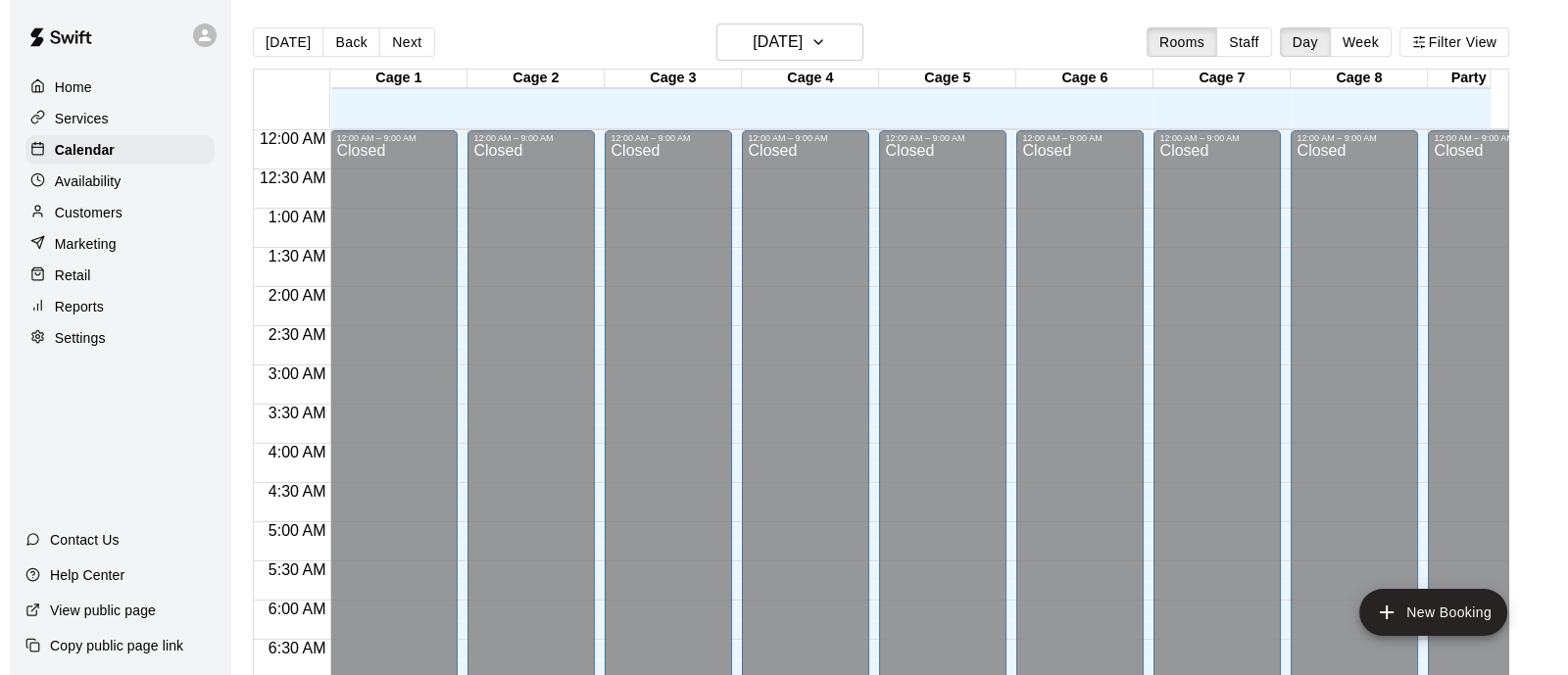
scroll to position [689, 0]
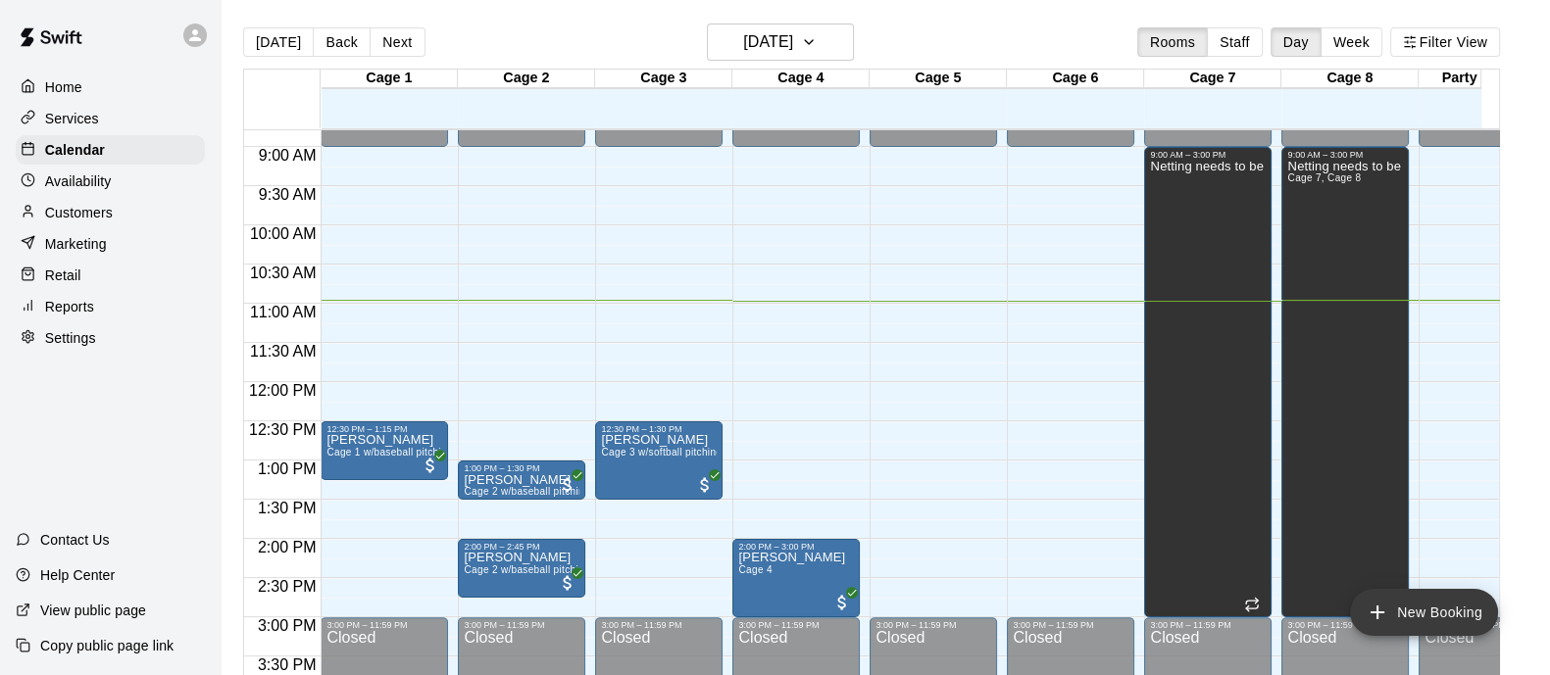
click at [1398, 598] on button "New Booking" at bounding box center [1424, 612] width 148 height 47
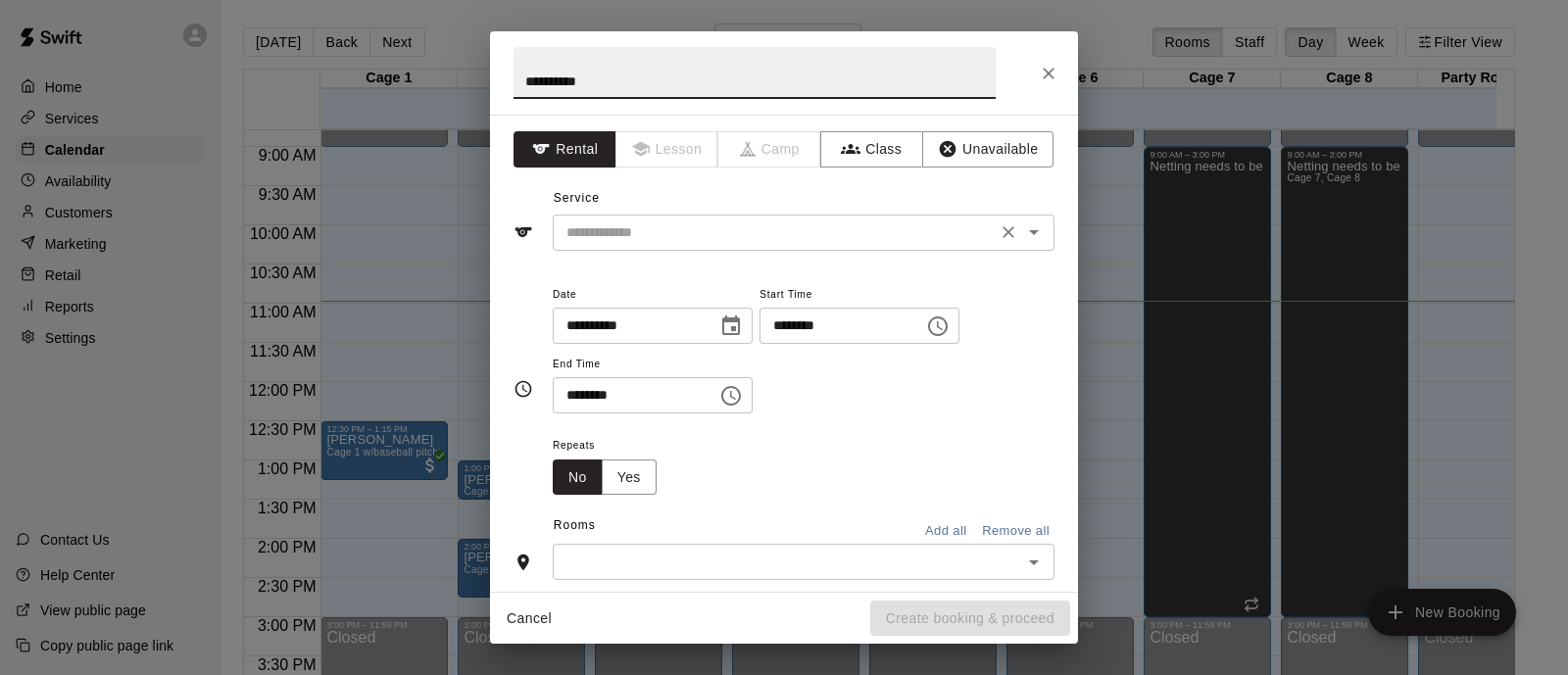
click at [1022, 234] on icon "Open" at bounding box center [1034, 233] width 24 height 24
type input "**********"
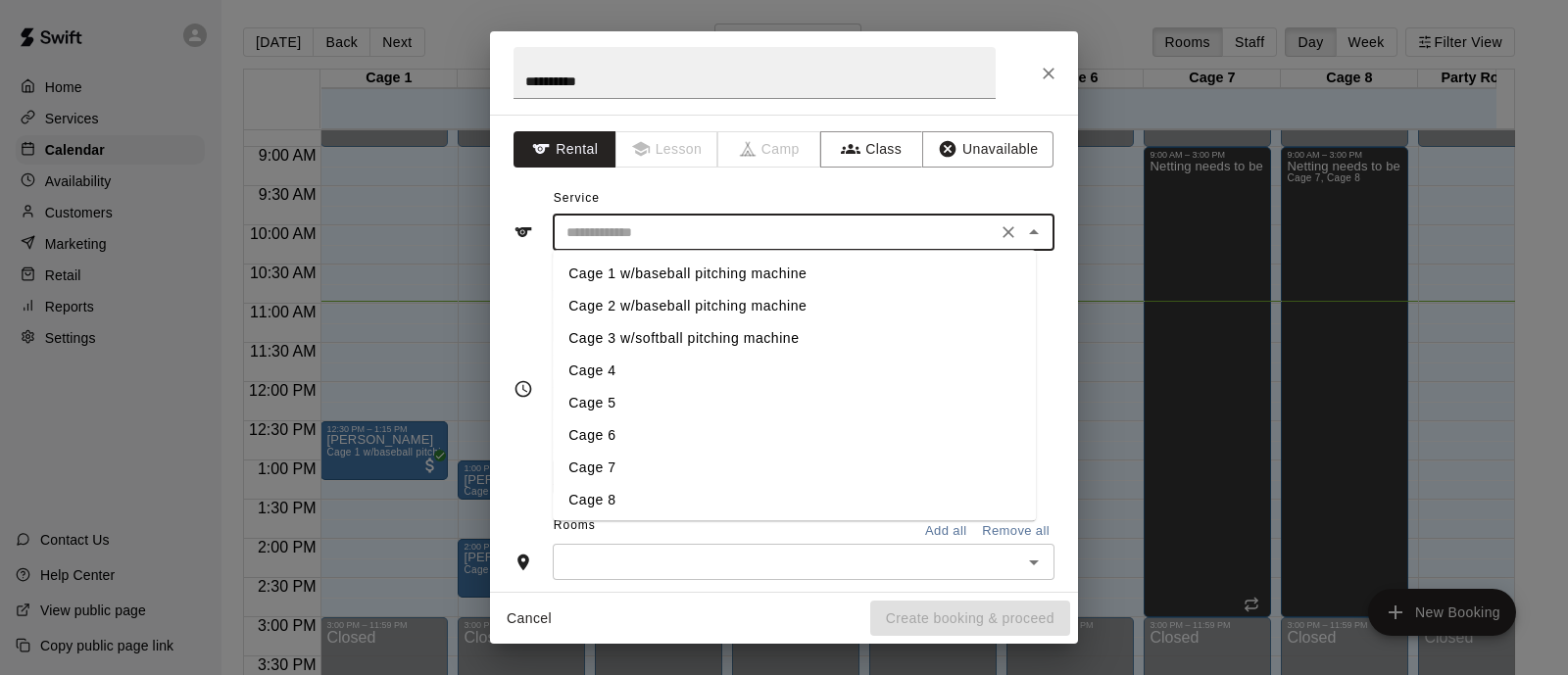
click at [616, 368] on li "Cage 4" at bounding box center [794, 371] width 483 height 32
type input "******"
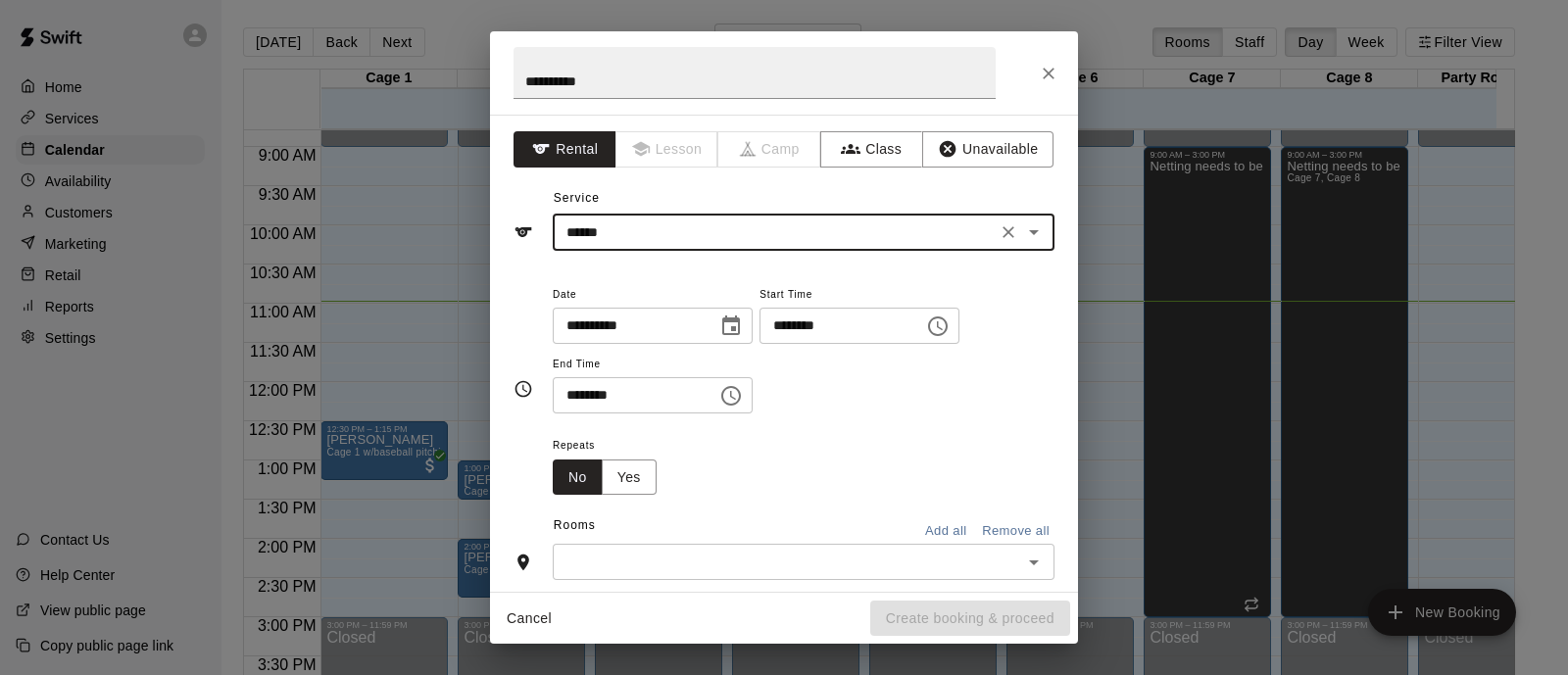
click at [950, 316] on icon "Choose time, selected time is 8:00 AM" at bounding box center [938, 327] width 24 height 24
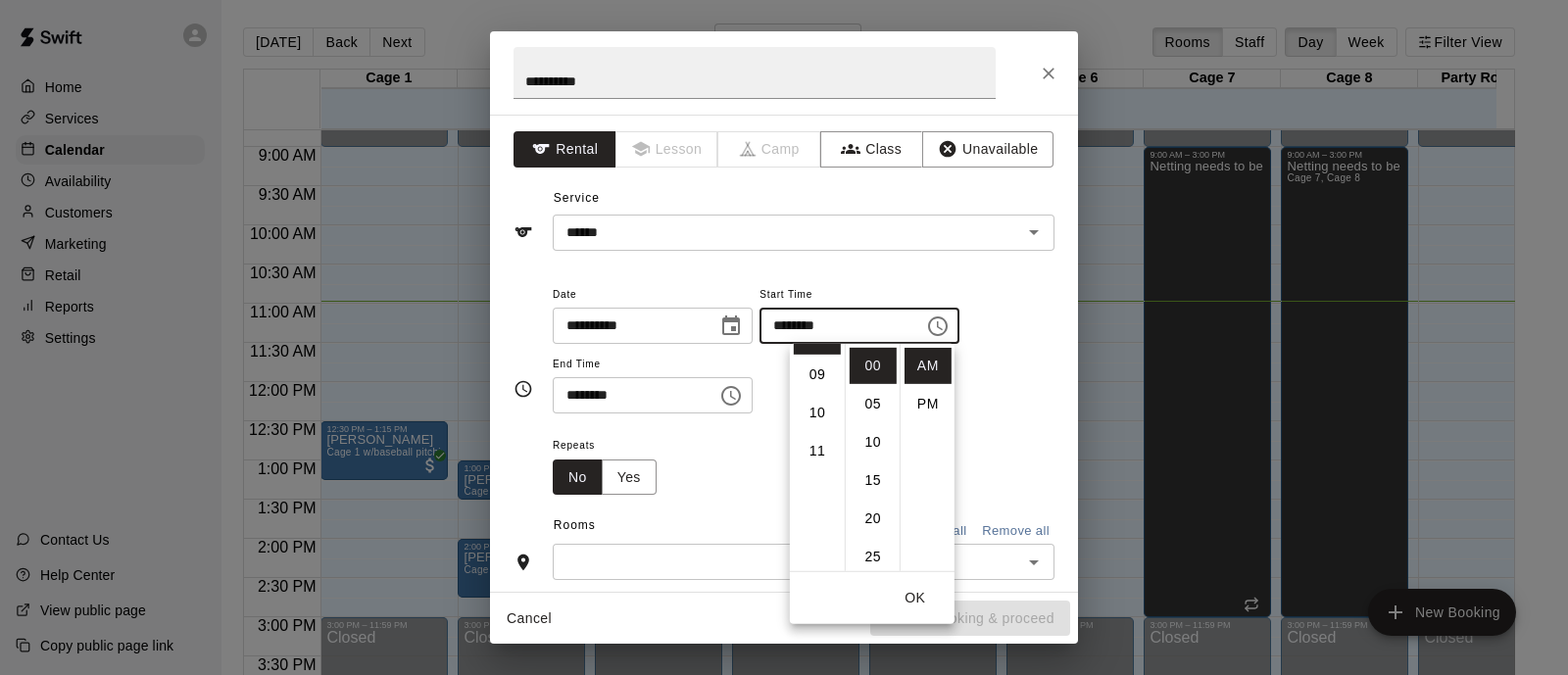
scroll to position [329, 0]
drag, startPoint x: 648, startPoint y: 85, endPoint x: 502, endPoint y: 84, distance: 146.0
click at [502, 84] on h2 "**********" at bounding box center [754, 72] width 529 height 83
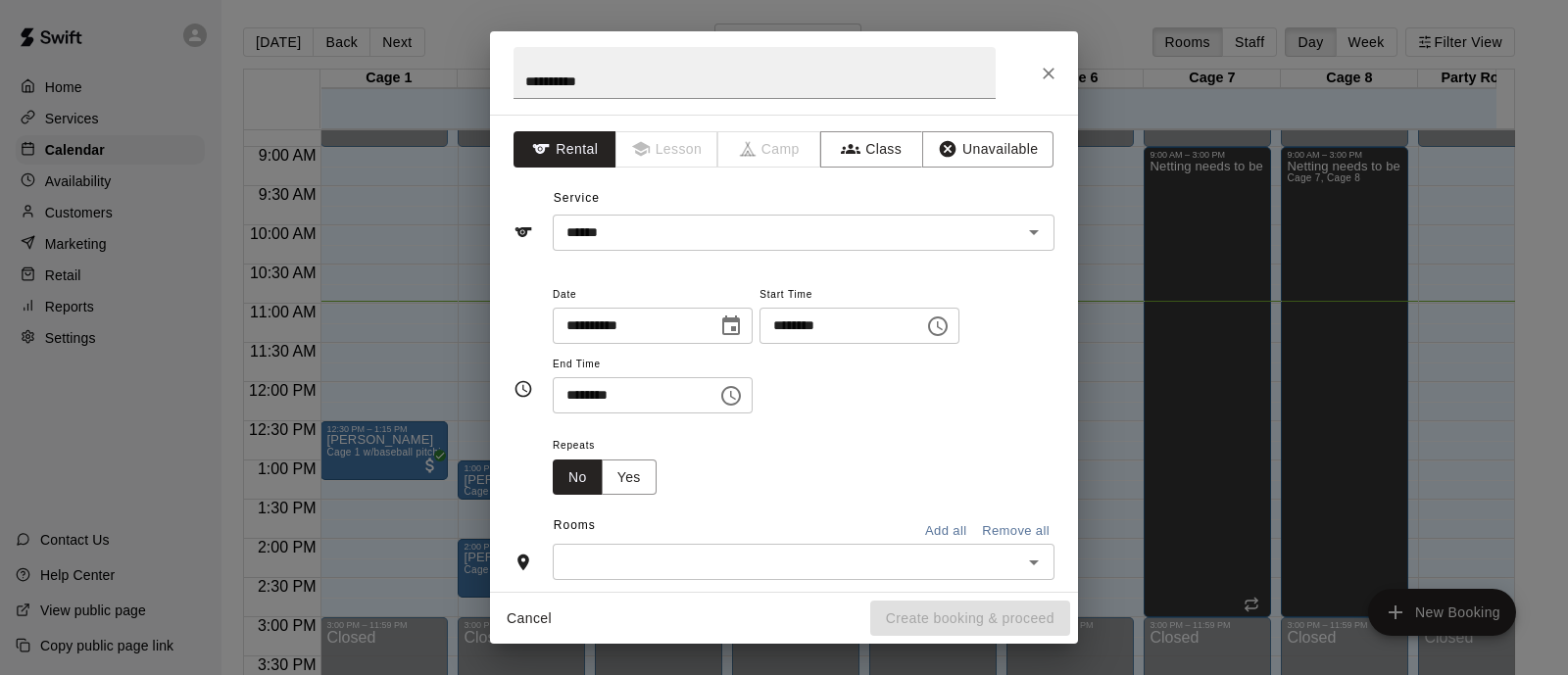
scroll to position [309, 0]
click at [545, 85] on input "**********" at bounding box center [755, 73] width 482 height 52
click at [564, 85] on input "**********" at bounding box center [755, 73] width 482 height 52
drag, startPoint x: 610, startPoint y: 82, endPoint x: 484, endPoint y: 67, distance: 126.4
click at [484, 67] on div "**********" at bounding box center [784, 337] width 1568 height 675
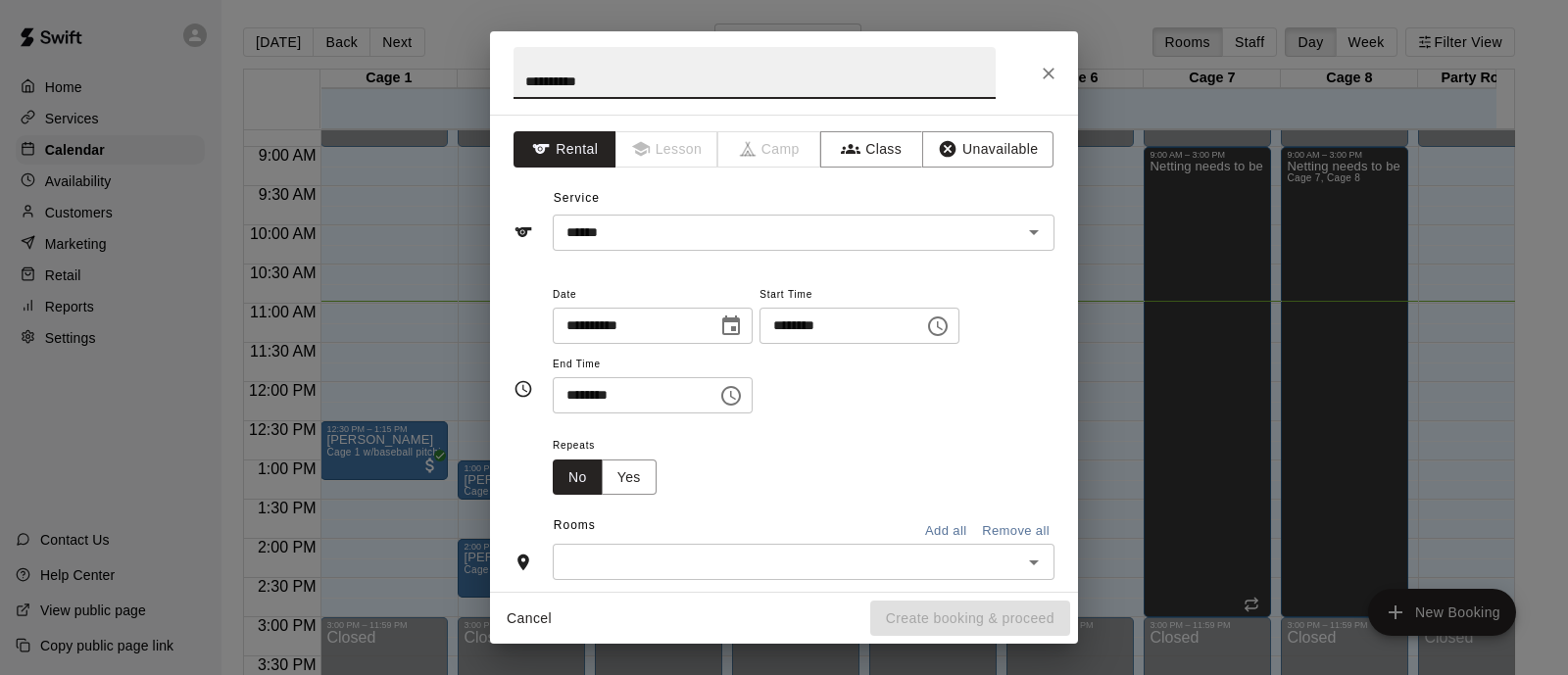
type input "*"
click at [950, 332] on icon "Choose time, selected time is 8:00 AM" at bounding box center [938, 327] width 24 height 24
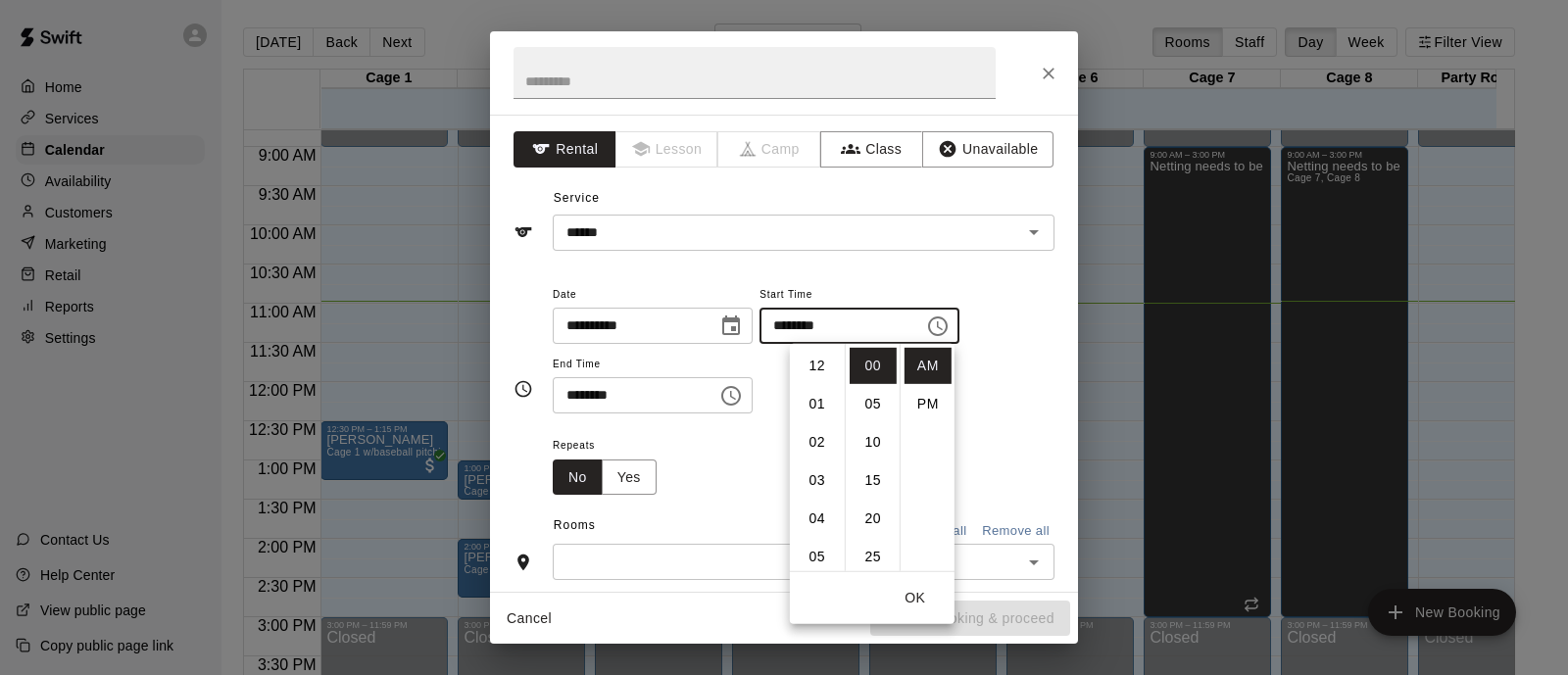
scroll to position [305, 0]
click at [812, 472] on li "11" at bounding box center [817, 482] width 47 height 36
type input "********"
click at [1057, 286] on div "**********" at bounding box center [784, 353] width 588 height 477
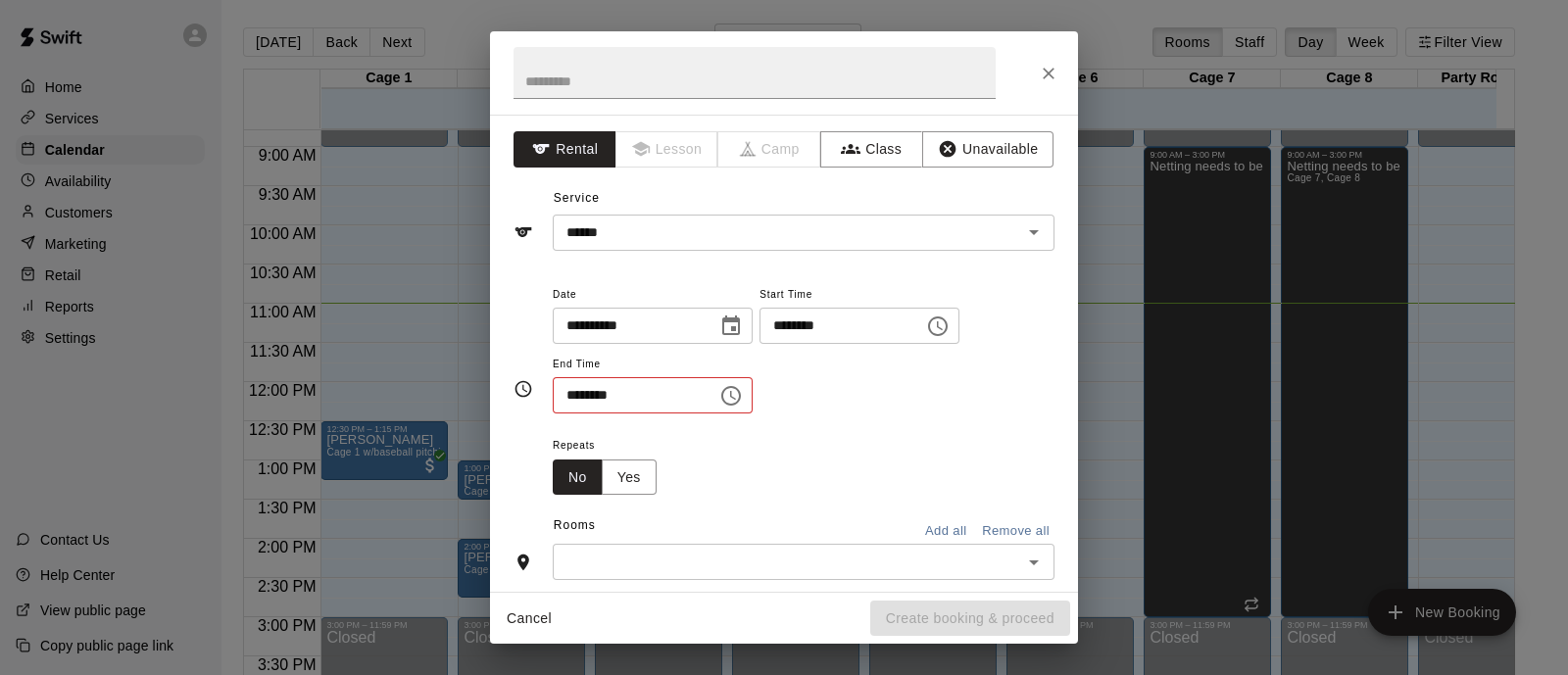
click at [743, 401] on icon "Choose time, selected time is 8:30 AM" at bounding box center [731, 396] width 24 height 24
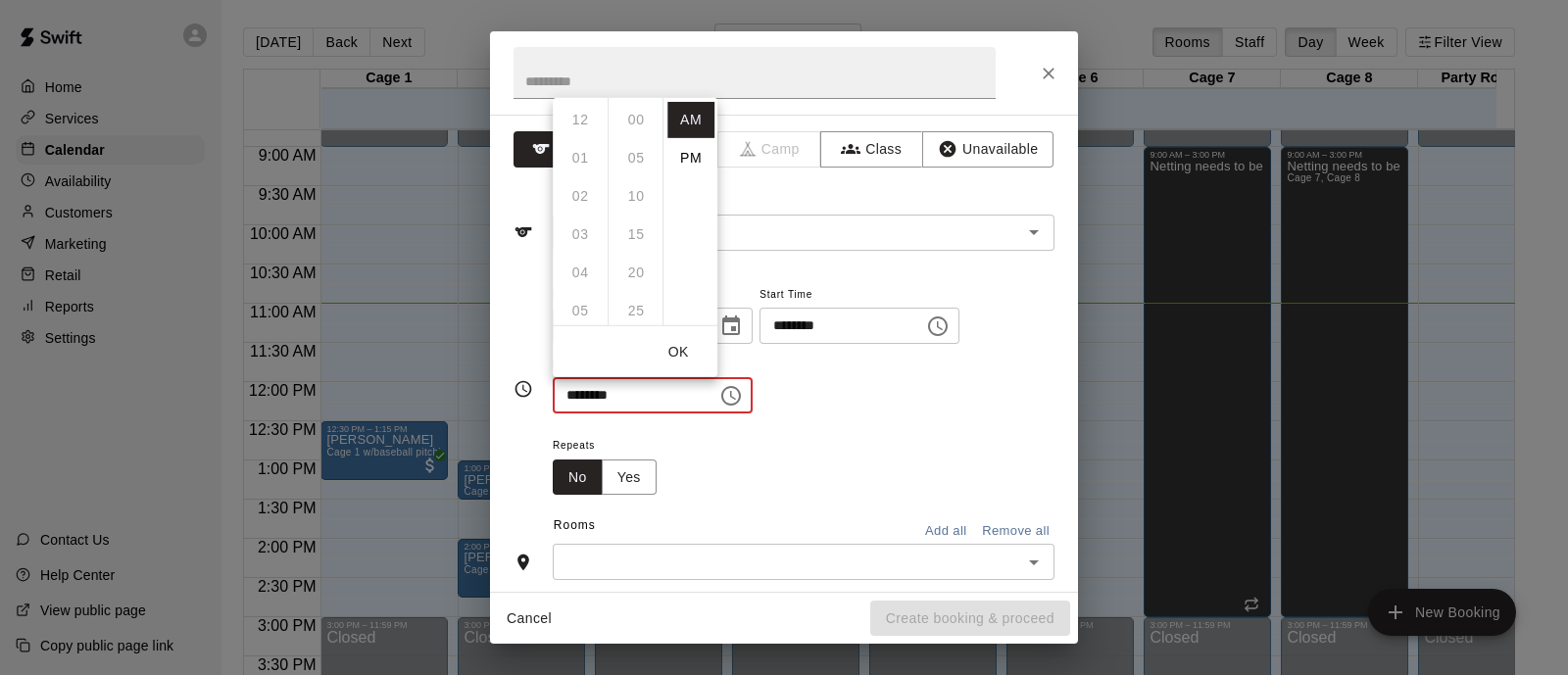
scroll to position [229, 0]
click at [571, 230] on li "11" at bounding box center [580, 235] width 47 height 36
type input "********"
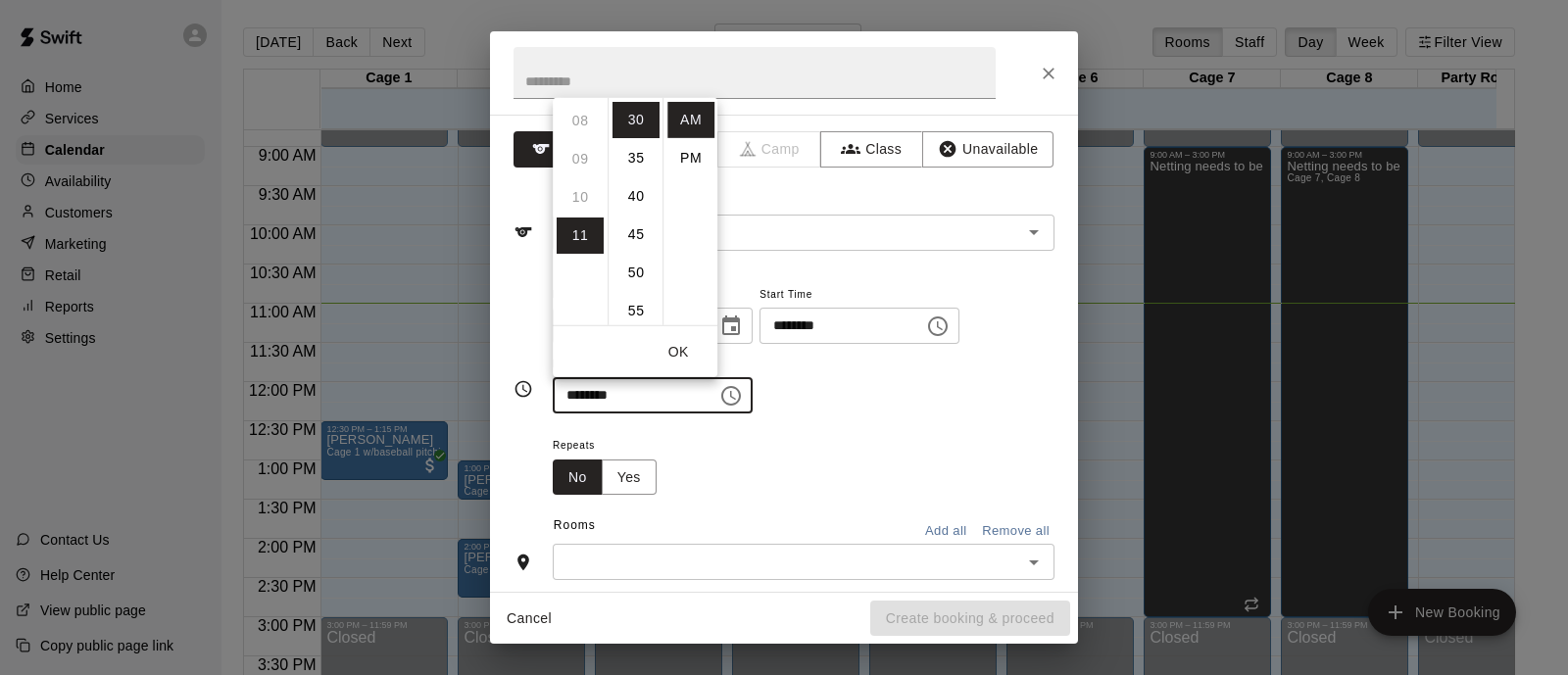
scroll to position [417, 0]
click at [985, 414] on div "**********" at bounding box center [804, 358] width 502 height 152
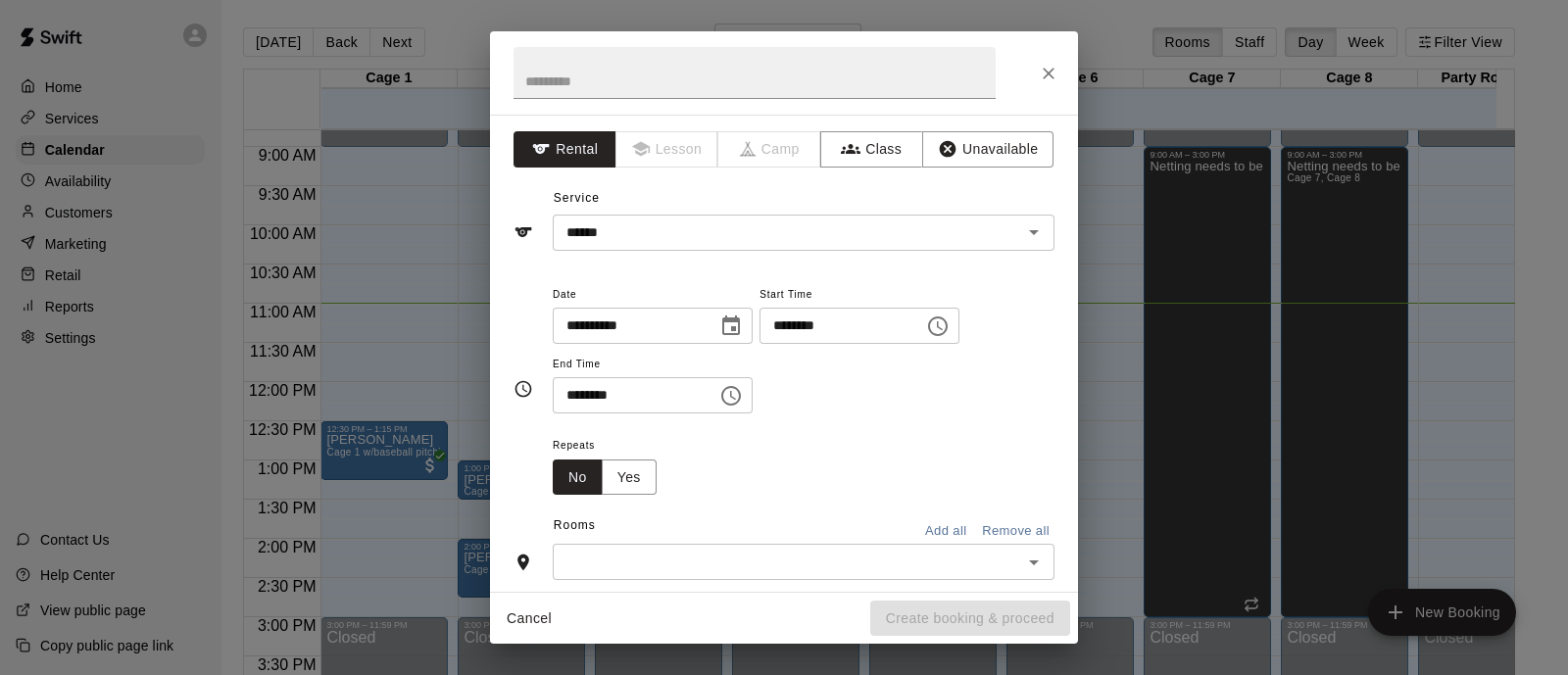
click at [1000, 548] on div "​" at bounding box center [804, 562] width 502 height 36
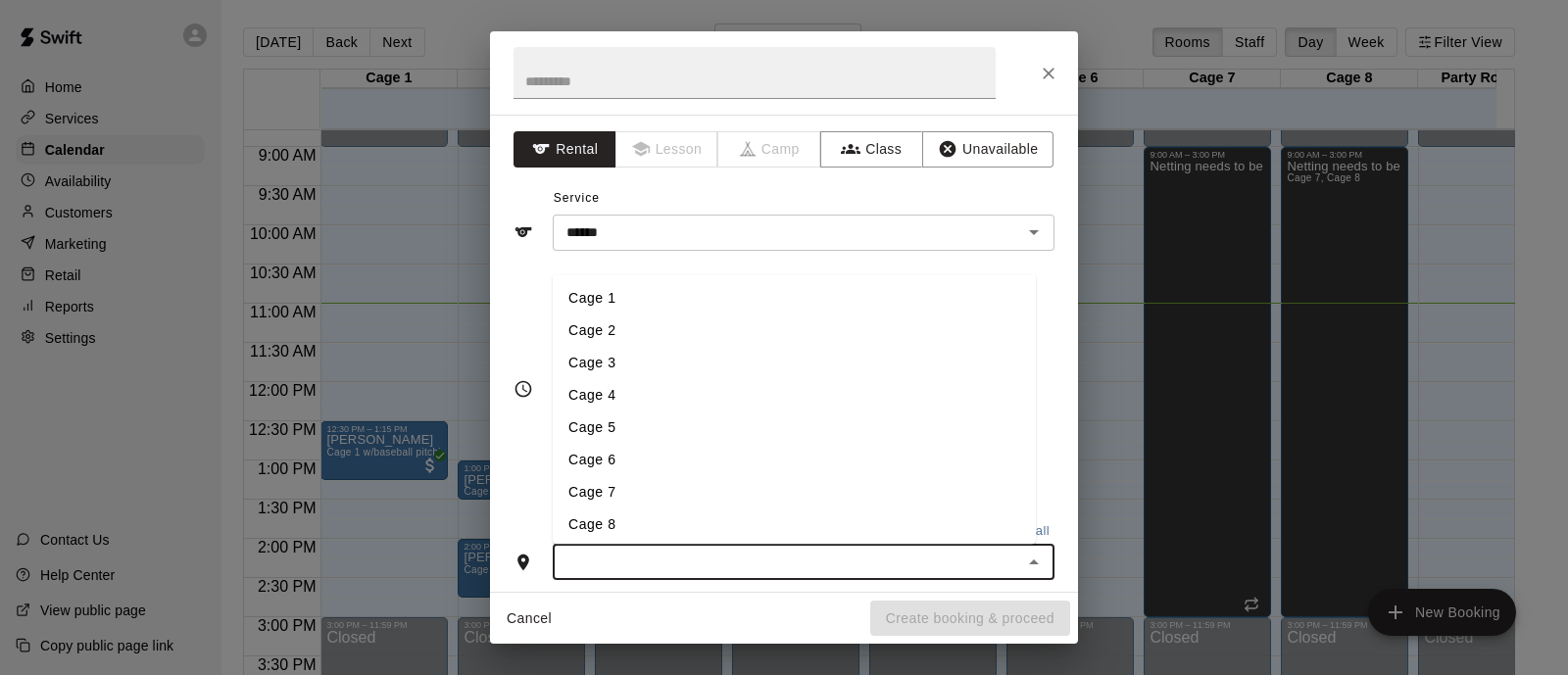
click at [621, 379] on li "Cage 4" at bounding box center [794, 395] width 483 height 32
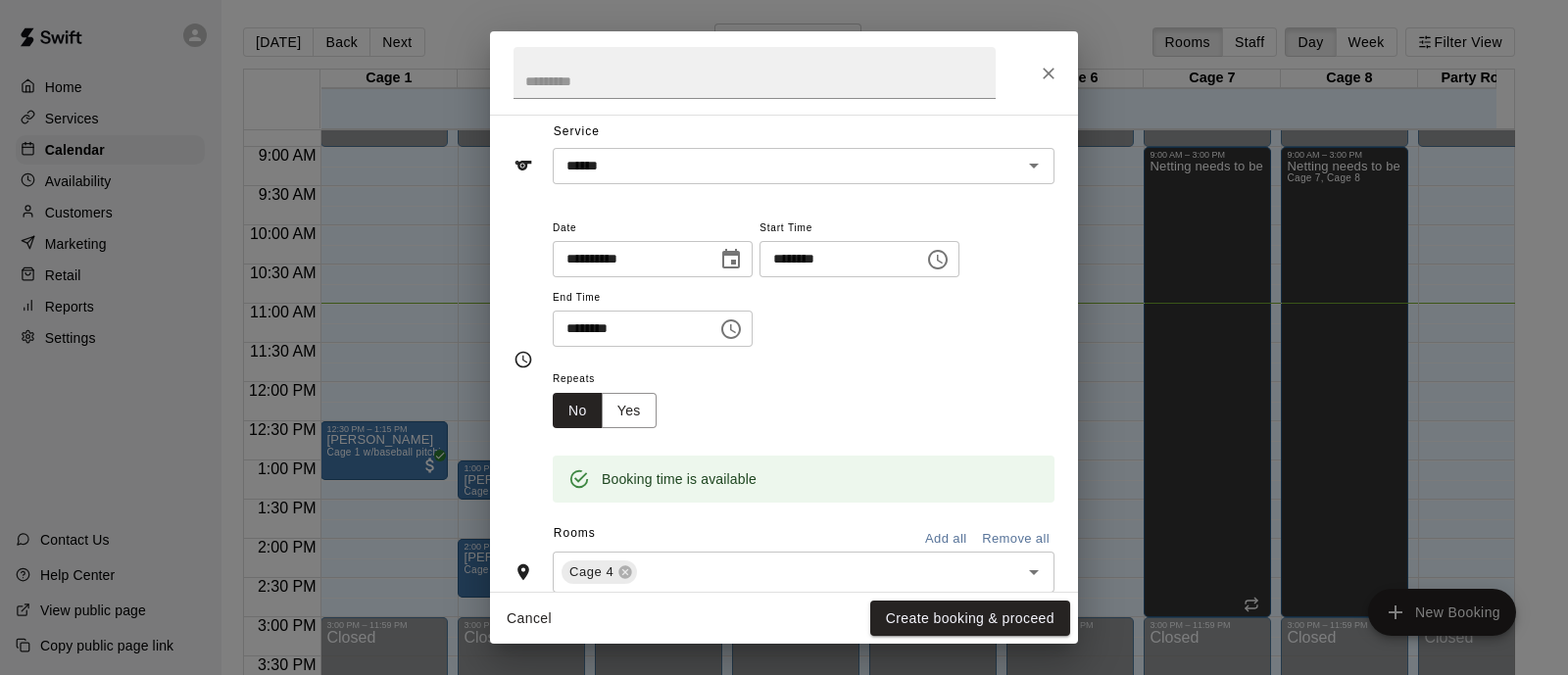
scroll to position [0, 0]
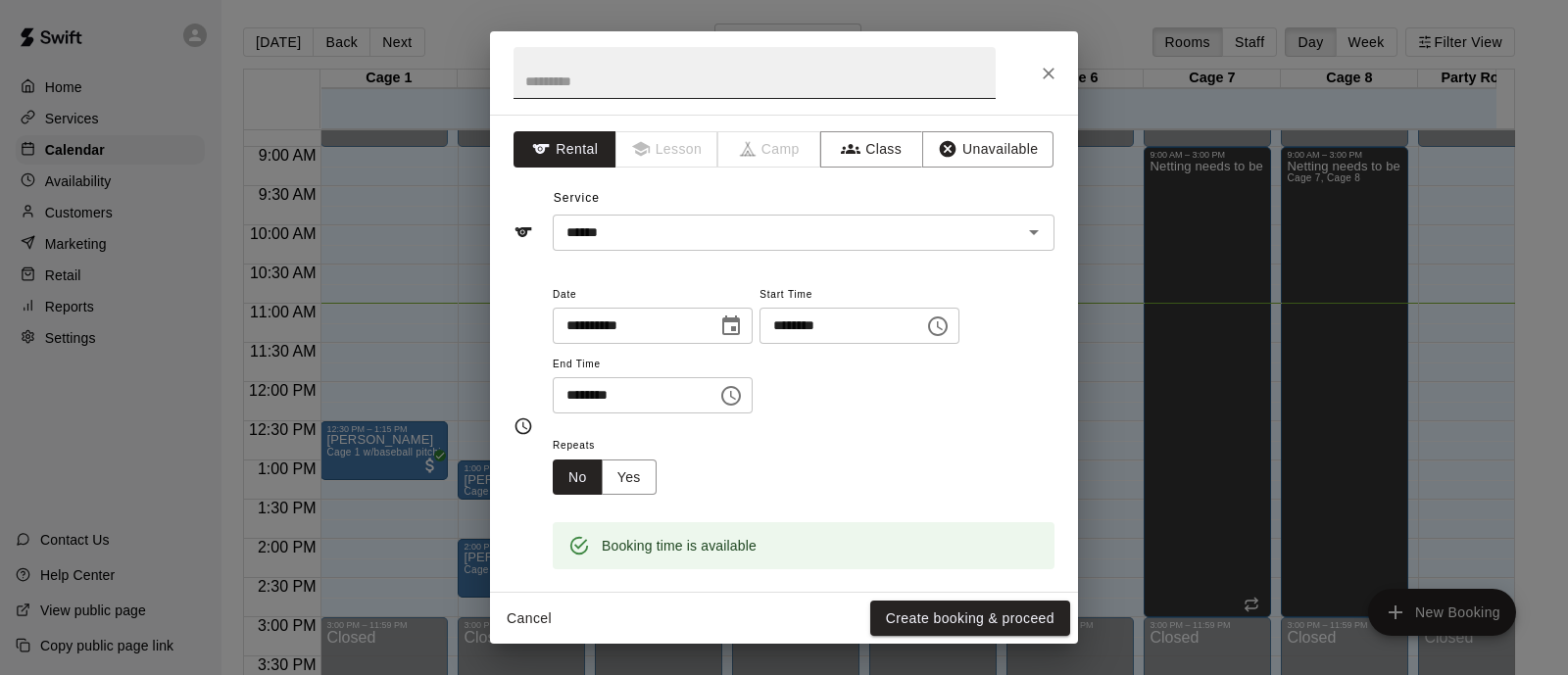
click at [549, 78] on input "text" at bounding box center [755, 73] width 482 height 52
click at [1052, 615] on button "Create booking & proceed" at bounding box center [970, 619] width 200 height 36
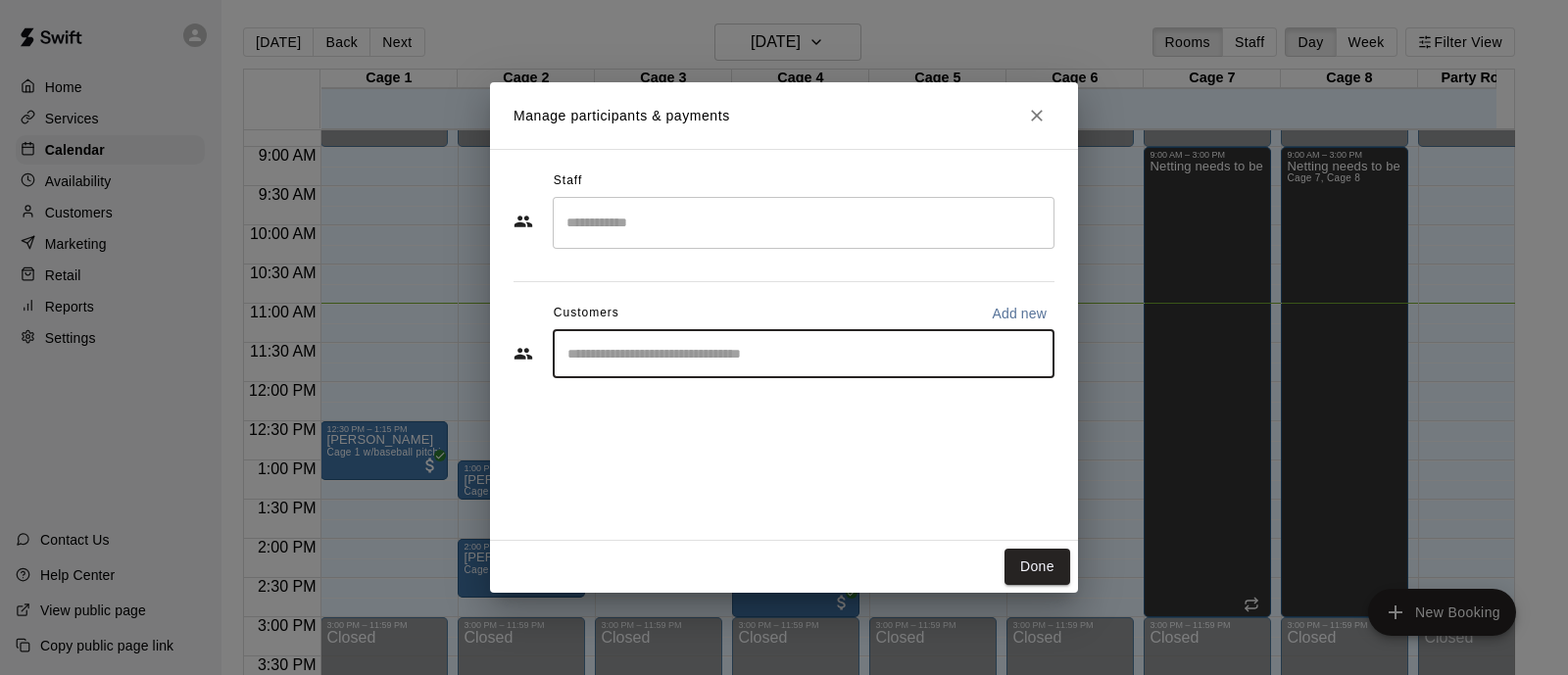
click at [721, 360] on input "Start typing to search customers..." at bounding box center [804, 354] width 484 height 20
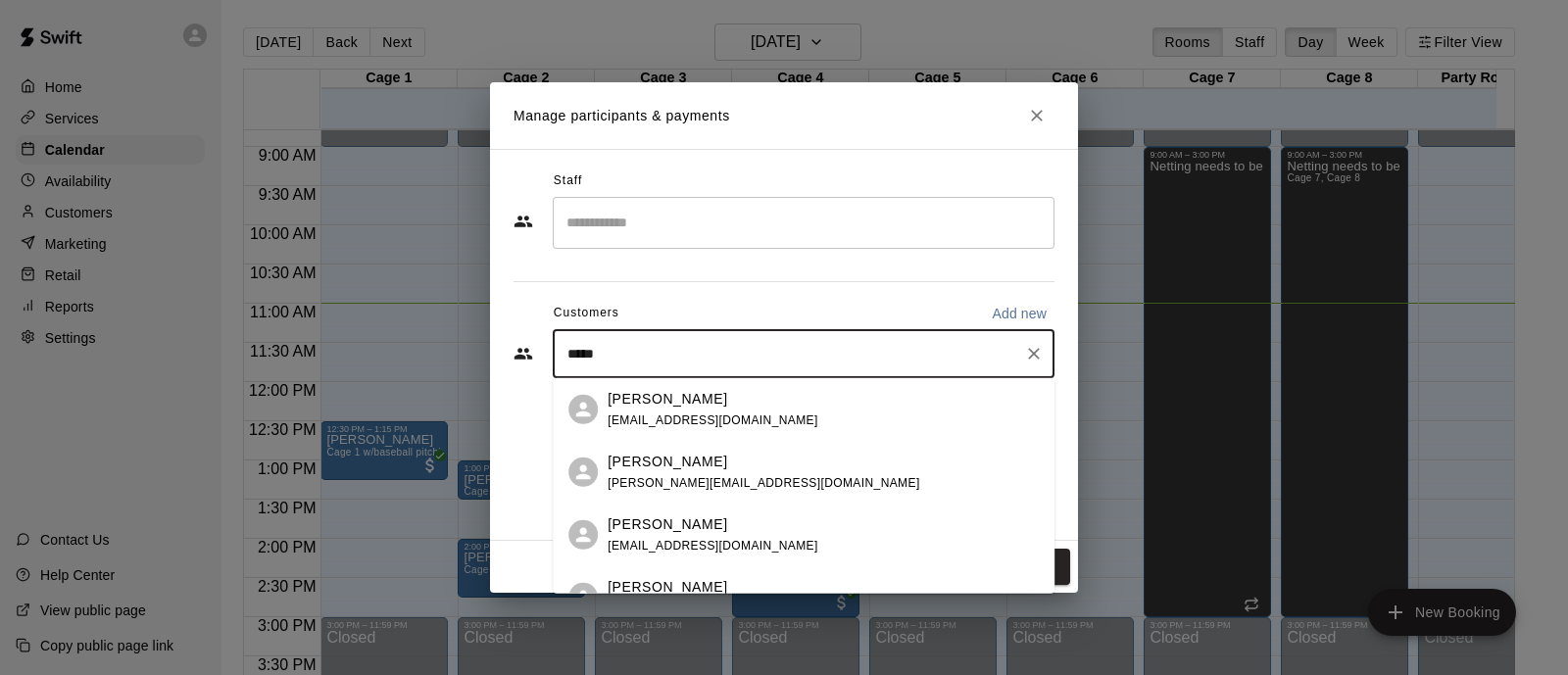
type input "*****"
click at [684, 477] on span "[PERSON_NAME][EMAIL_ADDRESS][DOMAIN_NAME]" at bounding box center [764, 482] width 312 height 14
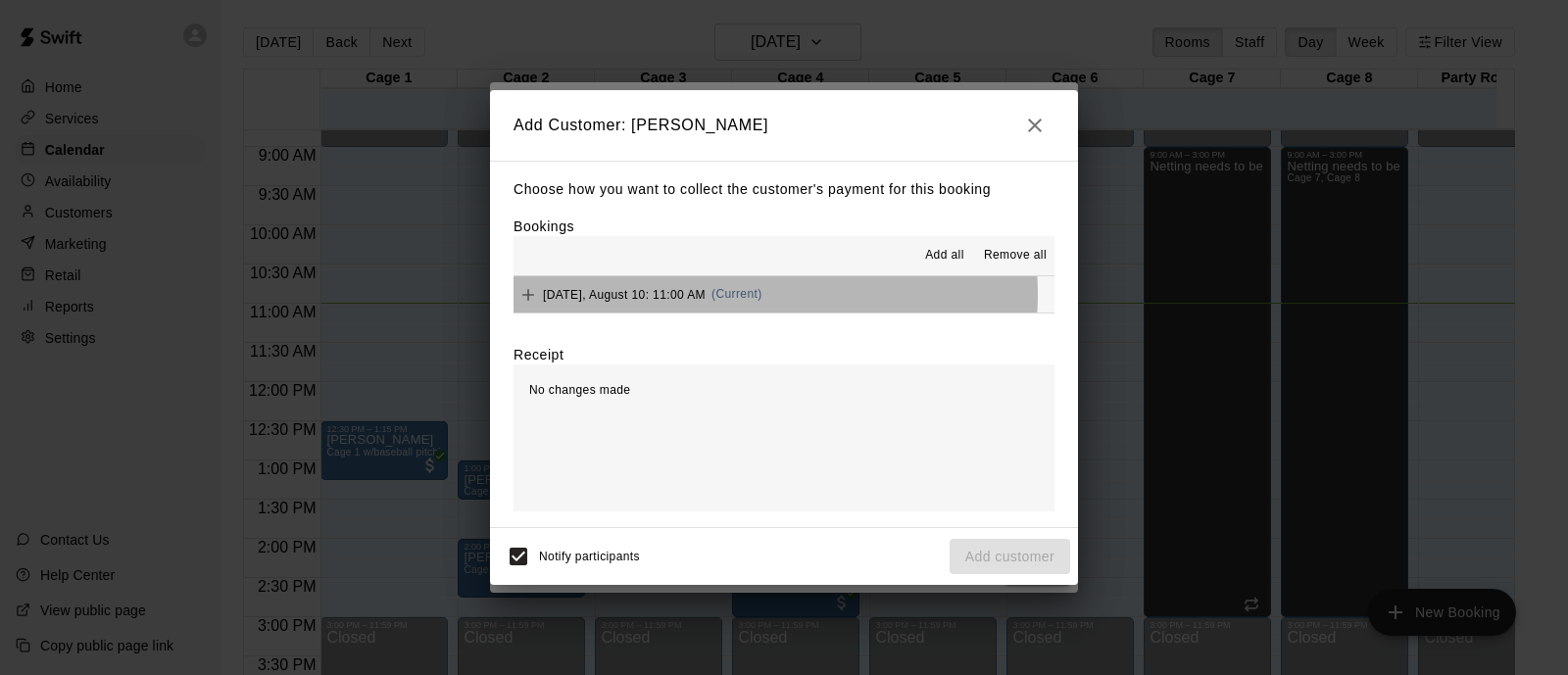
click at [719, 296] on span "(Current)" at bounding box center [737, 294] width 51 height 14
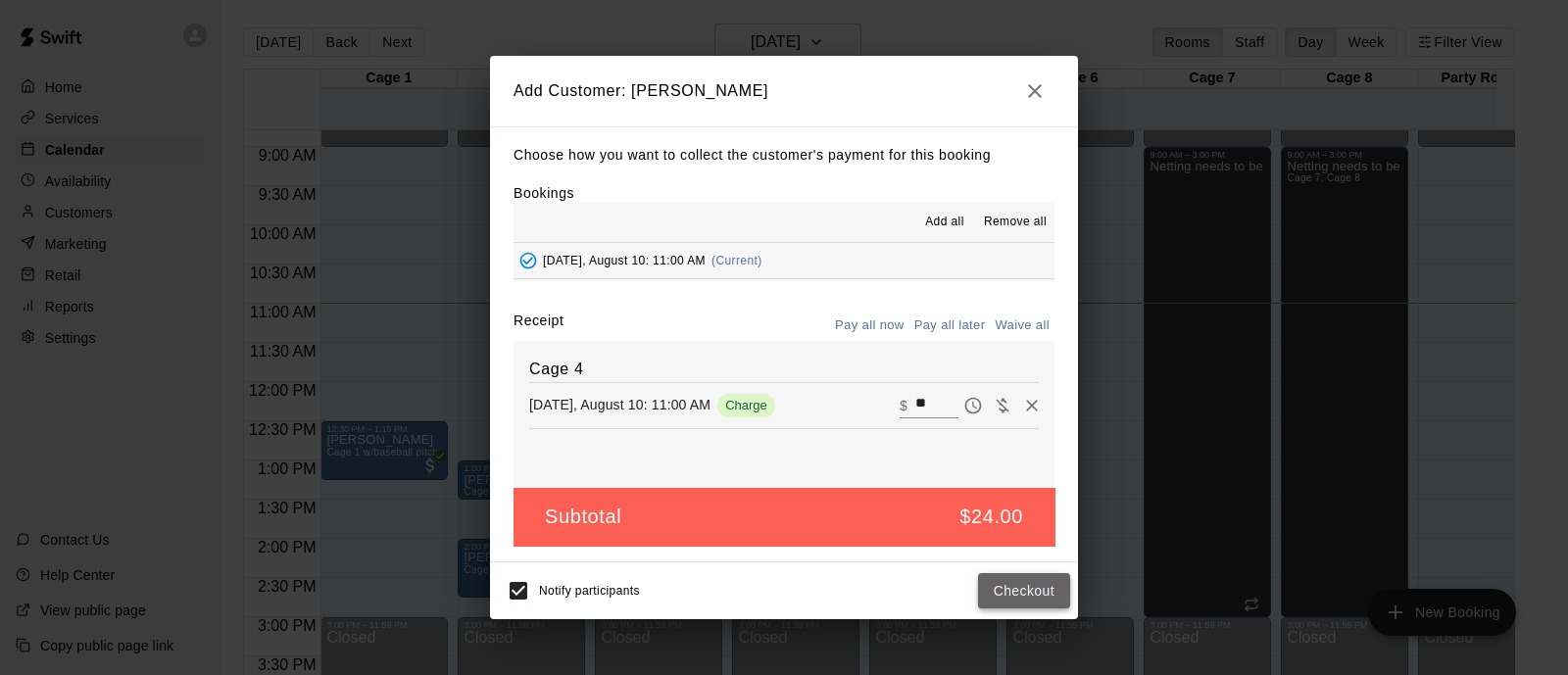
click at [1024, 596] on button "Checkout" at bounding box center [1024, 591] width 92 height 36
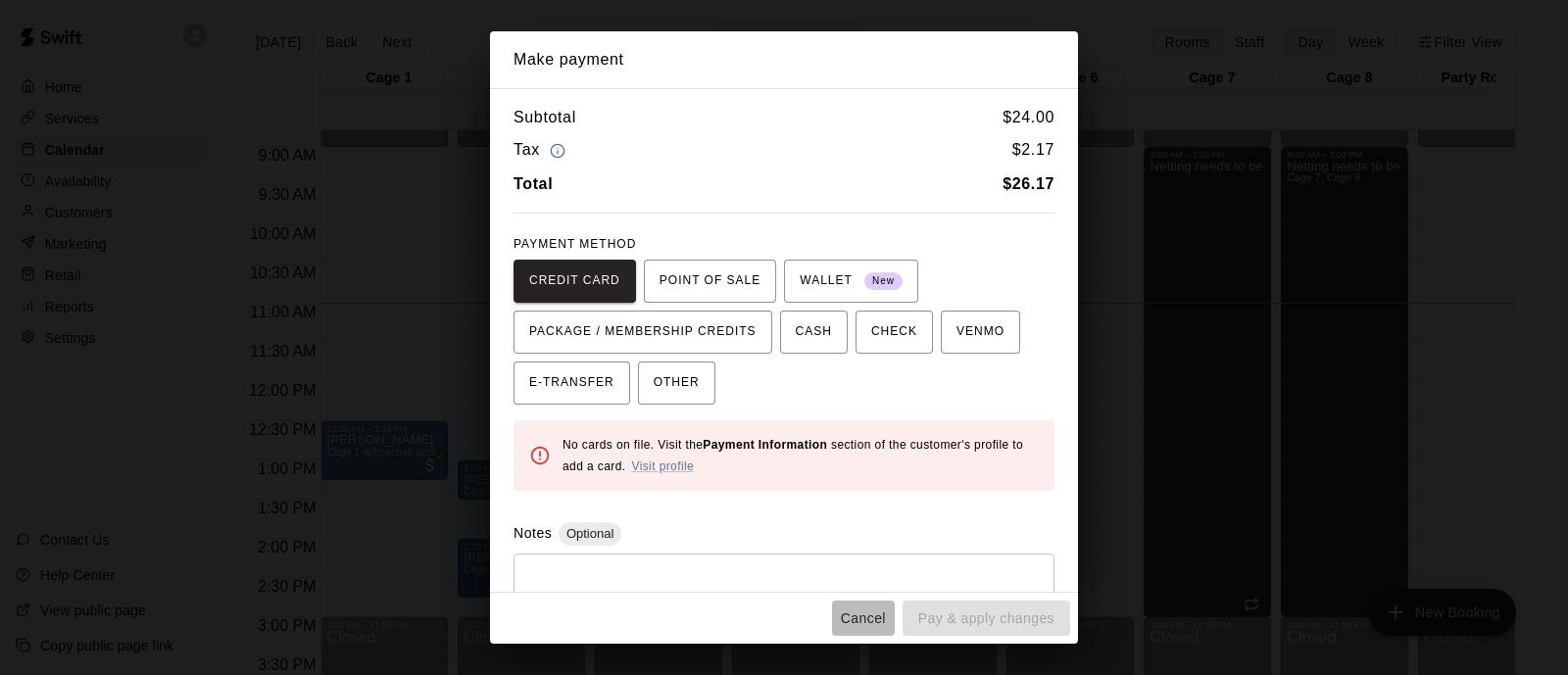
click at [856, 605] on button "Cancel" at bounding box center [863, 619] width 63 height 36
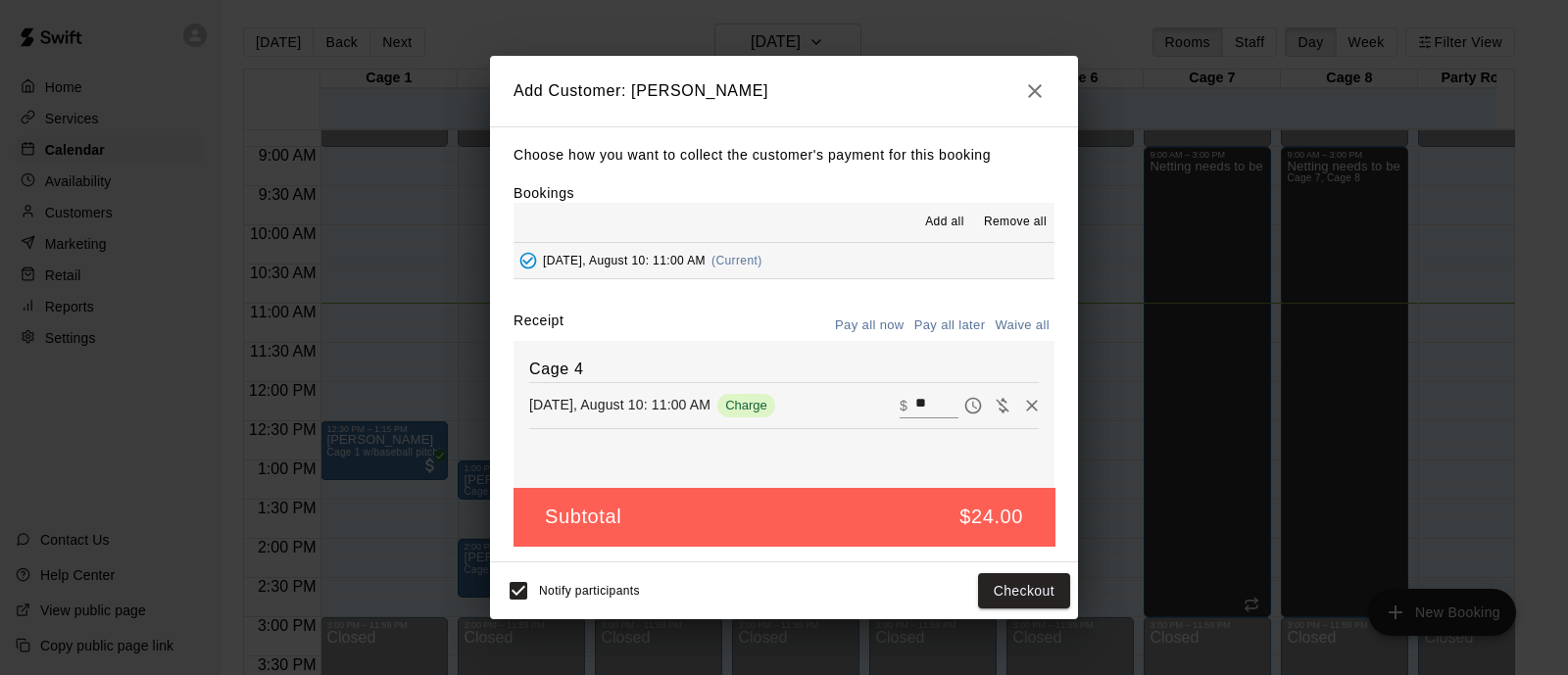
click at [963, 324] on button "Pay all later" at bounding box center [950, 326] width 81 height 30
click at [1001, 603] on button "Add customer" at bounding box center [1010, 591] width 121 height 36
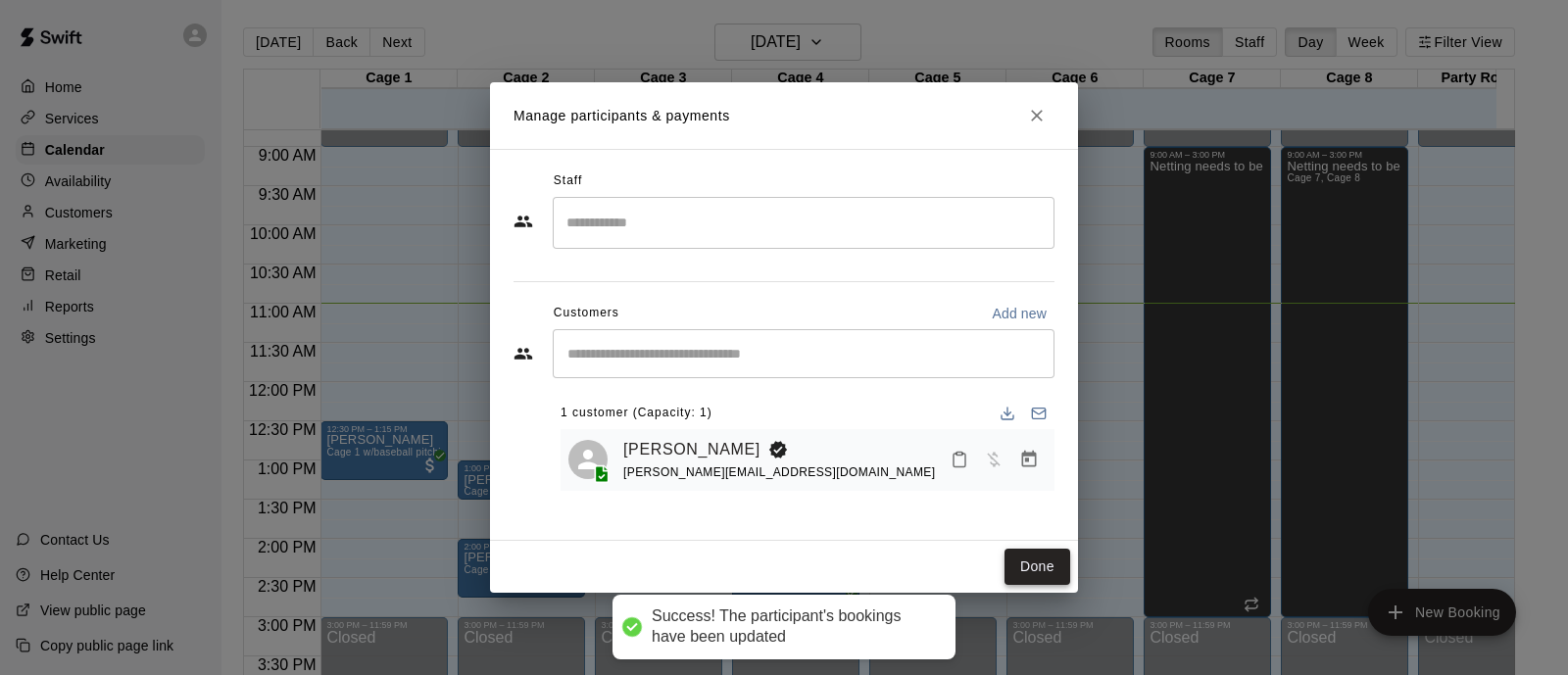
click at [1047, 582] on button "Done" at bounding box center [1038, 567] width 66 height 36
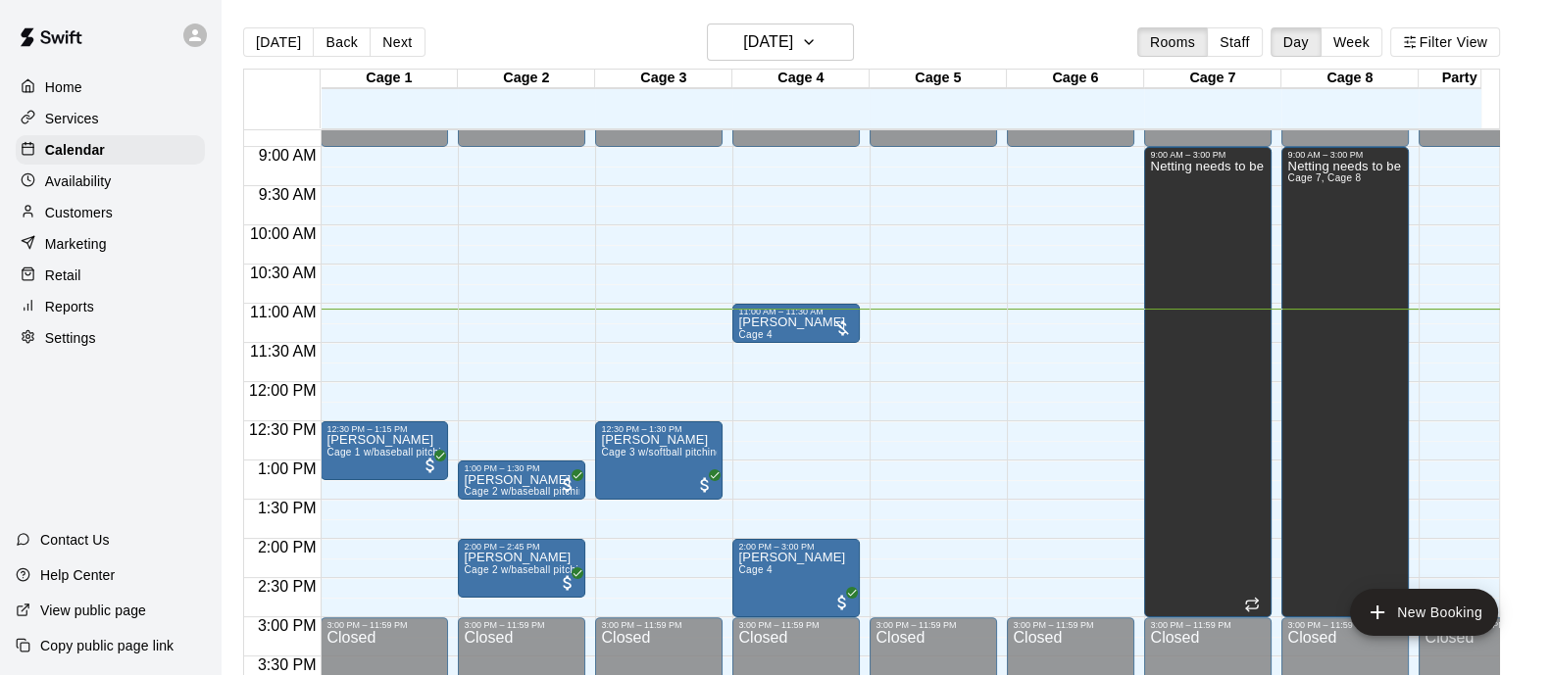
click at [1047, 582] on div "12:00 AM – 9:00 AM Closed 3:00 PM – 11:59 PM Closed" at bounding box center [1070, 382] width 127 height 1882
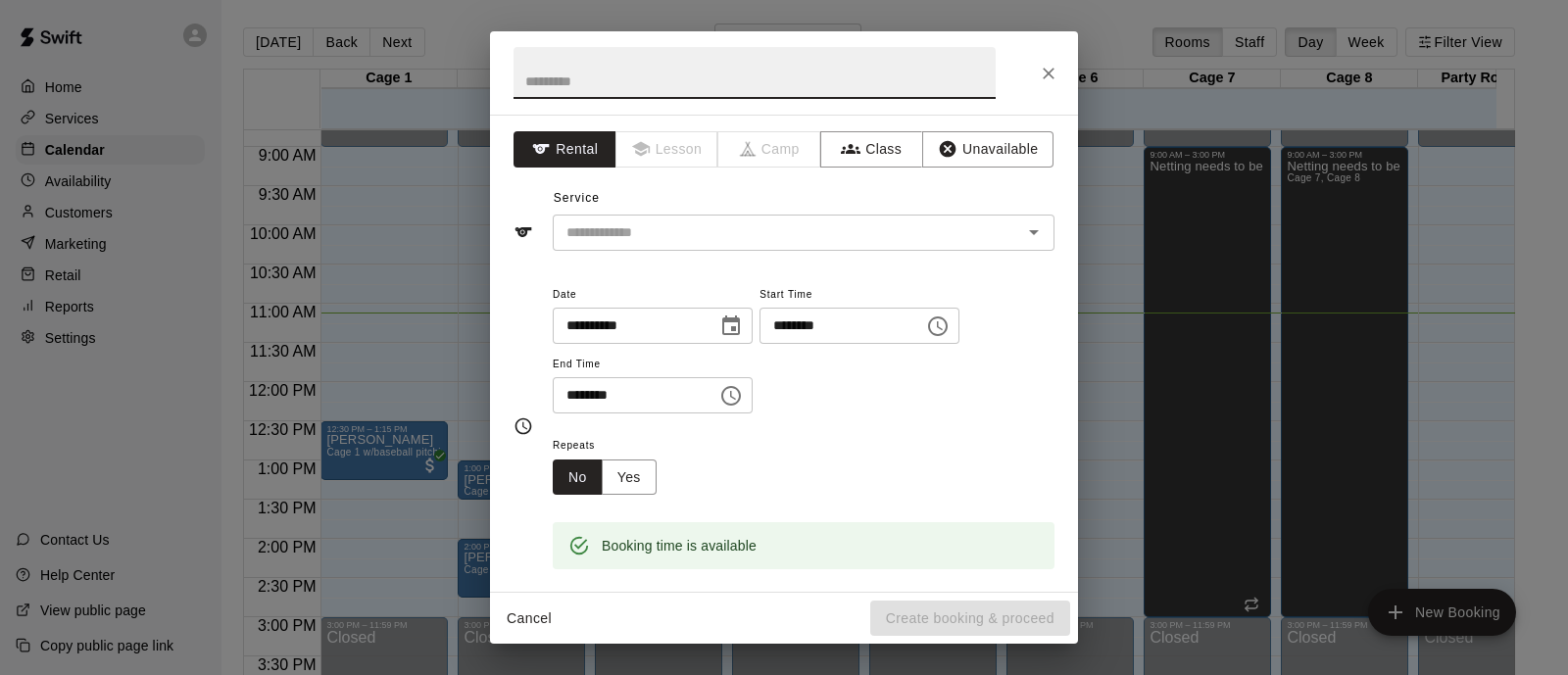
click at [1049, 70] on icon "Close" at bounding box center [1049, 74] width 20 height 20
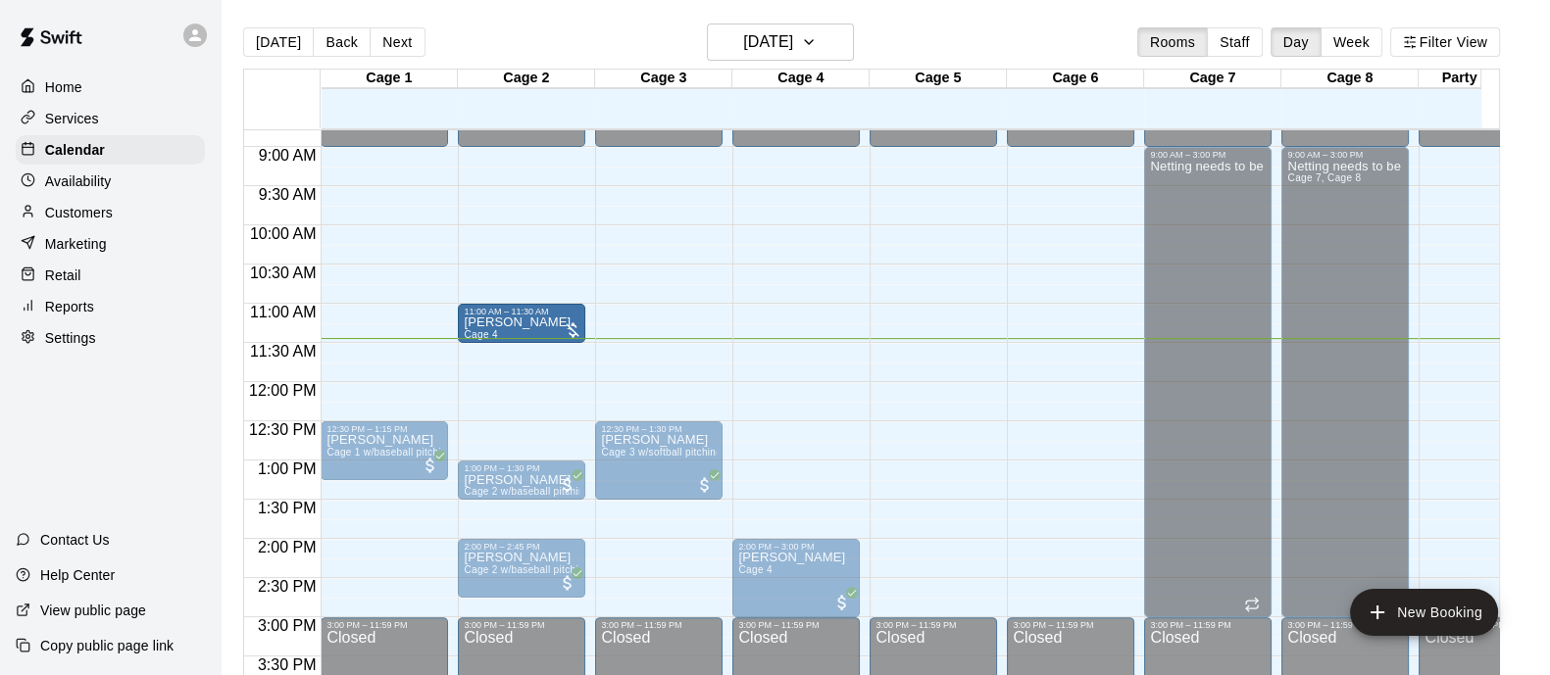
drag, startPoint x: 814, startPoint y: 312, endPoint x: 519, endPoint y: 324, distance: 295.3
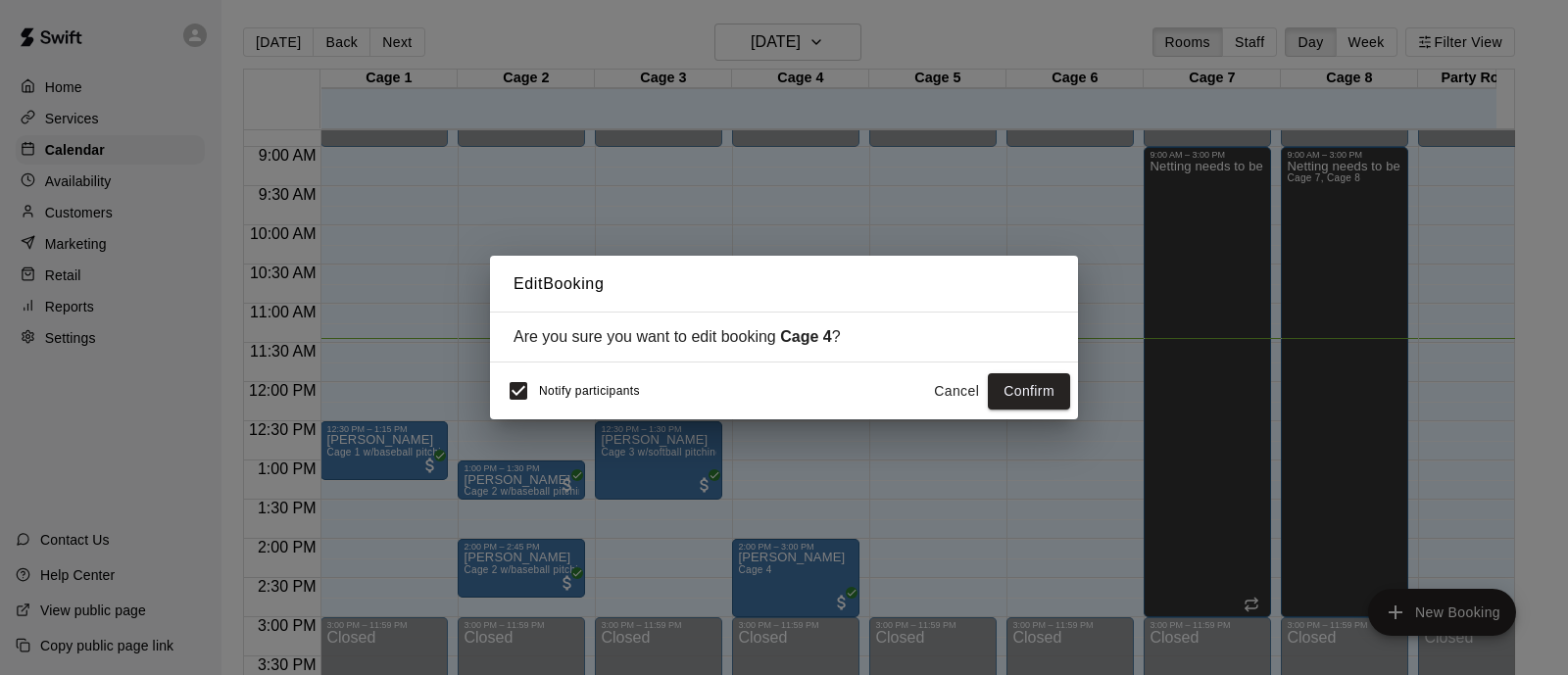
click at [1020, 396] on button "Confirm" at bounding box center [1029, 391] width 82 height 36
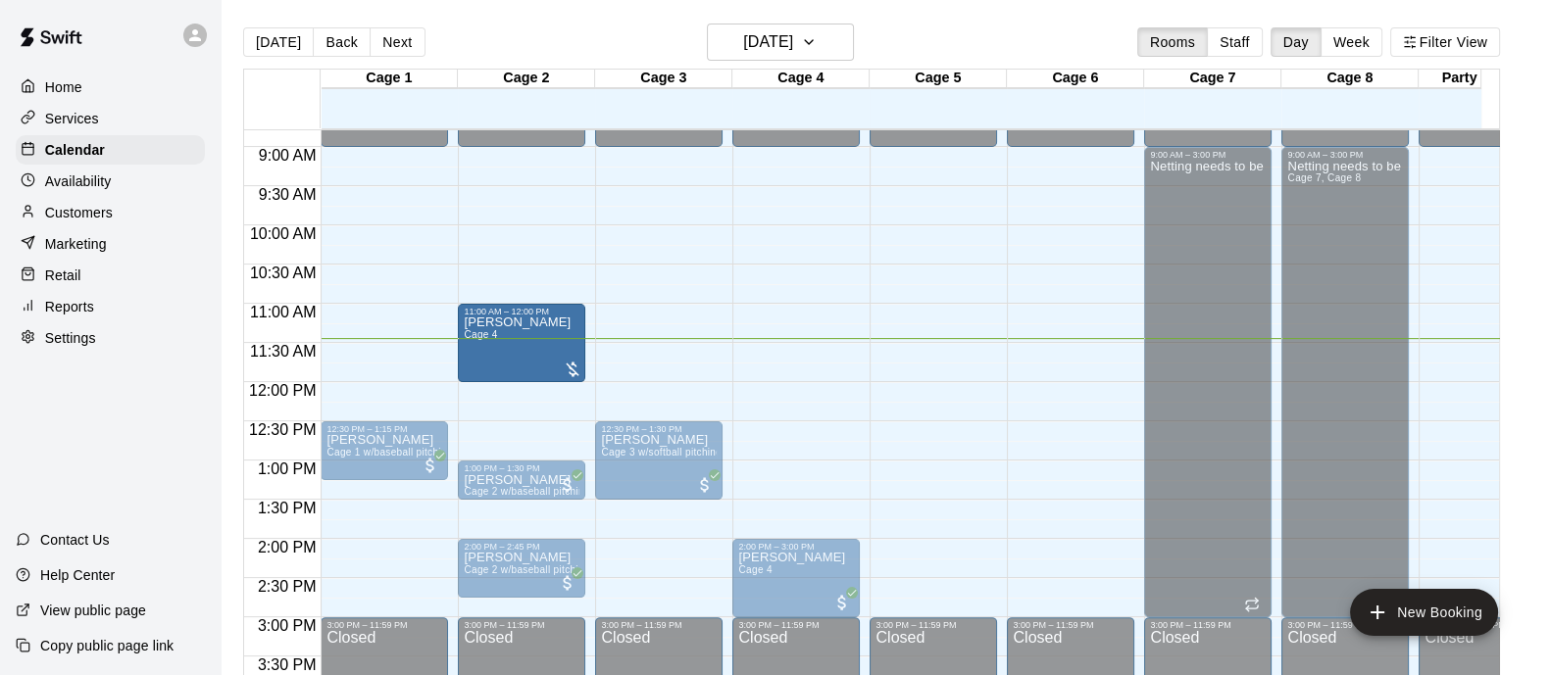
drag, startPoint x: 519, startPoint y: 337, endPoint x: 501, endPoint y: 386, distance: 52.4
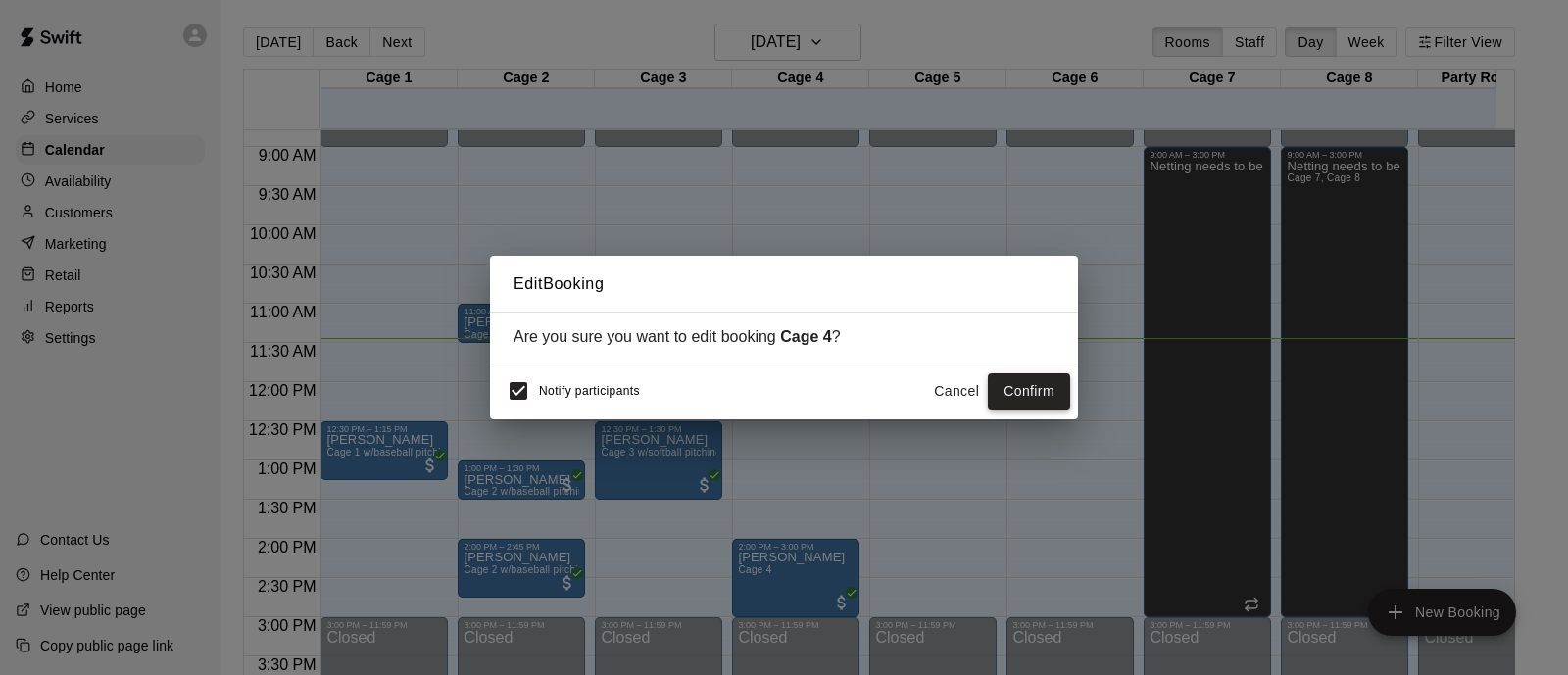
click at [1019, 400] on button "Confirm" at bounding box center [1029, 391] width 82 height 36
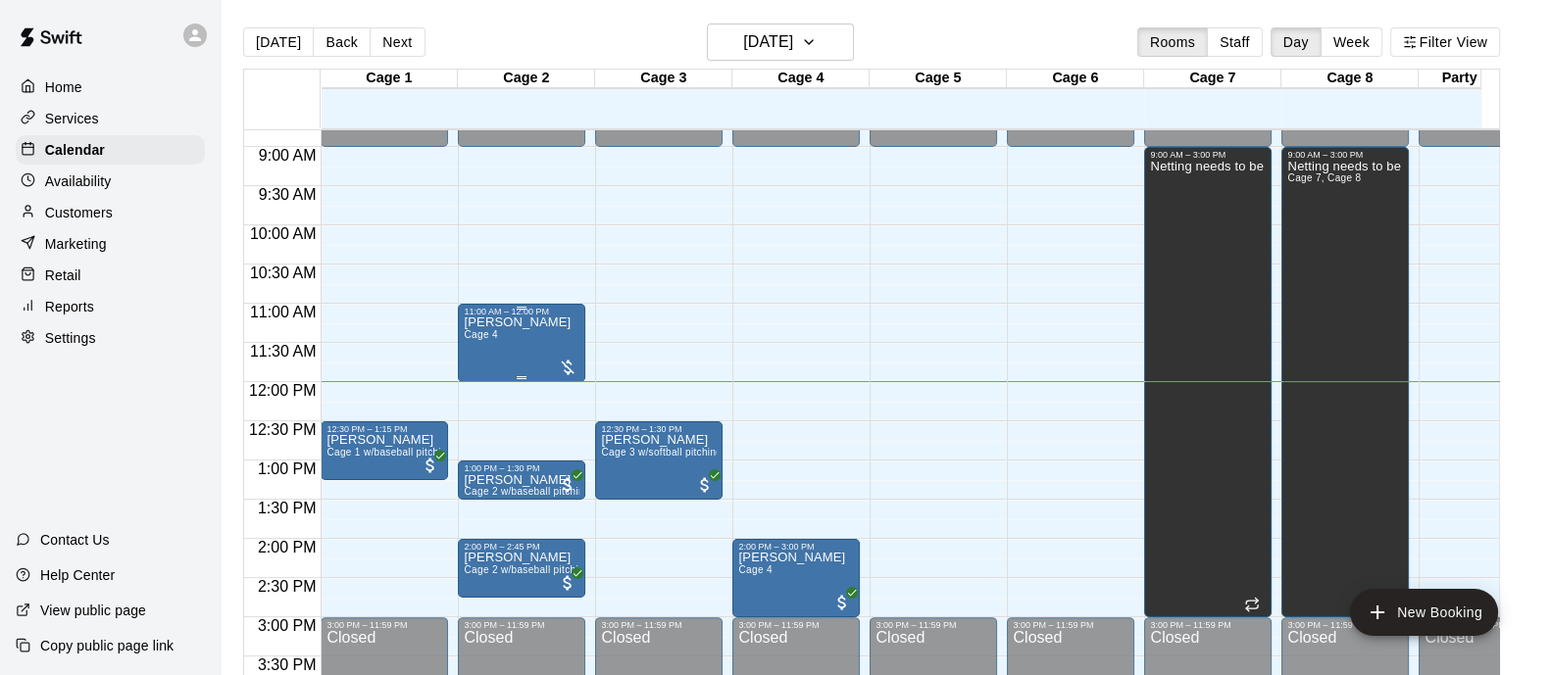
click at [568, 365] on div at bounding box center [568, 368] width 20 height 20
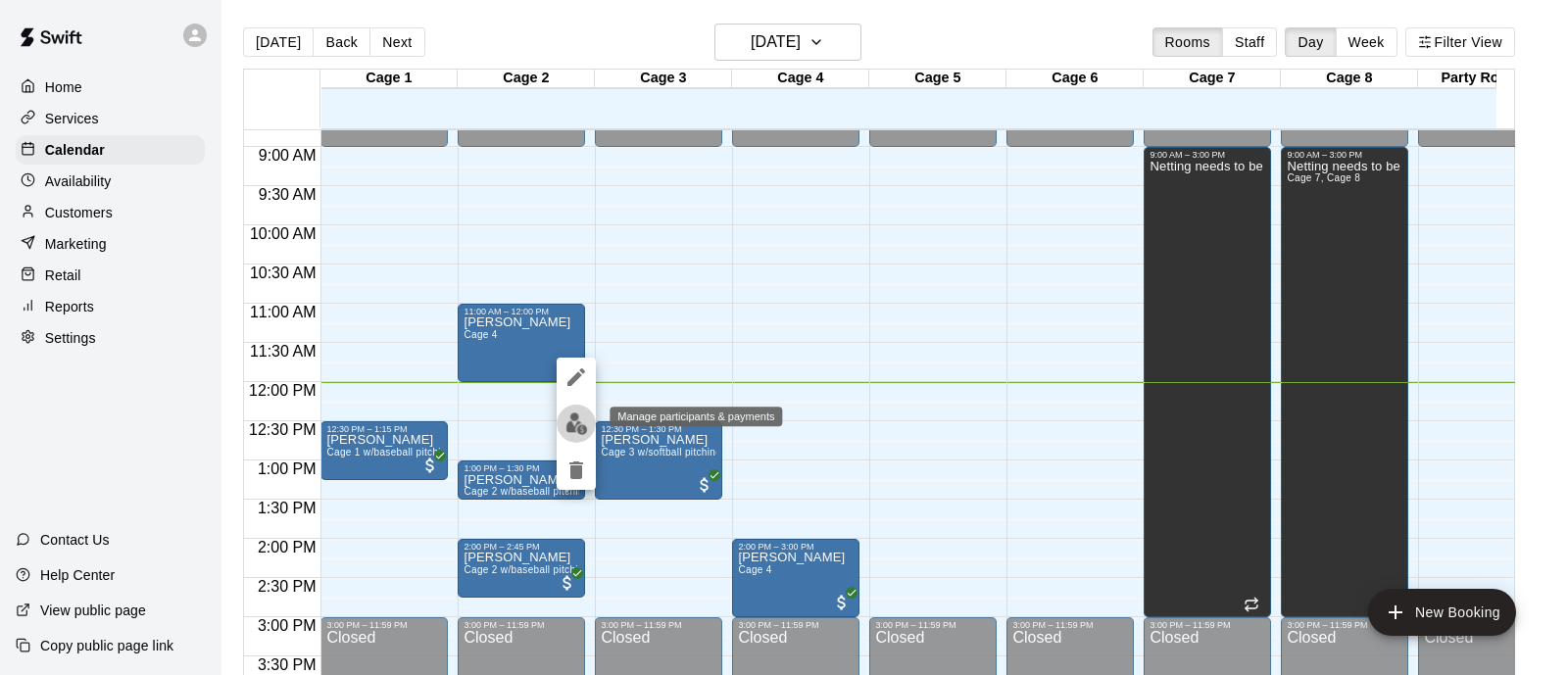
click at [580, 419] on img "edit" at bounding box center [577, 424] width 23 height 23
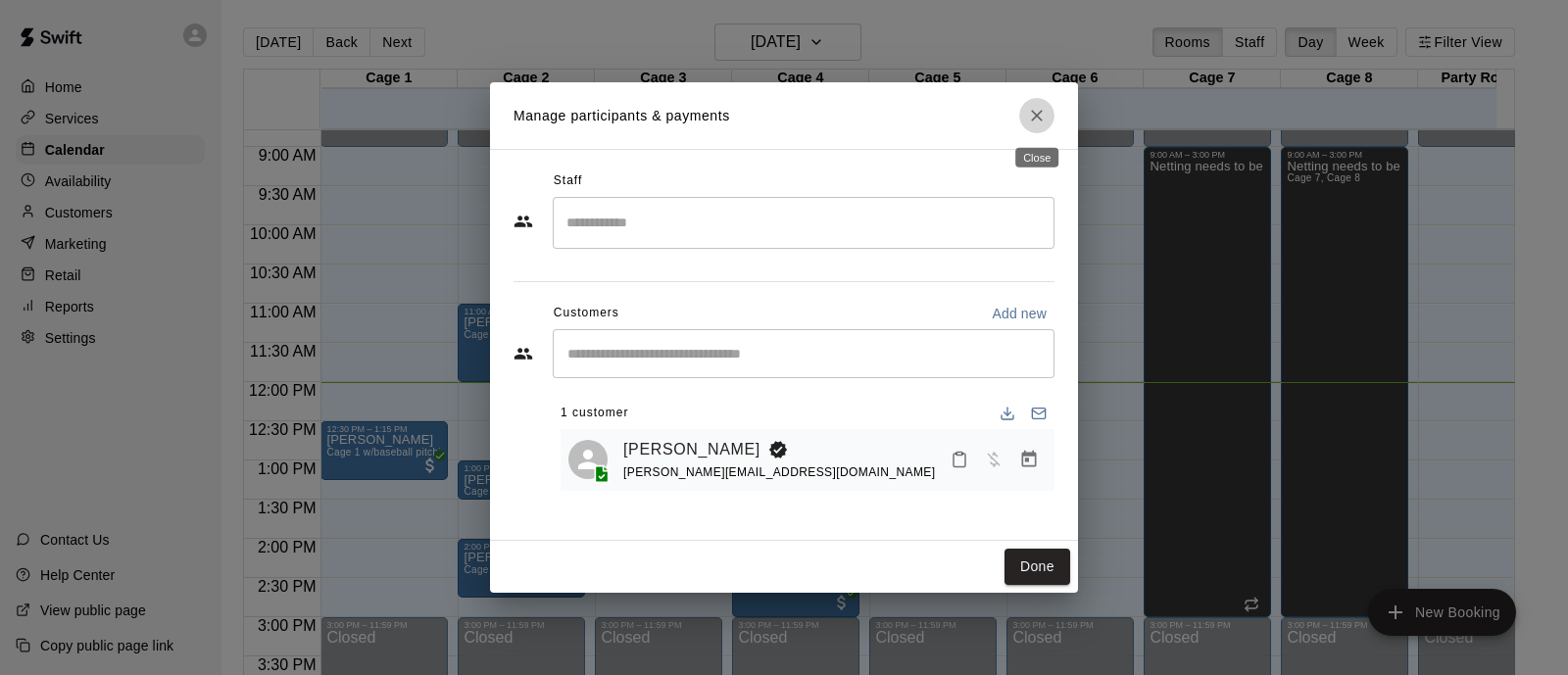
click at [1044, 111] on icon "Close" at bounding box center [1037, 116] width 20 height 20
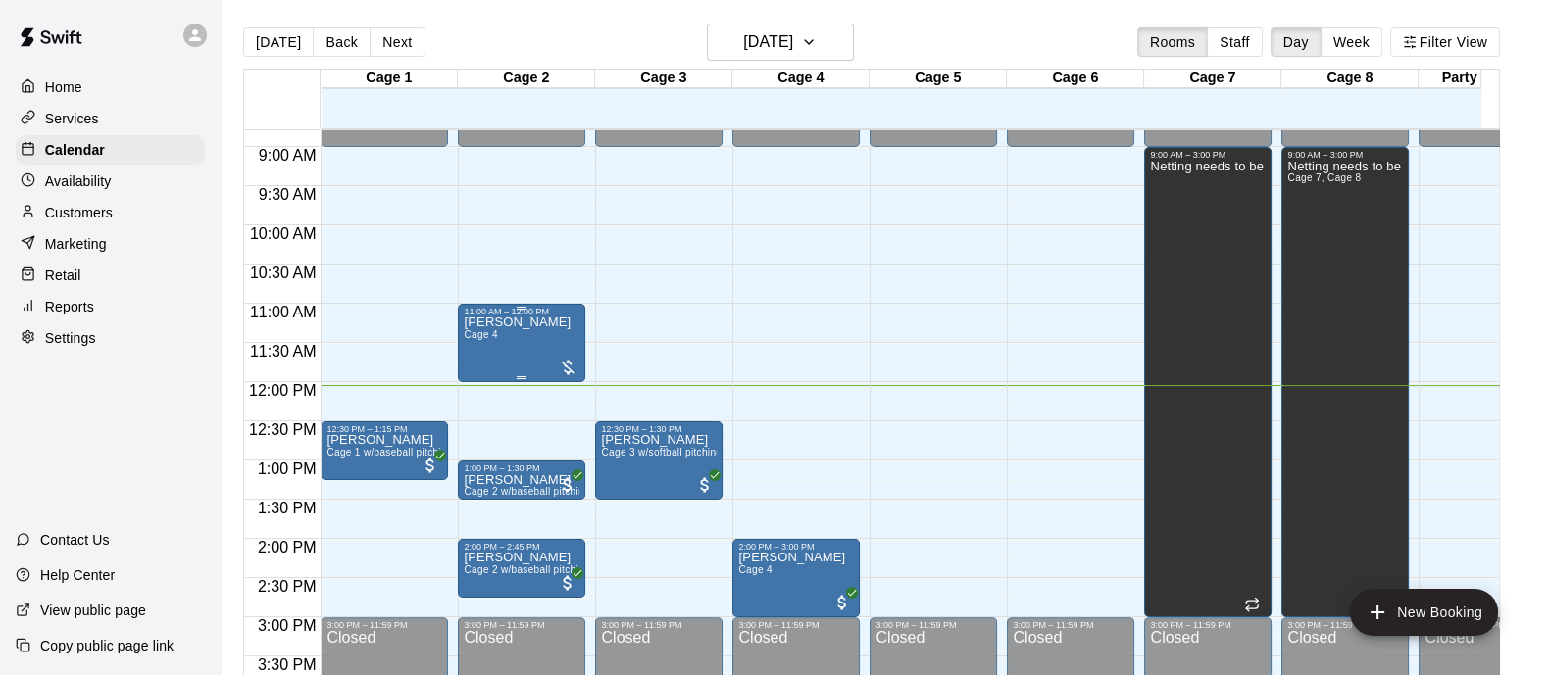
click at [559, 358] on div at bounding box center [568, 368] width 20 height 20
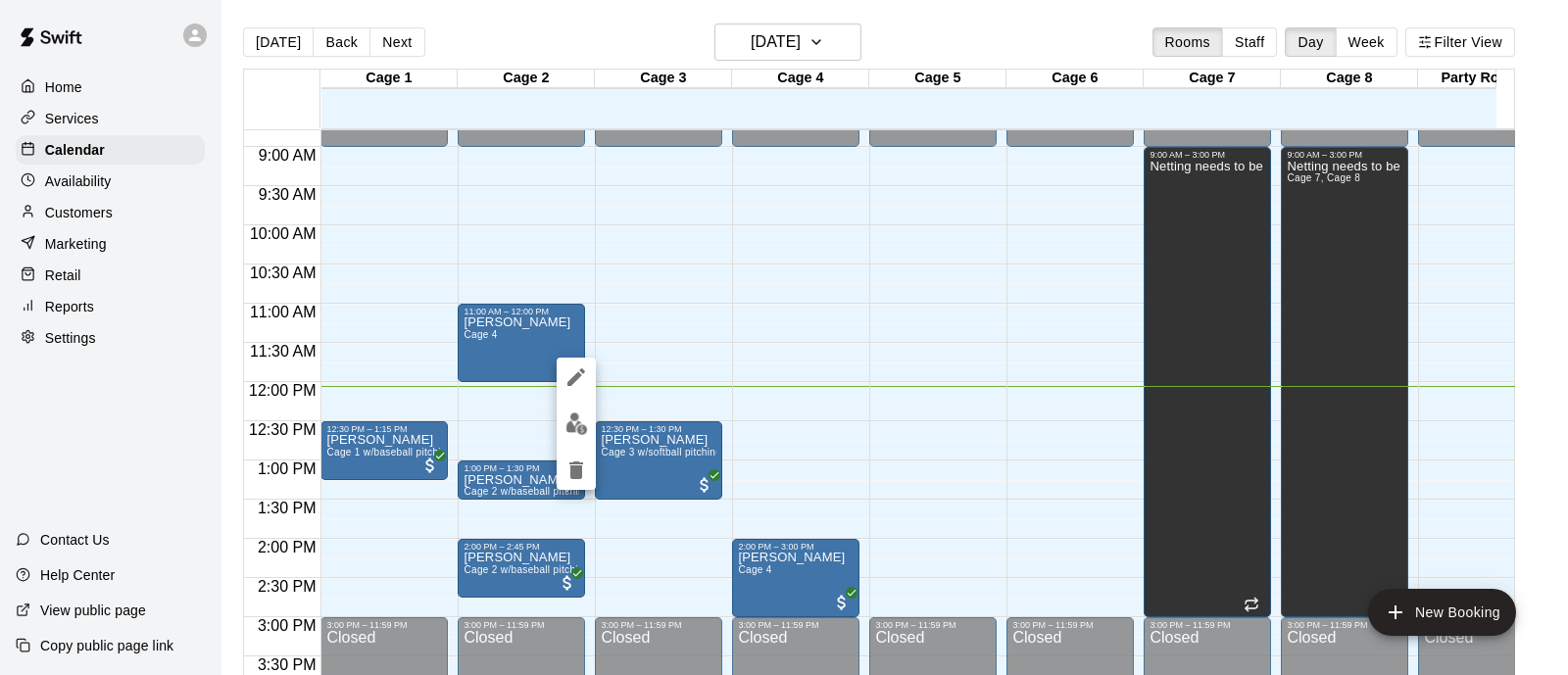
click at [651, 392] on div at bounding box center [784, 337] width 1568 height 675
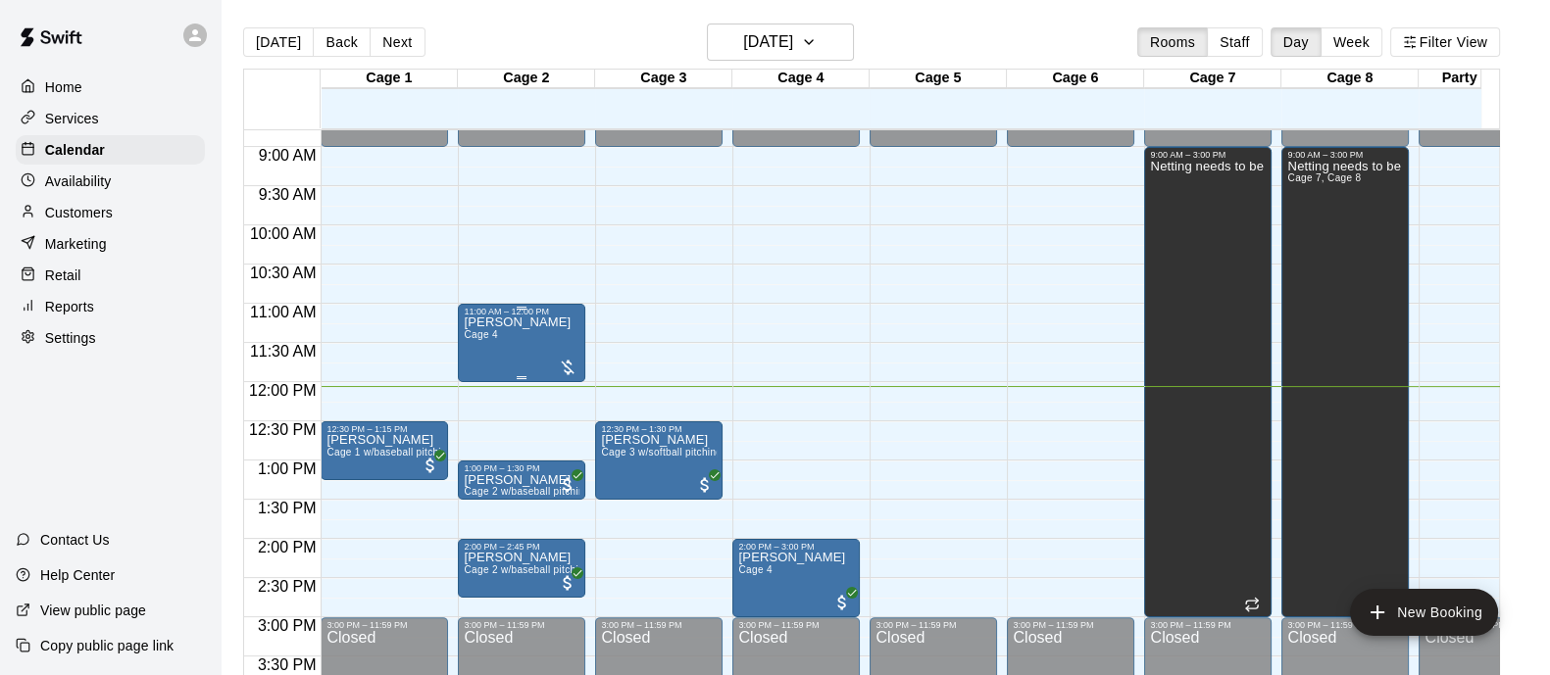
click at [565, 361] on div at bounding box center [568, 368] width 20 height 20
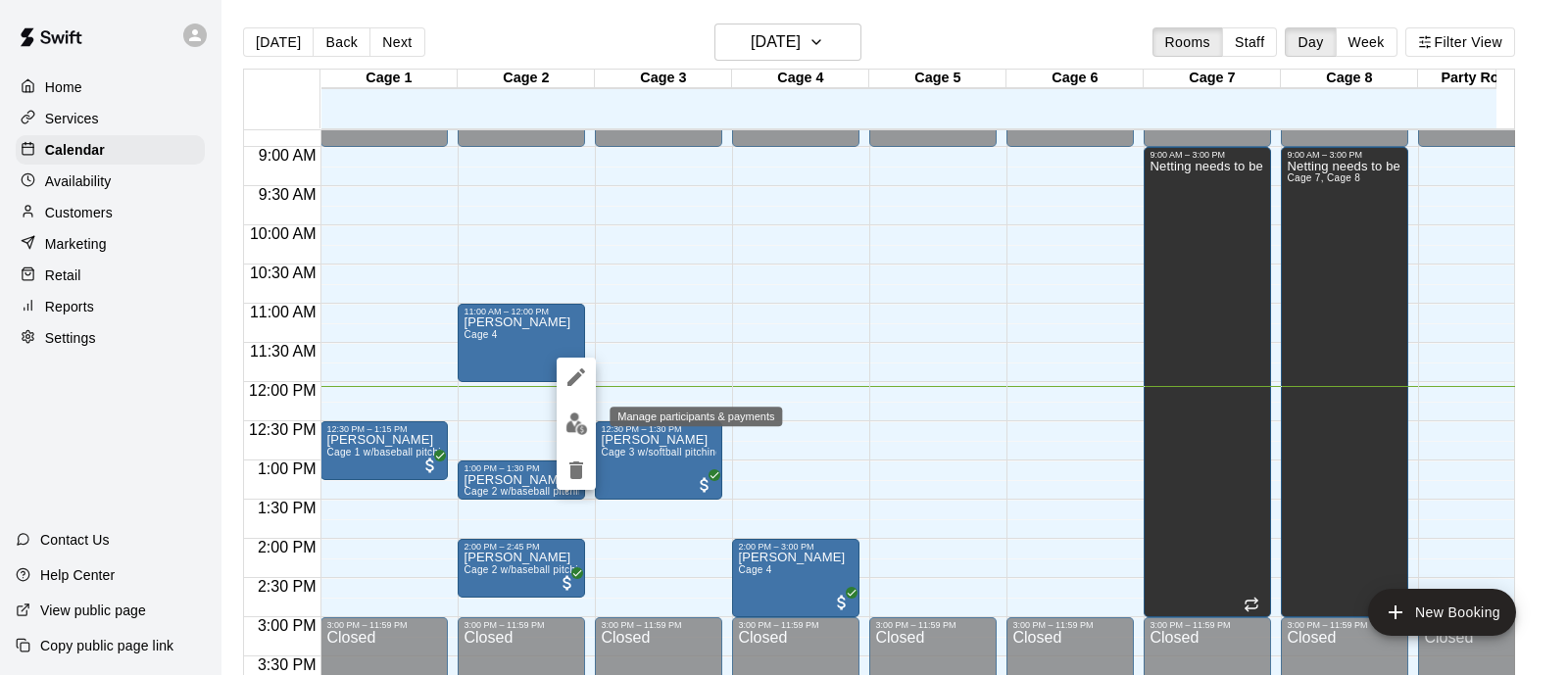
click at [567, 420] on img "edit" at bounding box center [577, 424] width 23 height 23
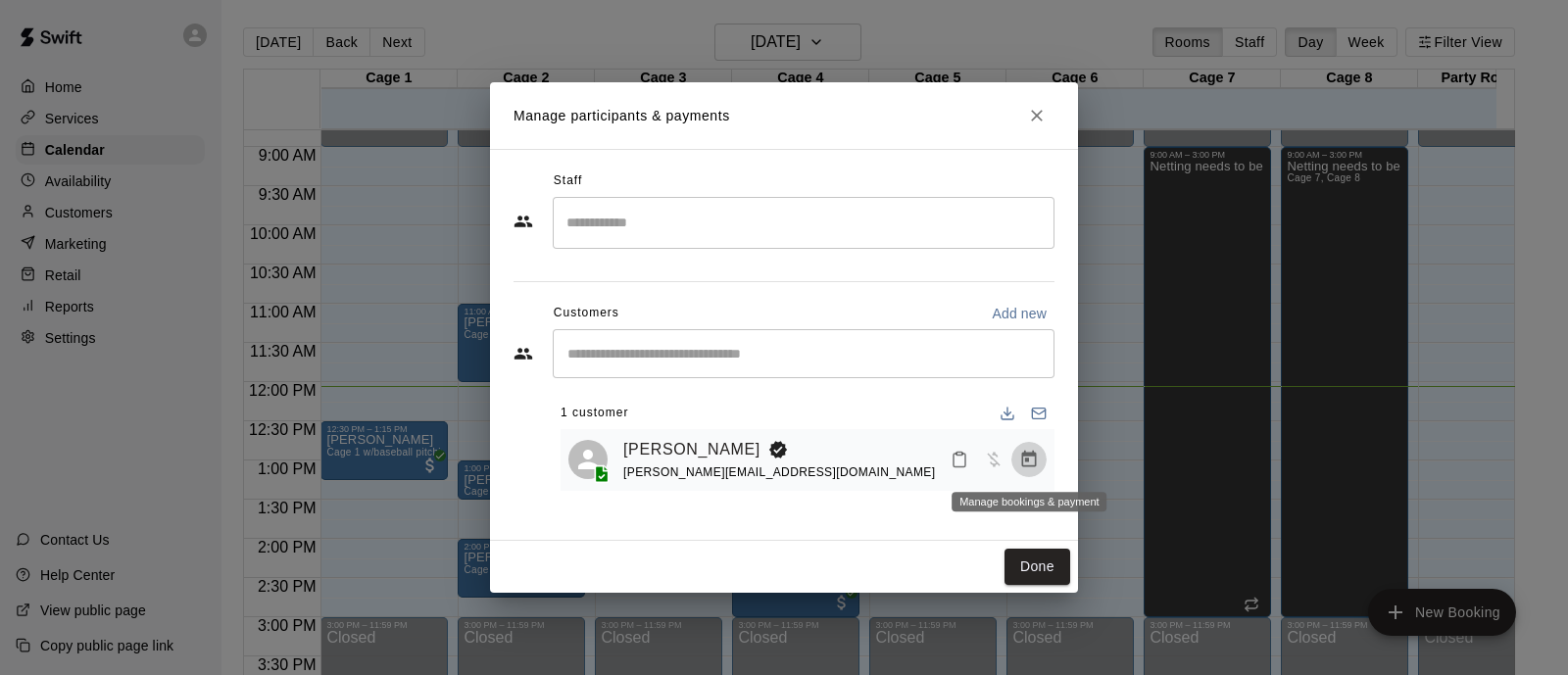
click at [1034, 469] on icon "Manage bookings & payment" at bounding box center [1029, 460] width 20 height 20
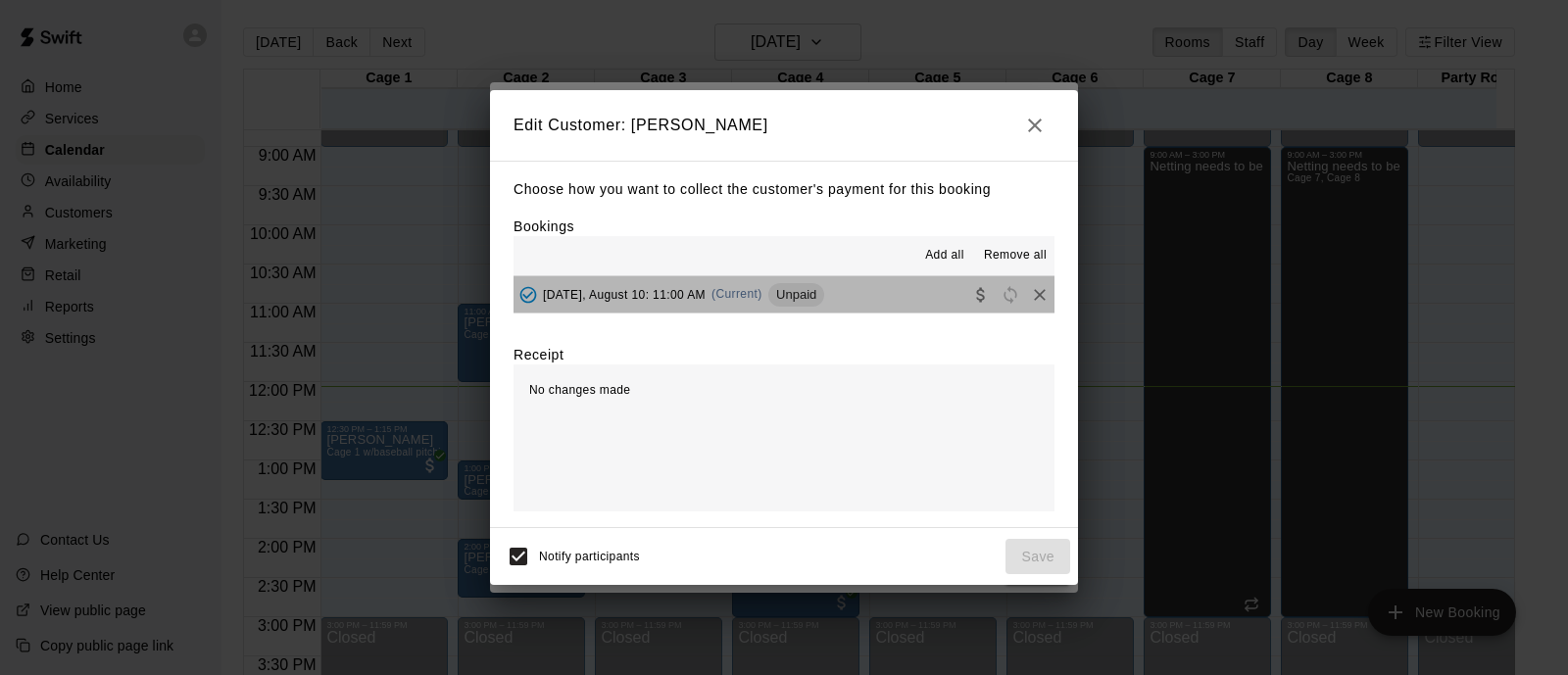
click at [858, 308] on button "[DATE], August 10: 11:00 AM (Current) Unpaid" at bounding box center [784, 294] width 541 height 36
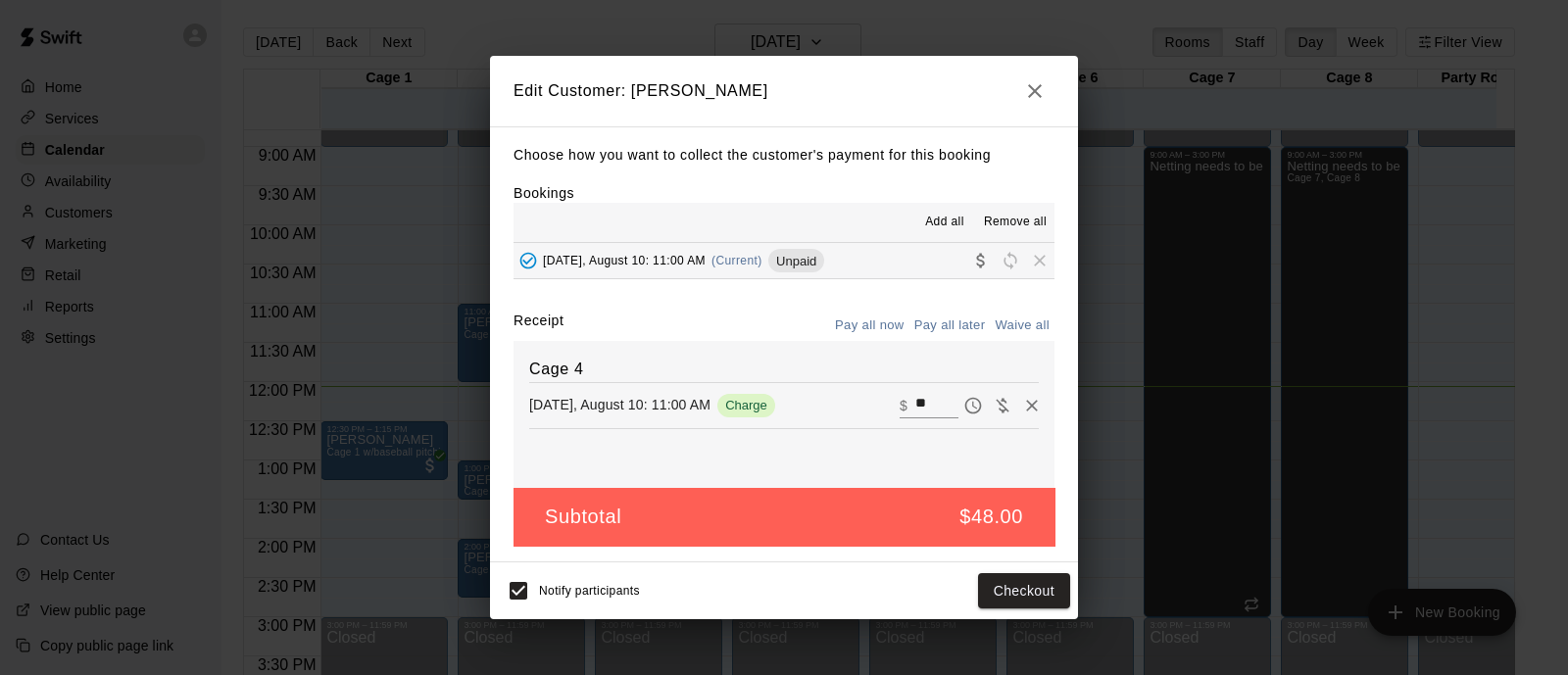
click at [524, 570] on div "Notify participants Checkout" at bounding box center [784, 591] width 588 height 57
click at [1032, 96] on icon "button" at bounding box center [1035, 91] width 24 height 24
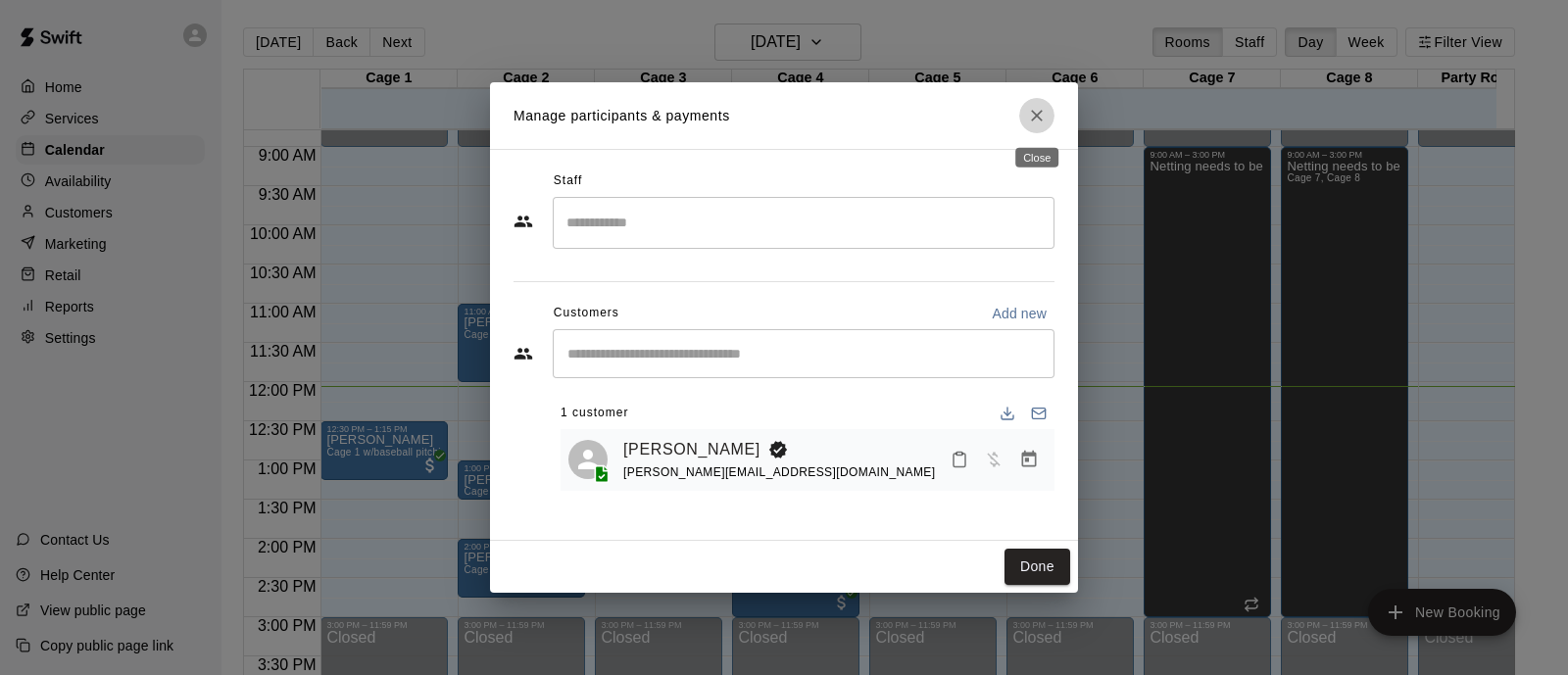
click at [1037, 114] on icon "Close" at bounding box center [1037, 116] width 20 height 20
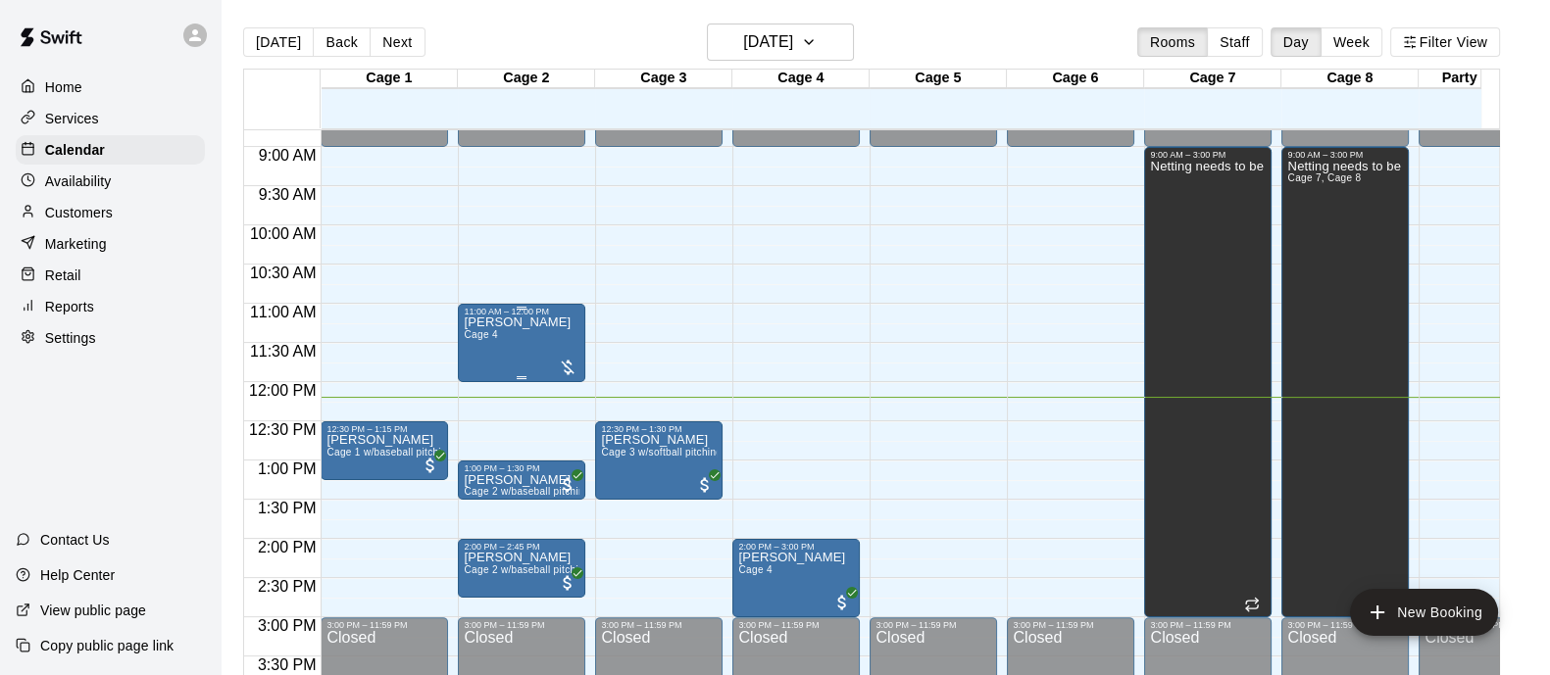
click at [560, 365] on div at bounding box center [568, 368] width 20 height 20
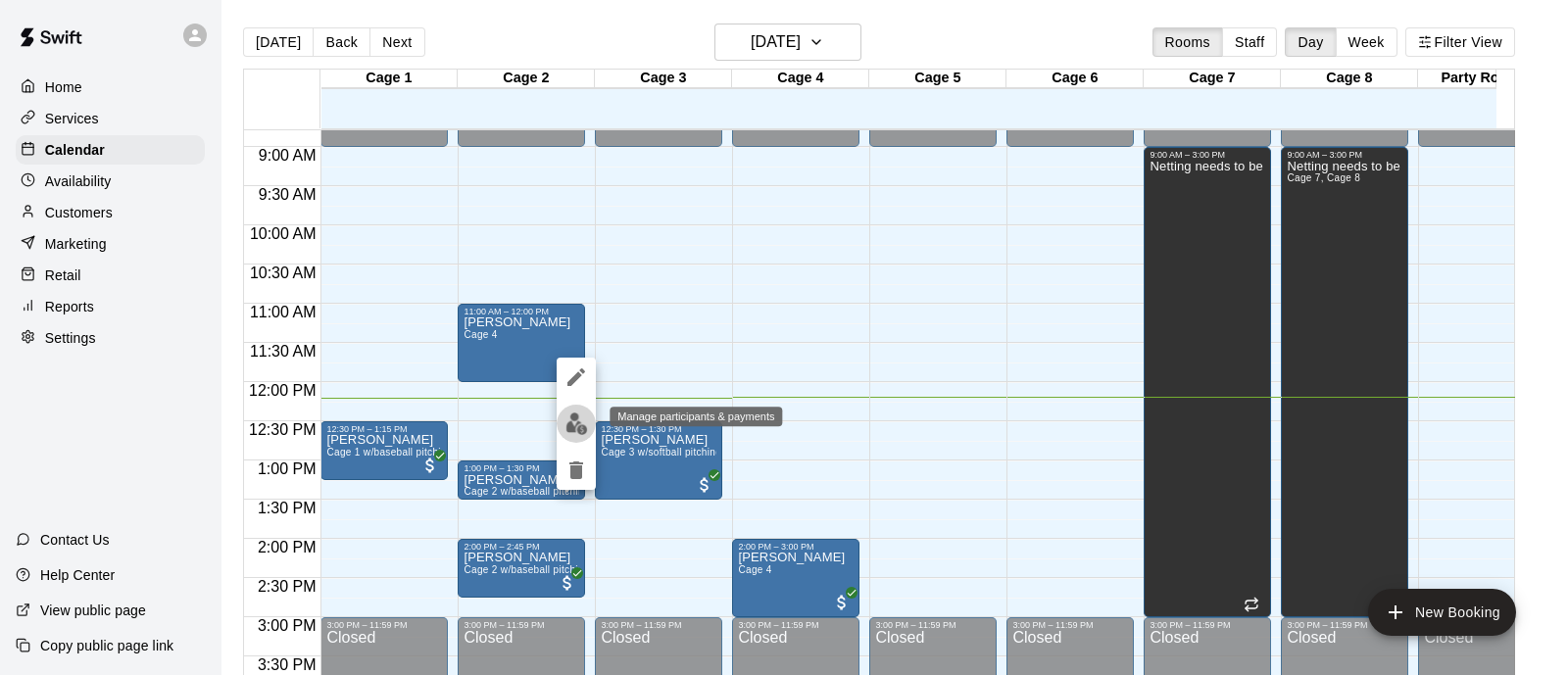
click at [567, 435] on button "edit" at bounding box center [576, 424] width 39 height 38
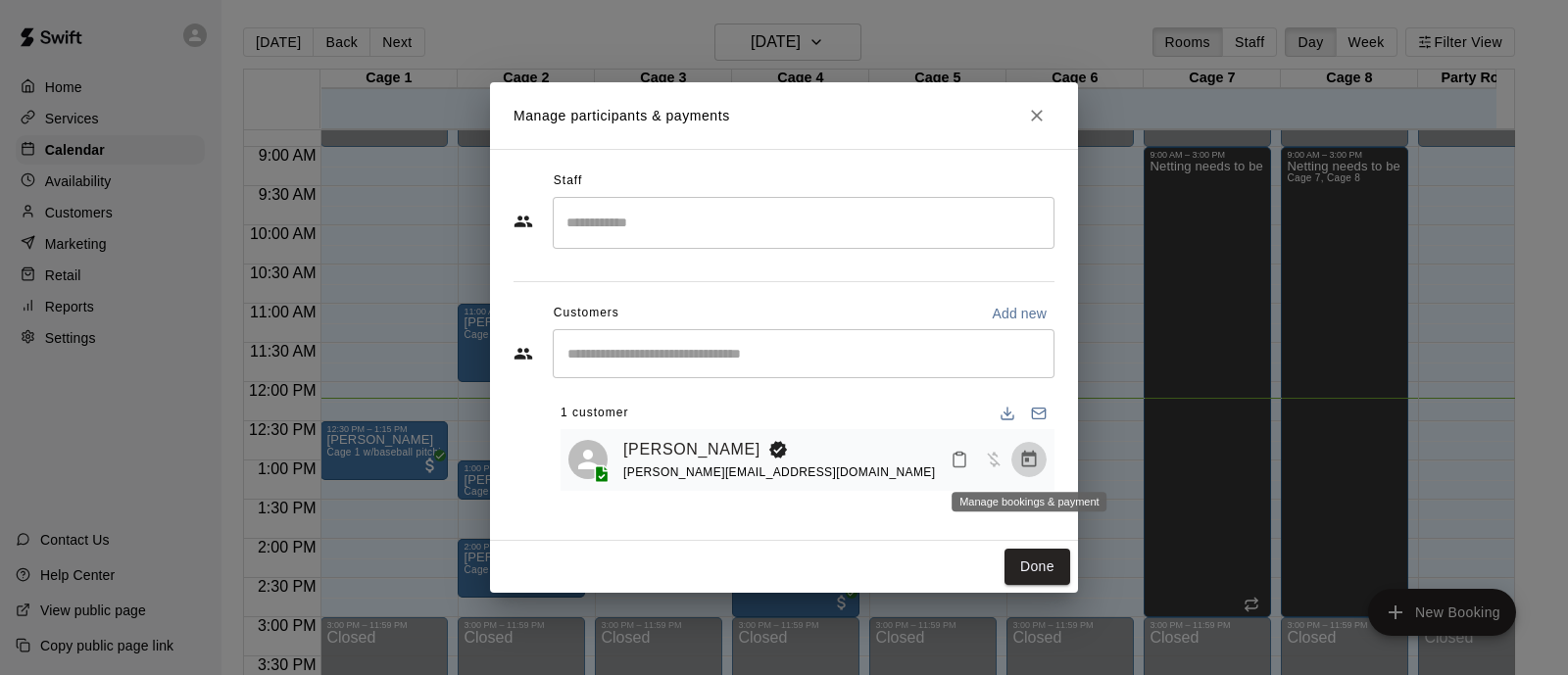
click at [1027, 464] on icon "Manage bookings & payment" at bounding box center [1029, 460] width 20 height 20
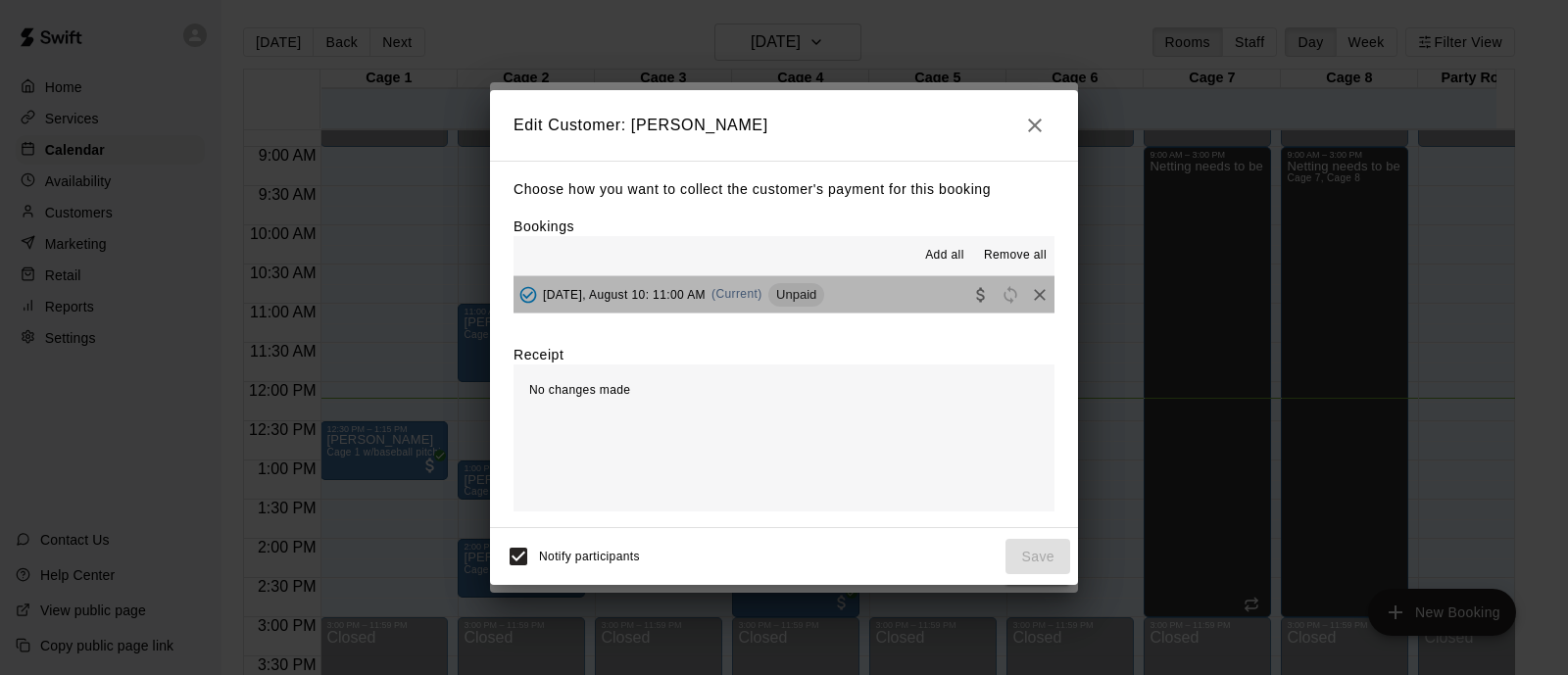
click at [885, 289] on button "[DATE], August 10: 11:00 AM (Current) Unpaid" at bounding box center [784, 294] width 541 height 36
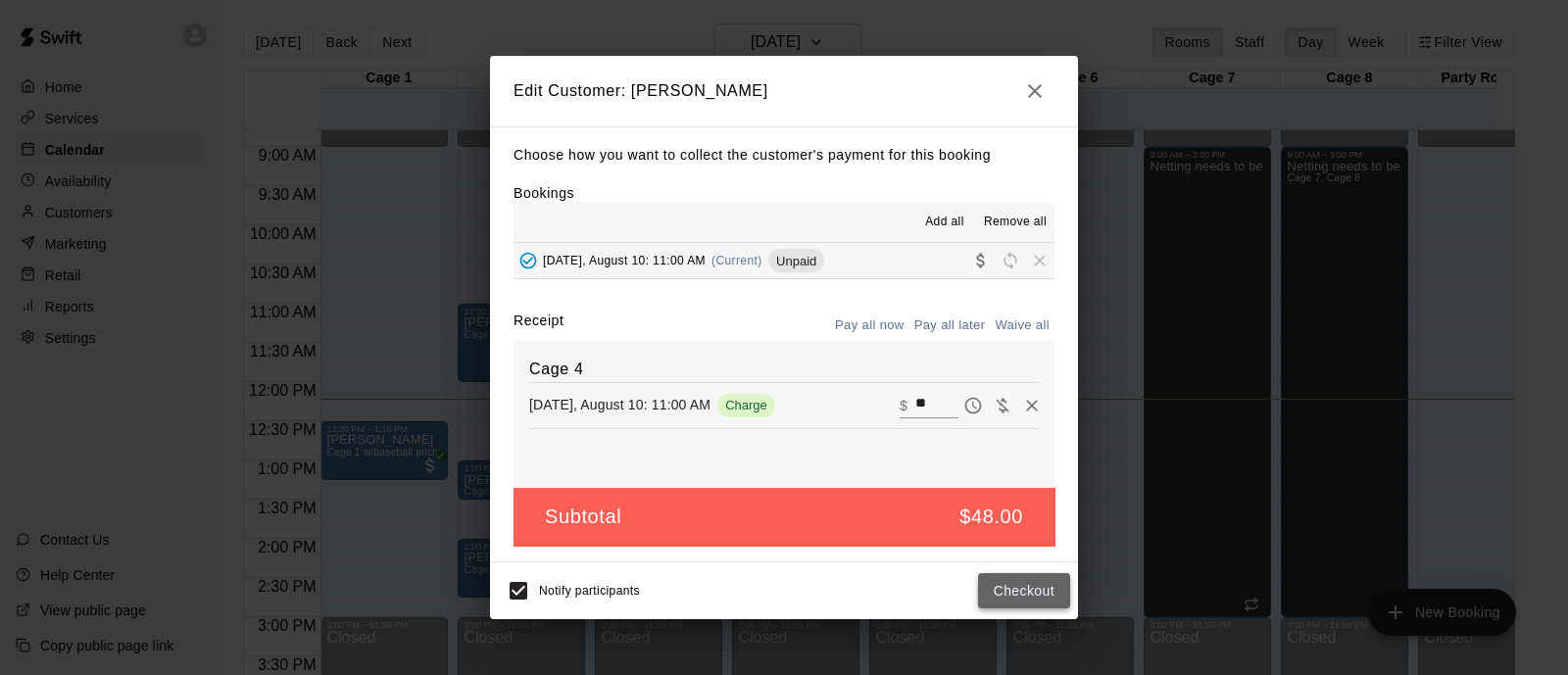
click at [1057, 585] on button "Checkout" at bounding box center [1024, 591] width 92 height 36
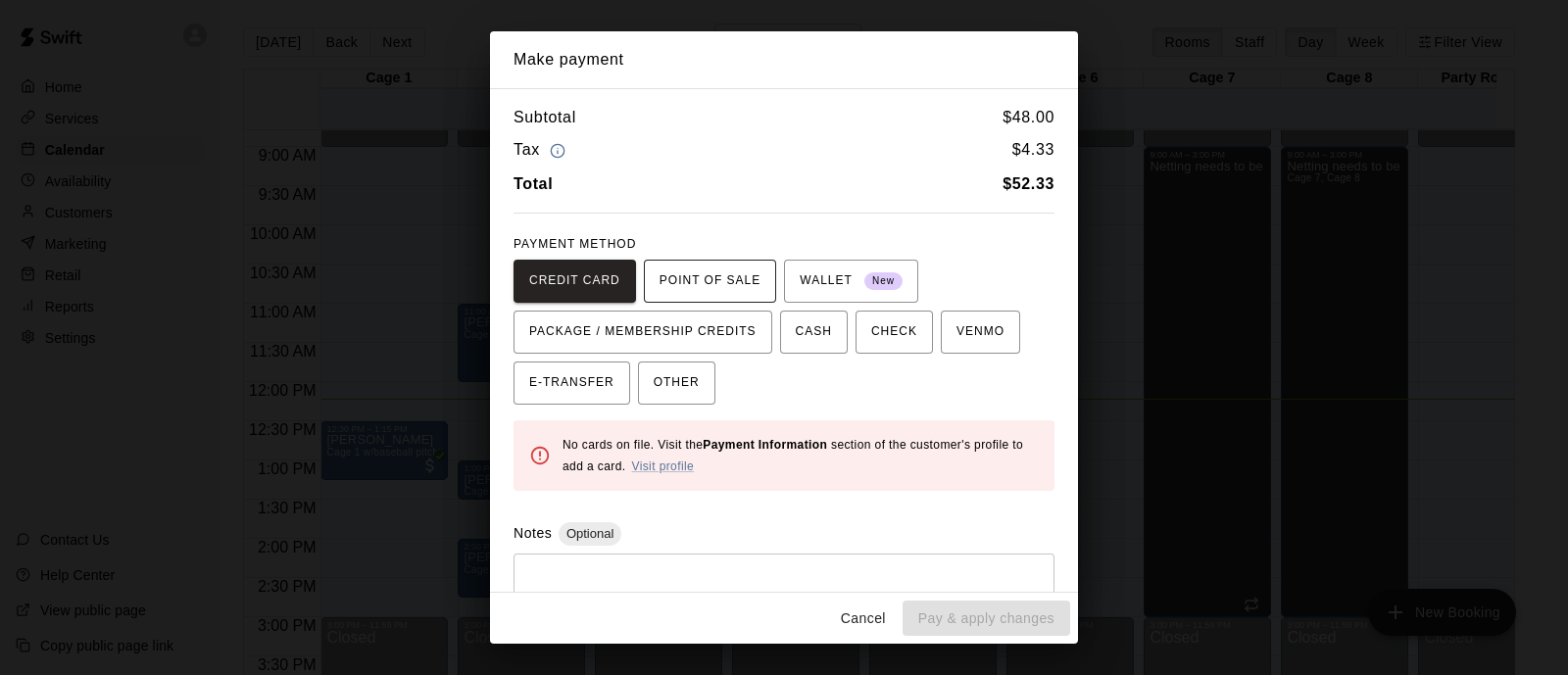
click at [733, 267] on span "POINT OF SALE" at bounding box center [710, 281] width 101 height 31
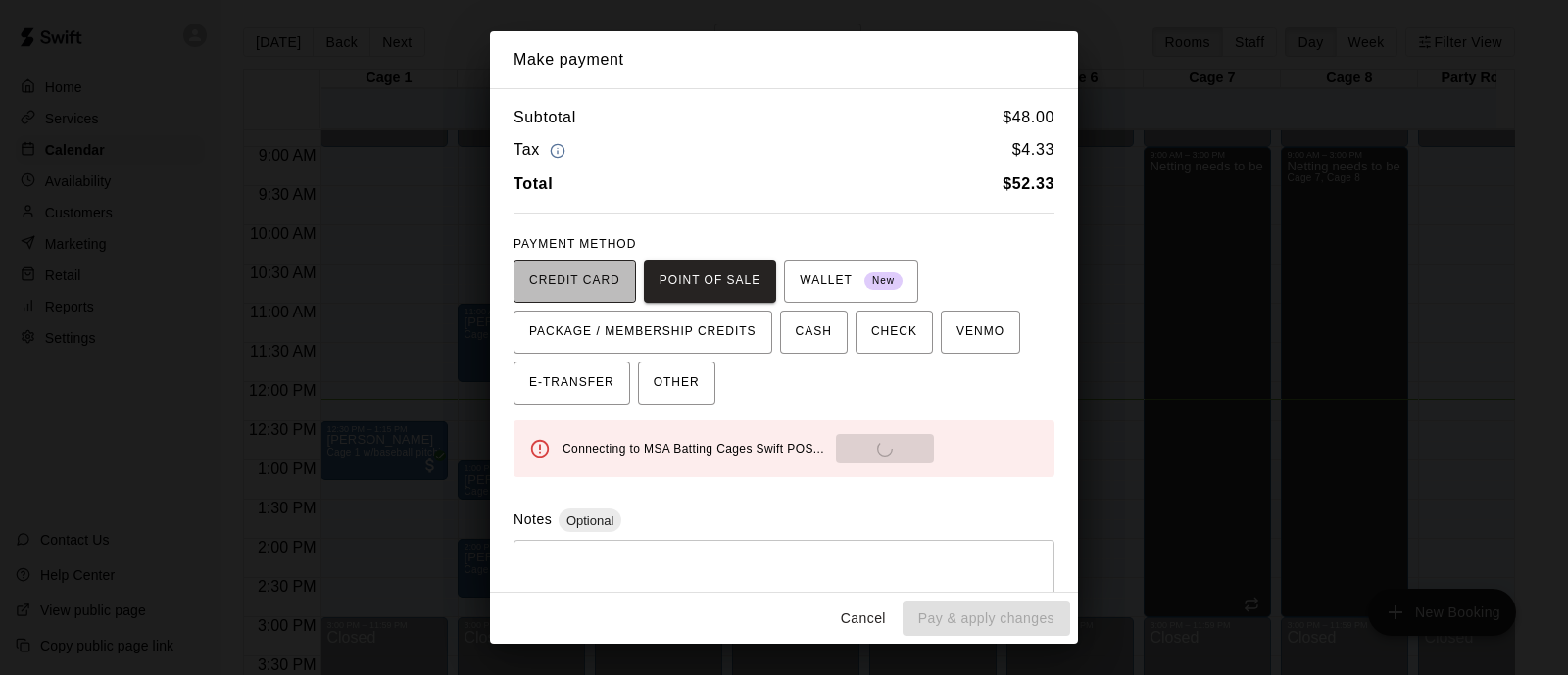
click at [591, 280] on span "CREDIT CARD" at bounding box center [574, 281] width 91 height 31
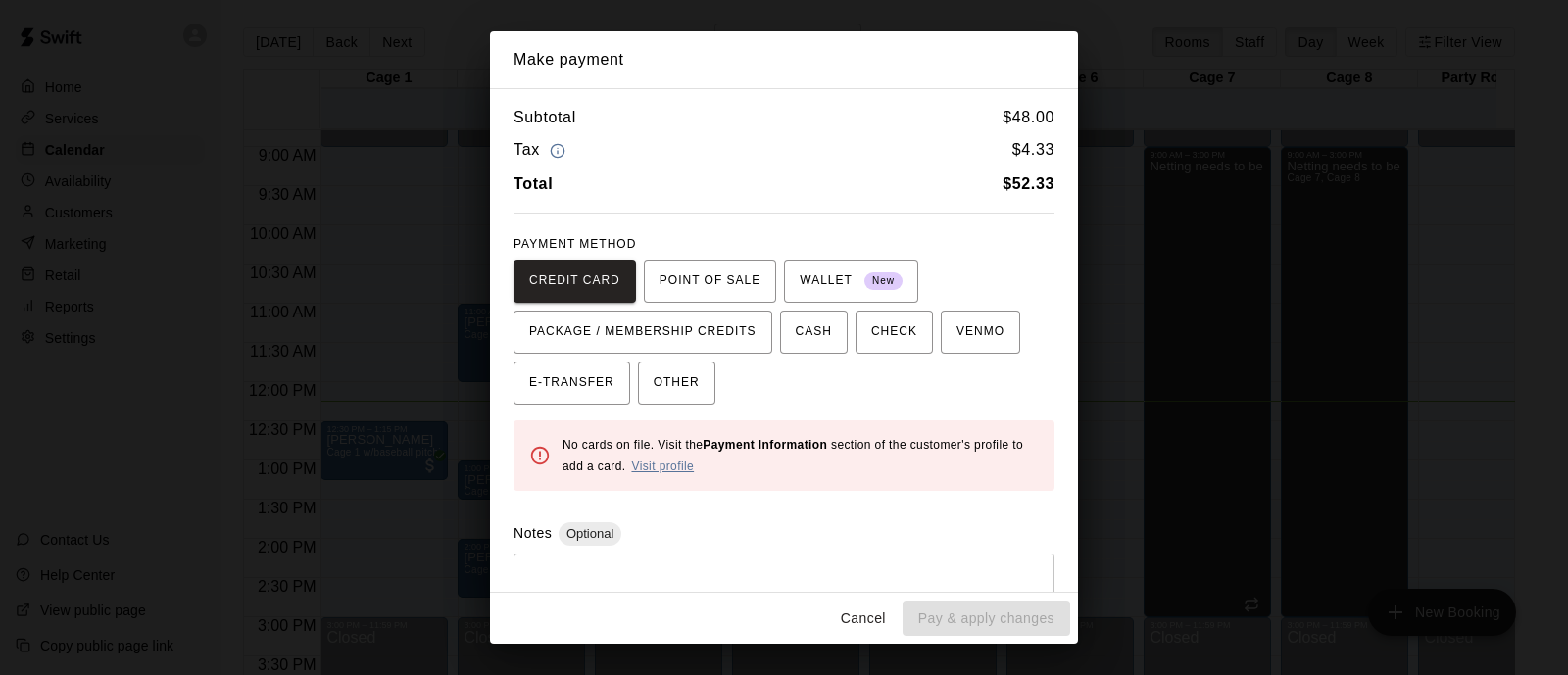
click at [652, 463] on link "Visit profile" at bounding box center [662, 467] width 63 height 14
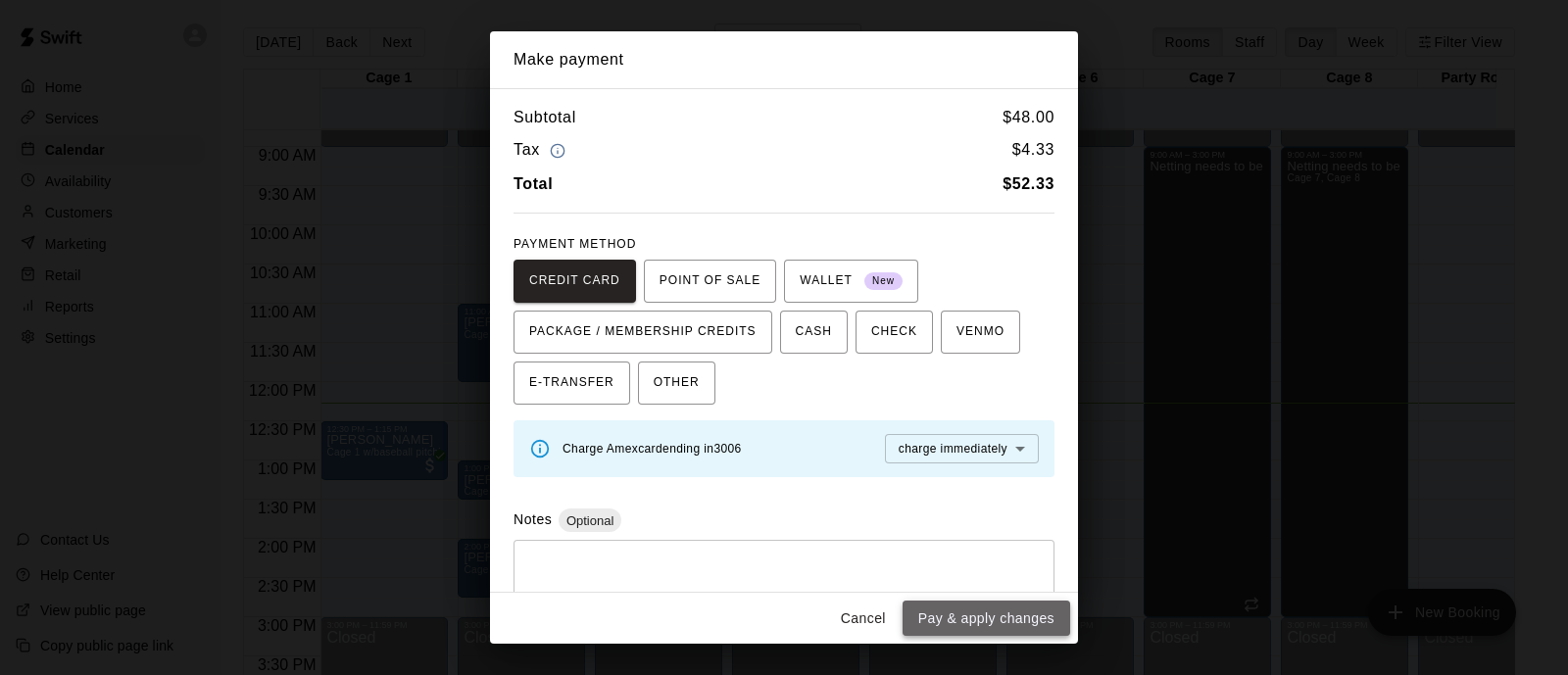
click at [1001, 616] on button "Pay & apply changes" at bounding box center [987, 619] width 168 height 36
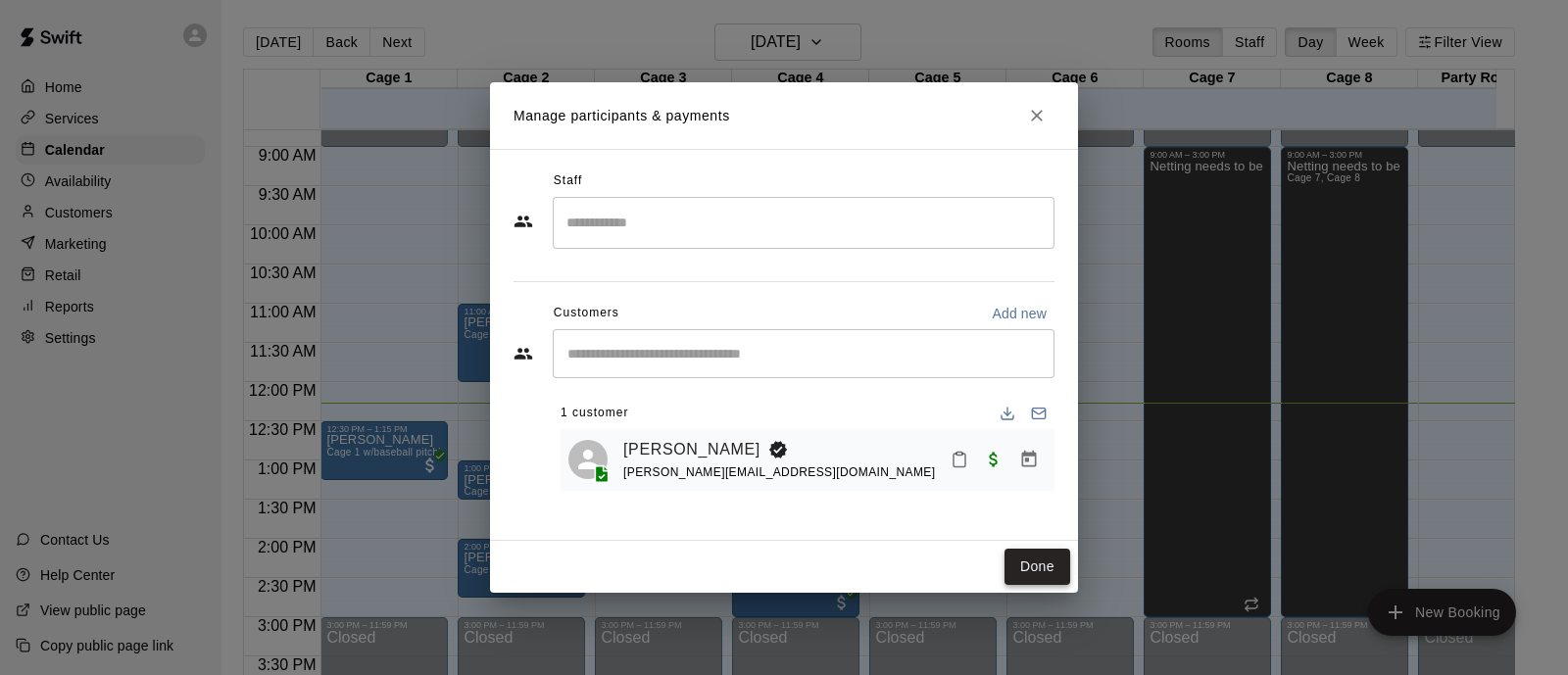
click at [1043, 560] on button "Done" at bounding box center [1038, 567] width 66 height 36
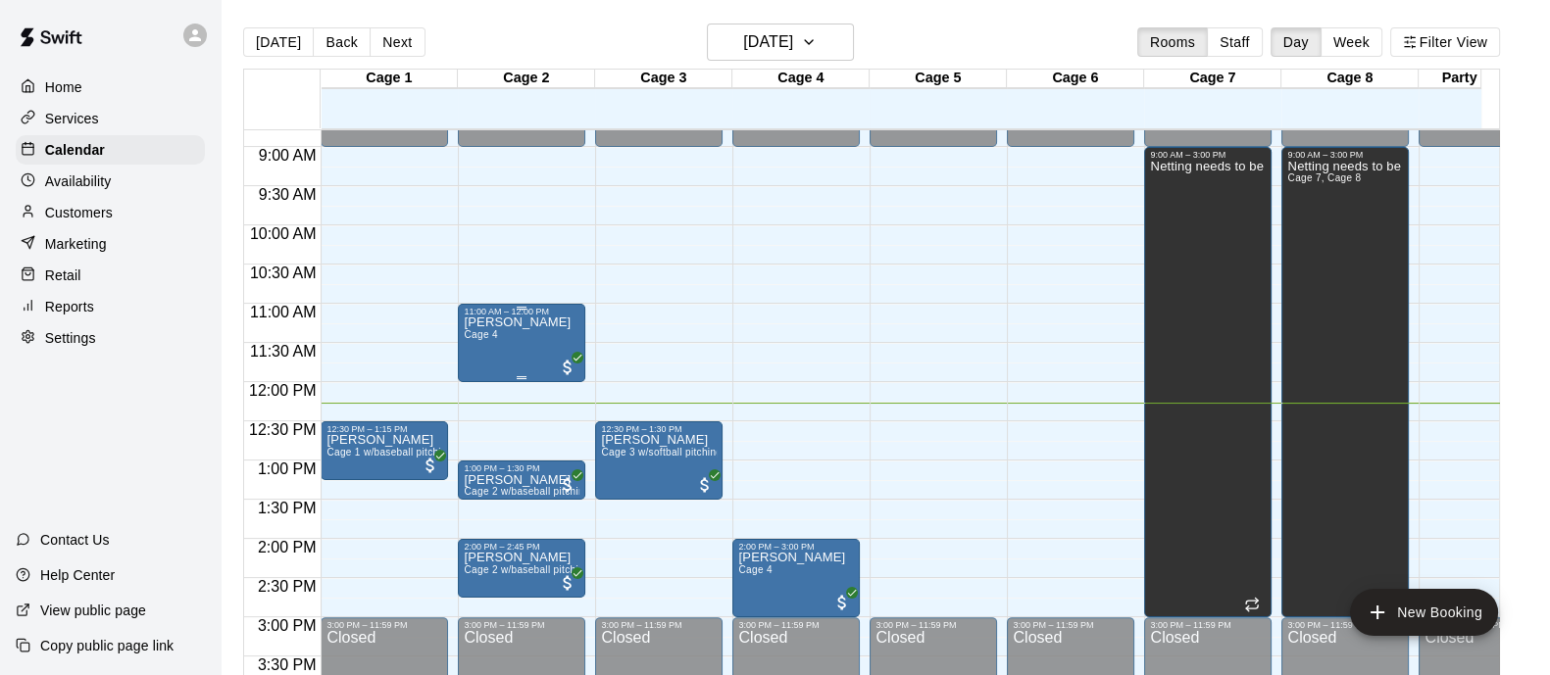
click at [558, 354] on div at bounding box center [568, 366] width 20 height 24
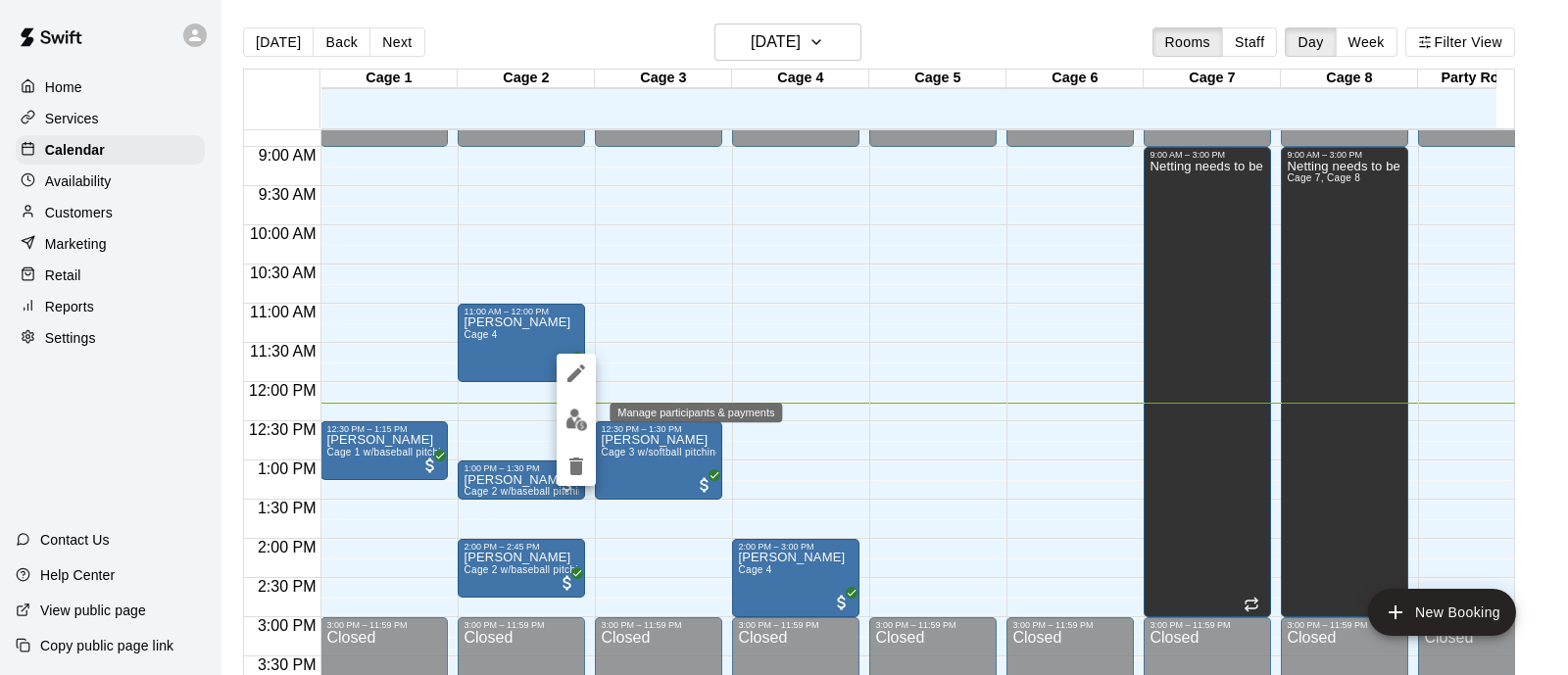
click at [574, 419] on img "edit" at bounding box center [577, 420] width 23 height 23
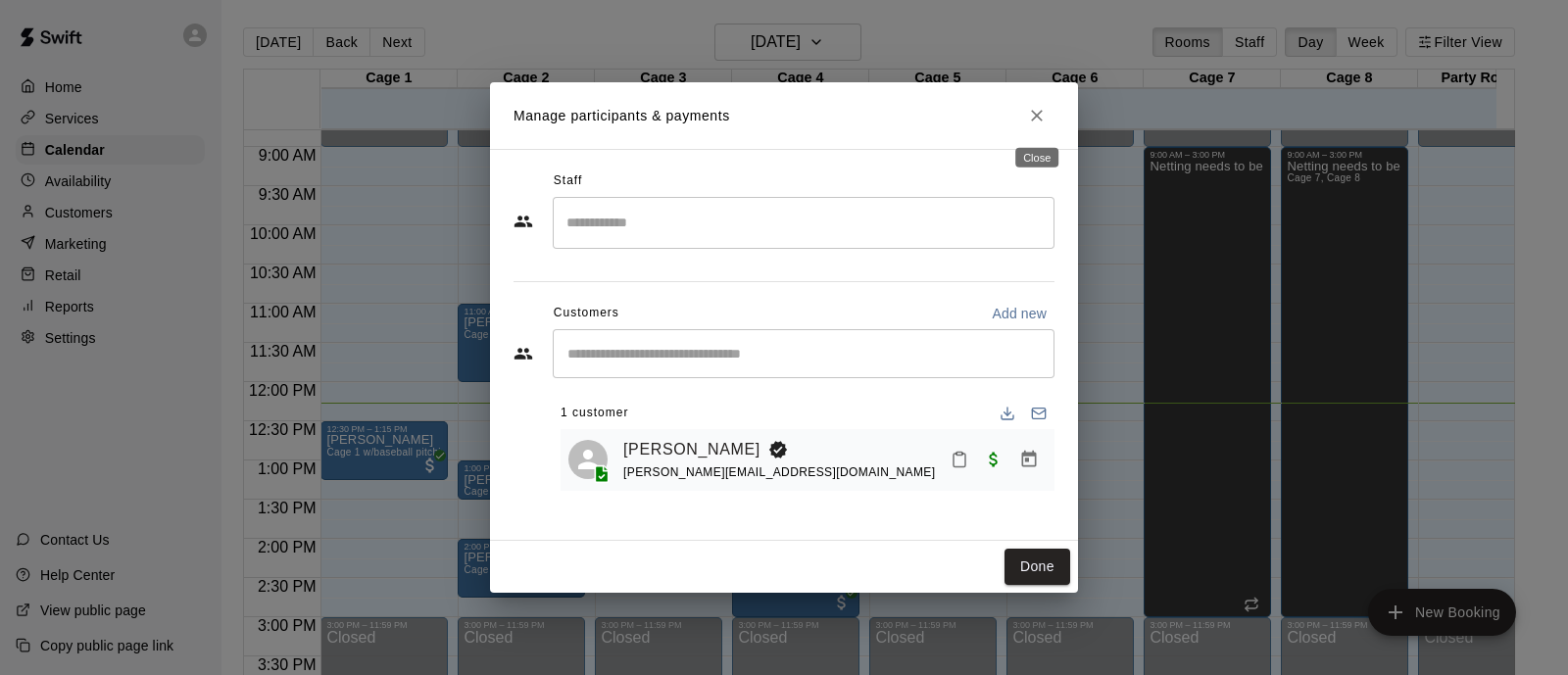
click at [1036, 109] on icon "Close" at bounding box center [1037, 116] width 20 height 20
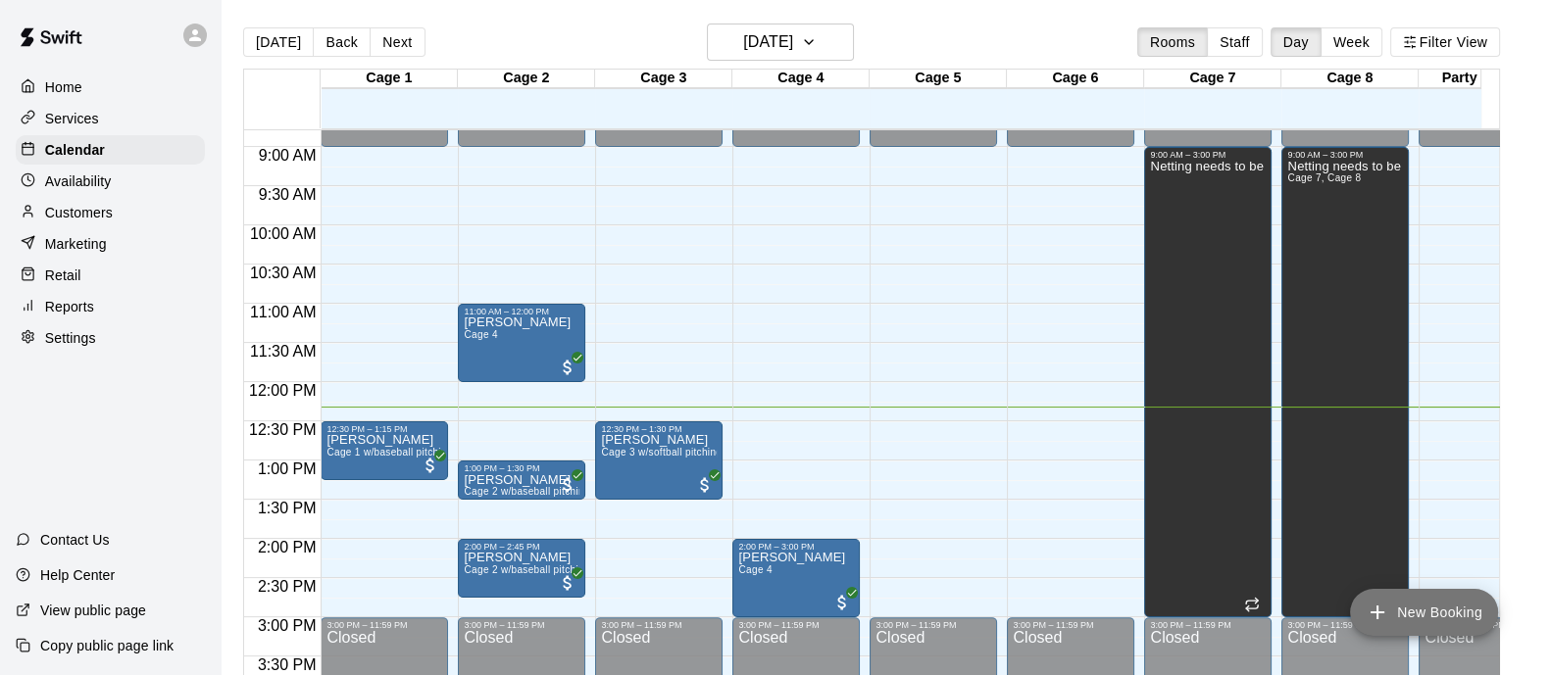
click at [1422, 624] on button "New Booking" at bounding box center [1424, 612] width 148 height 47
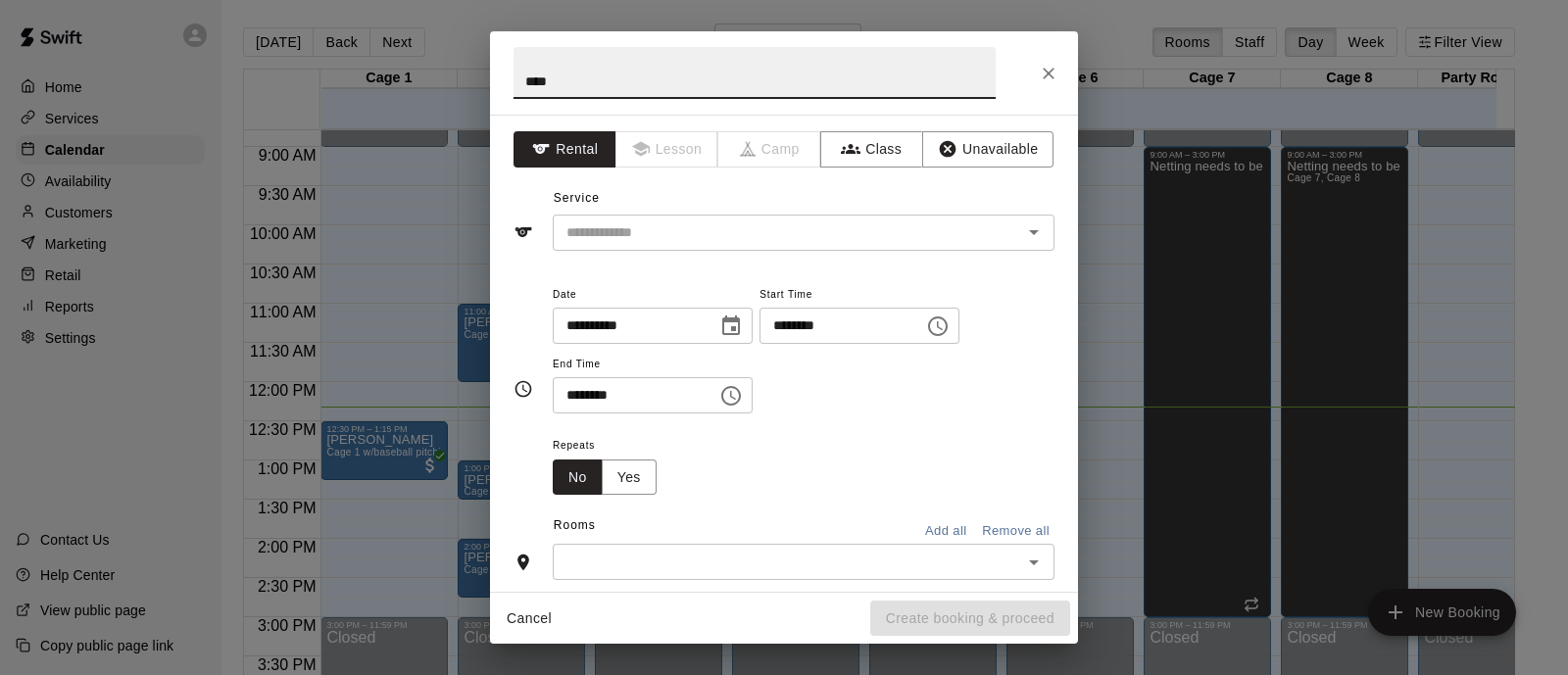
type input "****"
click at [812, 331] on input "********" at bounding box center [835, 326] width 151 height 36
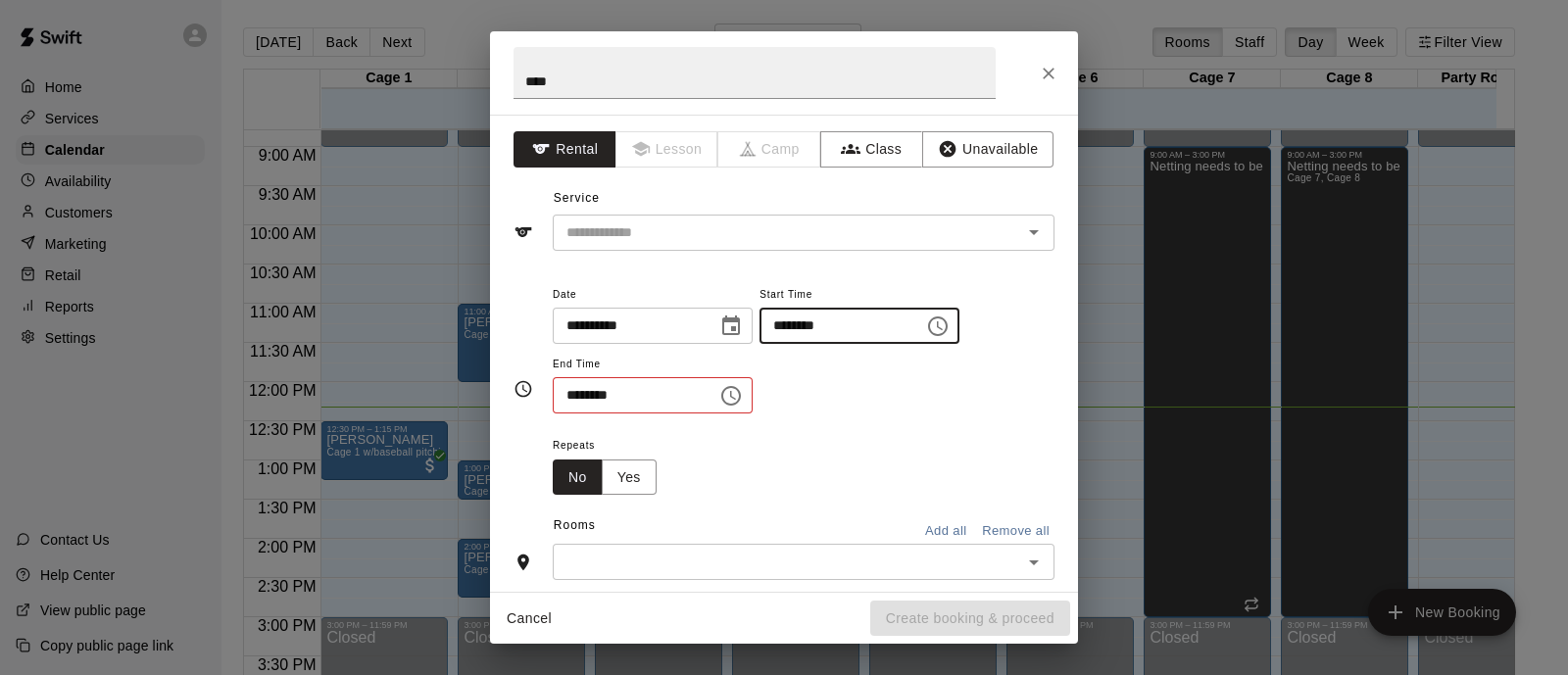
type input "********"
click at [569, 402] on input "********" at bounding box center [628, 395] width 151 height 36
click at [618, 391] on input "********" at bounding box center [628, 395] width 151 height 36
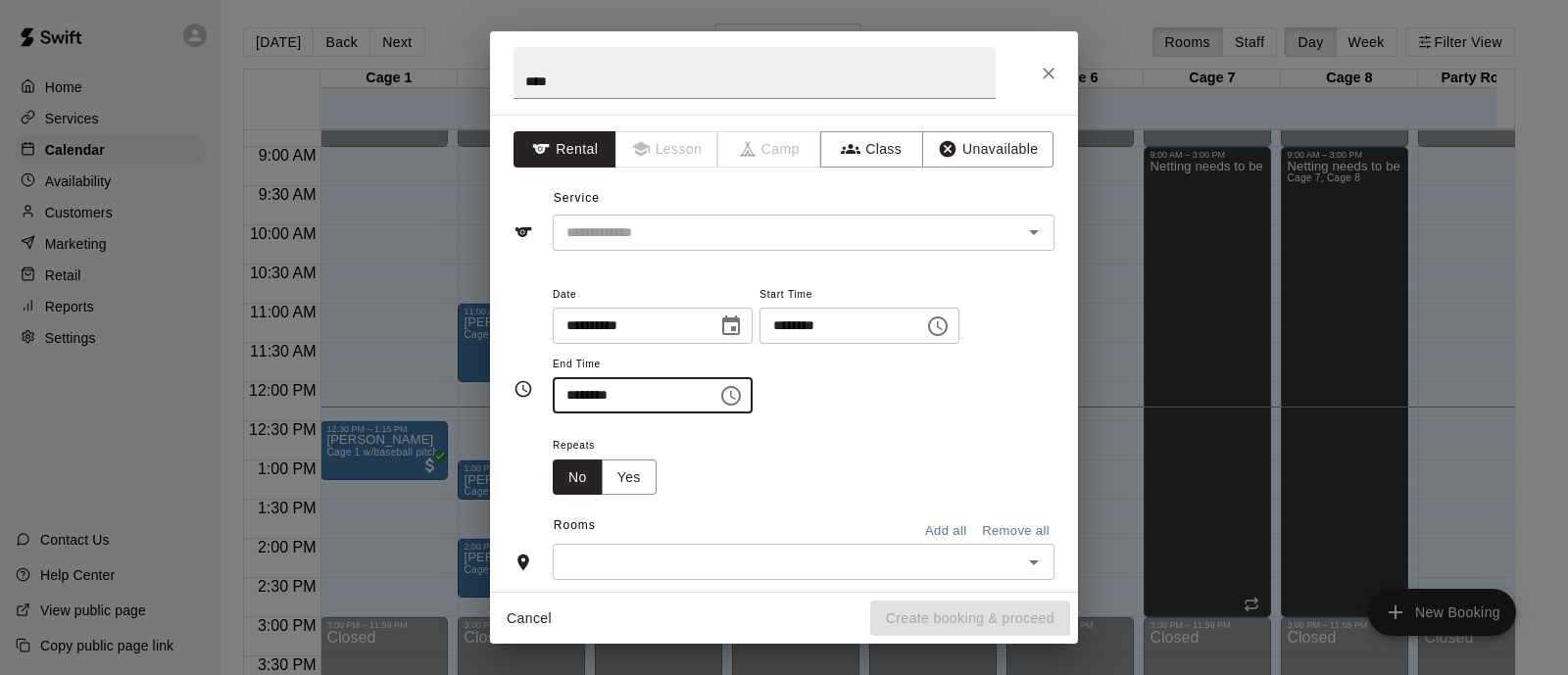
type input "********"
click at [735, 459] on div "Repeats No Yes" at bounding box center [804, 464] width 502 height 62
click at [642, 242] on input "text" at bounding box center [775, 233] width 432 height 25
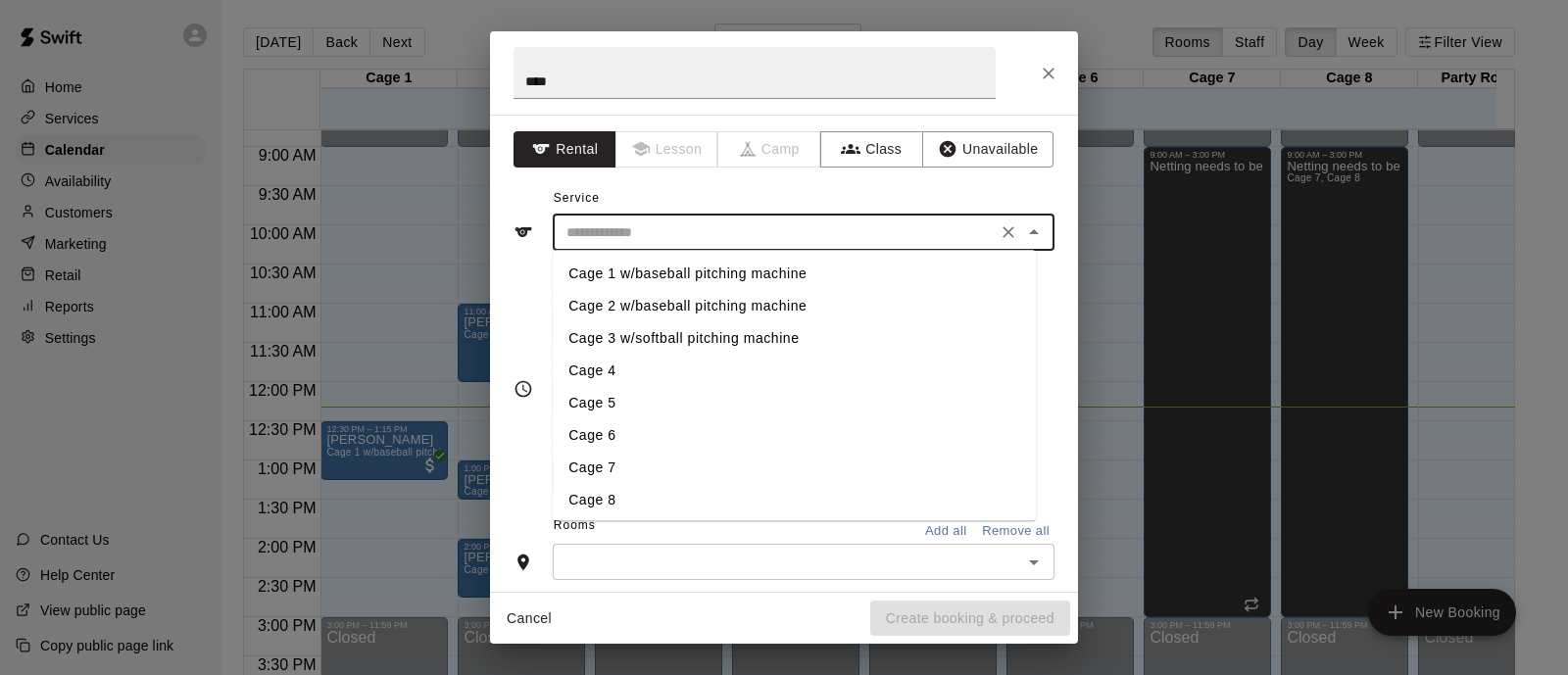
click at [627, 312] on li "Cage 2 w/baseball pitching machine" at bounding box center [794, 306] width 483 height 32
type input "**********"
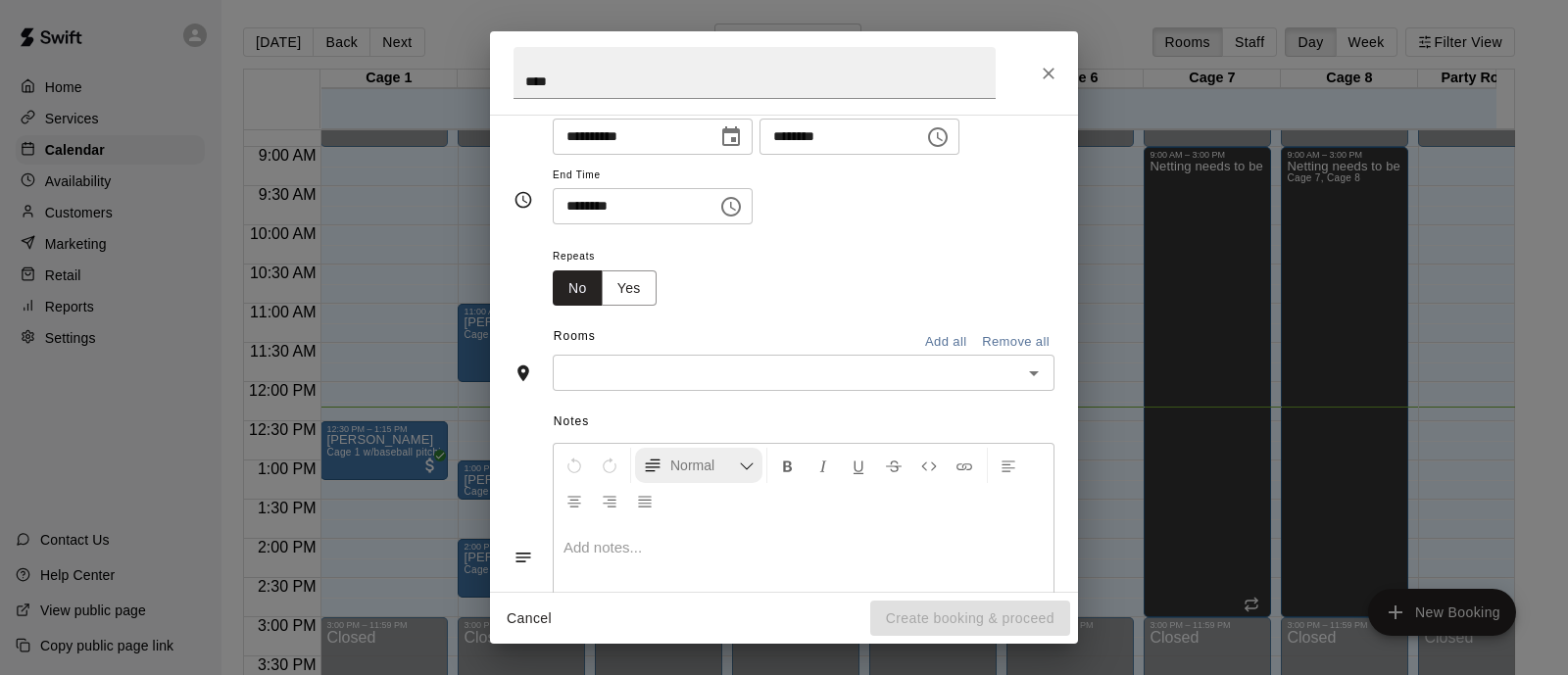
scroll to position [244, 0]
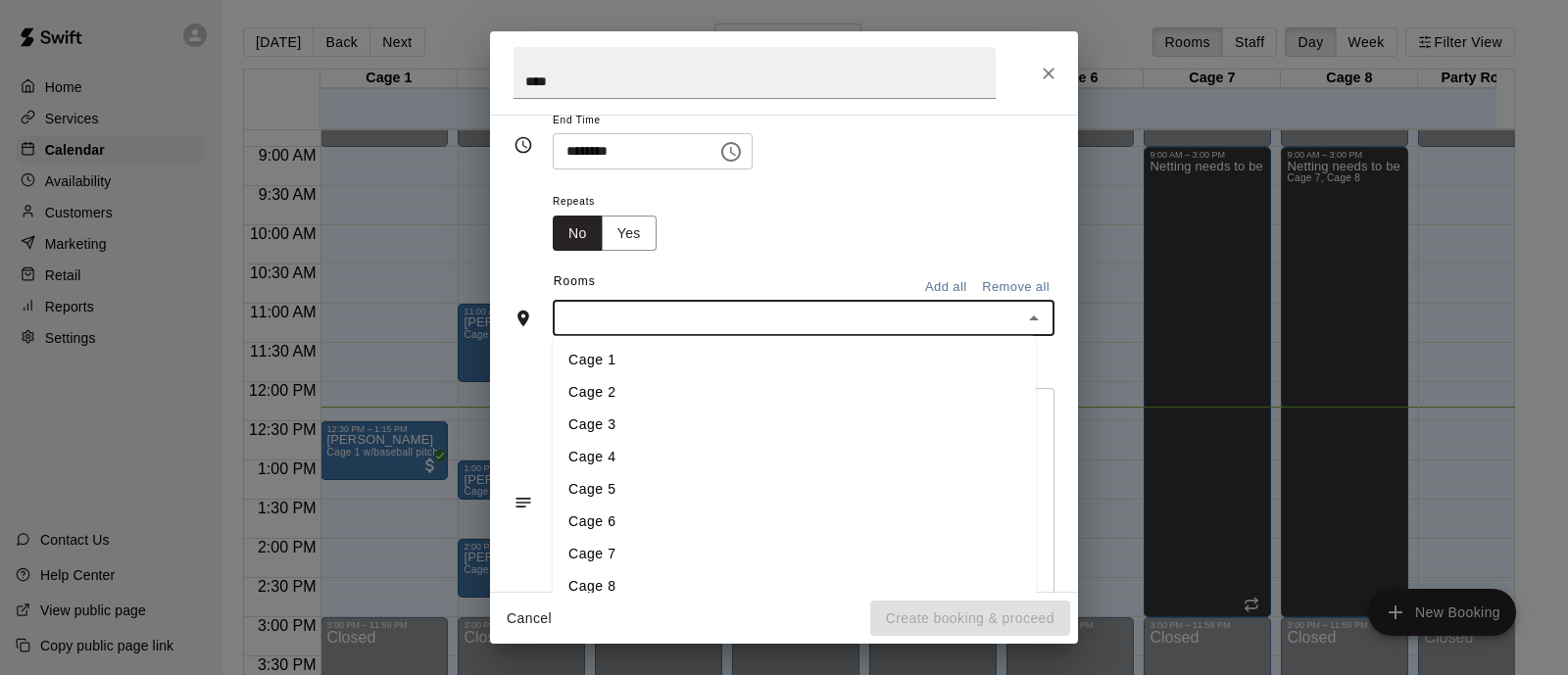
click at [672, 316] on input "text" at bounding box center [788, 318] width 458 height 25
click at [652, 389] on li "Cage 2" at bounding box center [794, 392] width 483 height 32
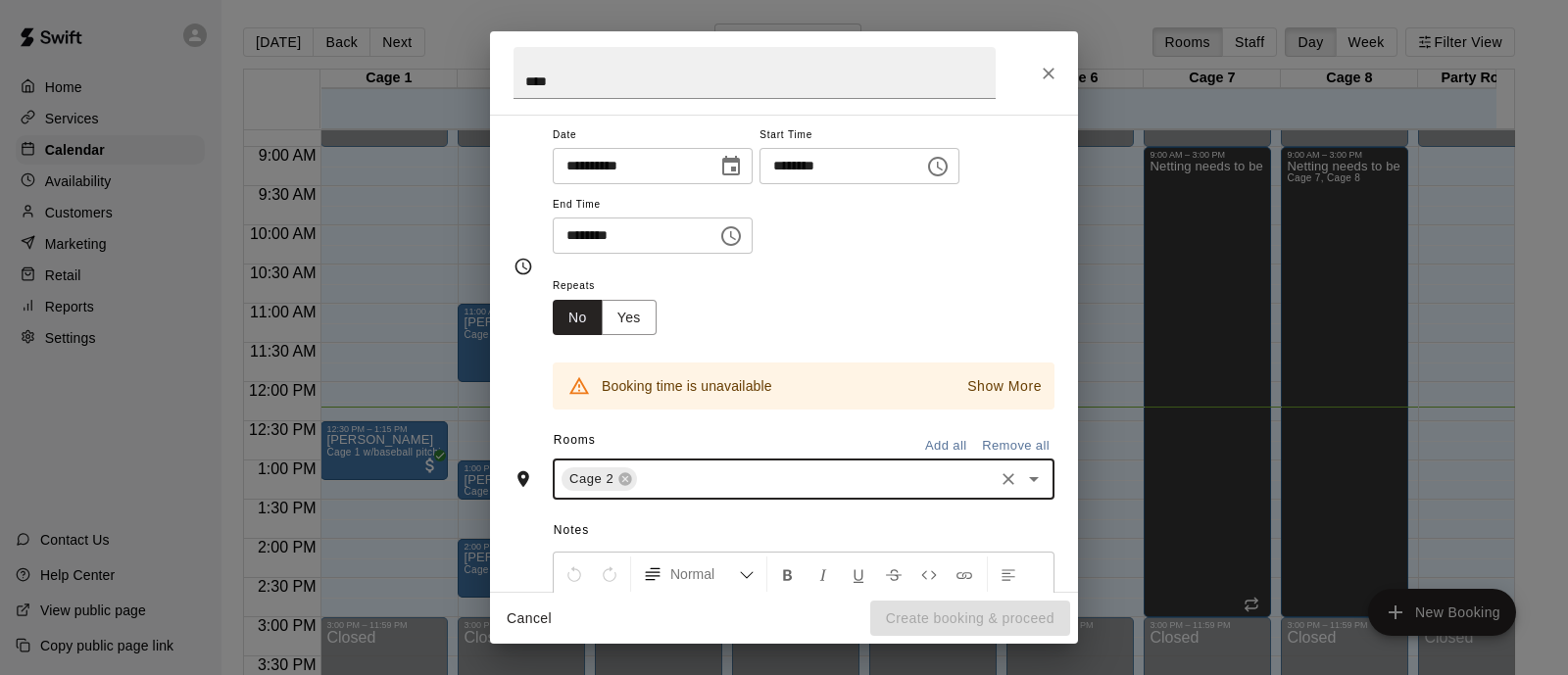
scroll to position [37, 0]
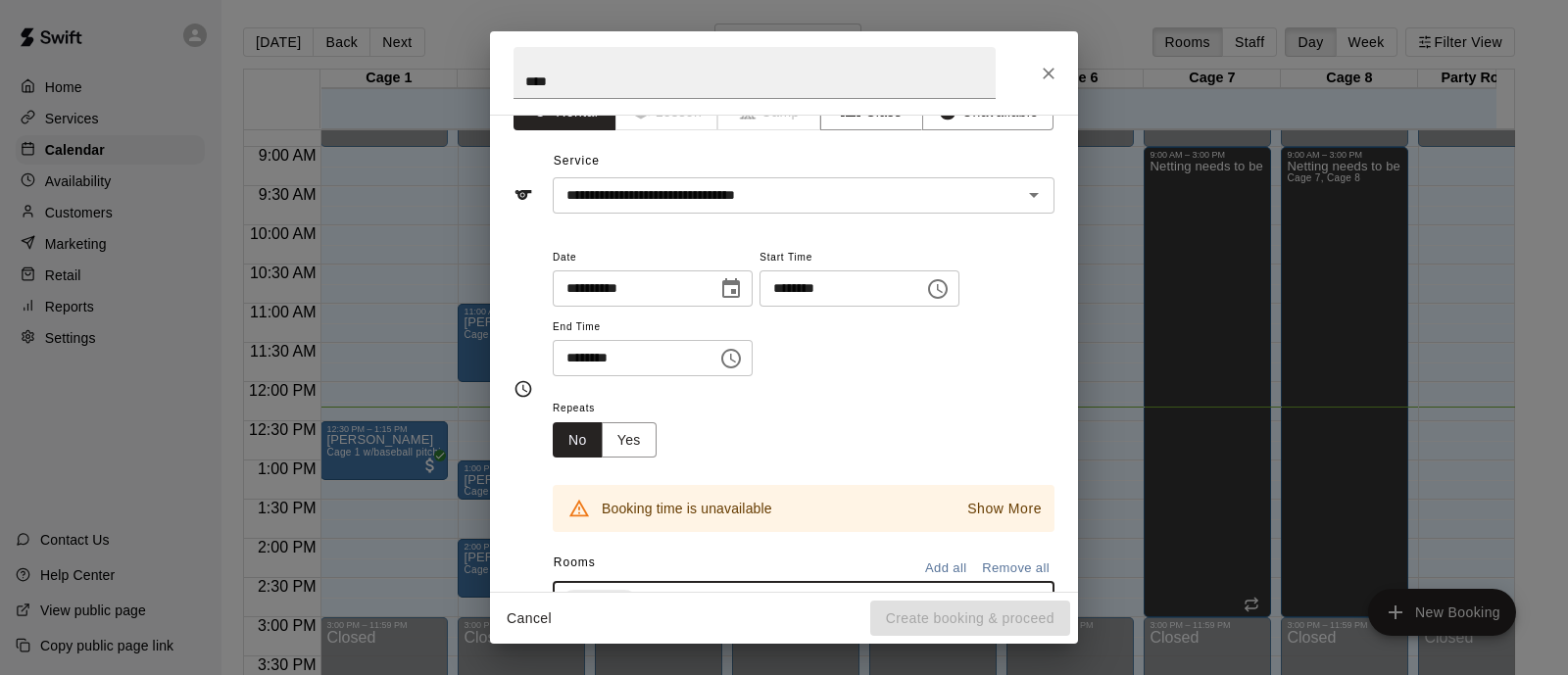
click at [833, 294] on input "********" at bounding box center [835, 289] width 151 height 36
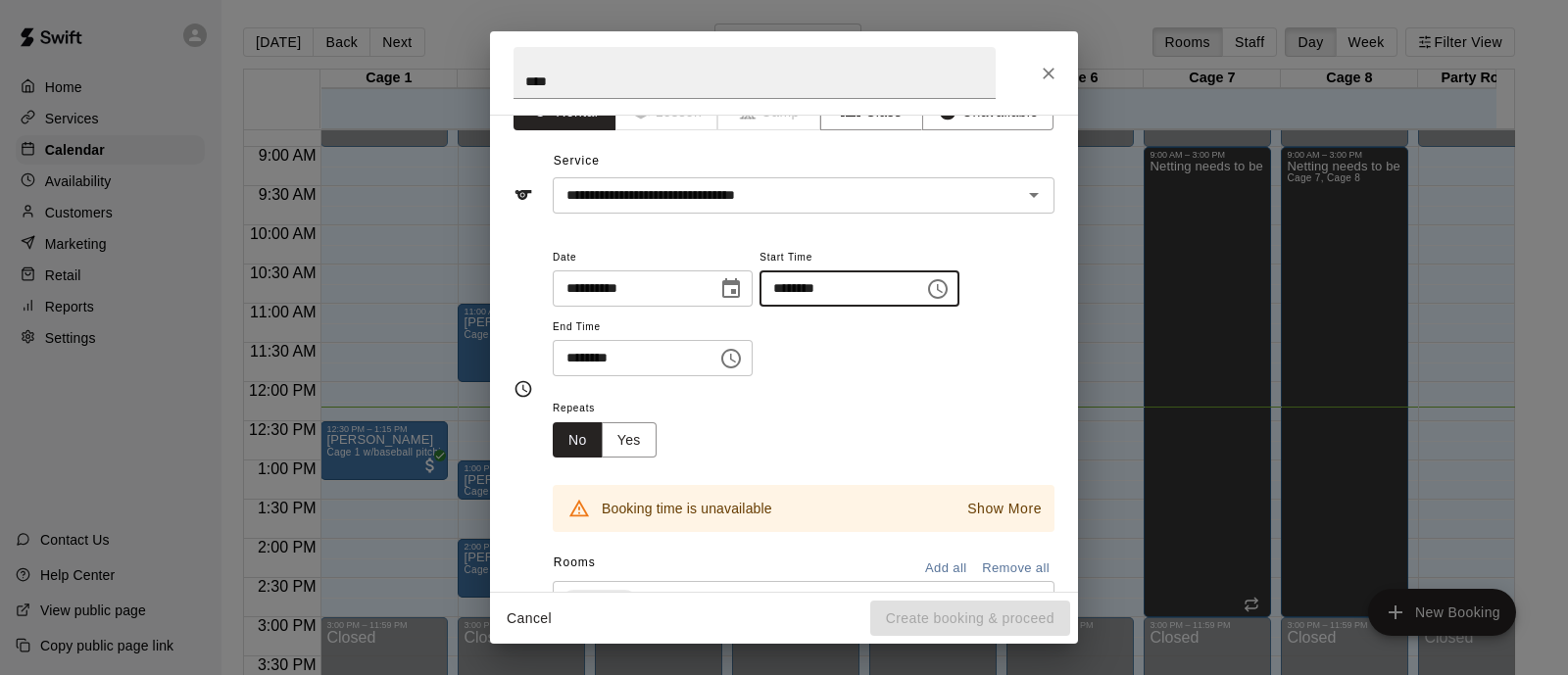
type input "********"
click at [591, 357] on input "********" at bounding box center [628, 358] width 151 height 36
type input "********"
click at [825, 428] on div "Repeats No Yes" at bounding box center [804, 427] width 502 height 62
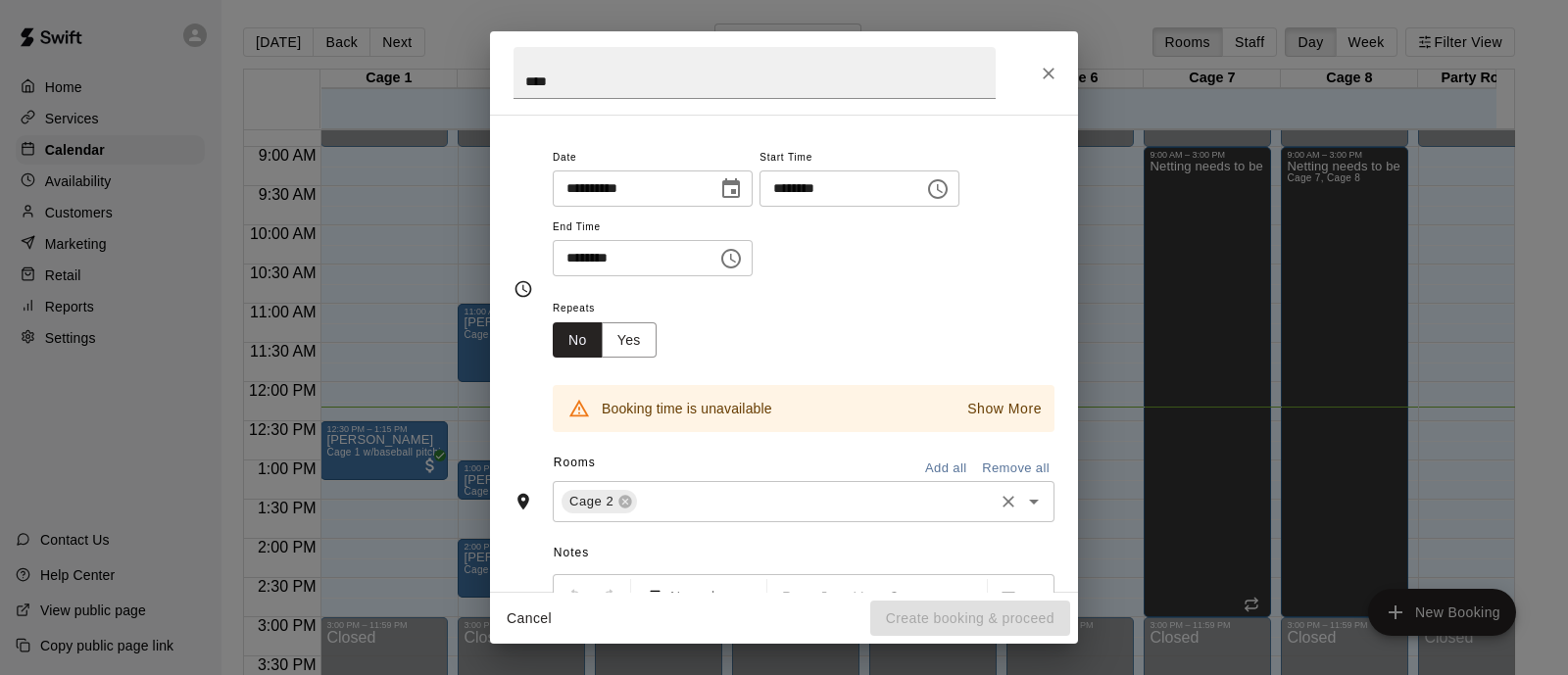
scroll to position [15, 0]
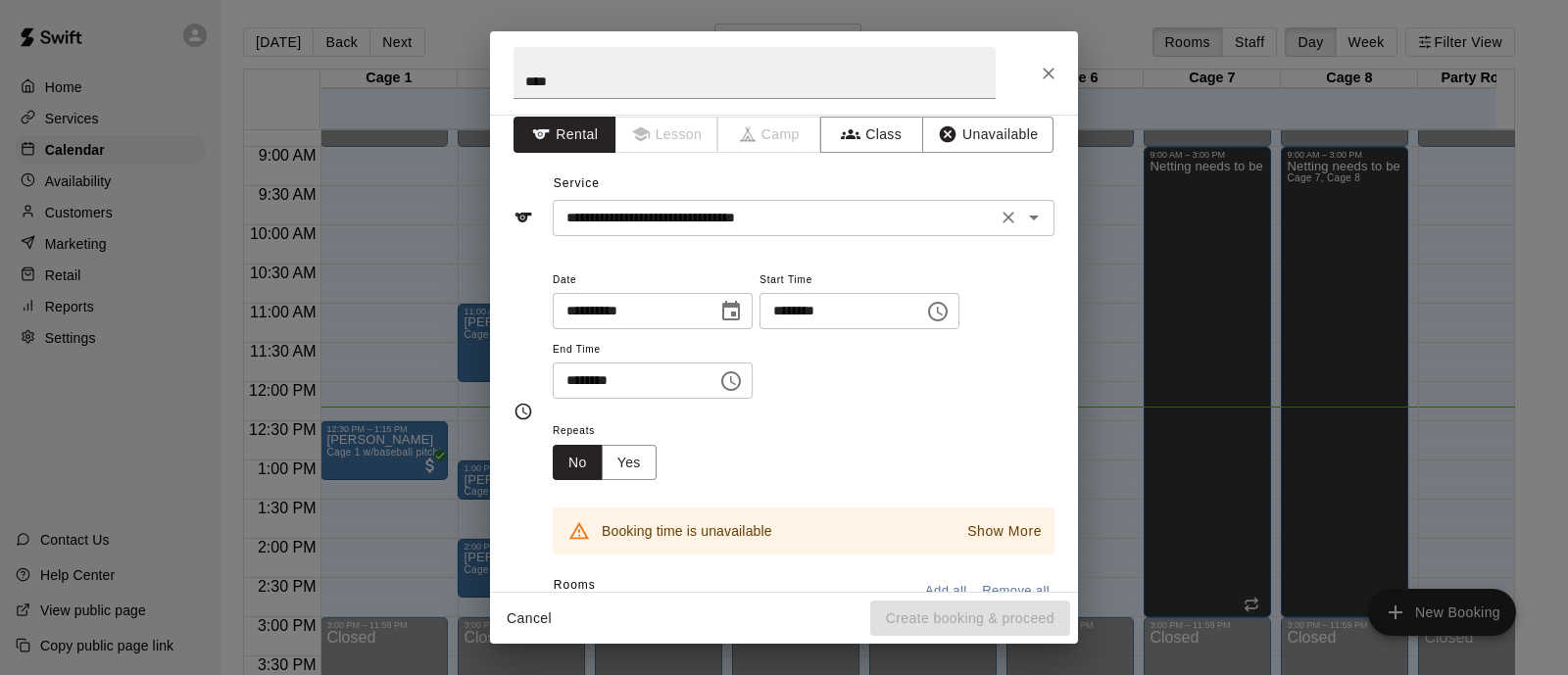
click at [691, 210] on input "**********" at bounding box center [775, 218] width 432 height 25
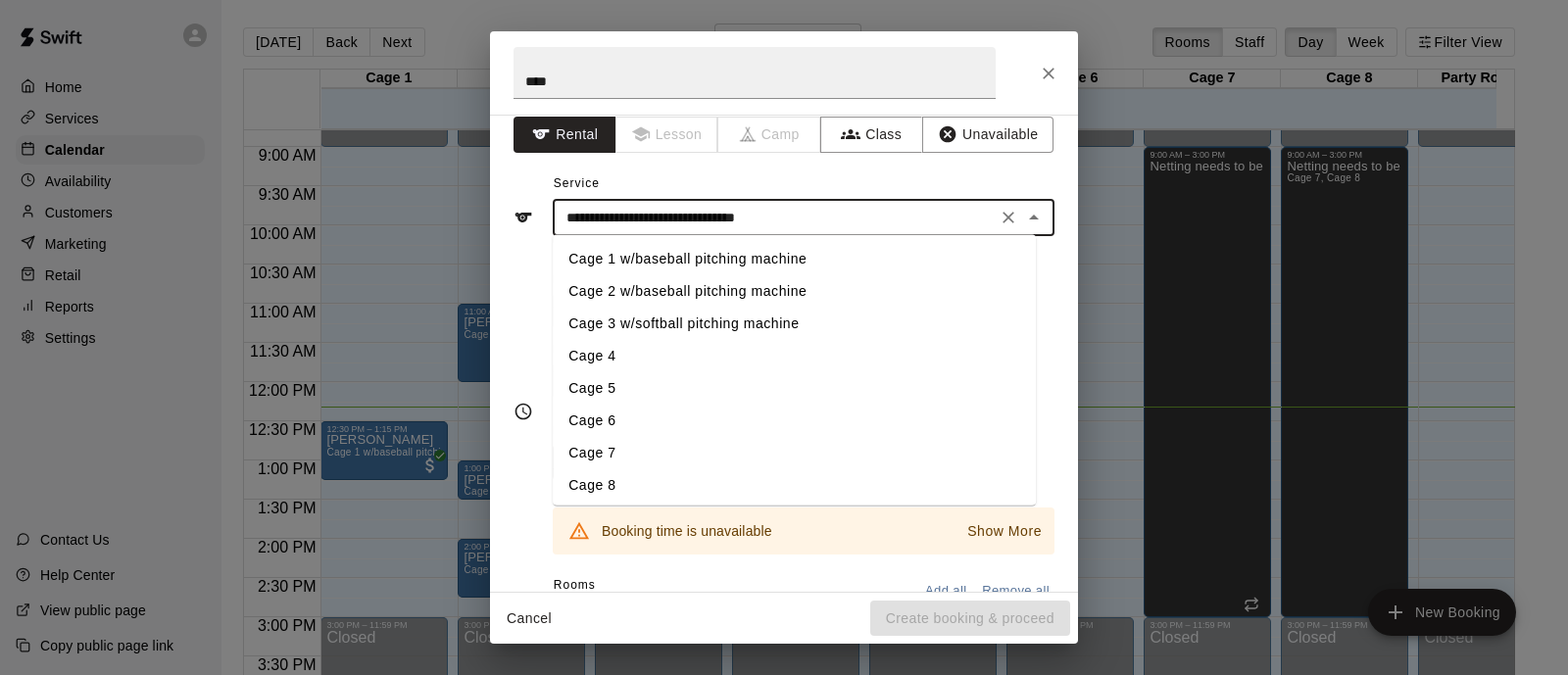
click at [601, 410] on li "Cage 6" at bounding box center [794, 421] width 483 height 32
type input "******"
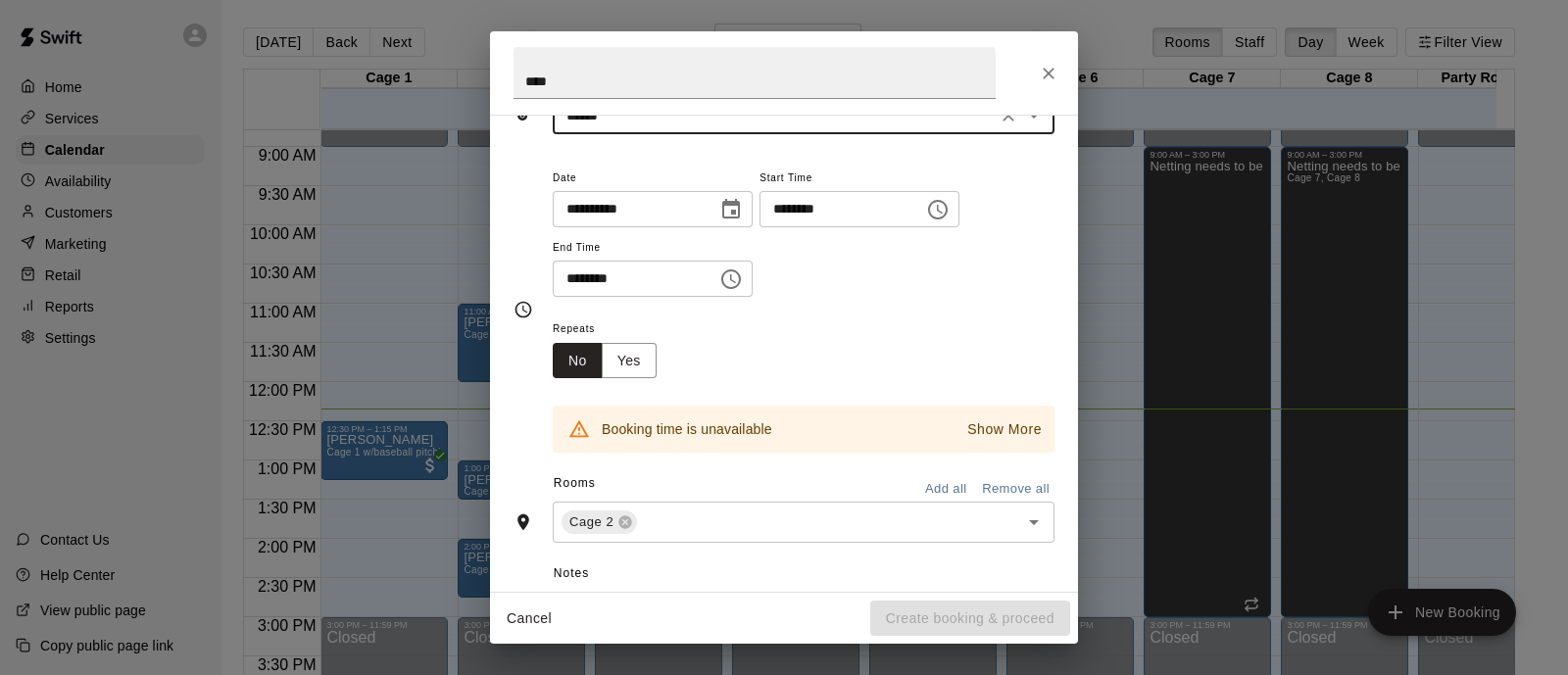
scroll to position [260, 0]
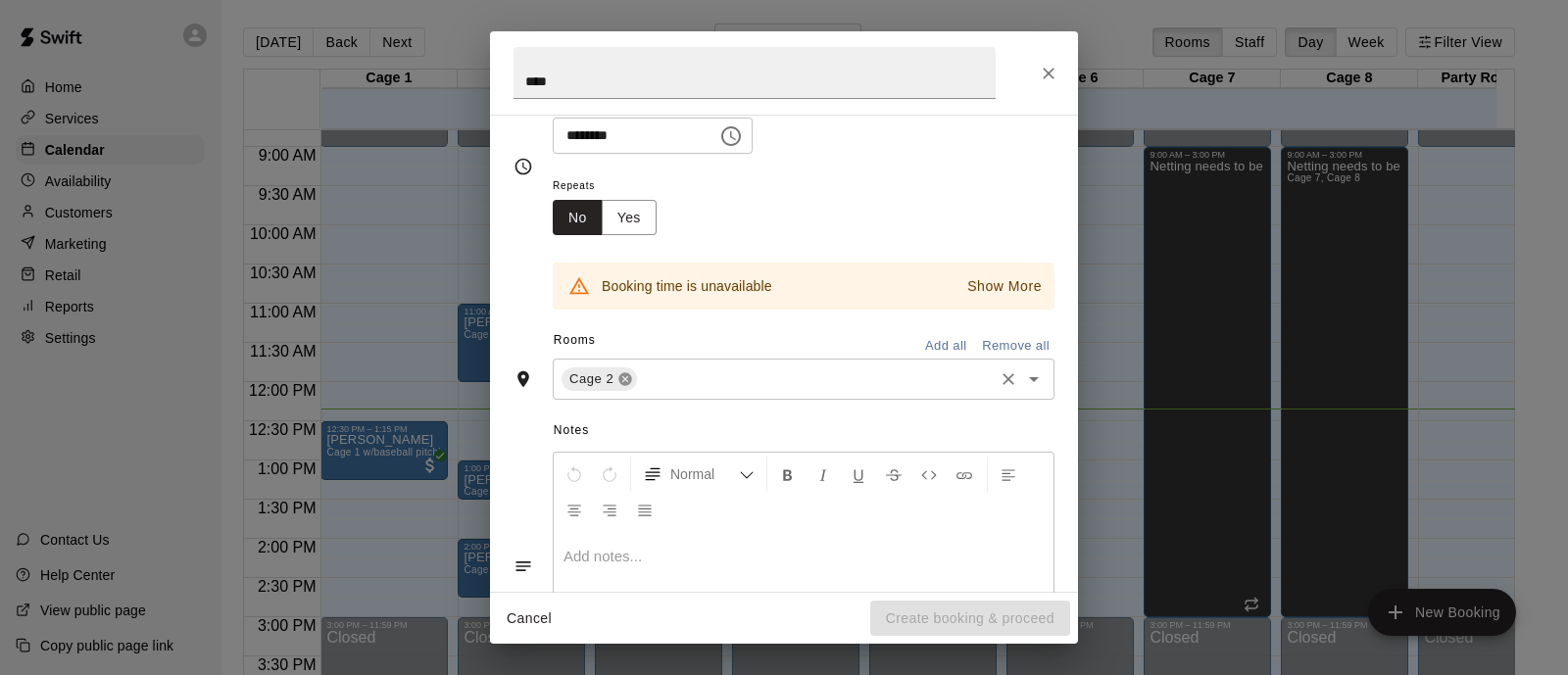
click at [621, 380] on icon at bounding box center [625, 379] width 13 height 13
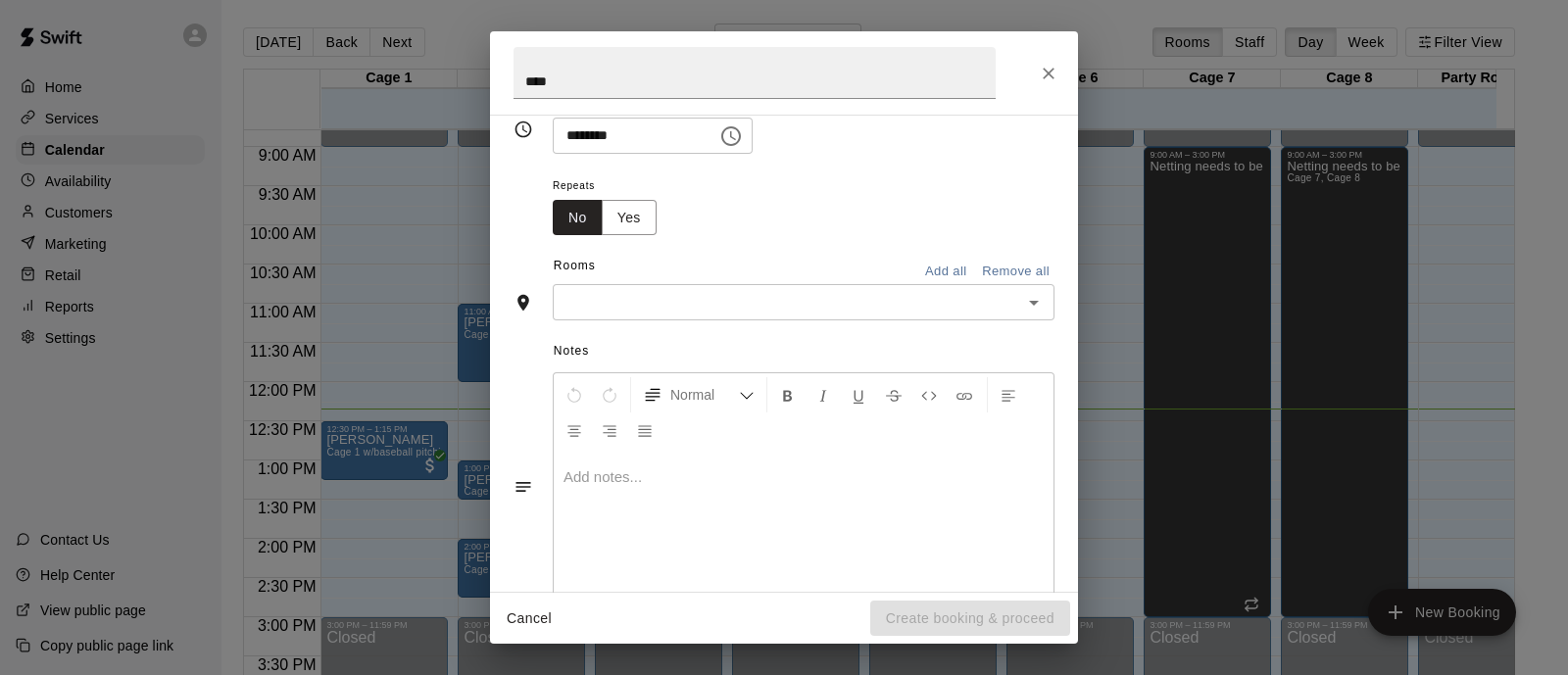
scroll to position [222, 0]
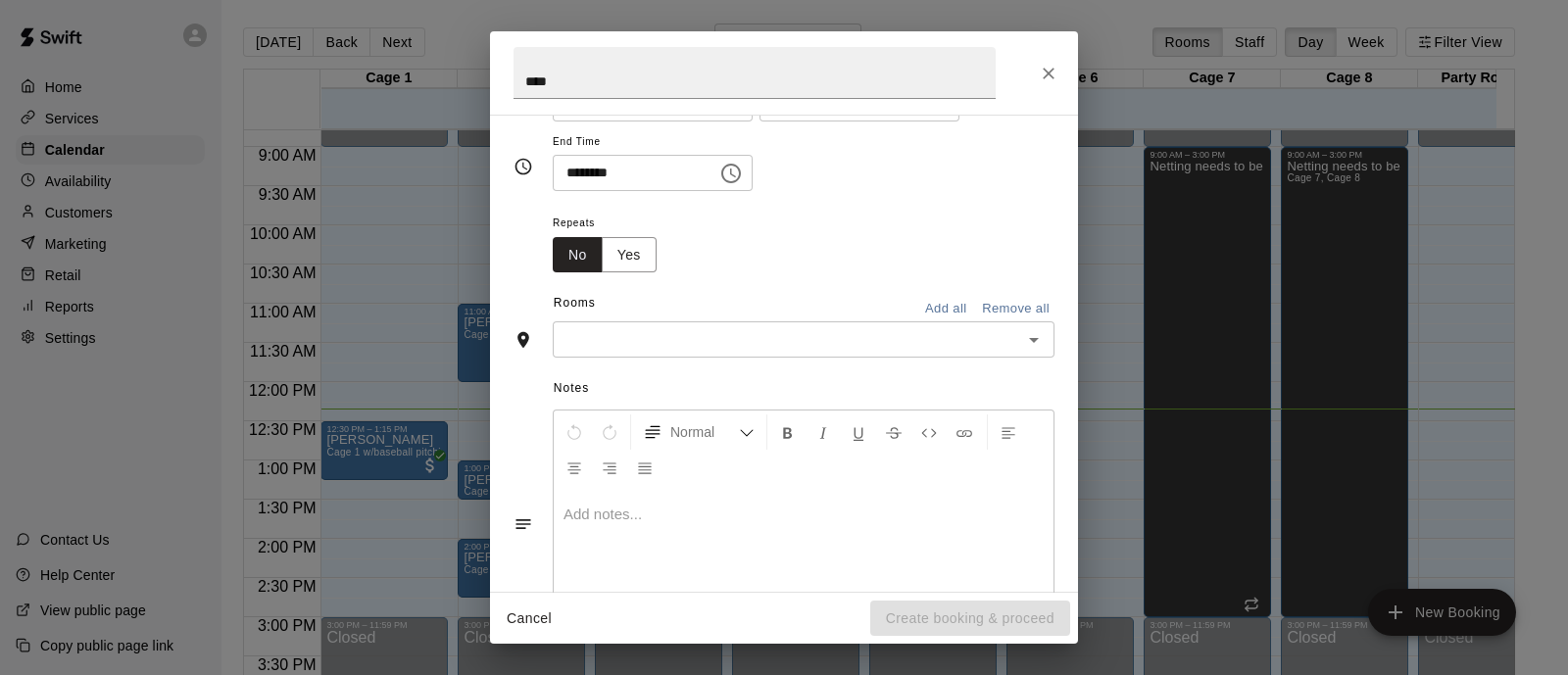
click at [673, 330] on input "text" at bounding box center [788, 339] width 458 height 25
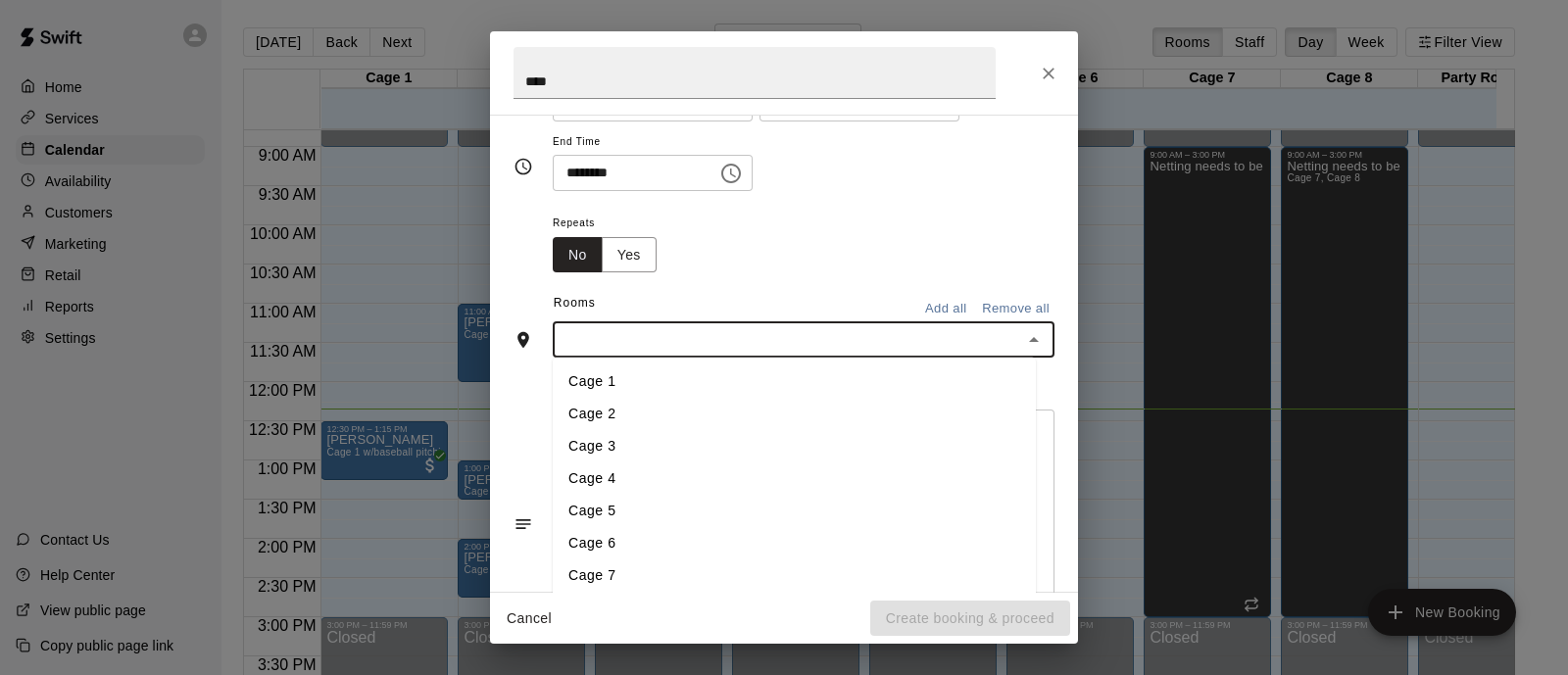
click at [620, 548] on li "Cage 6" at bounding box center [794, 543] width 483 height 32
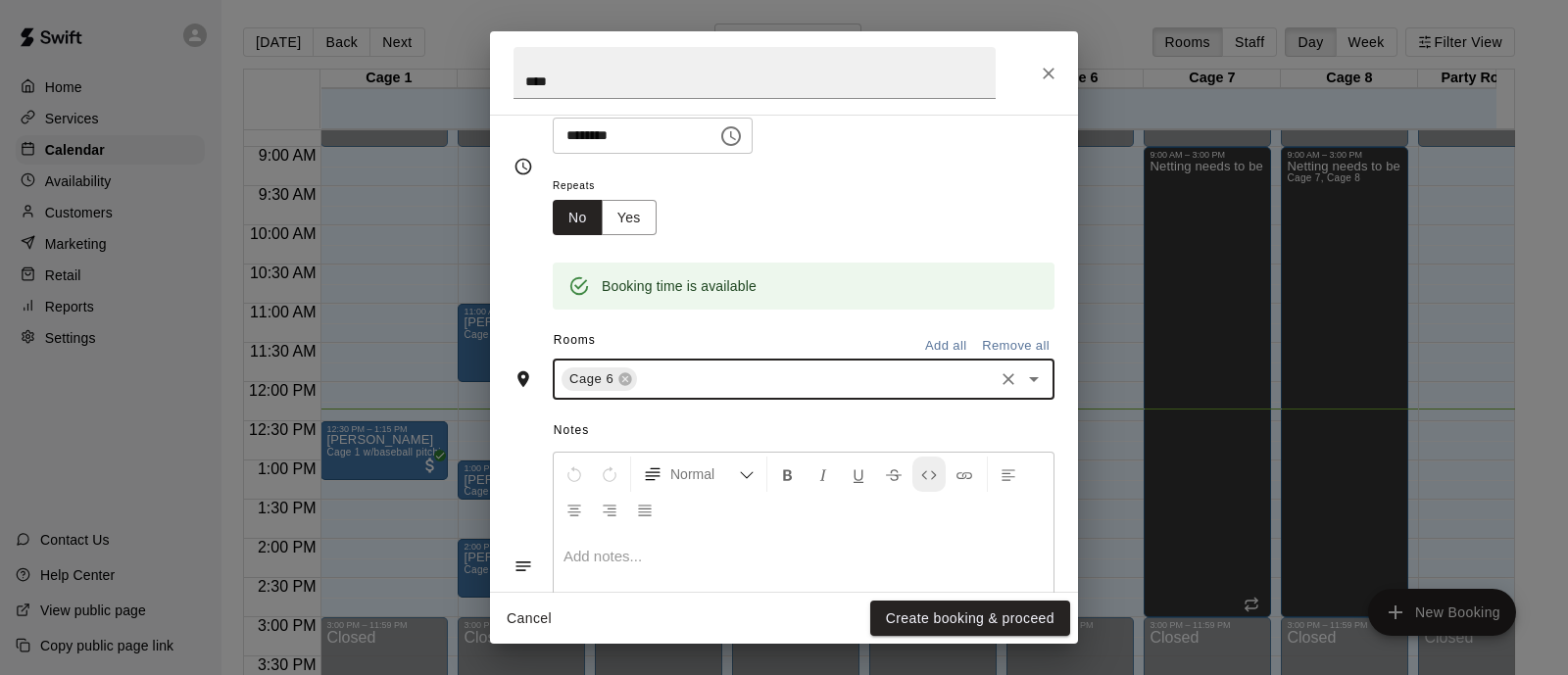
scroll to position [382, 0]
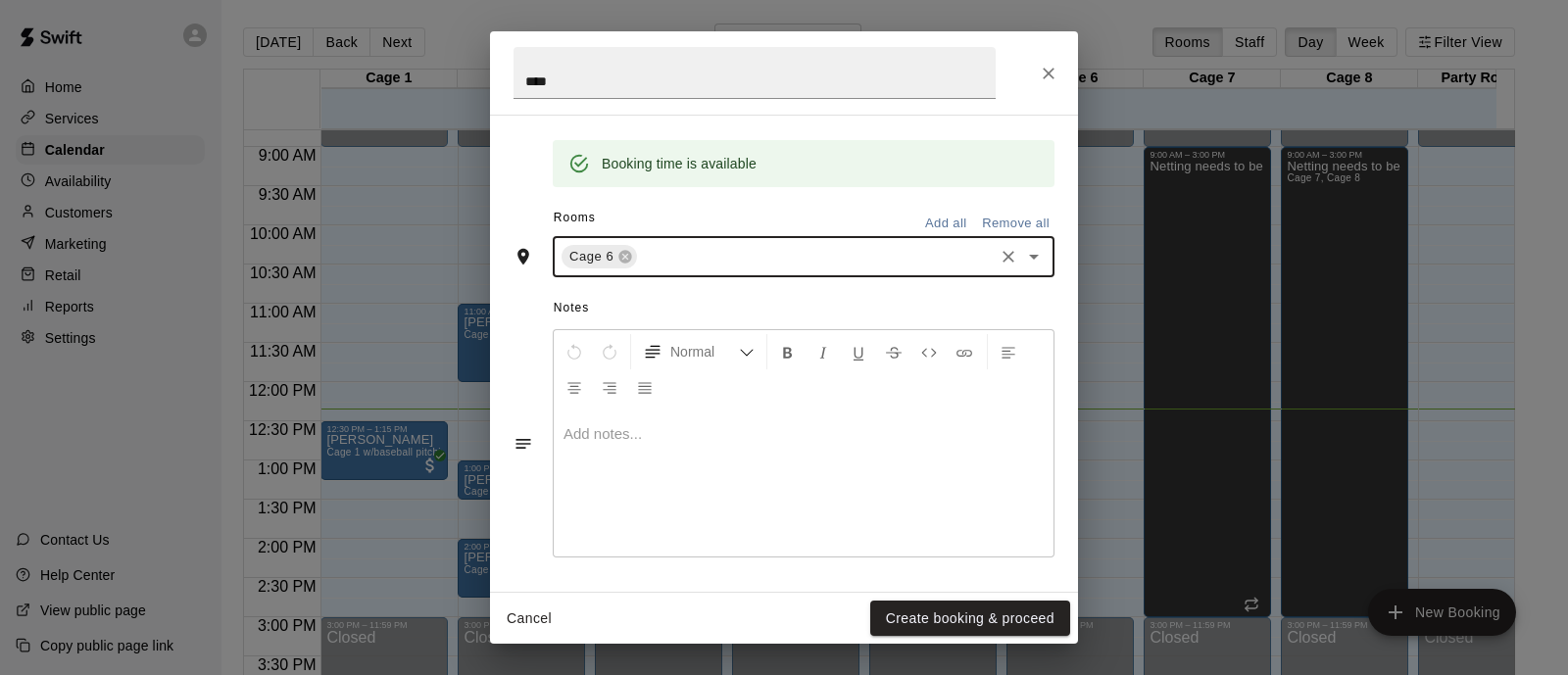
drag, startPoint x: 970, startPoint y: 625, endPoint x: 962, endPoint y: 615, distance: 13.3
click at [969, 626] on button "Create booking & proceed" at bounding box center [970, 619] width 200 height 36
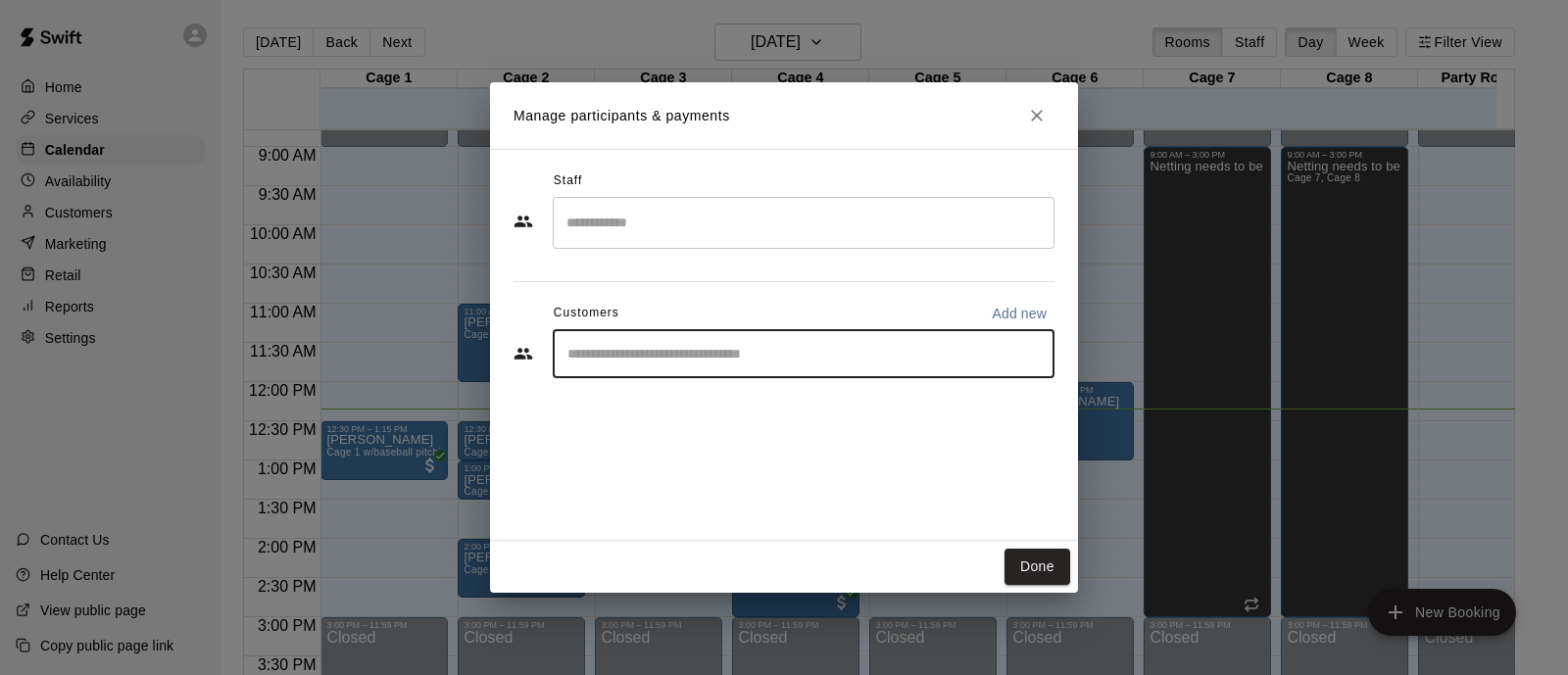
click at [792, 345] on input "Start typing to search customers..." at bounding box center [804, 354] width 484 height 20
type input "*"
type input "******"
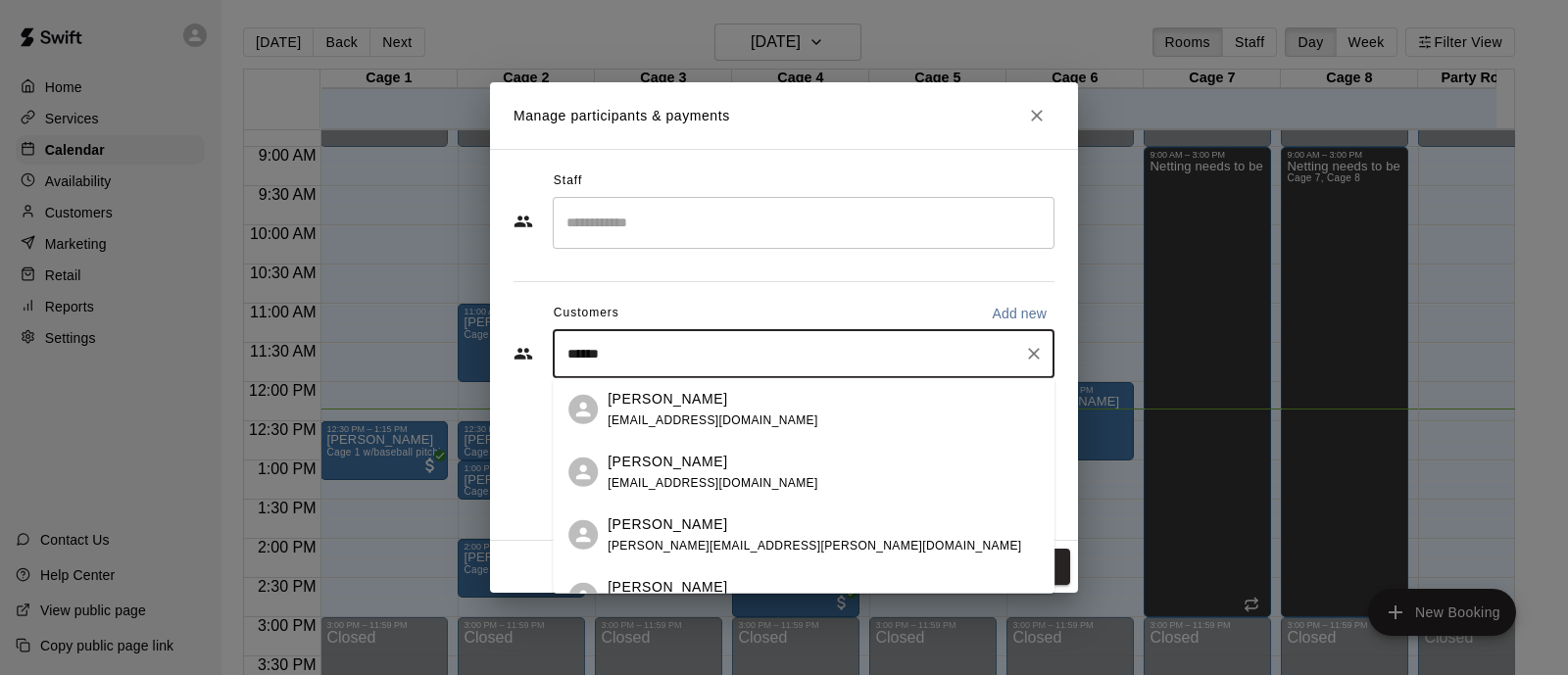
click at [688, 473] on div "[PERSON_NAME] [EMAIL_ADDRESS][DOMAIN_NAME]" at bounding box center [713, 472] width 211 height 42
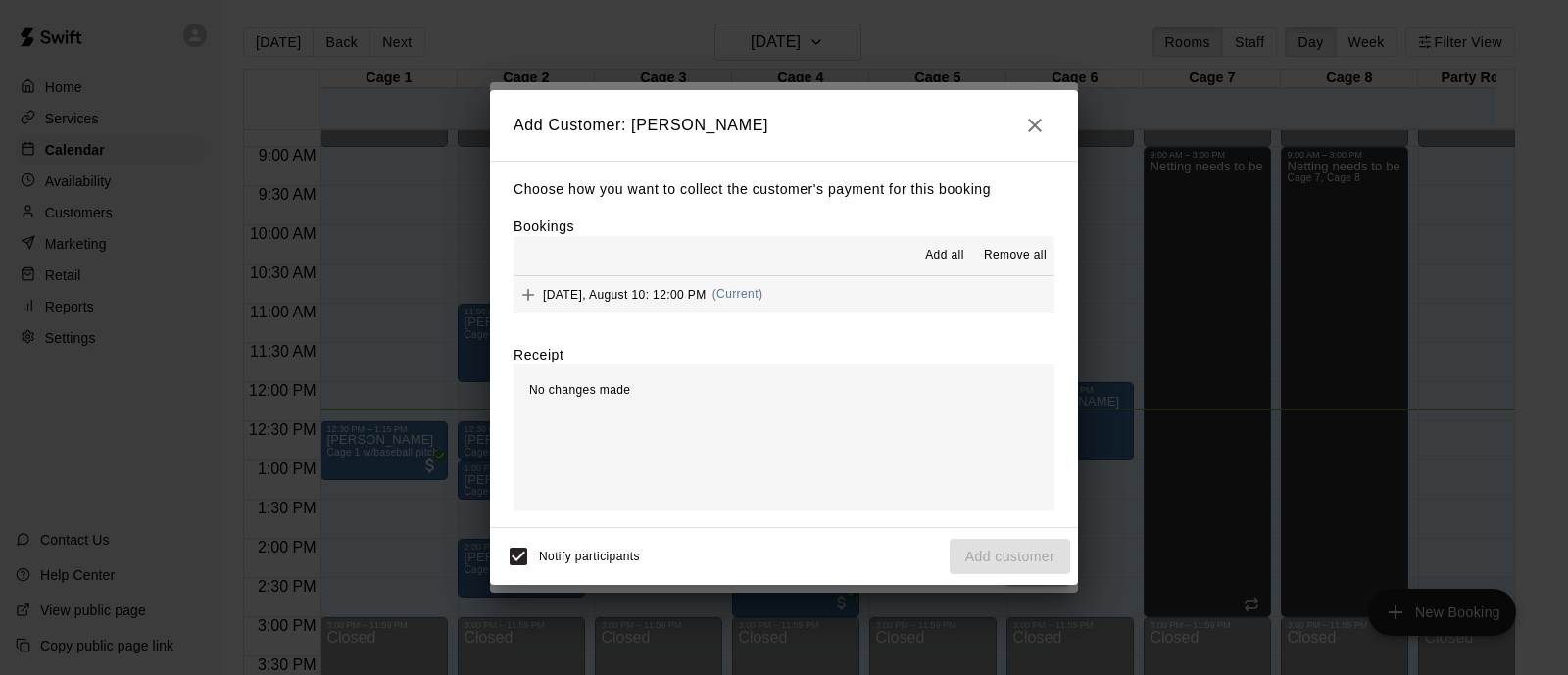
click at [669, 289] on span "[DATE], August 10: 12:00 PM" at bounding box center [625, 294] width 164 height 14
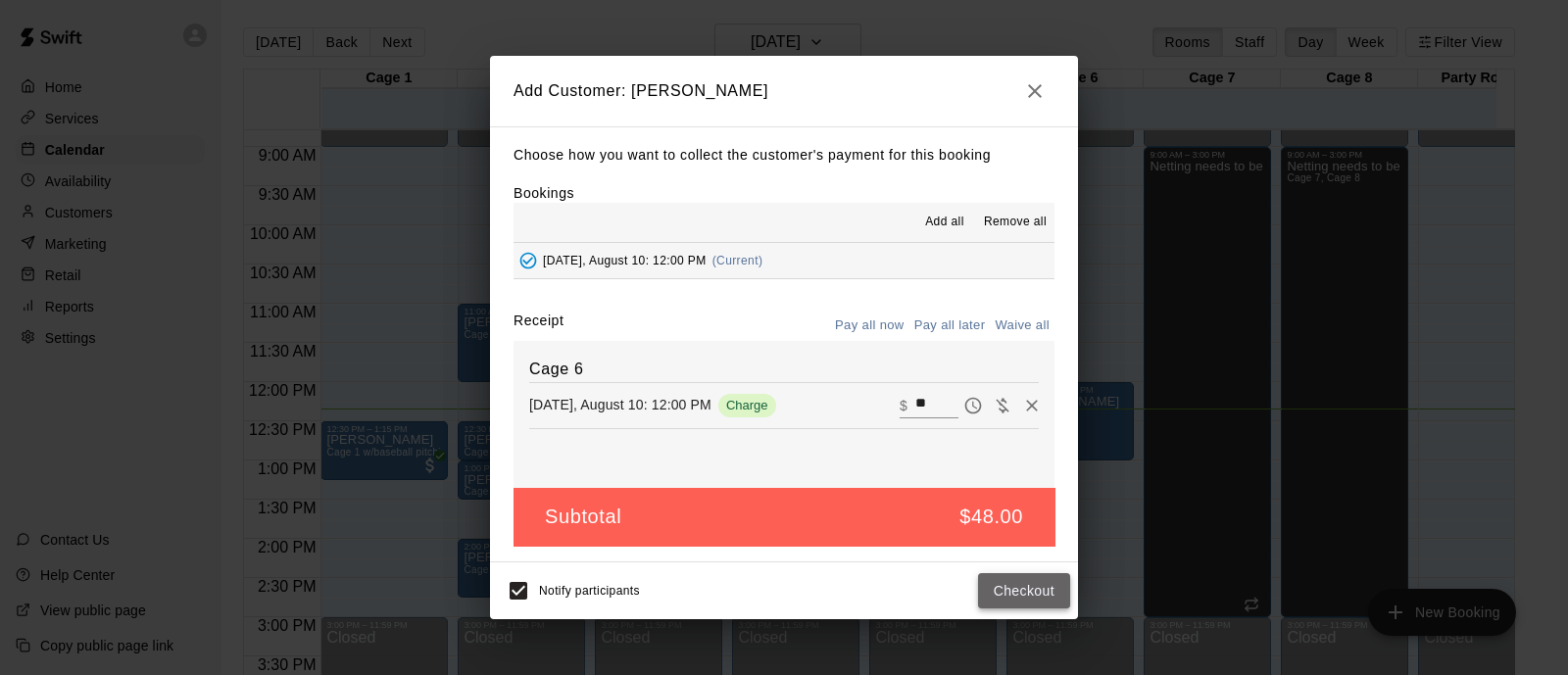
click at [1041, 589] on button "Checkout" at bounding box center [1024, 591] width 92 height 36
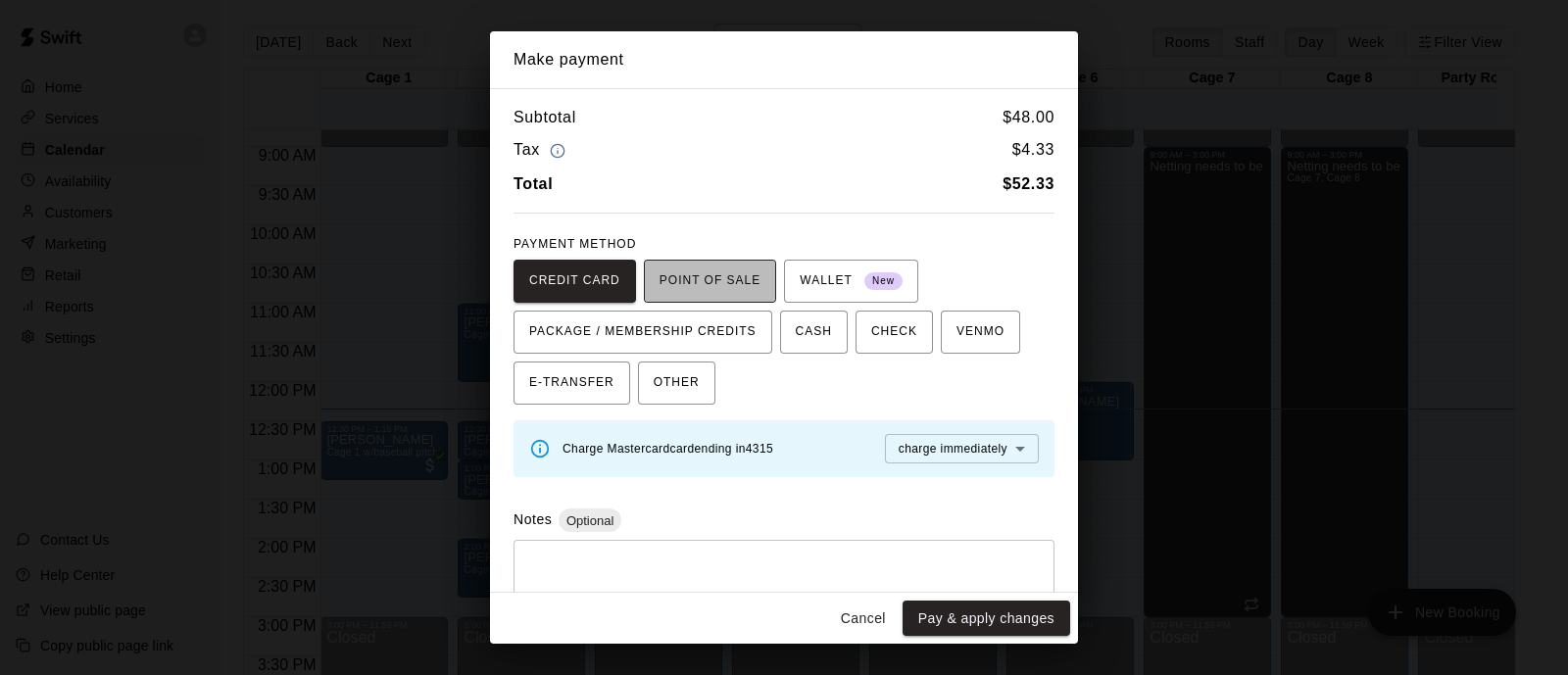
click at [712, 290] on span "POINT OF SALE" at bounding box center [710, 281] width 101 height 31
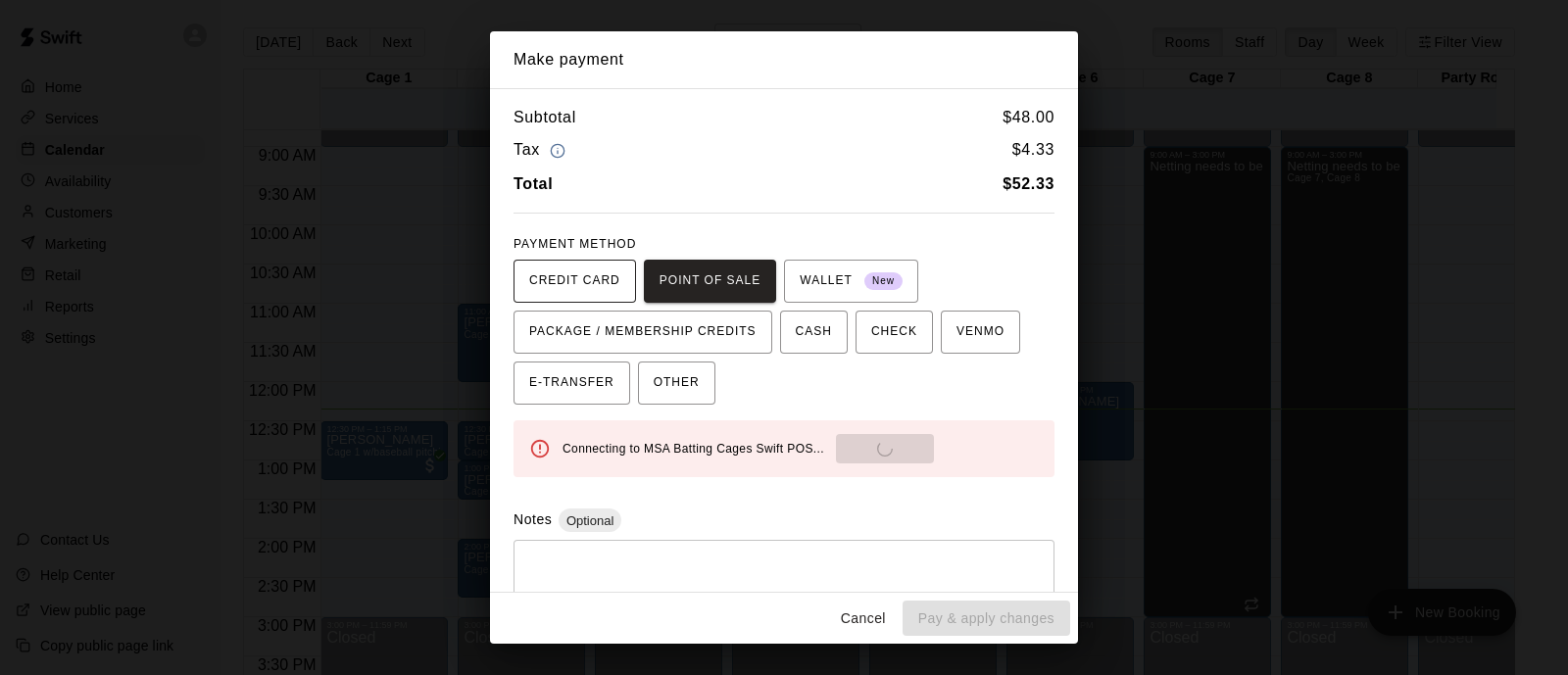
click at [545, 277] on span "CREDIT CARD" at bounding box center [574, 281] width 91 height 31
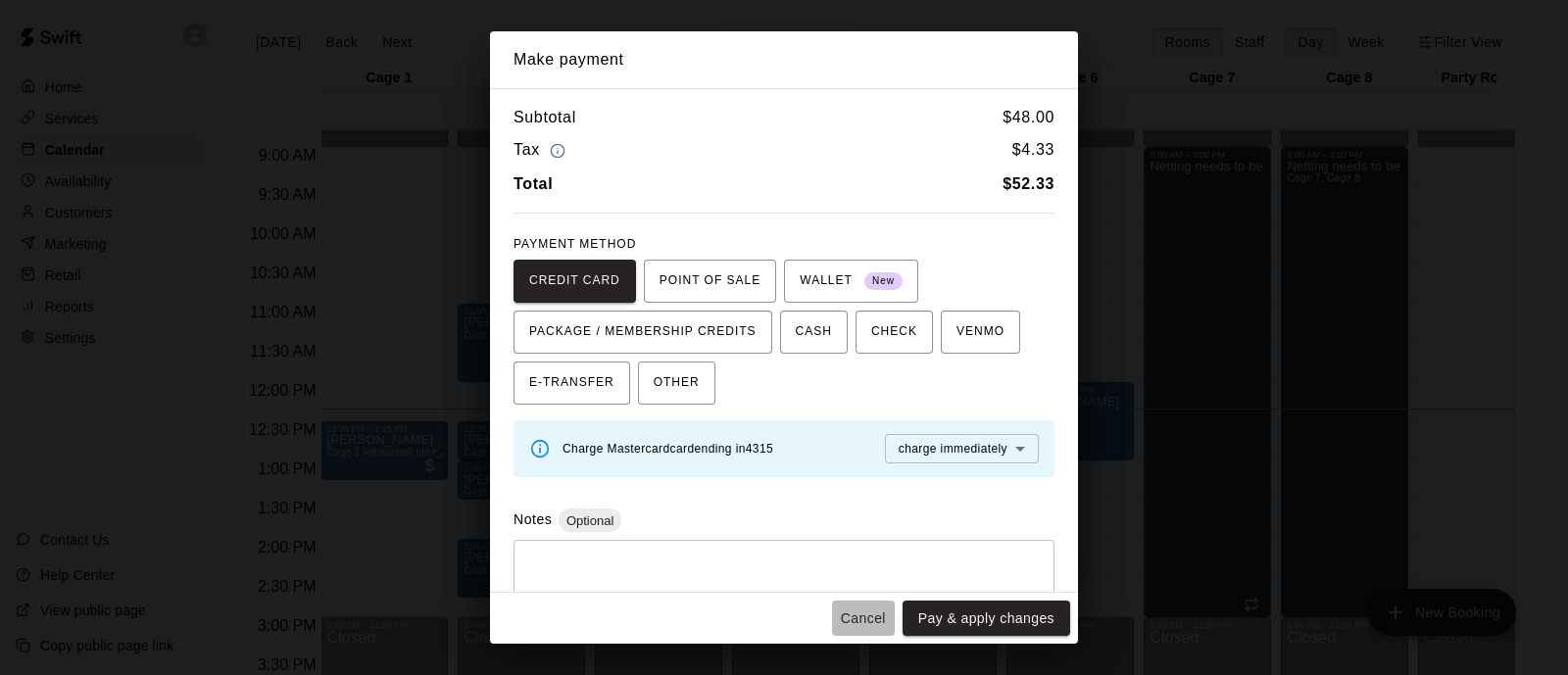
click at [874, 610] on button "Cancel" at bounding box center [863, 619] width 63 height 36
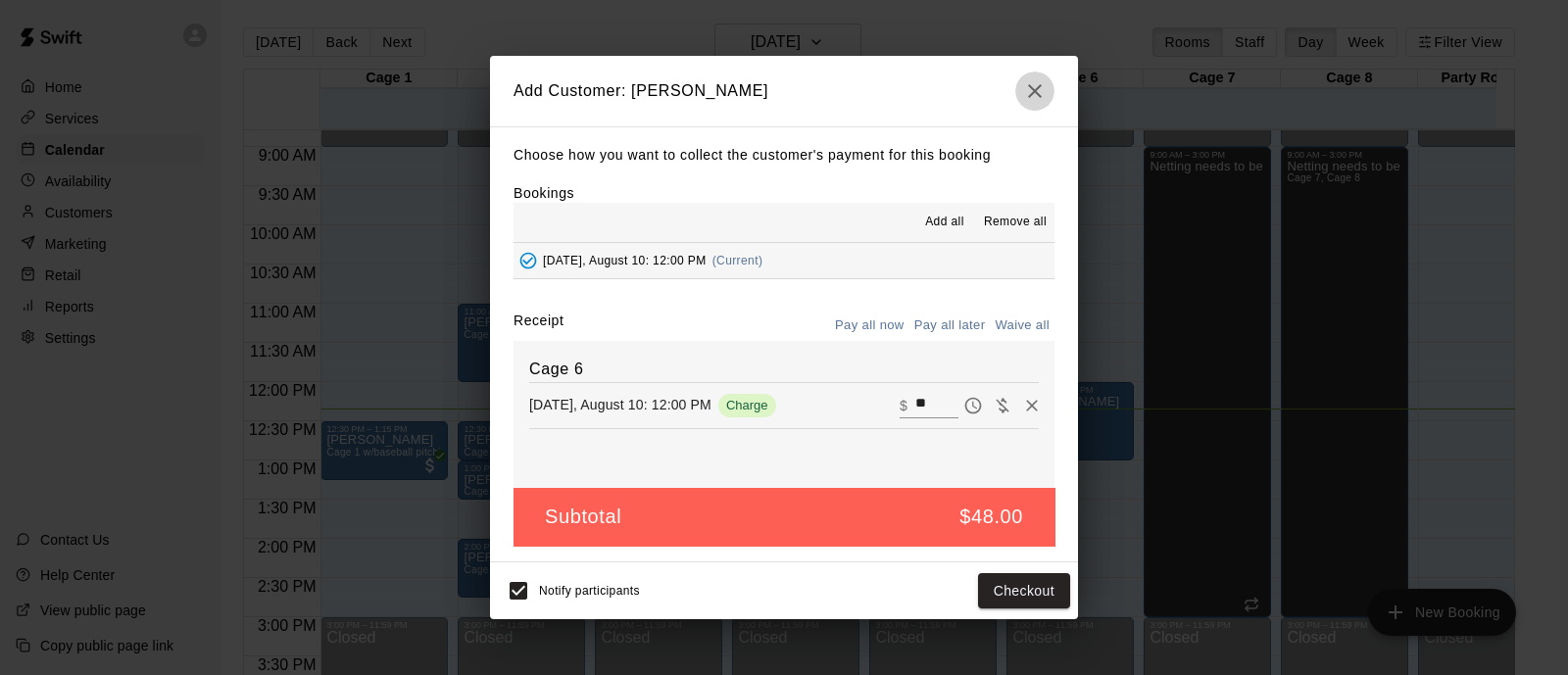
click at [1043, 81] on icon "button" at bounding box center [1035, 91] width 24 height 24
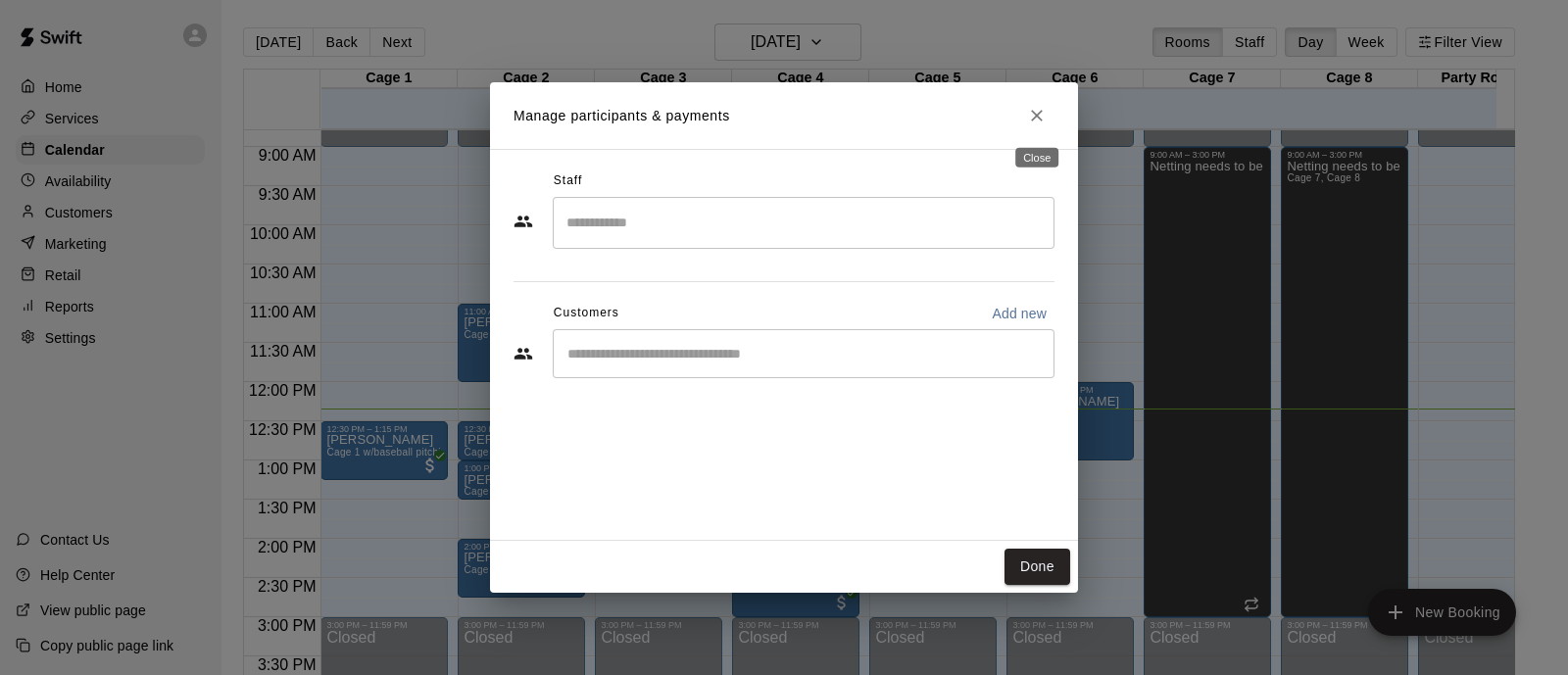
click at [1028, 107] on icon "Close" at bounding box center [1037, 116] width 20 height 20
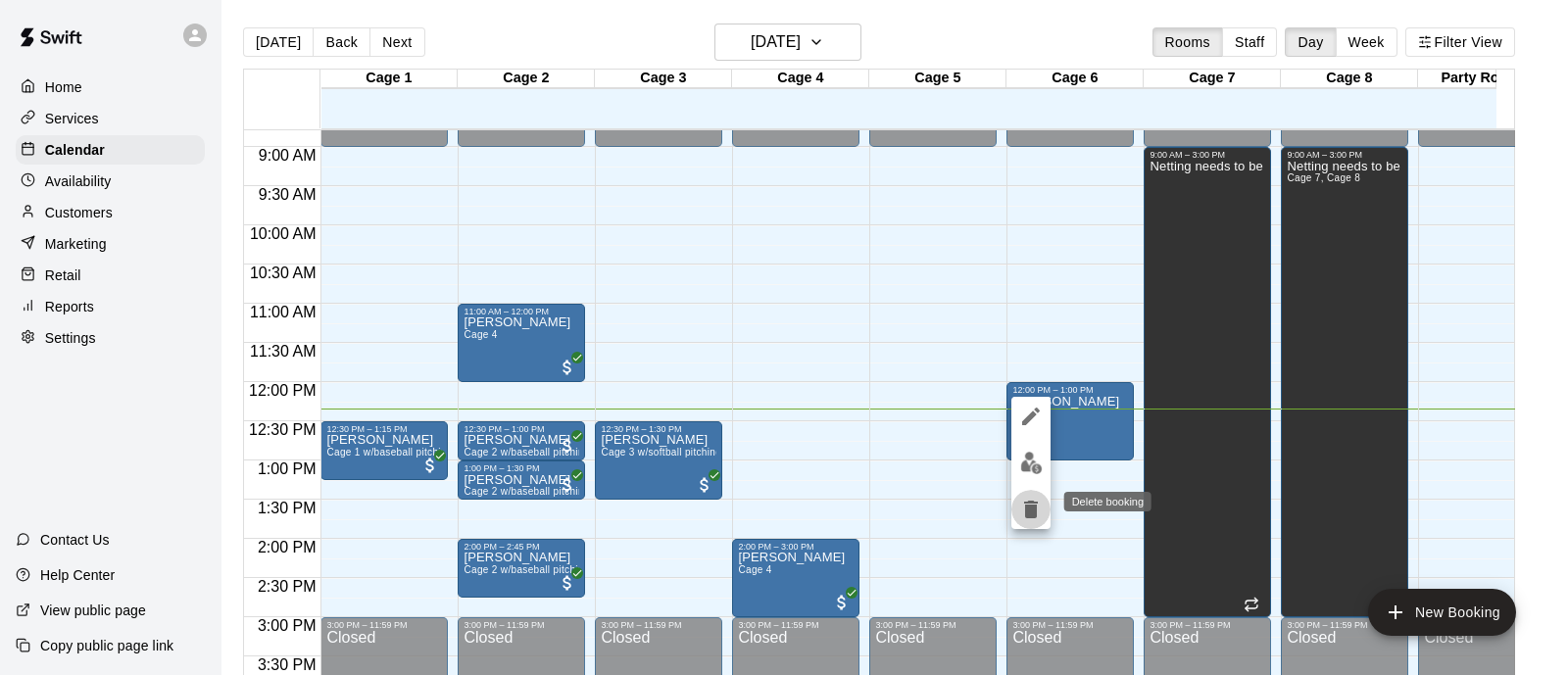
click at [1035, 515] on icon "delete" at bounding box center [1031, 510] width 14 height 18
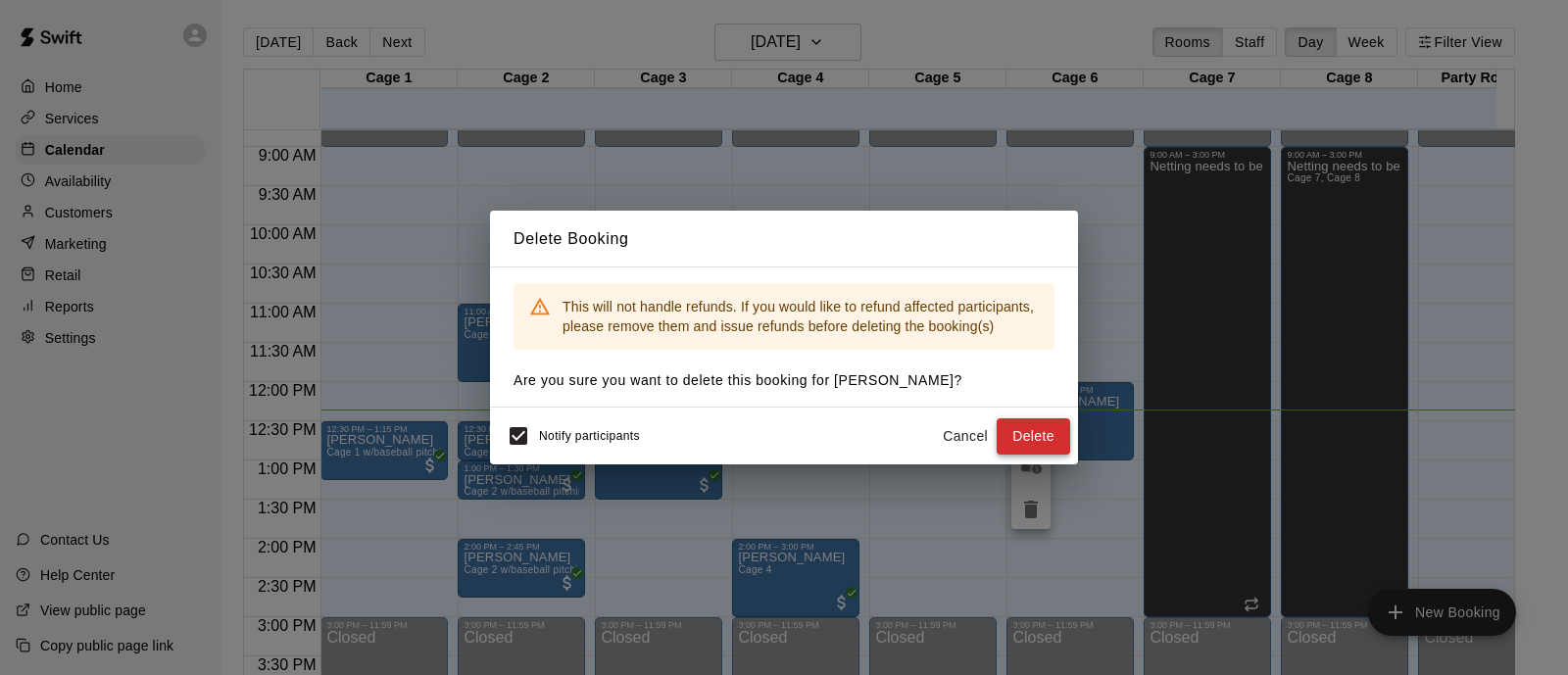
click at [1039, 448] on button "Delete" at bounding box center [1034, 437] width 74 height 36
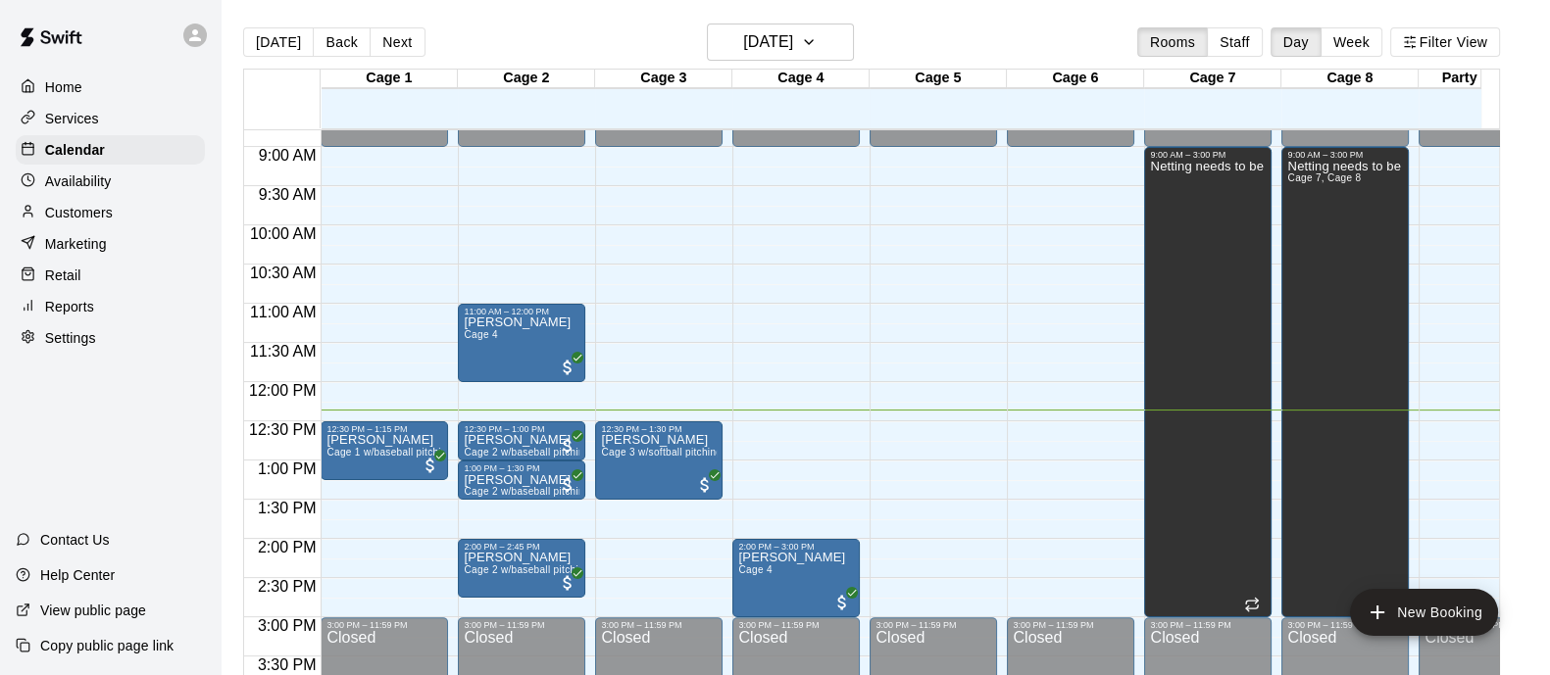
click at [808, 414] on div "12:00 AM – 9:00 AM Closed 2:00 PM – 3:00 PM [PERSON_NAME] Cage 4 3:00 PM – 11:5…" at bounding box center [795, 382] width 127 height 1882
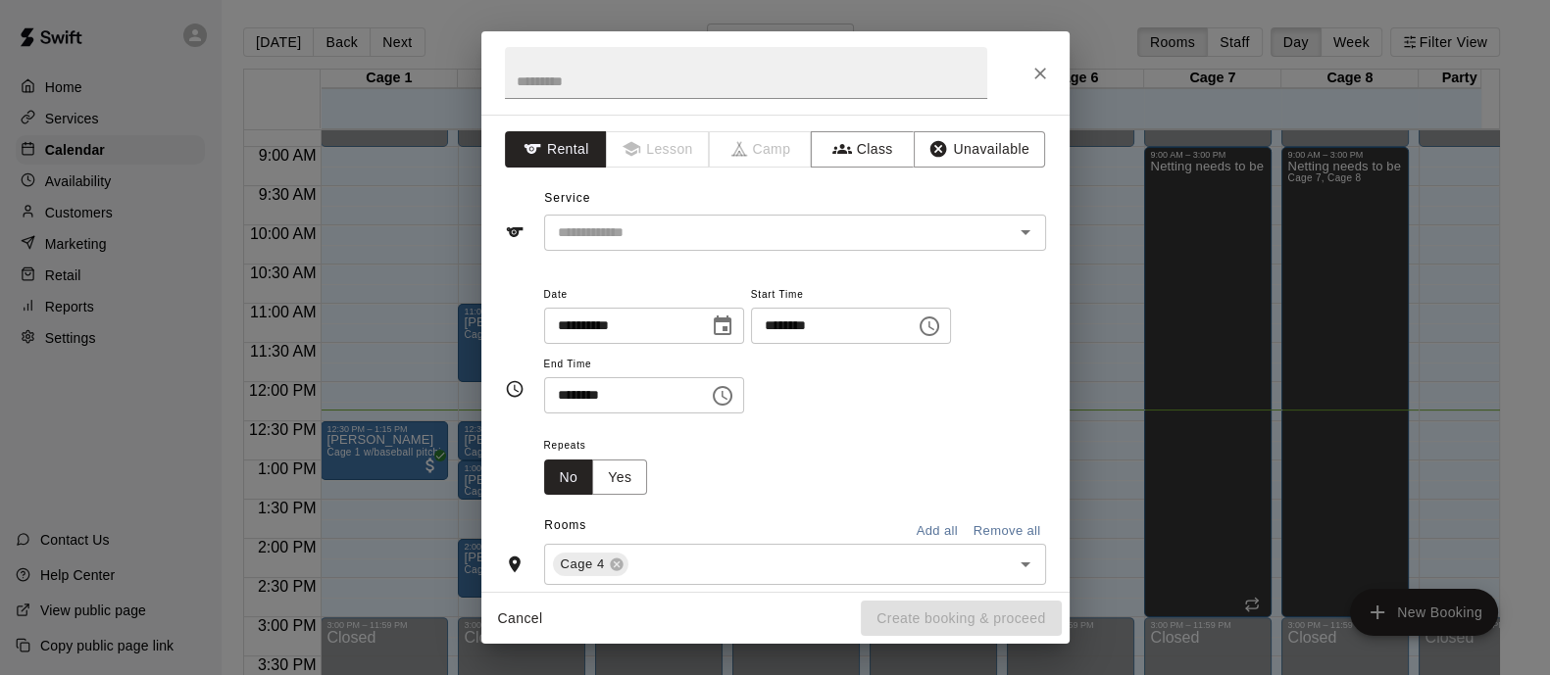
click at [806, 444] on div "Repeats No Yes" at bounding box center [795, 464] width 502 height 62
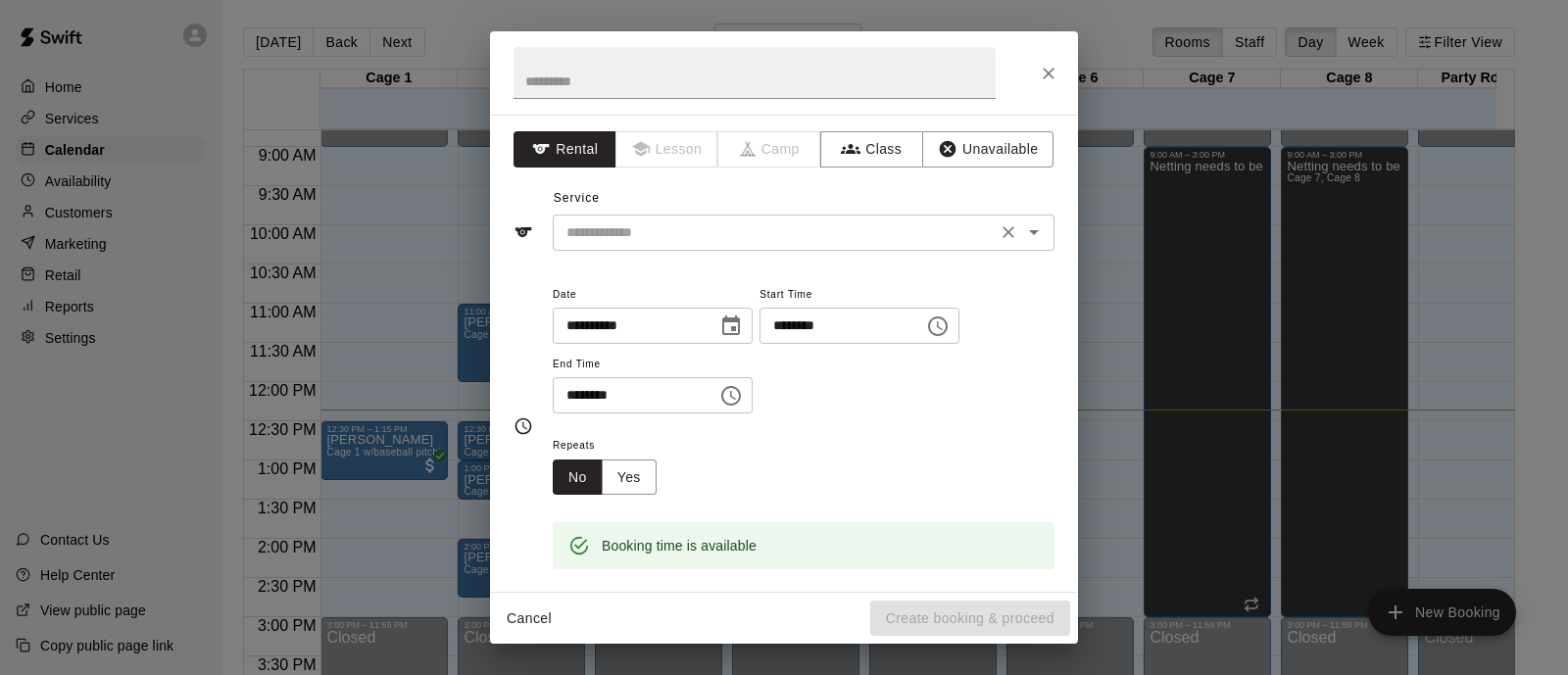
click at [660, 219] on div "​" at bounding box center [804, 233] width 502 height 36
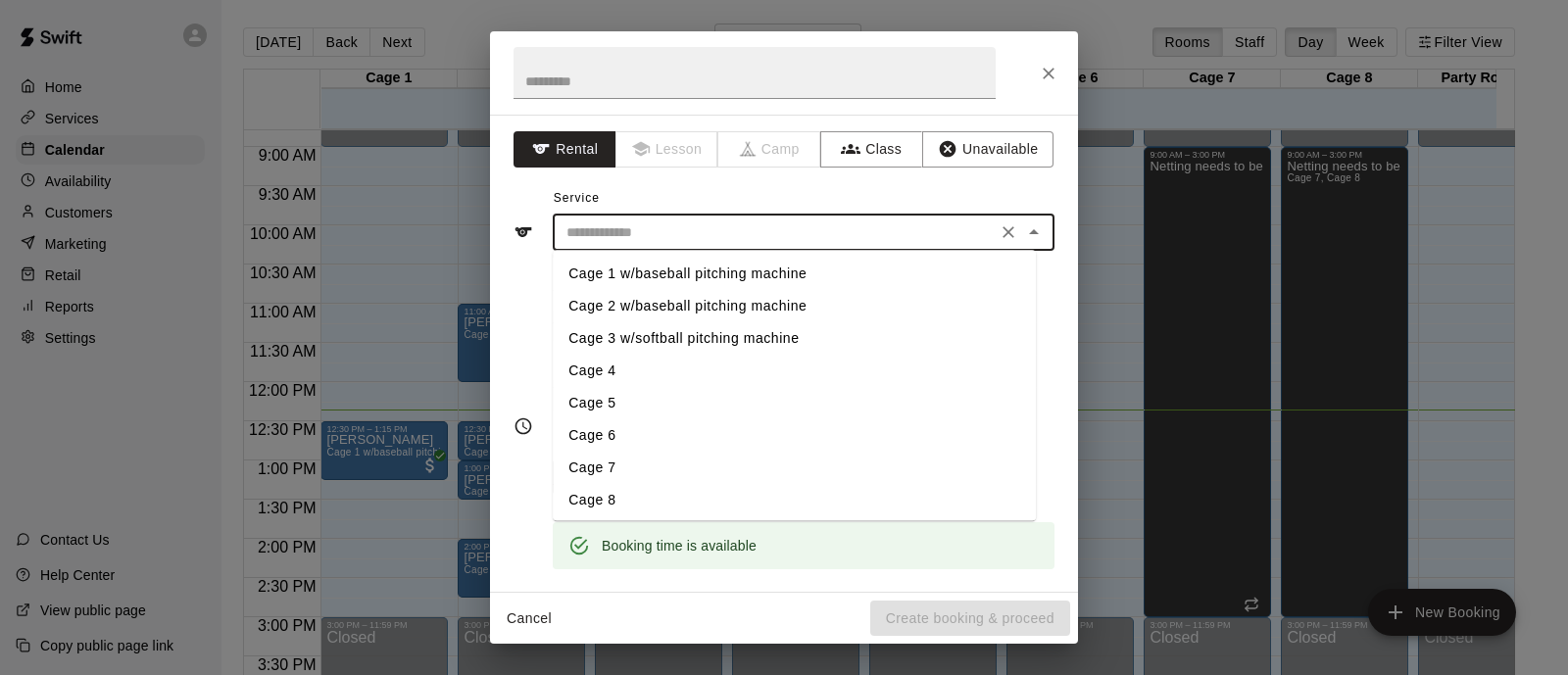
click at [602, 369] on li "Cage 4" at bounding box center [794, 371] width 483 height 32
type input "******"
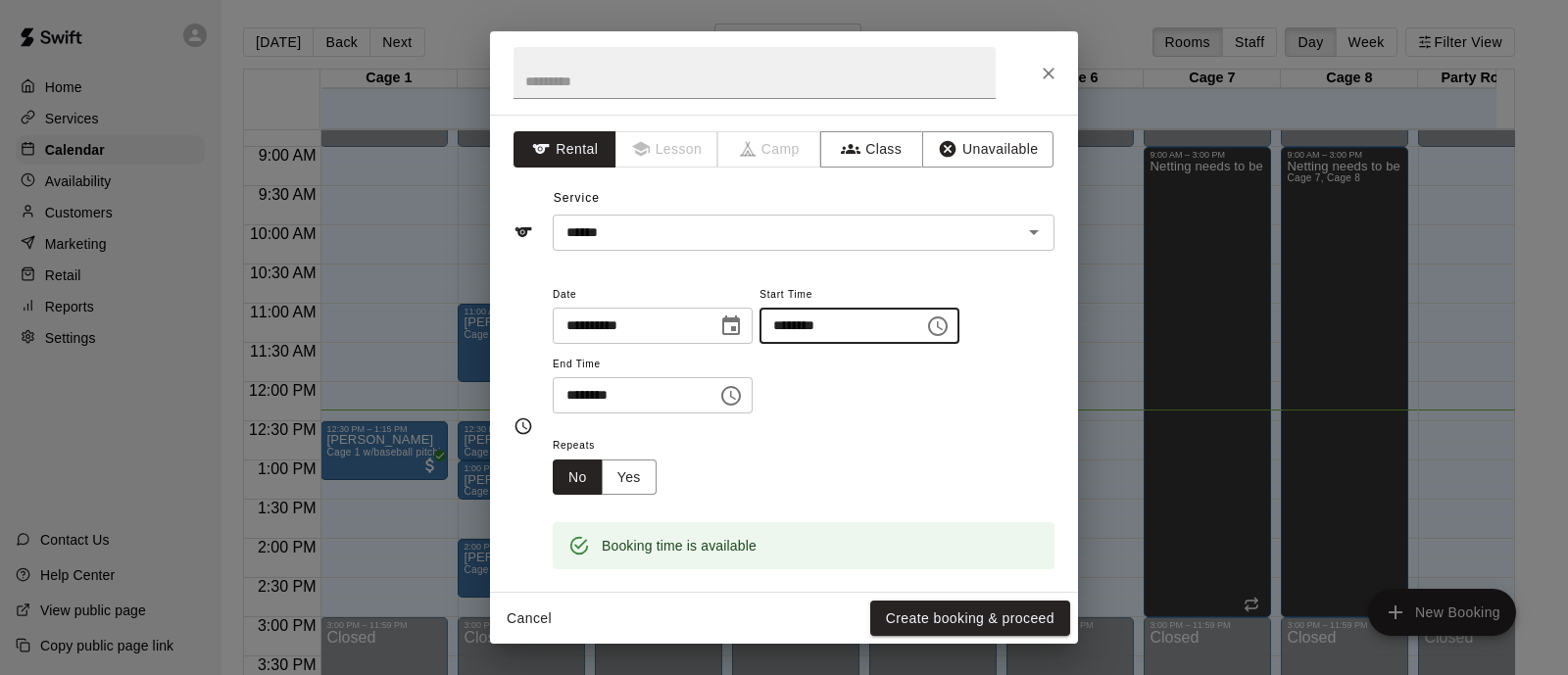
click at [911, 322] on input "********" at bounding box center [835, 326] width 151 height 36
click at [833, 382] on div "**********" at bounding box center [804, 348] width 502 height 132
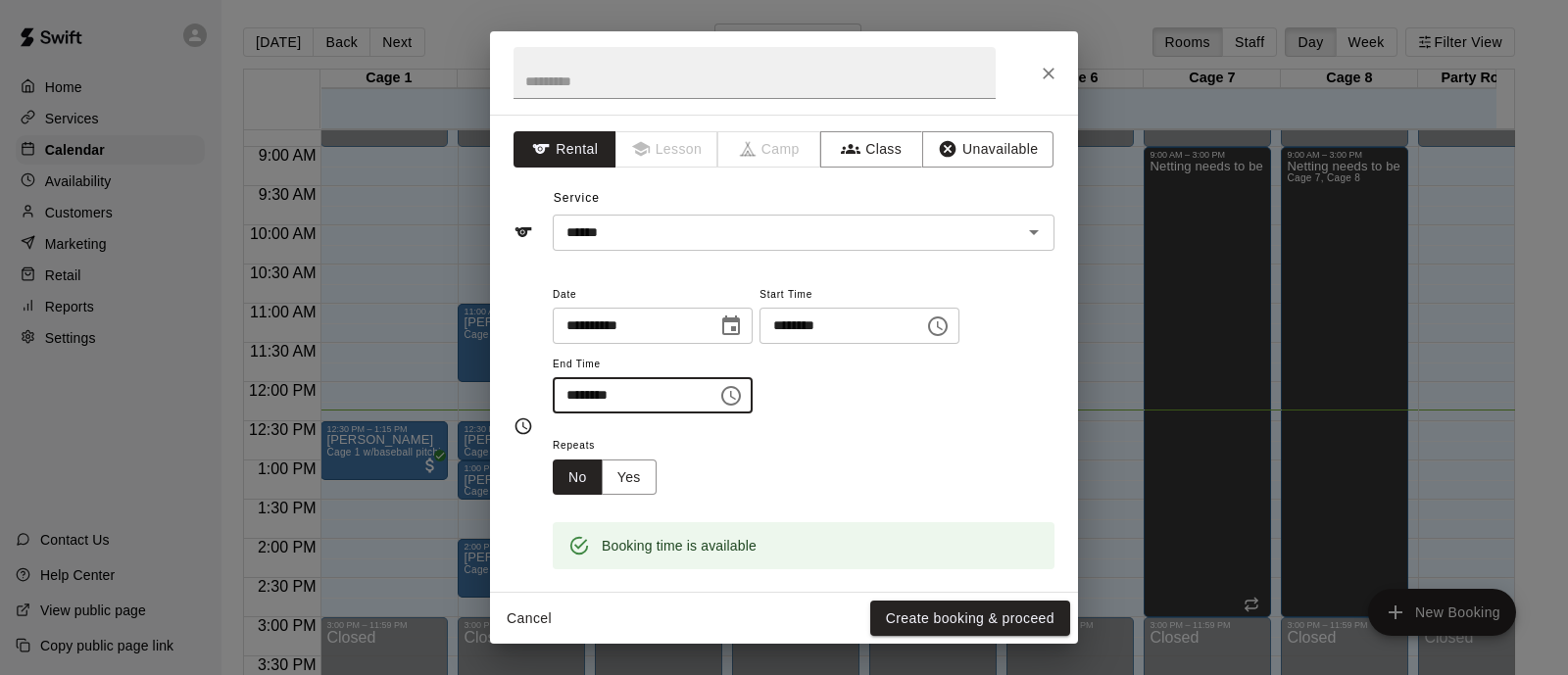
click at [667, 394] on input "********" at bounding box center [628, 395] width 151 height 36
click at [587, 392] on input "********" at bounding box center [628, 395] width 151 height 36
click at [626, 394] on input "********" at bounding box center [628, 395] width 151 height 36
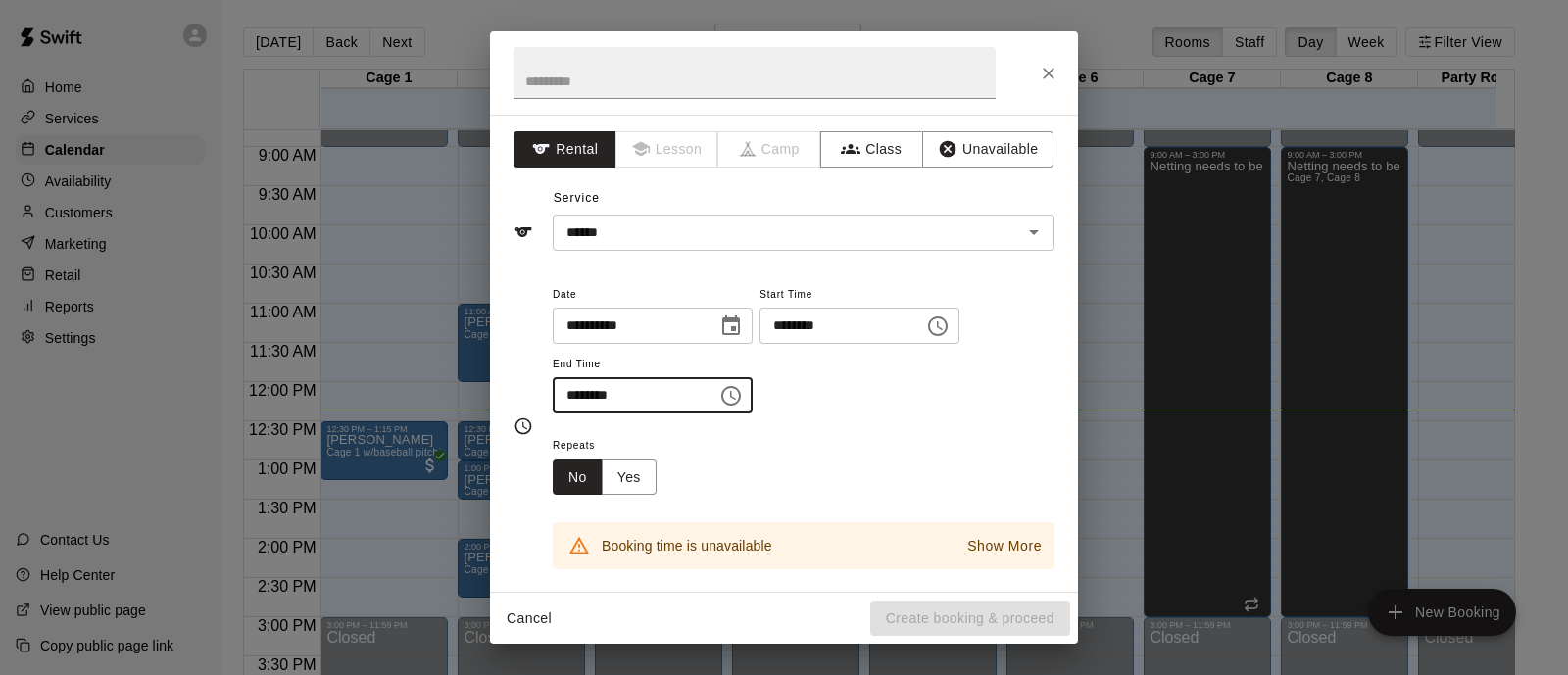
click at [579, 397] on input "********" at bounding box center [628, 395] width 151 height 36
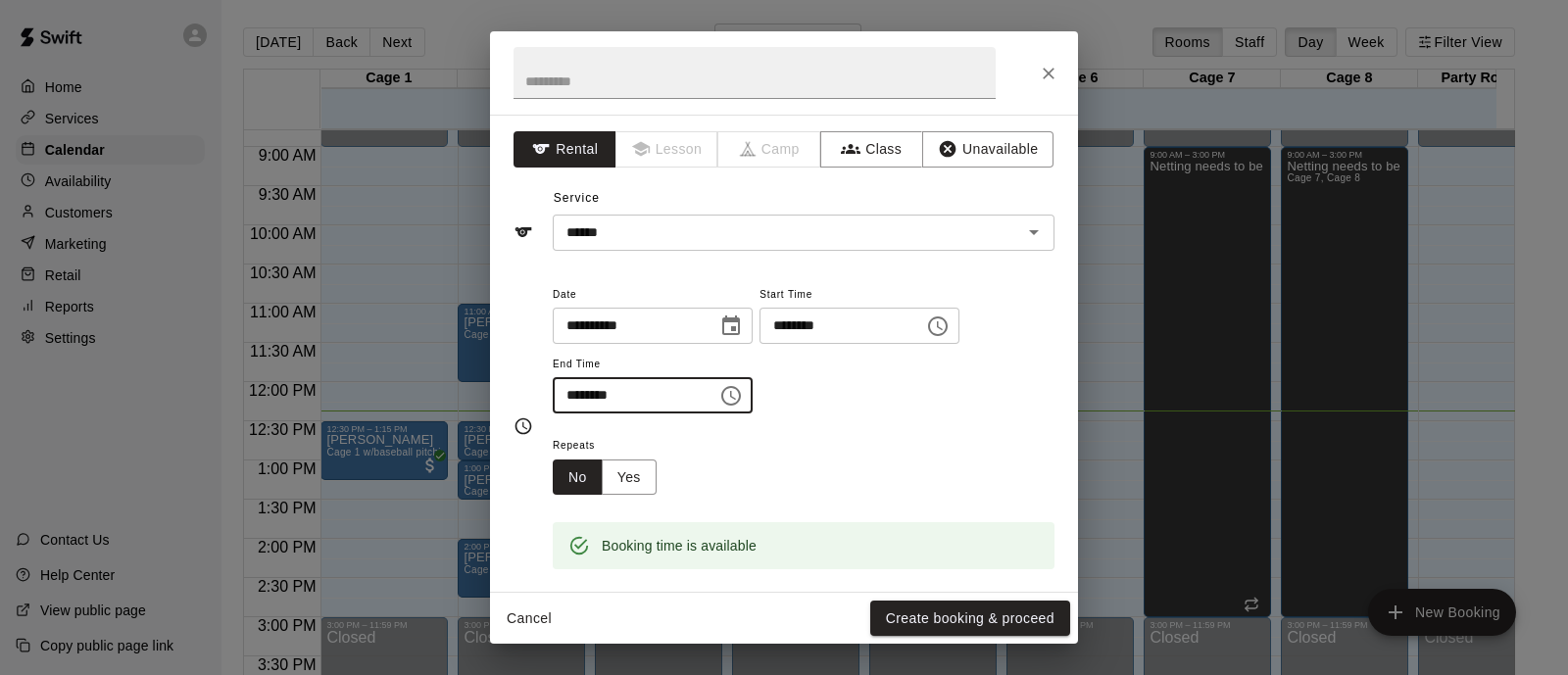
type input "********"
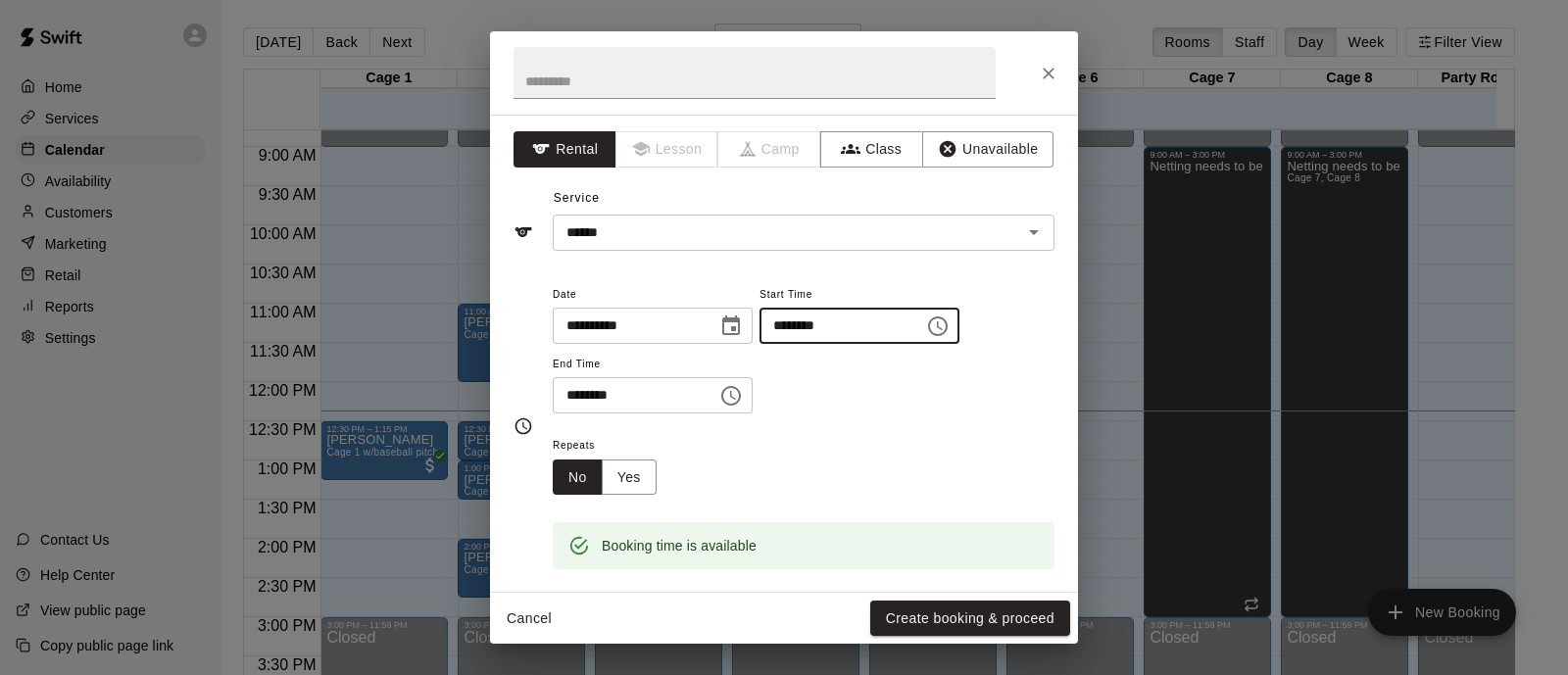
click at [831, 335] on input "********" at bounding box center [835, 326] width 151 height 36
type input "********"
click at [592, 374] on span "End Time" at bounding box center [653, 365] width 200 height 26
click at [594, 400] on input "********" at bounding box center [628, 395] width 151 height 36
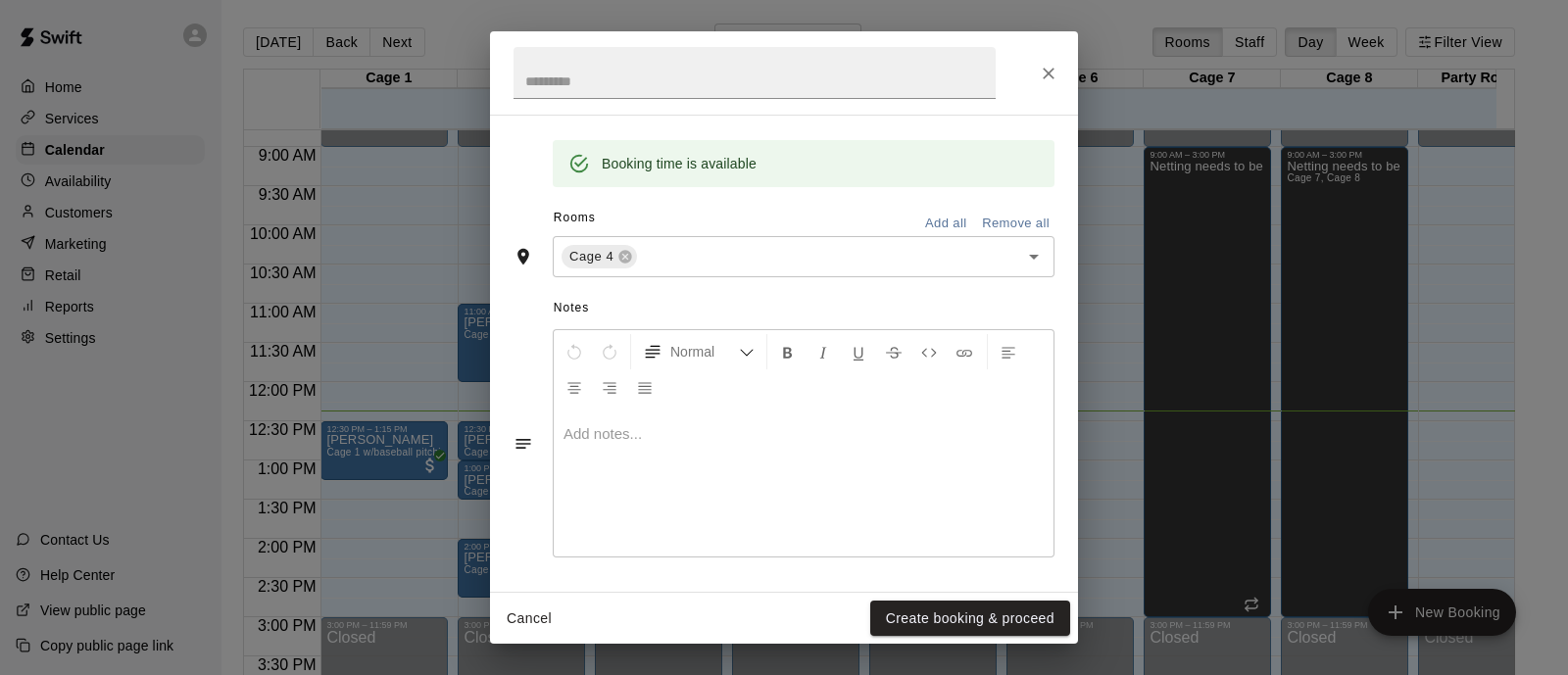
type input "********"
click at [674, 232] on div "Rooms Add all Remove all" at bounding box center [784, 219] width 541 height 33
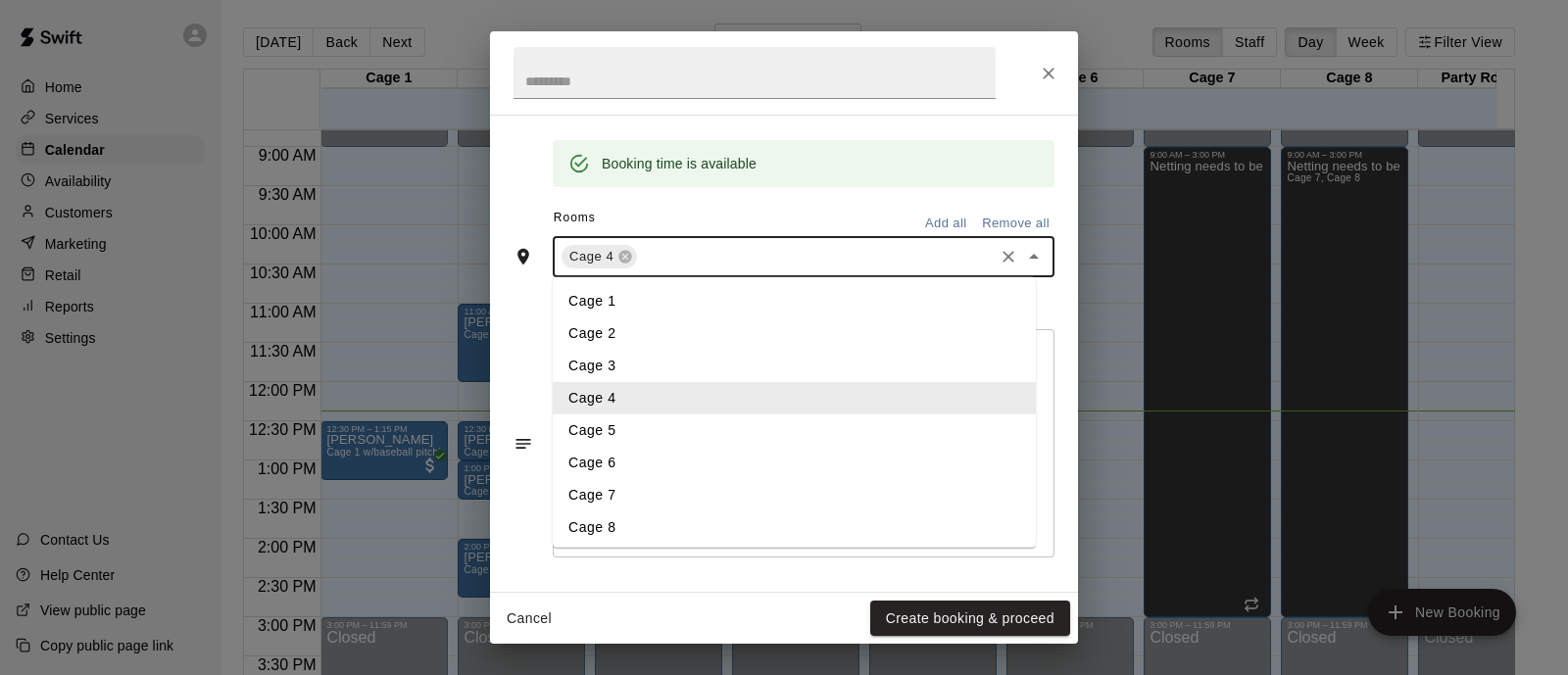
click at [643, 260] on input "text" at bounding box center [815, 257] width 351 height 25
click at [614, 382] on li "Cage 4" at bounding box center [794, 398] width 483 height 32
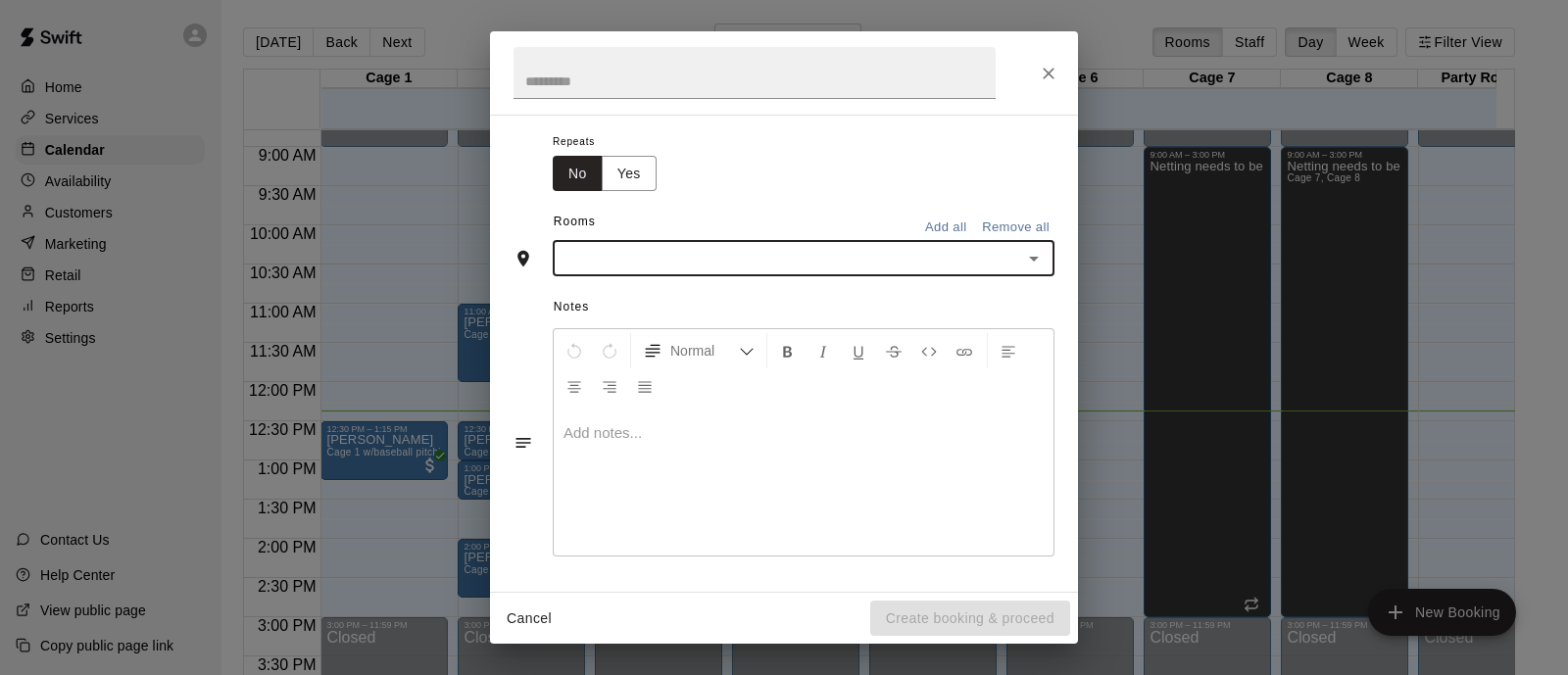
click at [632, 254] on input "text" at bounding box center [788, 258] width 458 height 25
click at [617, 398] on li "Cage 4" at bounding box center [794, 397] width 483 height 32
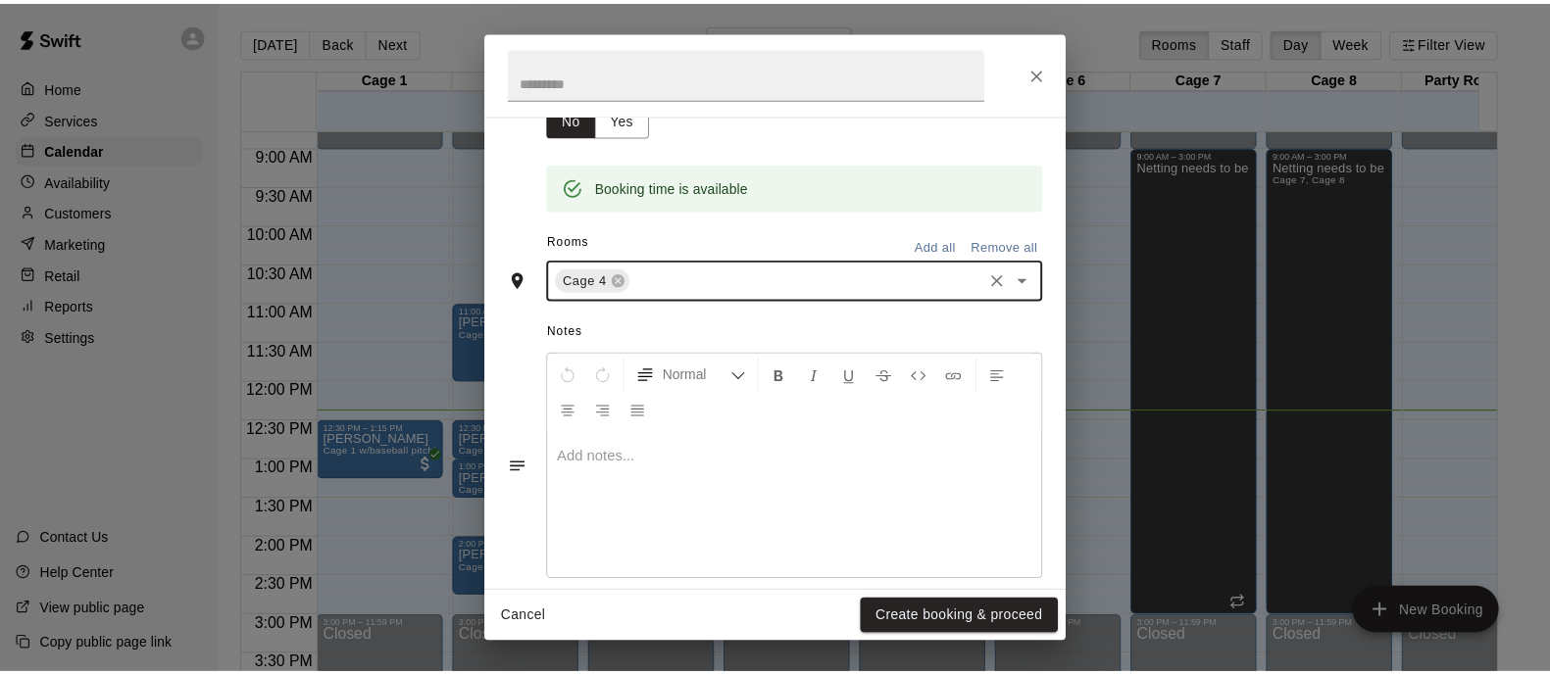
scroll to position [377, 0]
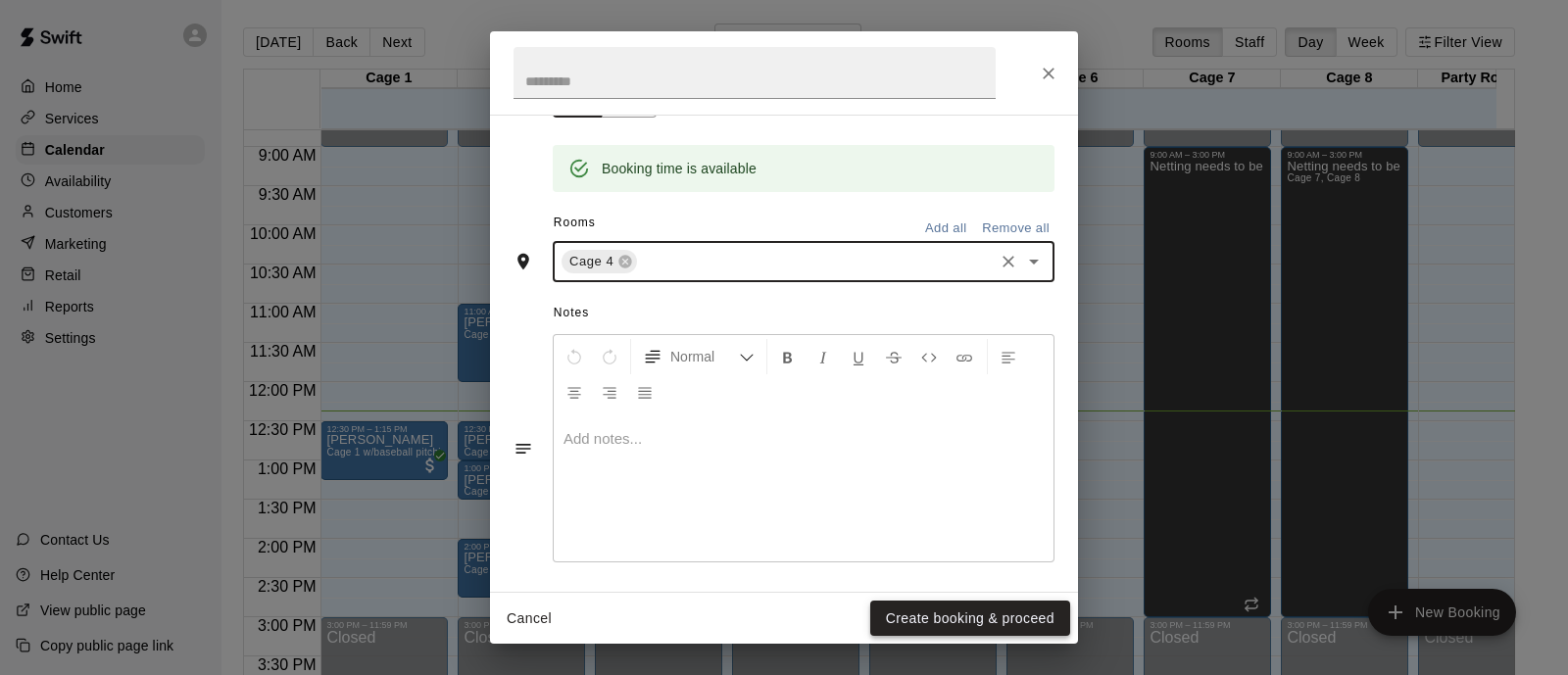
click at [920, 616] on button "Create booking & proceed" at bounding box center [970, 619] width 200 height 36
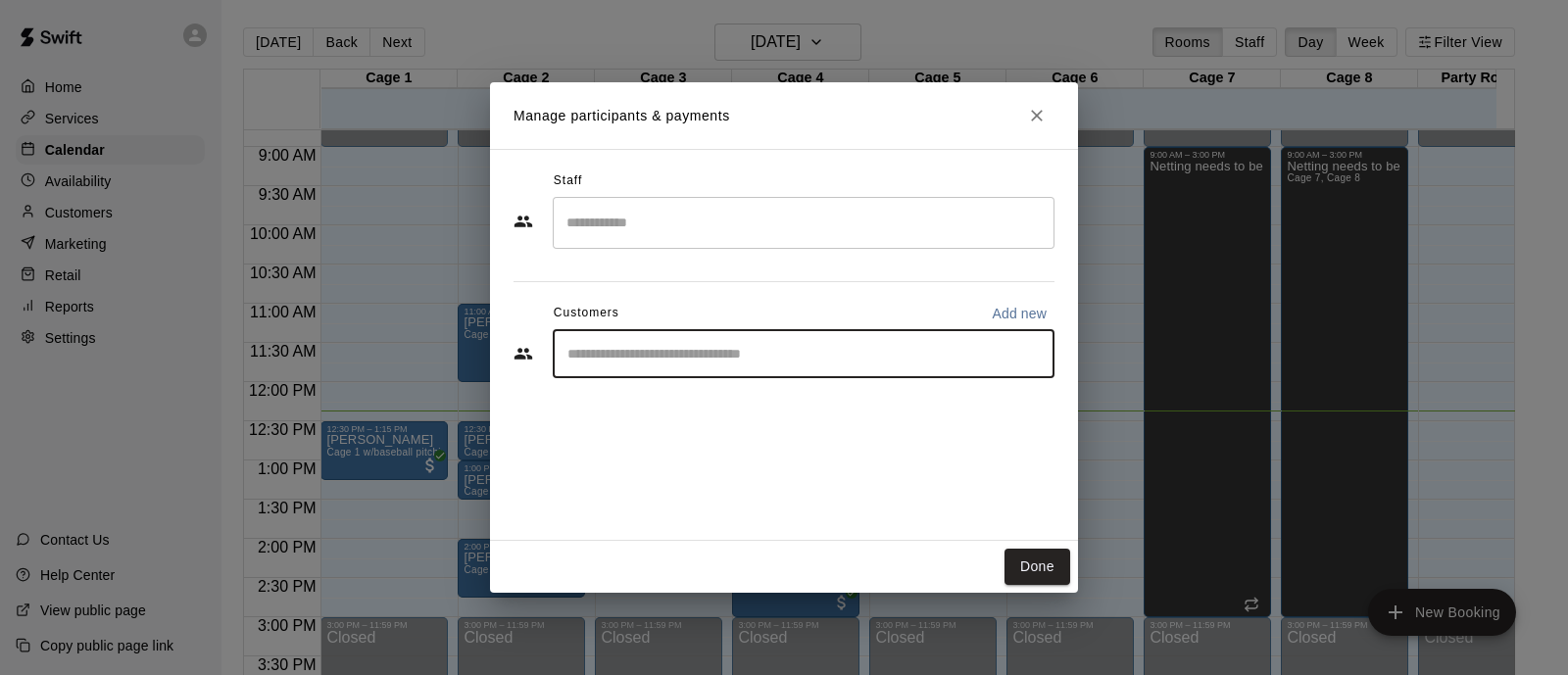
click at [640, 355] on input "Start typing to search customers..." at bounding box center [804, 354] width 484 height 20
click at [643, 362] on input "*****" at bounding box center [789, 354] width 455 height 20
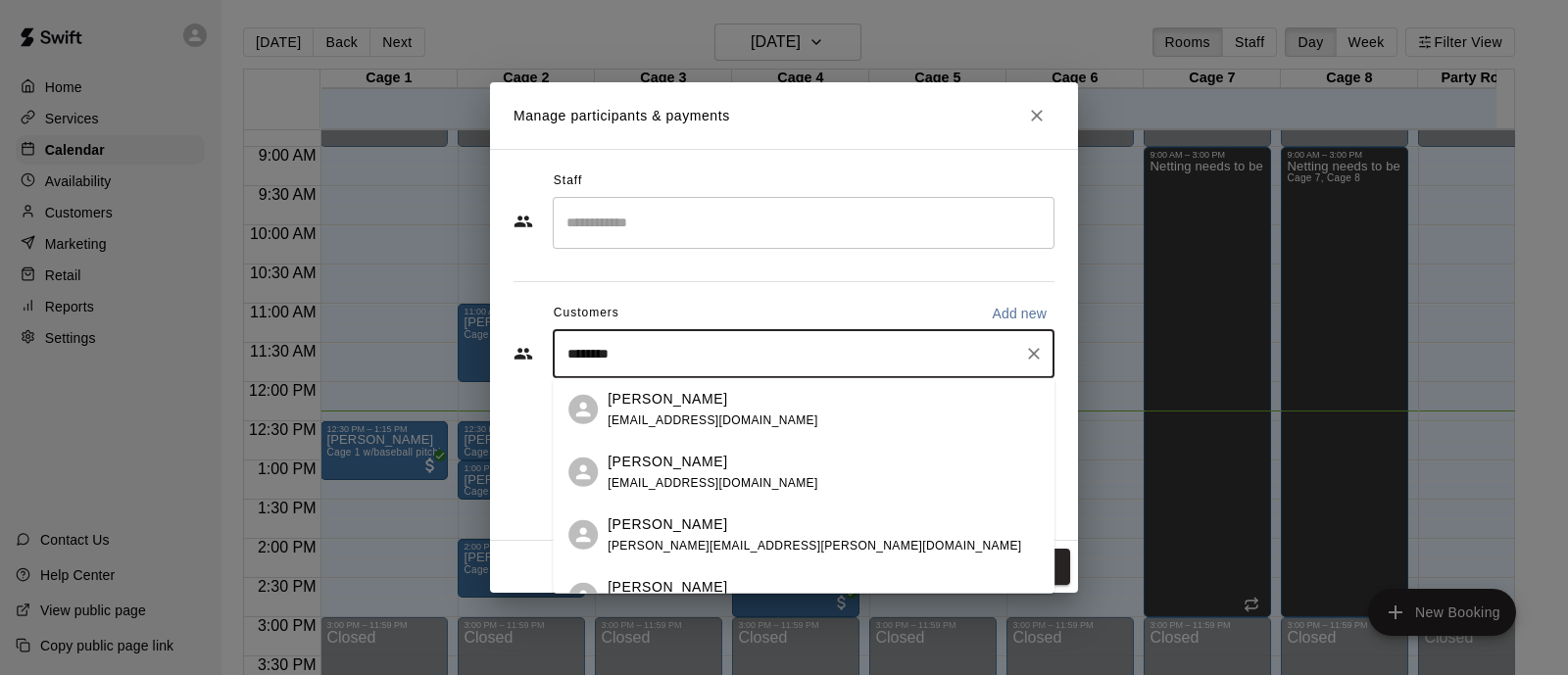
type input "*********"
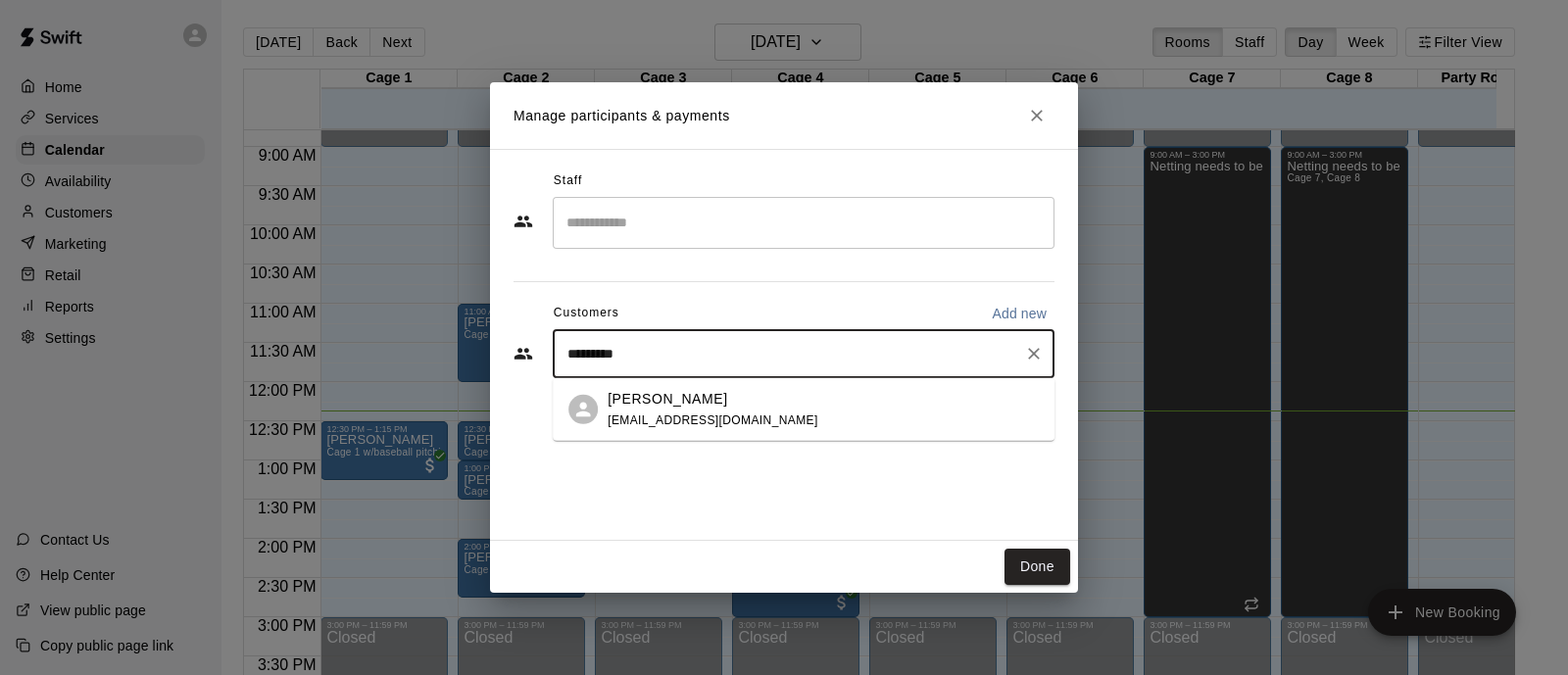
click at [903, 404] on div "[PERSON_NAME] [EMAIL_ADDRESS][DOMAIN_NAME]" at bounding box center [823, 409] width 431 height 42
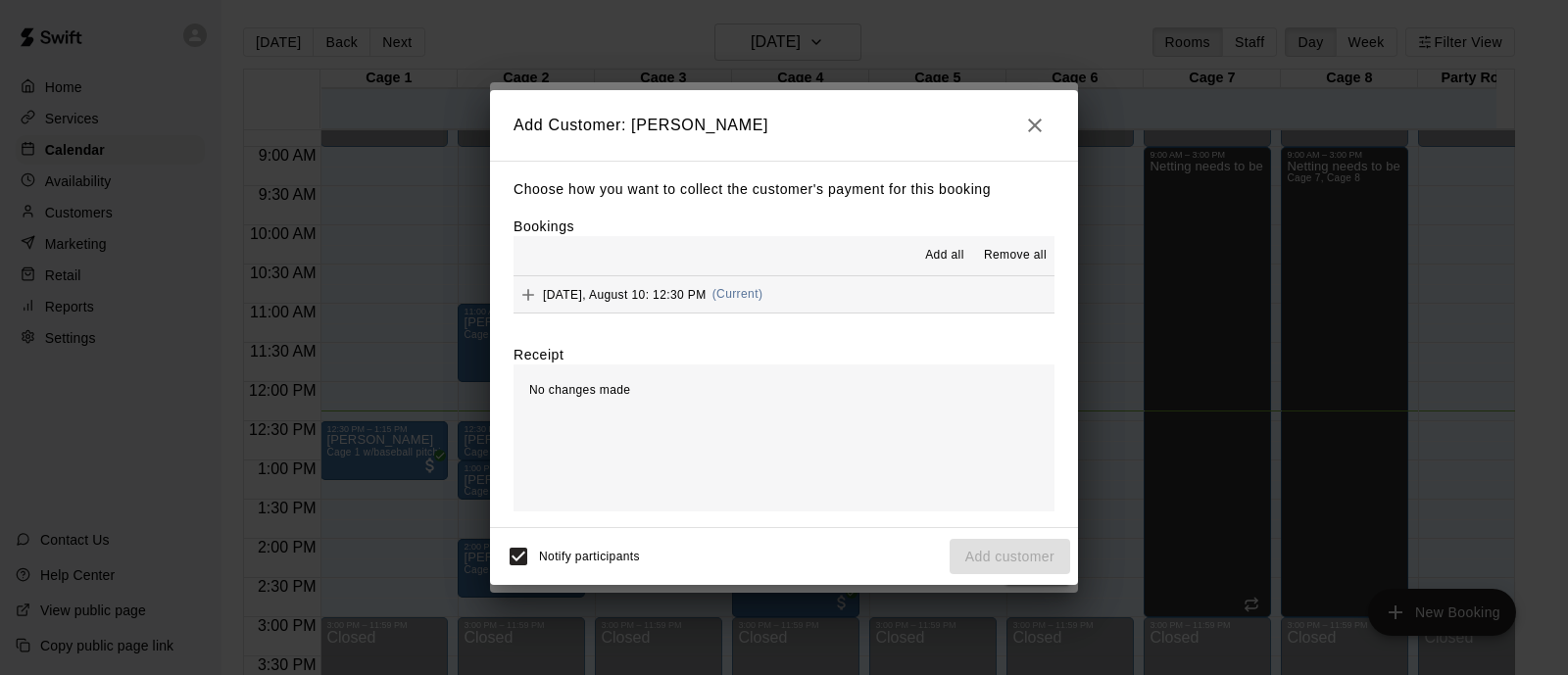
click at [604, 302] on div "[DATE], August 10: 12:30 PM (Current)" at bounding box center [638, 294] width 249 height 29
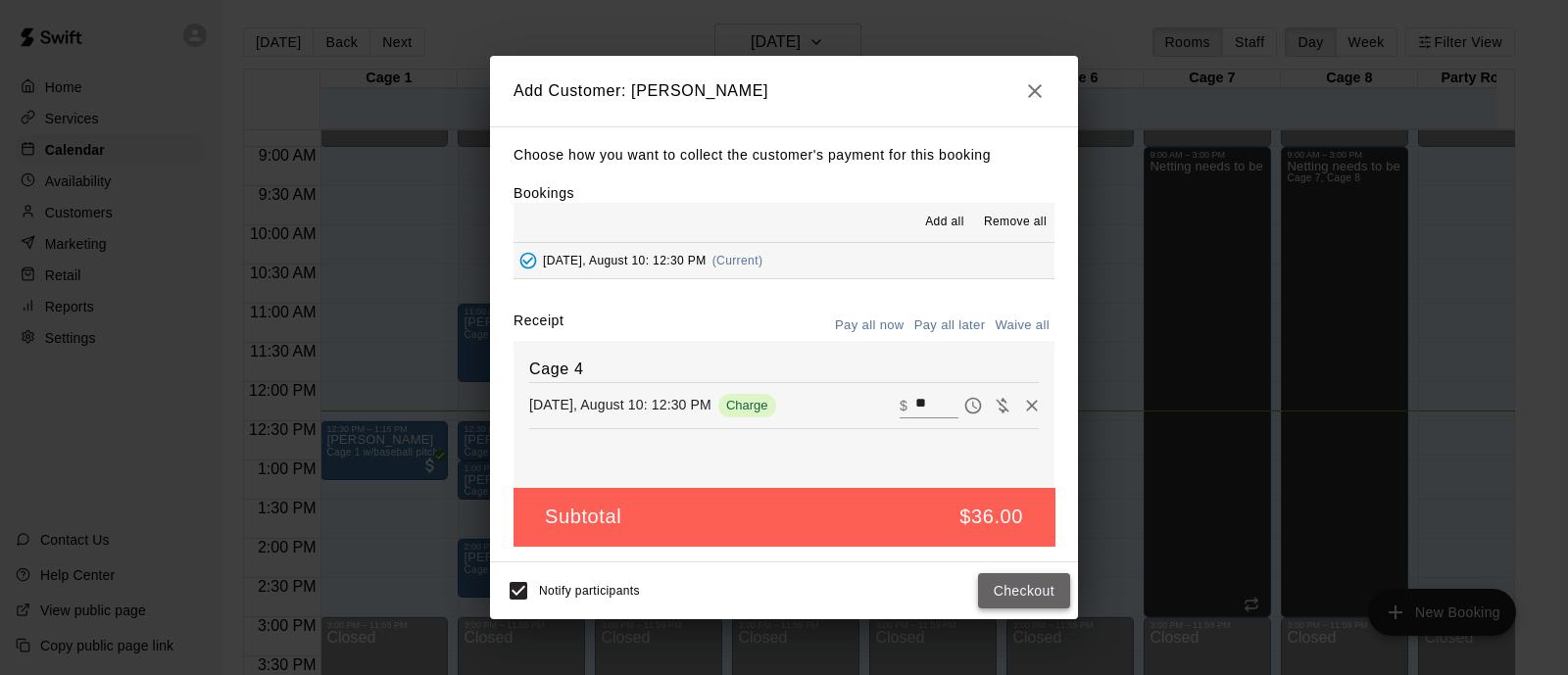
click at [1039, 596] on button "Checkout" at bounding box center [1024, 591] width 92 height 36
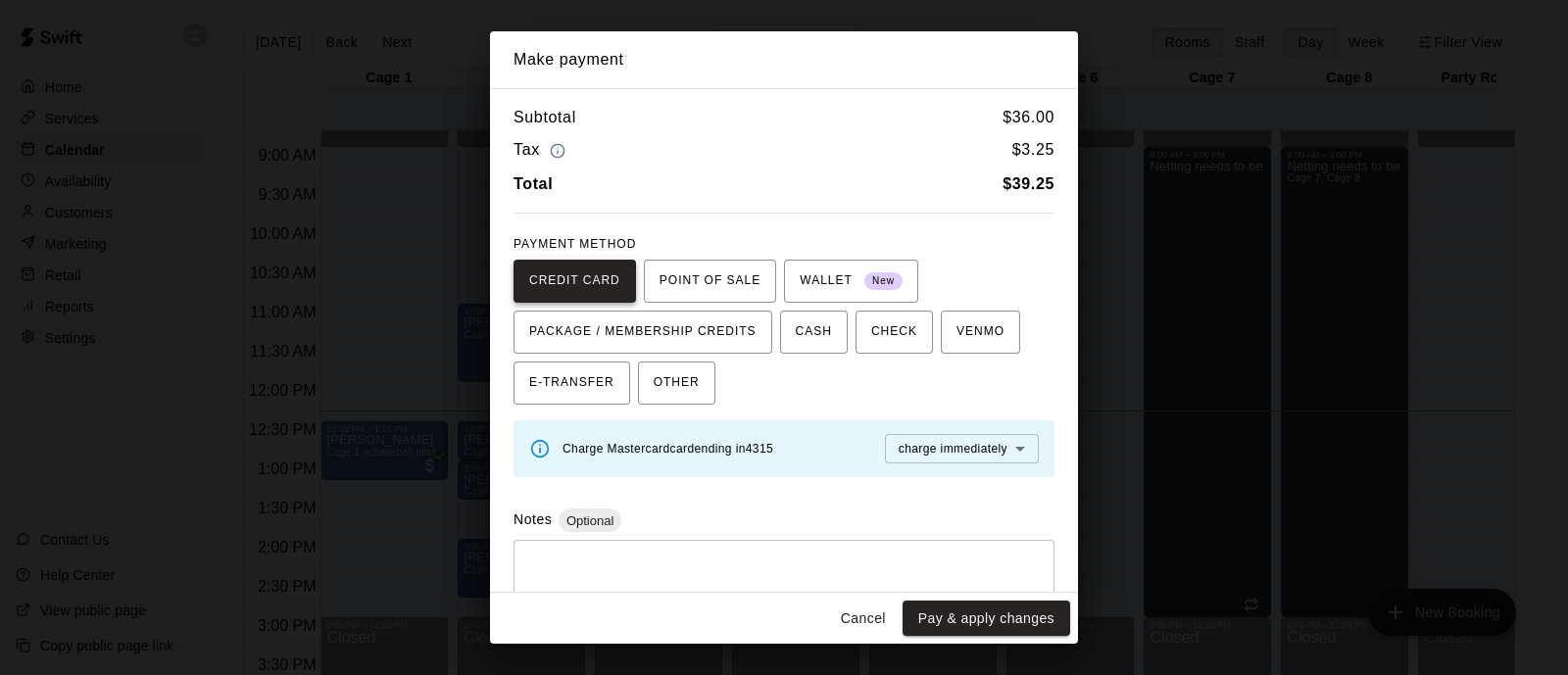
click at [560, 279] on span "CREDIT CARD" at bounding box center [574, 281] width 91 height 31
click at [856, 612] on button "Cancel" at bounding box center [863, 619] width 63 height 36
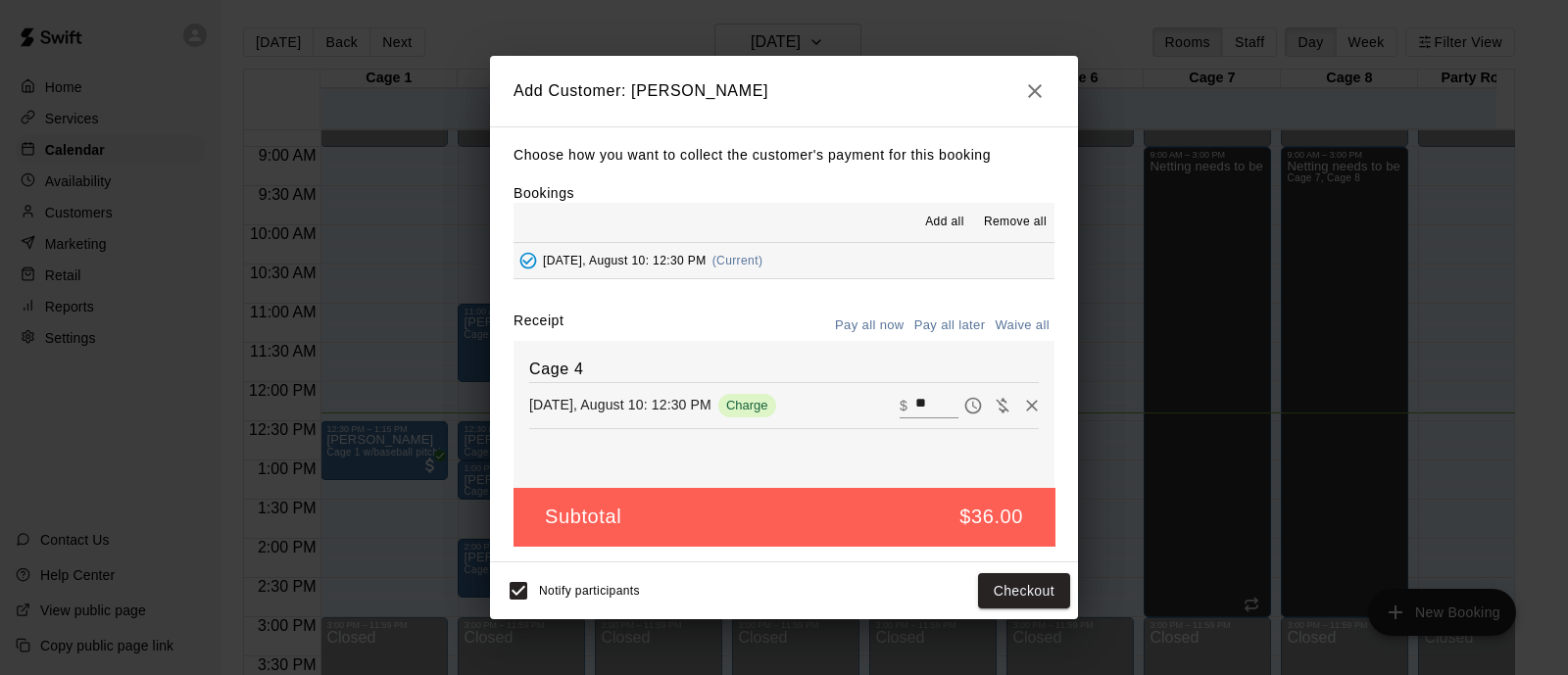
drag, startPoint x: 1087, startPoint y: 213, endPoint x: 1099, endPoint y: 178, distance: 36.3
click at [1093, 222] on div "Add Customer: [PERSON_NAME] Choose how you want to collect the customer's payme…" at bounding box center [784, 337] width 1568 height 675
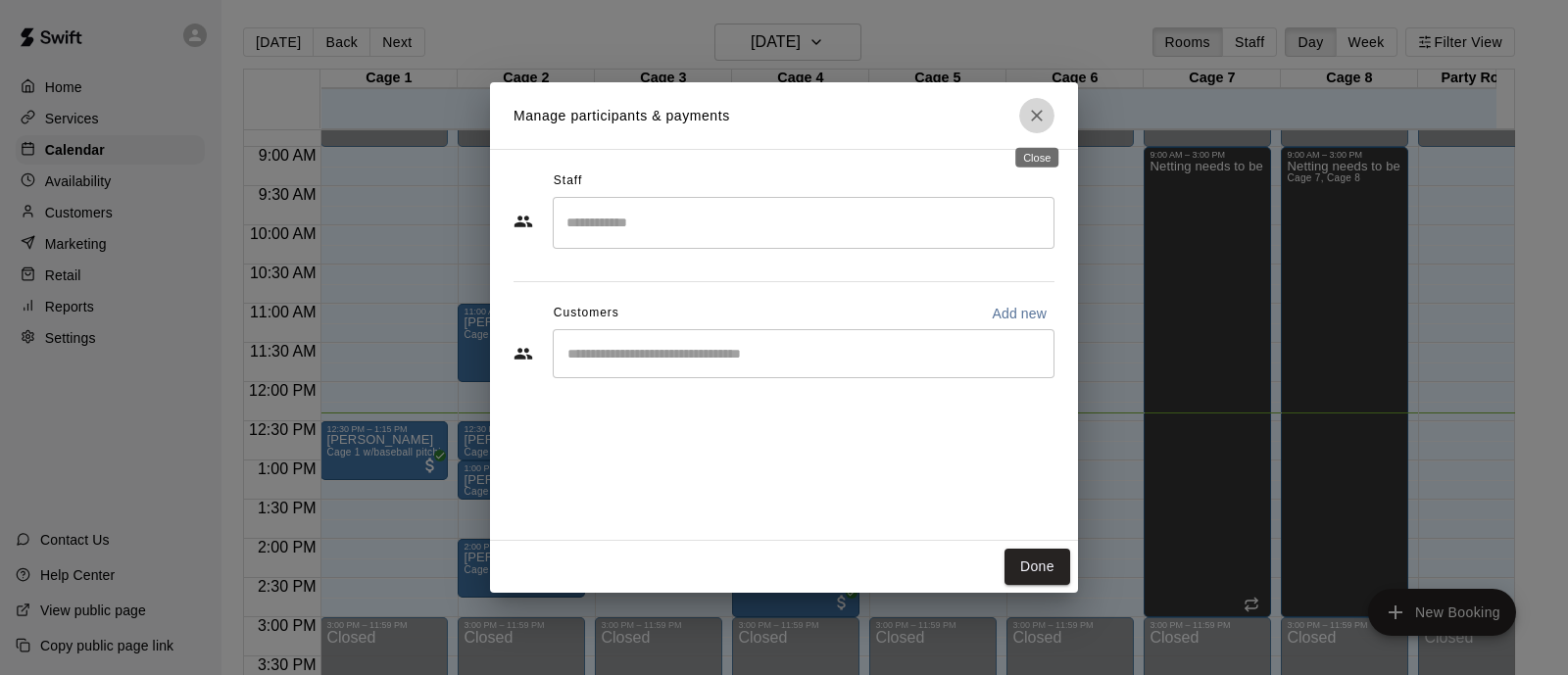
click at [1038, 117] on icon "Close" at bounding box center [1037, 116] width 12 height 12
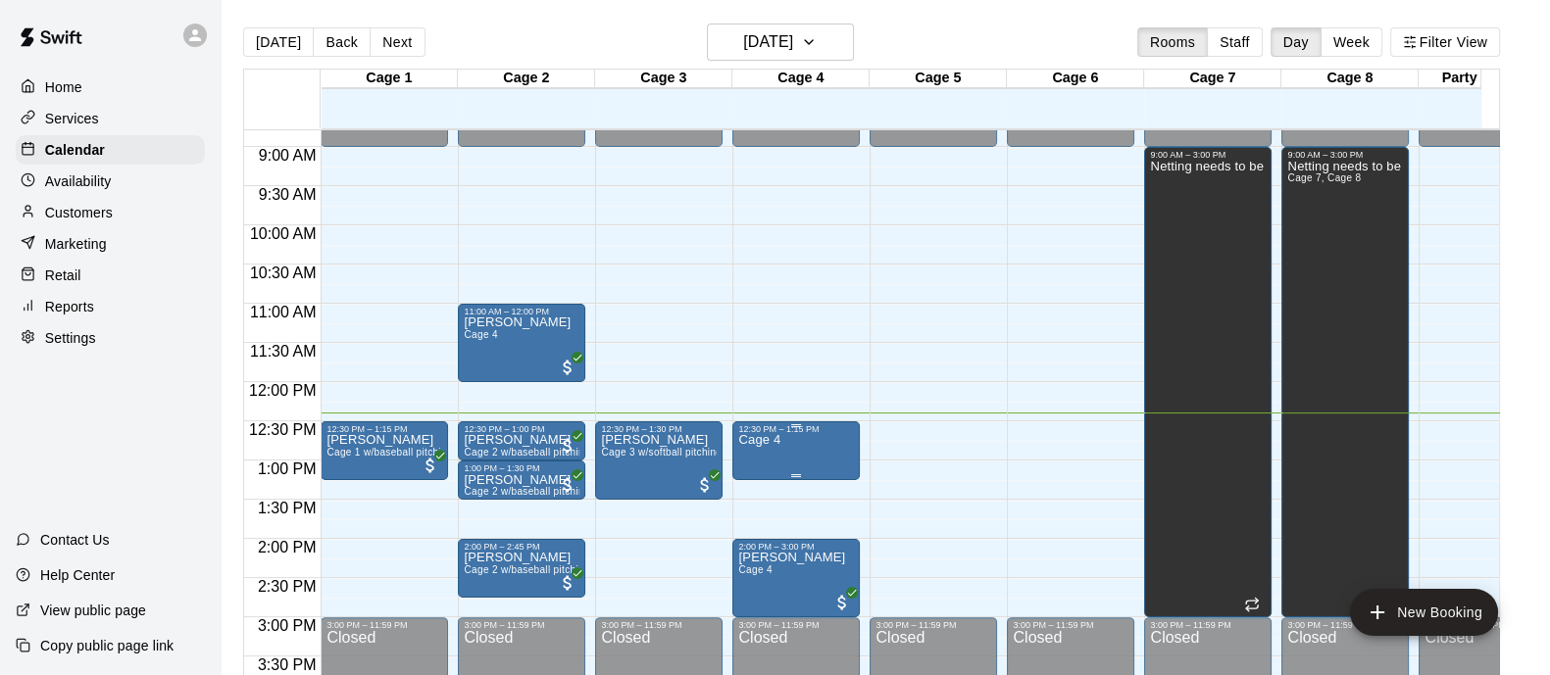
click at [794, 428] on div "12:30 PM – 1:15 PM" at bounding box center [796, 429] width 116 height 10
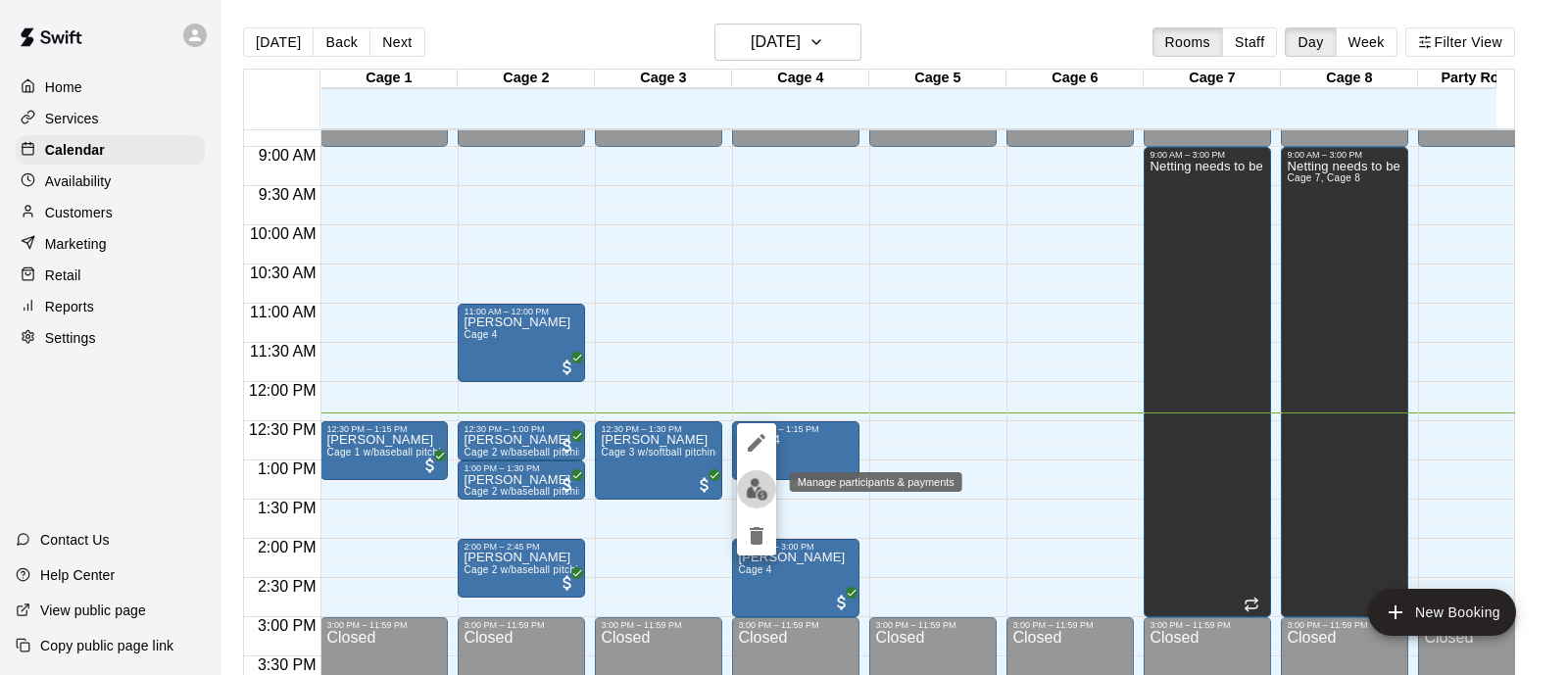
click at [763, 487] on img "edit" at bounding box center [757, 489] width 23 height 23
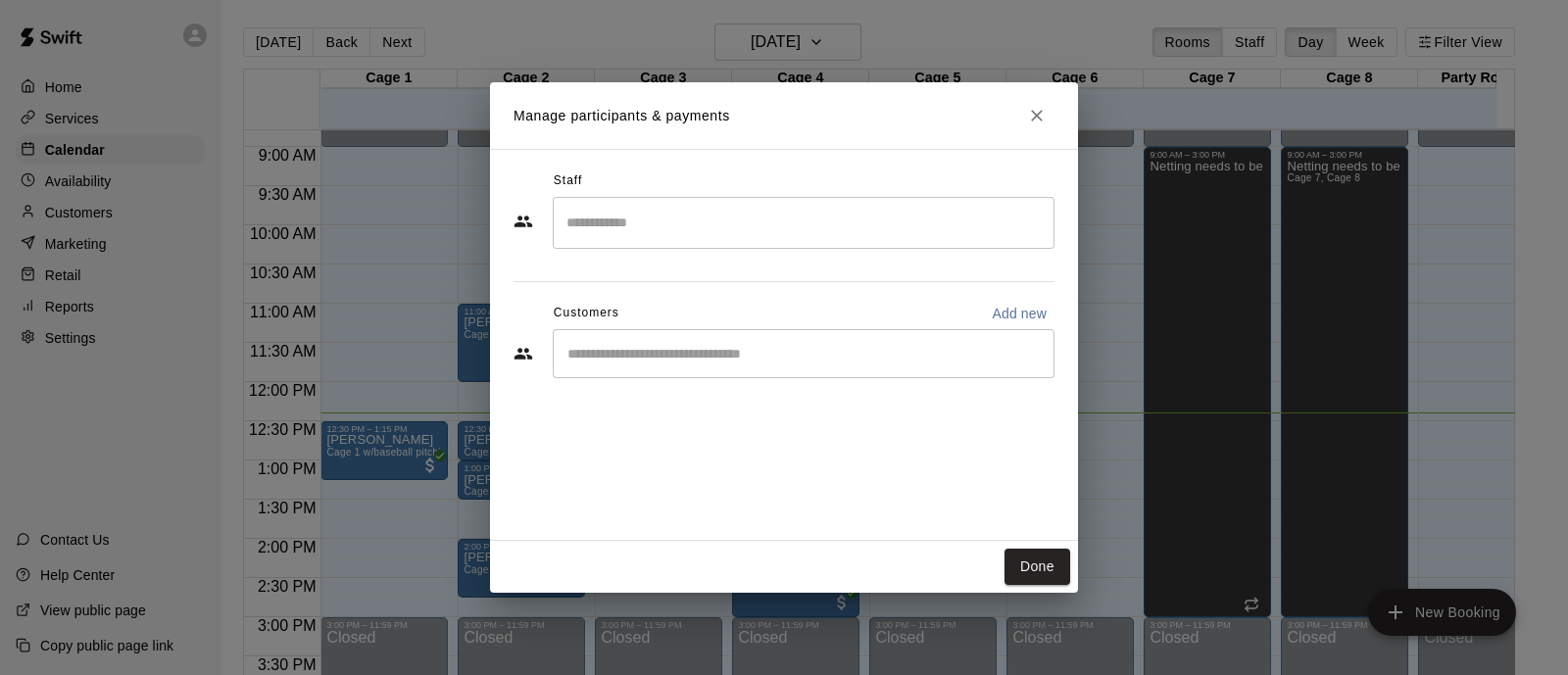
click at [924, 360] on input "Start typing to search customers..." at bounding box center [804, 354] width 484 height 20
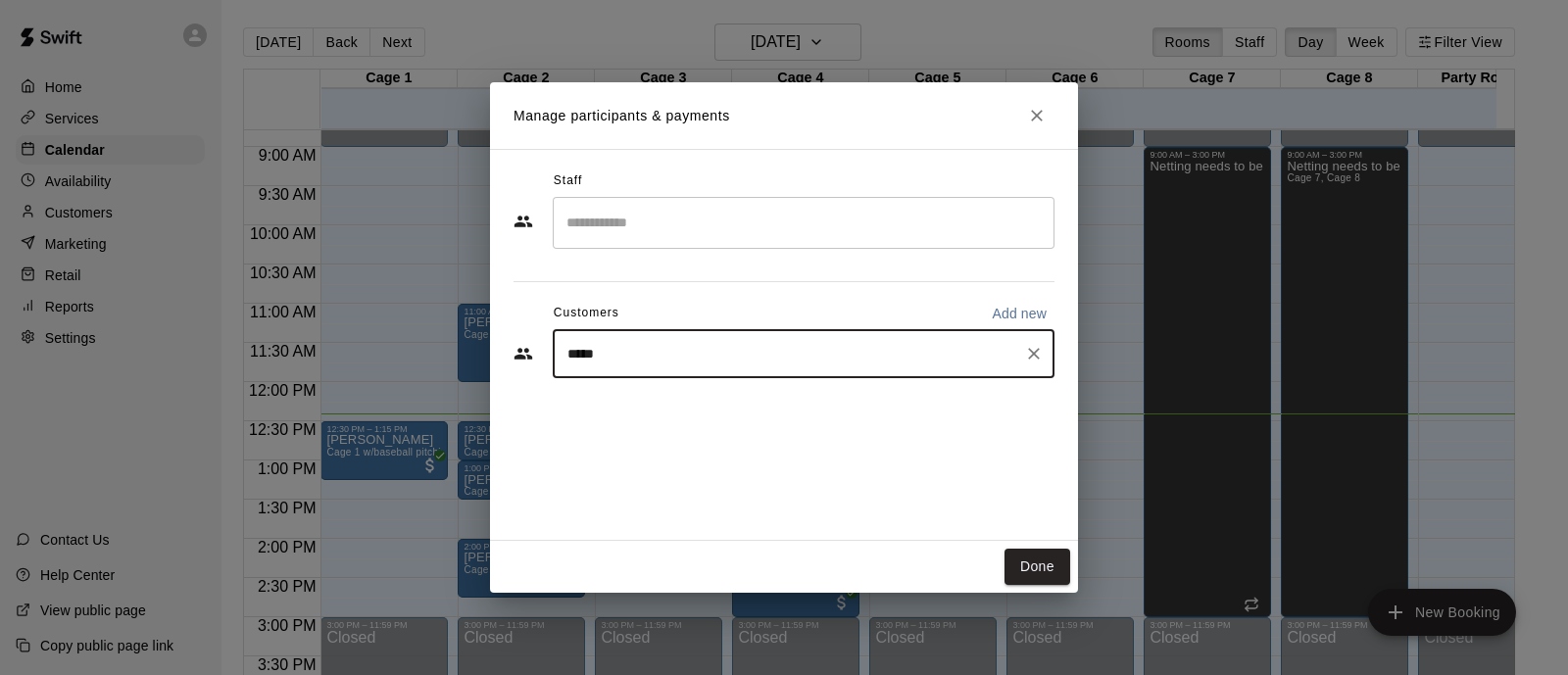
type input "******"
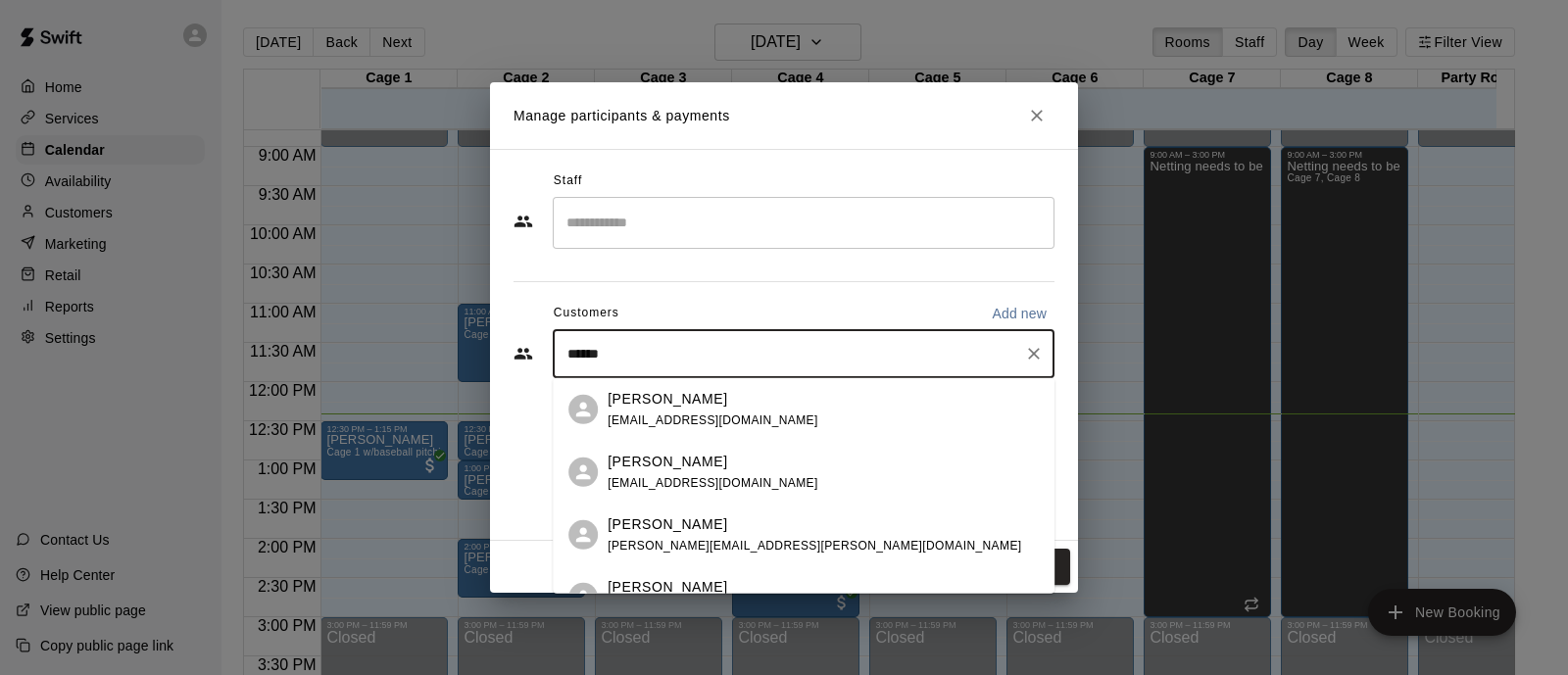
click at [775, 468] on div "[PERSON_NAME] [EMAIL_ADDRESS][DOMAIN_NAME]" at bounding box center [823, 472] width 431 height 42
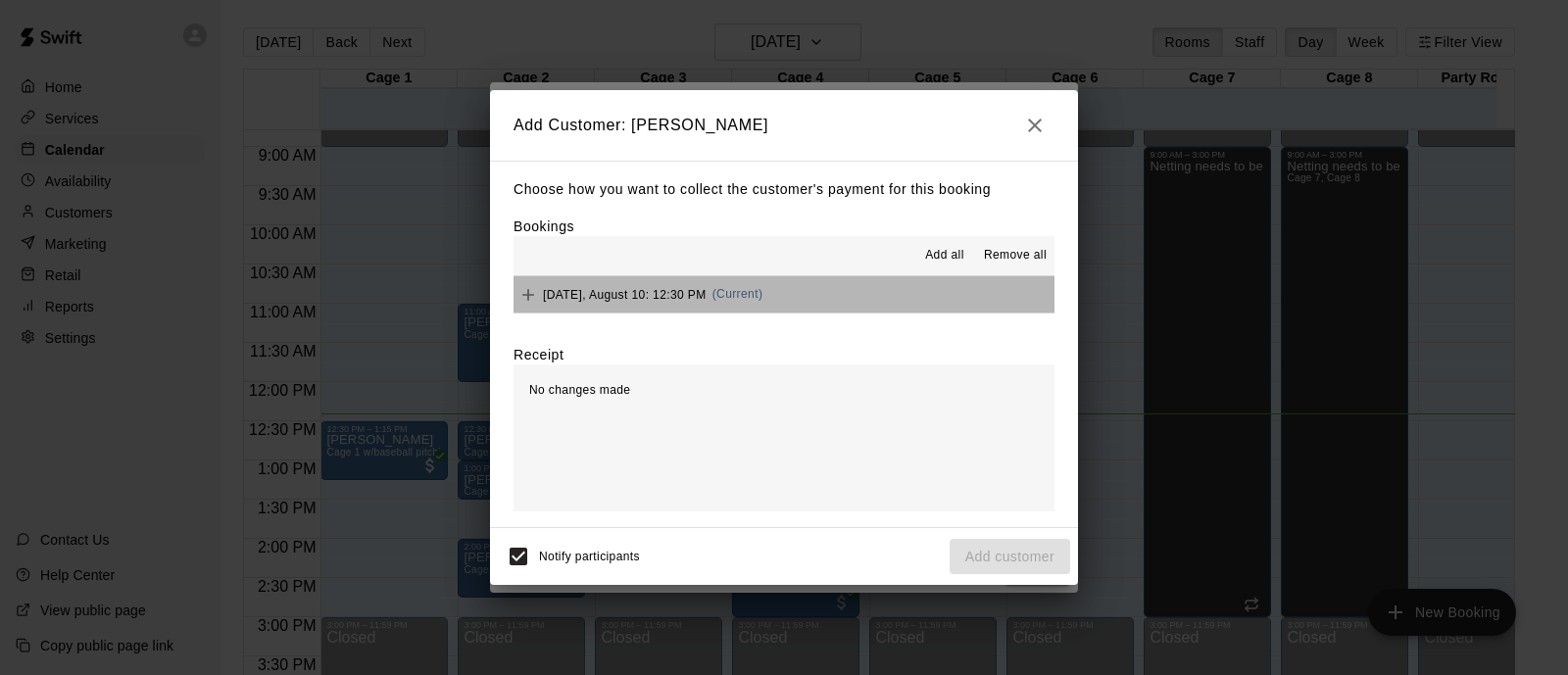
click at [870, 308] on button "[DATE], August 10: 12:30 PM (Current)" at bounding box center [784, 294] width 541 height 36
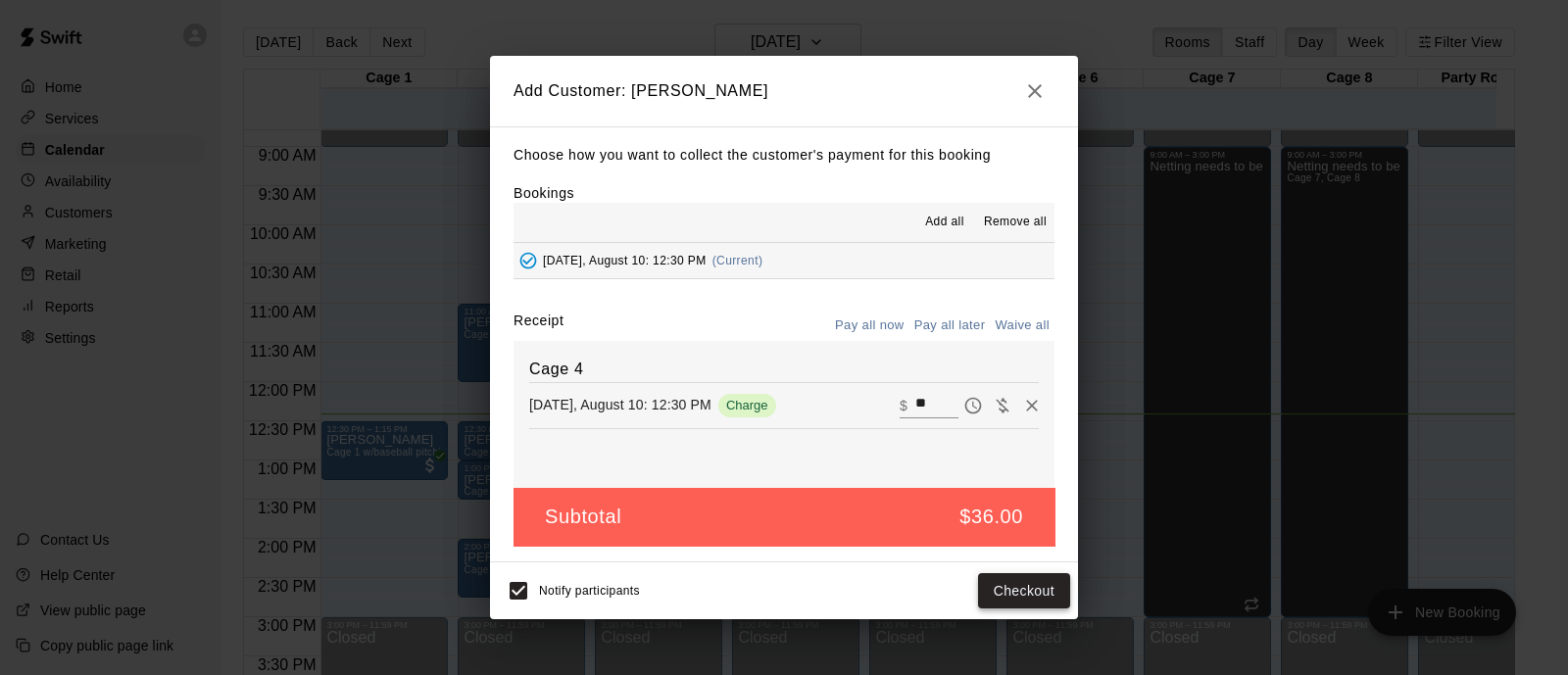
click at [1046, 585] on button "Checkout" at bounding box center [1024, 591] width 92 height 36
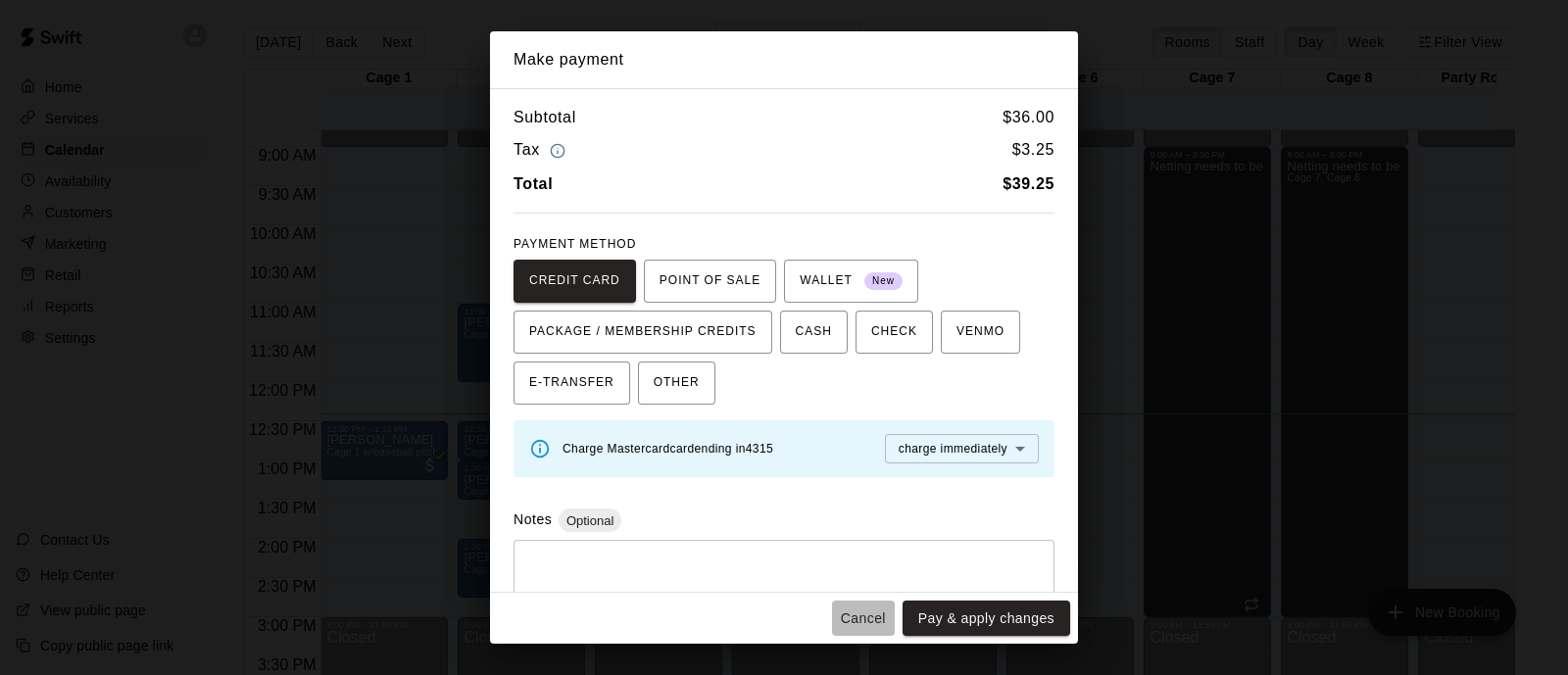
click at [865, 617] on button "Cancel" at bounding box center [863, 619] width 63 height 36
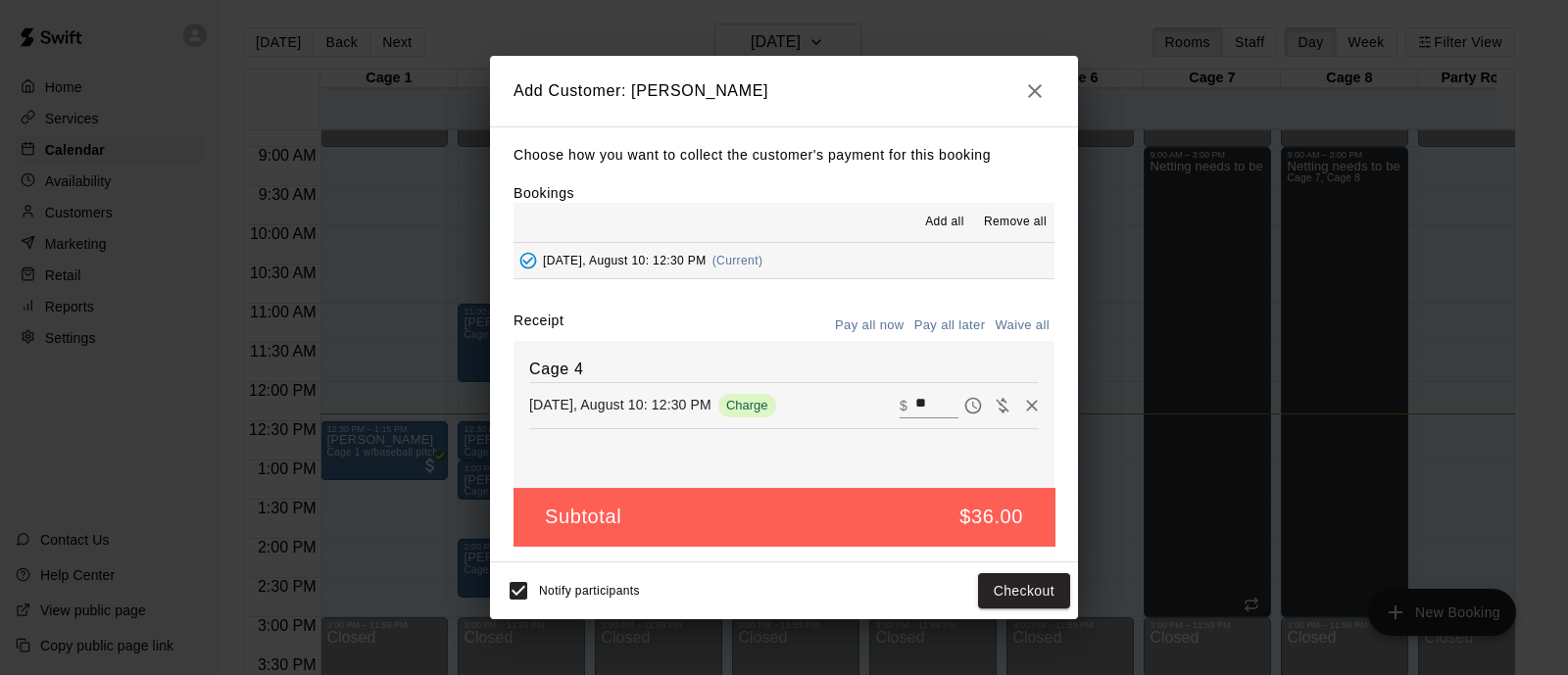
click at [1019, 90] on button "button" at bounding box center [1034, 91] width 39 height 39
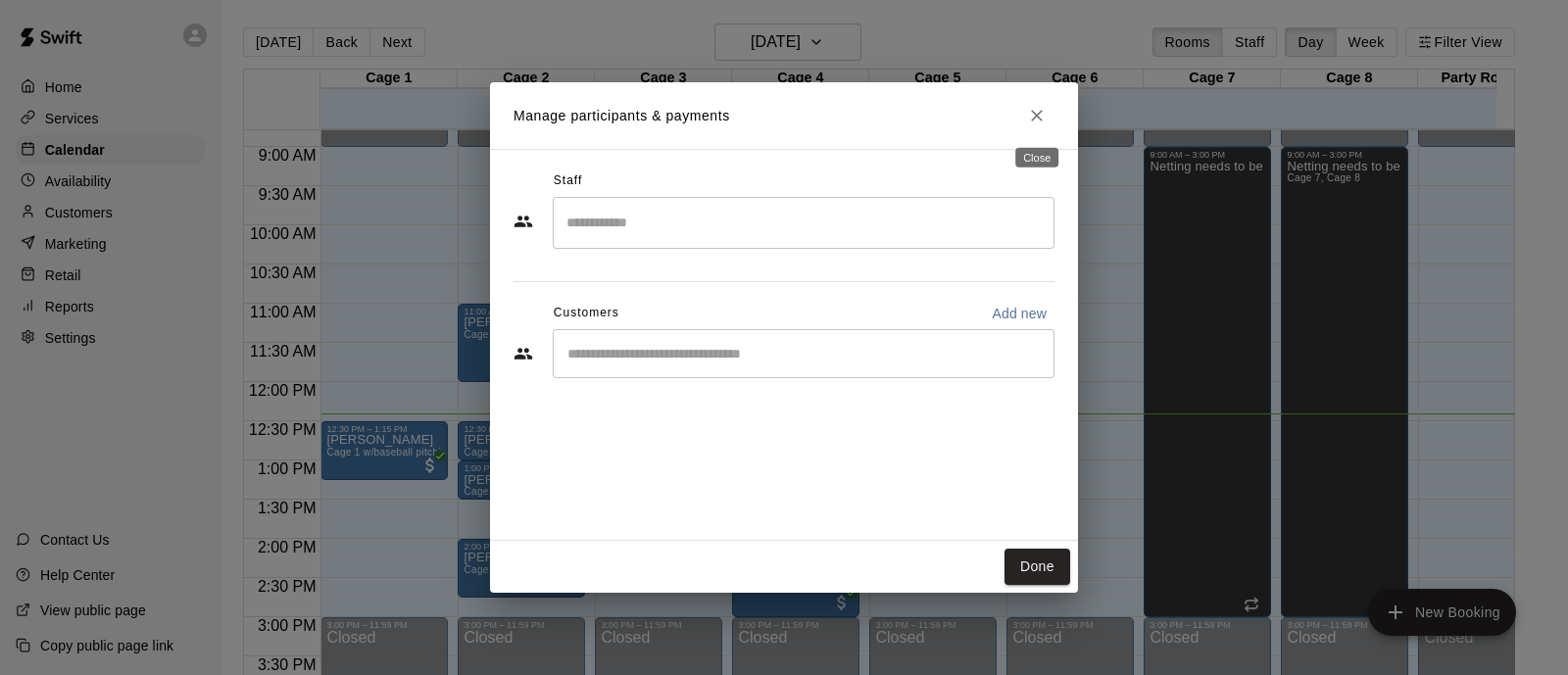
click at [1049, 110] on button "Close" at bounding box center [1036, 115] width 35 height 35
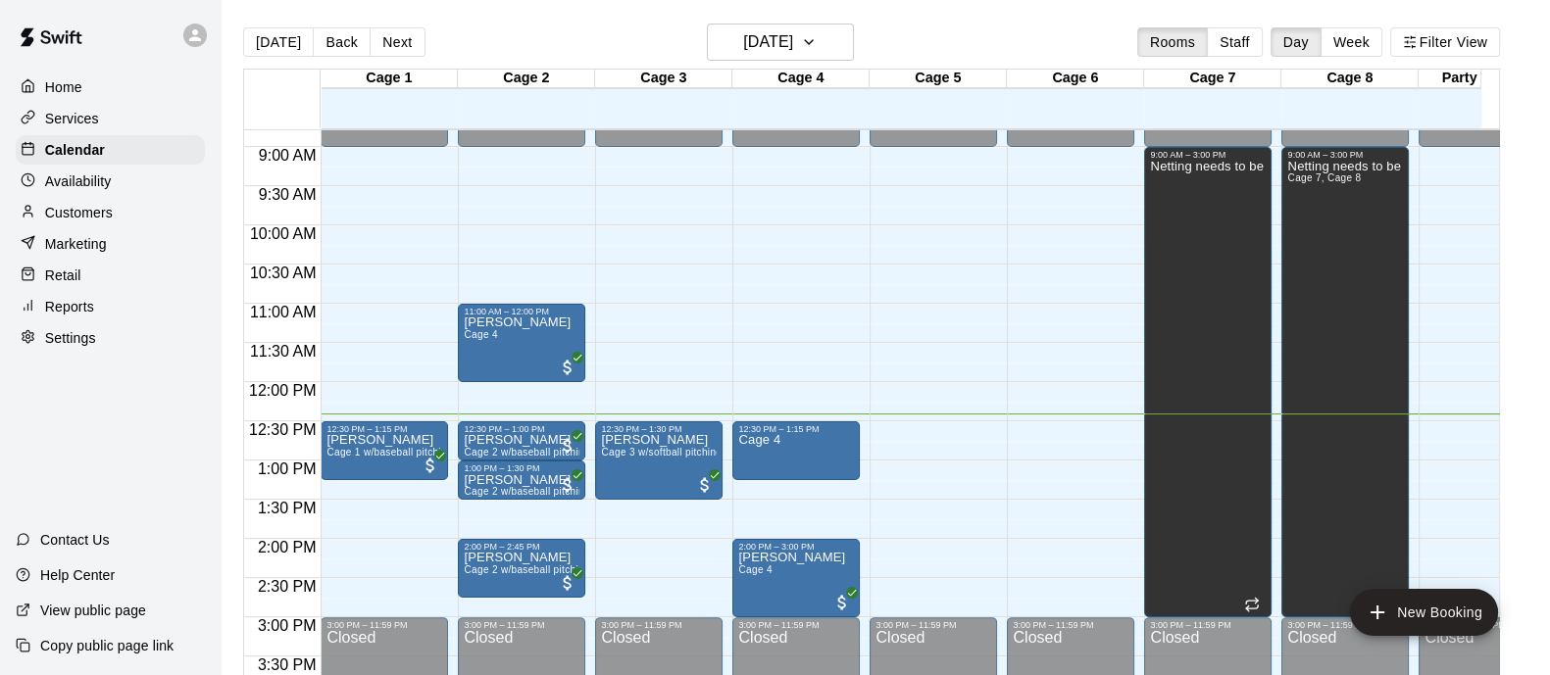
click at [83, 222] on p "Customers" at bounding box center [79, 213] width 68 height 20
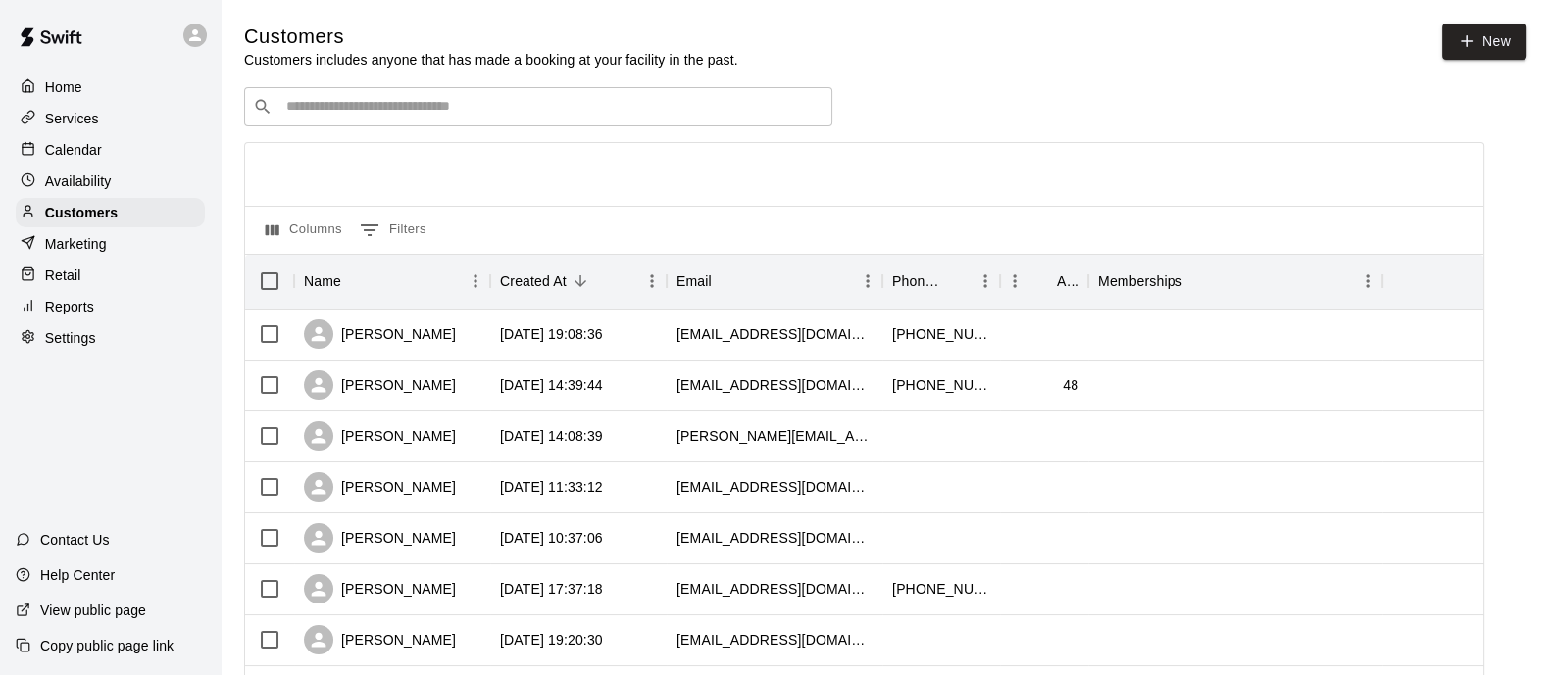
click at [381, 108] on input "Search customers by name or email" at bounding box center [551, 107] width 543 height 20
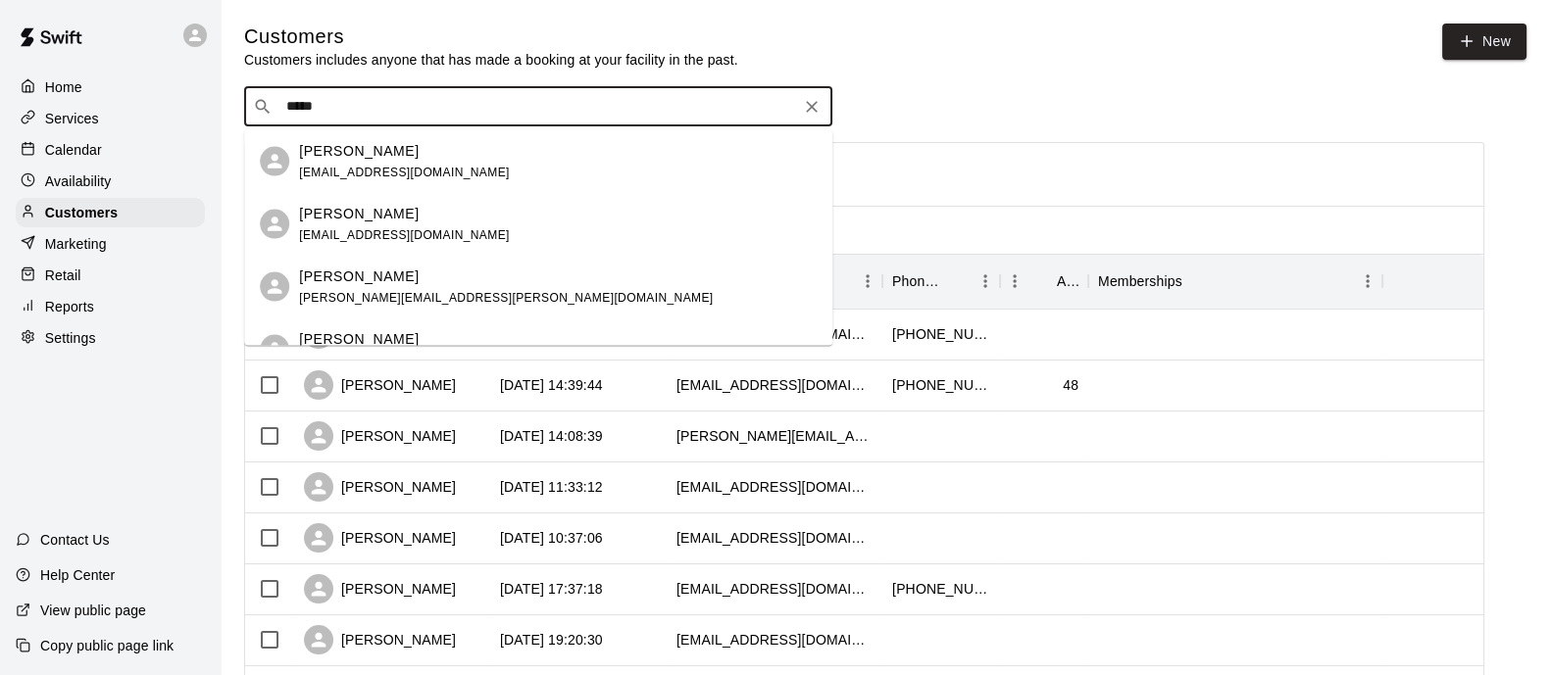
type input "******"
click at [387, 229] on span "[EMAIL_ADDRESS][DOMAIN_NAME]" at bounding box center [404, 234] width 211 height 14
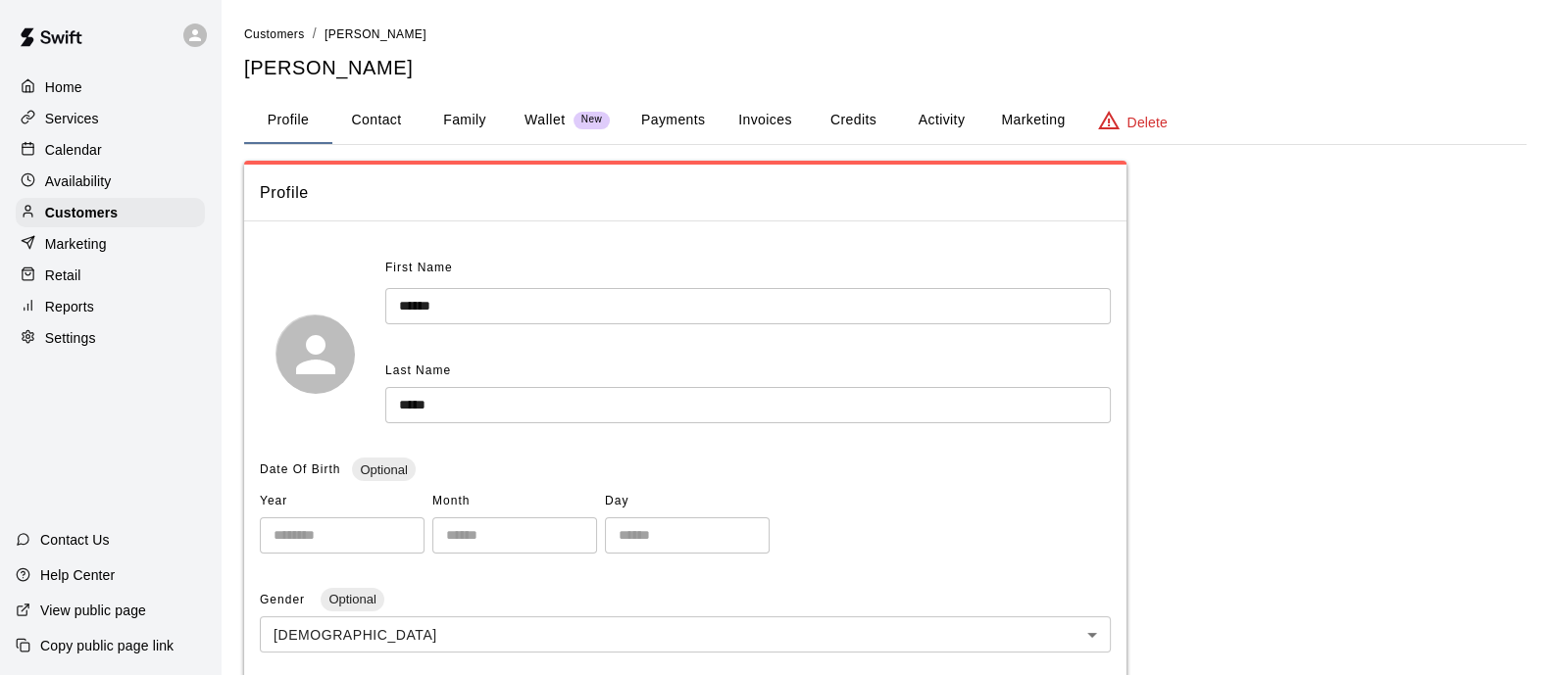
click at [657, 114] on button "Payments" at bounding box center [672, 120] width 95 height 47
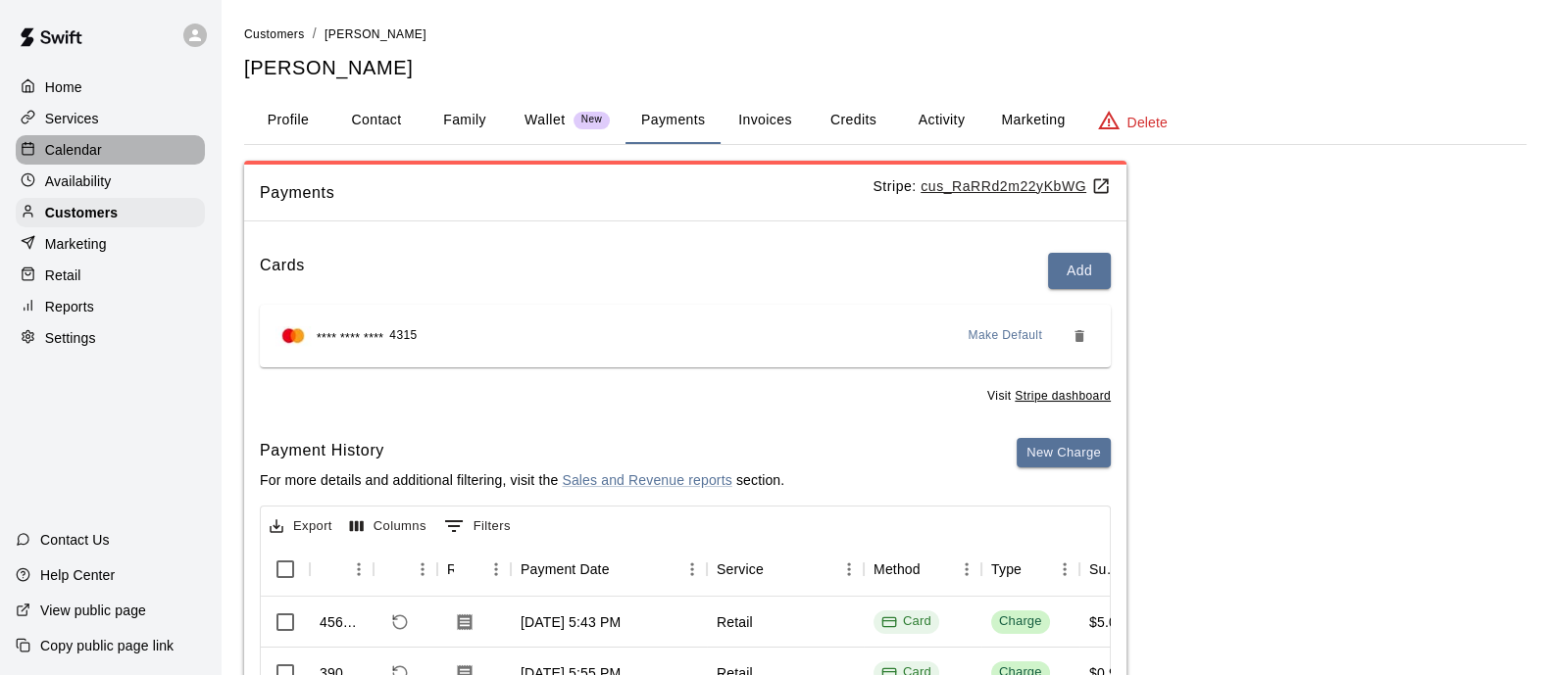
click at [72, 149] on p "Calendar" at bounding box center [73, 150] width 57 height 20
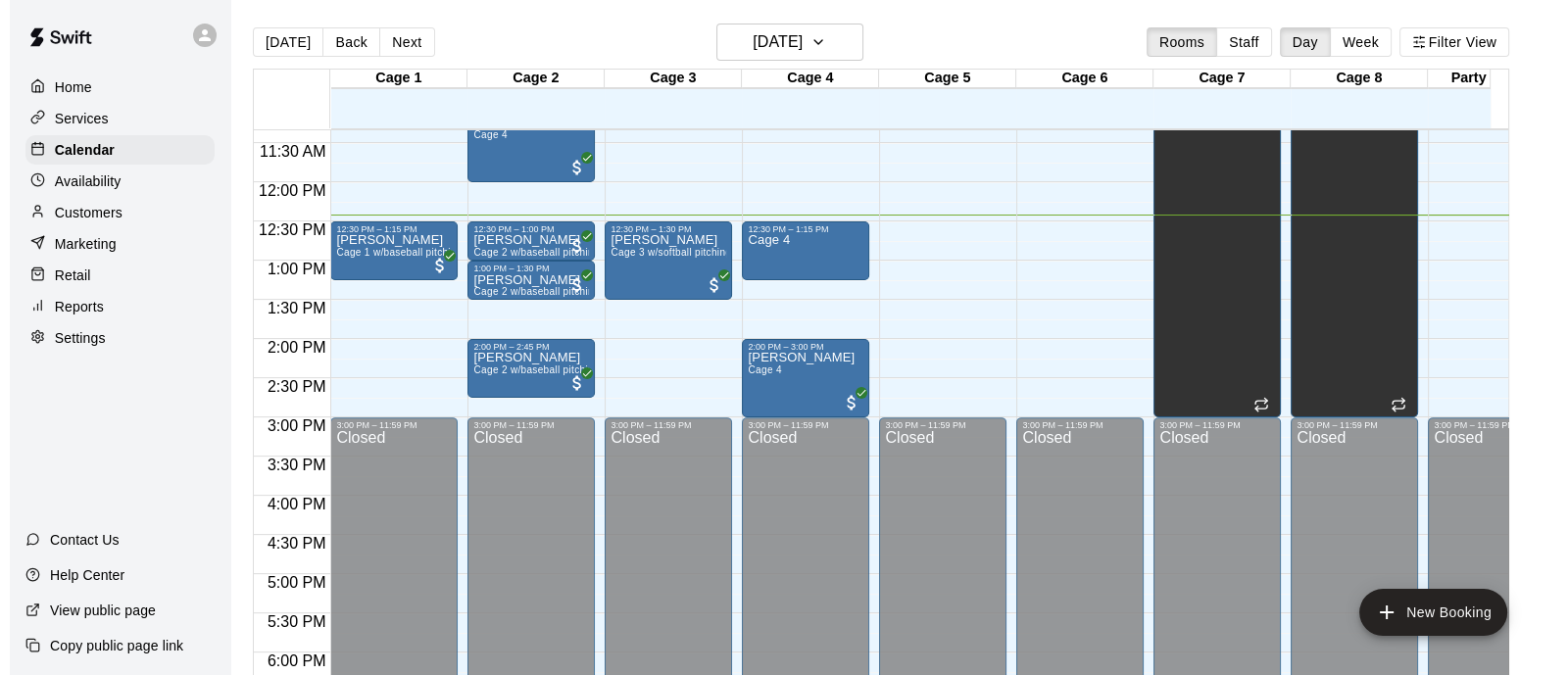
scroll to position [852, 0]
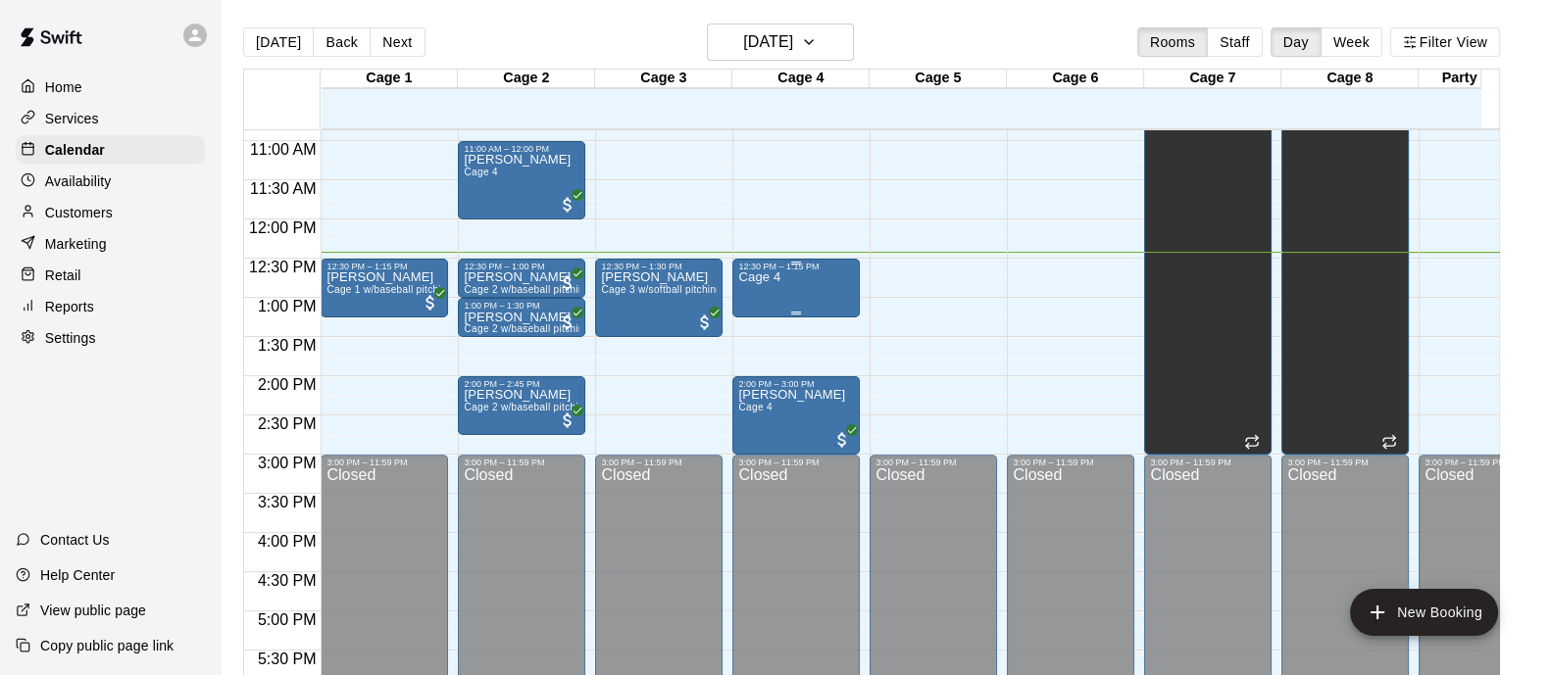
click at [845, 305] on div "Cage 4" at bounding box center [796, 608] width 116 height 675
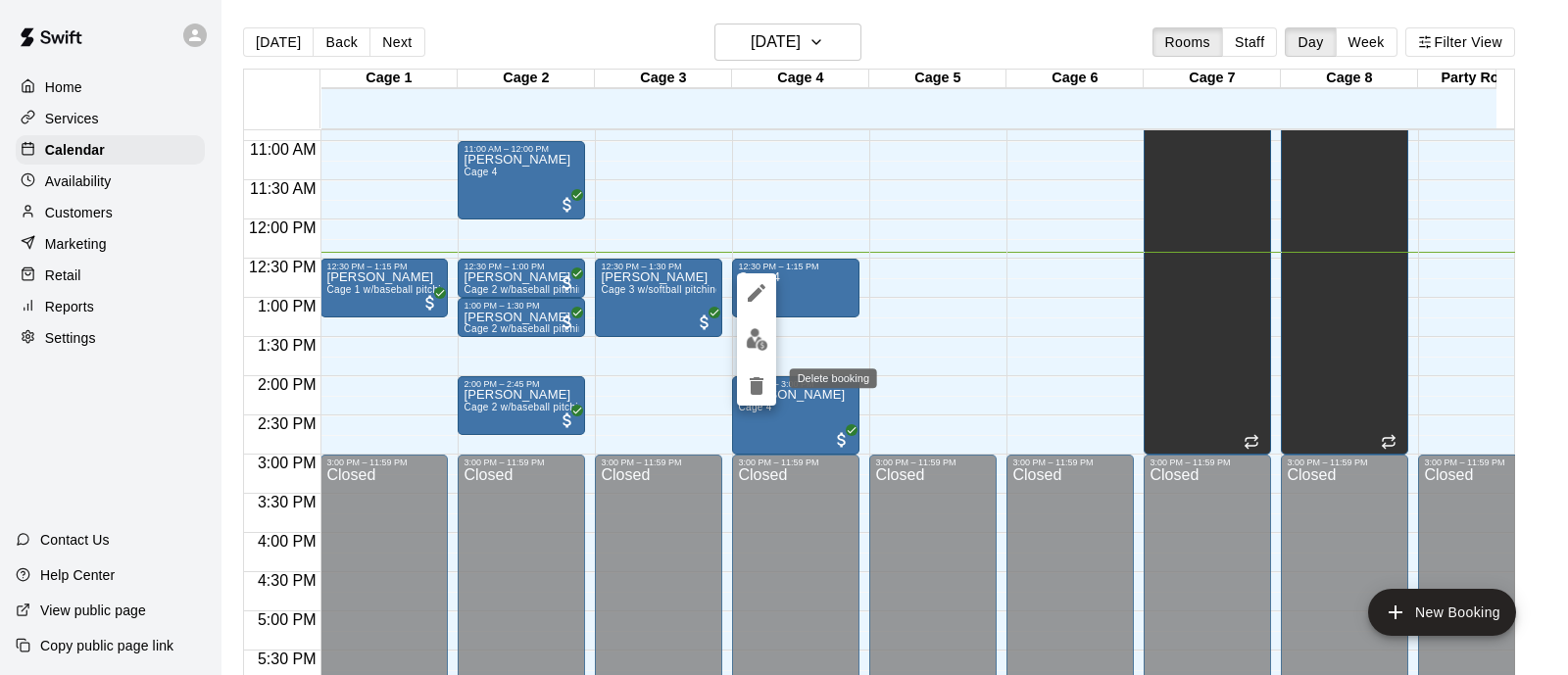
click at [755, 387] on icon "delete" at bounding box center [757, 386] width 14 height 18
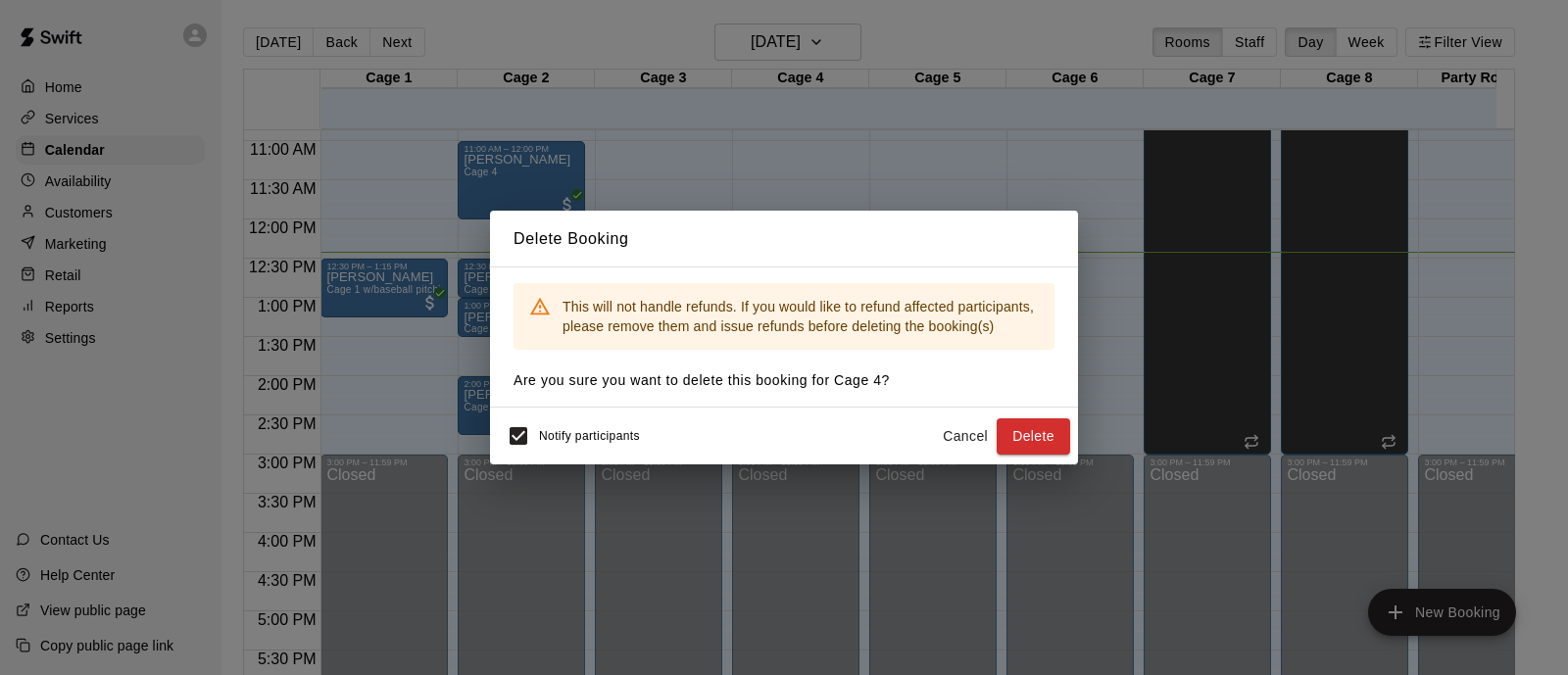
click at [979, 438] on button "Cancel" at bounding box center [965, 437] width 63 height 36
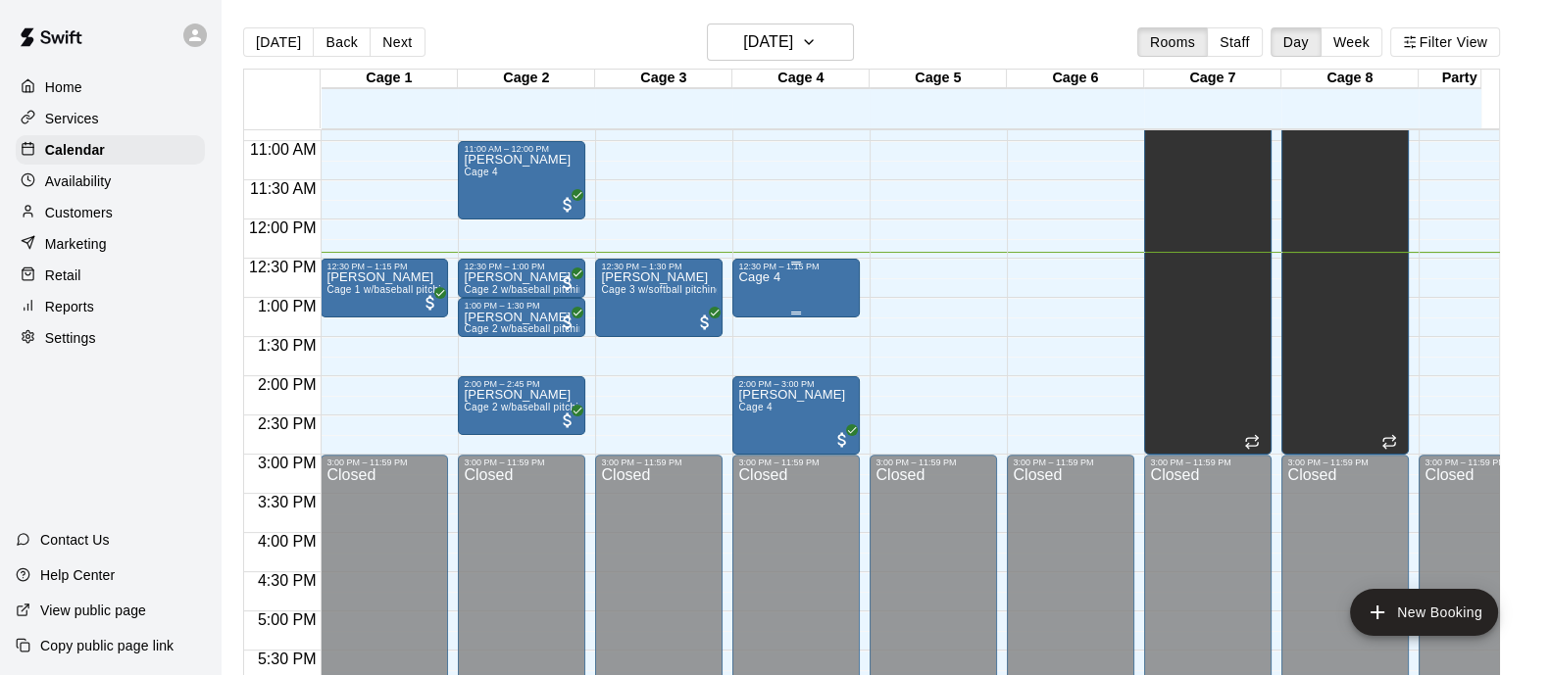
click at [799, 280] on div "Cage 4" at bounding box center [796, 608] width 116 height 675
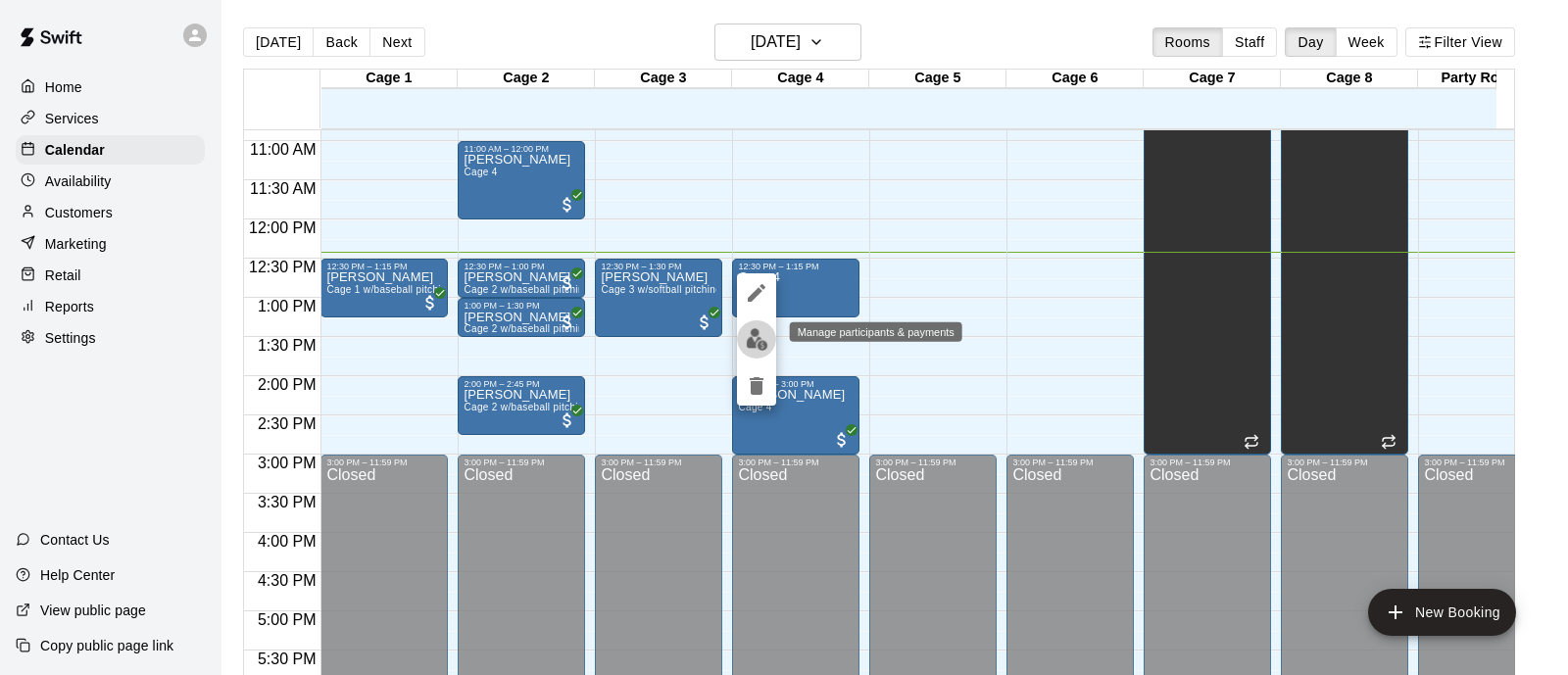
click at [758, 335] on img "edit" at bounding box center [757, 339] width 23 height 23
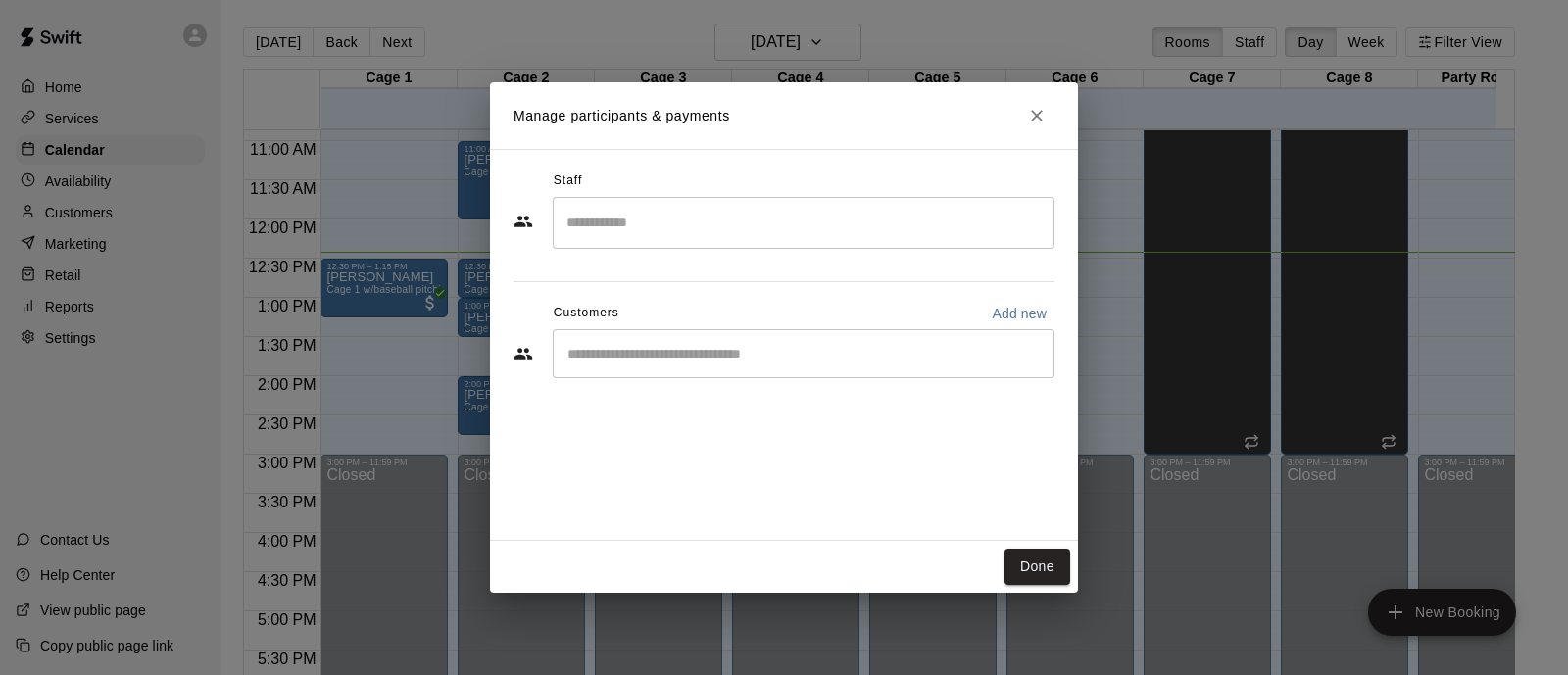
drag, startPoint x: 640, startPoint y: 449, endPoint x: 645, endPoint y: 413, distance: 36.6
click at [644, 428] on div "Staff ​ Customers Add new ​" at bounding box center [784, 345] width 588 height 392
click at [648, 364] on div "​" at bounding box center [804, 353] width 502 height 49
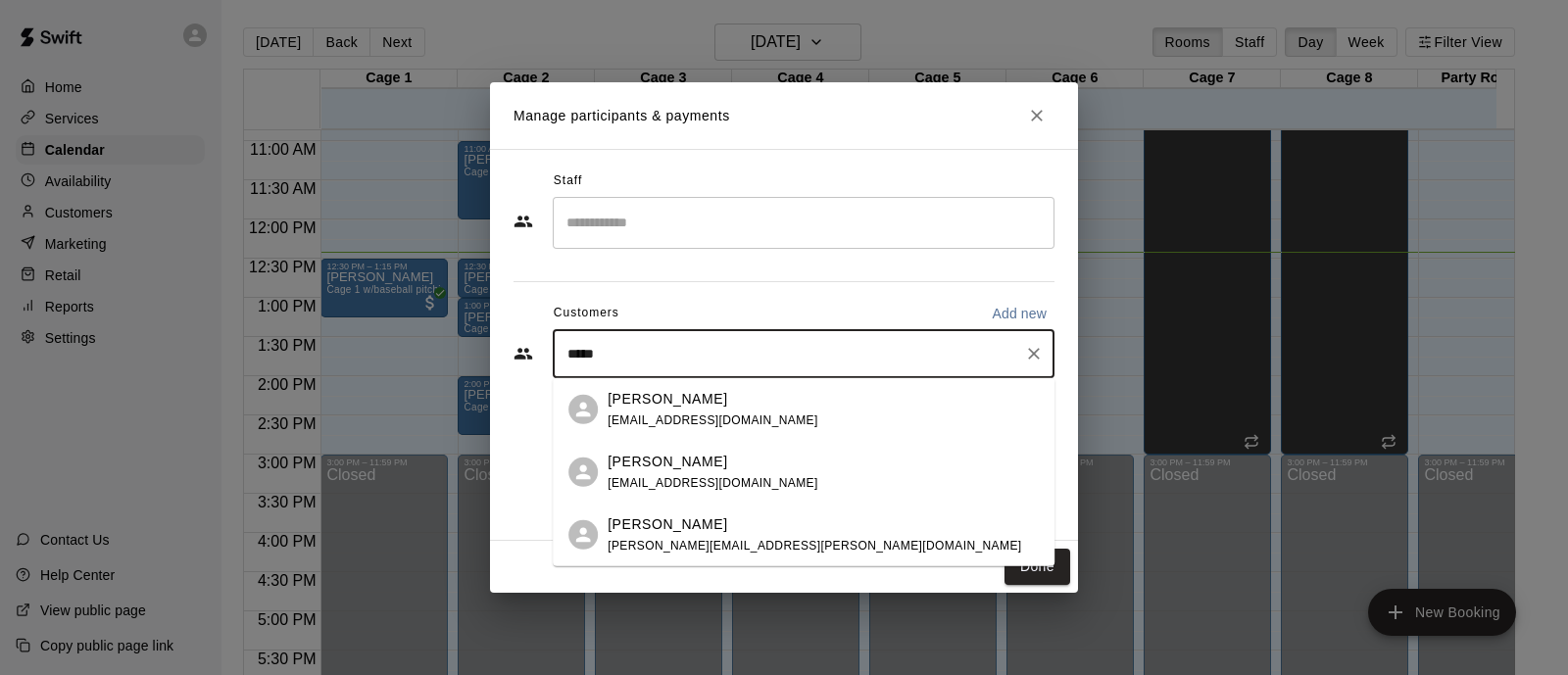
type input "*****"
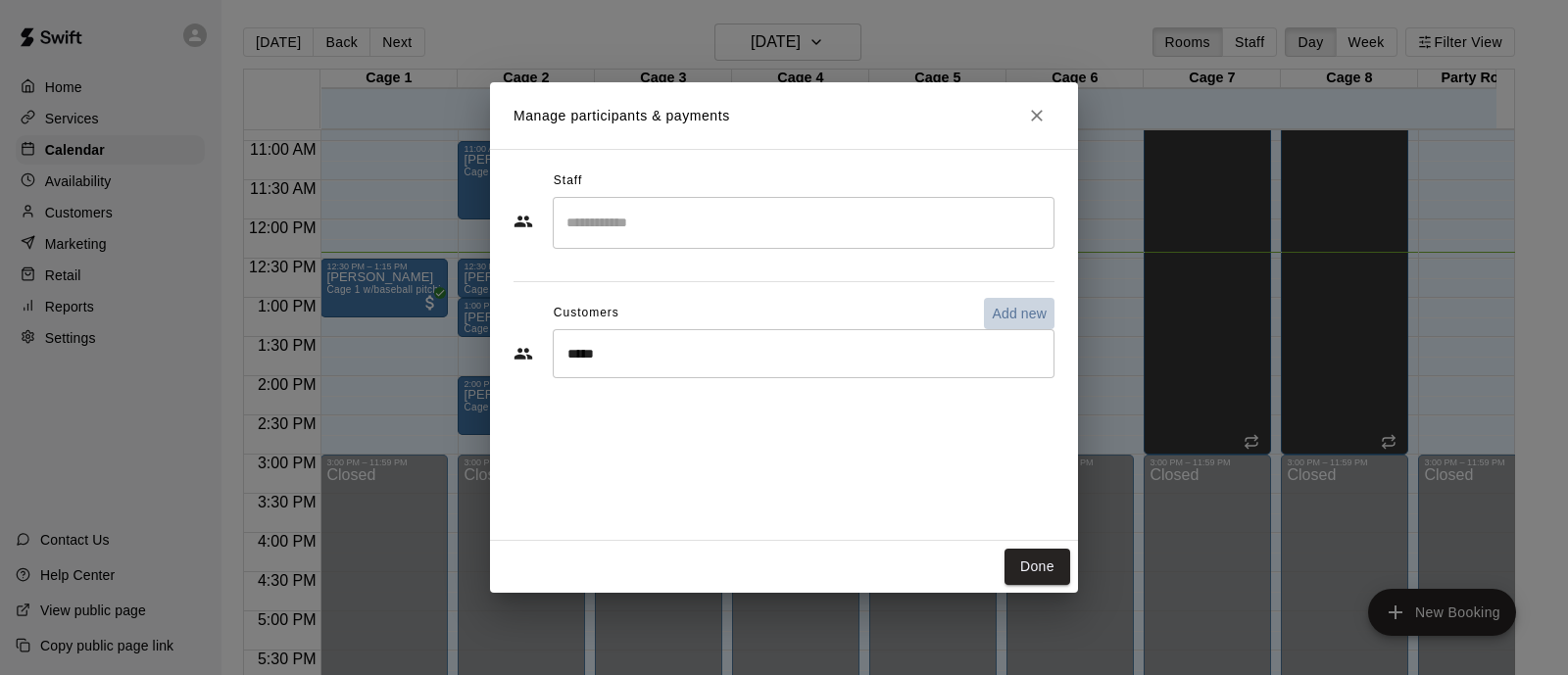
click at [1035, 308] on p "Add new" at bounding box center [1019, 314] width 55 height 20
select select "**"
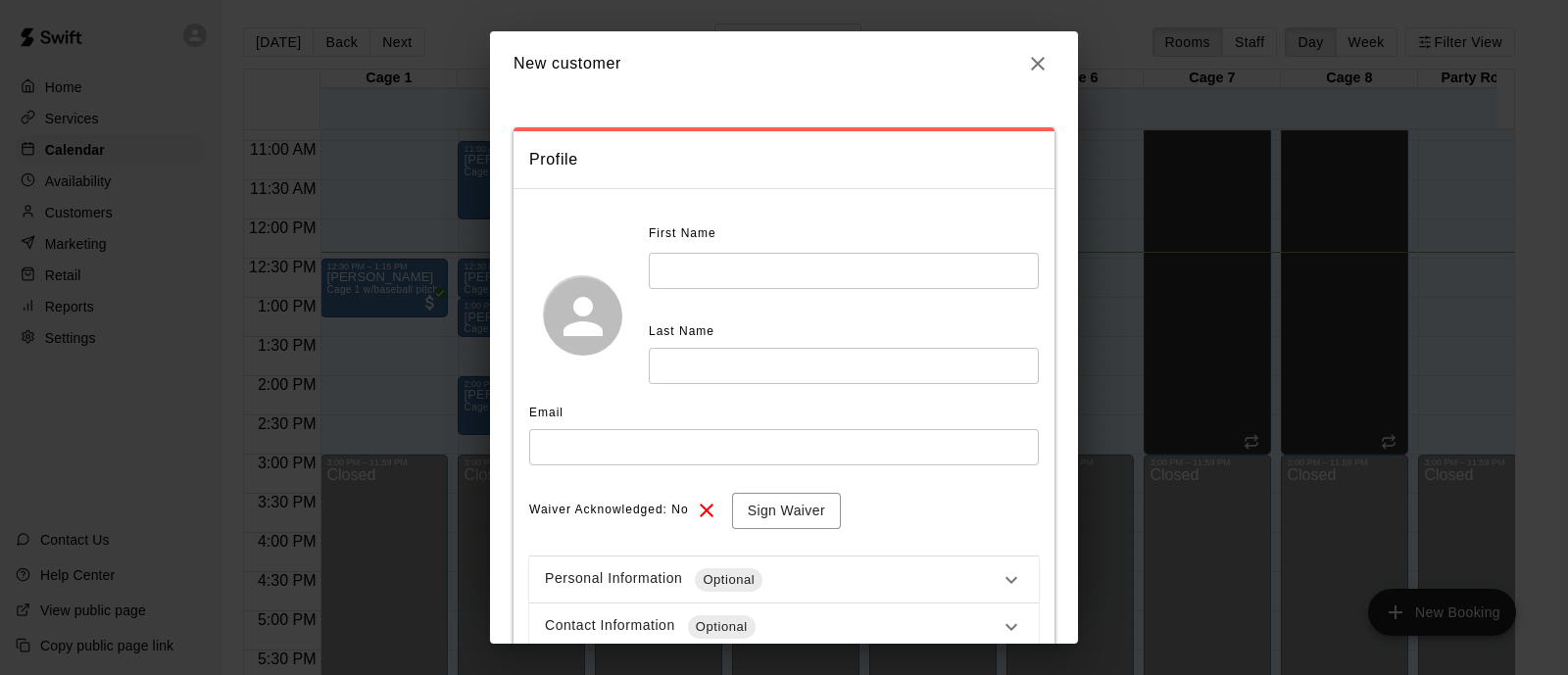
click at [927, 281] on input "text" at bounding box center [844, 271] width 390 height 36
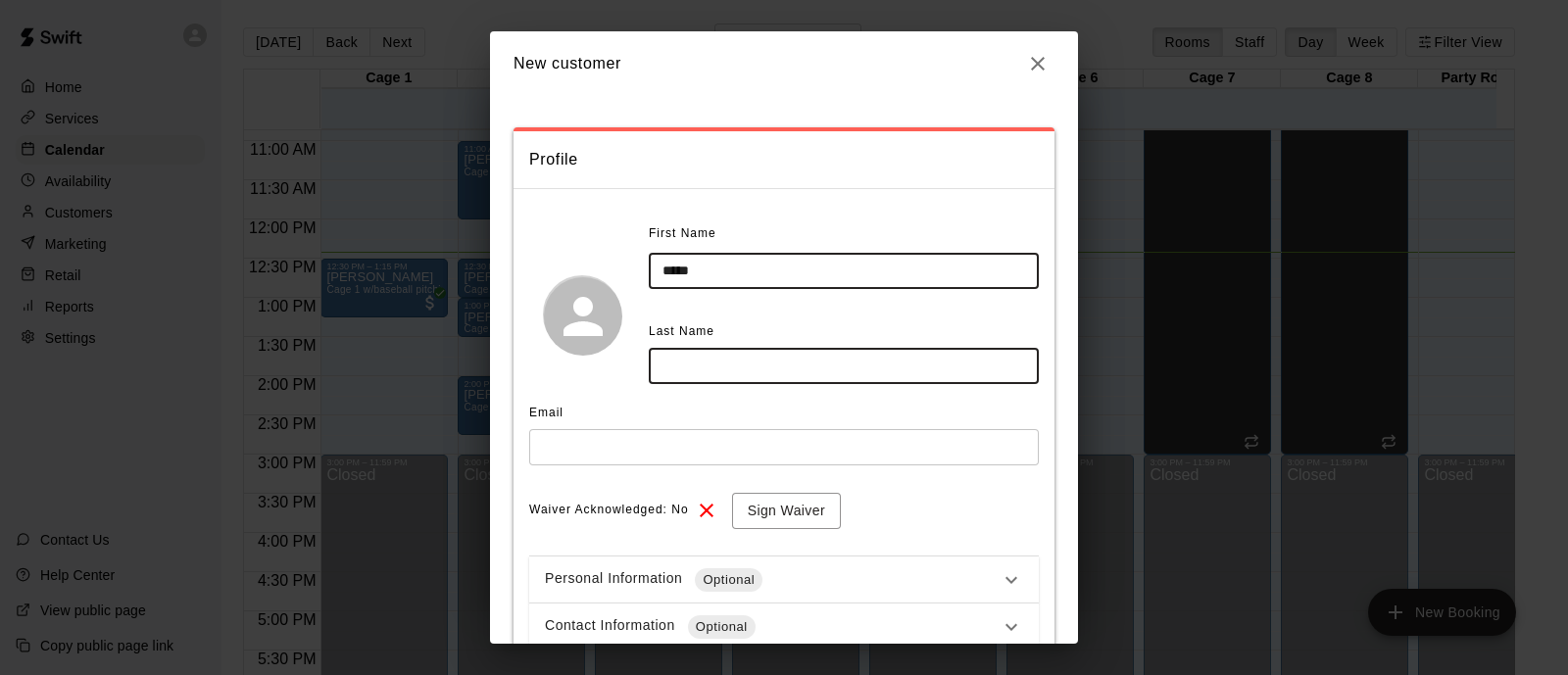
type input "*****"
click at [891, 369] on input "text" at bounding box center [844, 366] width 390 height 36
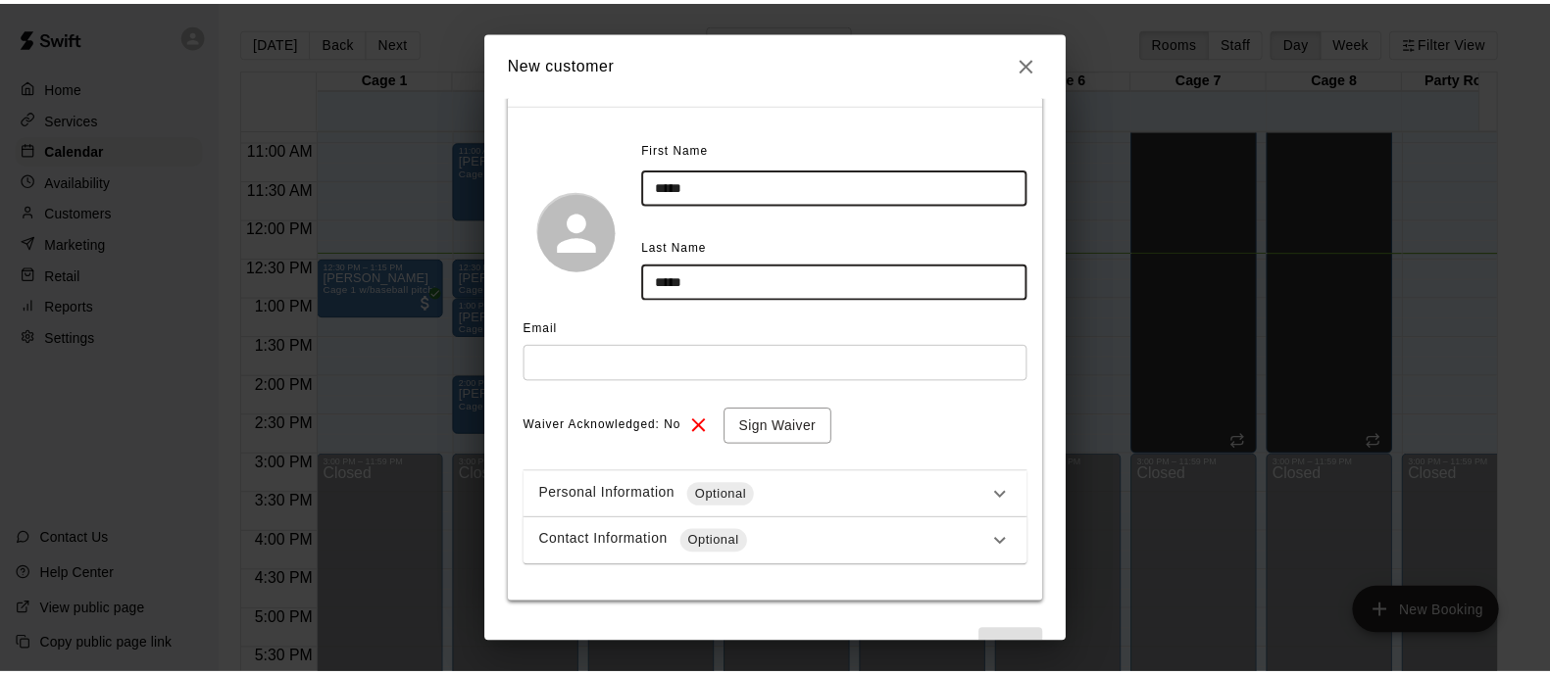
scroll to position [122, 0]
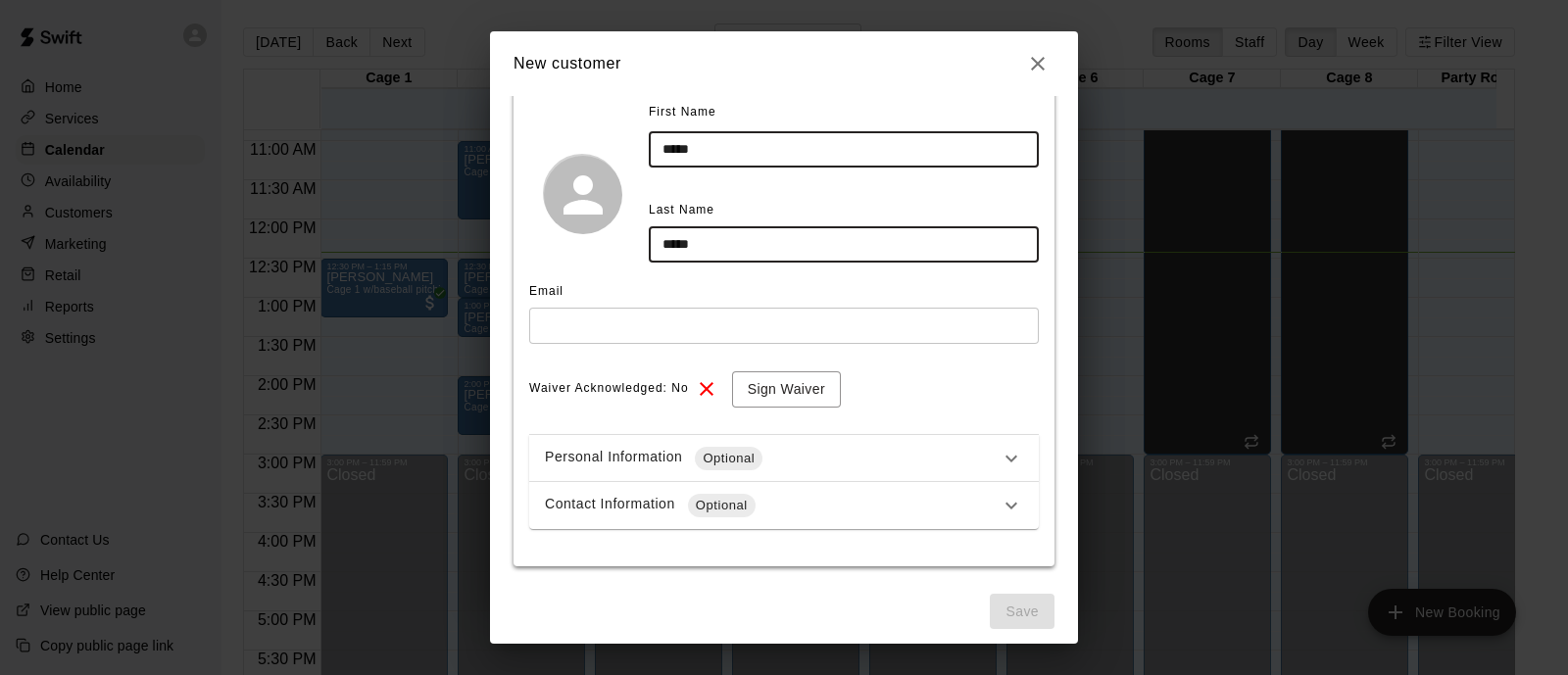
type input "*****"
click at [838, 316] on input "text" at bounding box center [784, 326] width 510 height 36
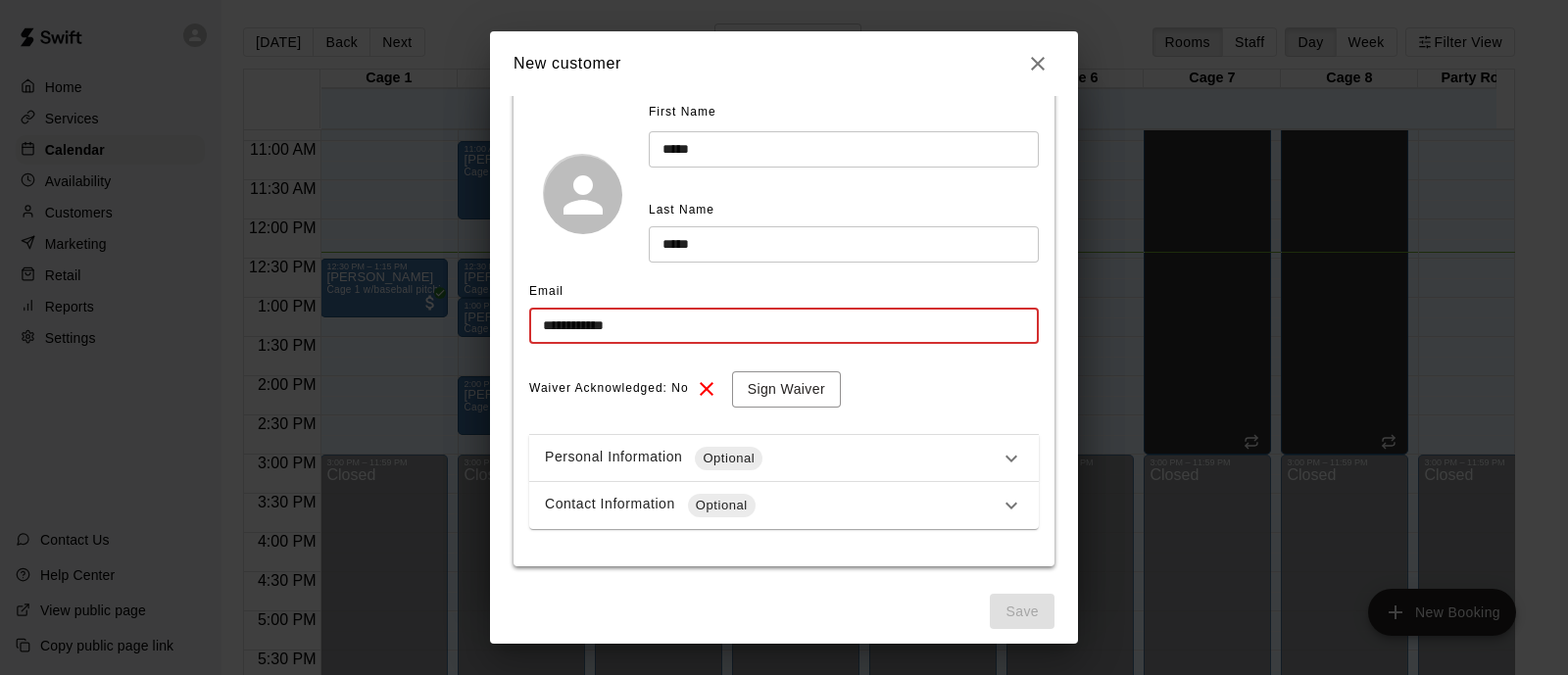
type input "**********"
click at [1038, 45] on h2 "New customer" at bounding box center [784, 63] width 588 height 65
click at [1038, 79] on button "button" at bounding box center [1037, 63] width 33 height 33
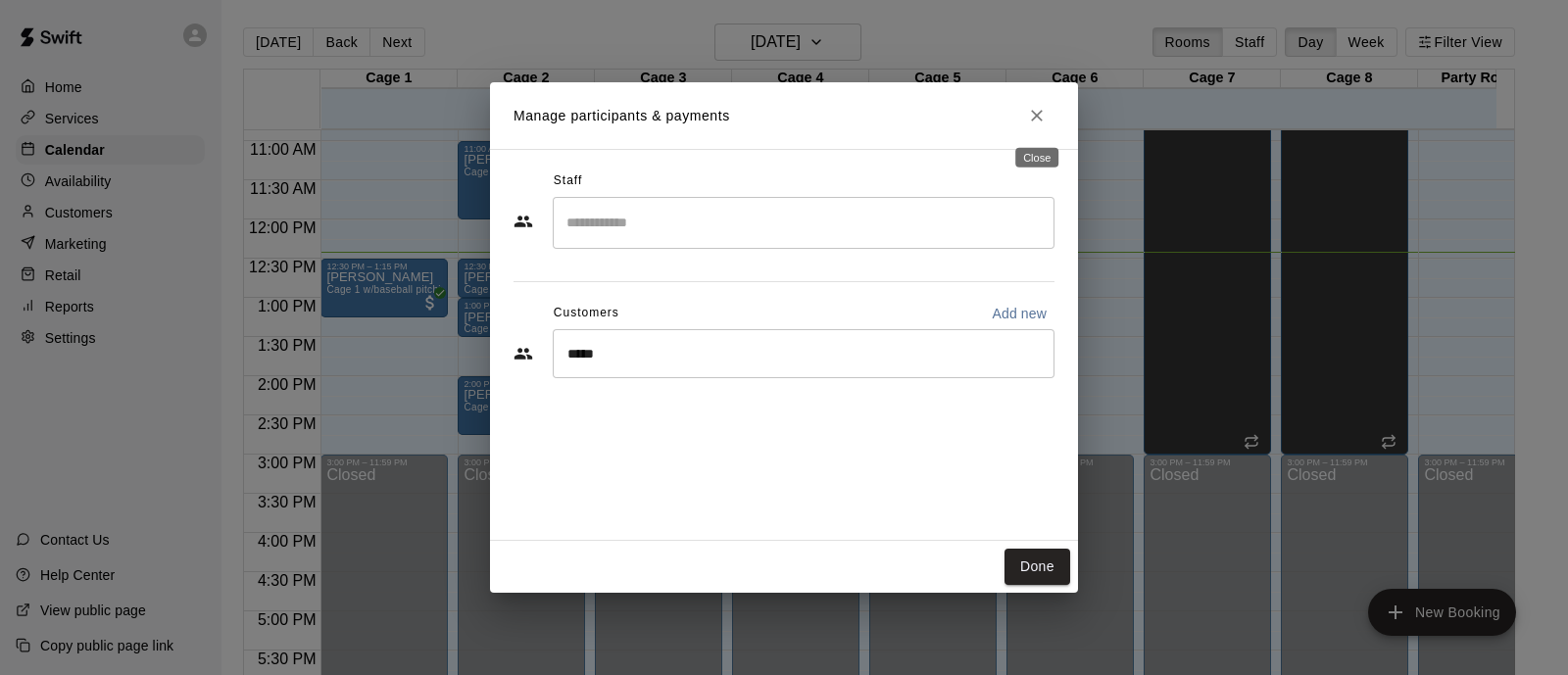
click at [1037, 114] on icon "Close" at bounding box center [1037, 116] width 20 height 20
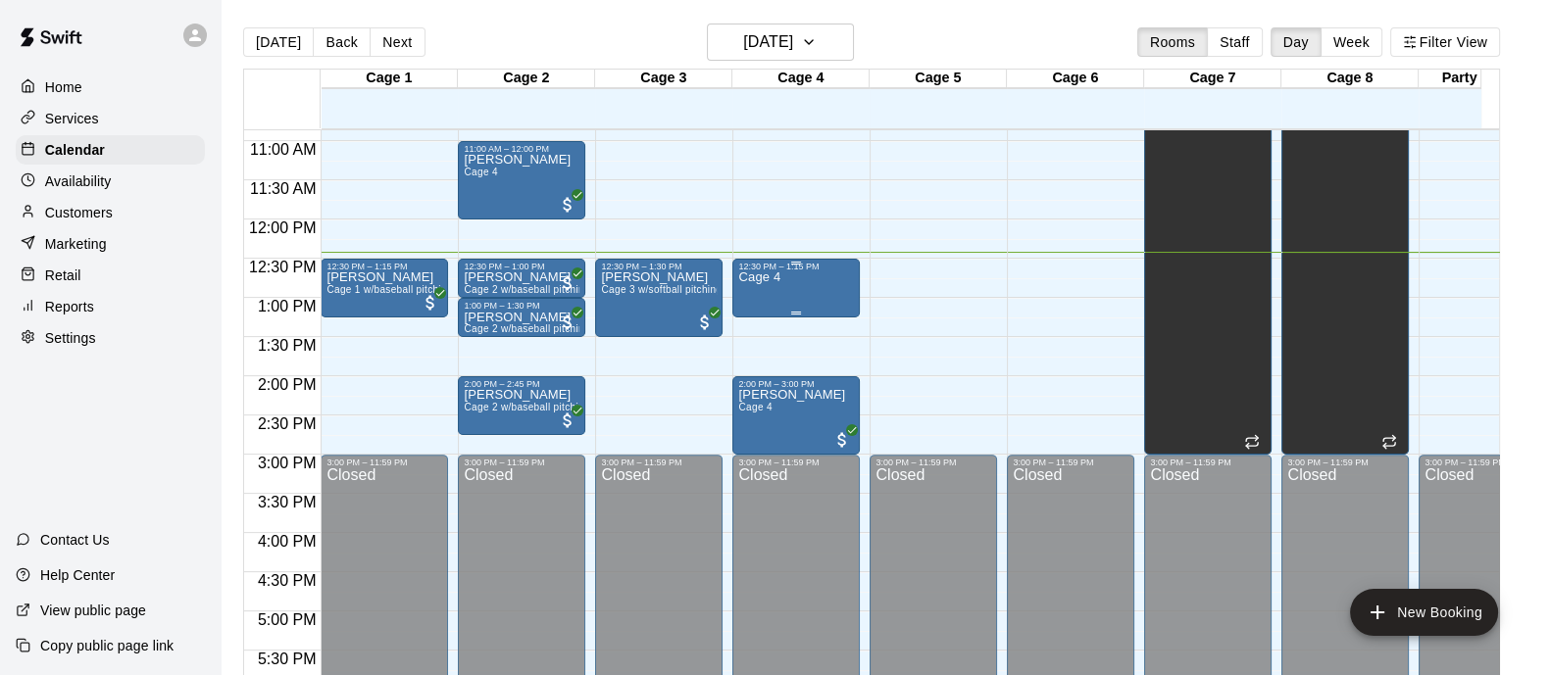
click at [824, 295] on div "Cage 4" at bounding box center [796, 608] width 116 height 675
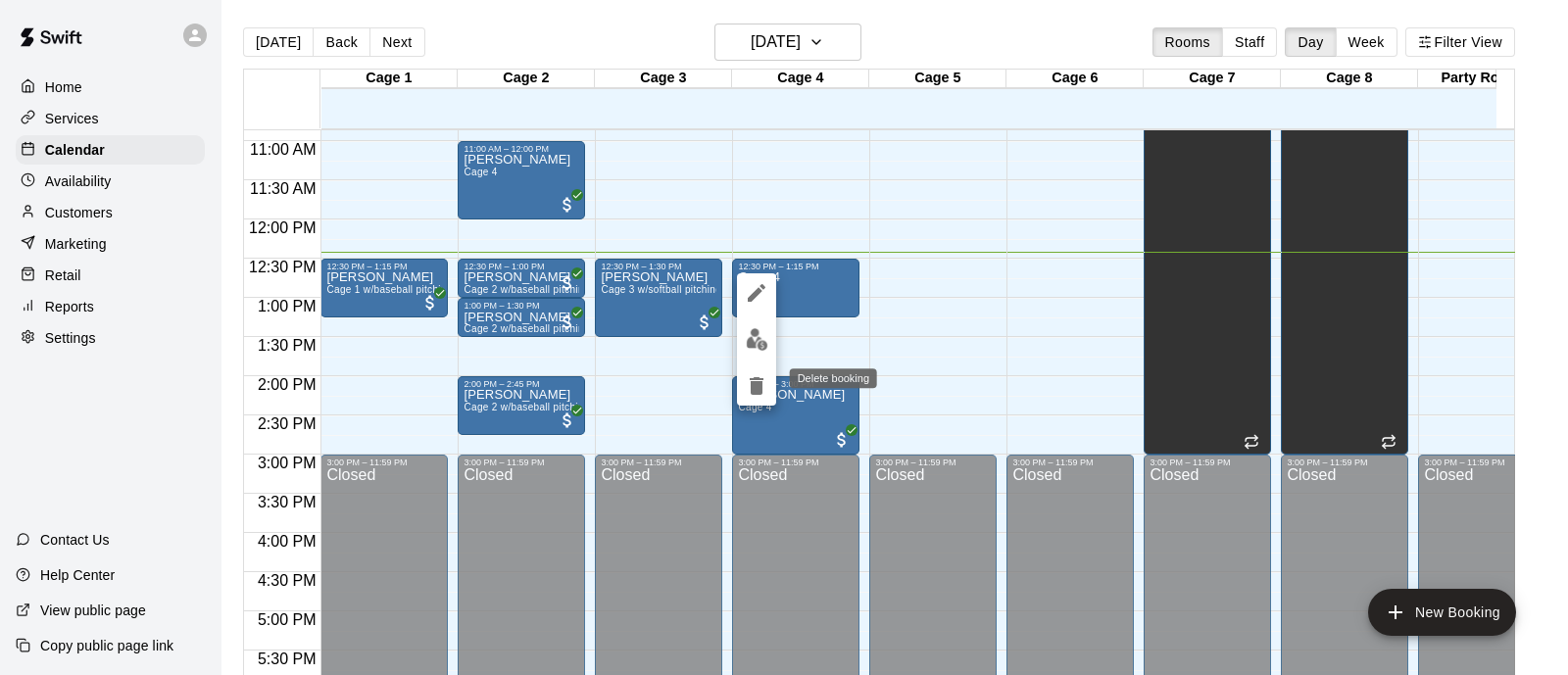
click at [762, 389] on icon "delete" at bounding box center [757, 386] width 14 height 18
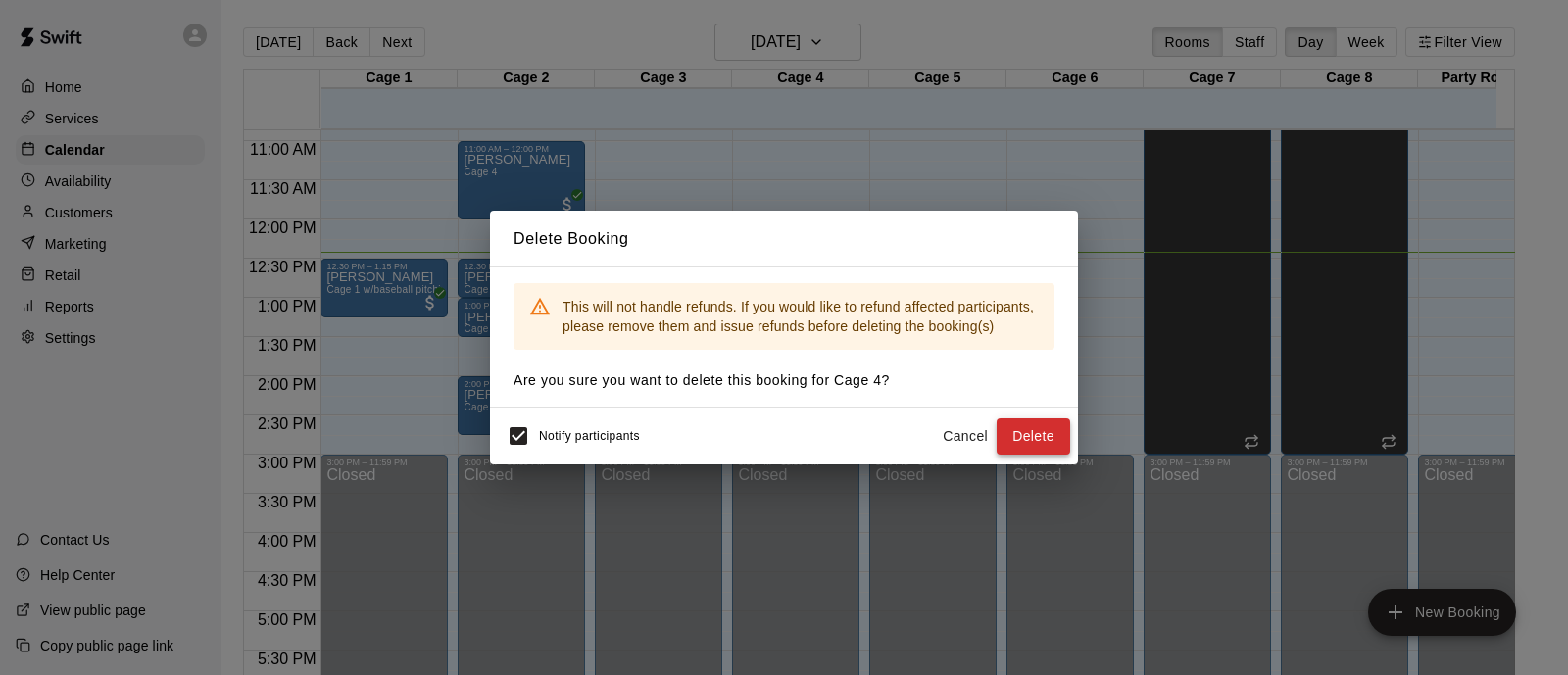
click at [1054, 448] on button "Delete" at bounding box center [1034, 437] width 74 height 36
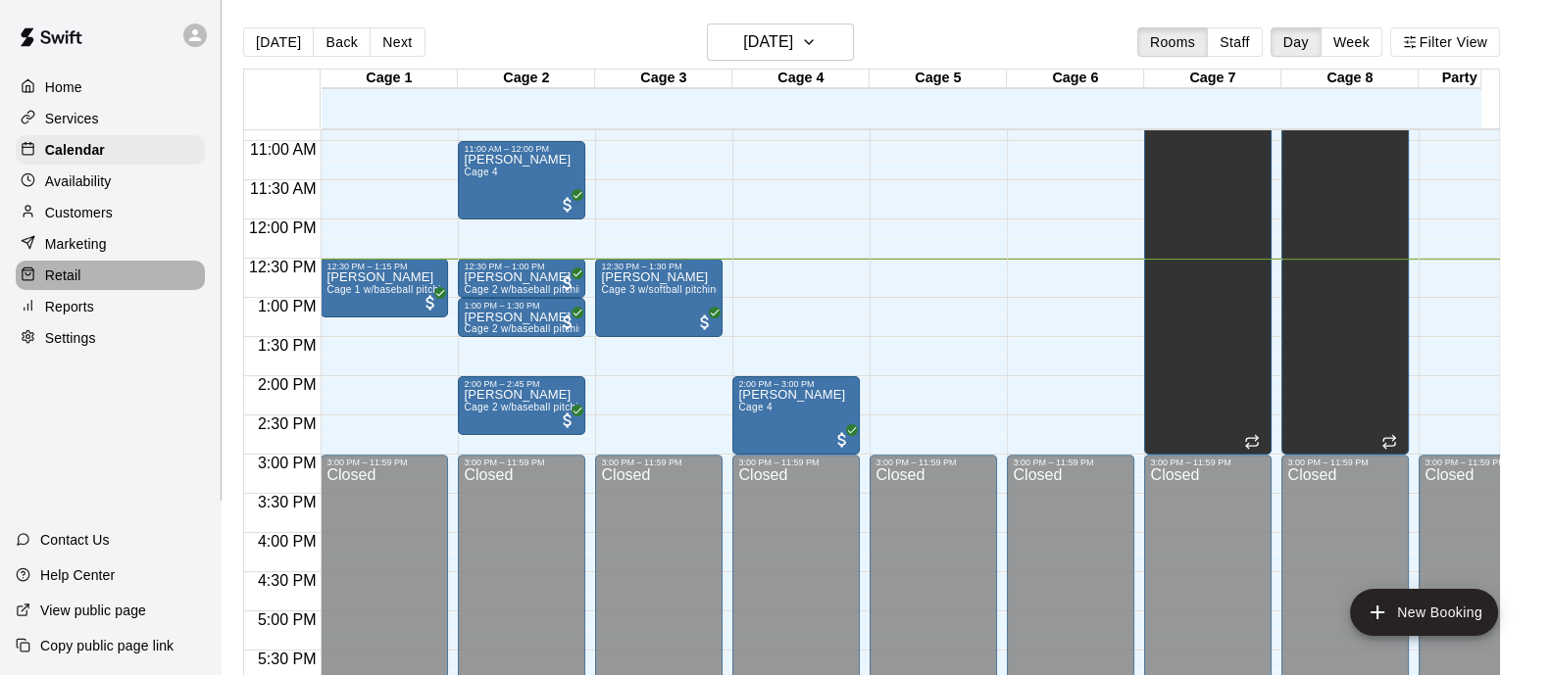
click at [30, 281] on icon at bounding box center [28, 274] width 15 height 15
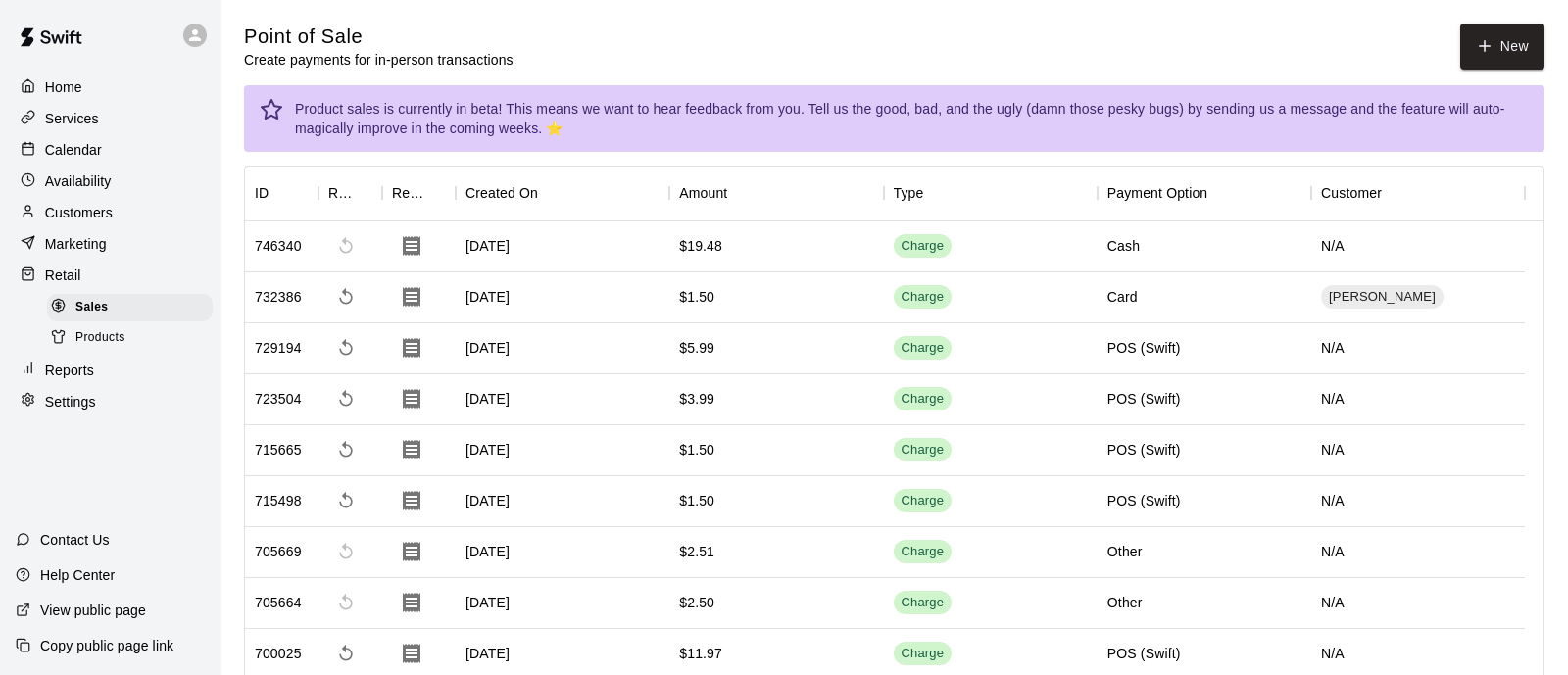
click at [151, 340] on div "Products" at bounding box center [130, 337] width 166 height 27
click at [112, 346] on span "Products" at bounding box center [100, 338] width 50 height 20
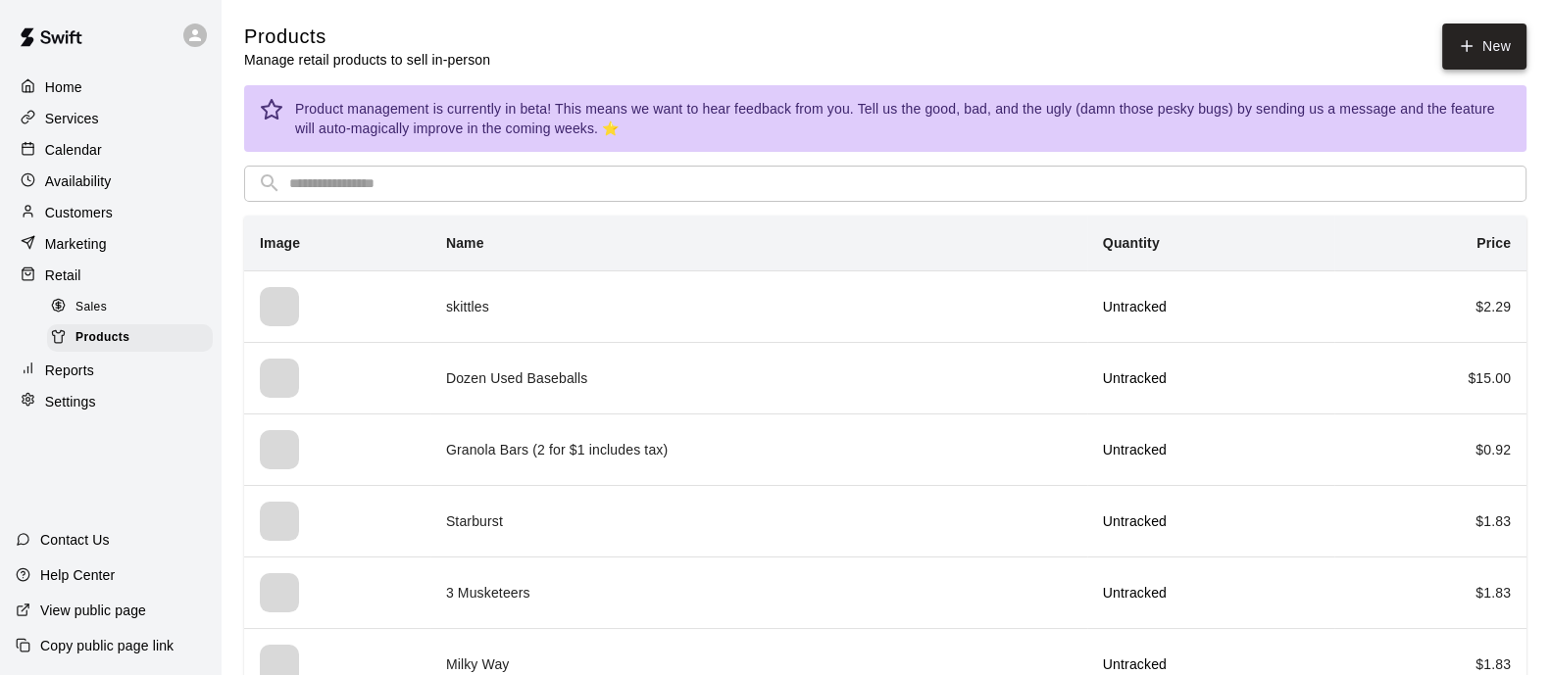
click at [1446, 30] on link "New" at bounding box center [1484, 47] width 84 height 46
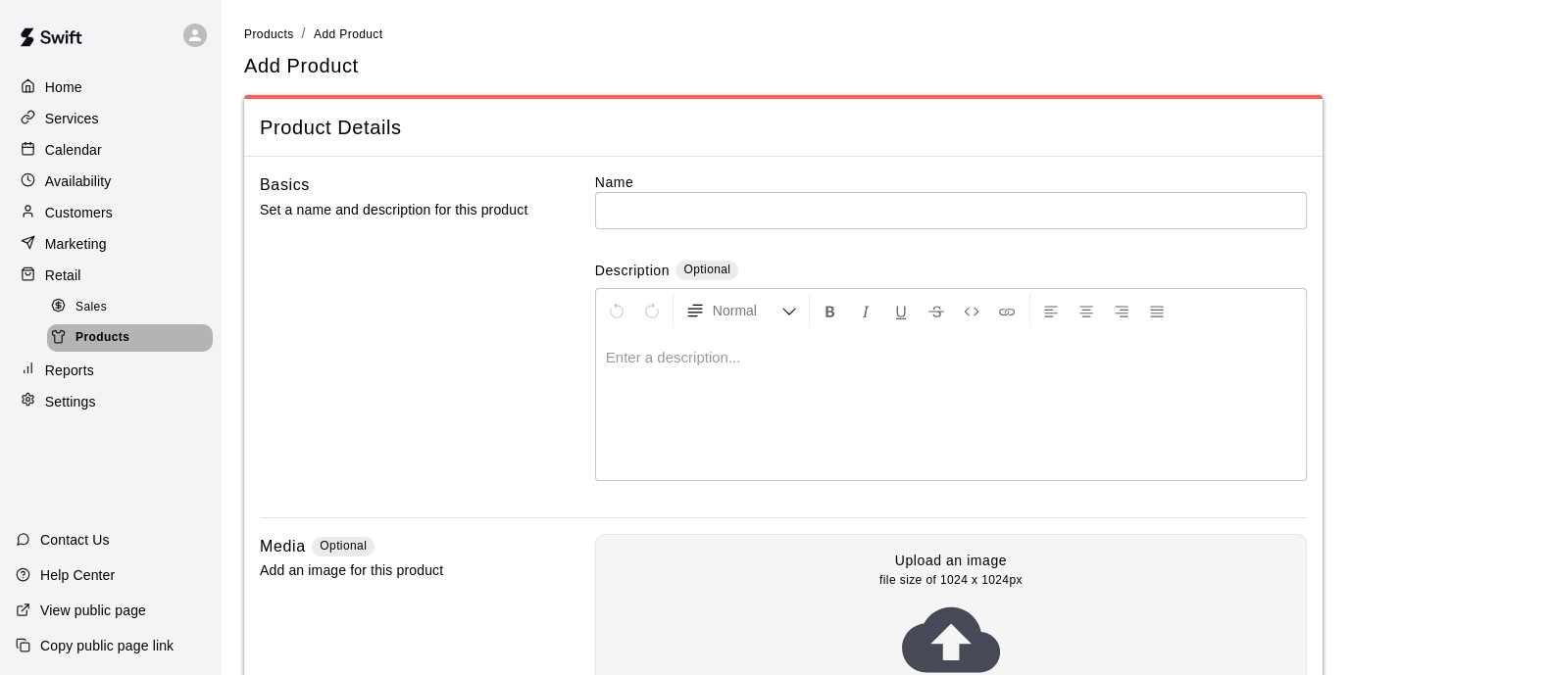
click at [126, 348] on span "Products" at bounding box center [102, 338] width 54 height 20
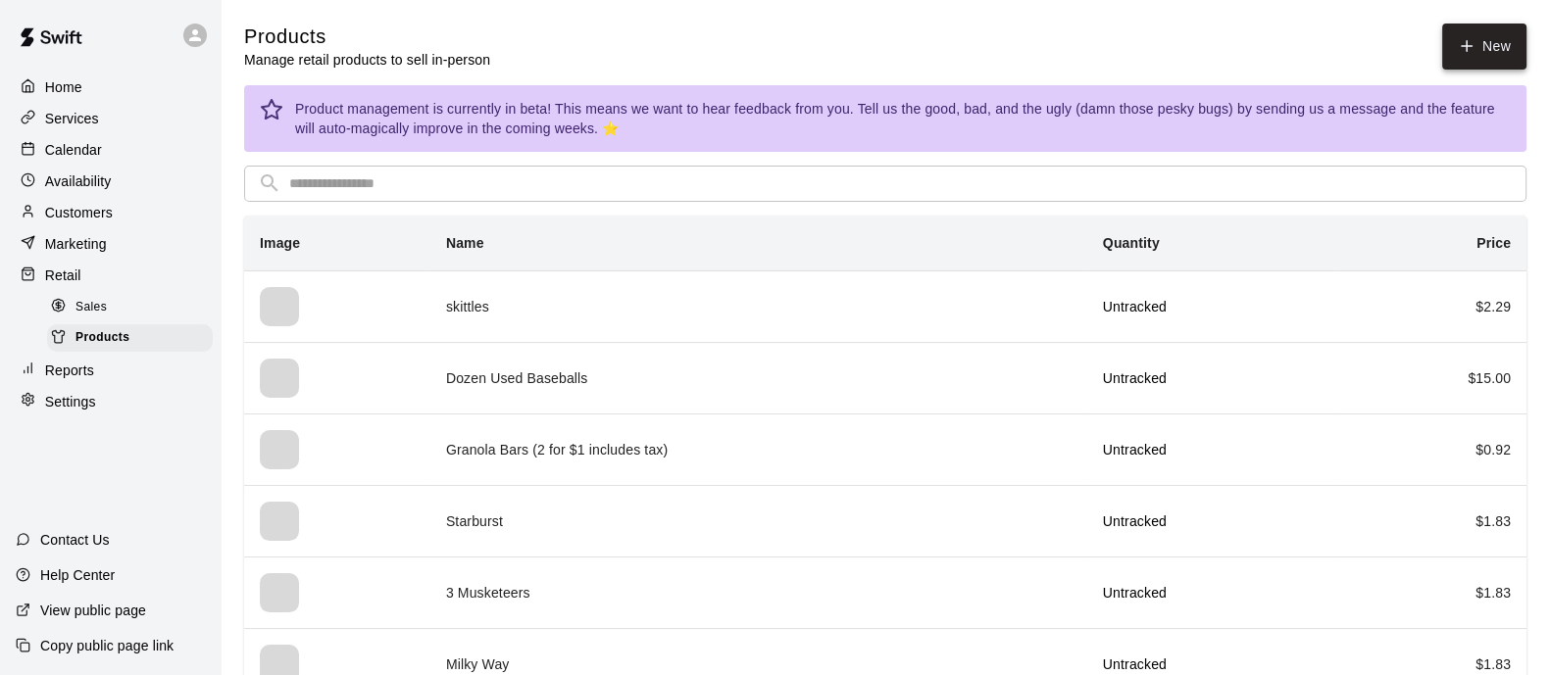
click at [1508, 58] on link "New" at bounding box center [1484, 47] width 84 height 46
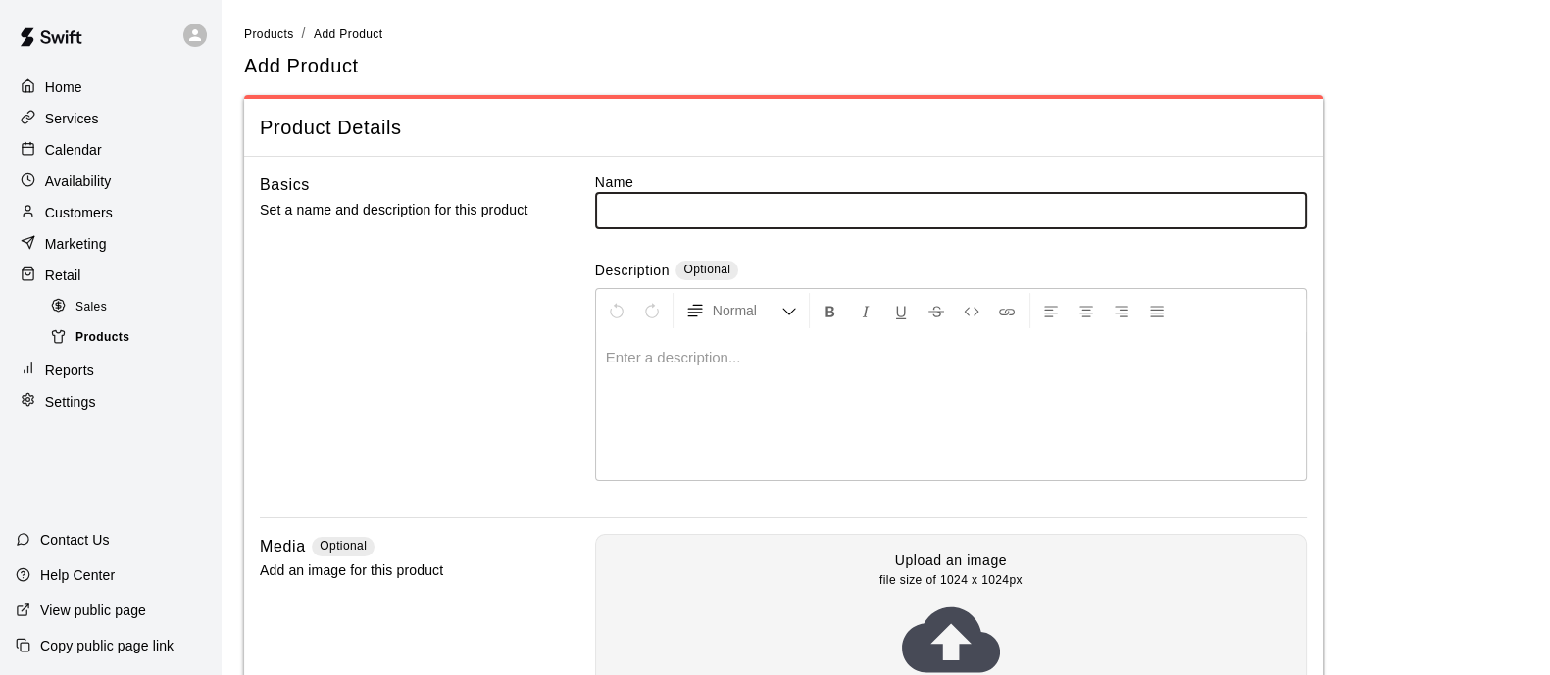
click at [103, 340] on div "Products" at bounding box center [130, 337] width 166 height 27
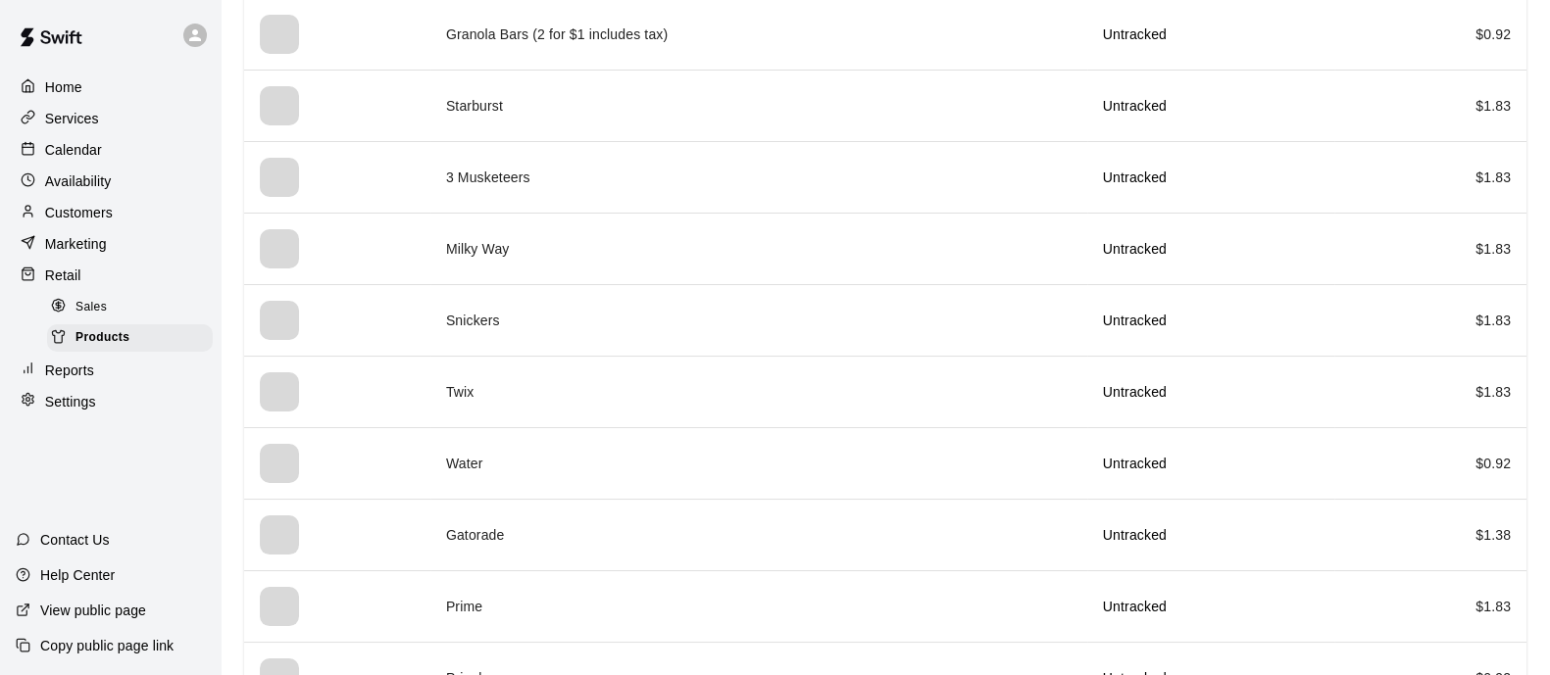
scroll to position [459, 0]
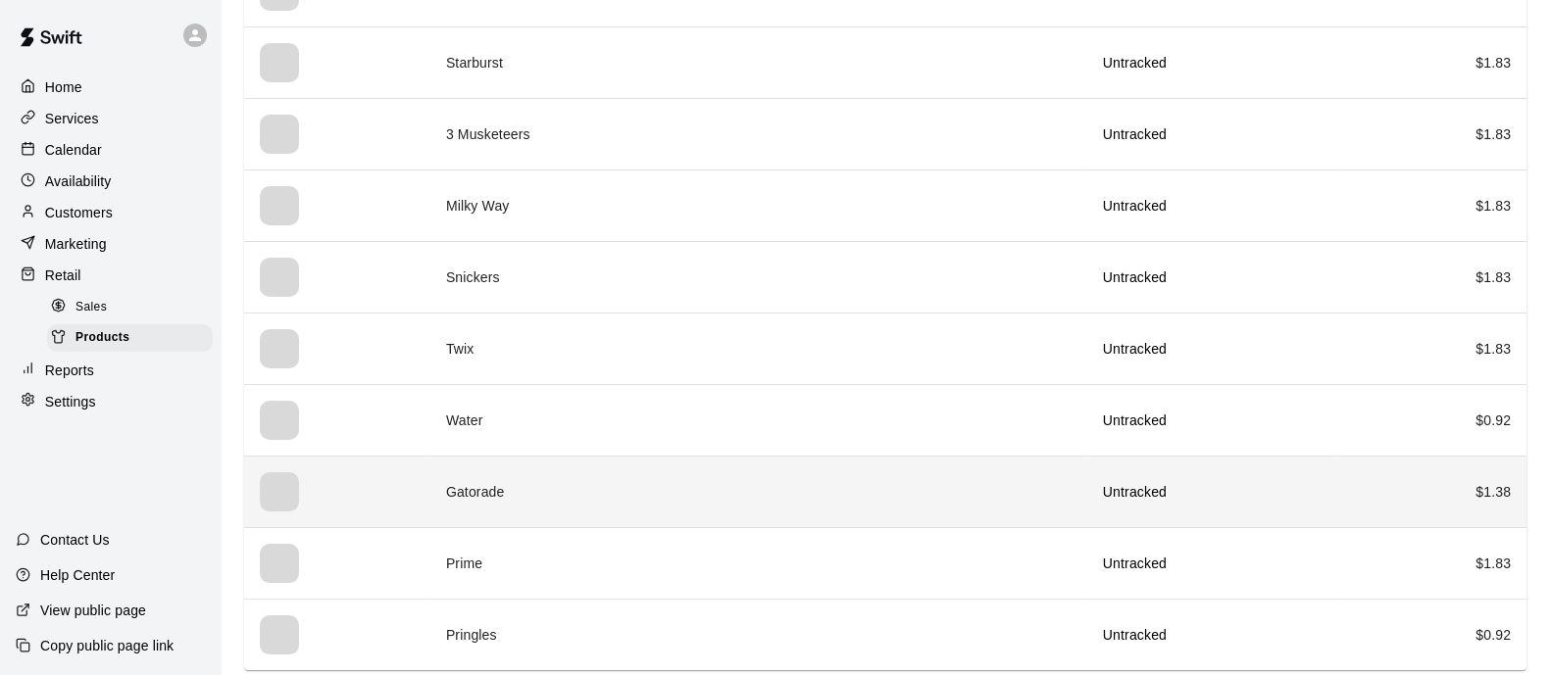
click at [545, 487] on td "Gatorade" at bounding box center [758, 492] width 657 height 72
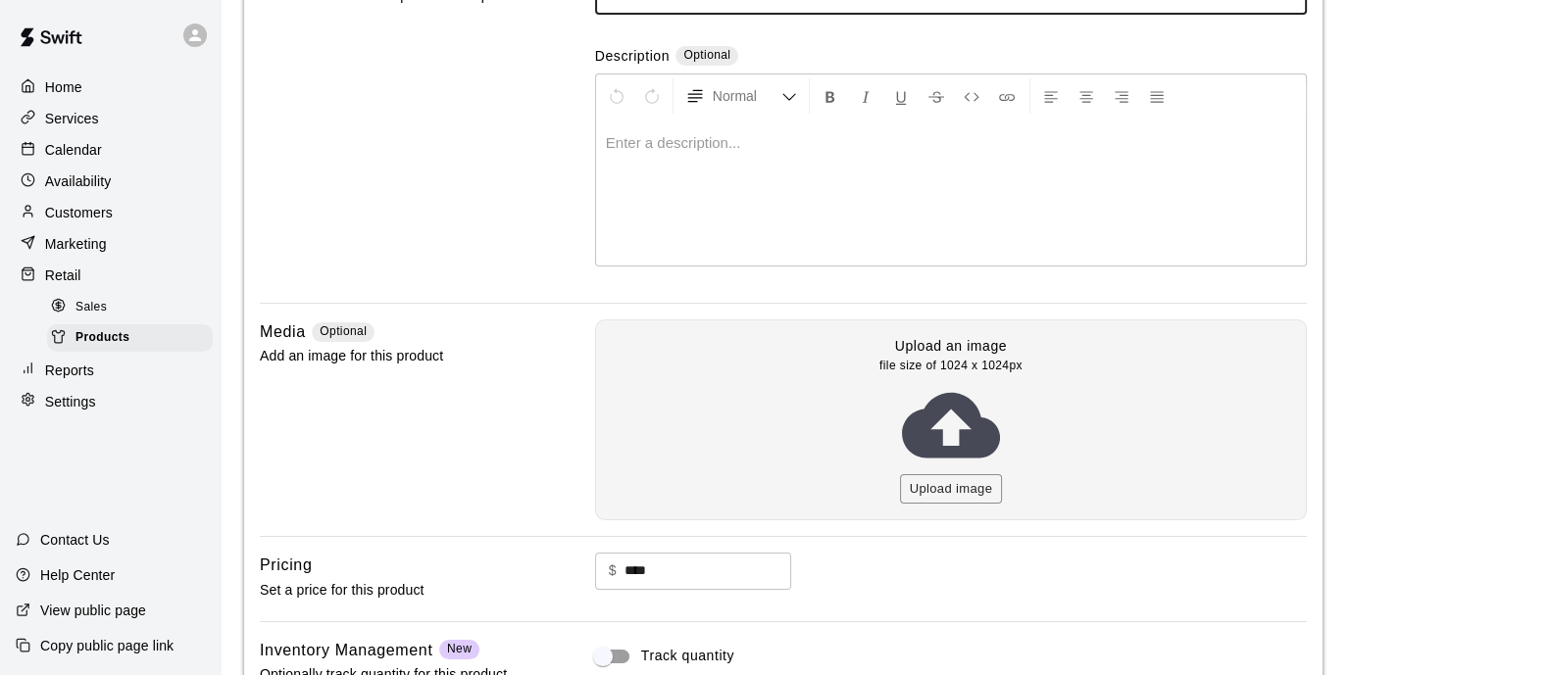
scroll to position [399, 0]
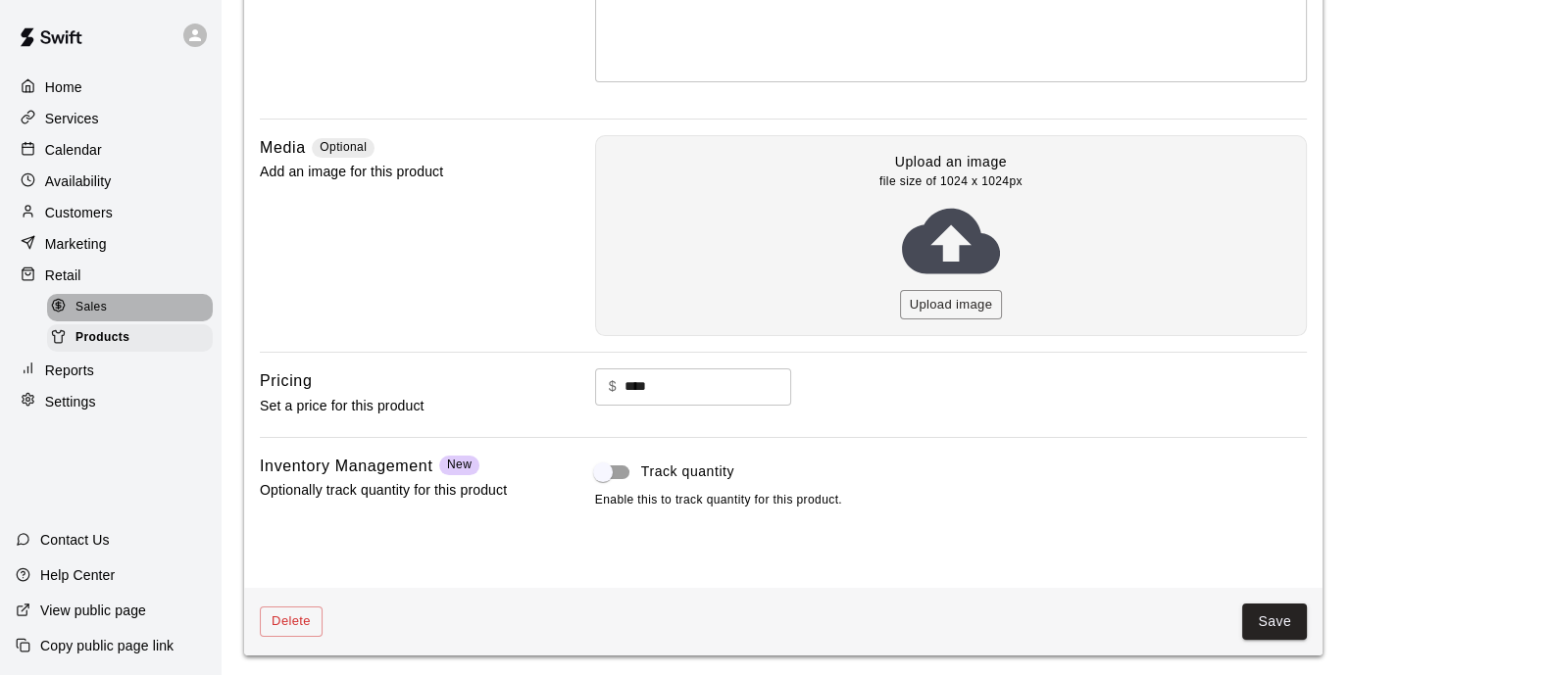
click at [123, 317] on div "Sales" at bounding box center [130, 307] width 166 height 27
click at [110, 320] on div "Sales" at bounding box center [130, 307] width 166 height 27
click at [175, 315] on div "Sales" at bounding box center [130, 307] width 166 height 27
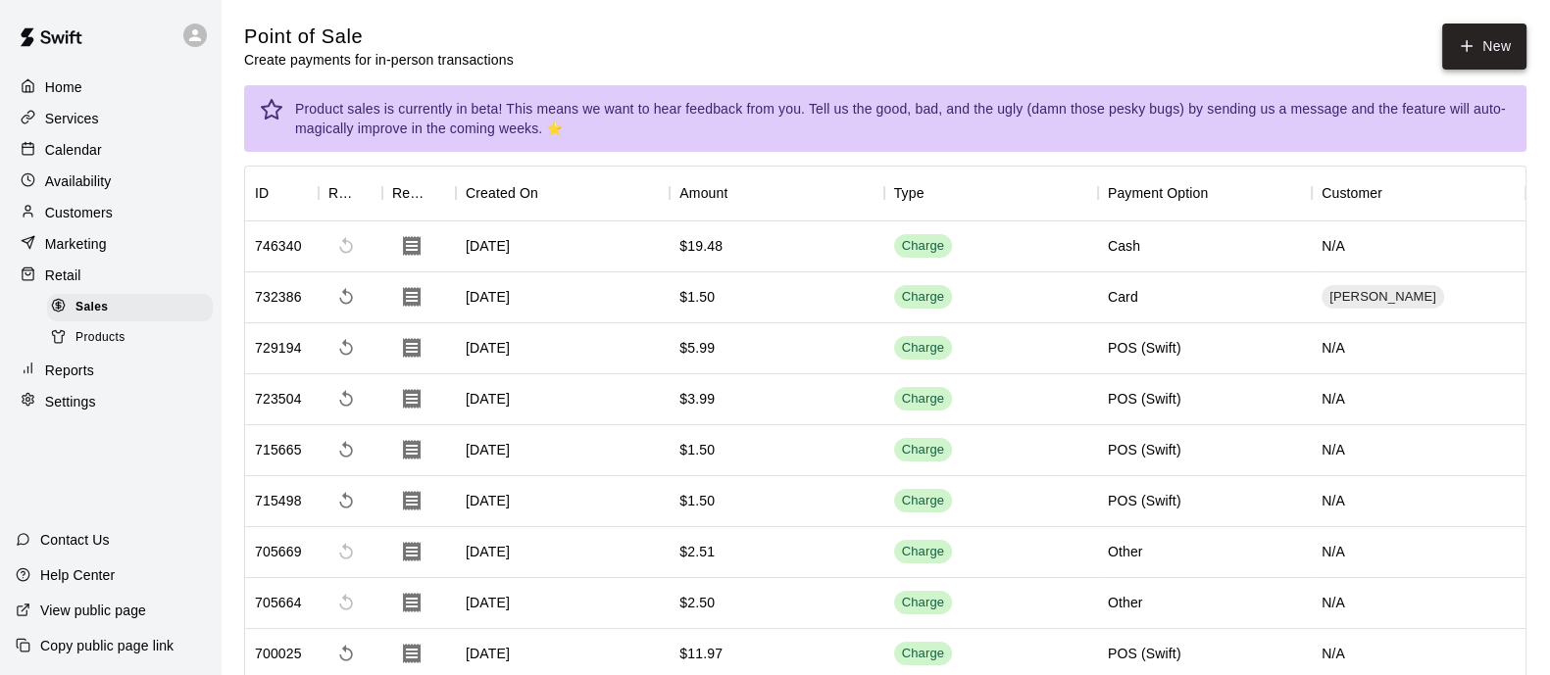
click at [1480, 33] on button "New" at bounding box center [1484, 47] width 84 height 46
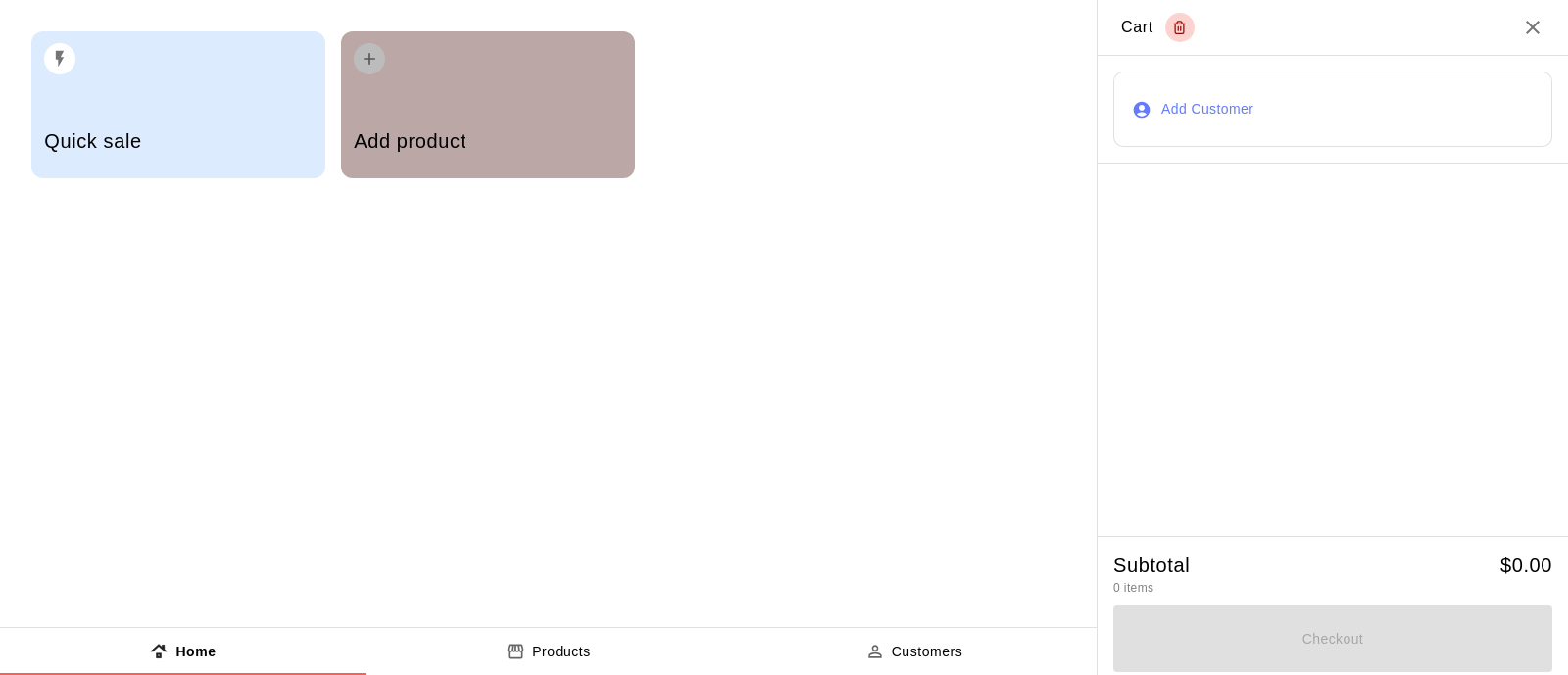
click at [504, 129] on h5 "Add product" at bounding box center [488, 141] width 268 height 26
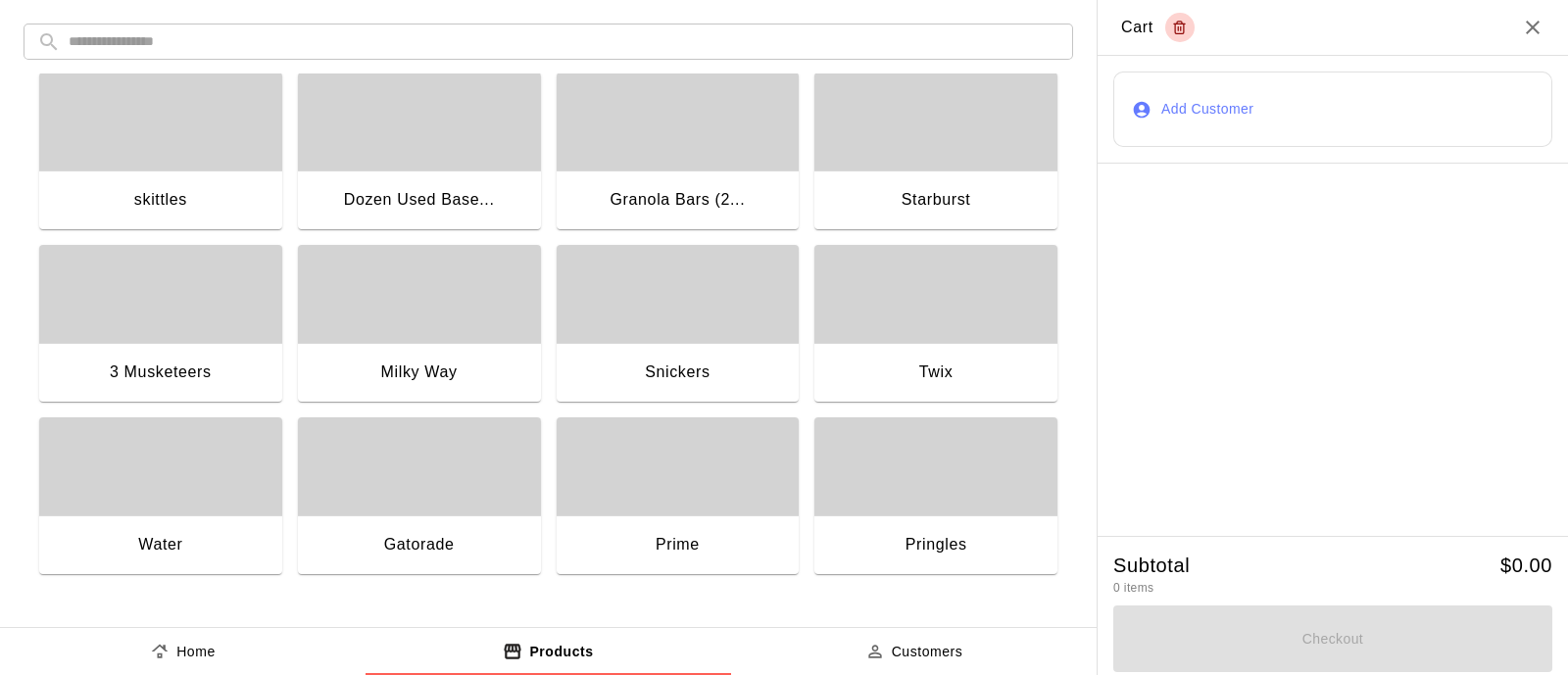
scroll to position [22, 0]
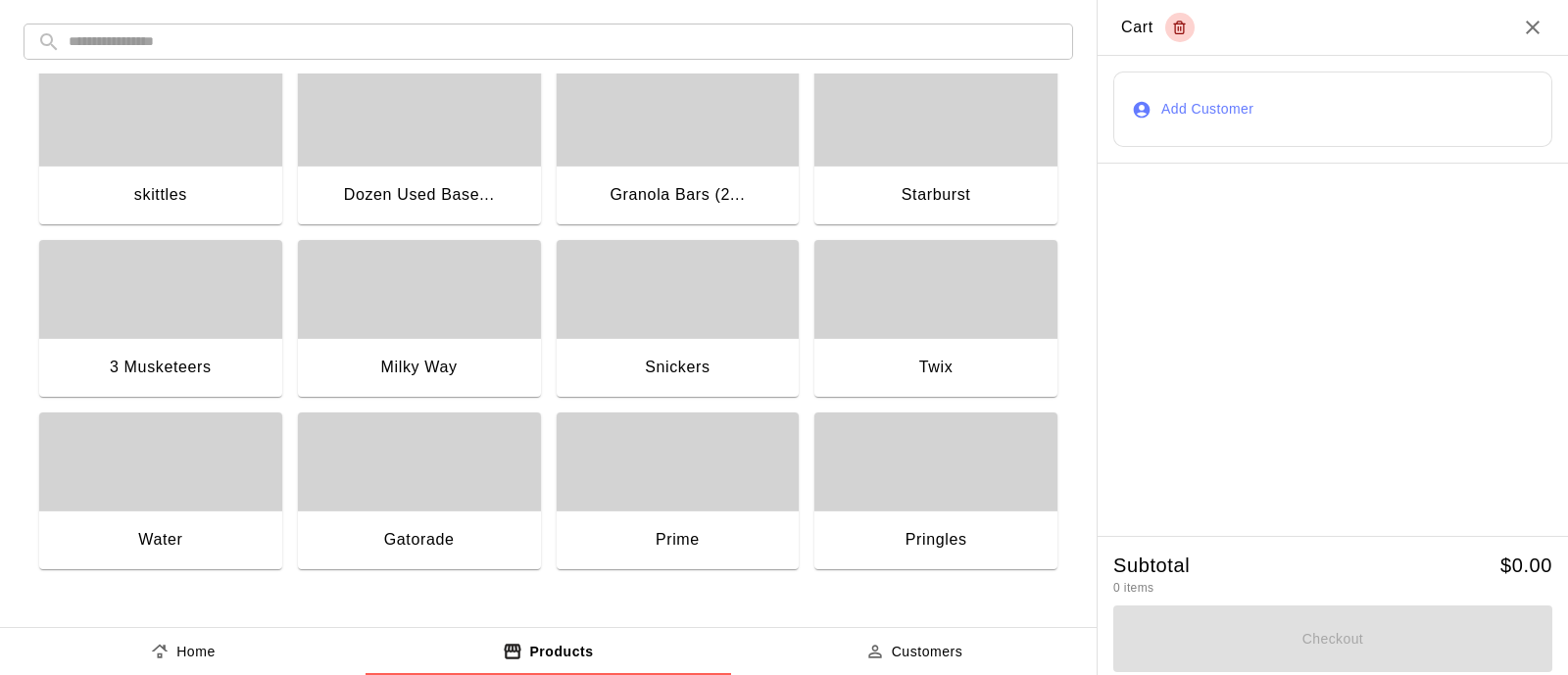
click at [446, 507] on div "button" at bounding box center [419, 462] width 243 height 98
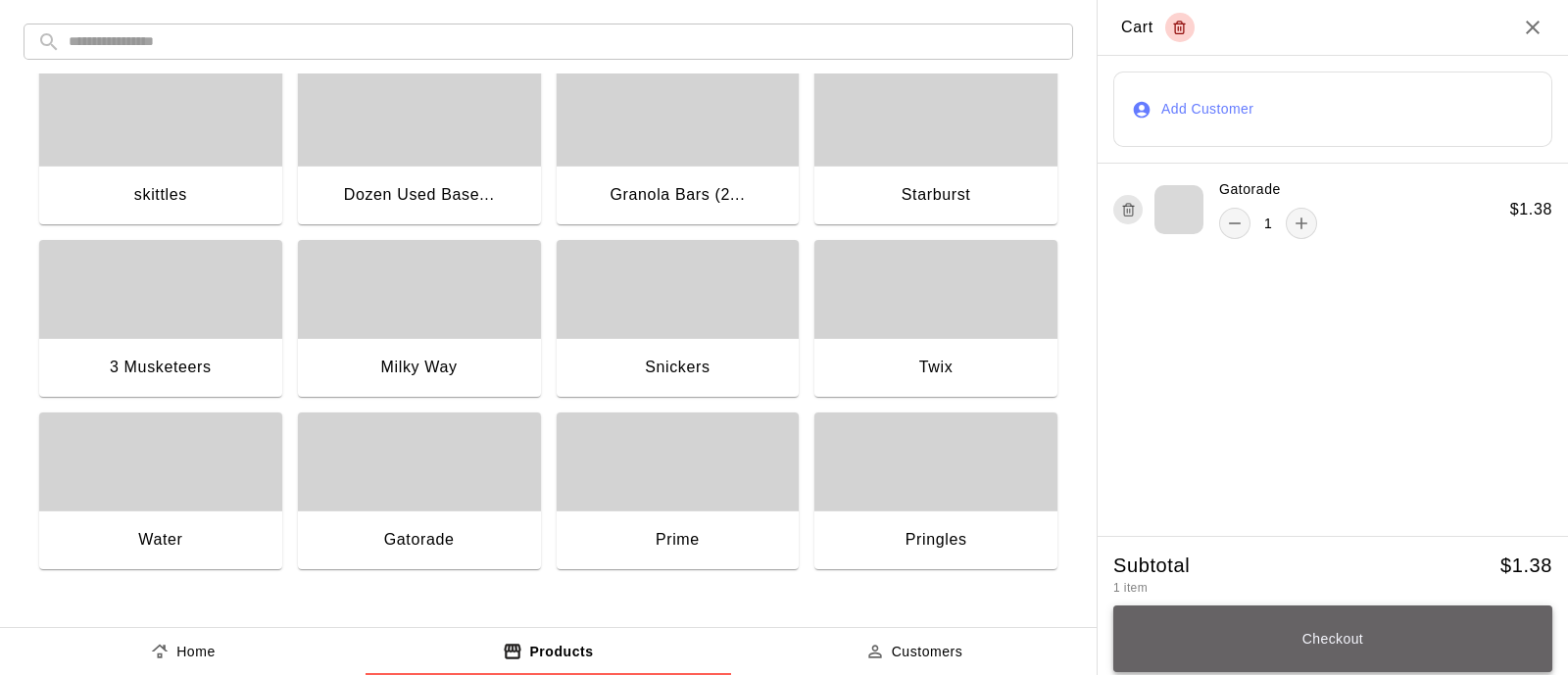
click at [1451, 634] on button "Checkout" at bounding box center [1332, 639] width 439 height 67
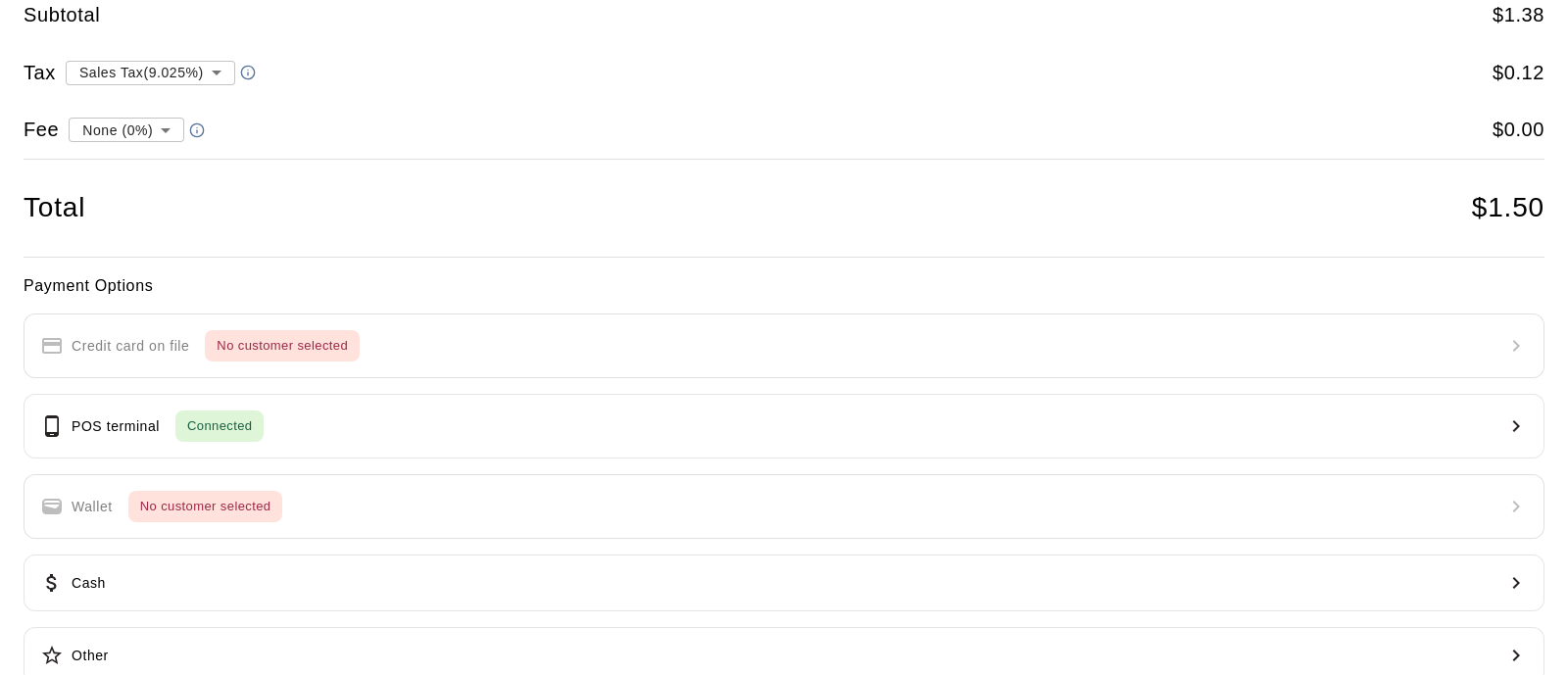
scroll to position [123, 0]
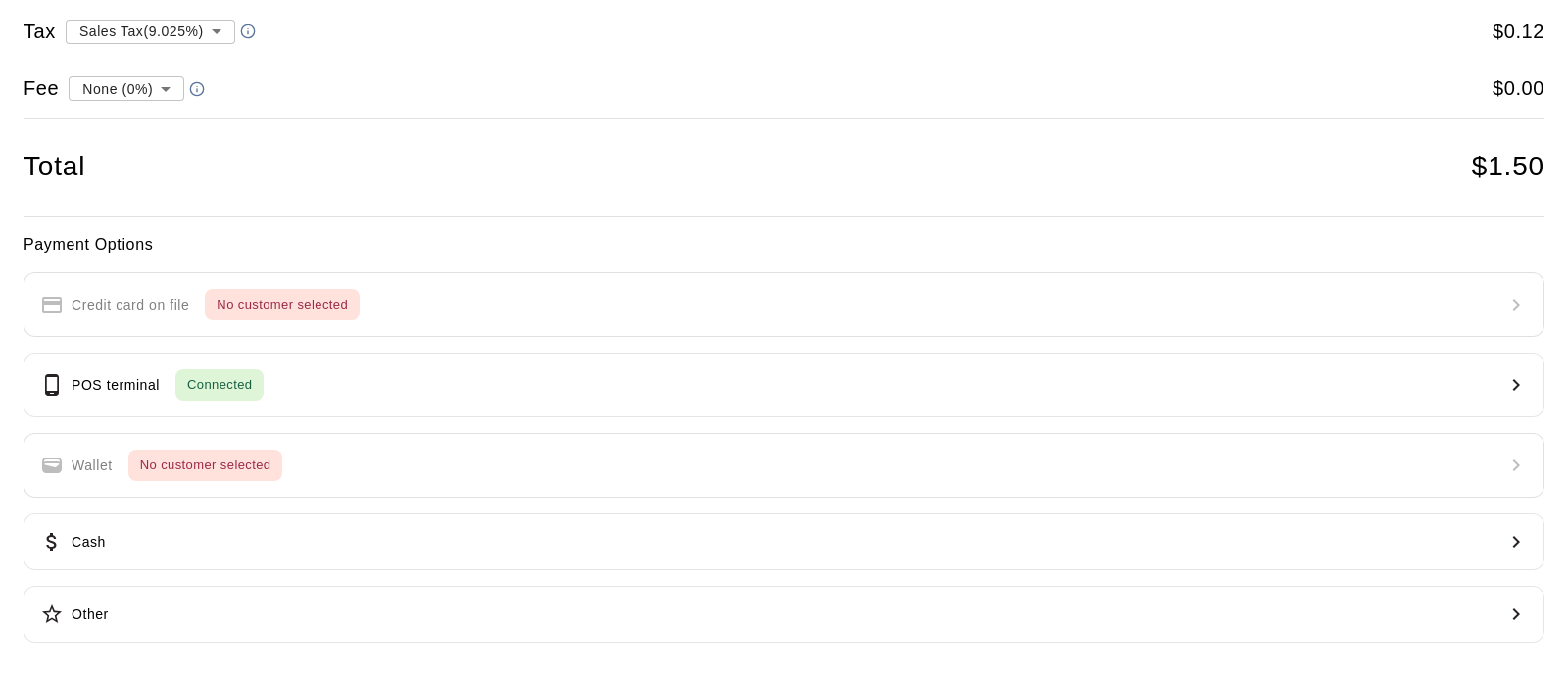
click at [356, 324] on div "Payment Options Credit card on file No customer selected POS terminal Connected…" at bounding box center [784, 438] width 1521 height 412
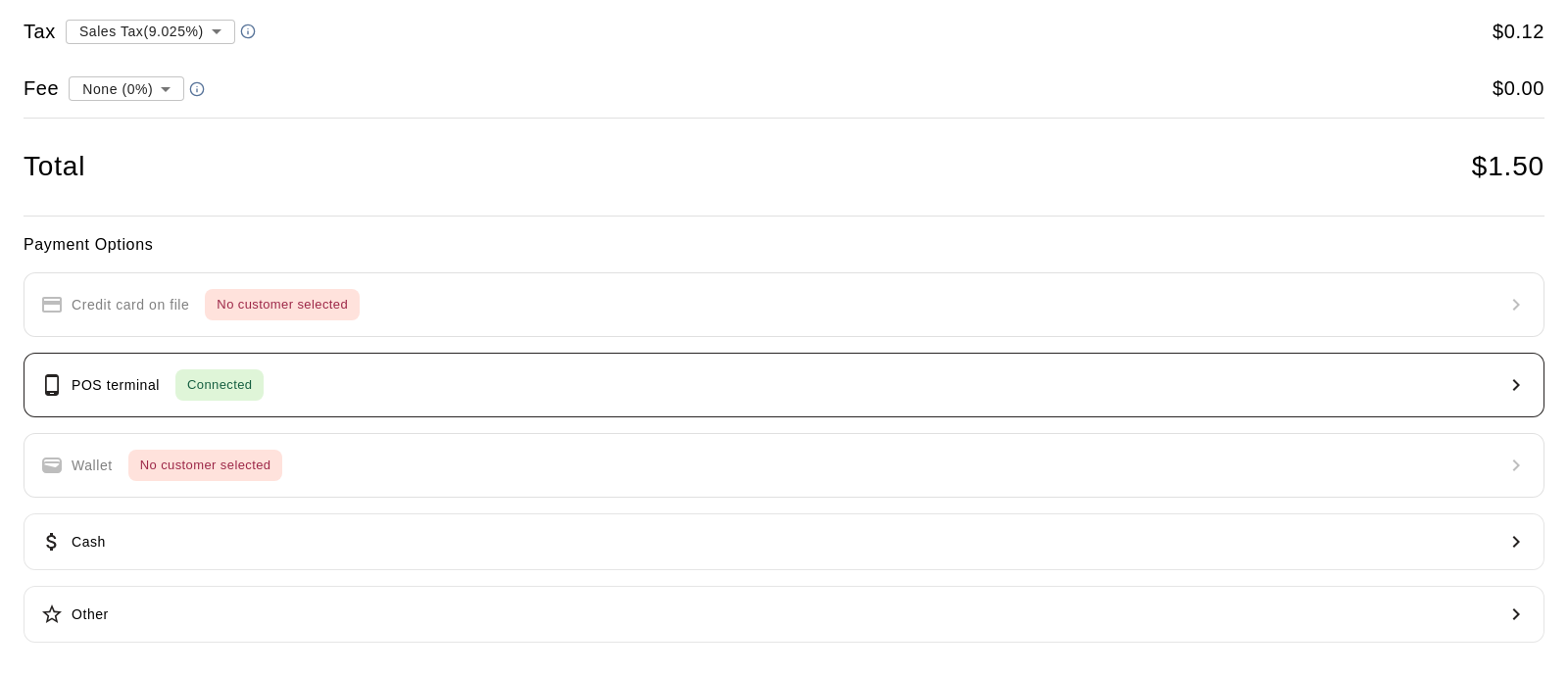
click at [387, 400] on button "POS terminal Connected" at bounding box center [784, 385] width 1521 height 65
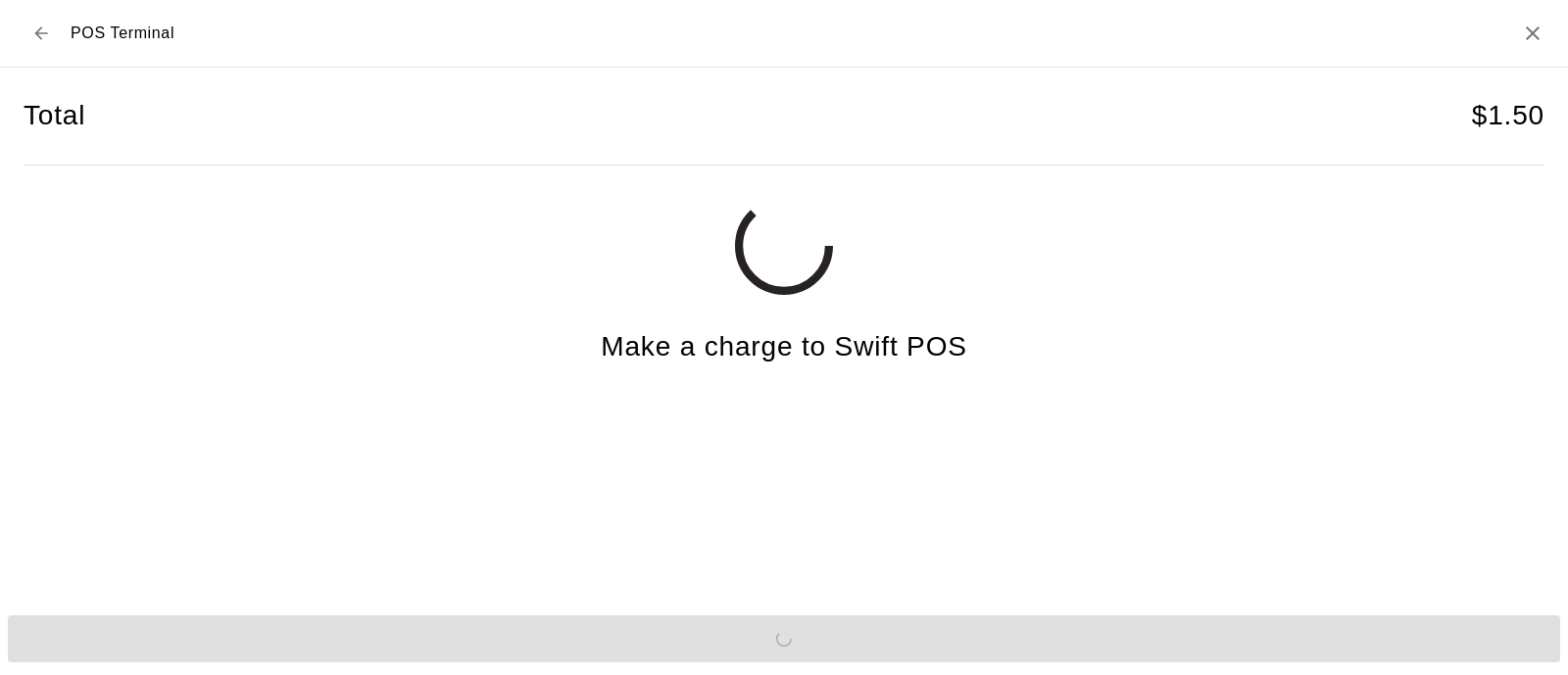
scroll to position [0, 0]
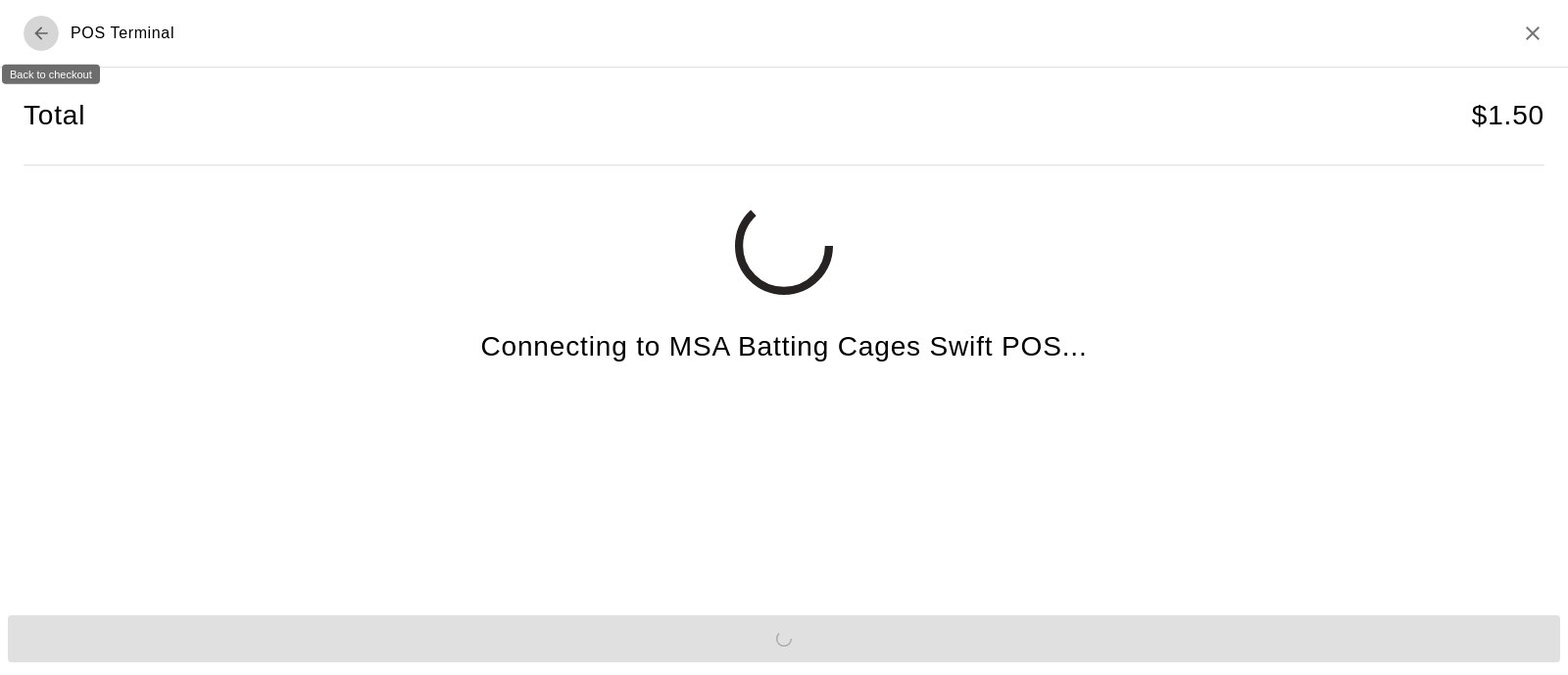
click at [41, 25] on icon "Back to checkout" at bounding box center [41, 34] width 20 height 20
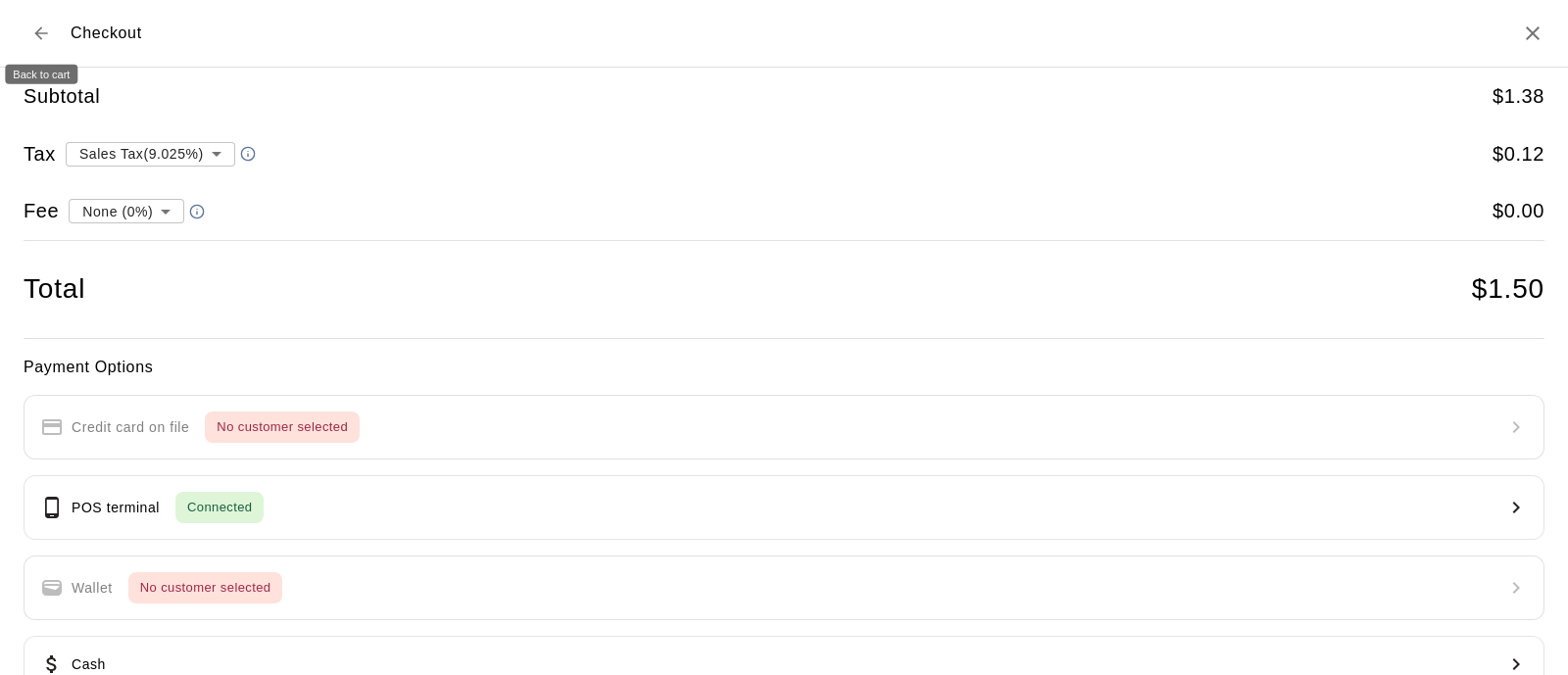
click at [53, 24] on button "Back to cart" at bounding box center [41, 33] width 35 height 35
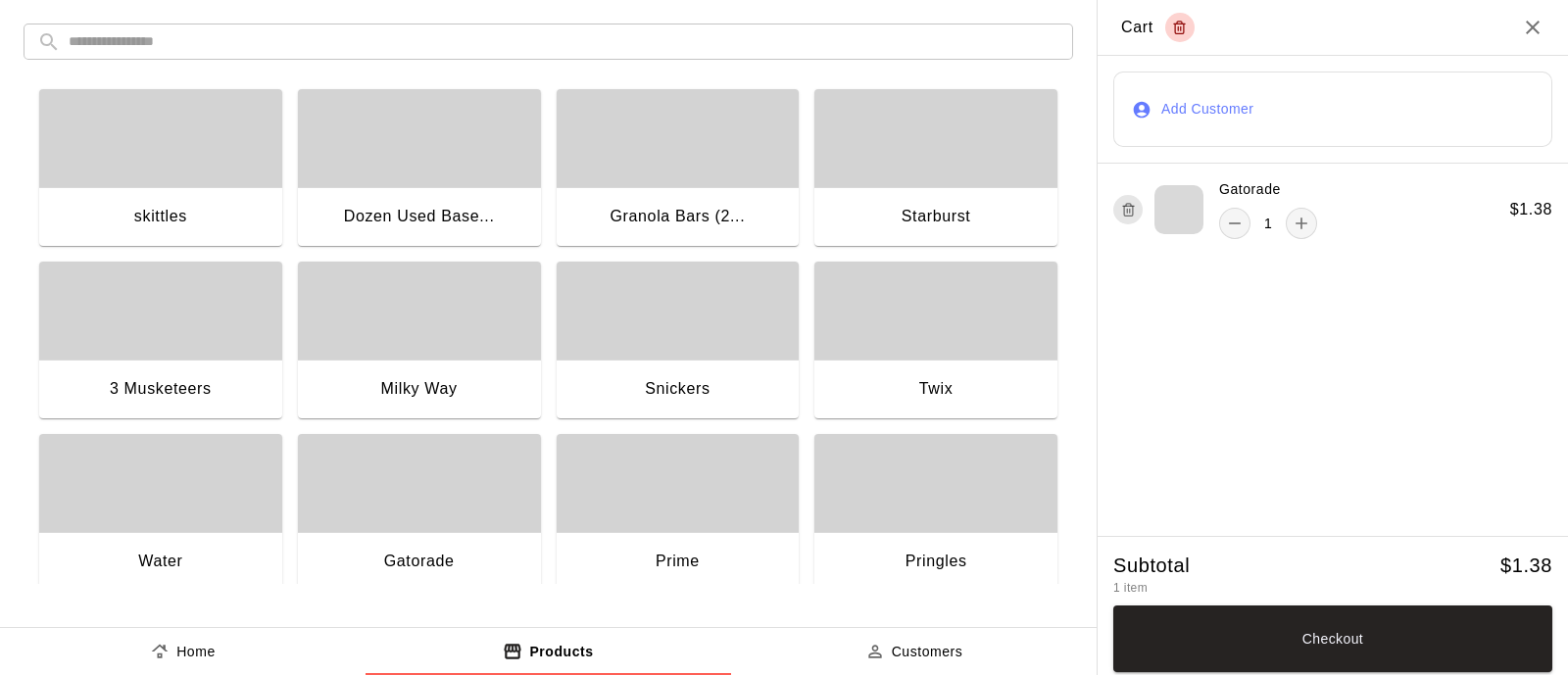
click at [1463, 107] on button "Add Customer" at bounding box center [1332, 110] width 439 height 76
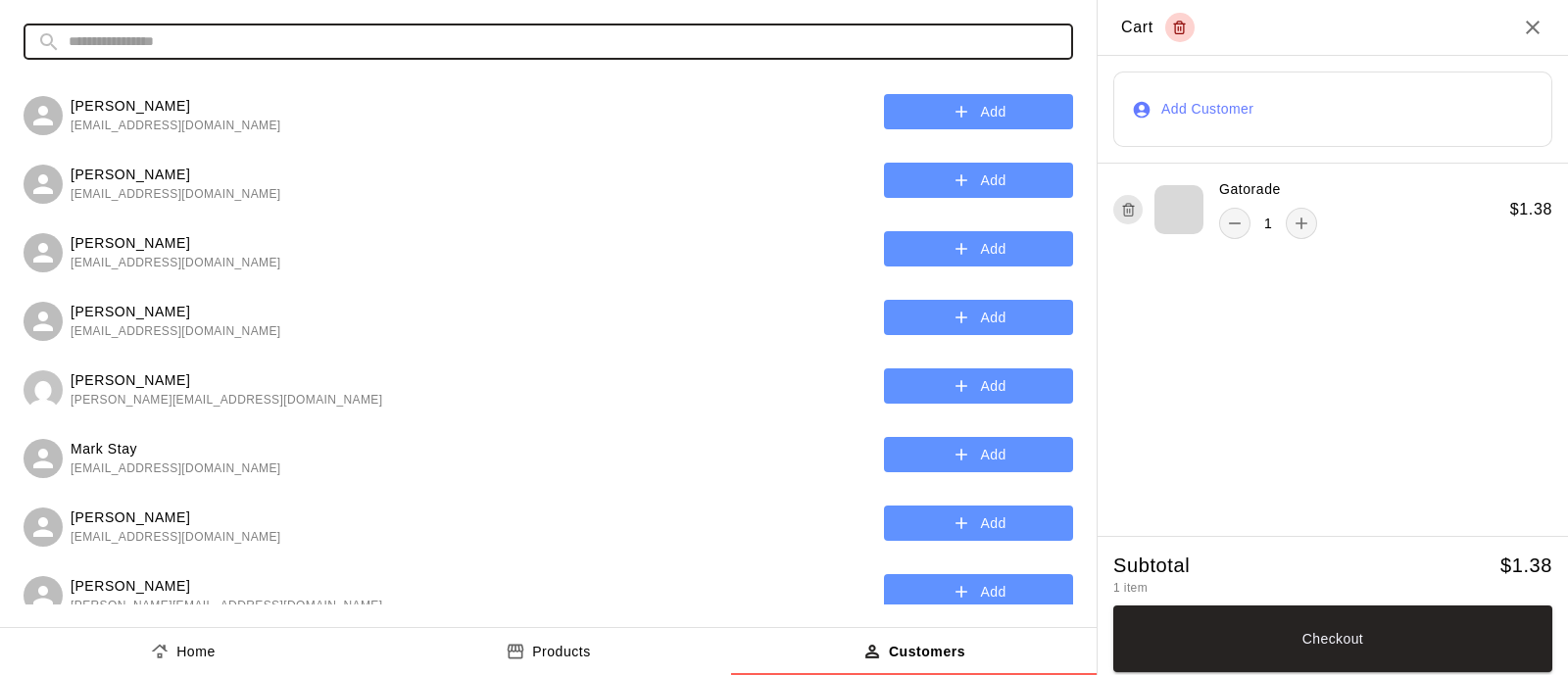
click at [676, 56] on input "text" at bounding box center [564, 42] width 991 height 36
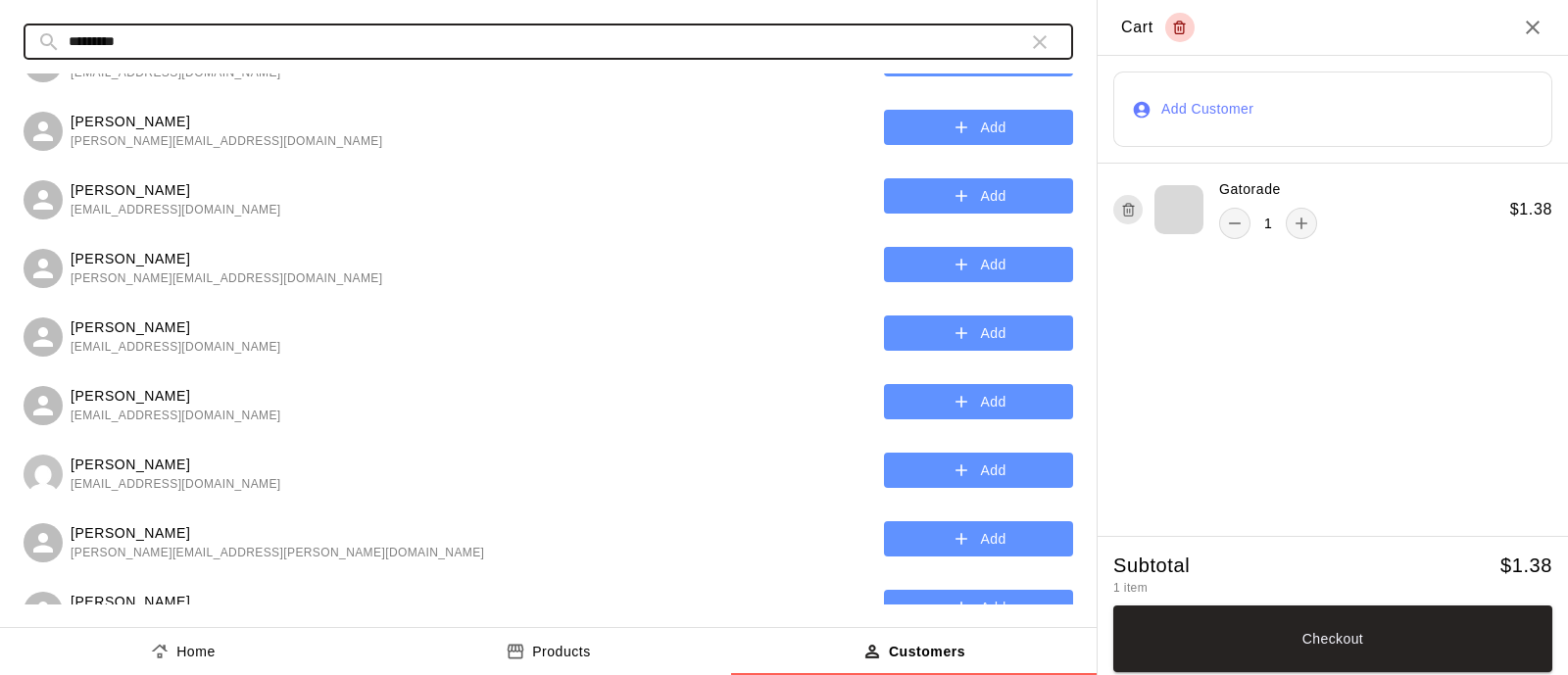
scroll to position [2205, 0]
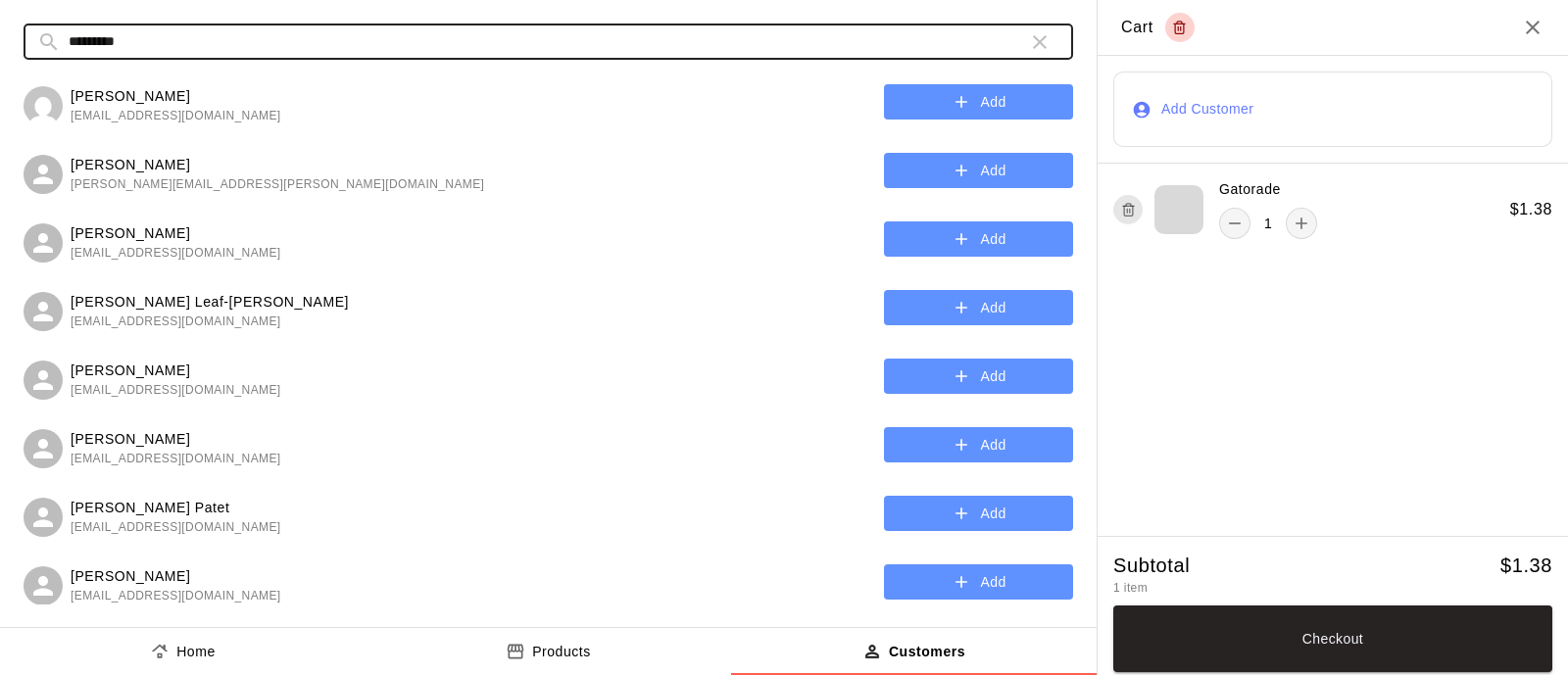
type input "*********"
click at [952, 368] on icon "button" at bounding box center [962, 377] width 20 height 20
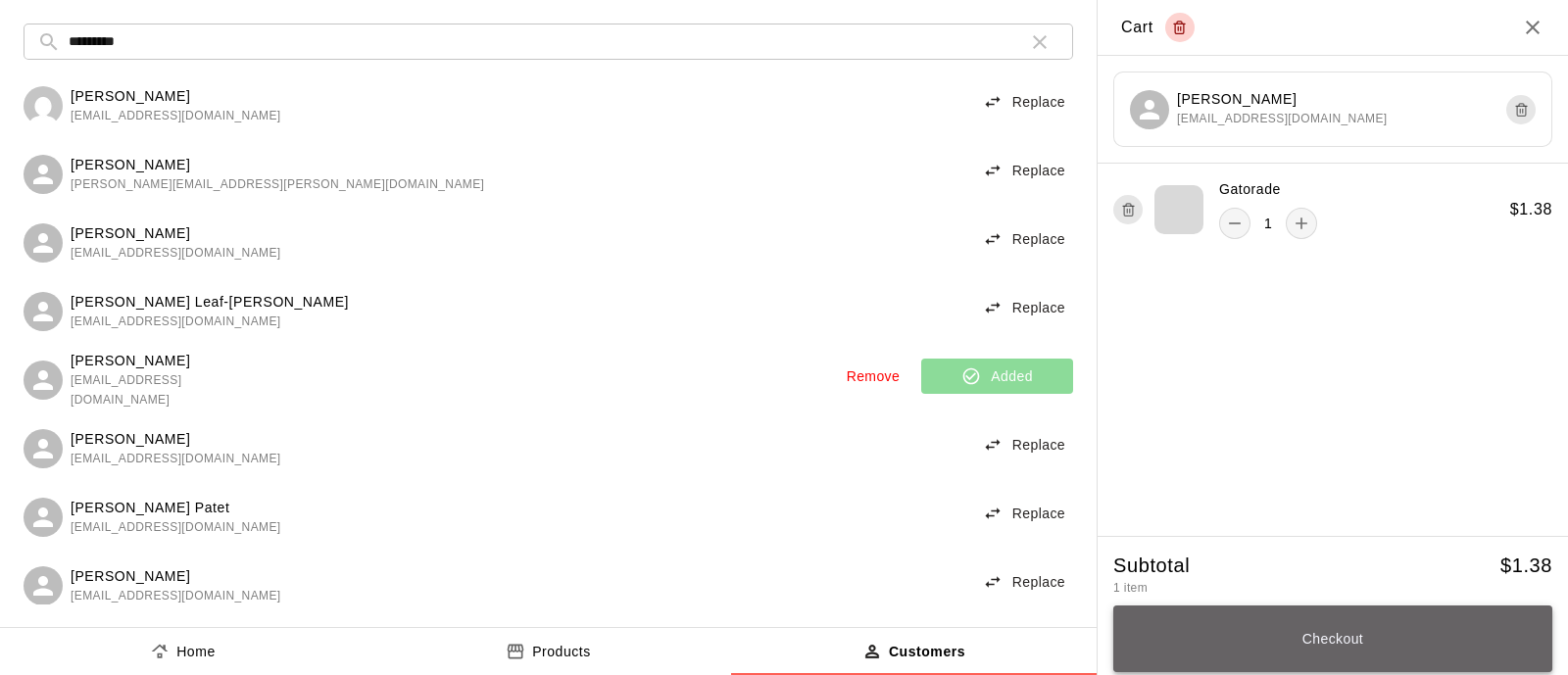
click at [1269, 635] on button "Checkout" at bounding box center [1332, 639] width 439 height 67
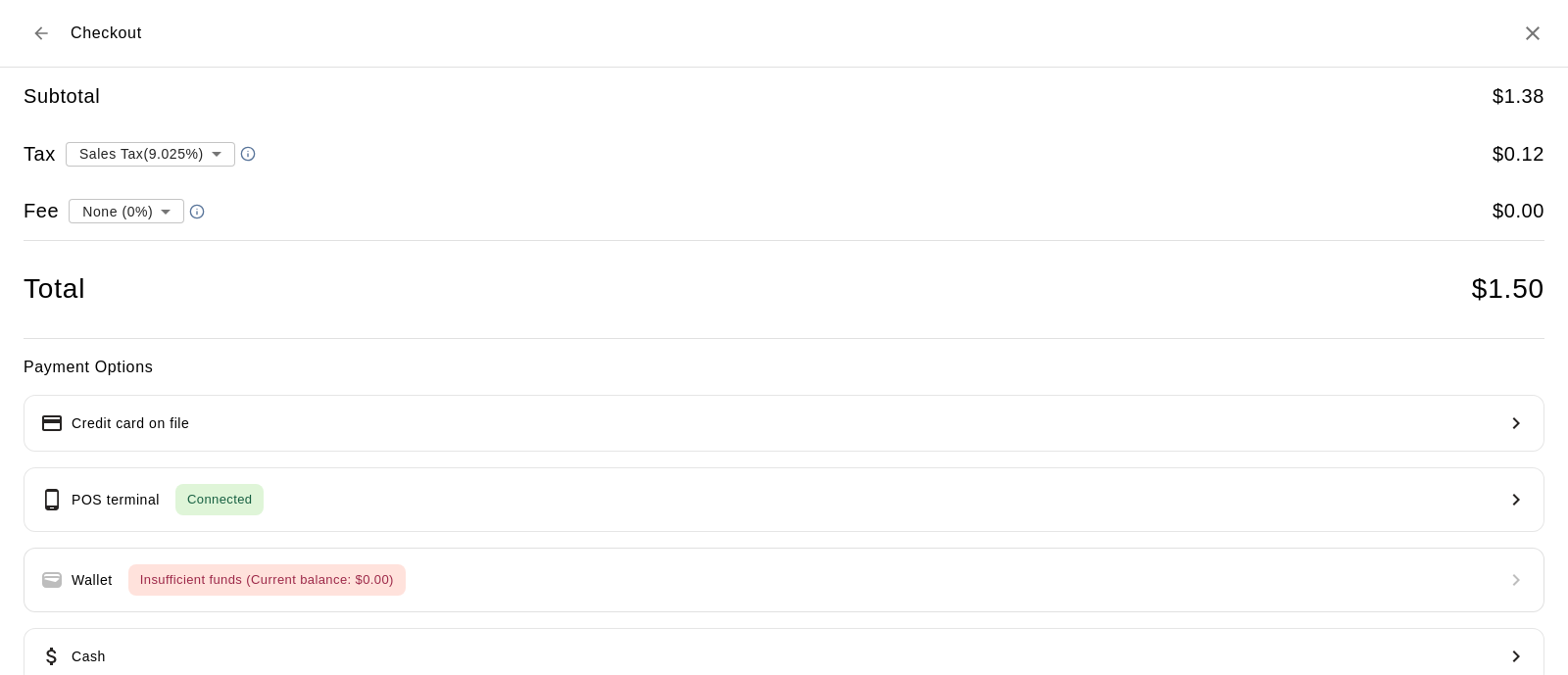
scroll to position [115, 0]
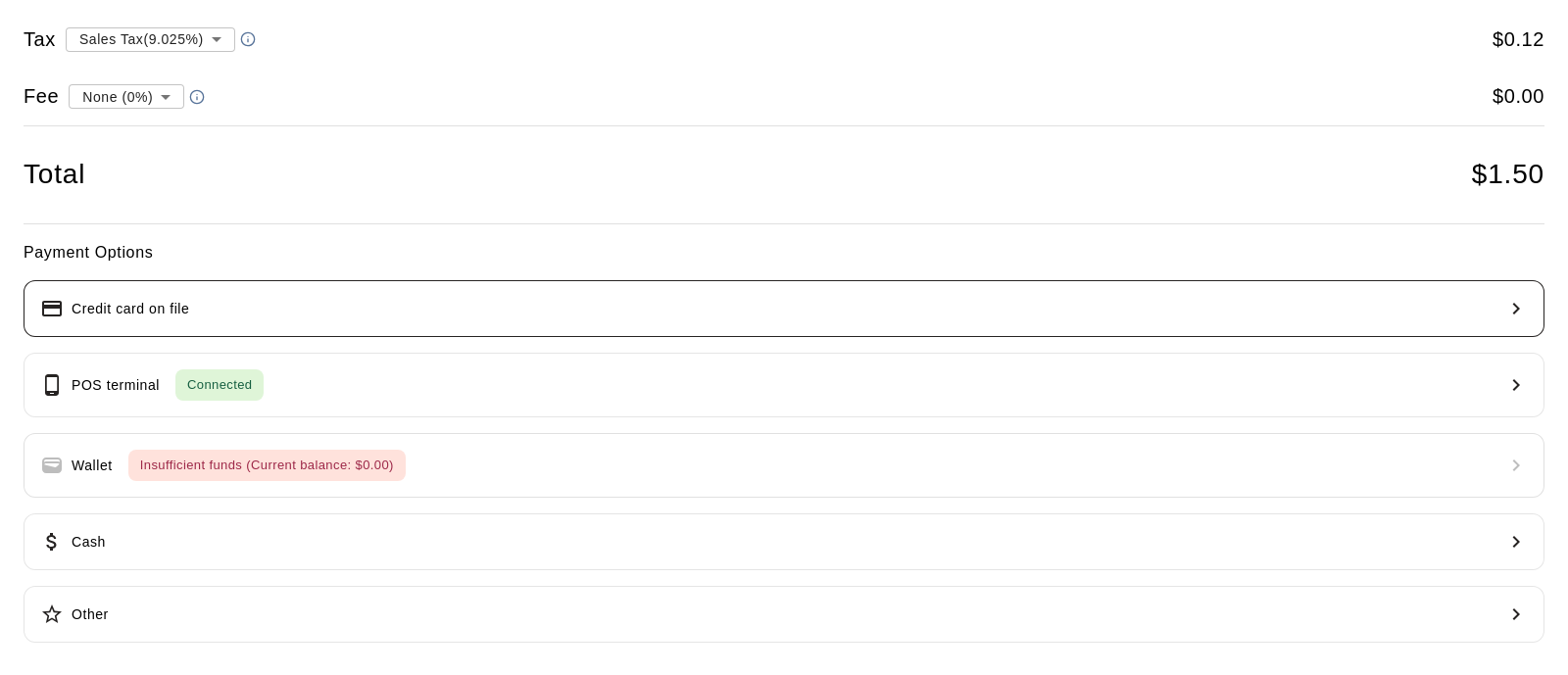
click at [443, 318] on button "Credit card on file" at bounding box center [784, 308] width 1521 height 57
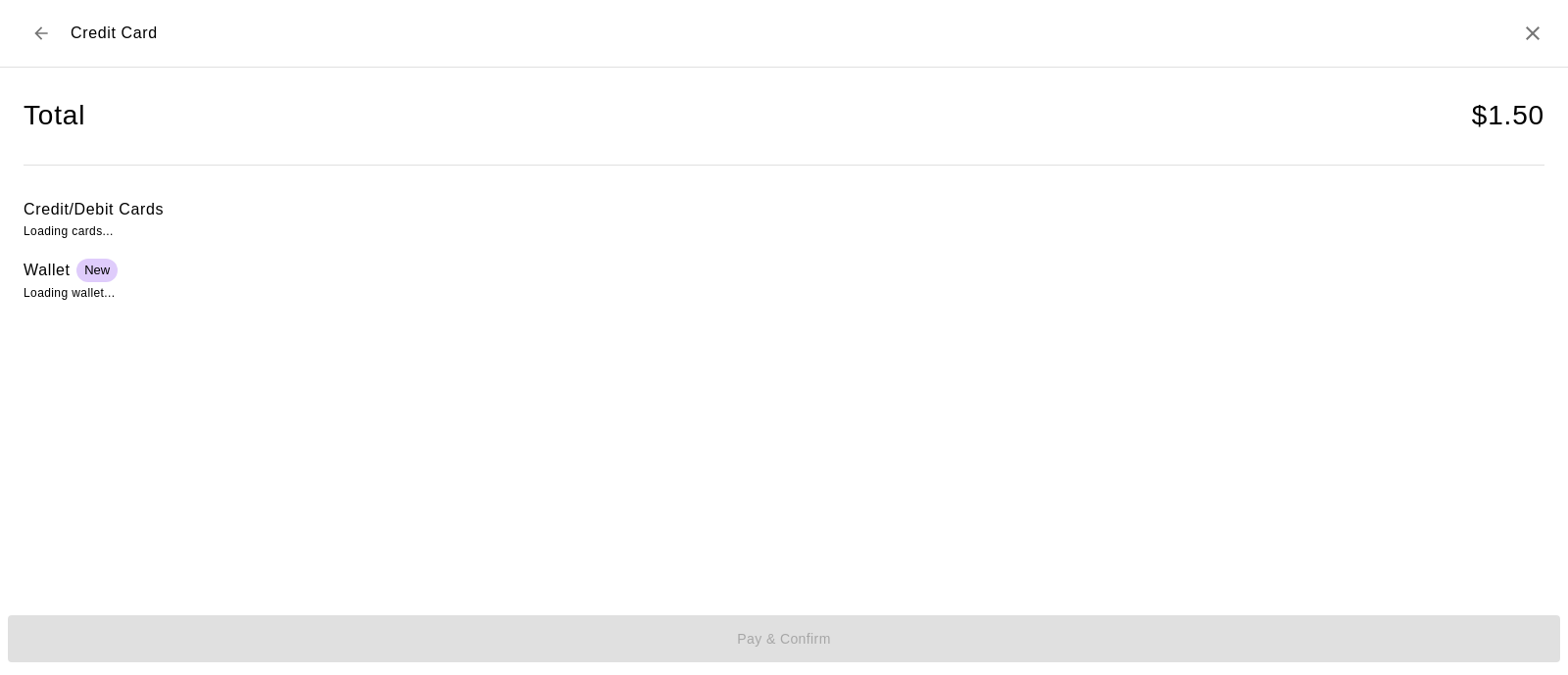
scroll to position [0, 0]
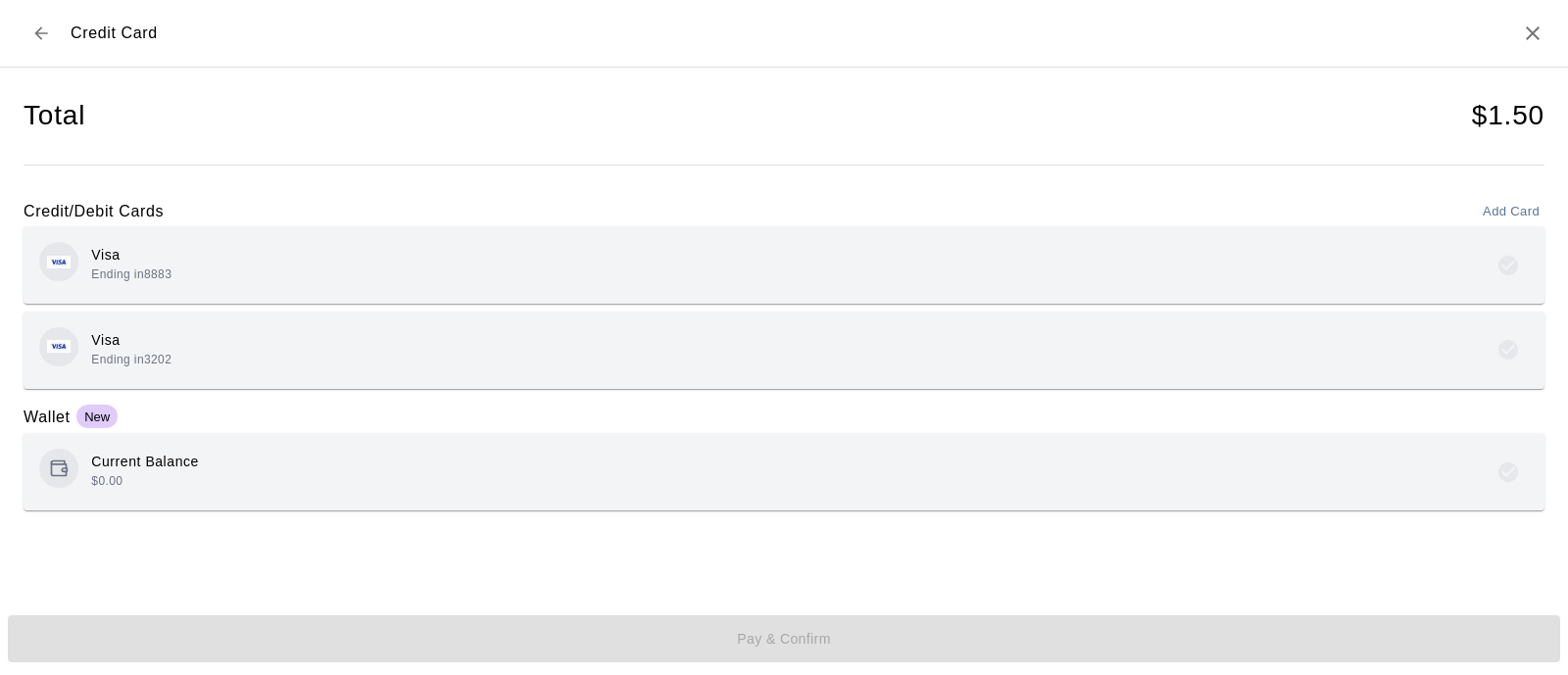
click at [206, 278] on div "Visa Ending in 8883" at bounding box center [784, 265] width 1490 height 46
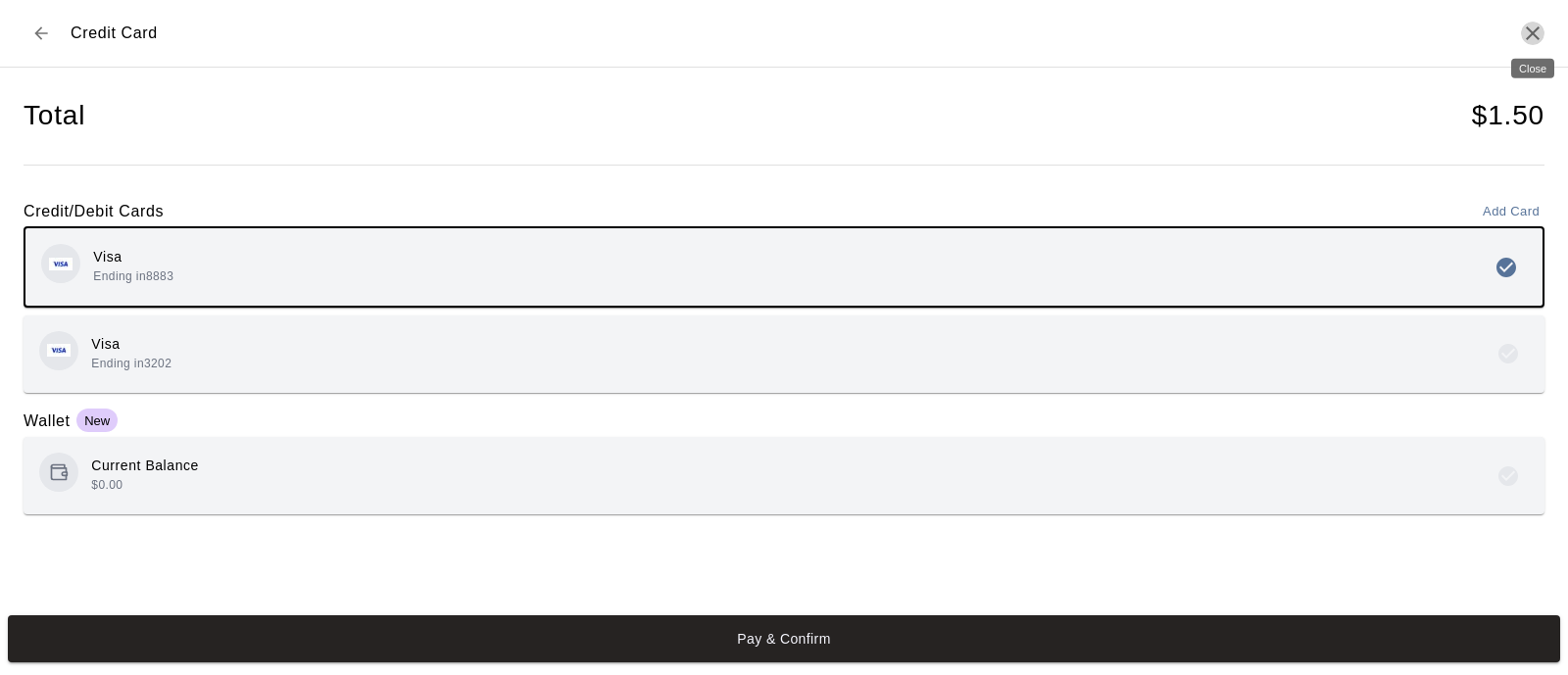
click at [1542, 31] on icon "Close" at bounding box center [1533, 34] width 24 height 24
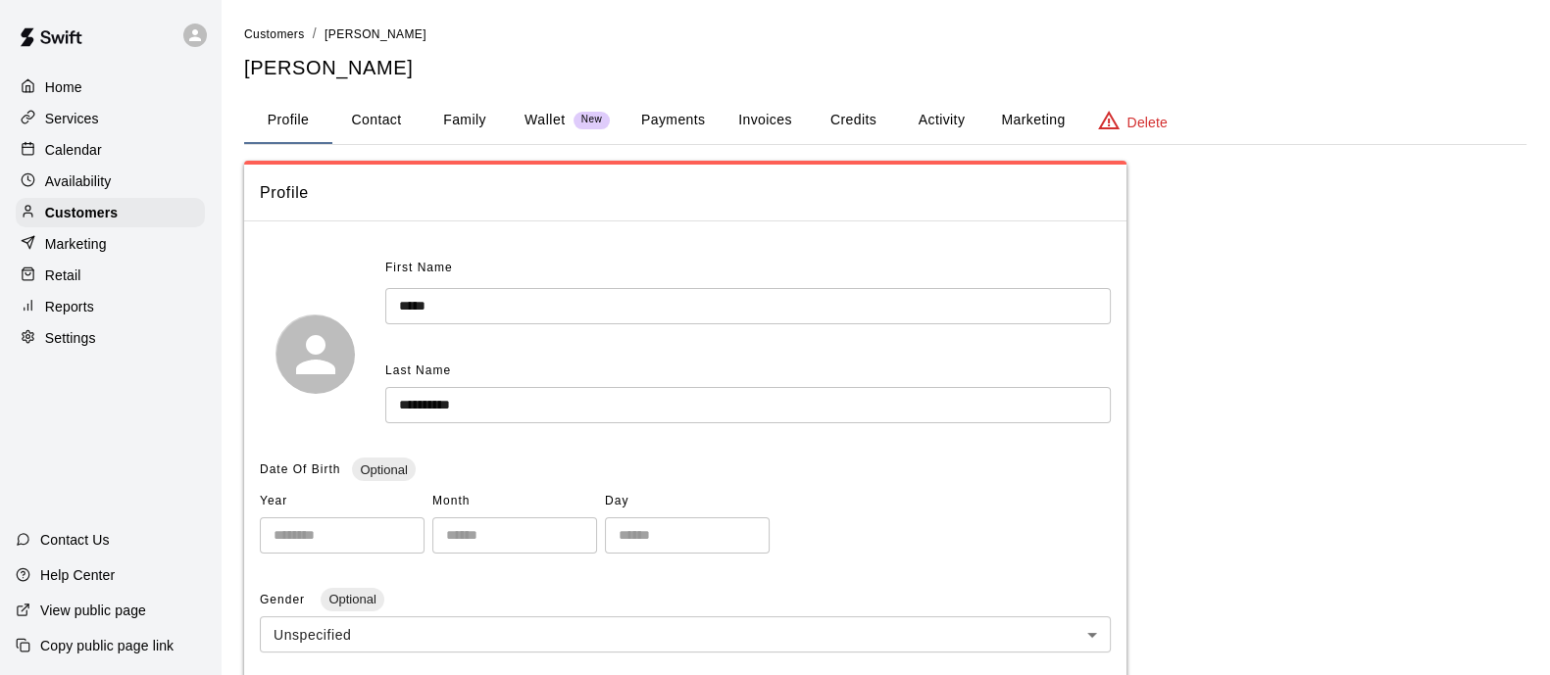
click at [563, 116] on p "Wallet" at bounding box center [544, 120] width 41 height 21
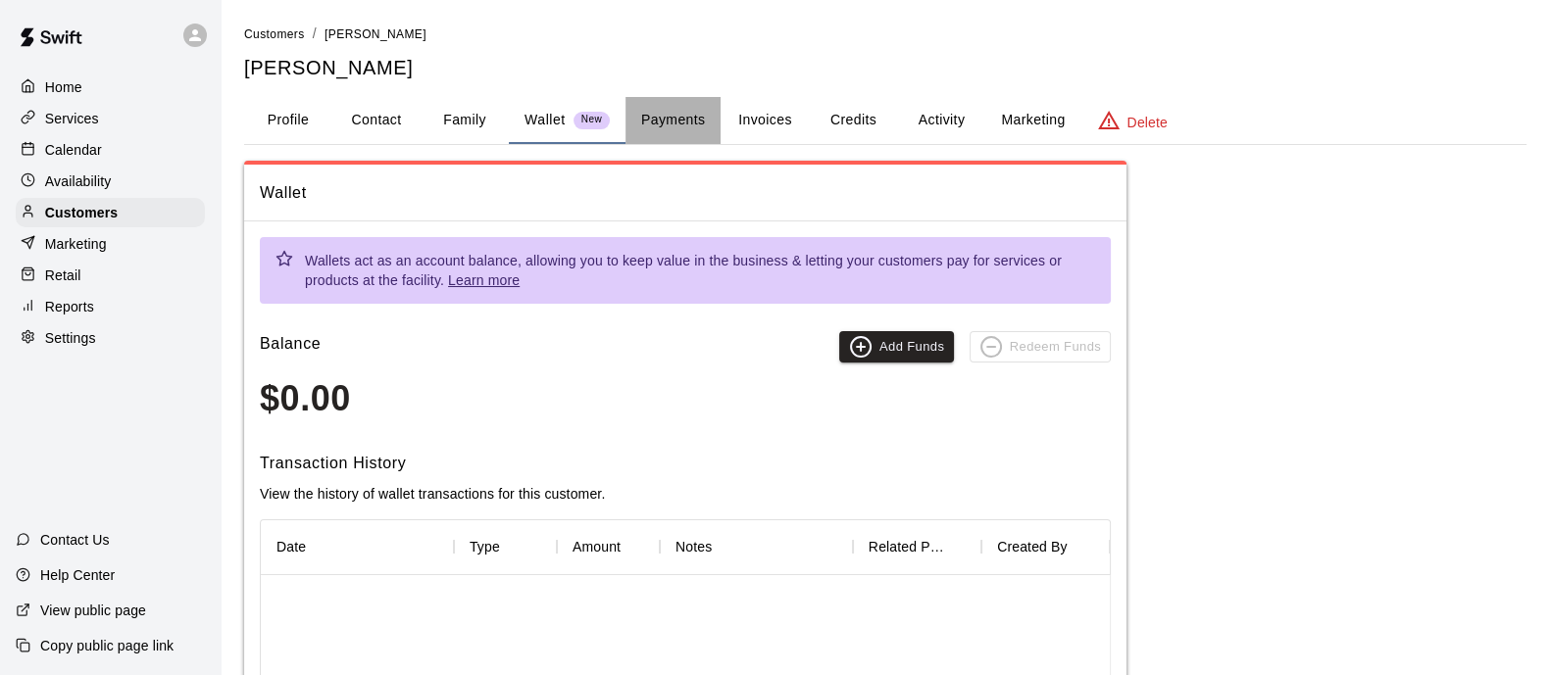
click at [697, 124] on button "Payments" at bounding box center [672, 120] width 95 height 47
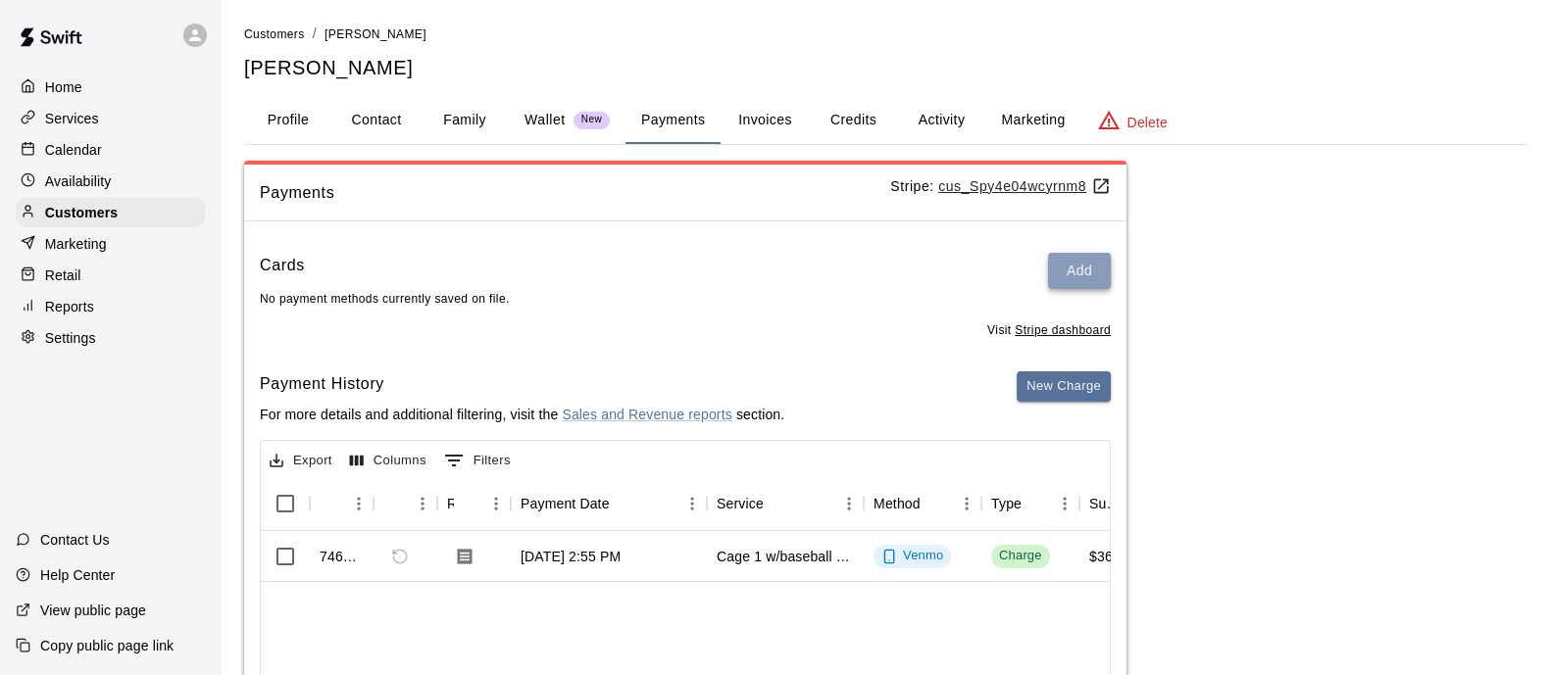
click at [1077, 270] on button "Add" at bounding box center [1079, 271] width 63 height 36
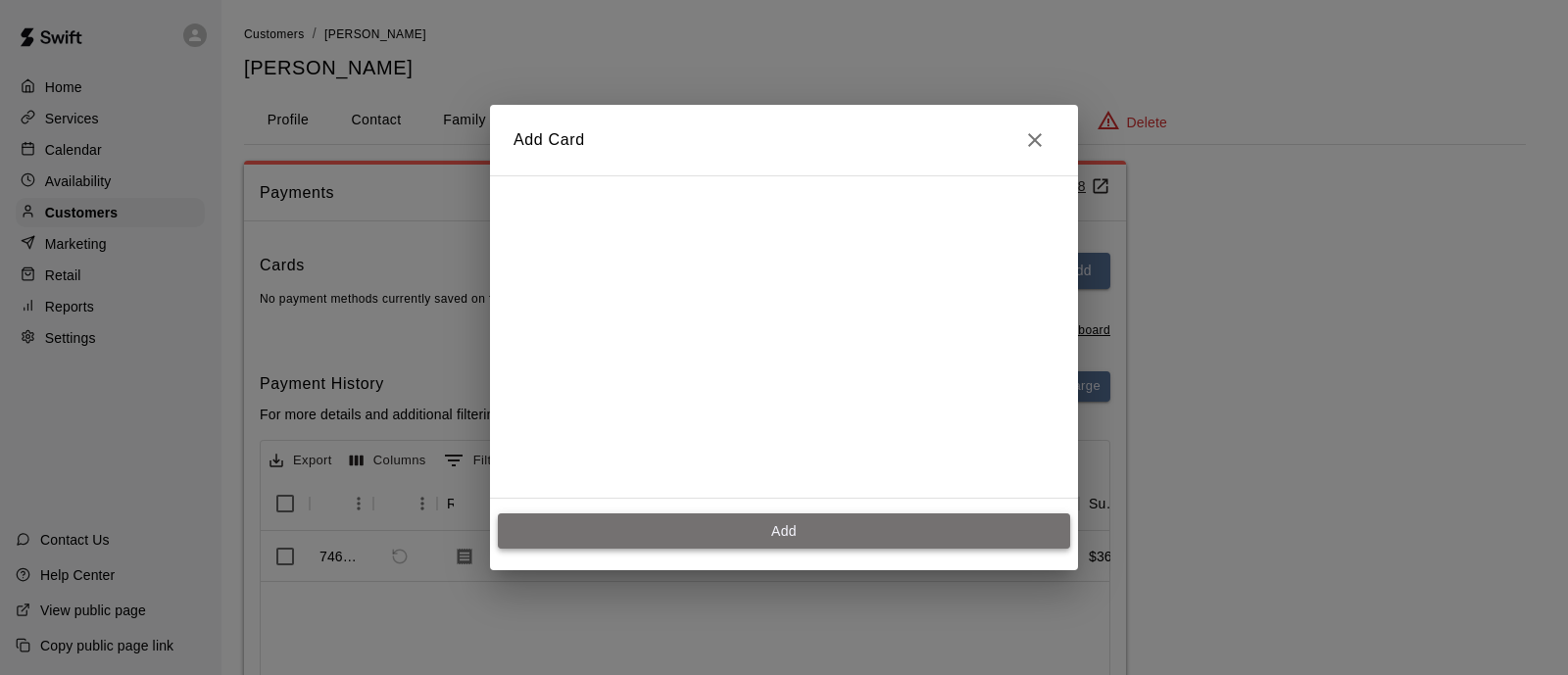
click at [600, 533] on button "Add" at bounding box center [784, 532] width 572 height 36
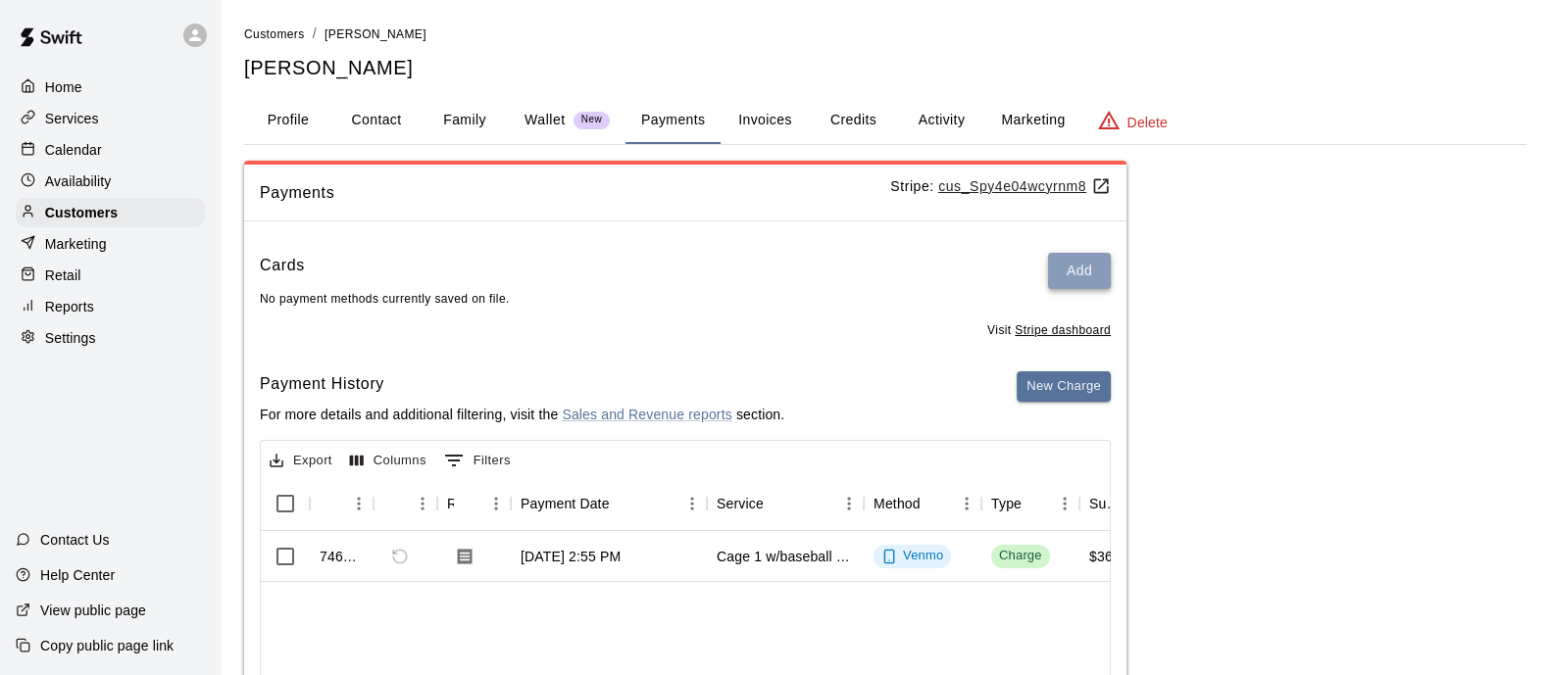
click at [1063, 275] on button "Add" at bounding box center [1079, 271] width 63 height 36
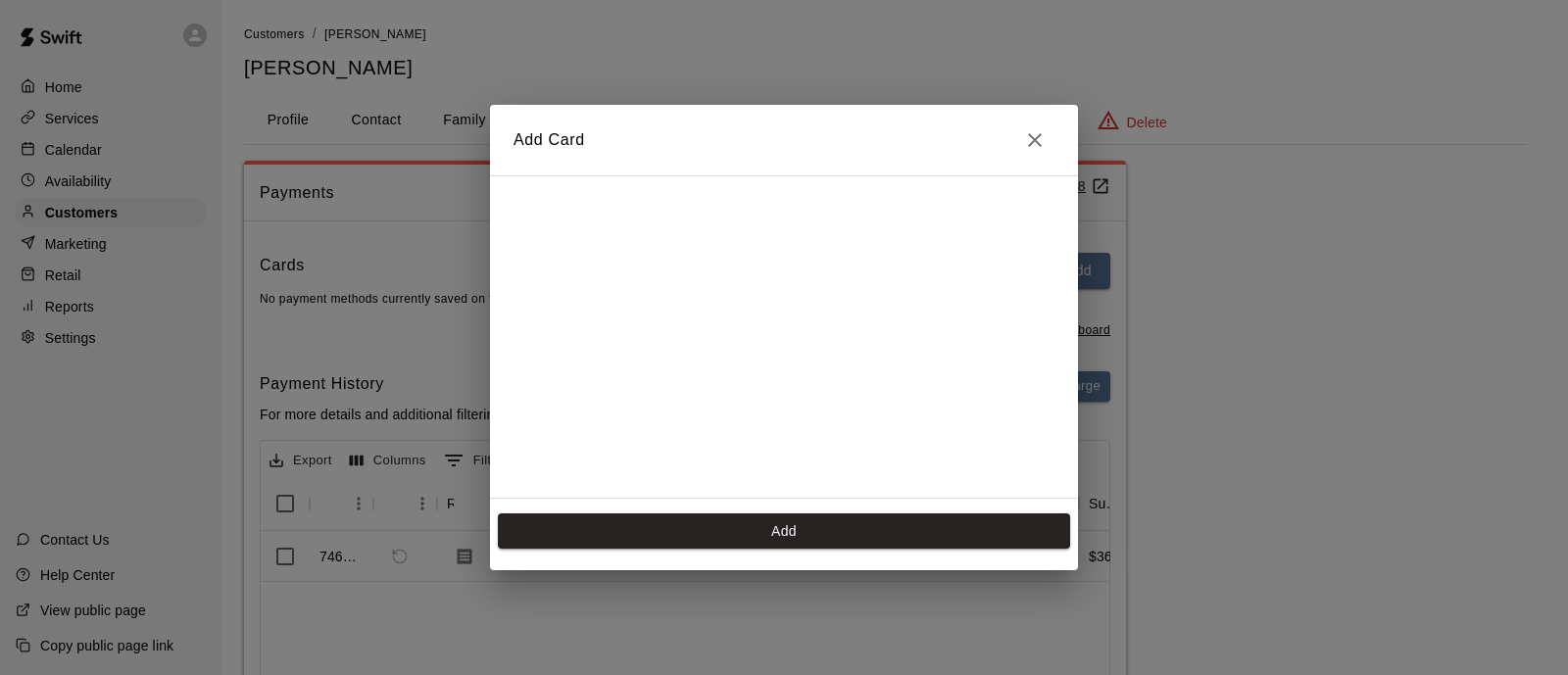
scroll to position [343, 0]
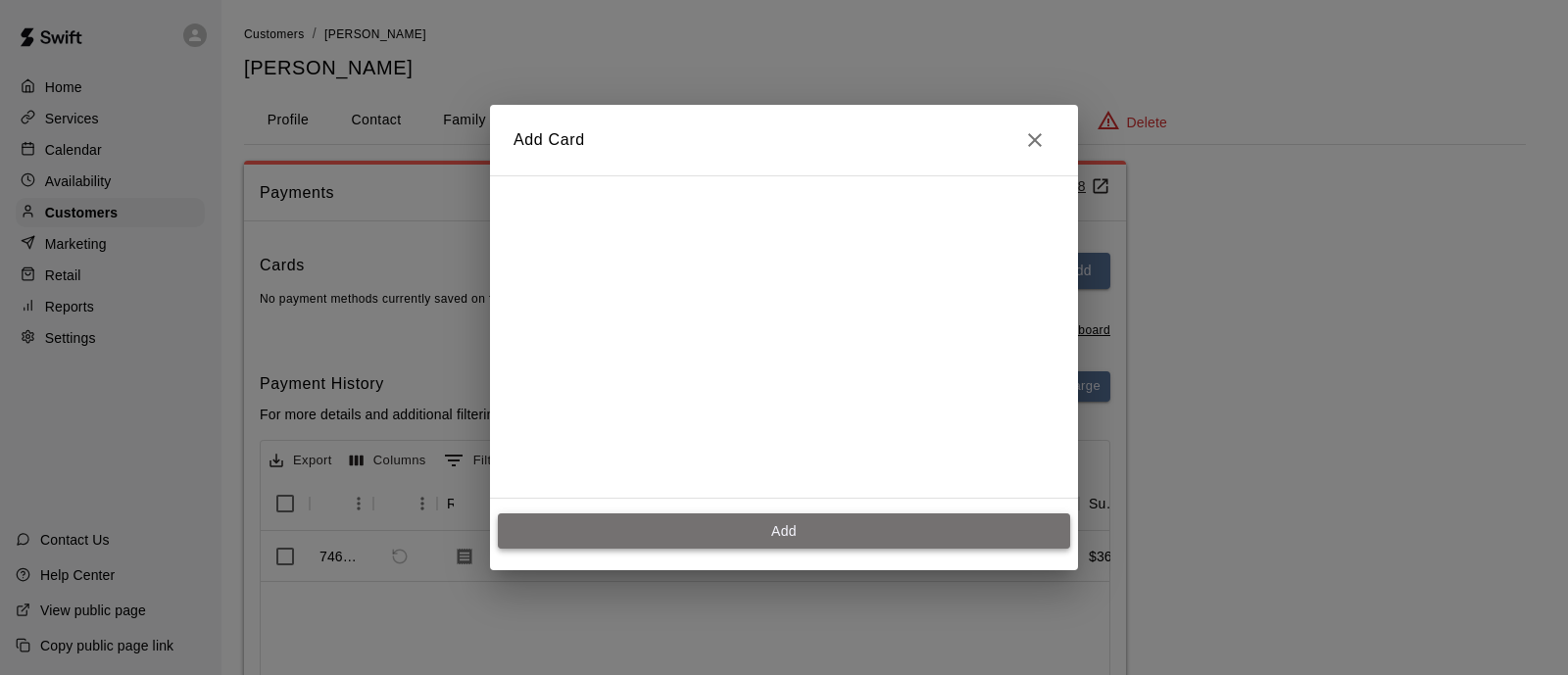
click at [889, 529] on button "Add" at bounding box center [784, 532] width 572 height 36
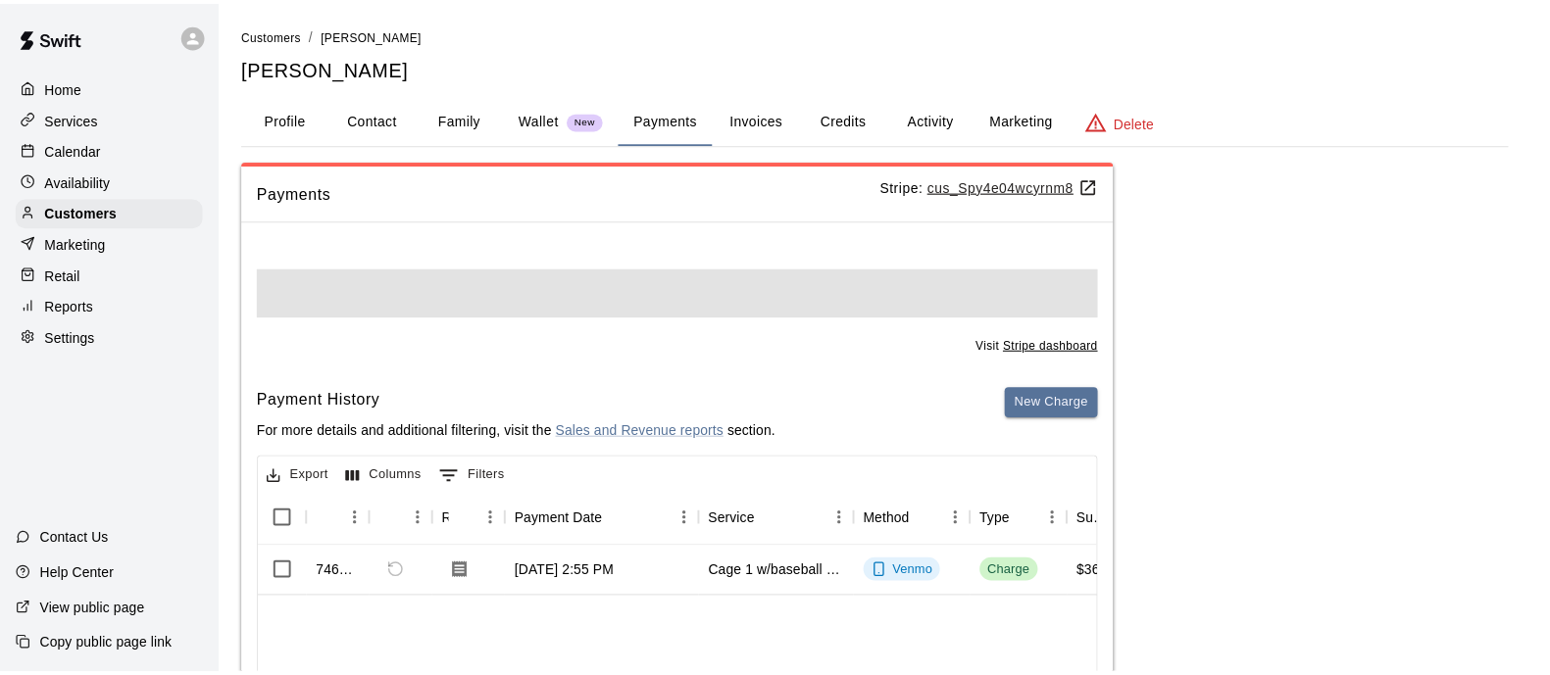
scroll to position [0, 0]
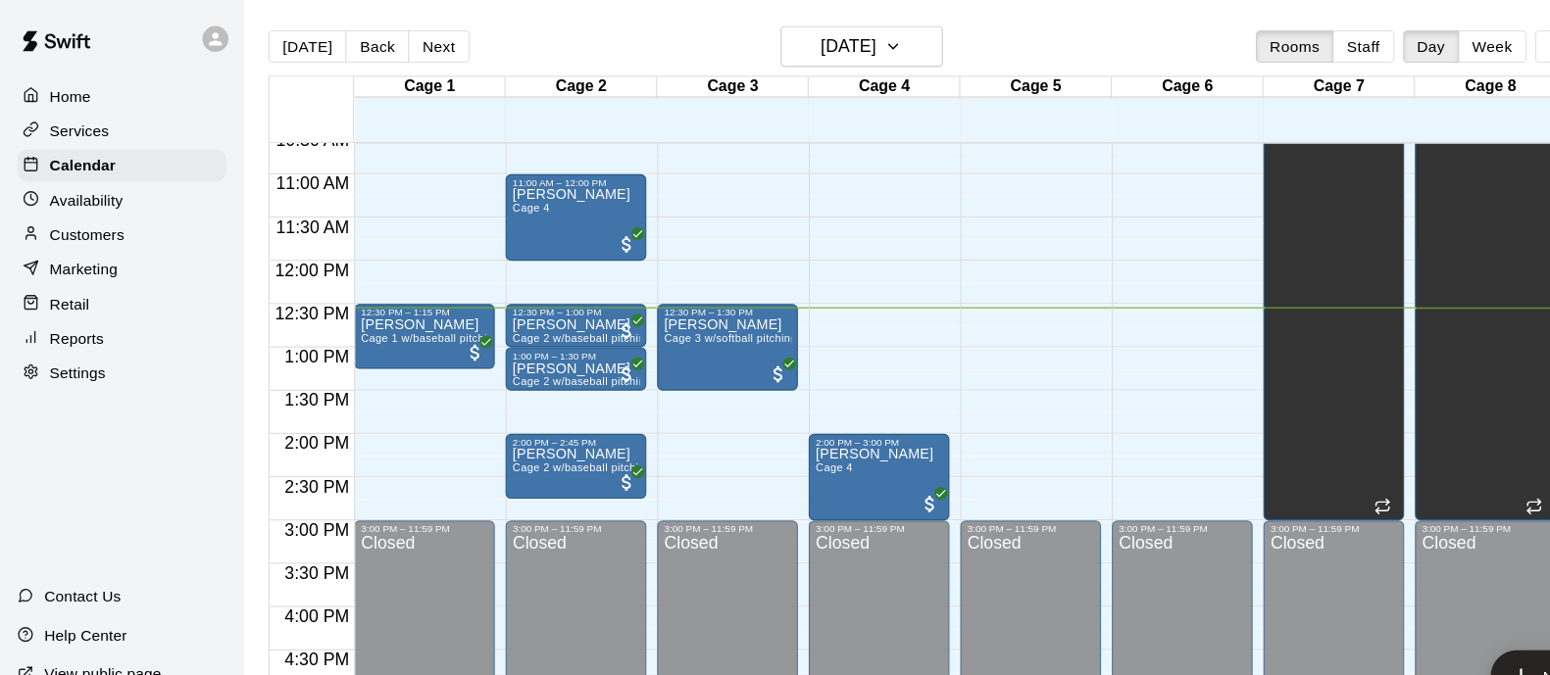
scroll to position [871, 0]
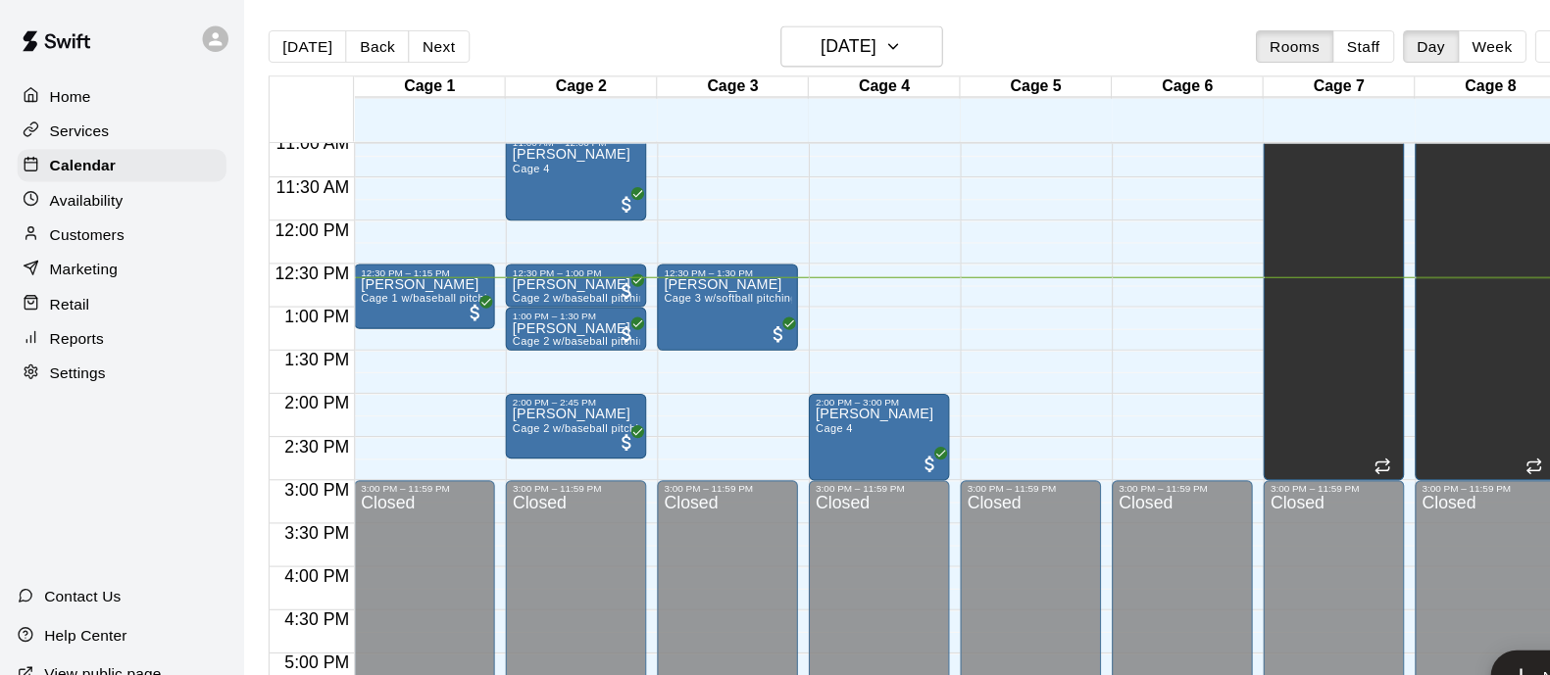
click at [74, 285] on p "Retail" at bounding box center [63, 276] width 36 height 20
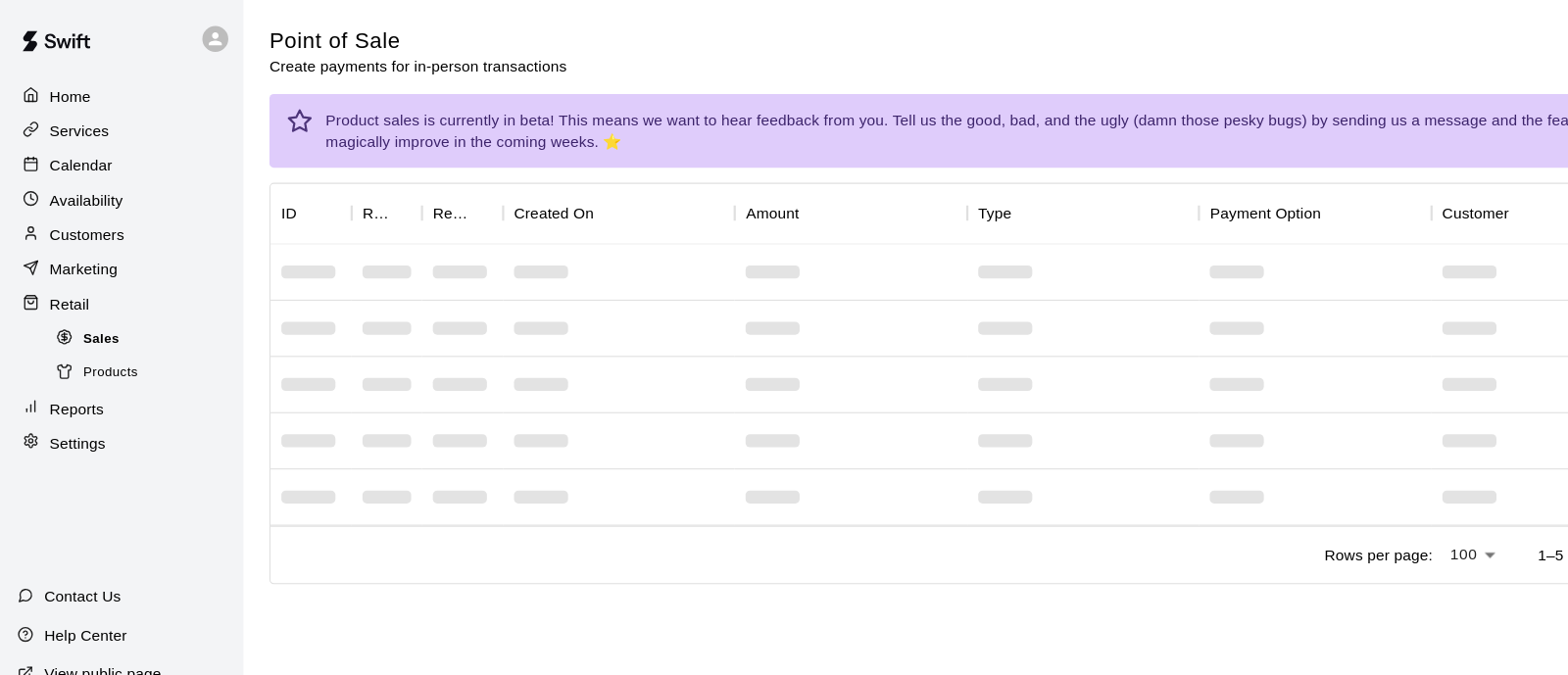
click at [133, 319] on div "Sales" at bounding box center [130, 307] width 166 height 27
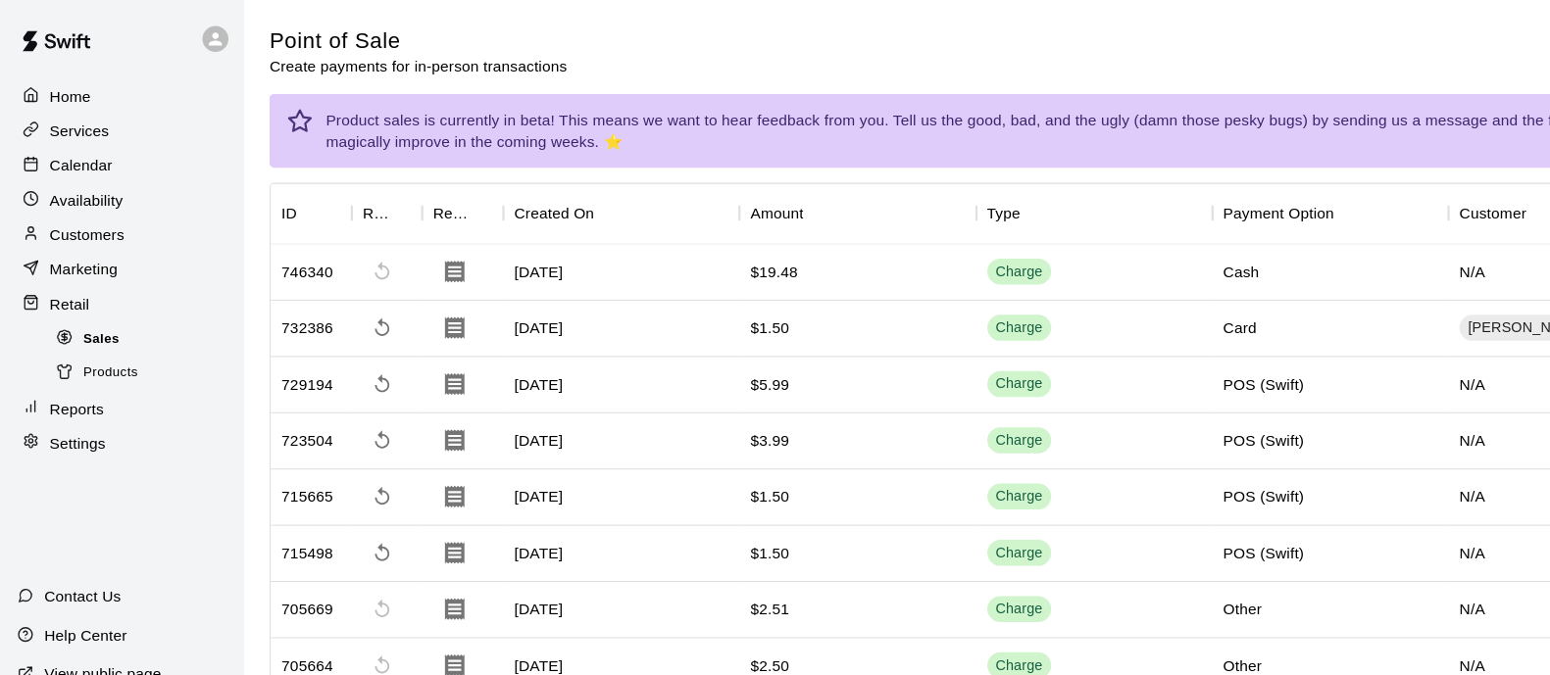
click at [157, 315] on div "Sales" at bounding box center [130, 307] width 166 height 27
click at [121, 319] on div "Sales" at bounding box center [130, 307] width 166 height 27
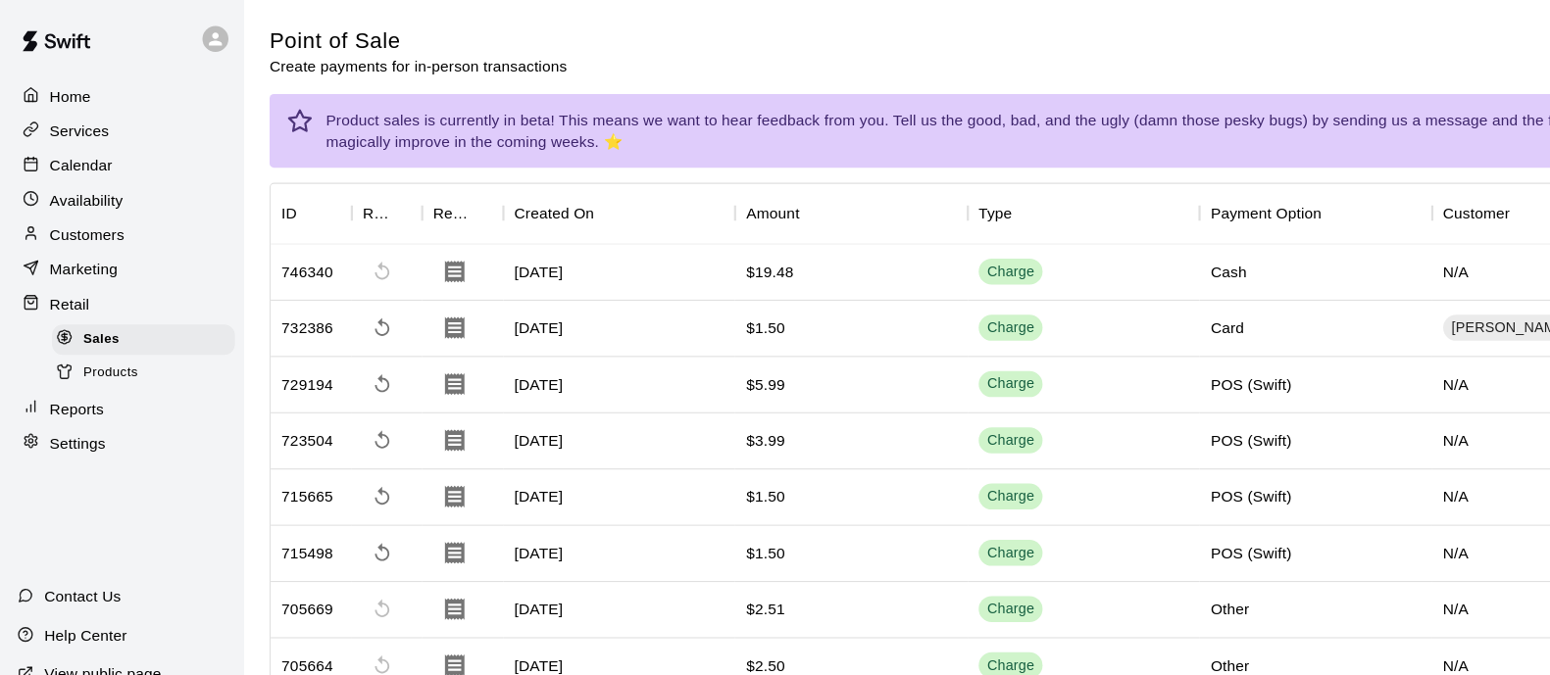
click at [126, 352] on div "Products" at bounding box center [130, 337] width 166 height 27
click at [105, 348] on span "Products" at bounding box center [100, 338] width 50 height 20
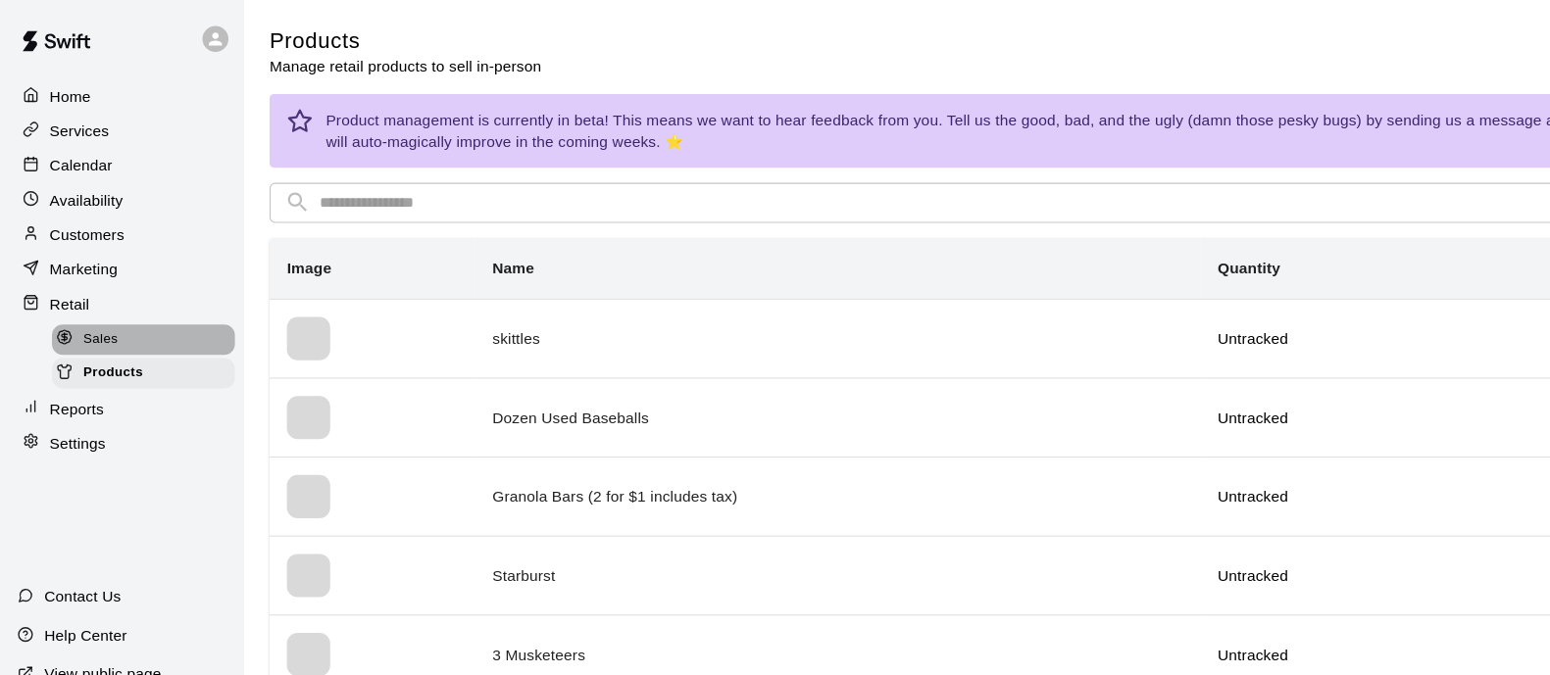
click at [173, 320] on div "Sales" at bounding box center [130, 307] width 166 height 27
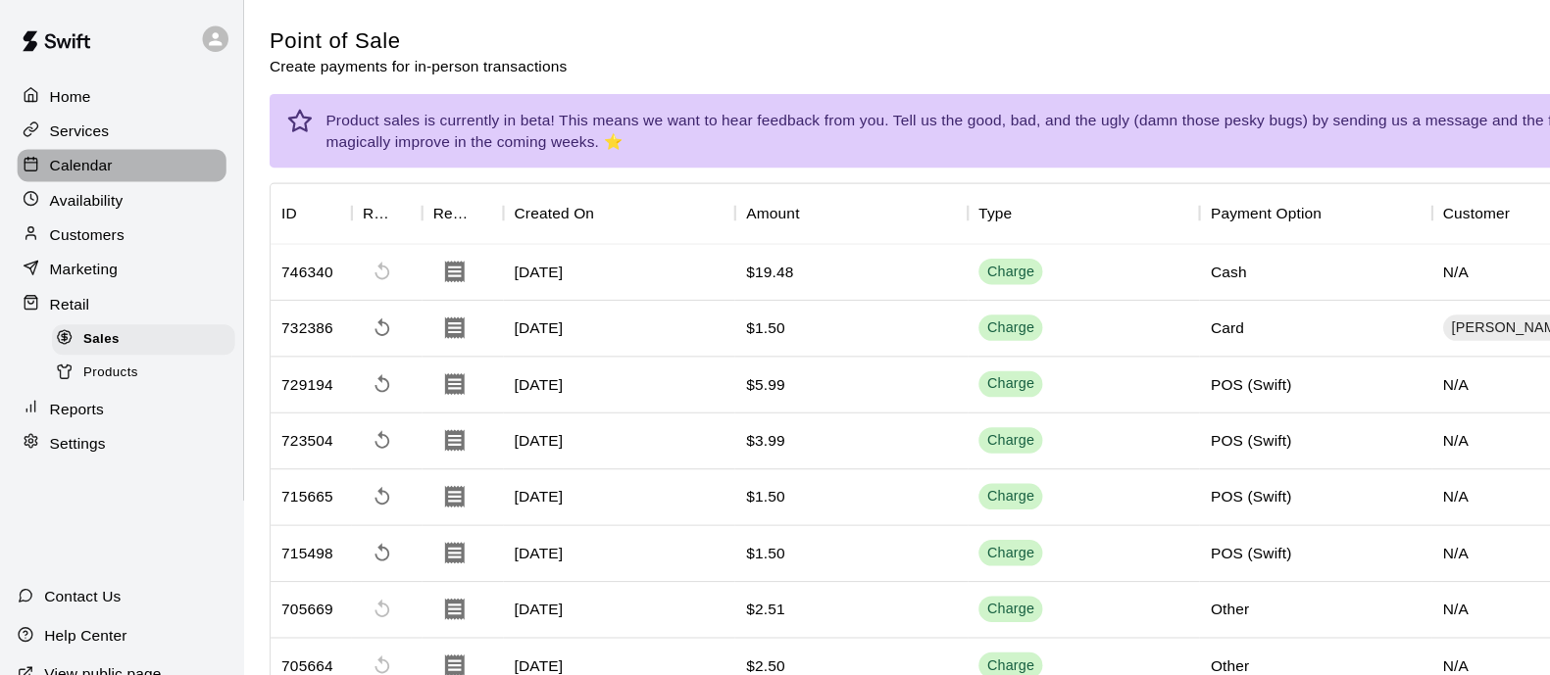
click at [172, 155] on div "Calendar" at bounding box center [110, 149] width 189 height 29
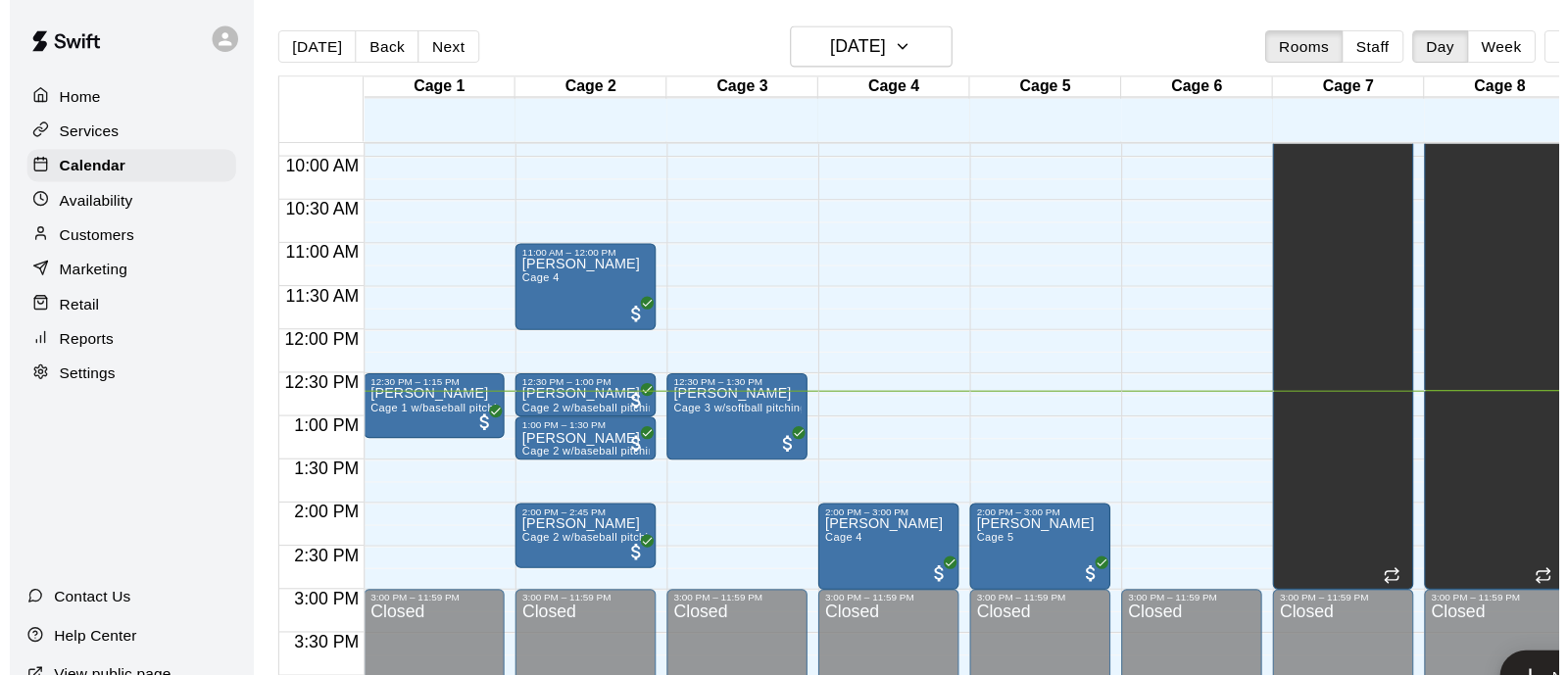
scroll to position [883, 0]
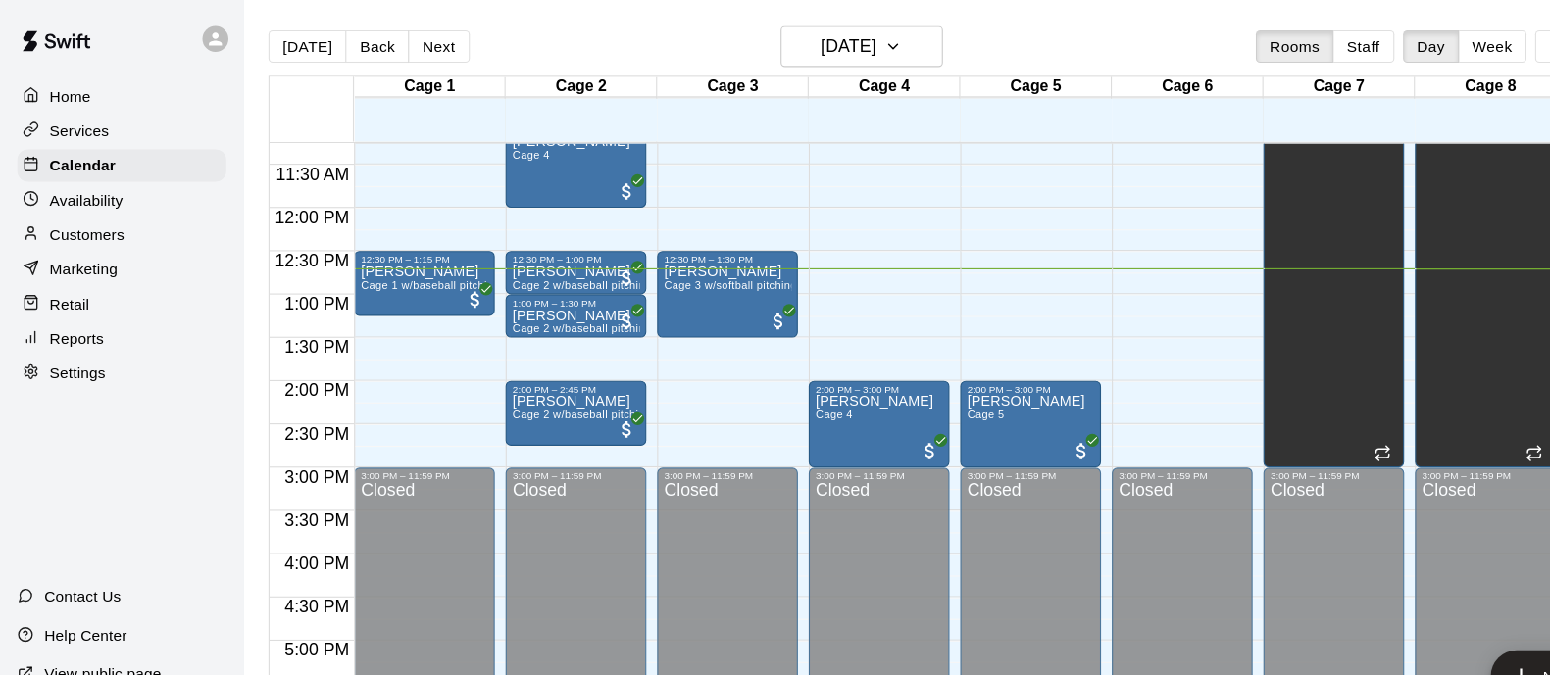
click at [369, 353] on div "12:00 AM – 9:00 AM Closed 12:30 PM – 1:15 PM Cole Weber Cage 1 w/baseball pitch…" at bounding box center [383, 188] width 127 height 1882
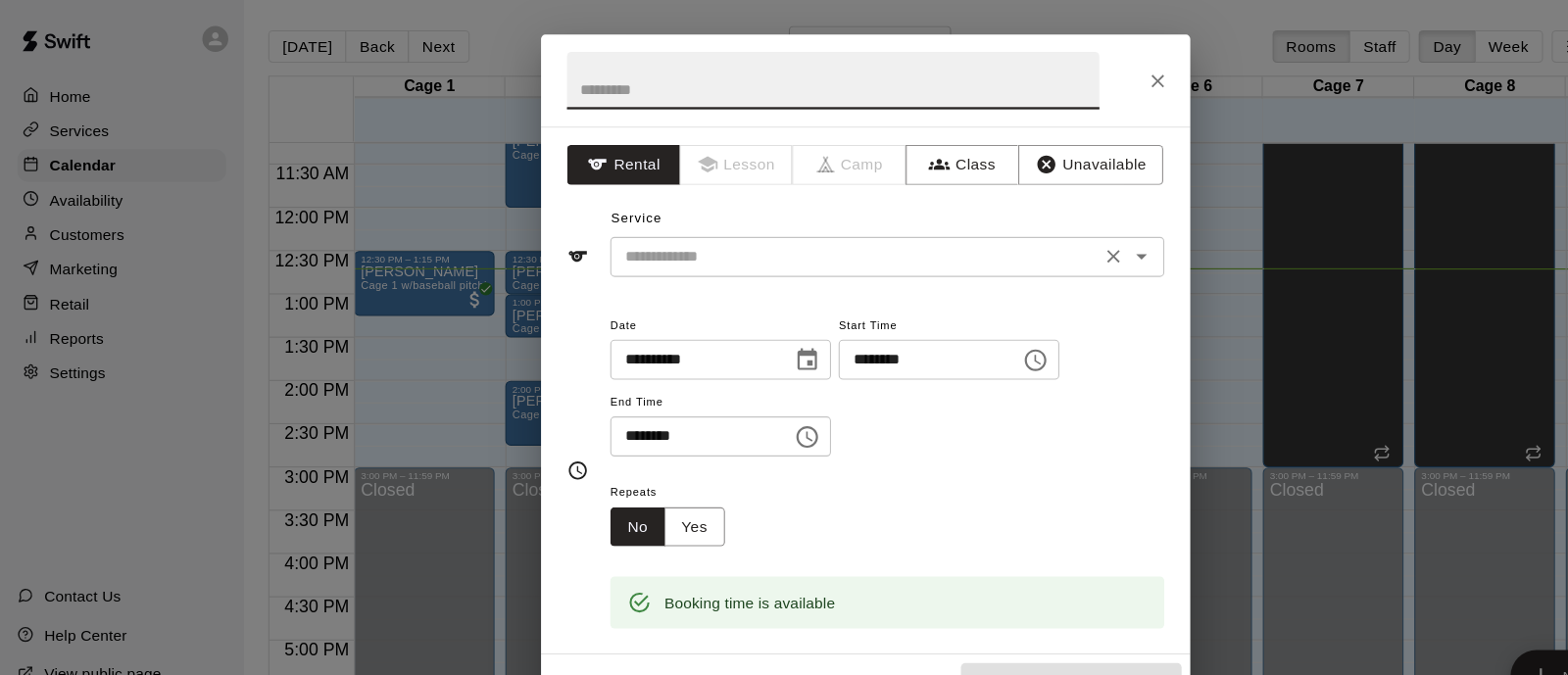
click at [672, 245] on div "​" at bounding box center [804, 233] width 502 height 36
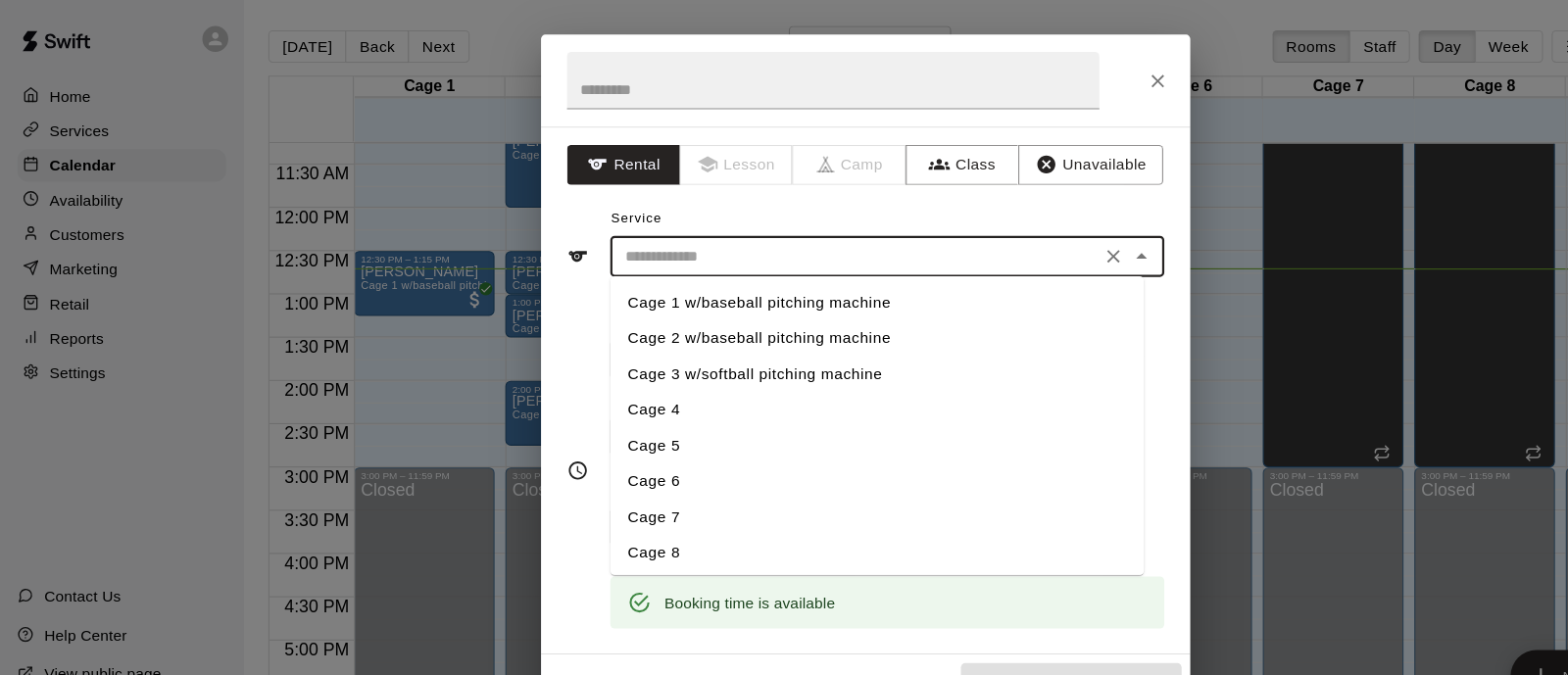
click at [650, 267] on li "Cage 1 w/baseball pitching machine" at bounding box center [794, 274] width 483 height 32
type input "**********"
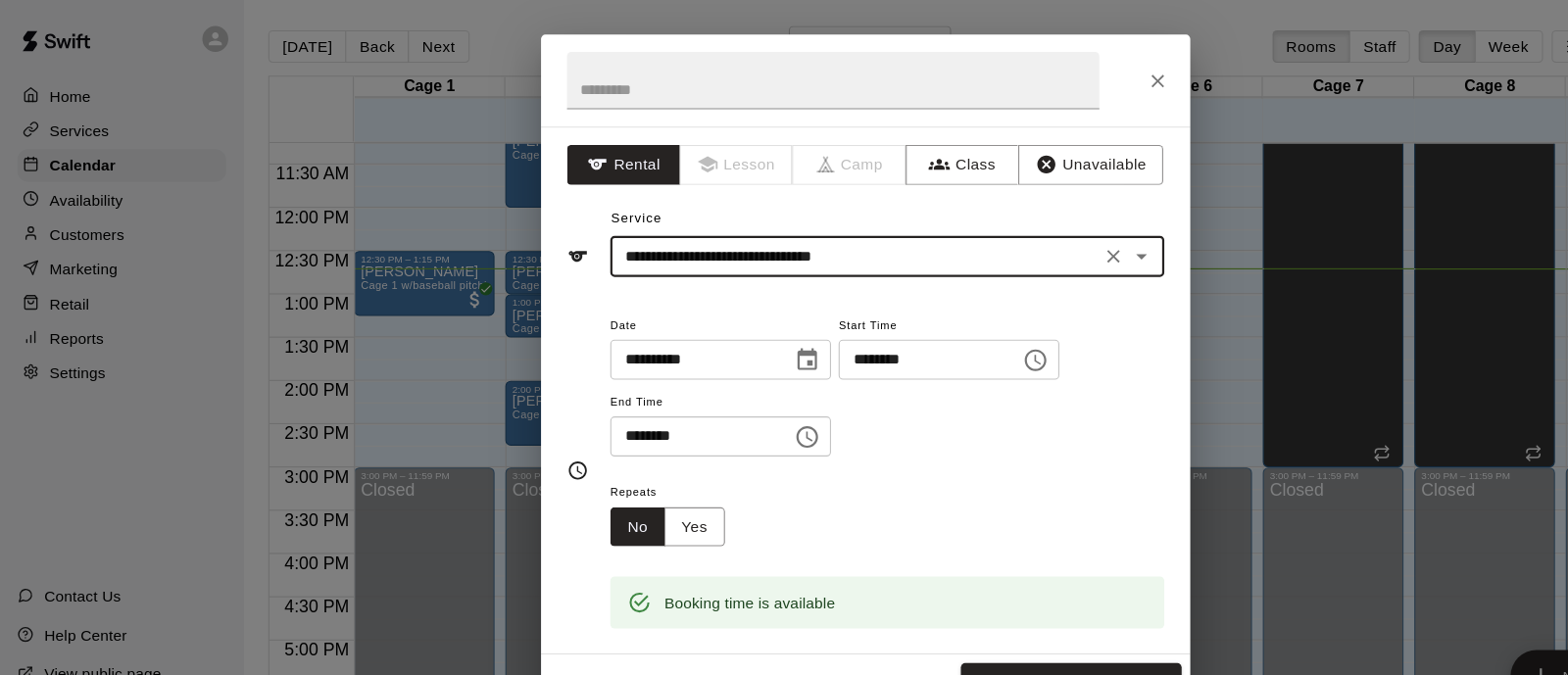
click at [704, 394] on input "********" at bounding box center [628, 395] width 151 height 36
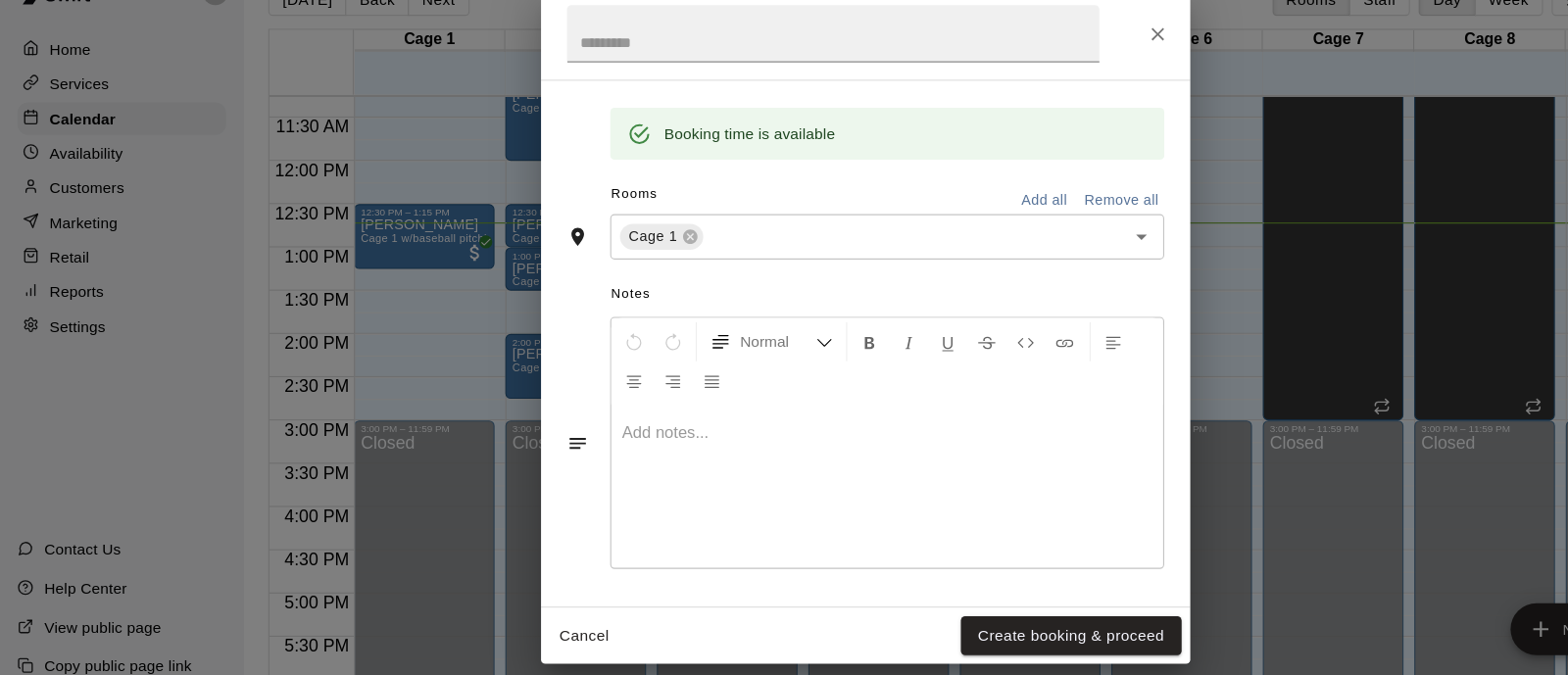
scroll to position [0, 0]
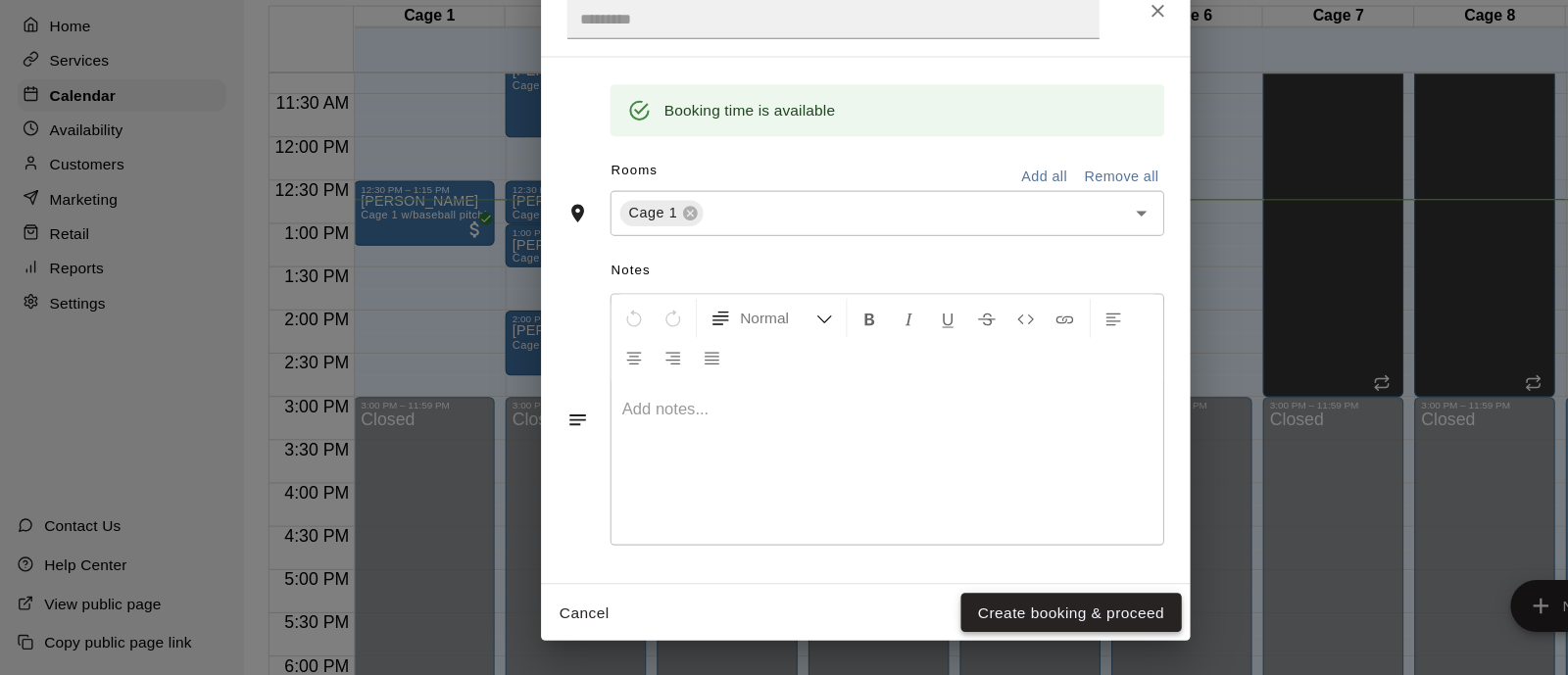
type input "********"
click at [956, 609] on button "Create booking & proceed" at bounding box center [970, 619] width 200 height 36
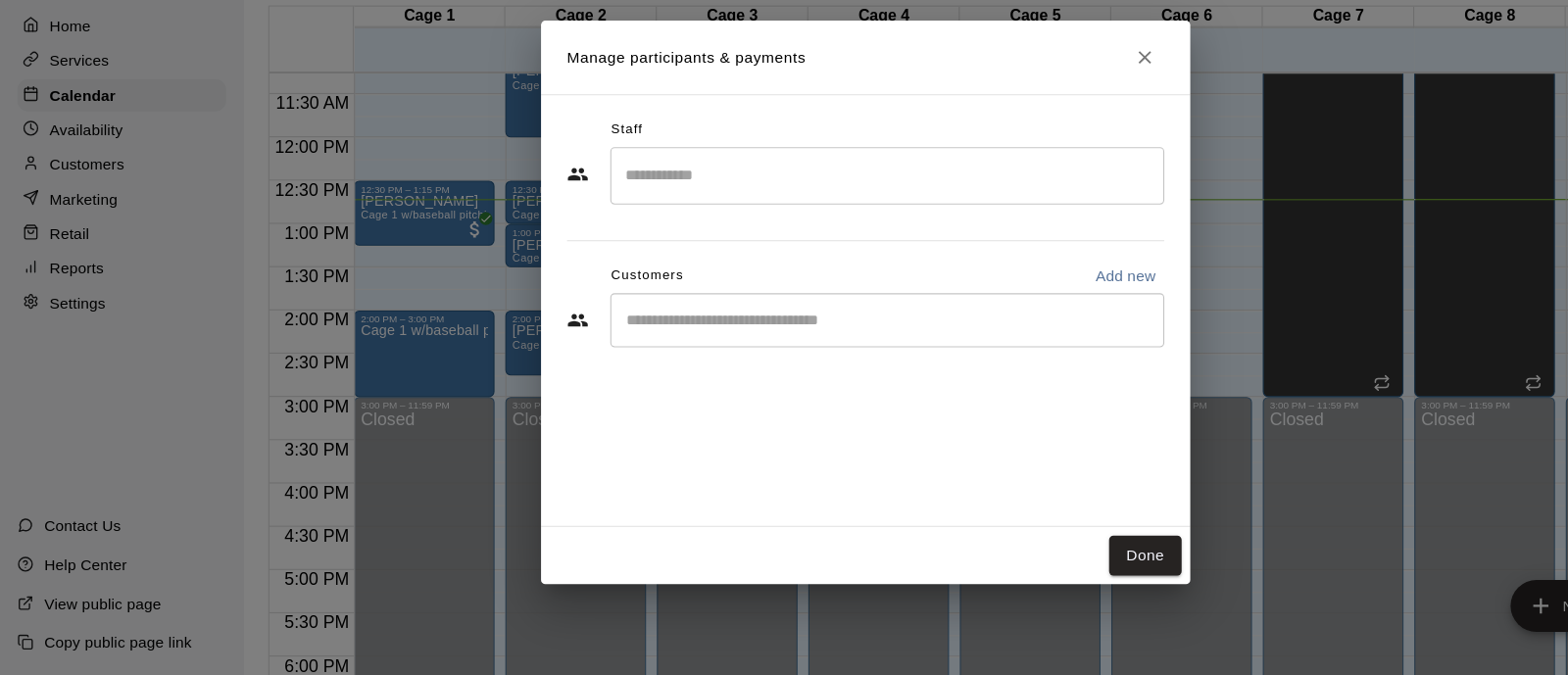
click at [664, 361] on input "Start typing to search customers..." at bounding box center [804, 354] width 484 height 20
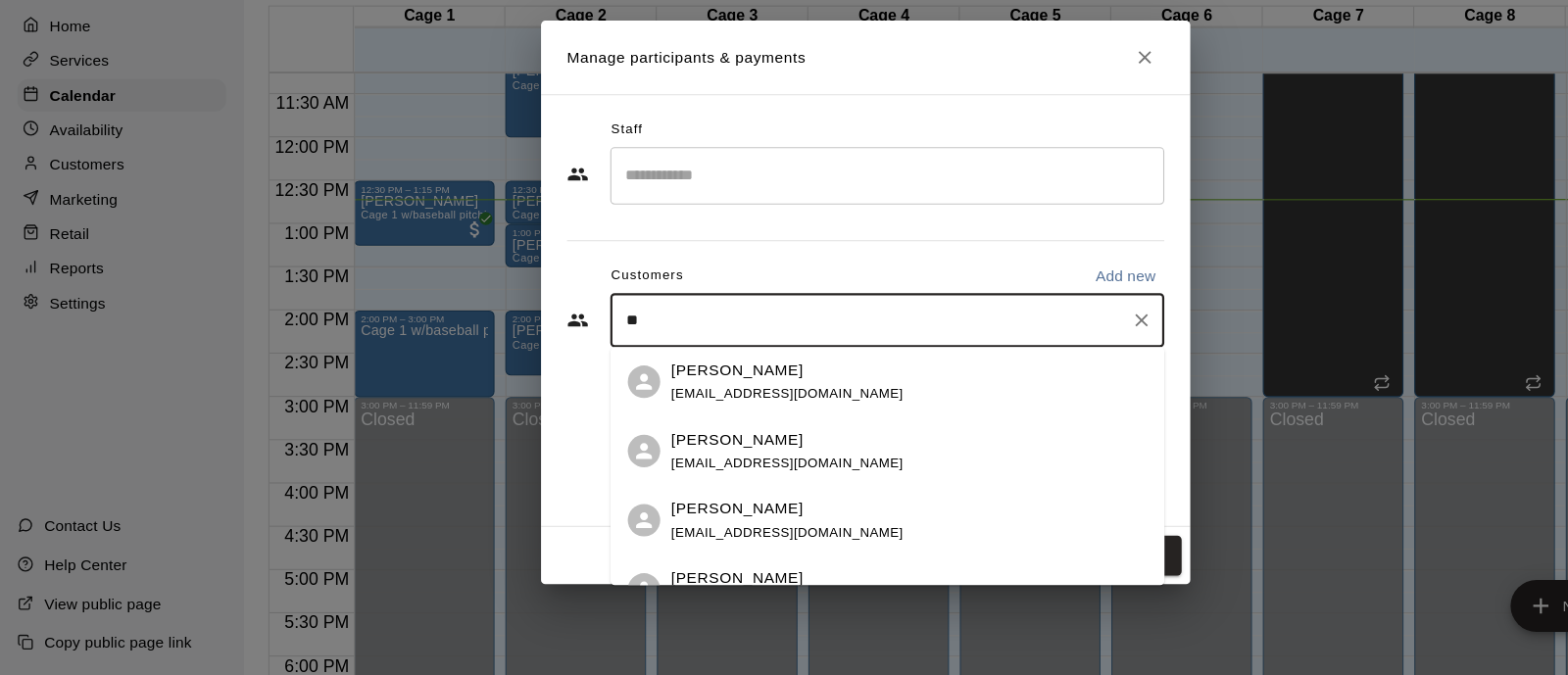
type input "*"
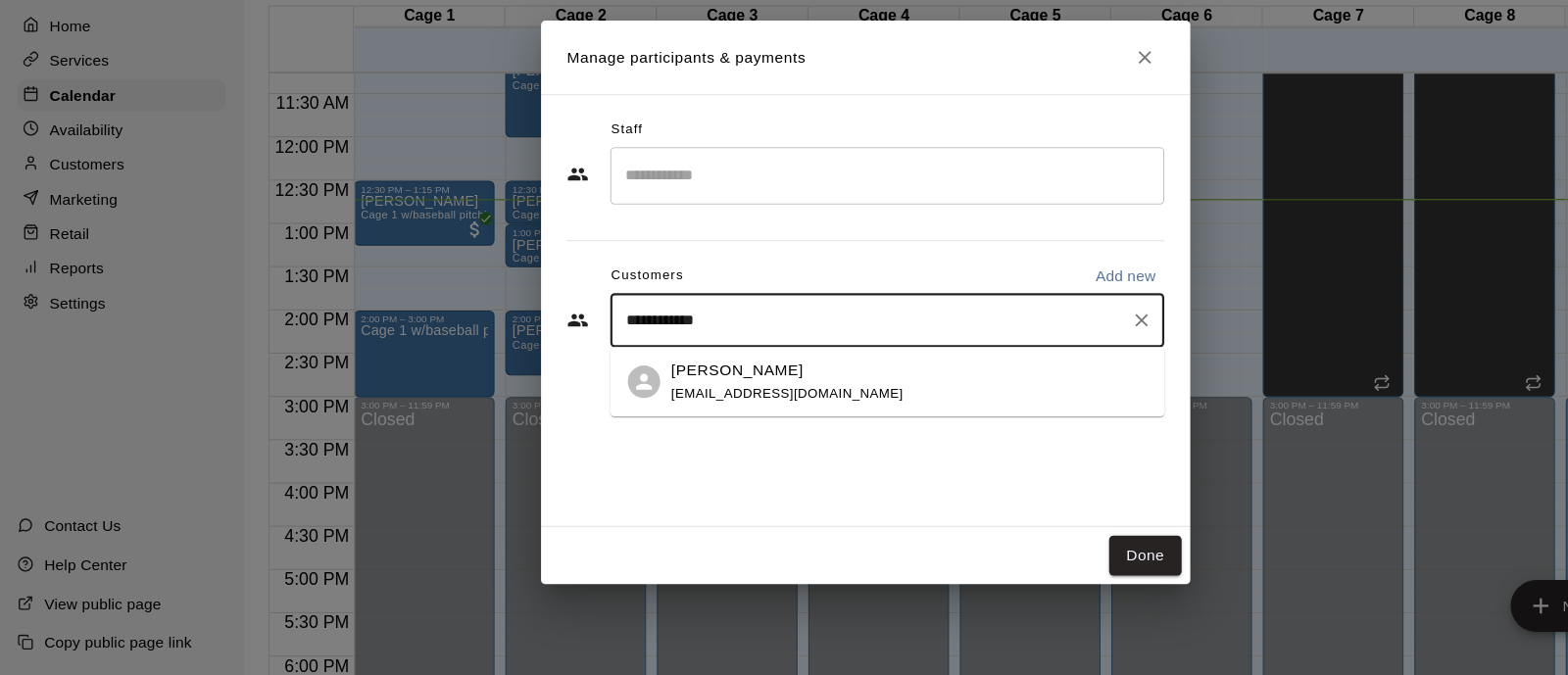
type input "**********"
click at [724, 422] on span "[EMAIL_ADDRESS][DOMAIN_NAME]" at bounding box center [713, 420] width 211 height 14
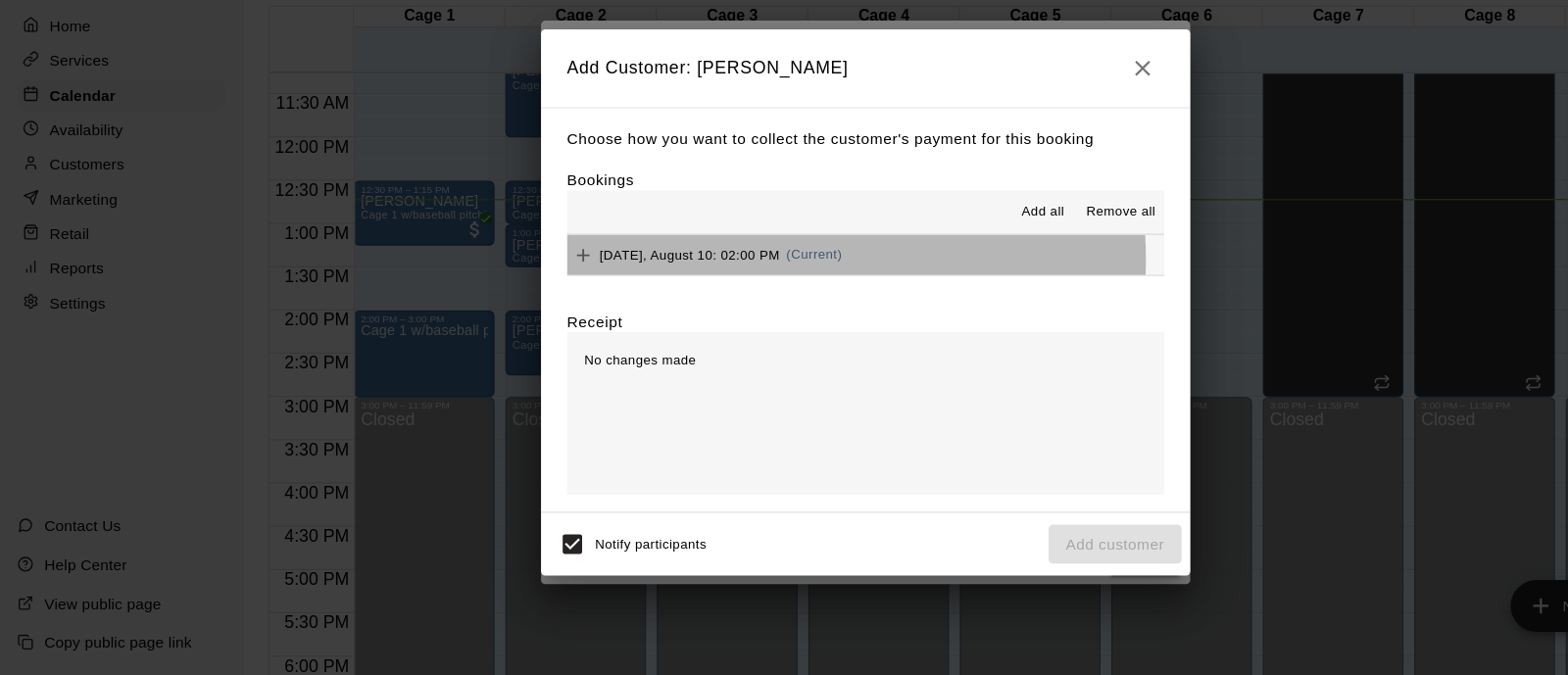
click at [680, 300] on span "Sunday, August 10: 02:00 PM" at bounding box center [625, 294] width 164 height 14
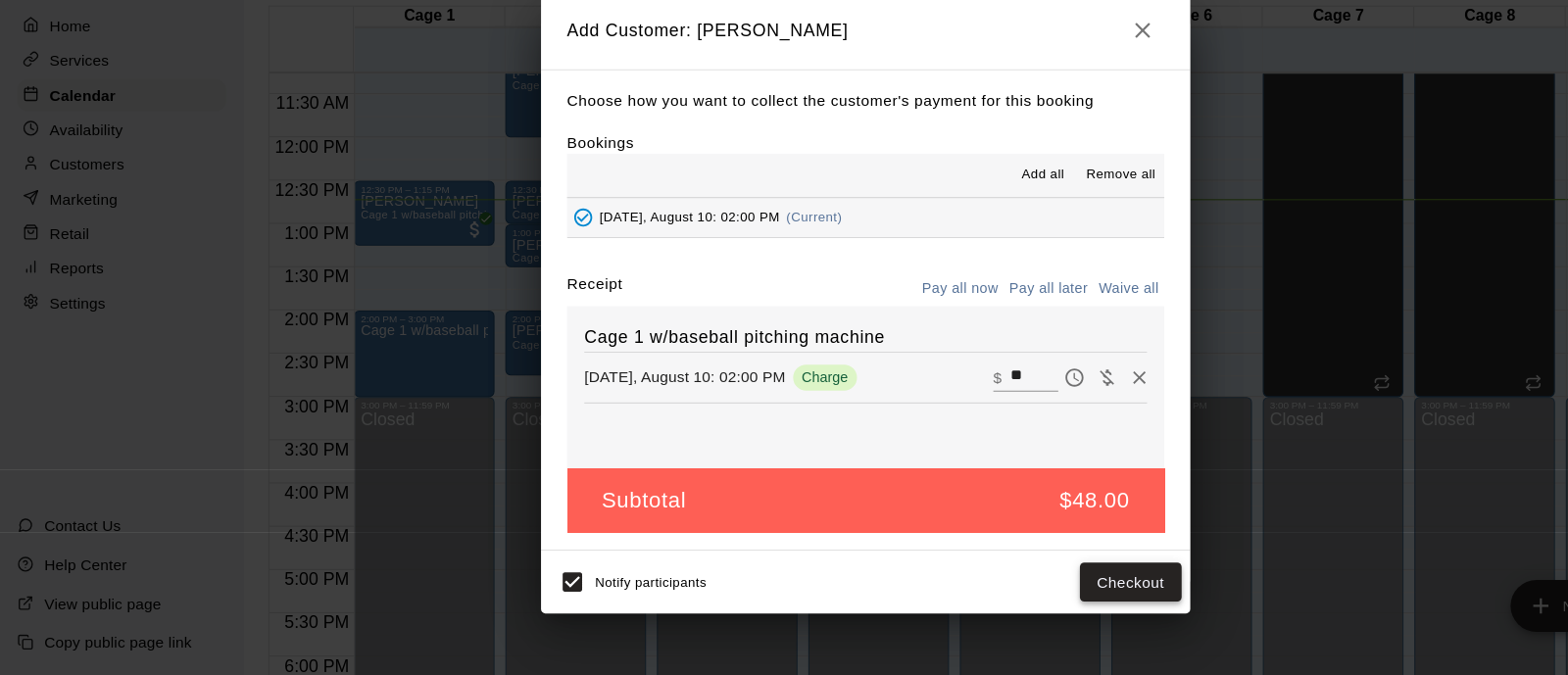
click at [1000, 584] on button "Checkout" at bounding box center [1024, 591] width 92 height 36
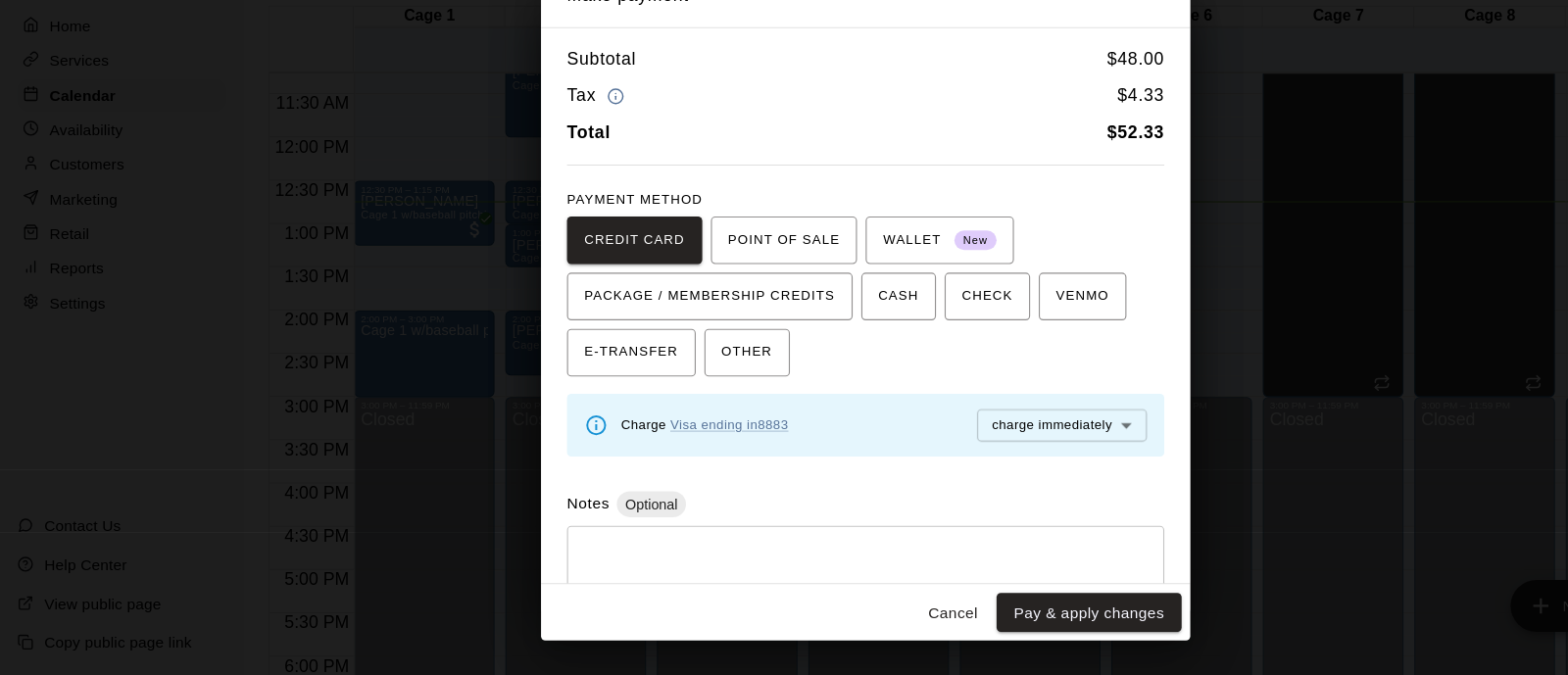
click at [852, 615] on button "Cancel" at bounding box center [863, 619] width 63 height 36
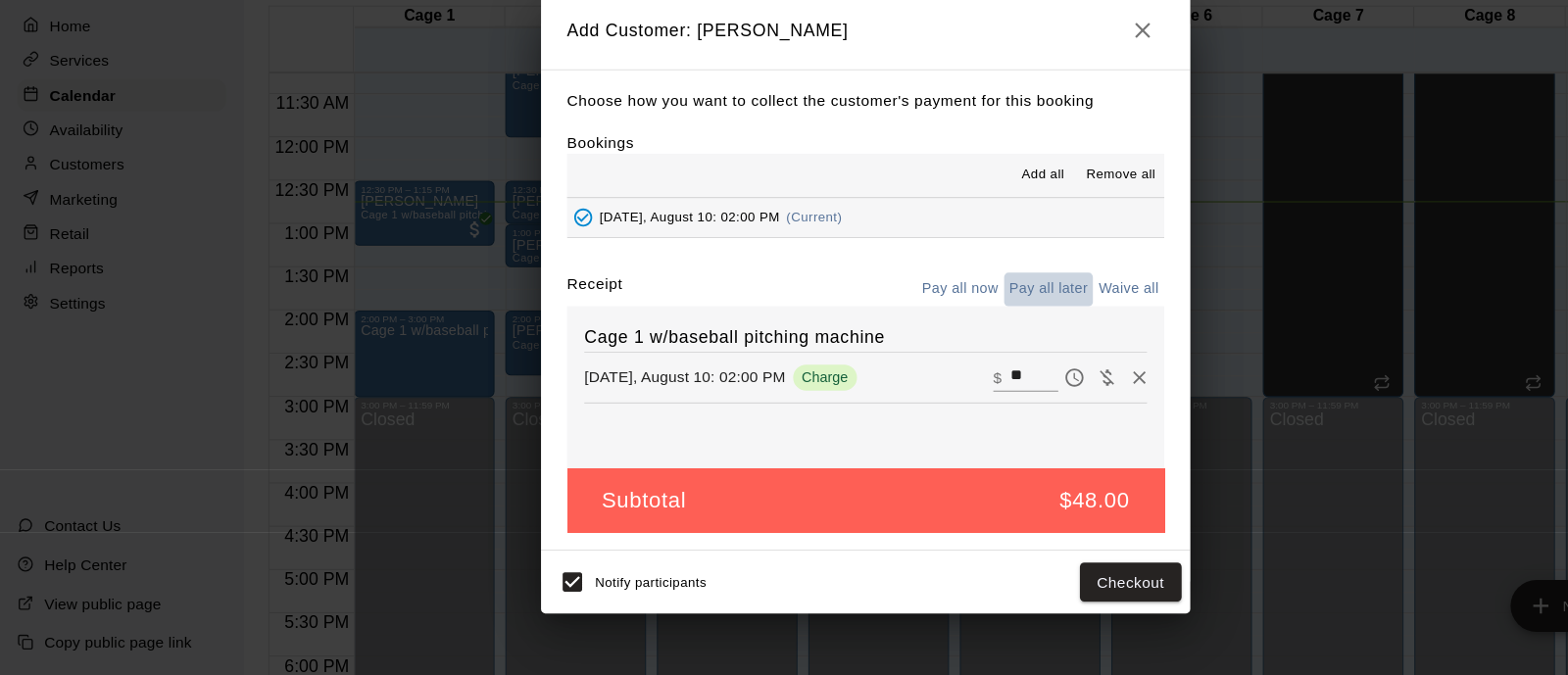
drag, startPoint x: 939, startPoint y: 319, endPoint x: 927, endPoint y: 343, distance: 27.2
click at [935, 320] on button "Pay all later" at bounding box center [950, 326] width 81 height 30
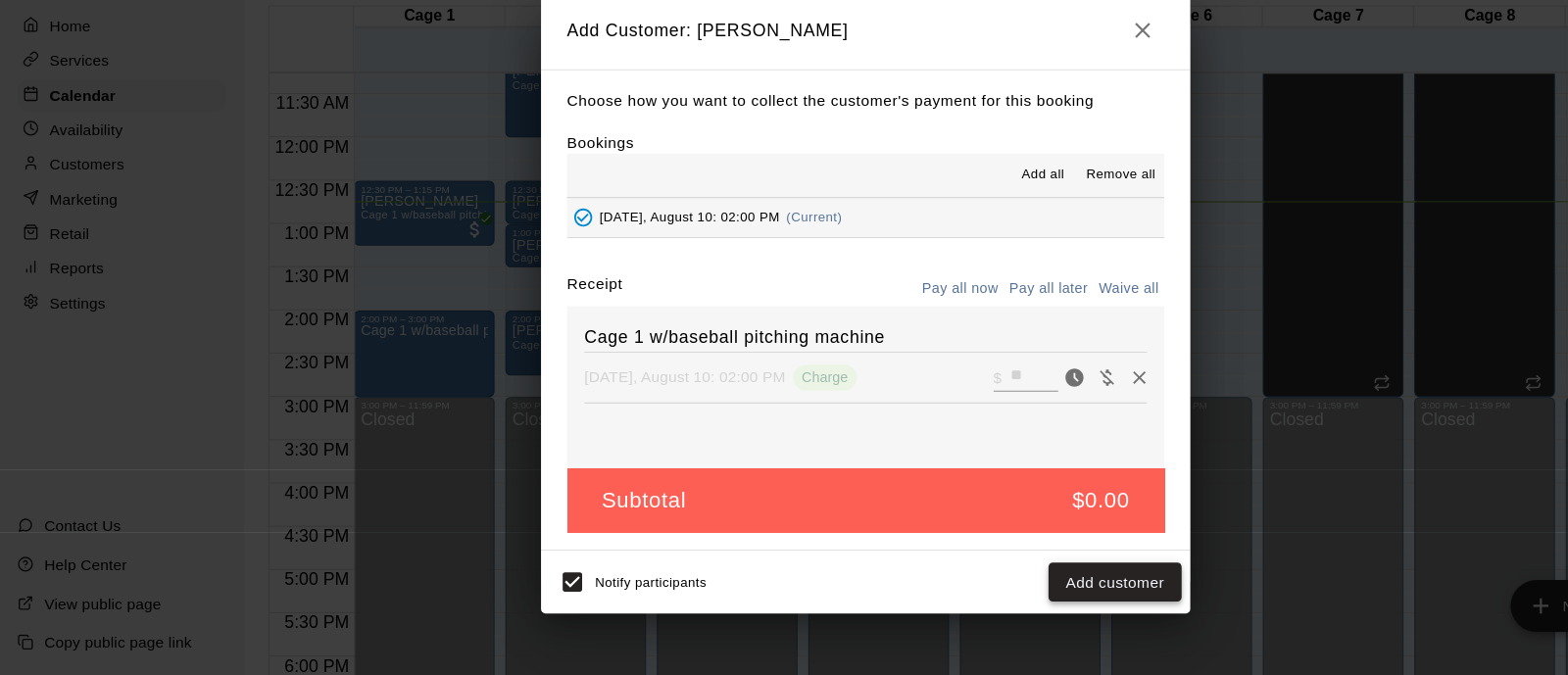
click at [1023, 590] on button "Add customer" at bounding box center [1010, 591] width 121 height 36
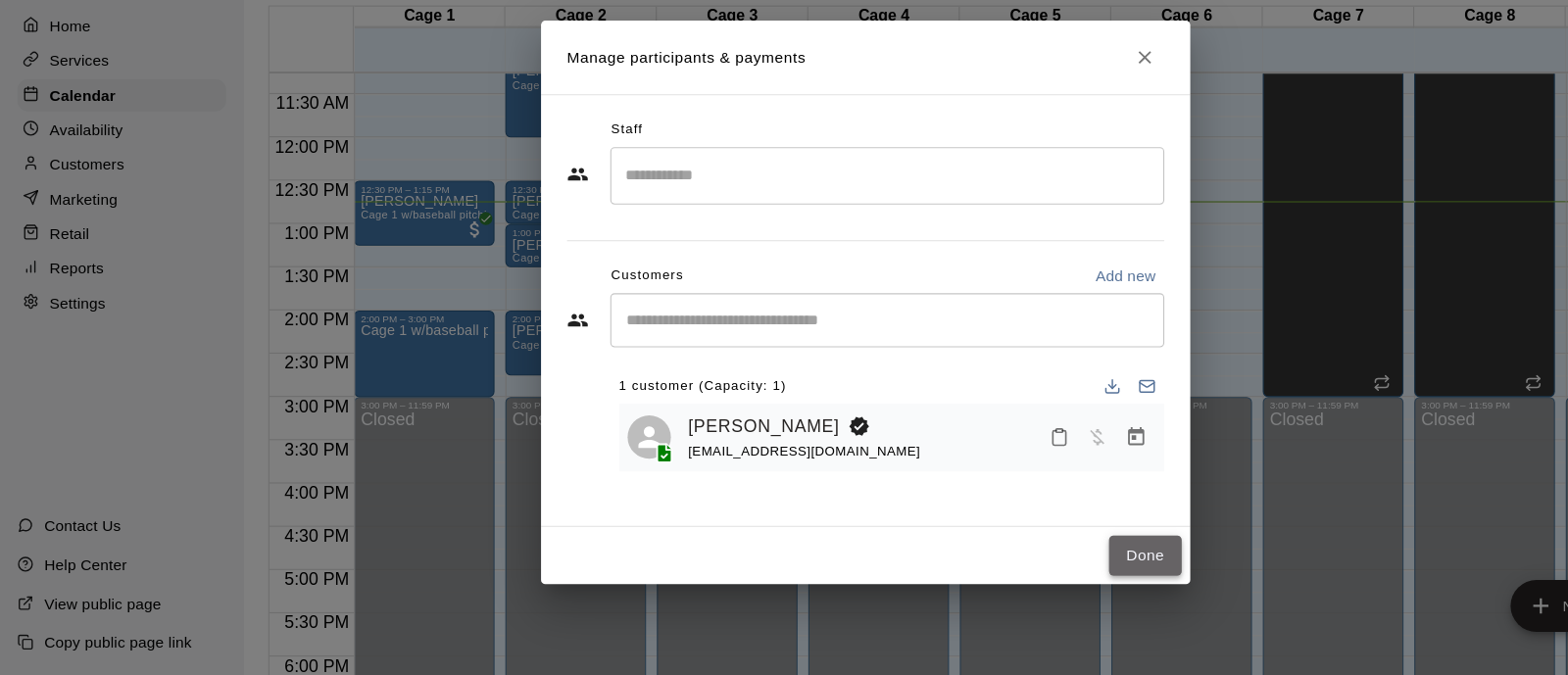
click at [1016, 550] on button "Done" at bounding box center [1038, 567] width 66 height 36
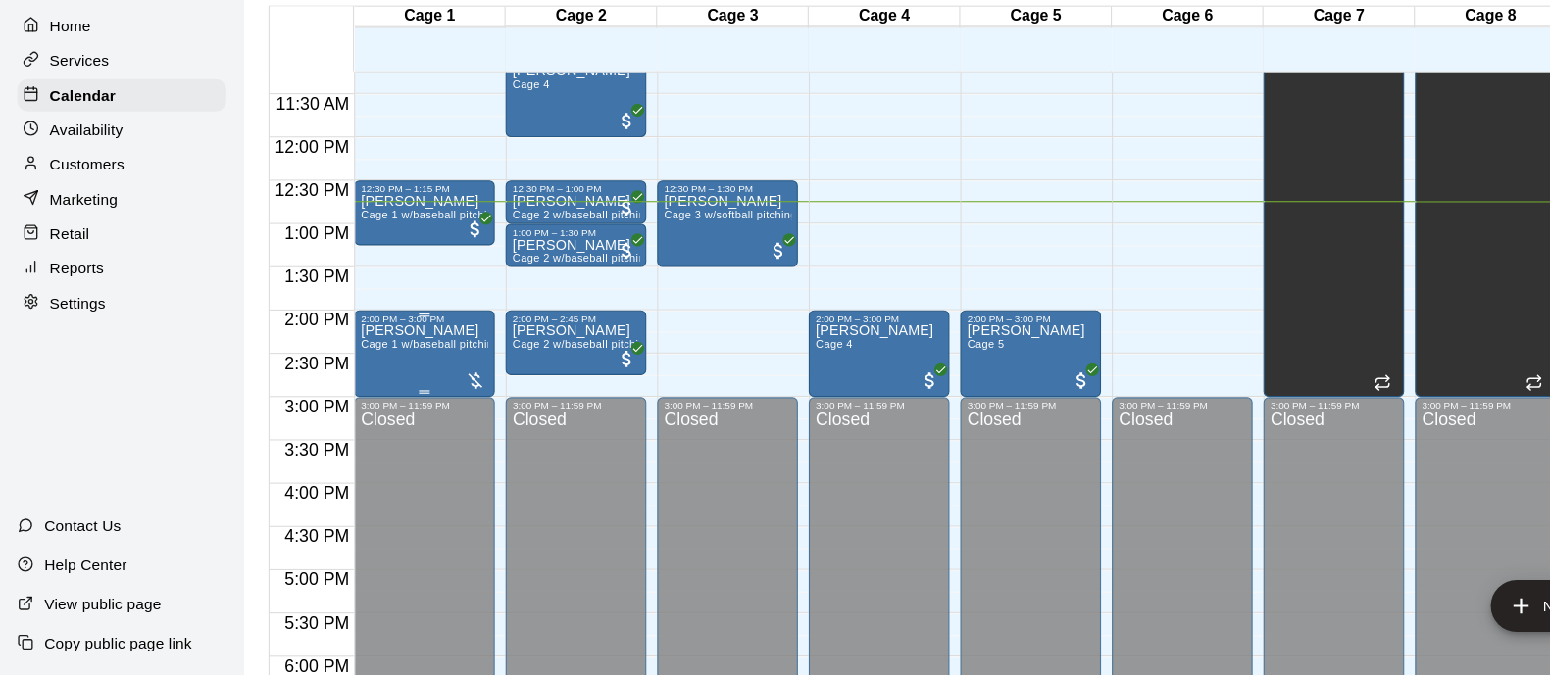
click at [403, 380] on span "Cage 1 w/baseball pitching machine" at bounding box center [410, 375] width 168 height 11
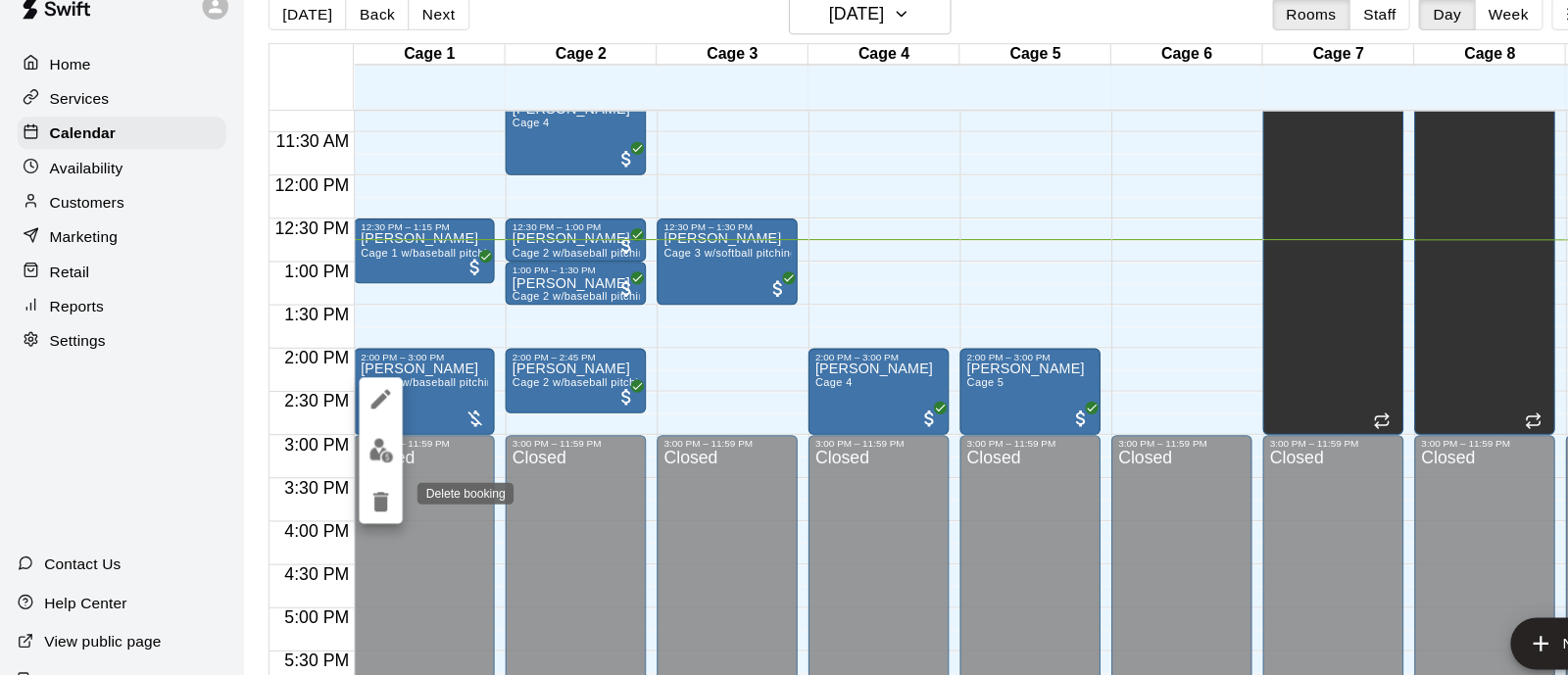
click at [353, 479] on icon "delete" at bounding box center [345, 484] width 24 height 24
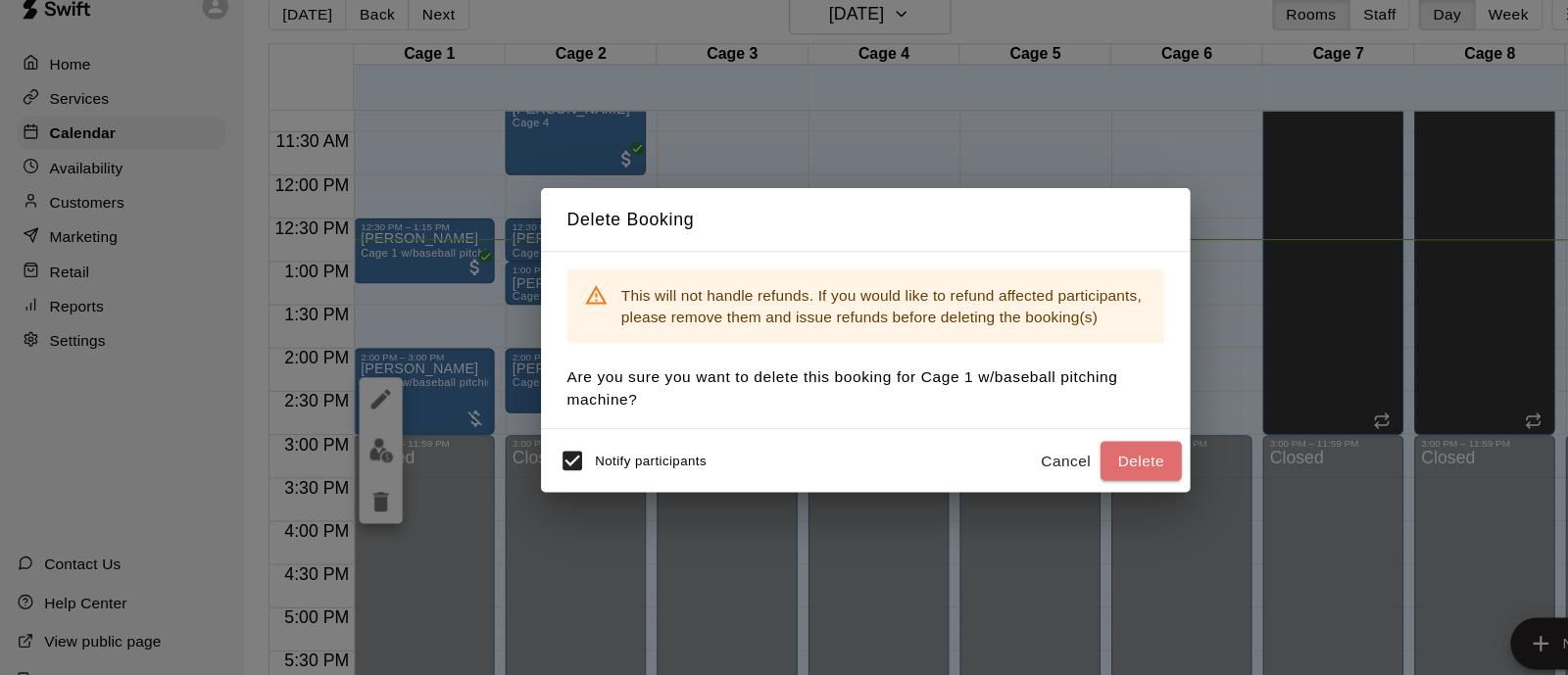
click at [1046, 446] on button "Delete" at bounding box center [1034, 447] width 74 height 36
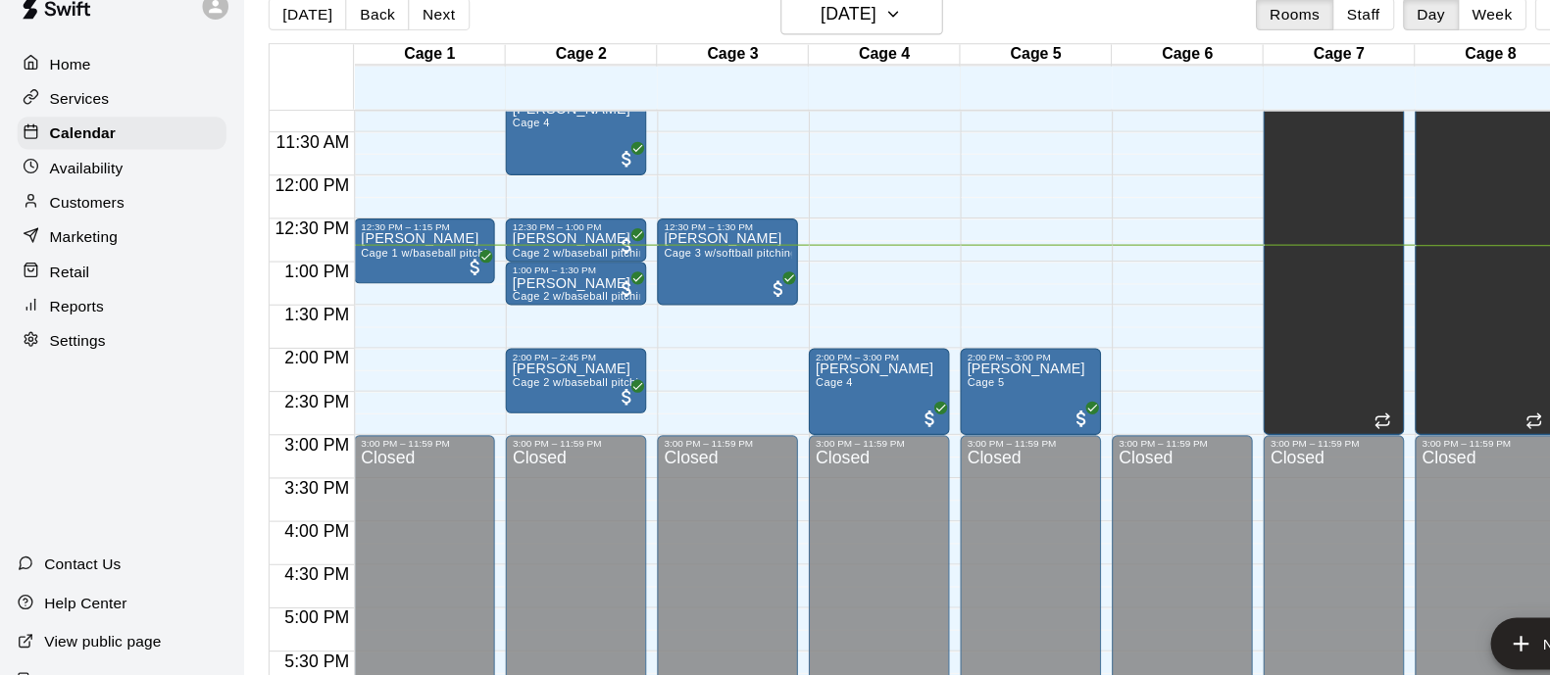
click at [975, 234] on div "12:00 AM – 9:00 AM Closed 2:00 PM – 3:00 PM Khobi Peck Cage 5 3:00 PM – 11:59 P…" at bounding box center [932, 188] width 127 height 1882
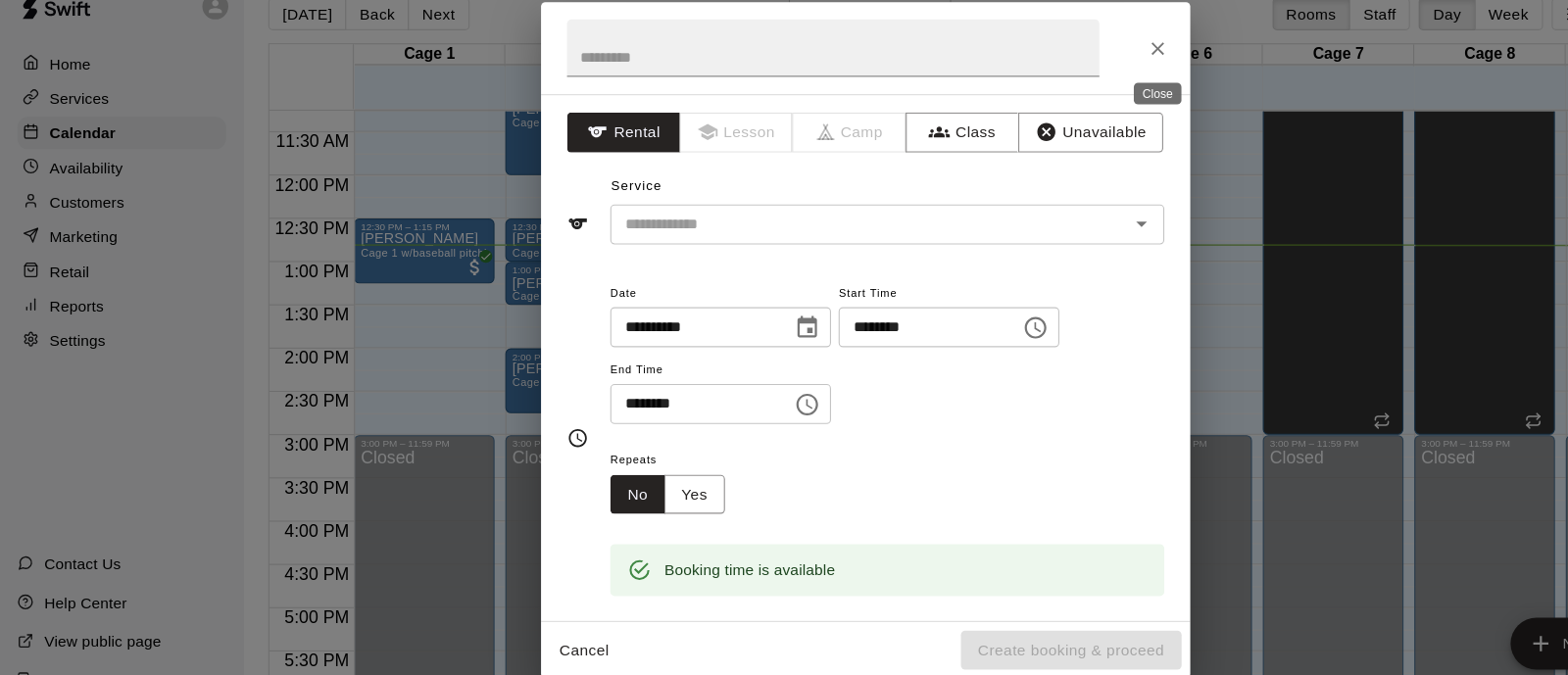
drag, startPoint x: 1047, startPoint y: 71, endPoint x: 1036, endPoint y: 61, distance: 14.6
click at [1036, 61] on button "Close" at bounding box center [1048, 73] width 35 height 35
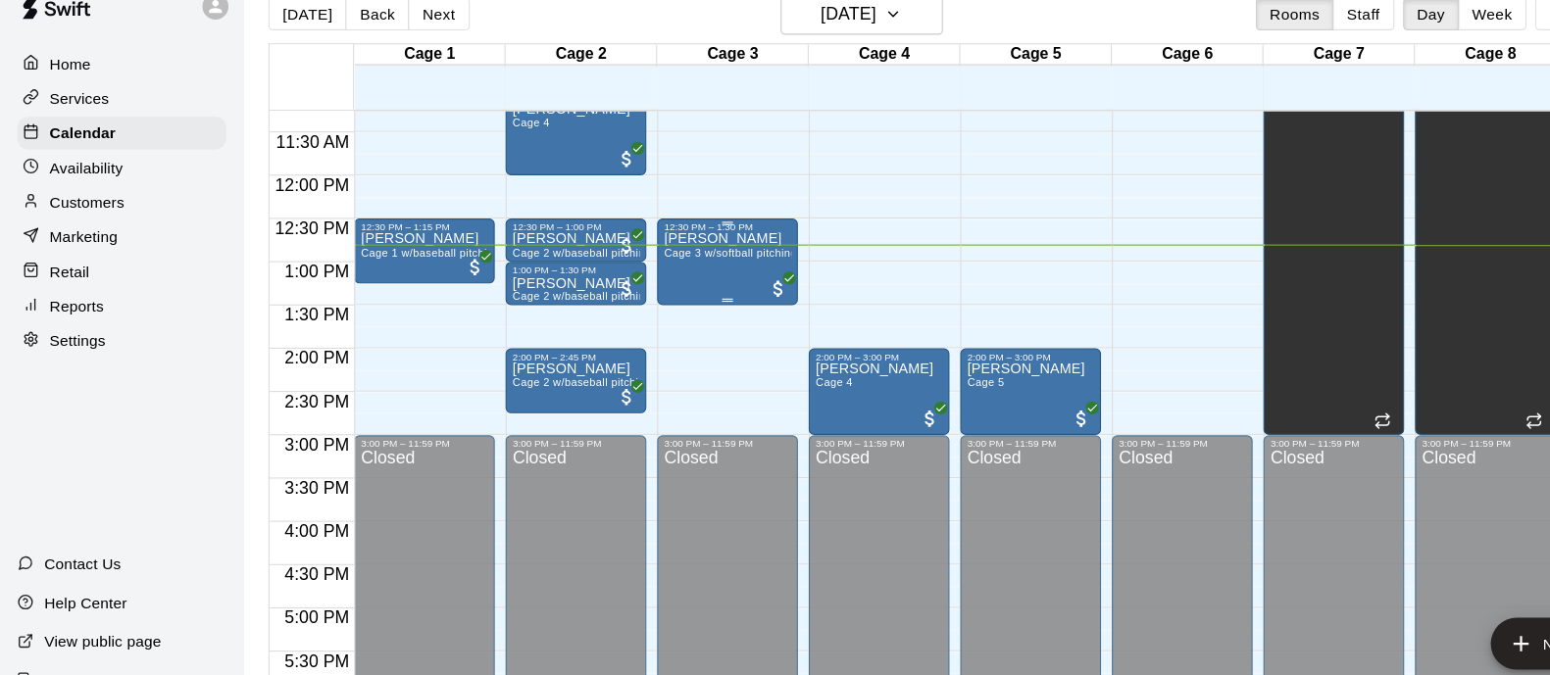
click at [656, 269] on div "Cathy Steinhagen Cage 3 w/softball pitching machine" at bounding box center [659, 577] width 116 height 675
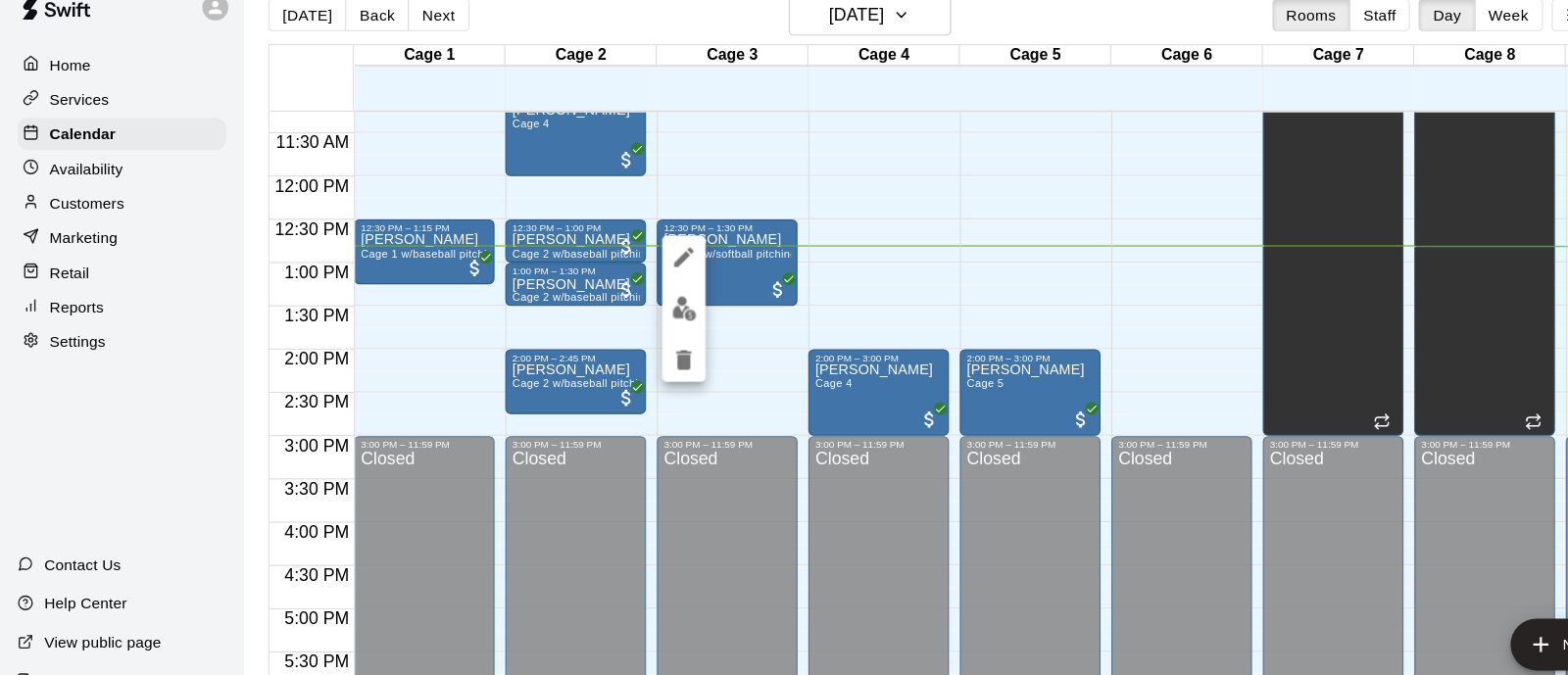
click at [738, 169] on div at bounding box center [784, 337] width 1568 height 675
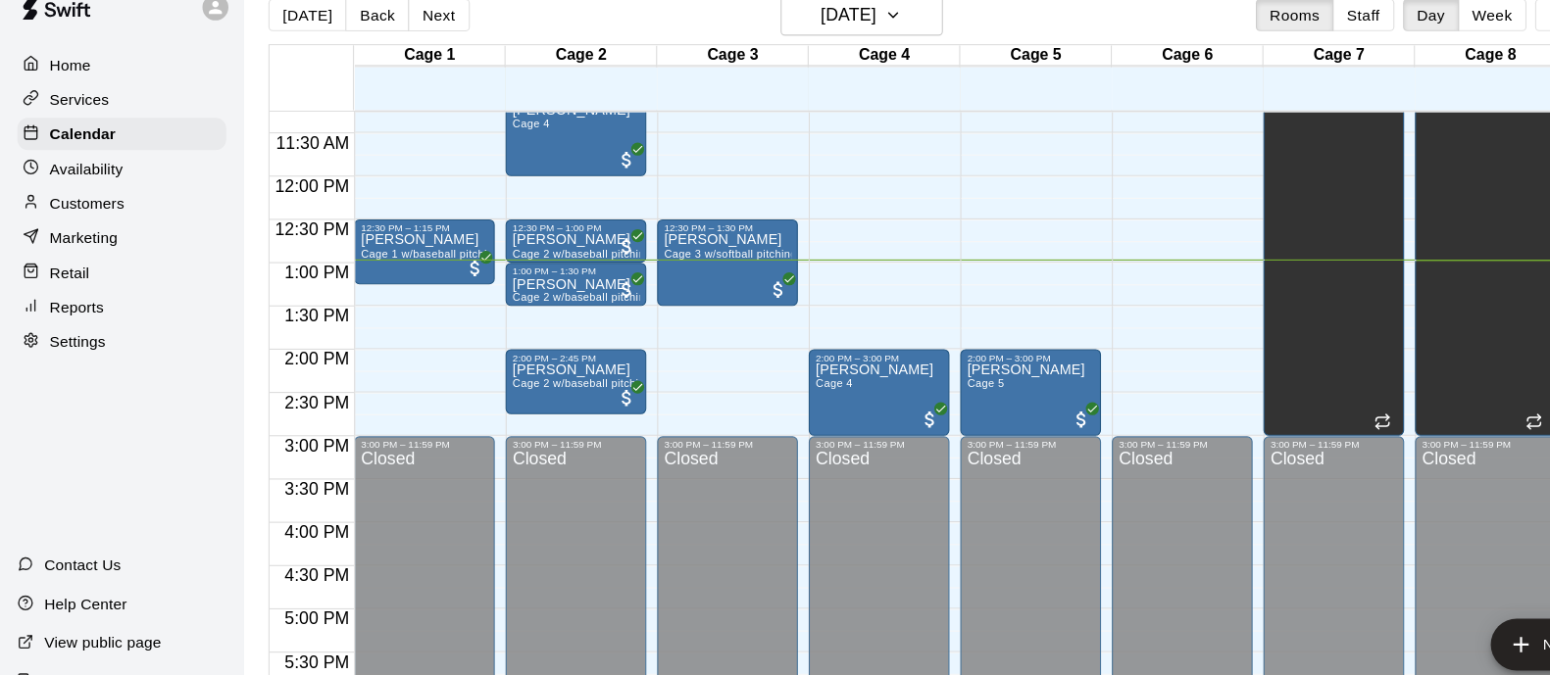
click at [657, 215] on div "12:00 AM – 9:00 AM Closed 12:30 PM – 1:30 PM Cathy Steinhagen Cage 3 w/softball…" at bounding box center [658, 188] width 127 height 1882
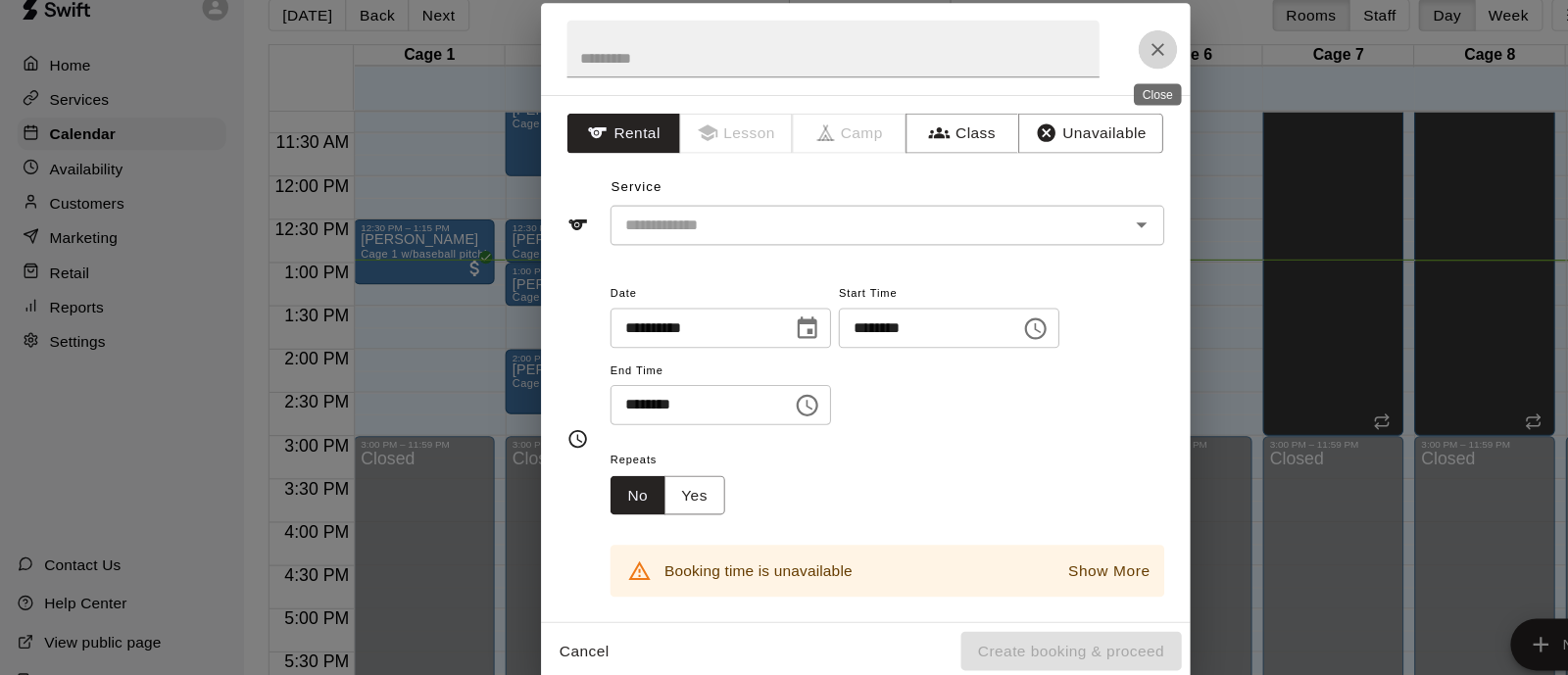
click at [1042, 75] on icon "Close" at bounding box center [1049, 74] width 20 height 20
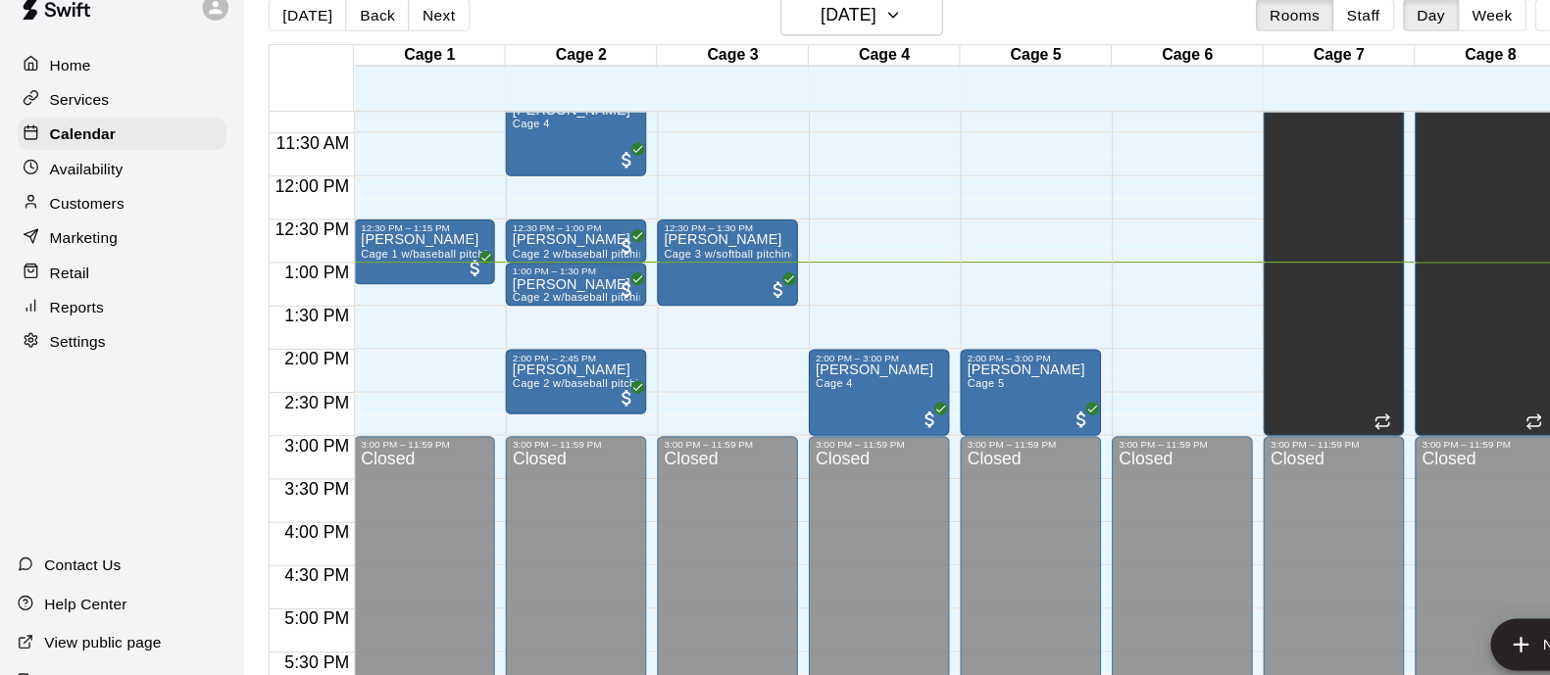
click at [787, 235] on div "12:00 AM – 9:00 AM Closed 2:00 PM – 3:00 PM [PERSON_NAME] Cage 4 3:00 PM – 11:5…" at bounding box center [795, 188] width 127 height 1882
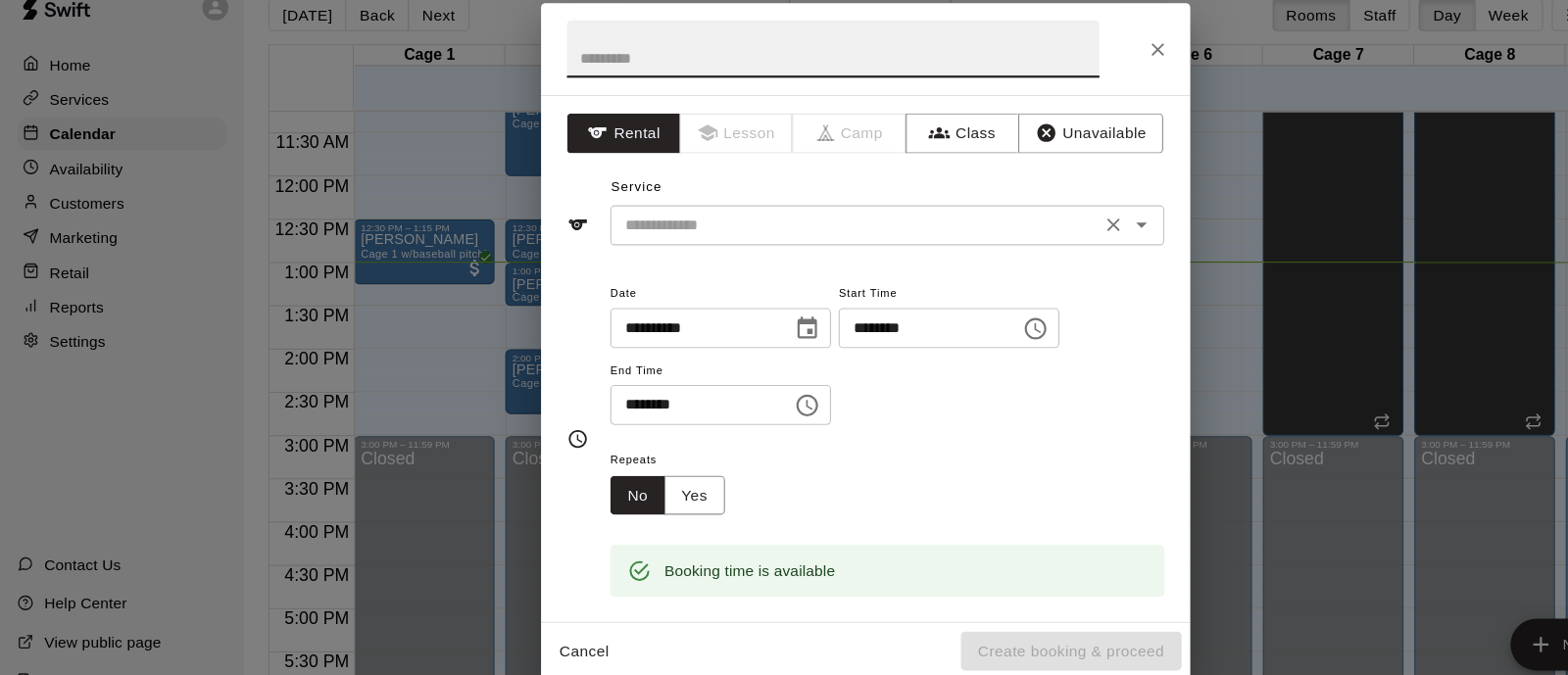
click at [790, 238] on input "text" at bounding box center [775, 233] width 432 height 25
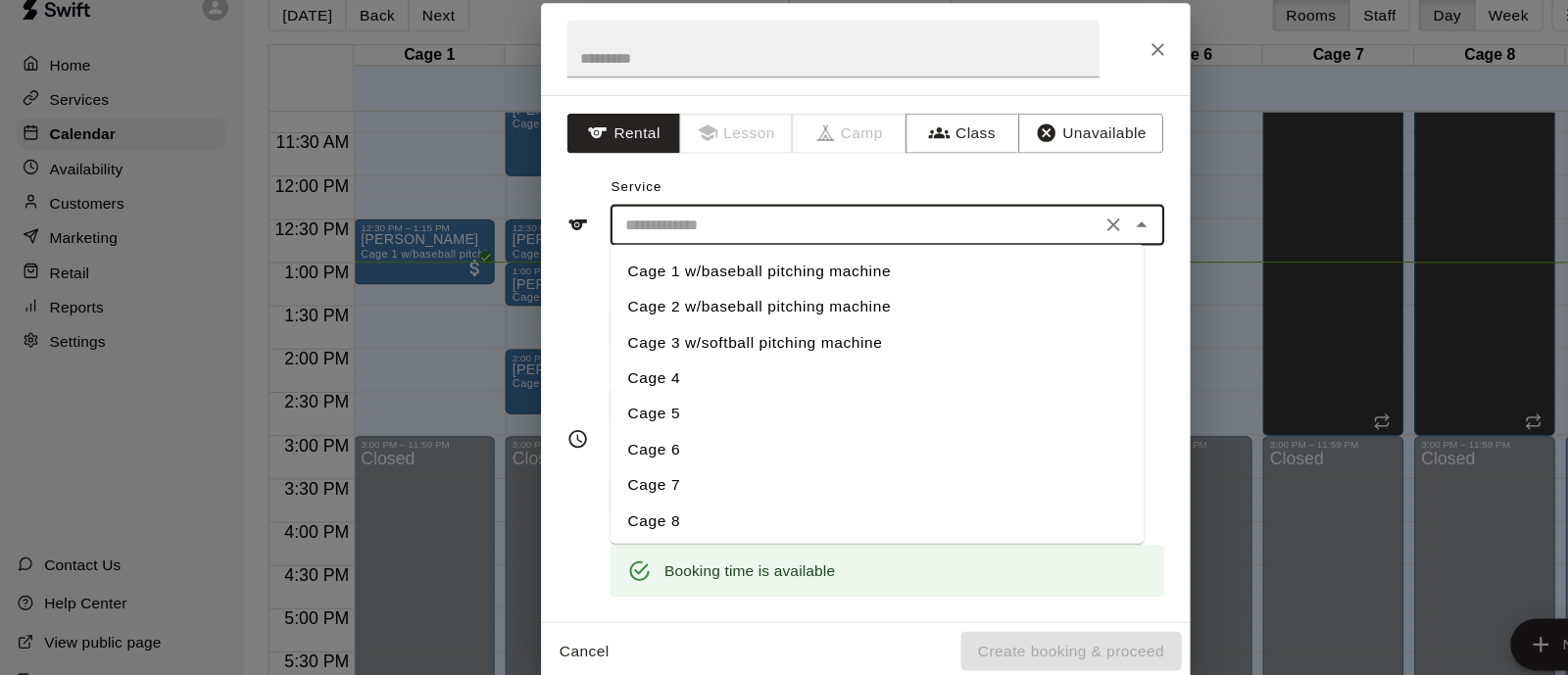
click at [615, 364] on li "Cage 4" at bounding box center [794, 371] width 483 height 32
type input "******"
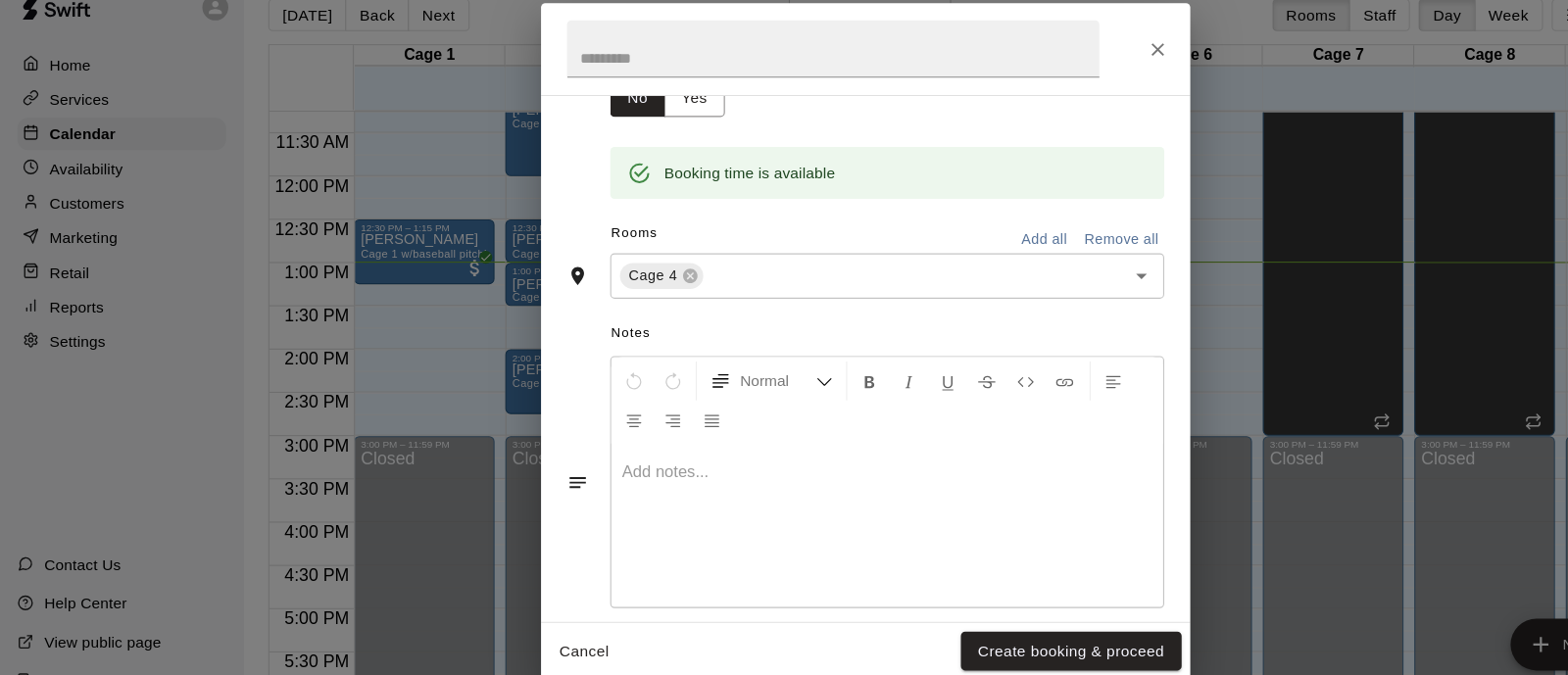
scroll to position [382, 0]
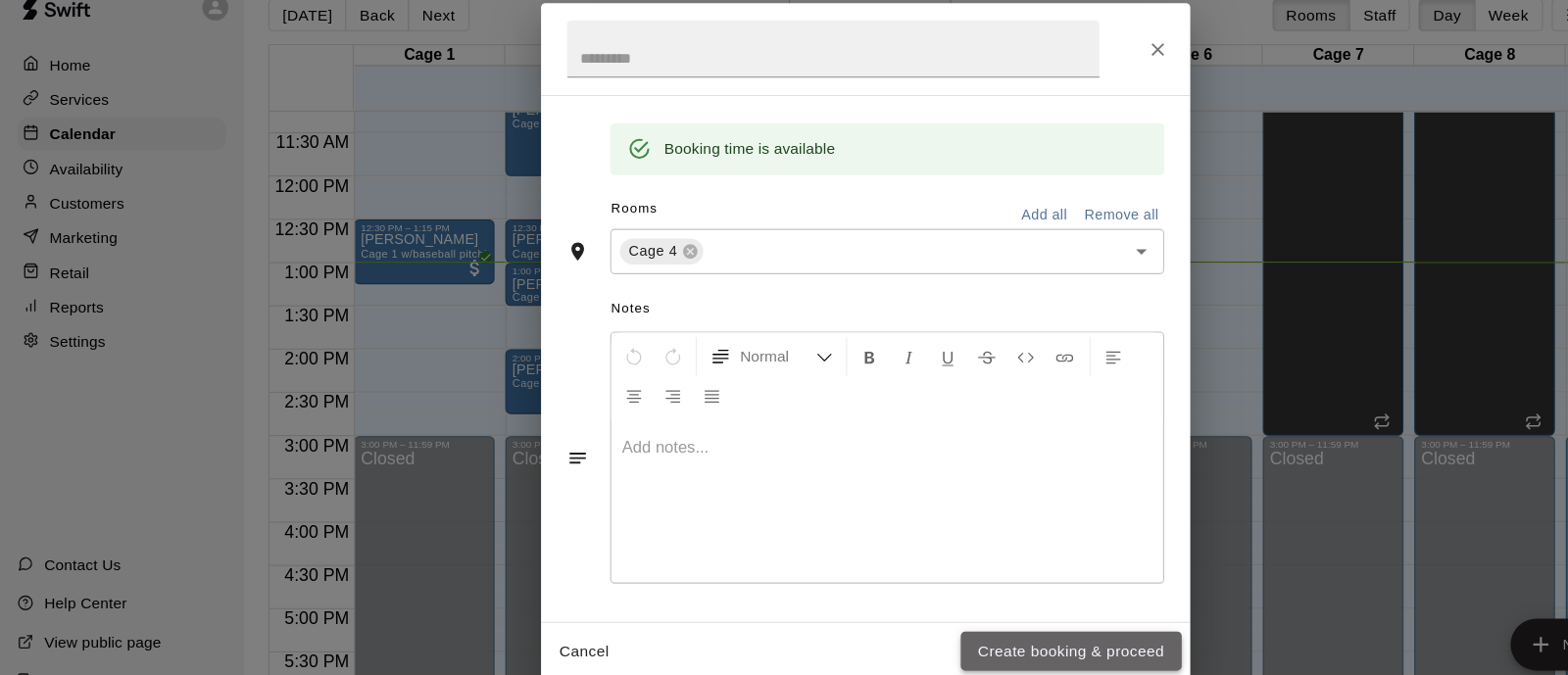
click at [977, 610] on button "Create booking & proceed" at bounding box center [970, 619] width 200 height 36
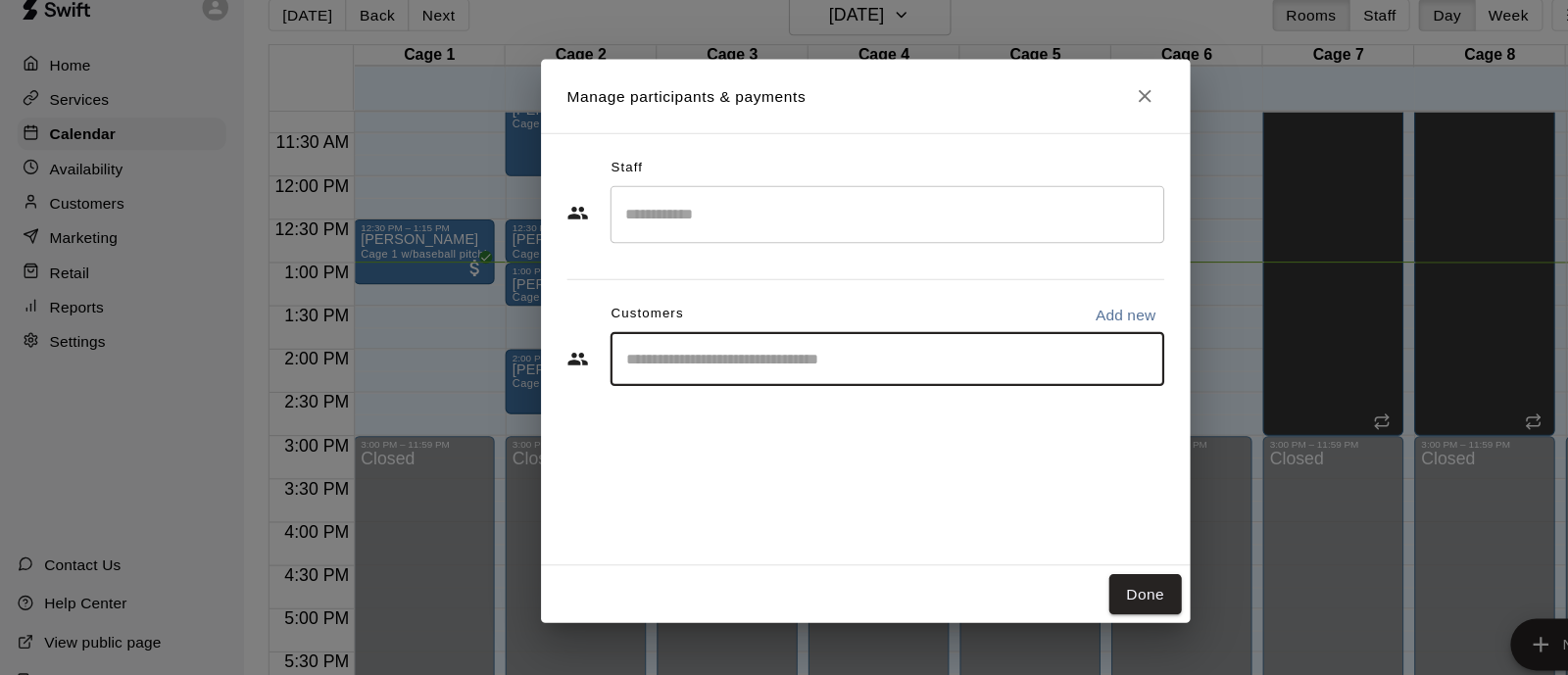
click at [667, 362] on input "Start typing to search customers..." at bounding box center [804, 354] width 484 height 20
click at [1040, 113] on icon "Close" at bounding box center [1037, 116] width 12 height 12
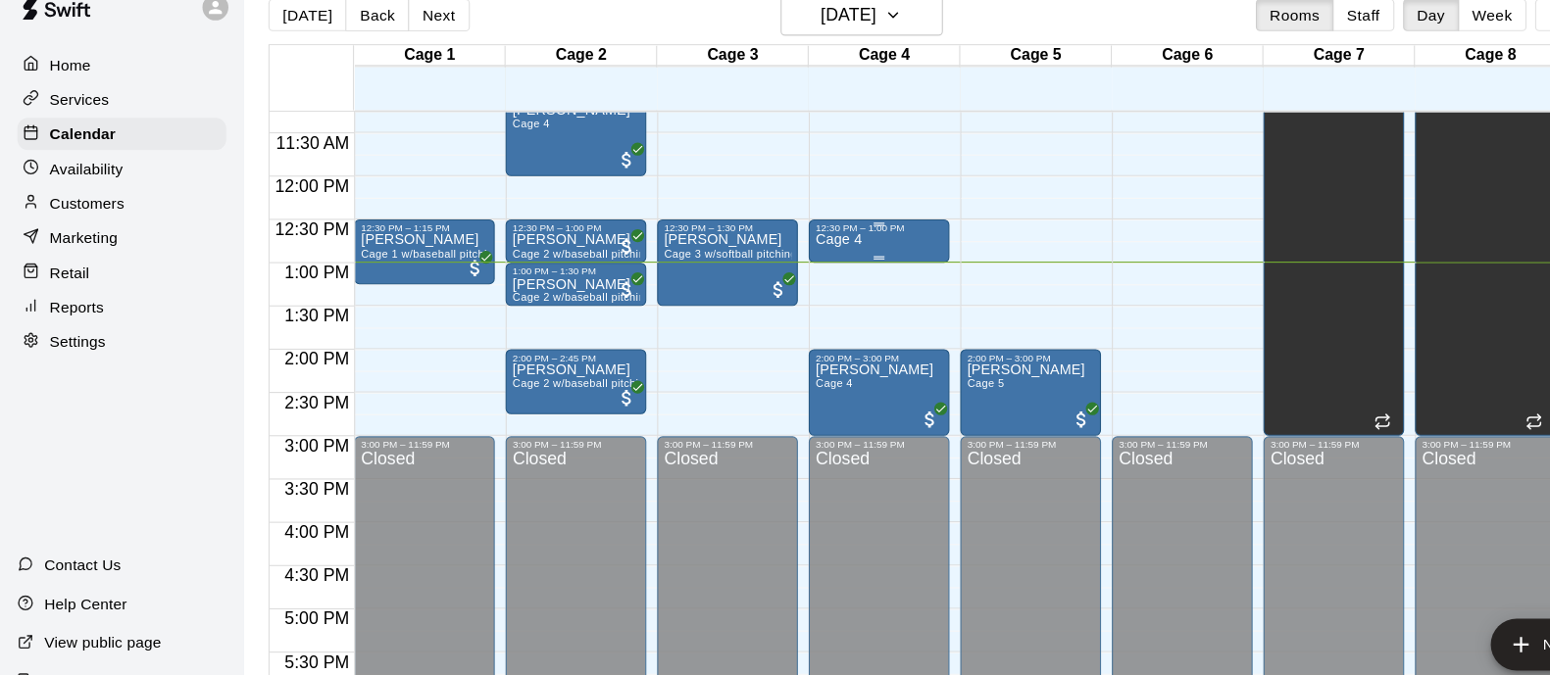
click at [780, 244] on div "Cage 4" at bounding box center [796, 577] width 116 height 675
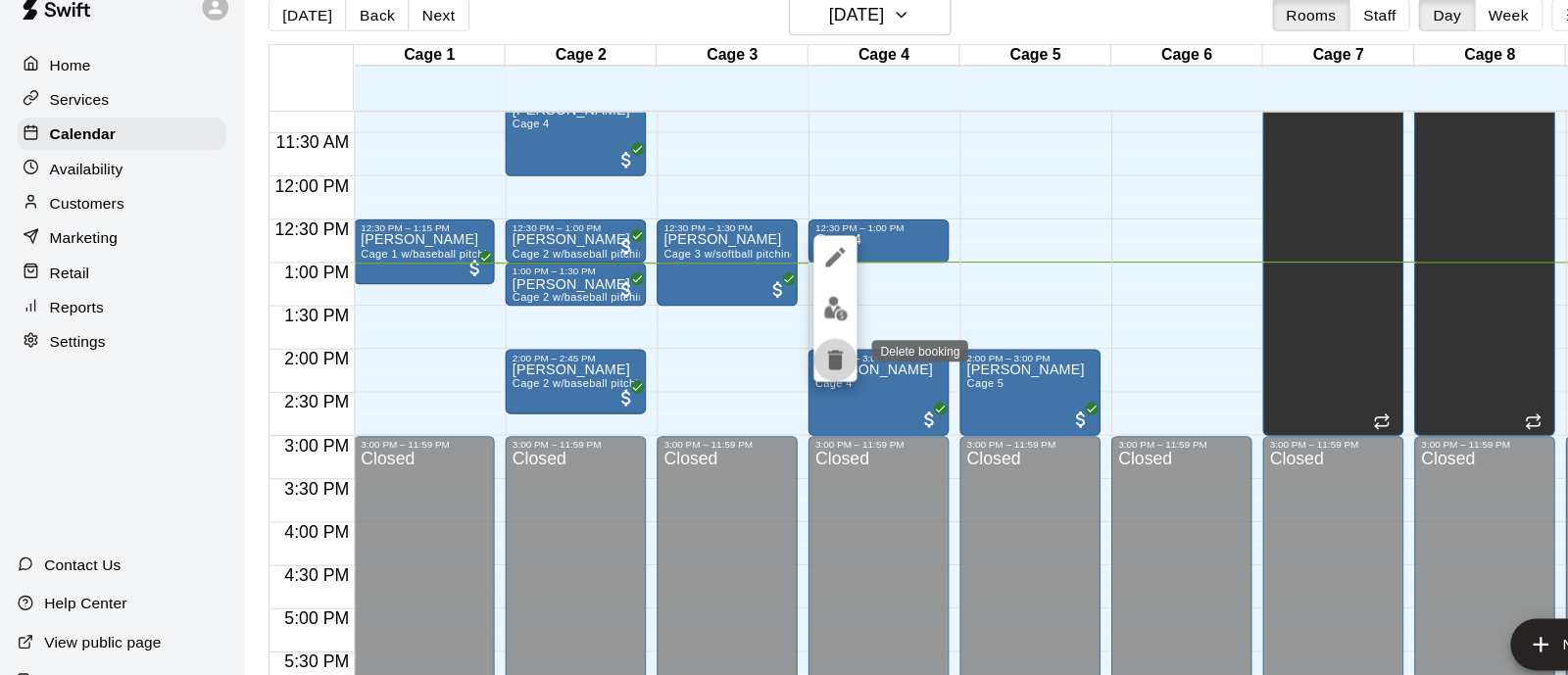
click at [756, 348] on icon "delete" at bounding box center [757, 355] width 14 height 18
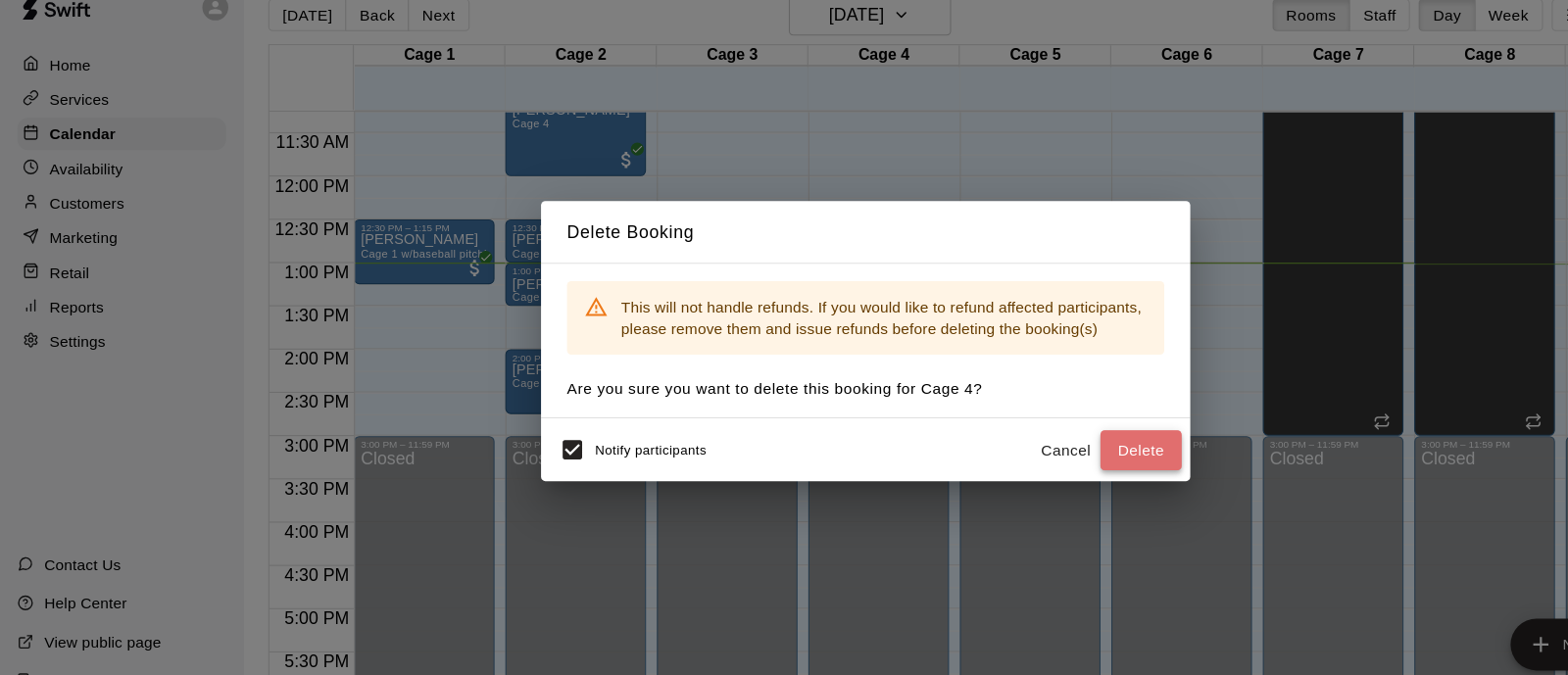
click at [1046, 431] on button "Delete" at bounding box center [1034, 437] width 74 height 36
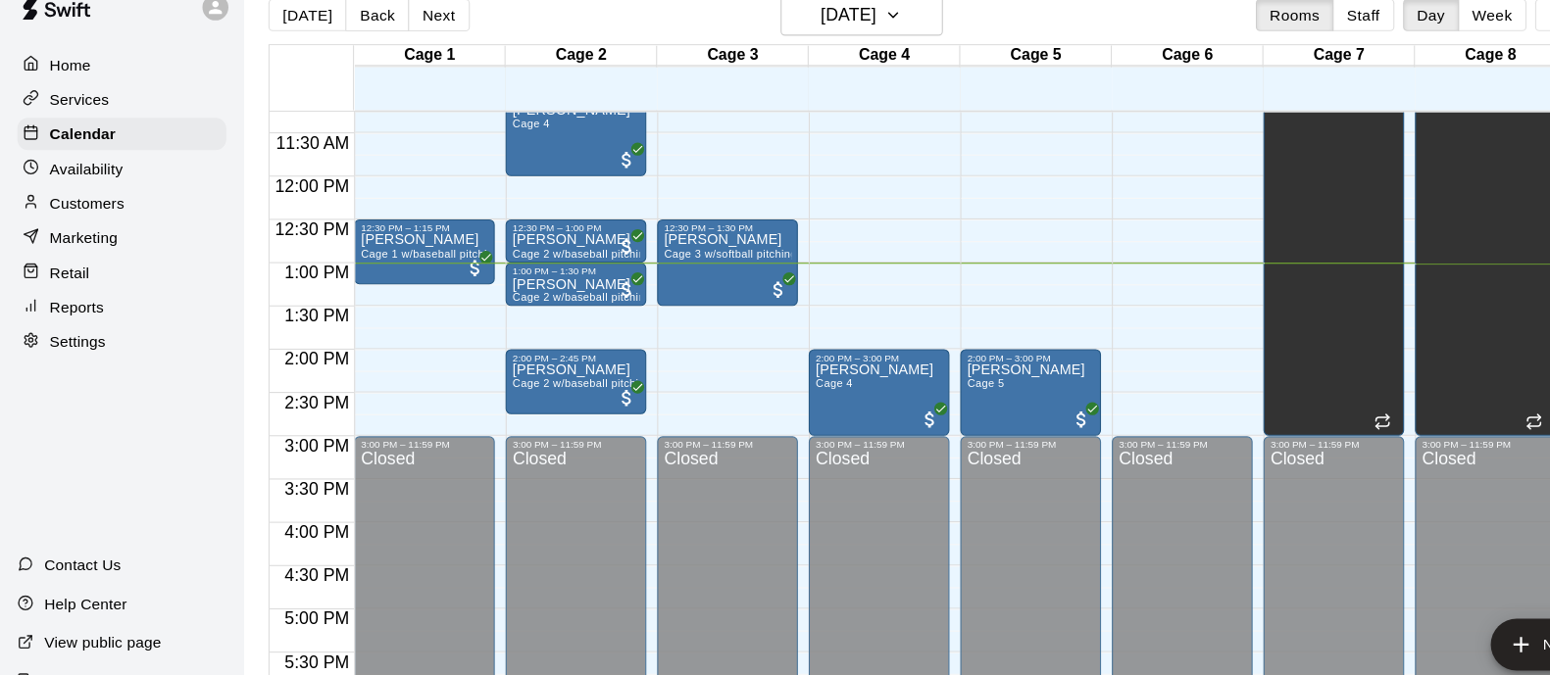
click at [957, 244] on div "12:00 AM – 9:00 AM Closed 2:00 PM – 3:00 PM Khobi Peck Cage 5 3:00 PM – 11:59 P…" at bounding box center [932, 188] width 127 height 1882
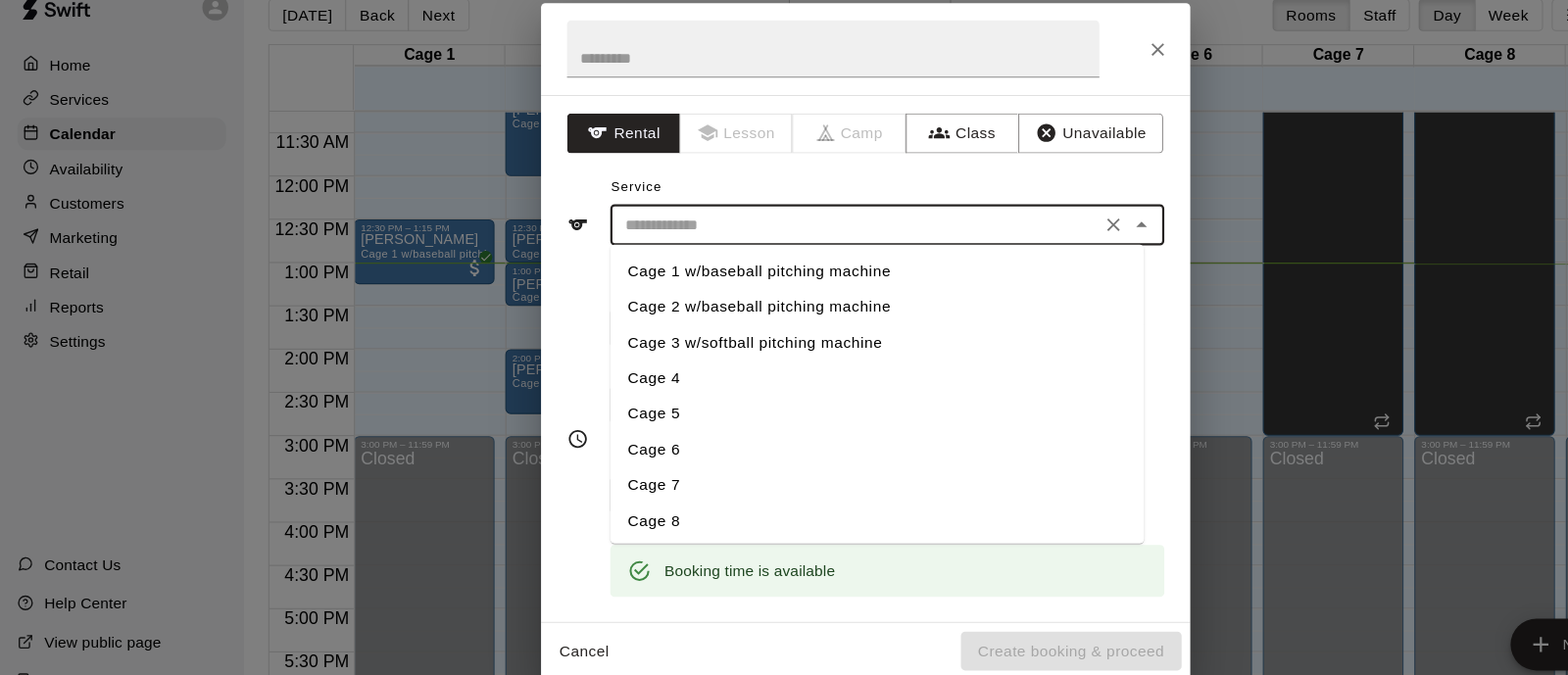
click at [916, 232] on input "text" at bounding box center [775, 233] width 432 height 25
click at [693, 373] on li "Cage 4" at bounding box center [794, 371] width 483 height 32
type input "******"
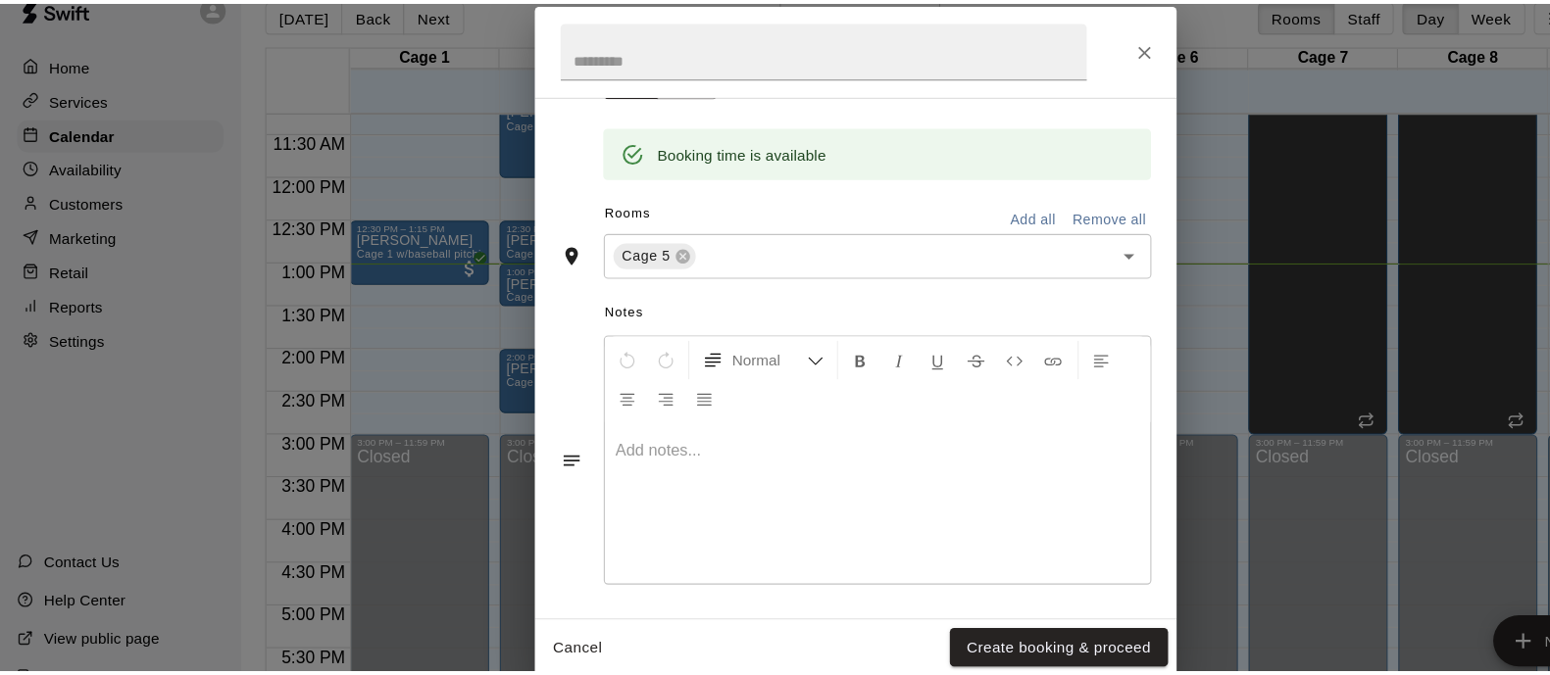
scroll to position [381, 0]
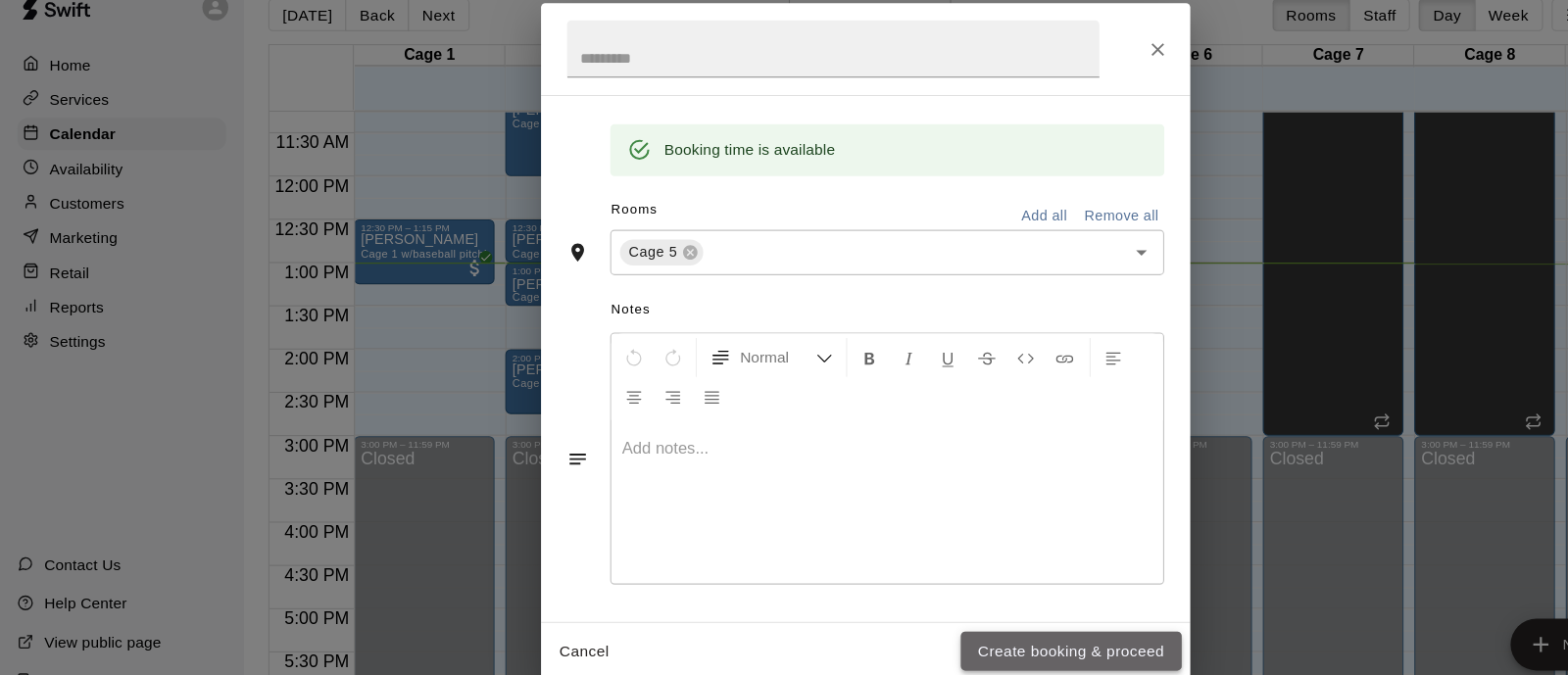
drag, startPoint x: 965, startPoint y: 619, endPoint x: 905, endPoint y: 617, distance: 60.8
click at [905, 617] on button "Create booking & proceed" at bounding box center [970, 619] width 200 height 36
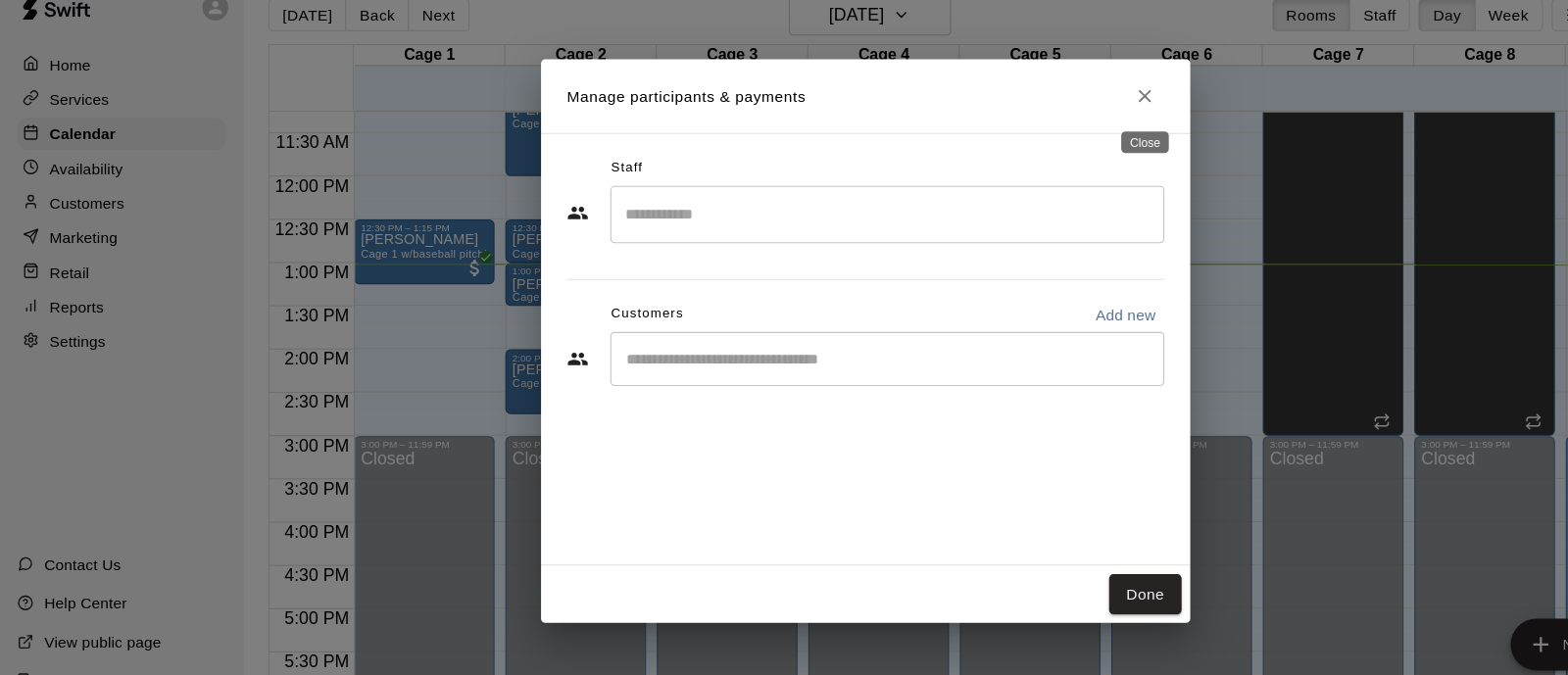
click at [1037, 112] on icon "Close" at bounding box center [1037, 116] width 20 height 20
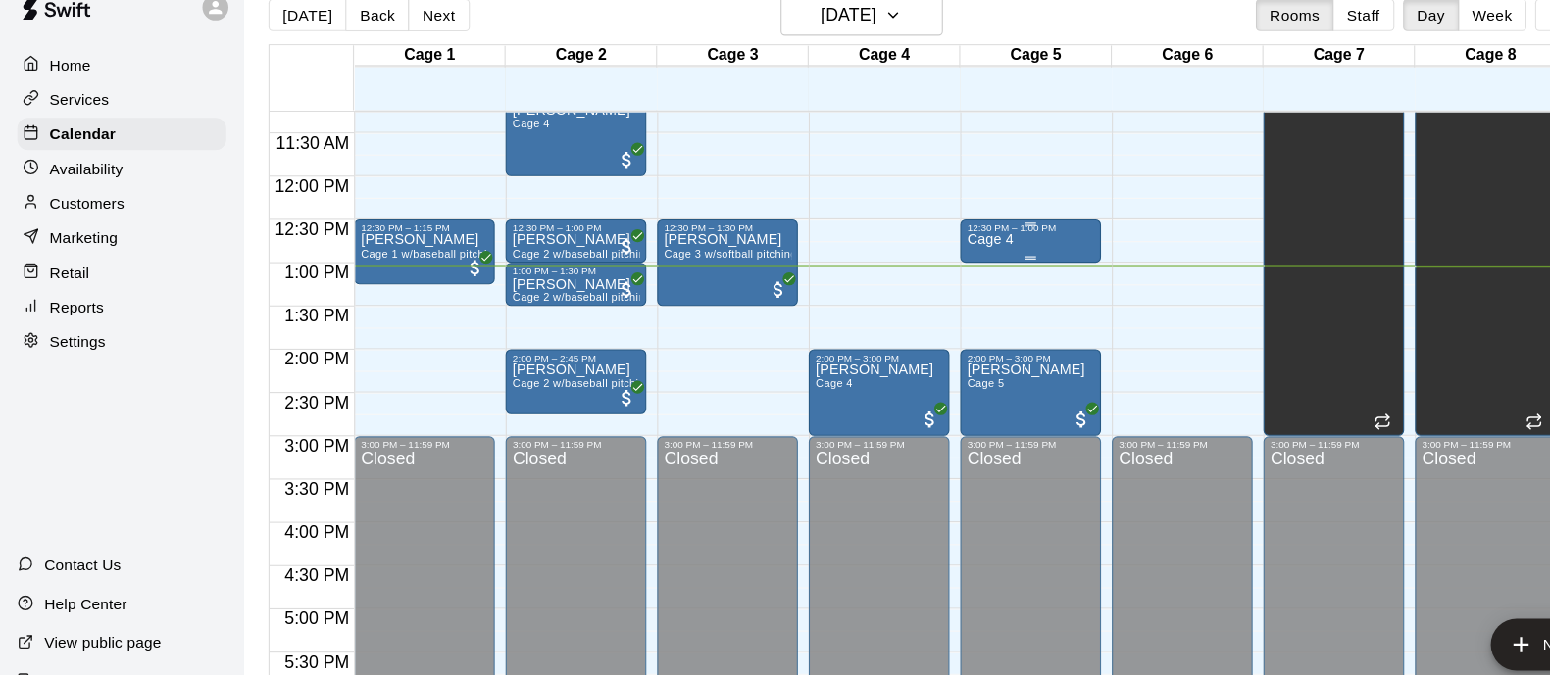
click at [956, 246] on div "Cage 4" at bounding box center [933, 577] width 116 height 675
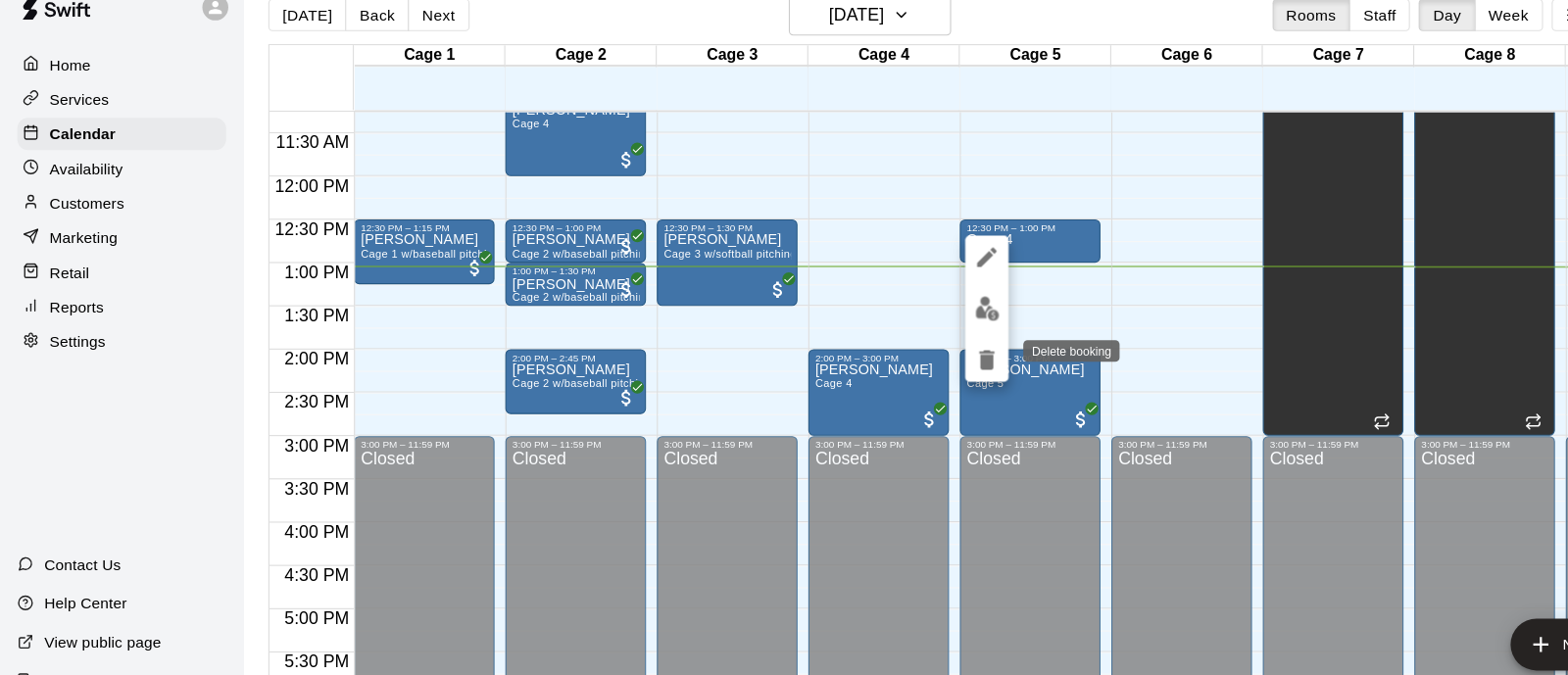
click at [888, 356] on icon "delete" at bounding box center [894, 355] width 14 height 18
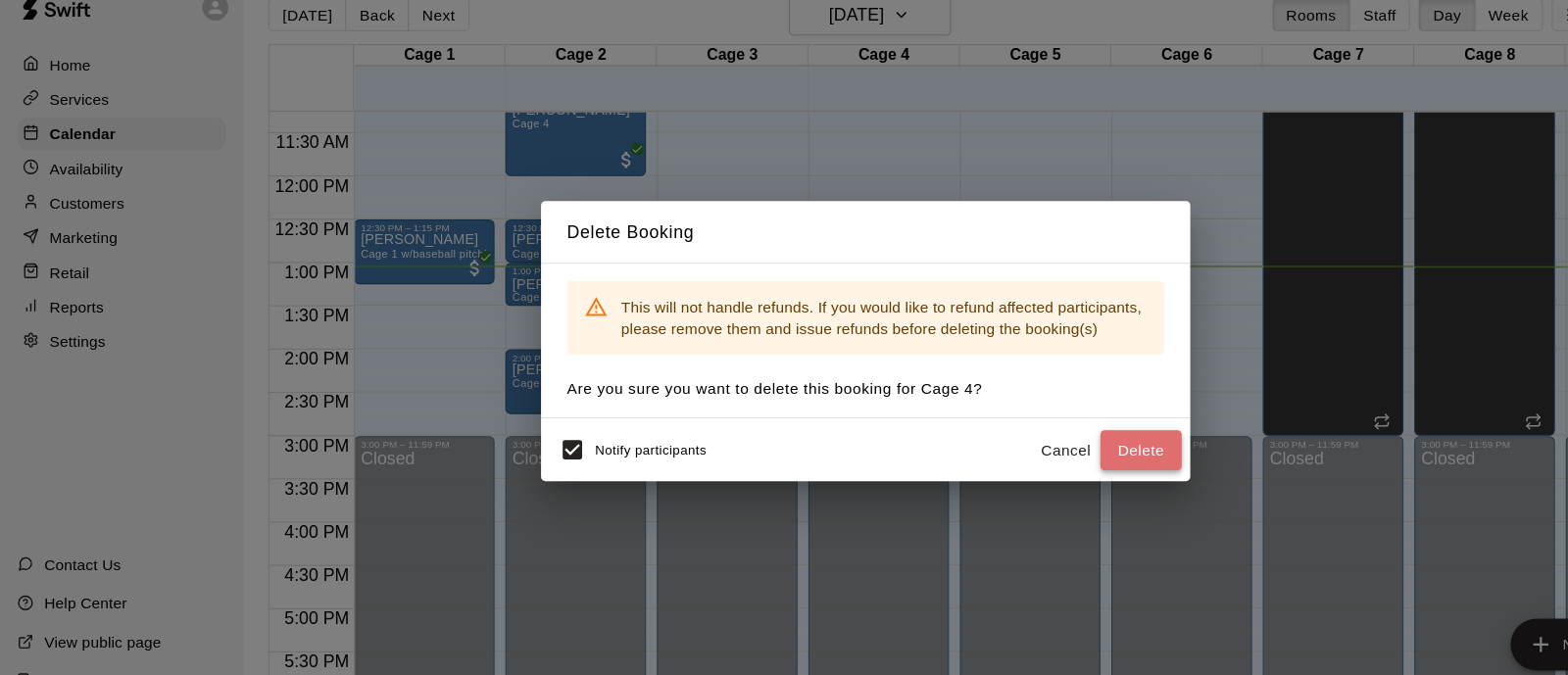
click at [1022, 429] on button "Delete" at bounding box center [1034, 437] width 74 height 36
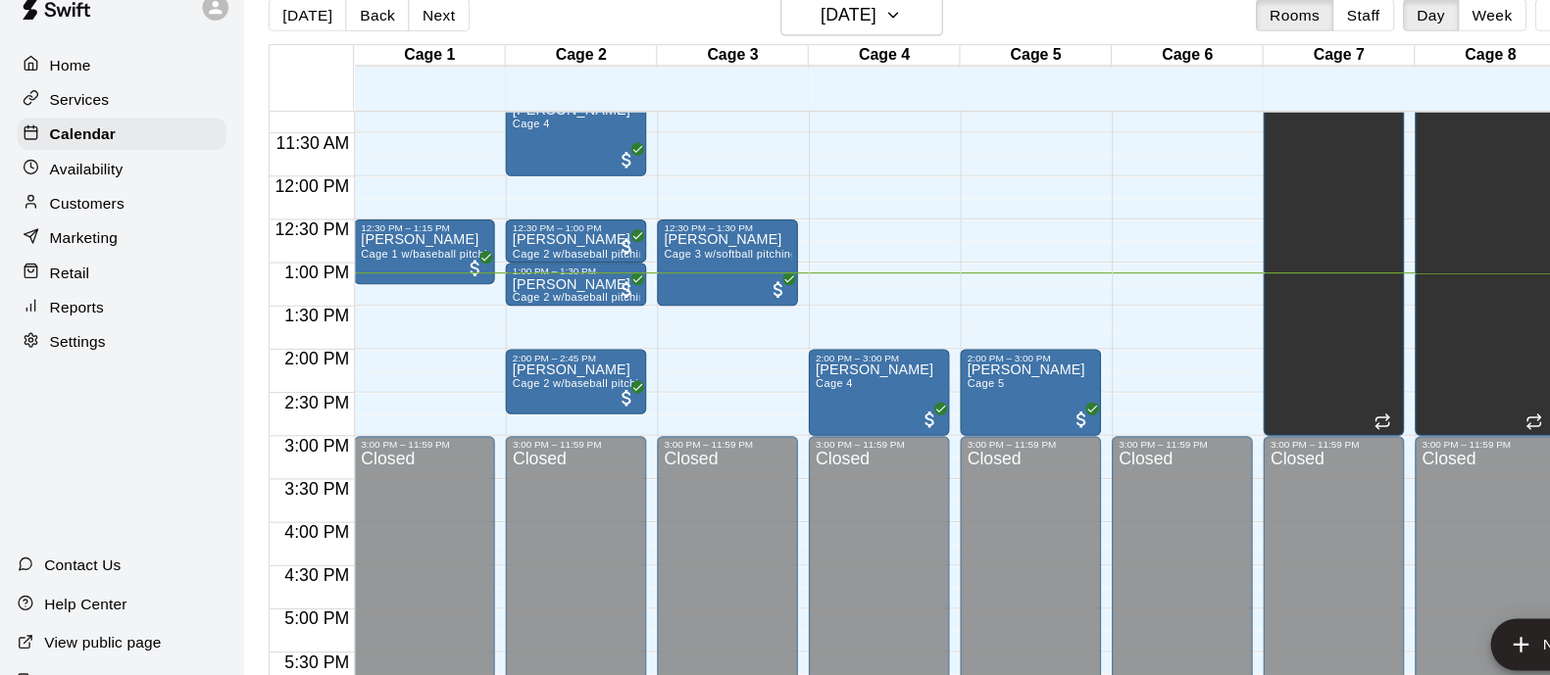
click at [1021, 404] on div "12:00 AM – 9:00 AM Closed 3:00 PM – 11:59 PM Closed" at bounding box center [1070, 188] width 127 height 1882
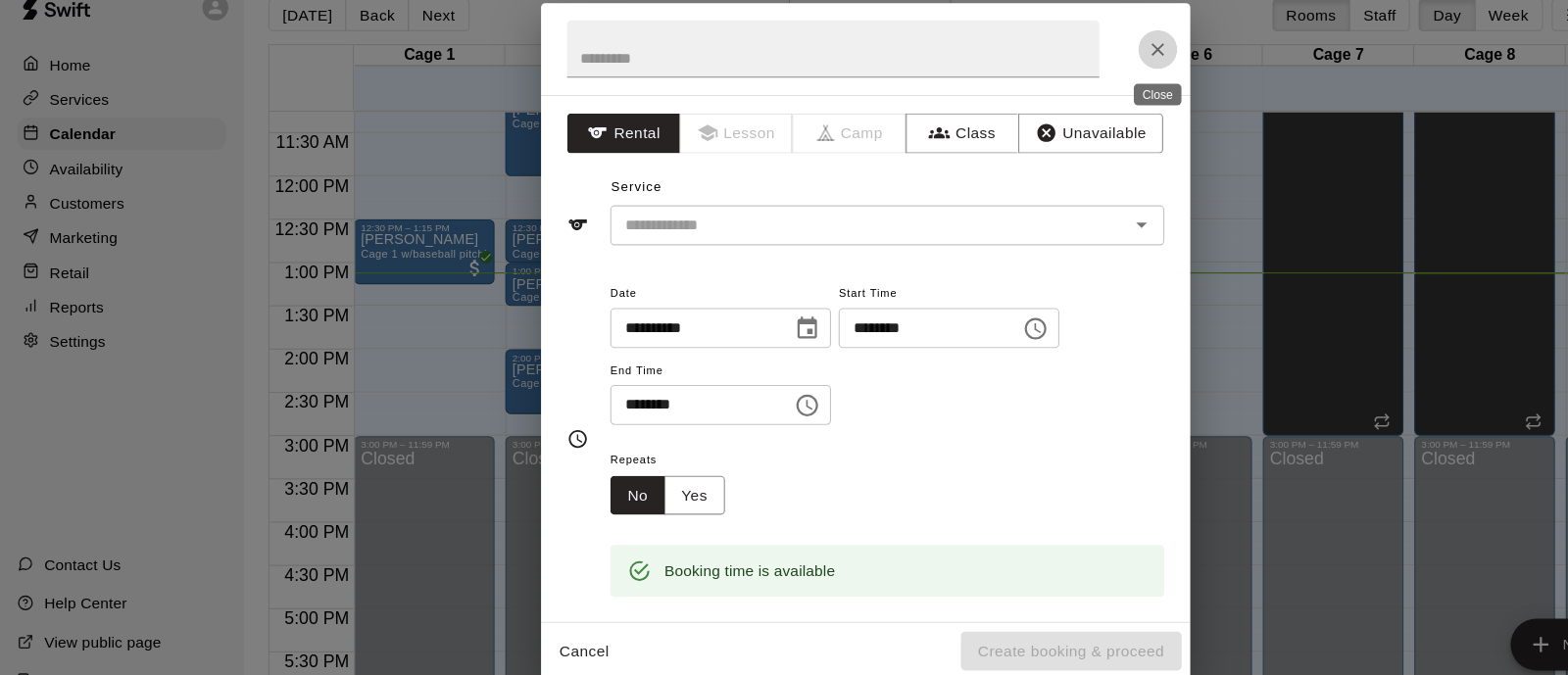
click at [1049, 61] on button "Close" at bounding box center [1048, 73] width 35 height 35
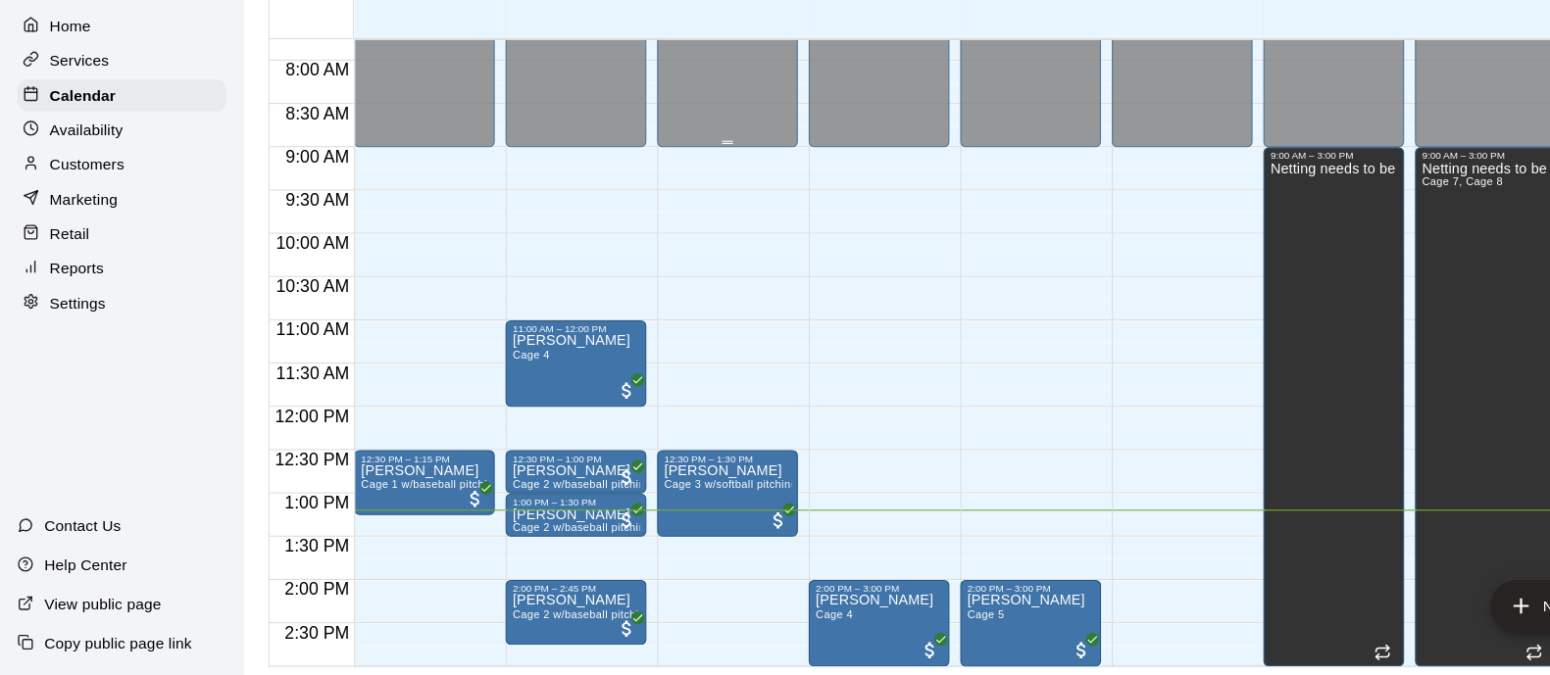
scroll to position [671, 0]
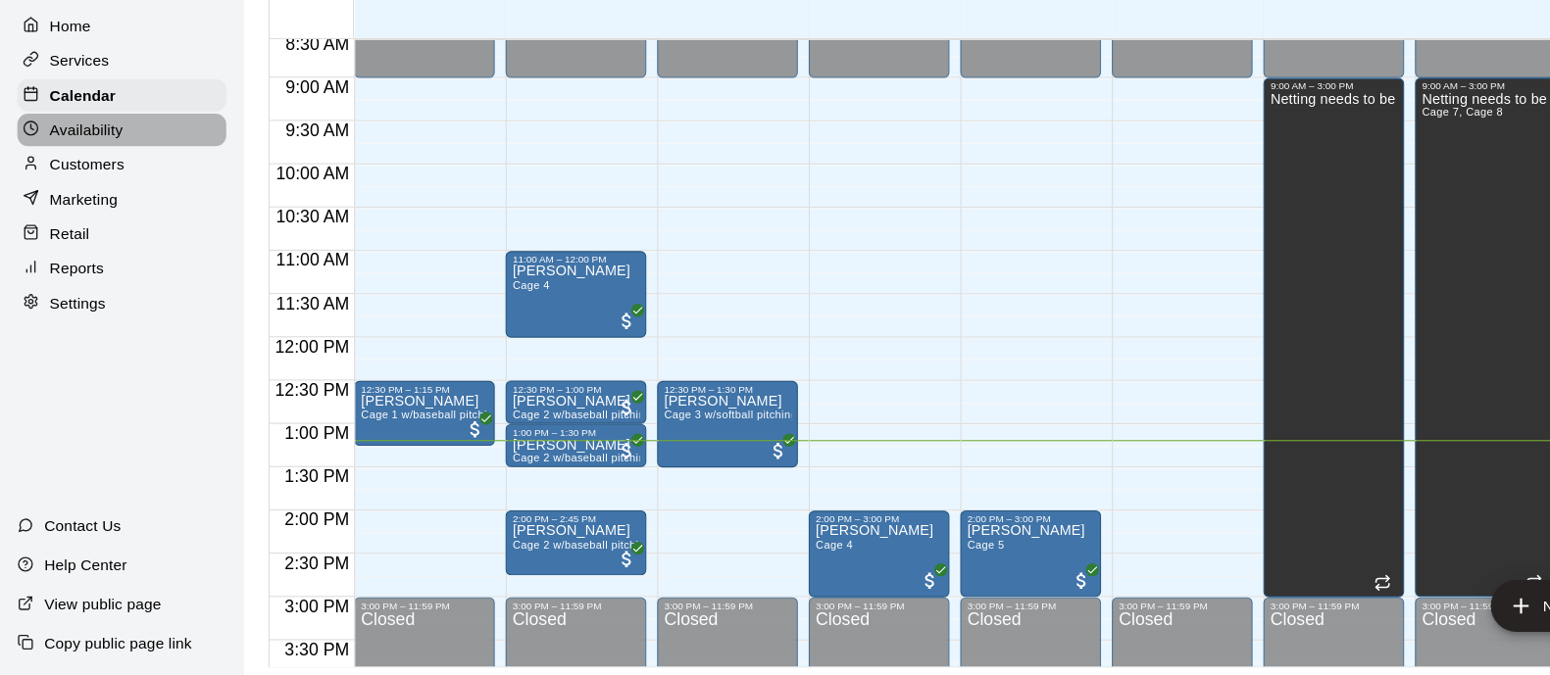
click at [123, 188] on div "Availability" at bounding box center [110, 181] width 189 height 29
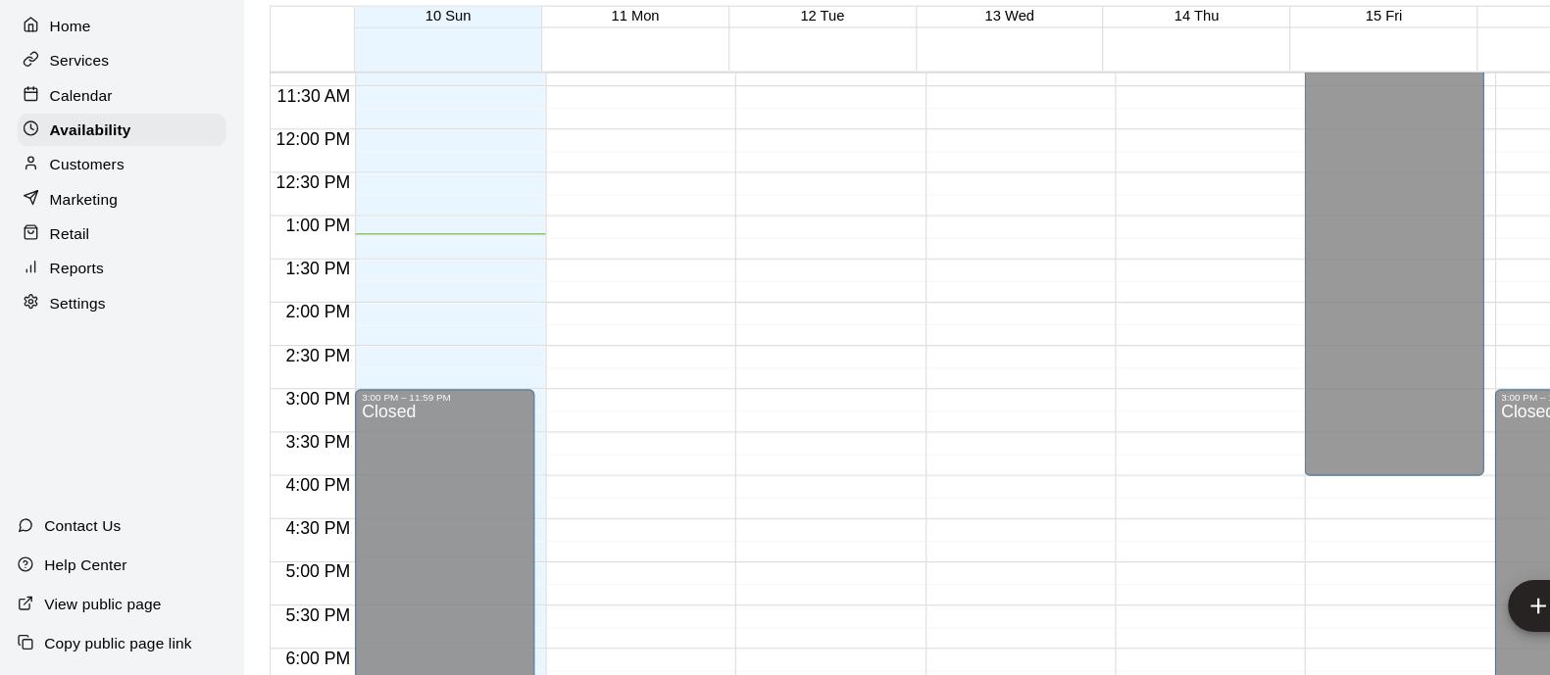
scroll to position [891, 0]
click at [99, 148] on p "Calendar" at bounding box center [73, 150] width 57 height 20
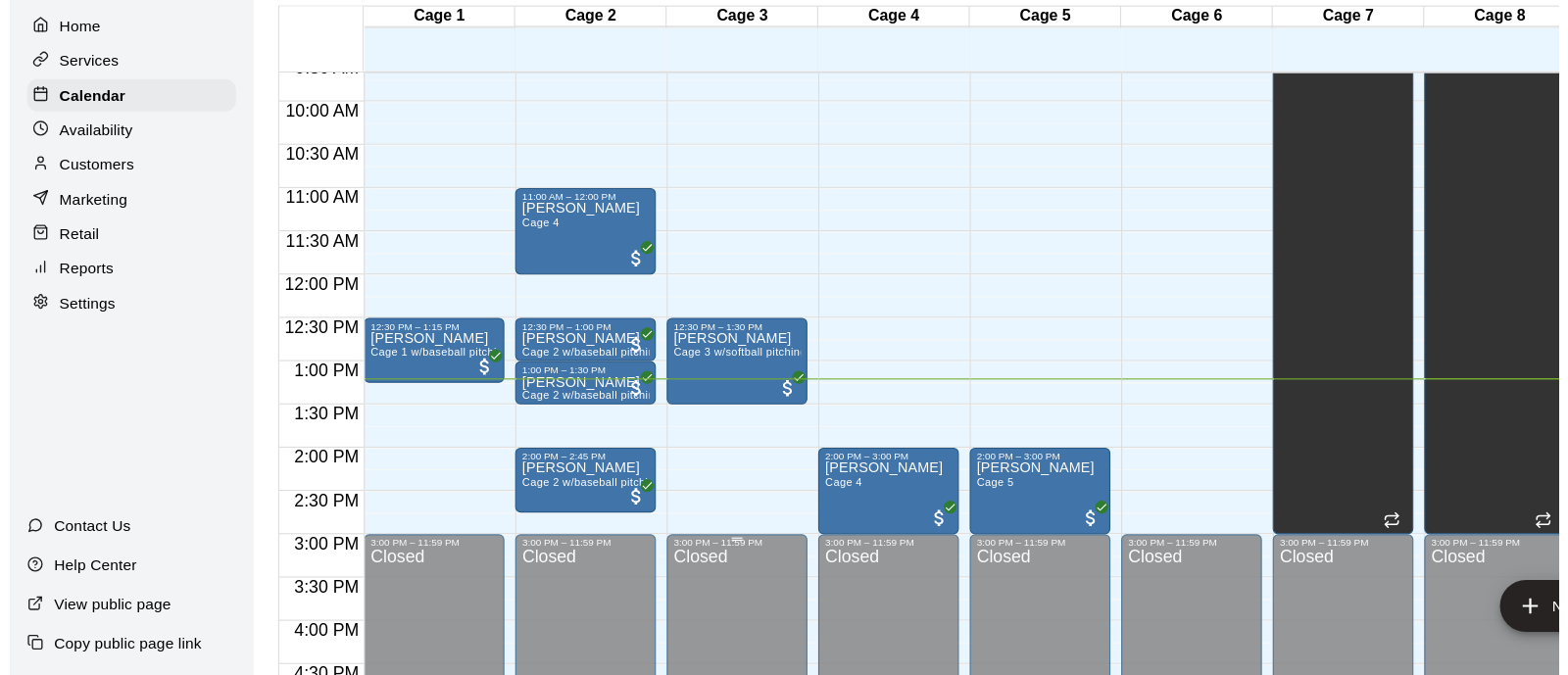
scroll to position [760, 0]
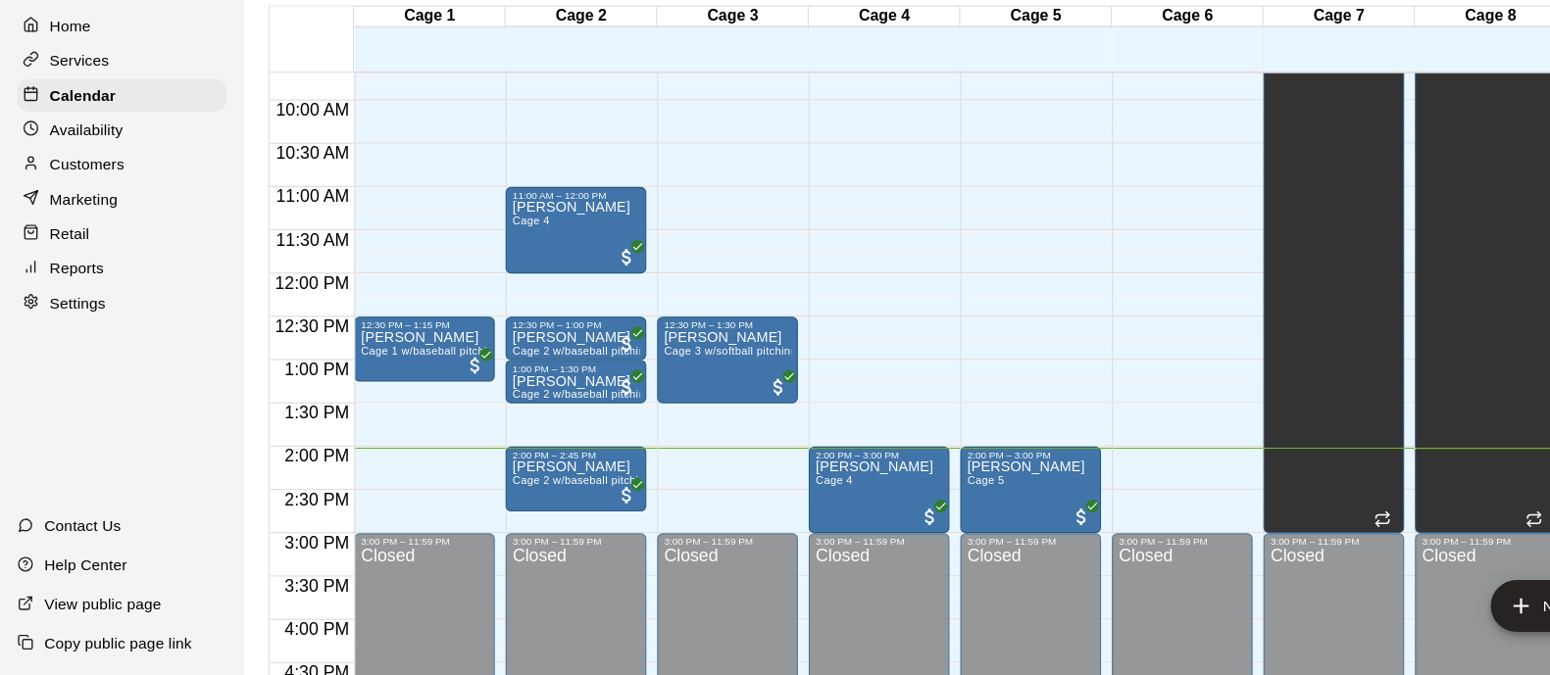
click at [64, 279] on p "Retail" at bounding box center [63, 276] width 36 height 20
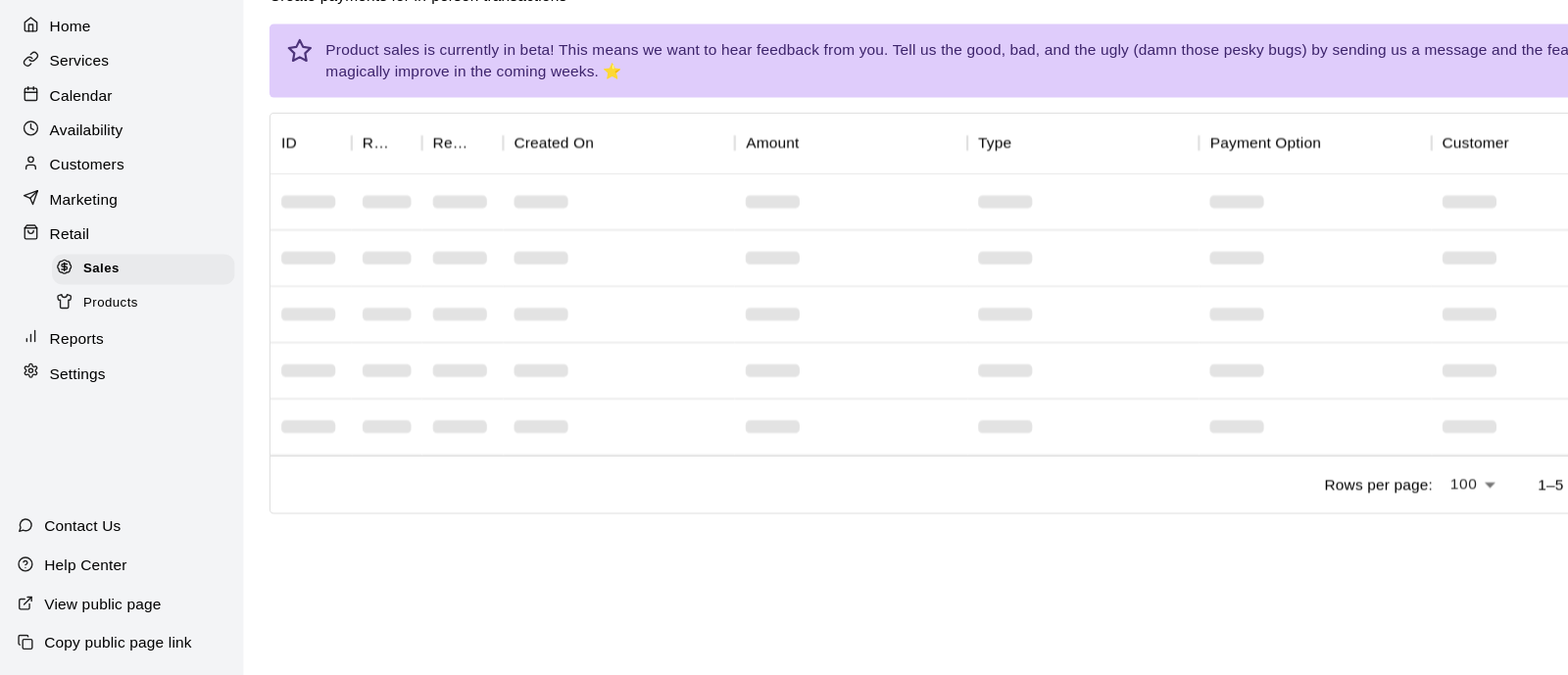
click at [69, 250] on p "Marketing" at bounding box center [76, 244] width 62 height 20
click at [115, 245] on div "Marketing" at bounding box center [110, 243] width 189 height 29
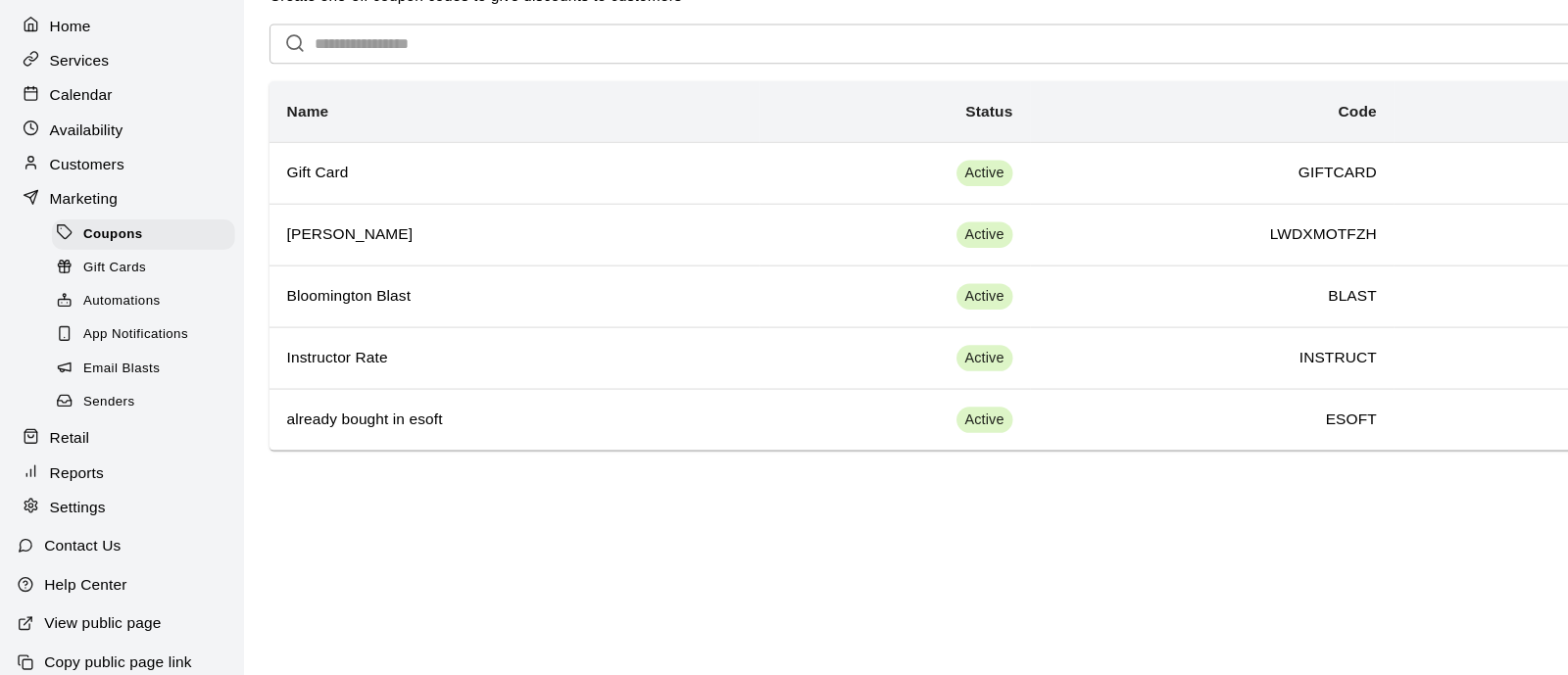
scroll to position [42, 0]
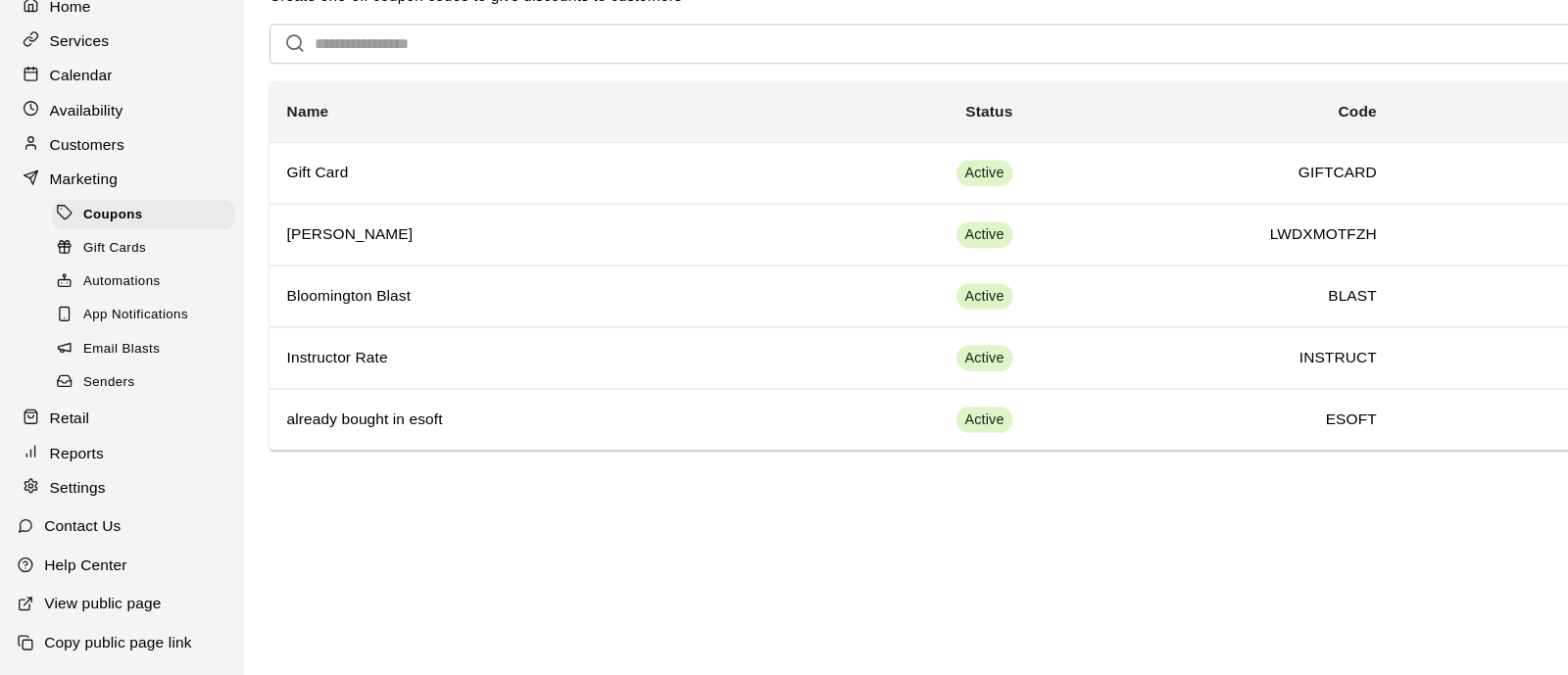
click at [87, 185] on p "Customers" at bounding box center [79, 195] width 68 height 20
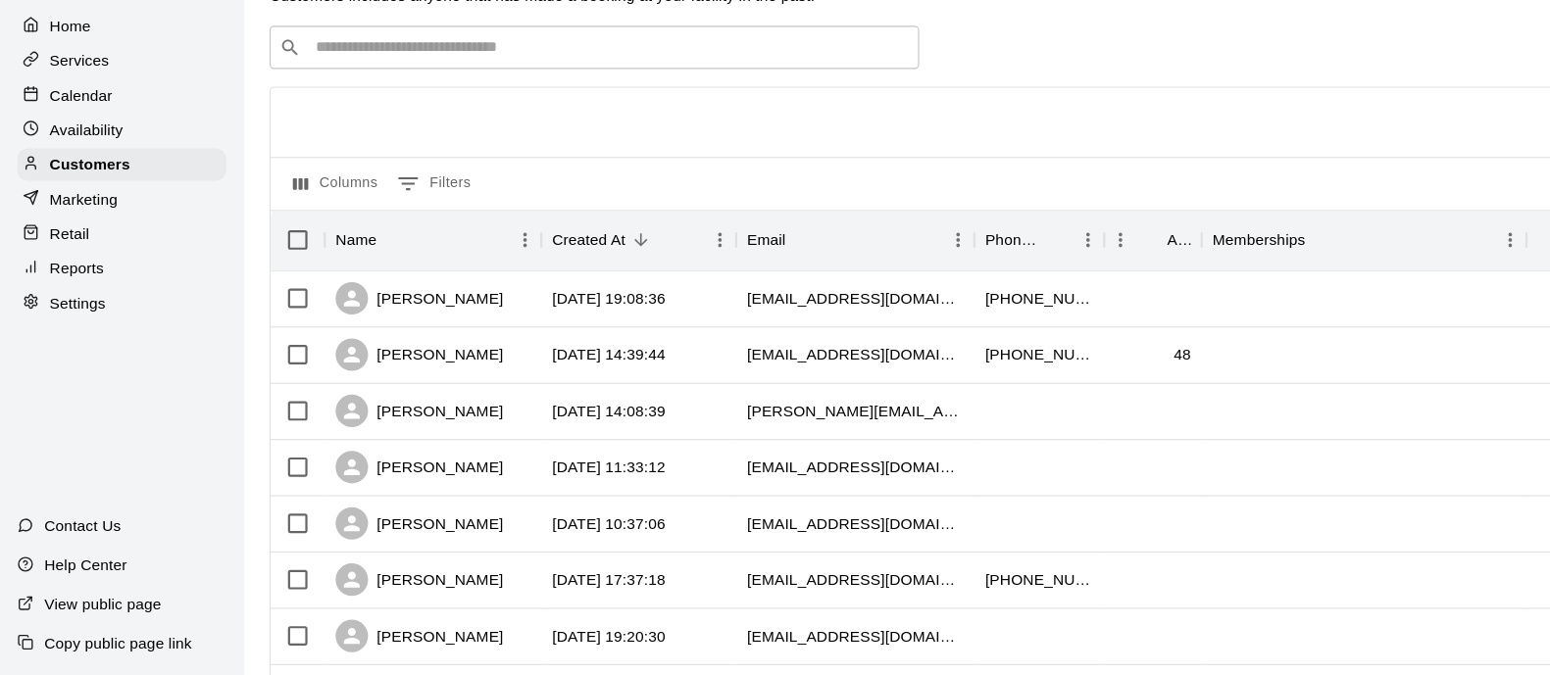
click at [140, 158] on div "Calendar" at bounding box center [110, 149] width 189 height 29
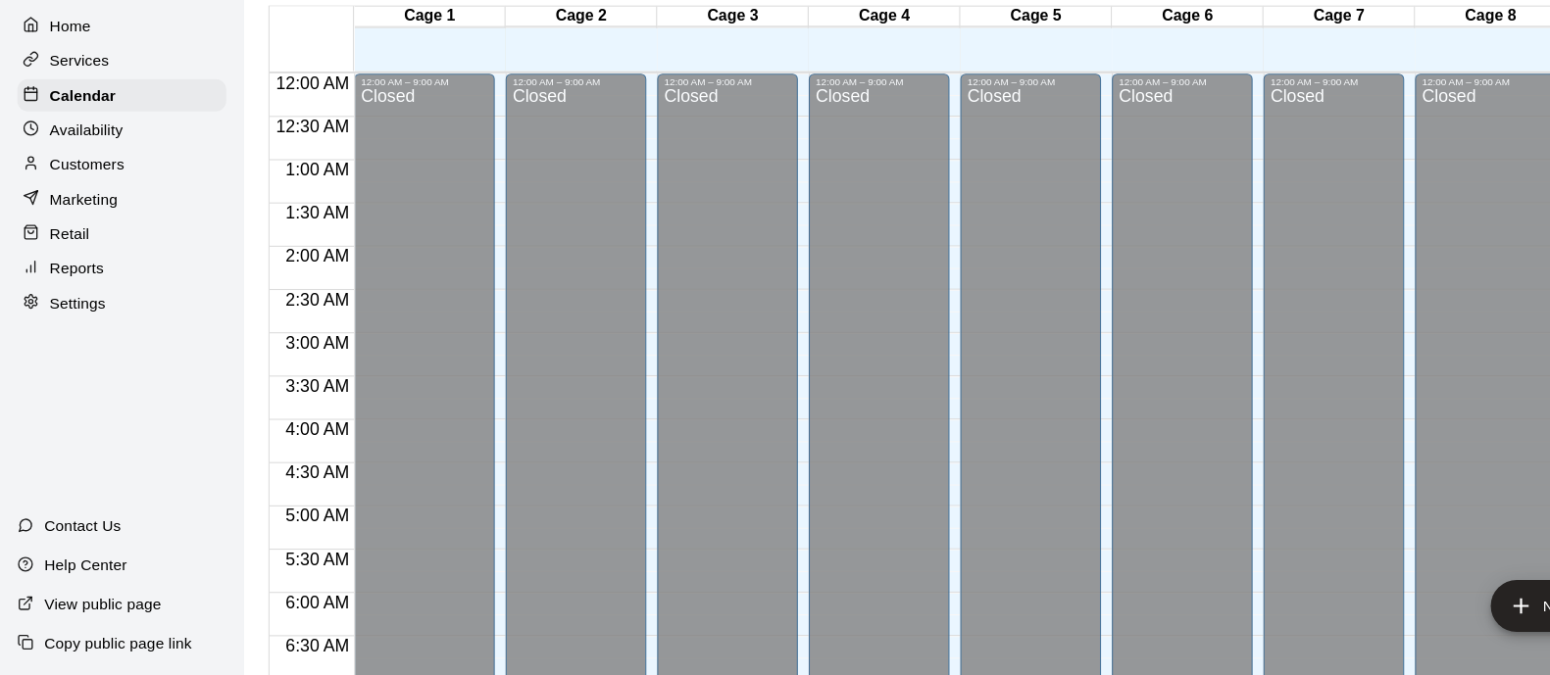
scroll to position [989, 0]
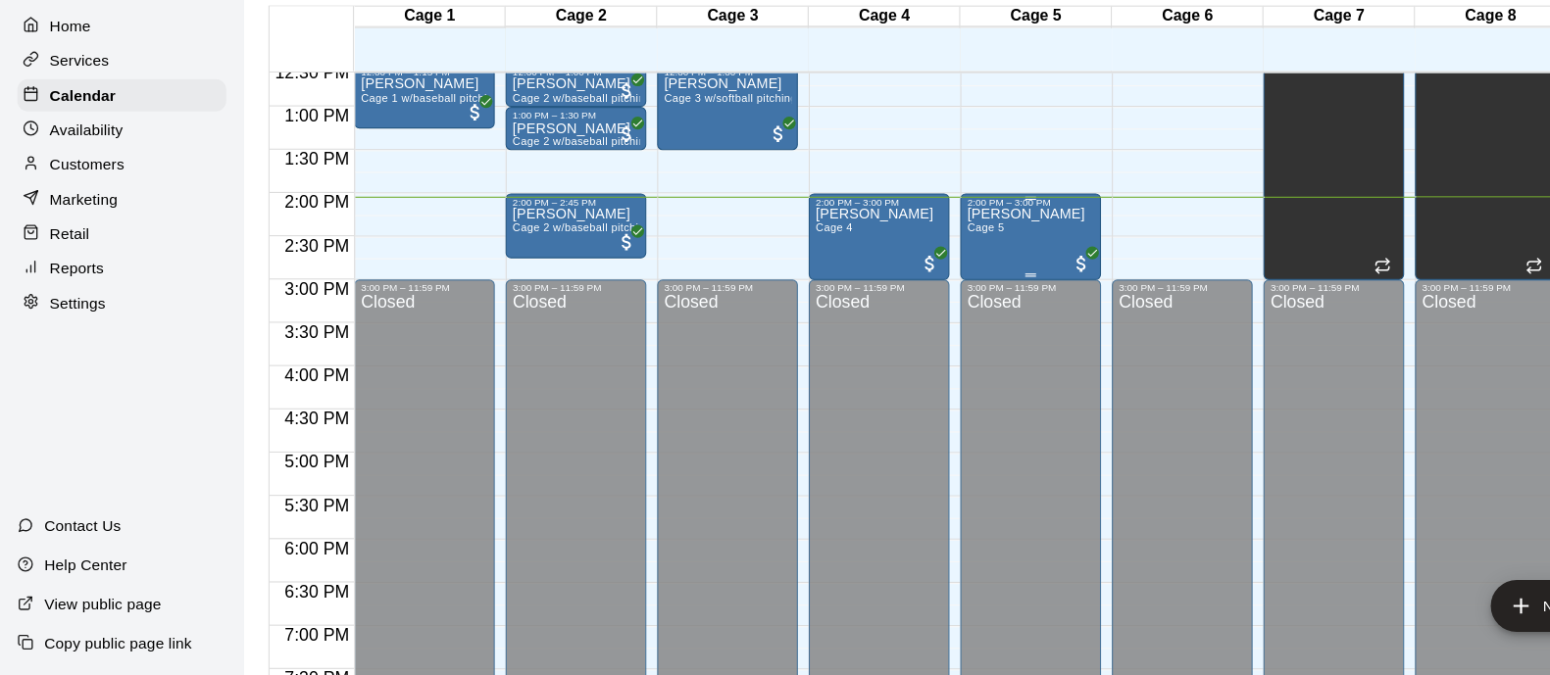
click at [916, 269] on div "Khobi Peck Cage 5" at bounding box center [928, 589] width 107 height 675
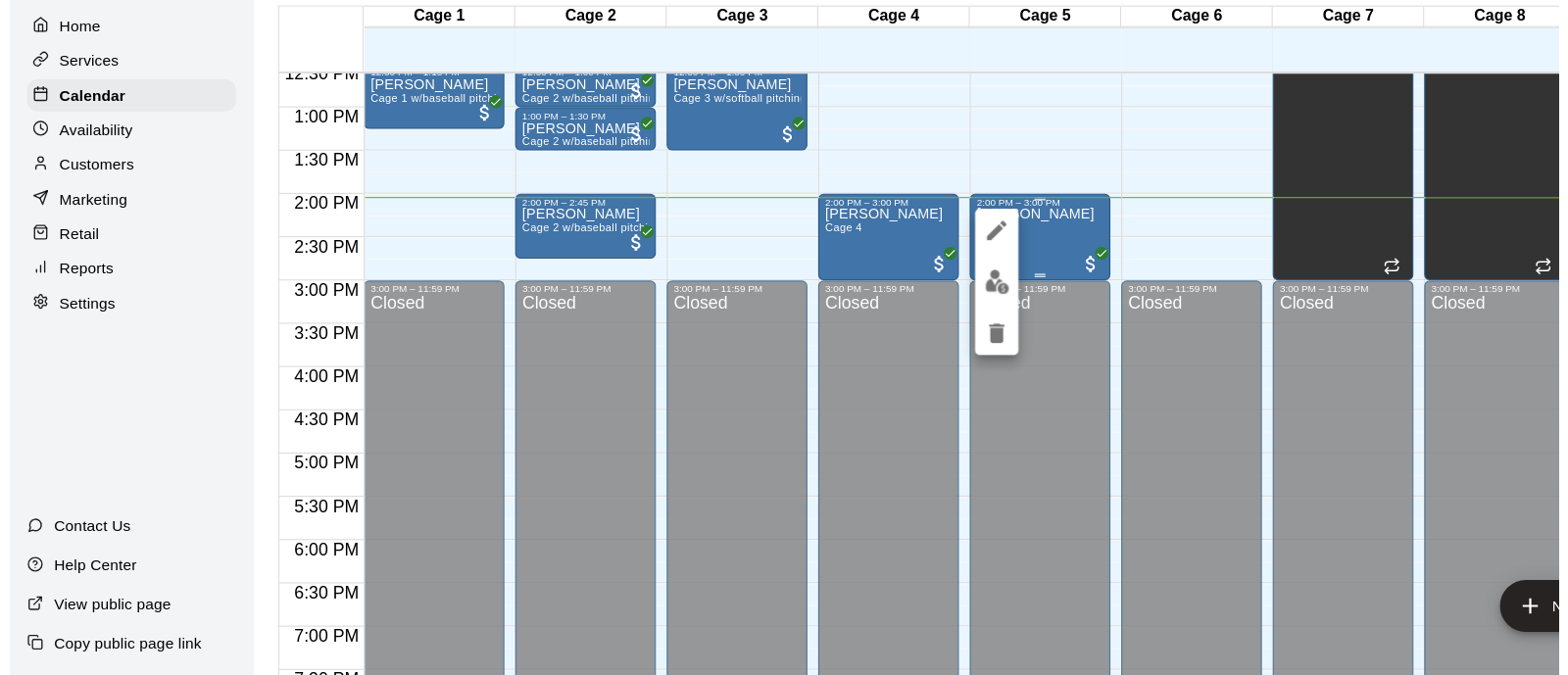
scroll to position [0, 0]
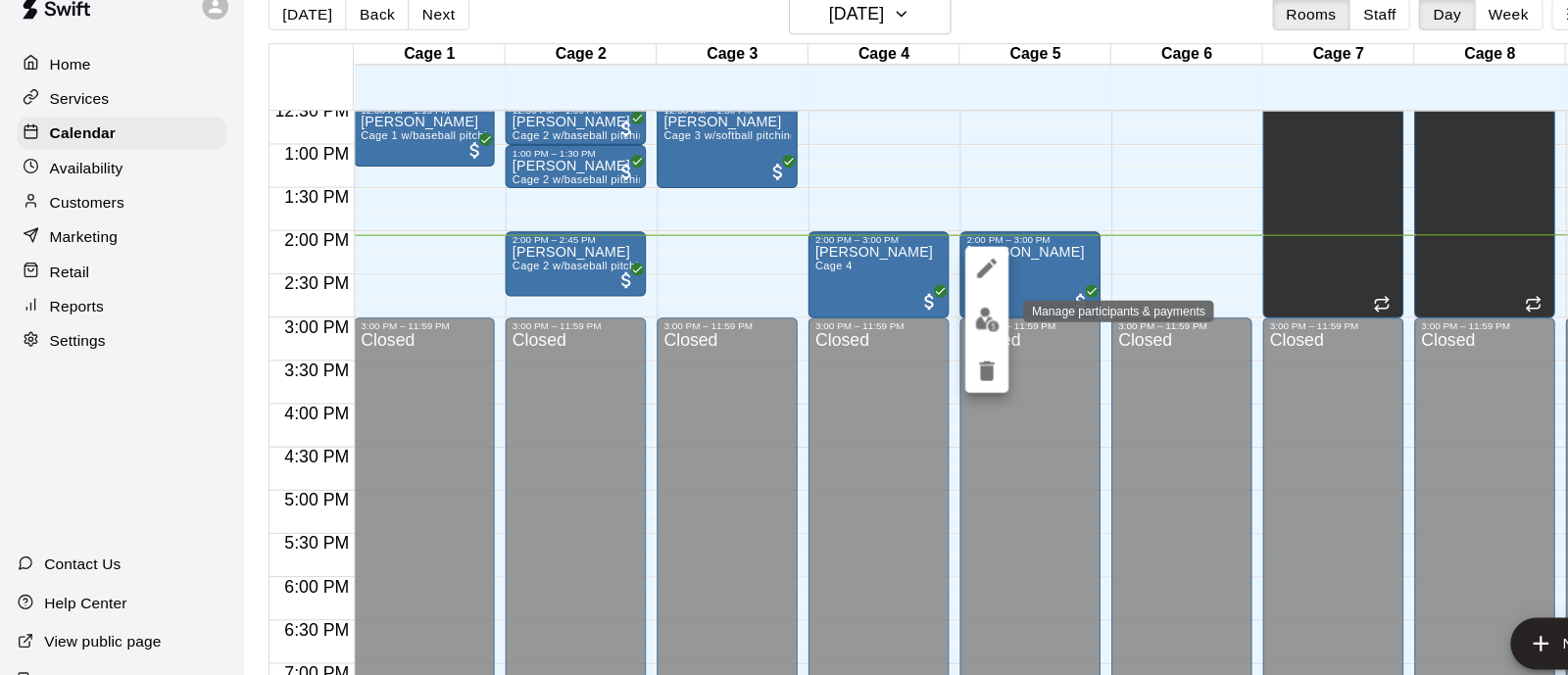
click at [907, 317] on button "edit" at bounding box center [893, 319] width 39 height 38
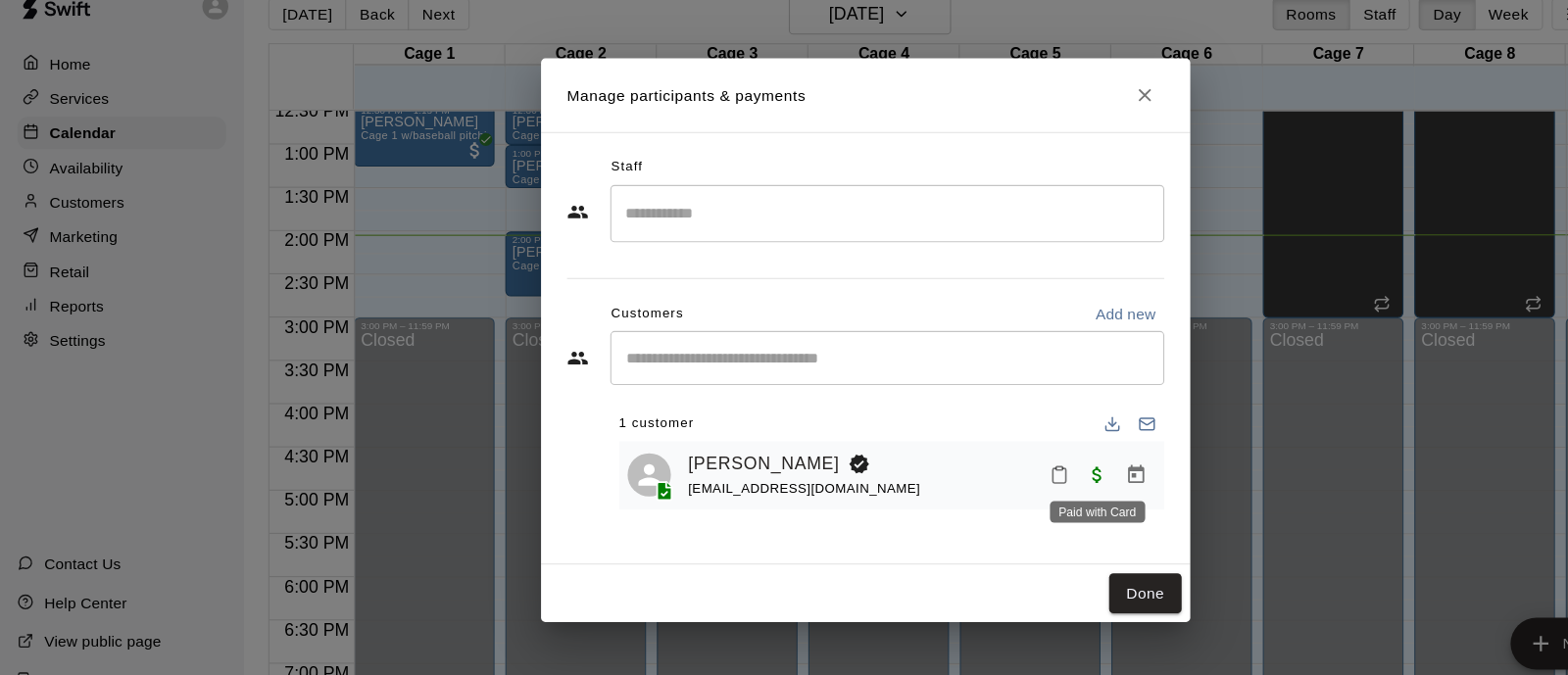
click at [998, 465] on span "Paid with Card" at bounding box center [993, 459] width 35 height 17
click at [1025, 458] on icon "Manage bookings & payment" at bounding box center [1029, 460] width 20 height 20
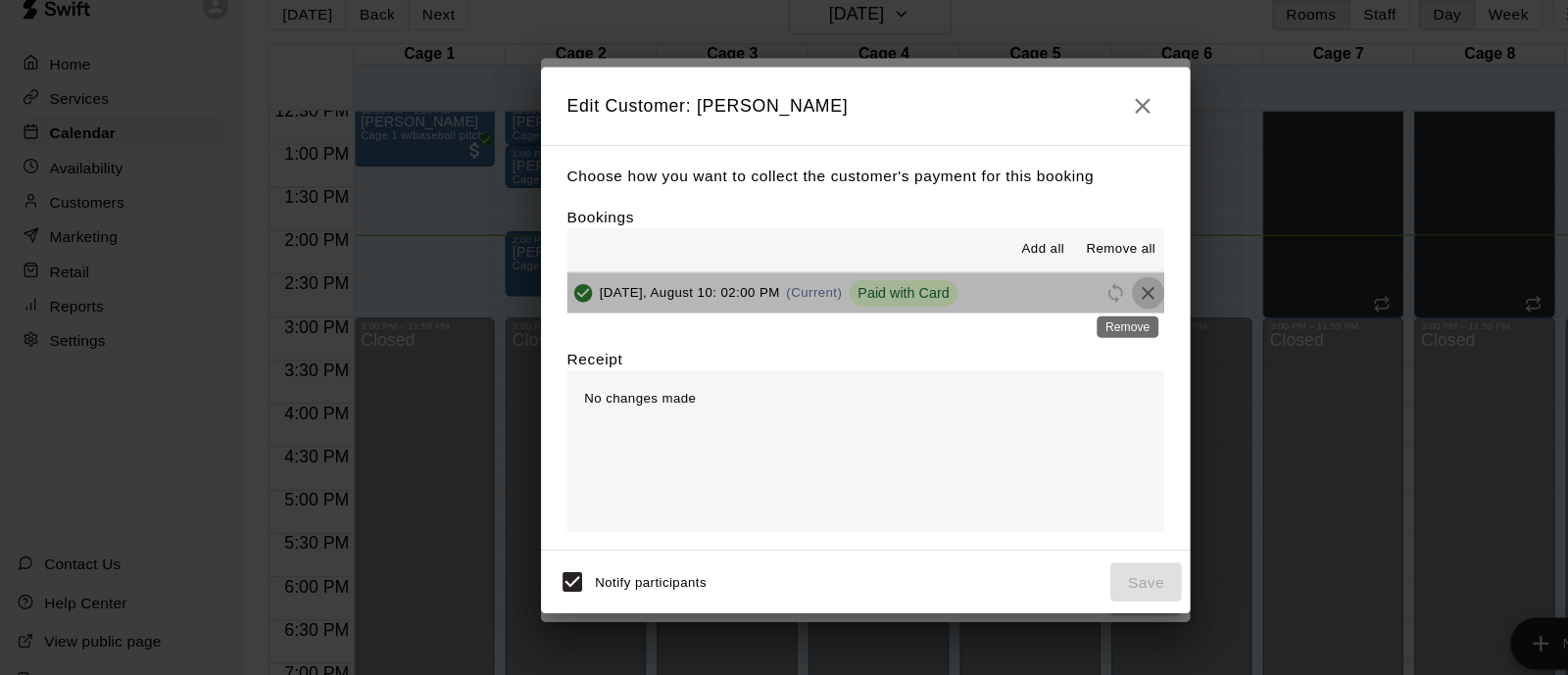
click at [1034, 294] on icon "Remove" at bounding box center [1040, 295] width 12 height 12
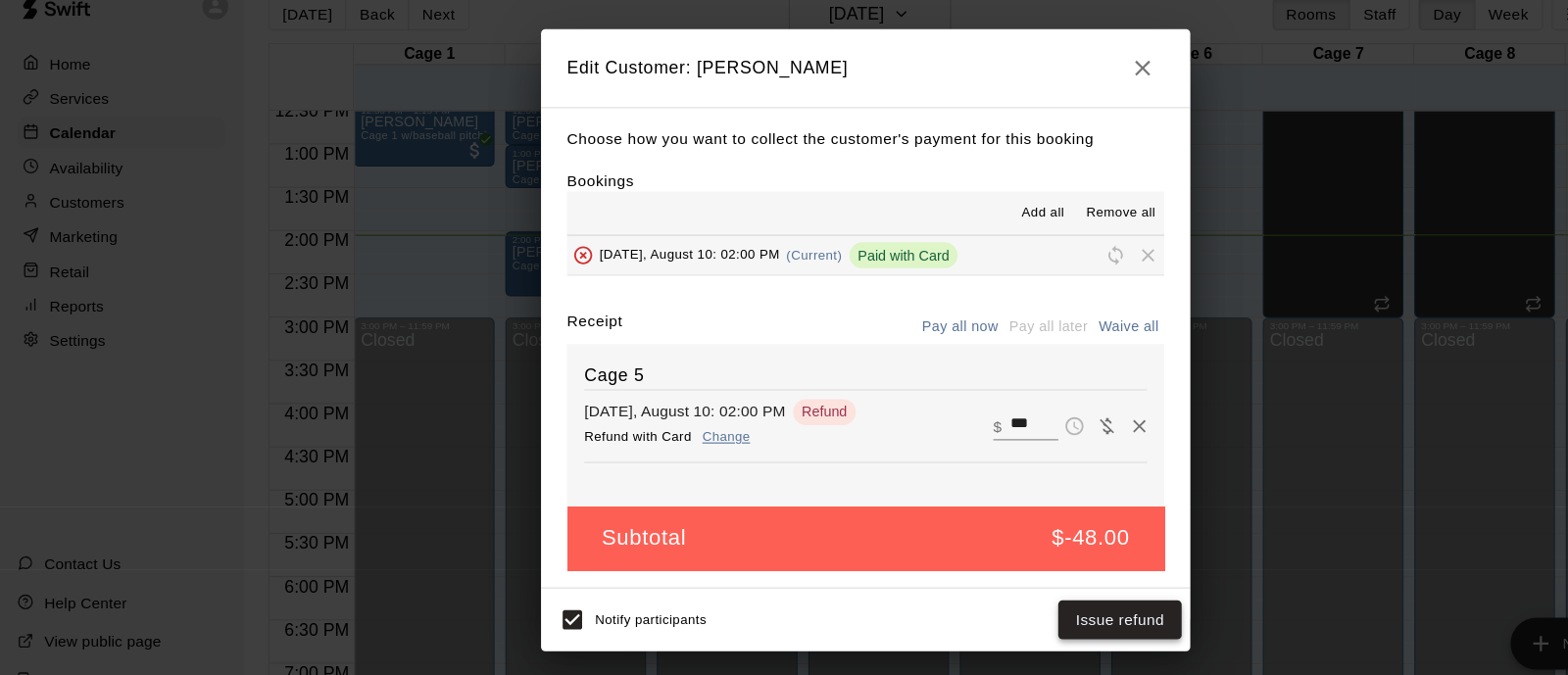
click at [1026, 582] on button "Issue refund" at bounding box center [1015, 591] width 112 height 36
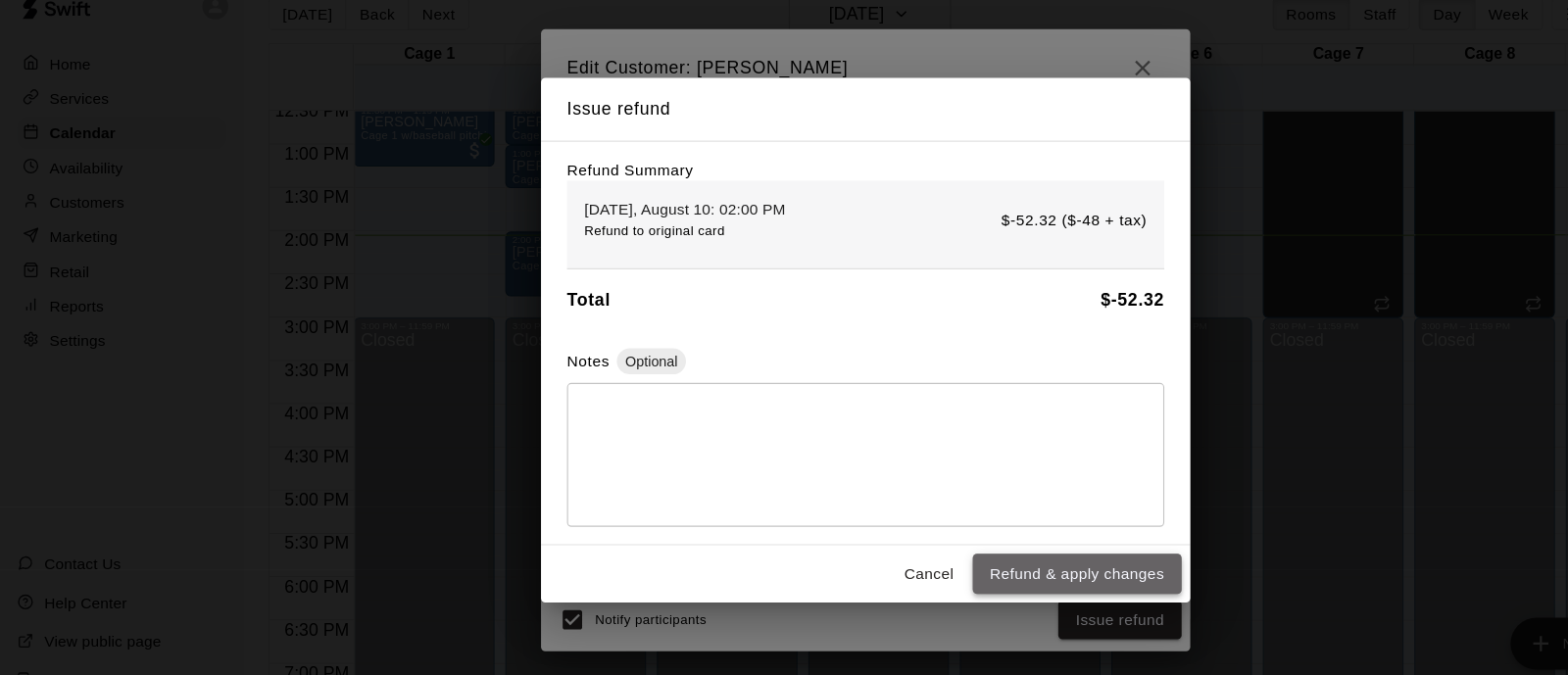
click at [1016, 553] on button "Refund & apply changes" at bounding box center [975, 549] width 189 height 36
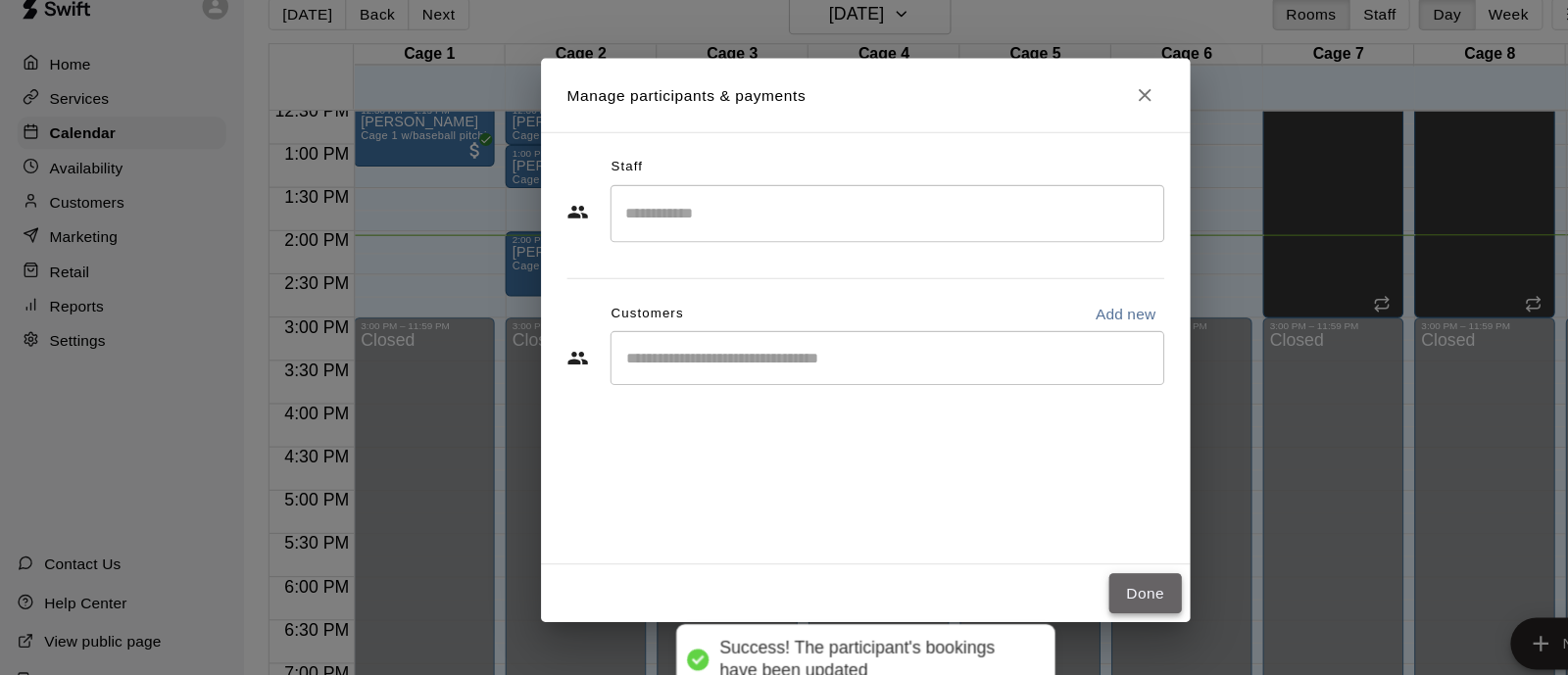
click at [1049, 559] on button "Done" at bounding box center [1038, 567] width 66 height 36
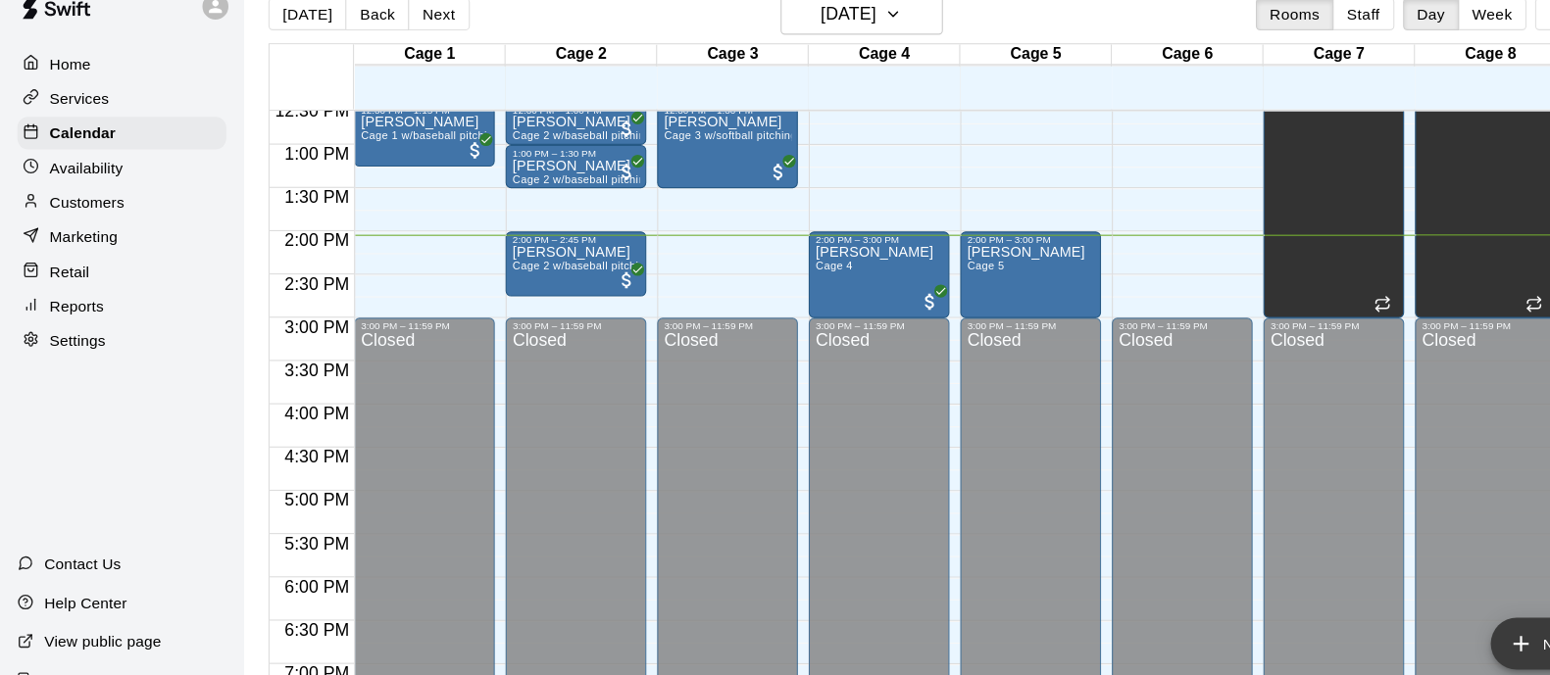
click at [1375, 617] on icon "add" at bounding box center [1377, 613] width 24 height 24
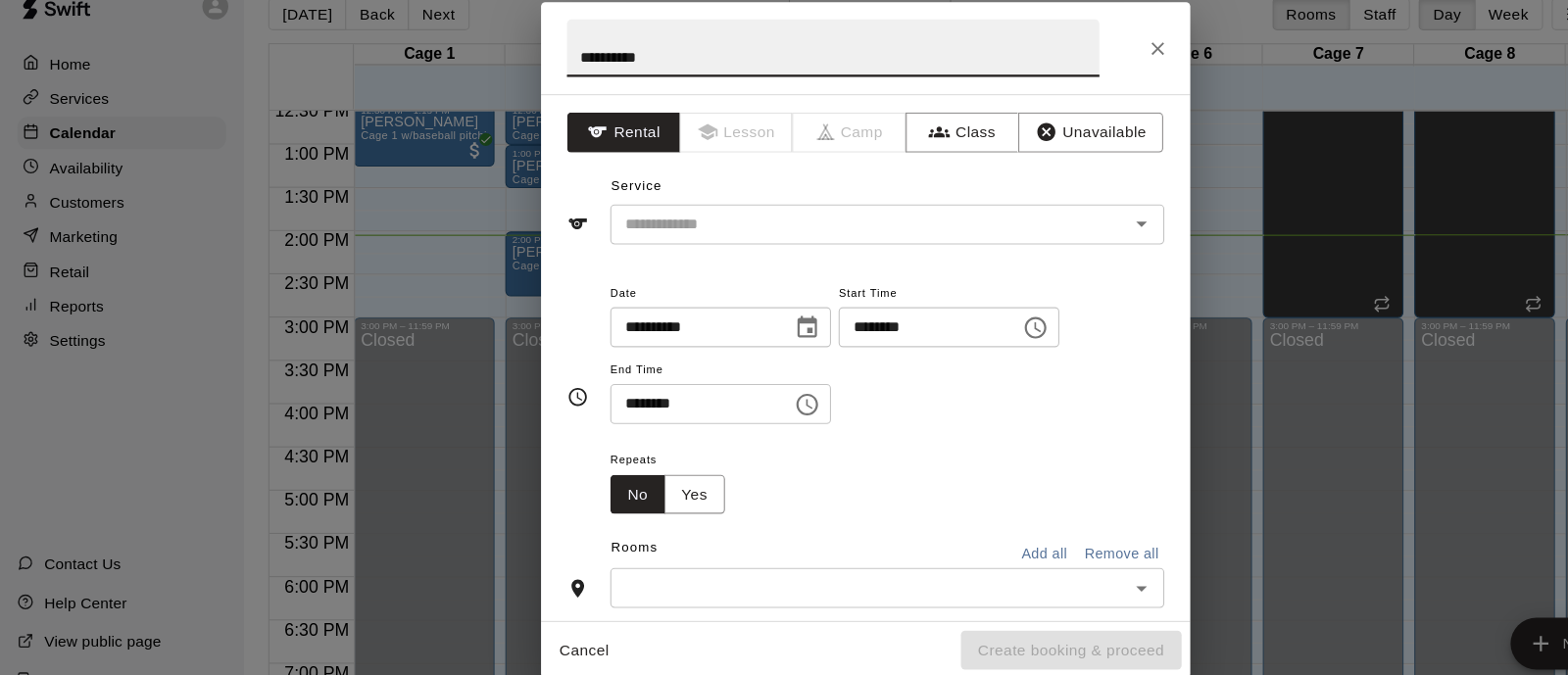
type input "**********"
click at [980, 208] on div "Service ​" at bounding box center [784, 217] width 541 height 68
click at [995, 232] on button "Clear" at bounding box center [1008, 232] width 27 height 27
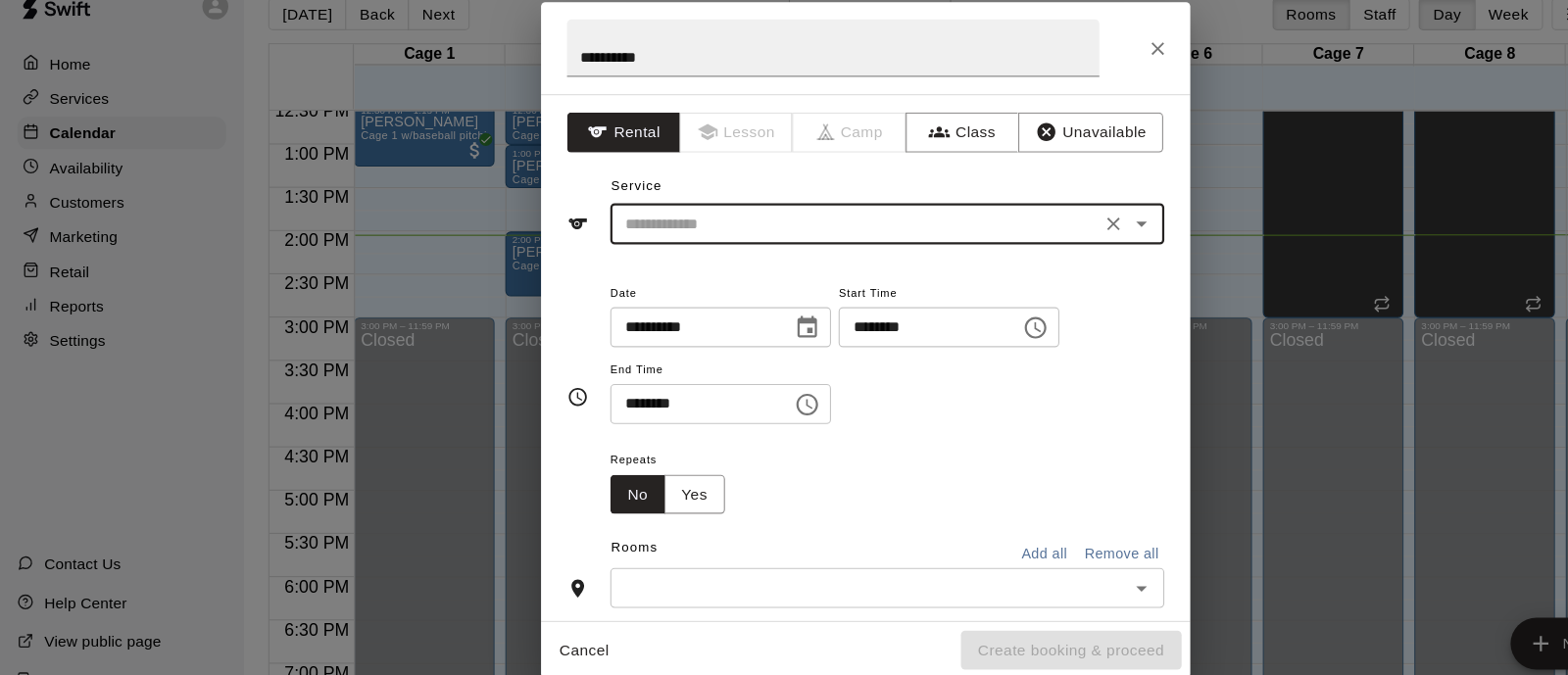
click at [928, 228] on input "text" at bounding box center [775, 233] width 432 height 25
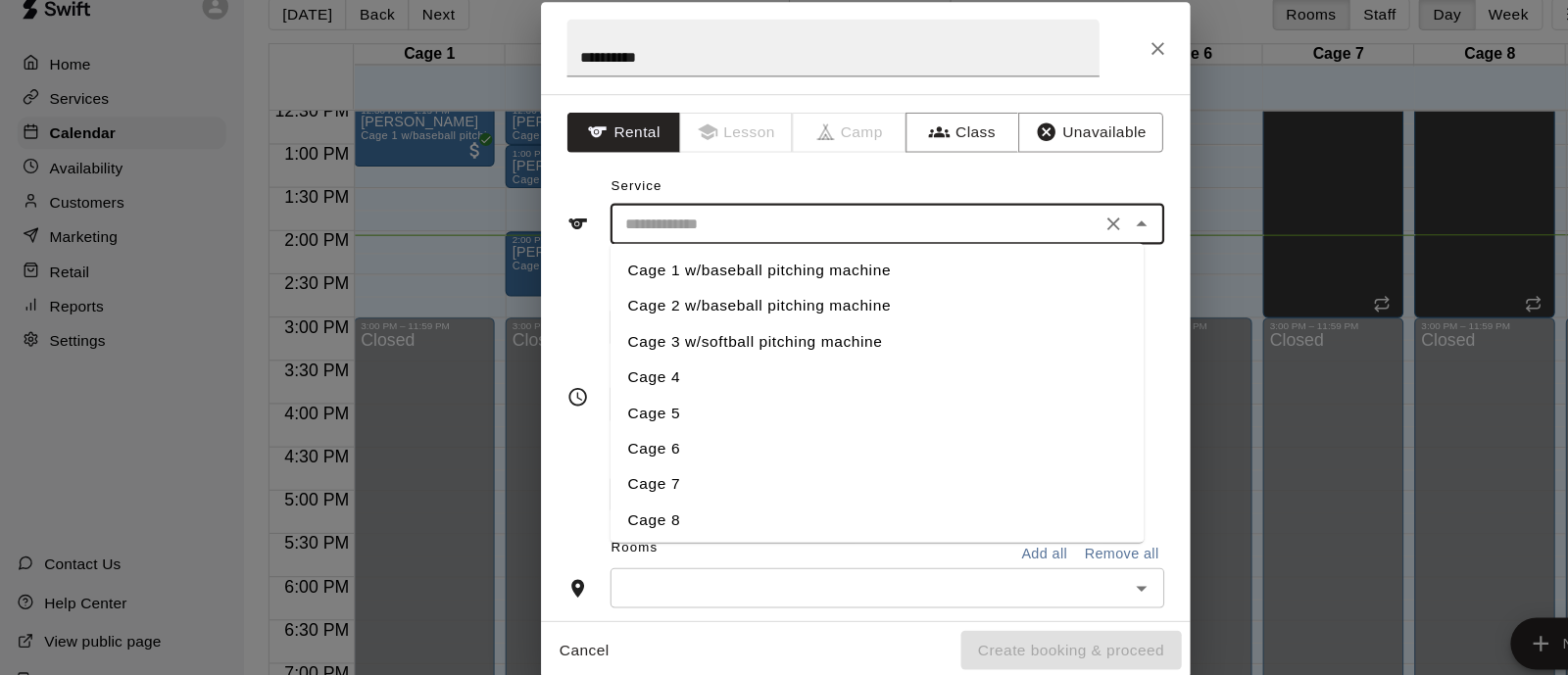
click at [638, 341] on li "Cage 3 w/softball pitching machine" at bounding box center [794, 338] width 483 height 32
type input "**********"
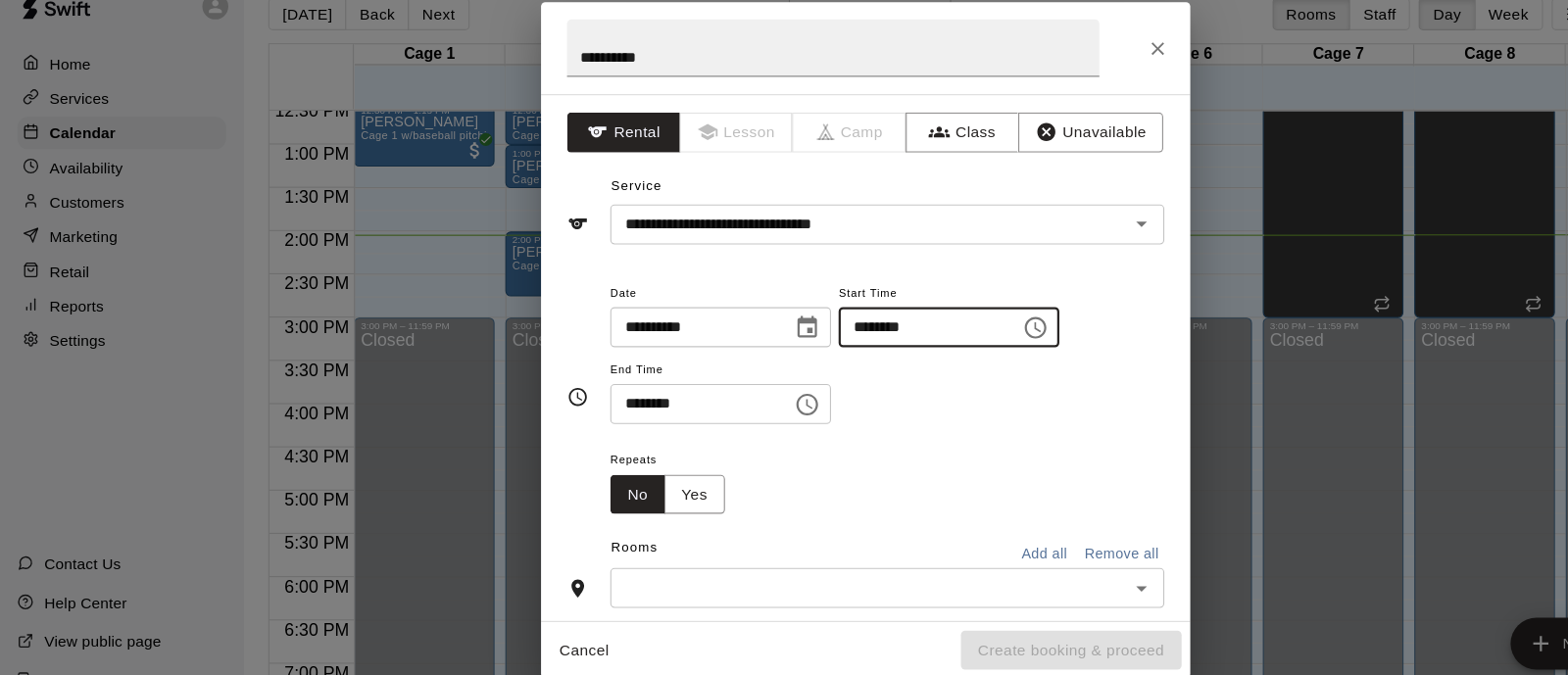
click at [816, 327] on input "********" at bounding box center [835, 326] width 151 height 36
click at [595, 391] on input "********" at bounding box center [628, 395] width 151 height 36
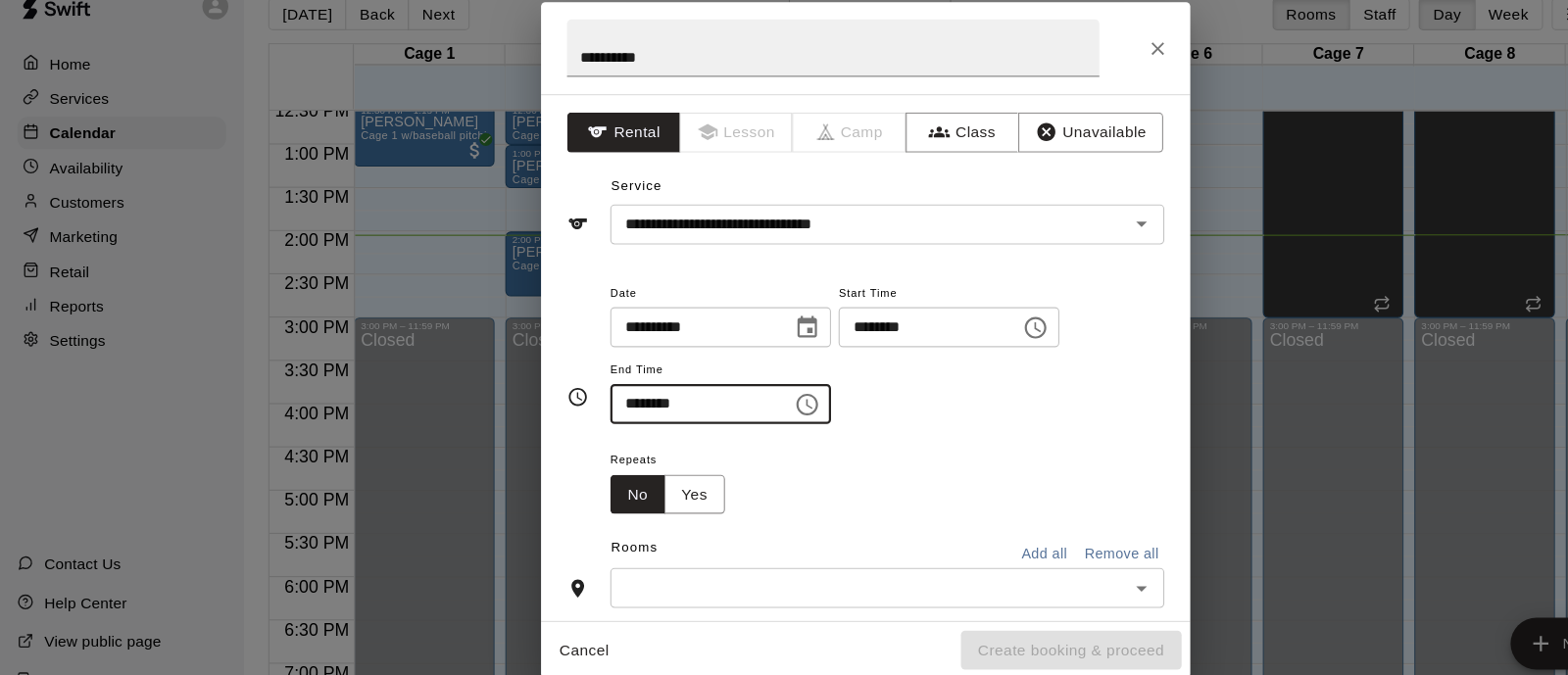
type input "********"
click at [702, 453] on div "Repeats No Yes" at bounding box center [804, 464] width 502 height 62
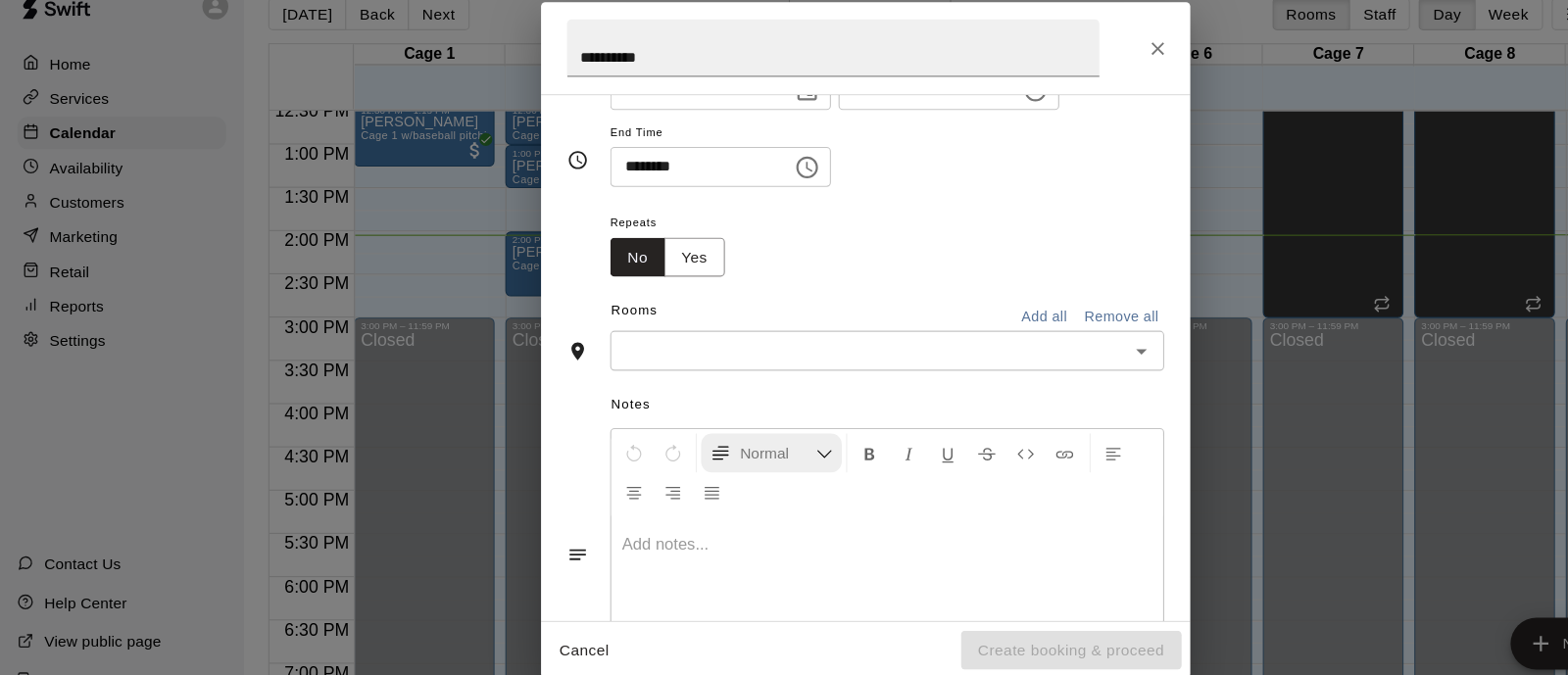
scroll to position [222, 0]
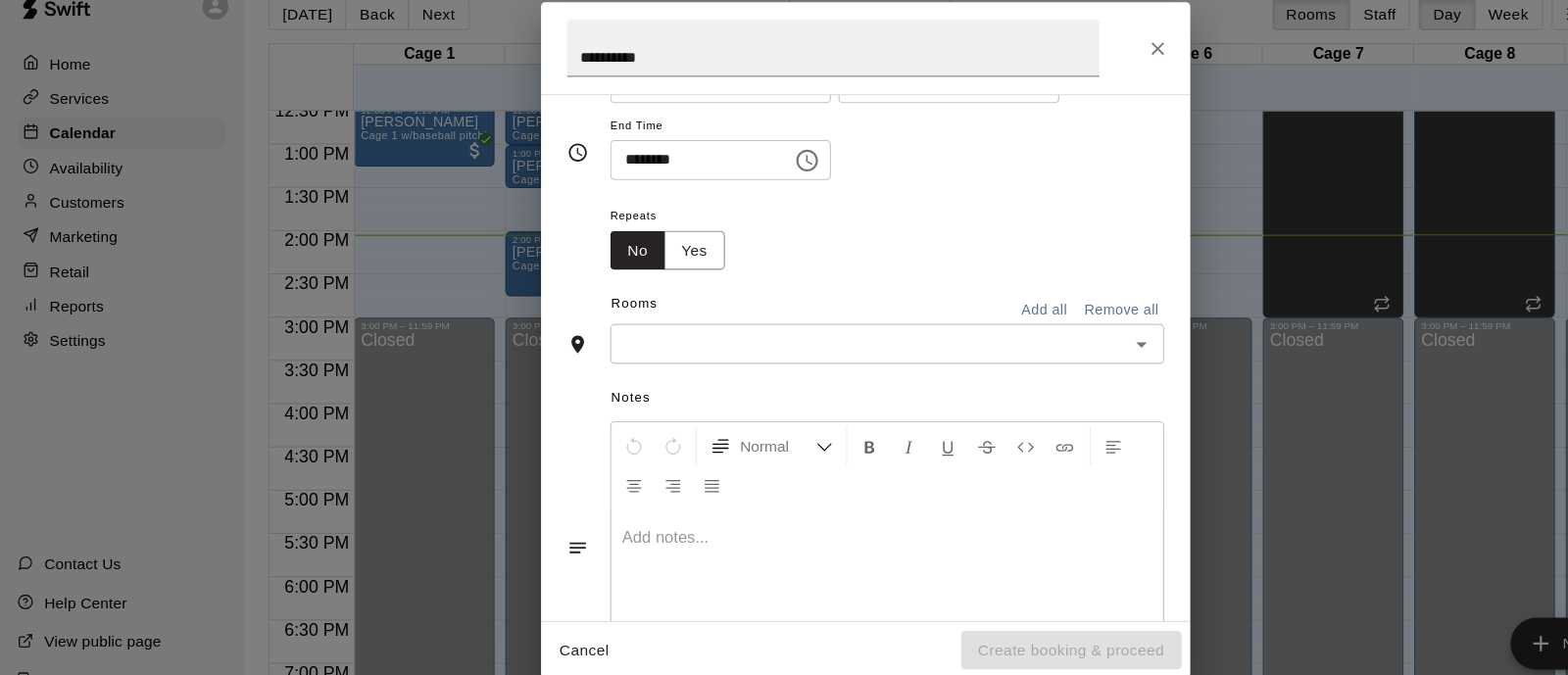
click at [659, 348] on input "text" at bounding box center [788, 340] width 458 height 25
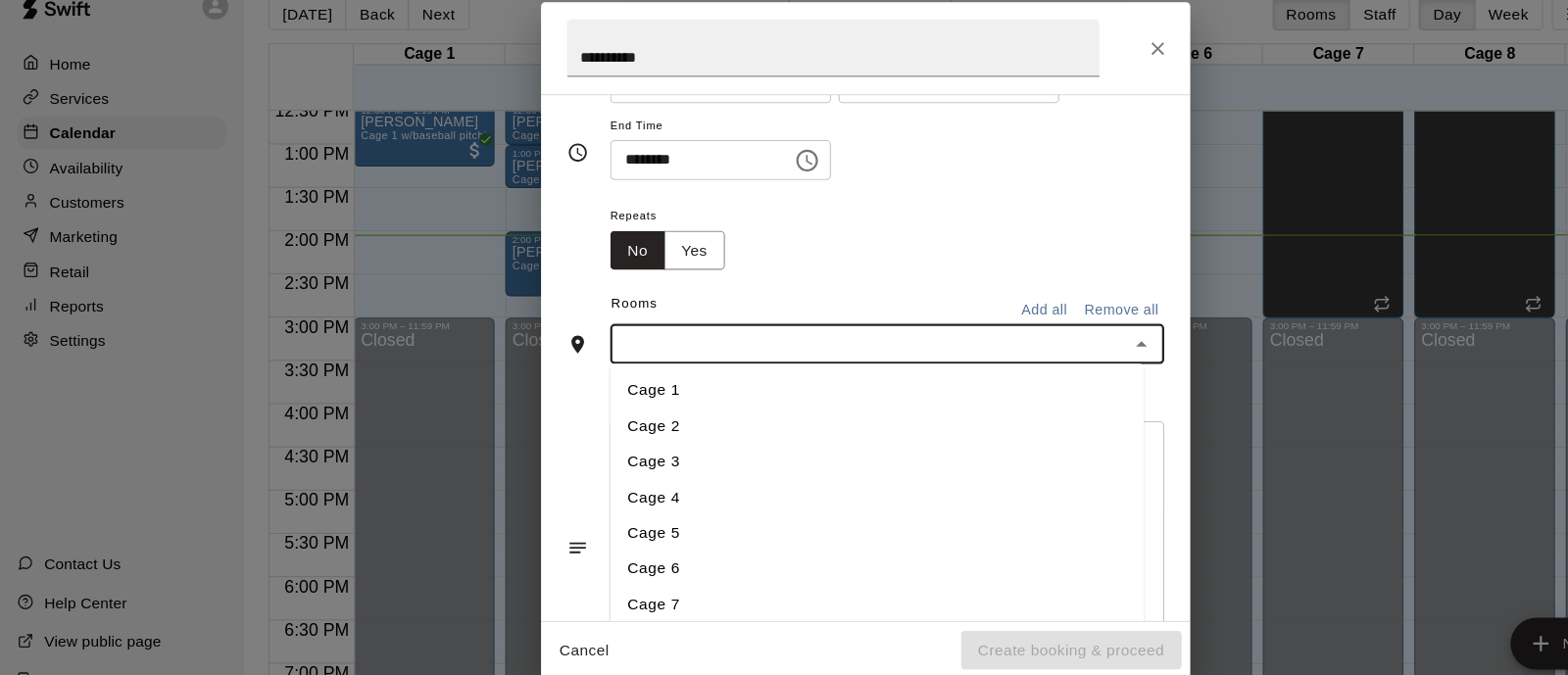
click at [615, 446] on li "Cage 3" at bounding box center [794, 447] width 483 height 32
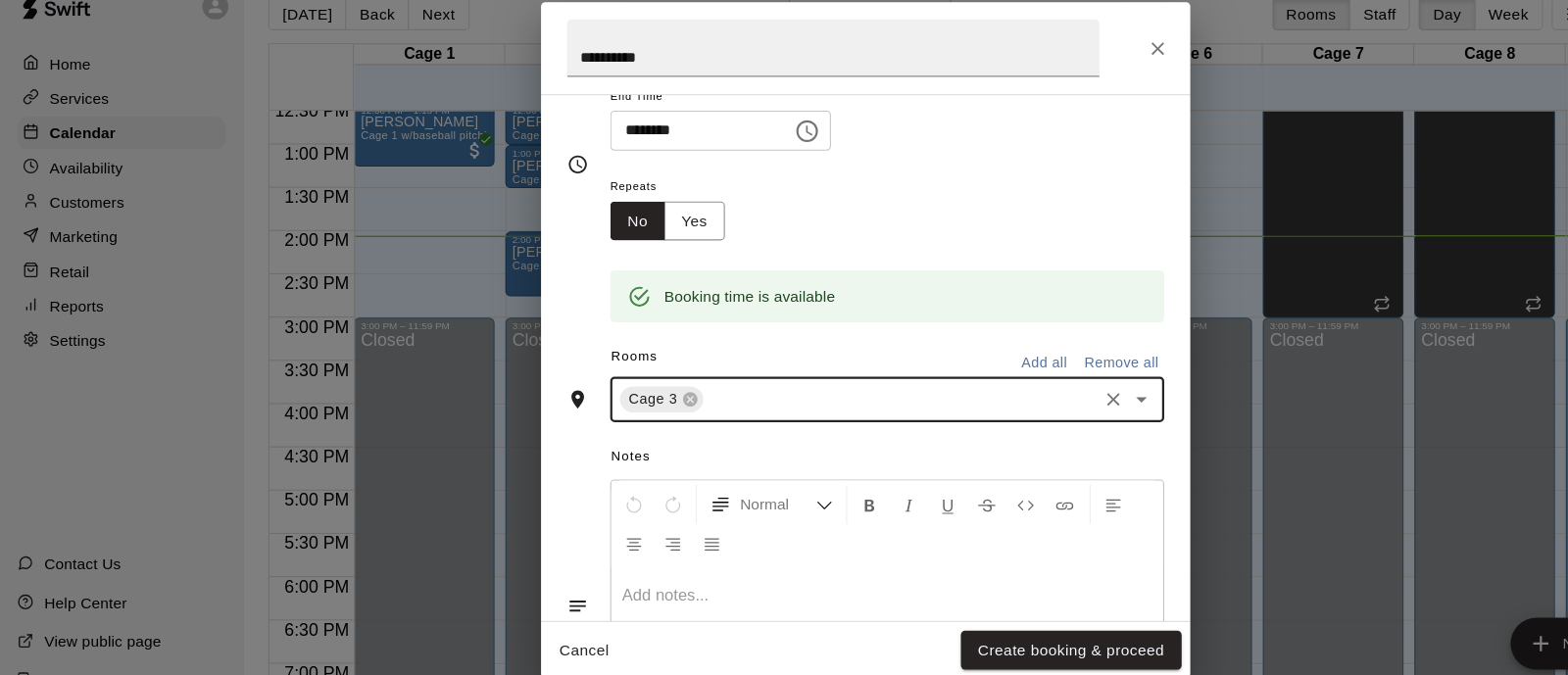
scroll to position [382, 0]
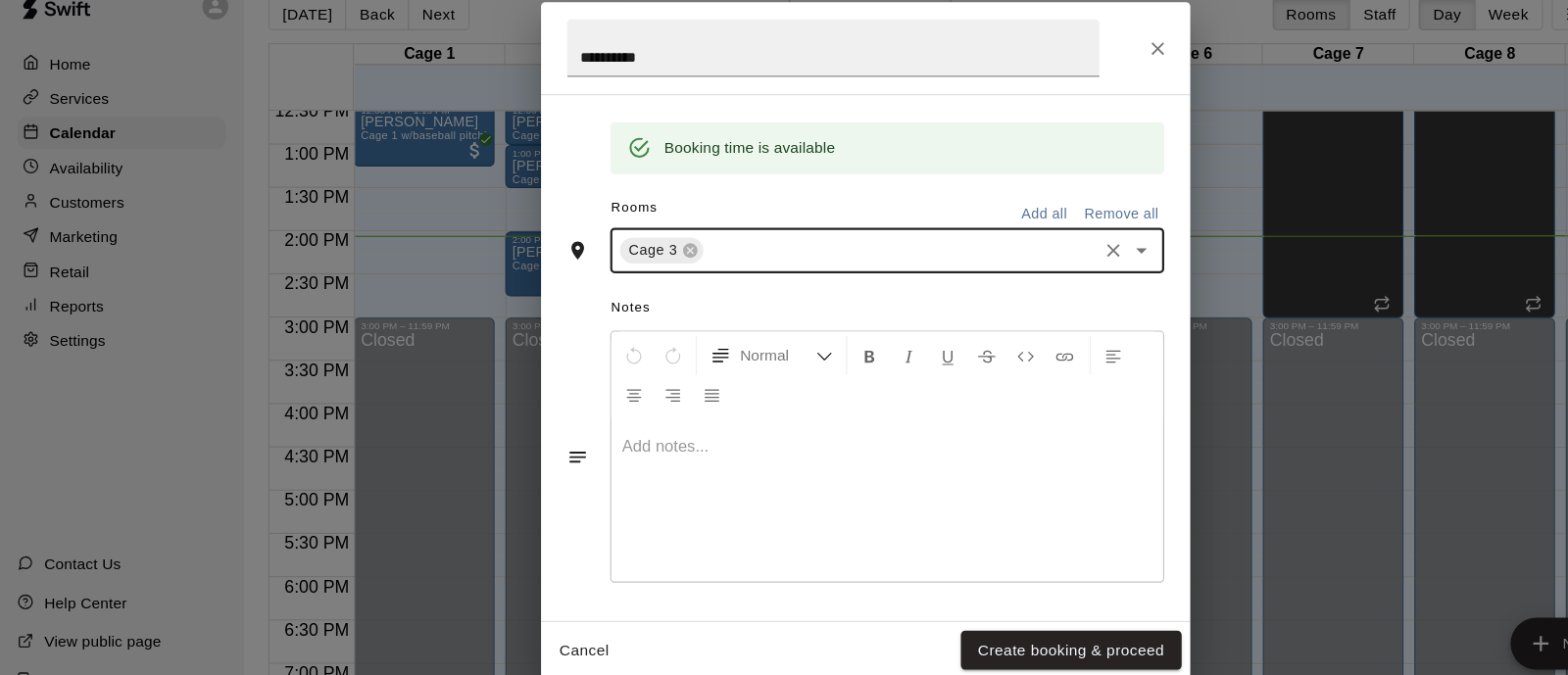
drag, startPoint x: 961, startPoint y: 613, endPoint x: 938, endPoint y: 601, distance: 26.3
click at [962, 613] on button "Create booking & proceed" at bounding box center [970, 619] width 200 height 36
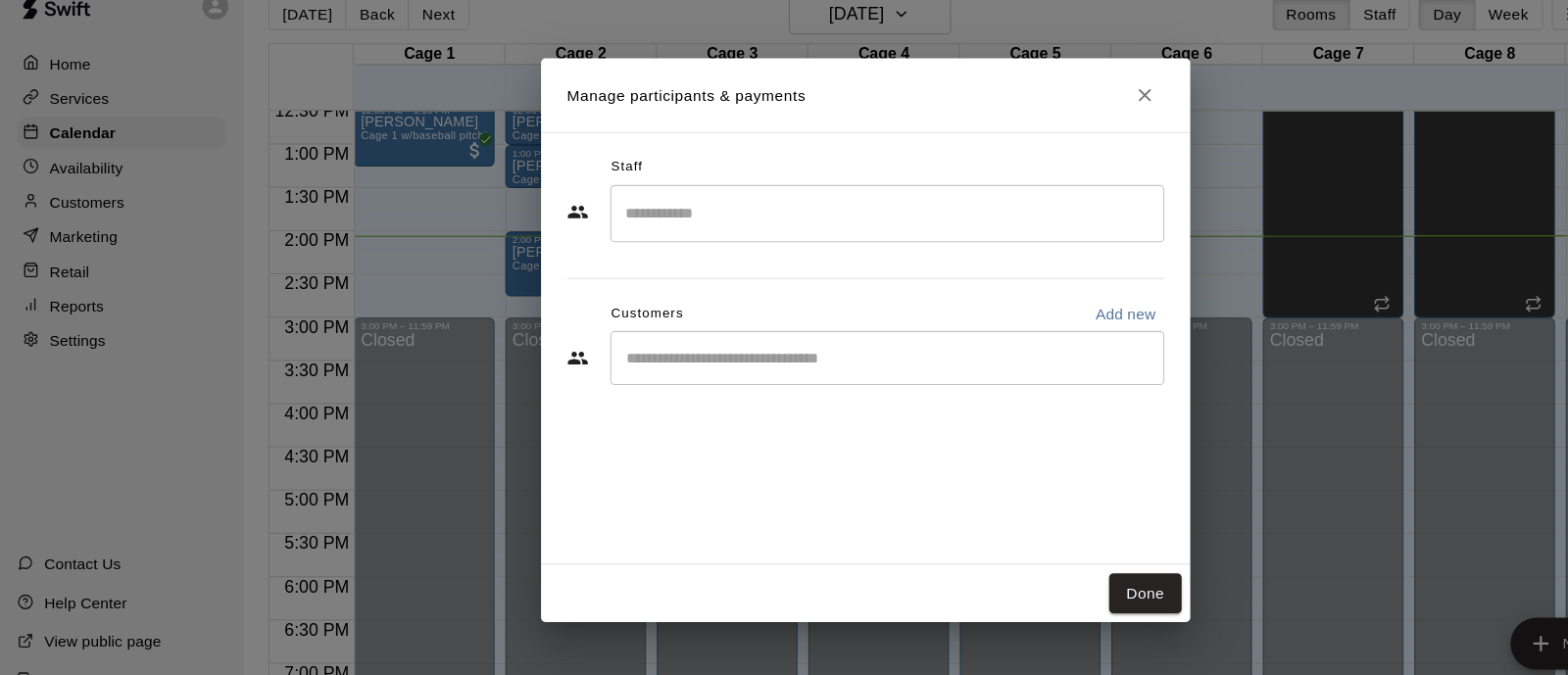
click at [784, 352] on input "Start typing to search customers..." at bounding box center [804, 354] width 484 height 20
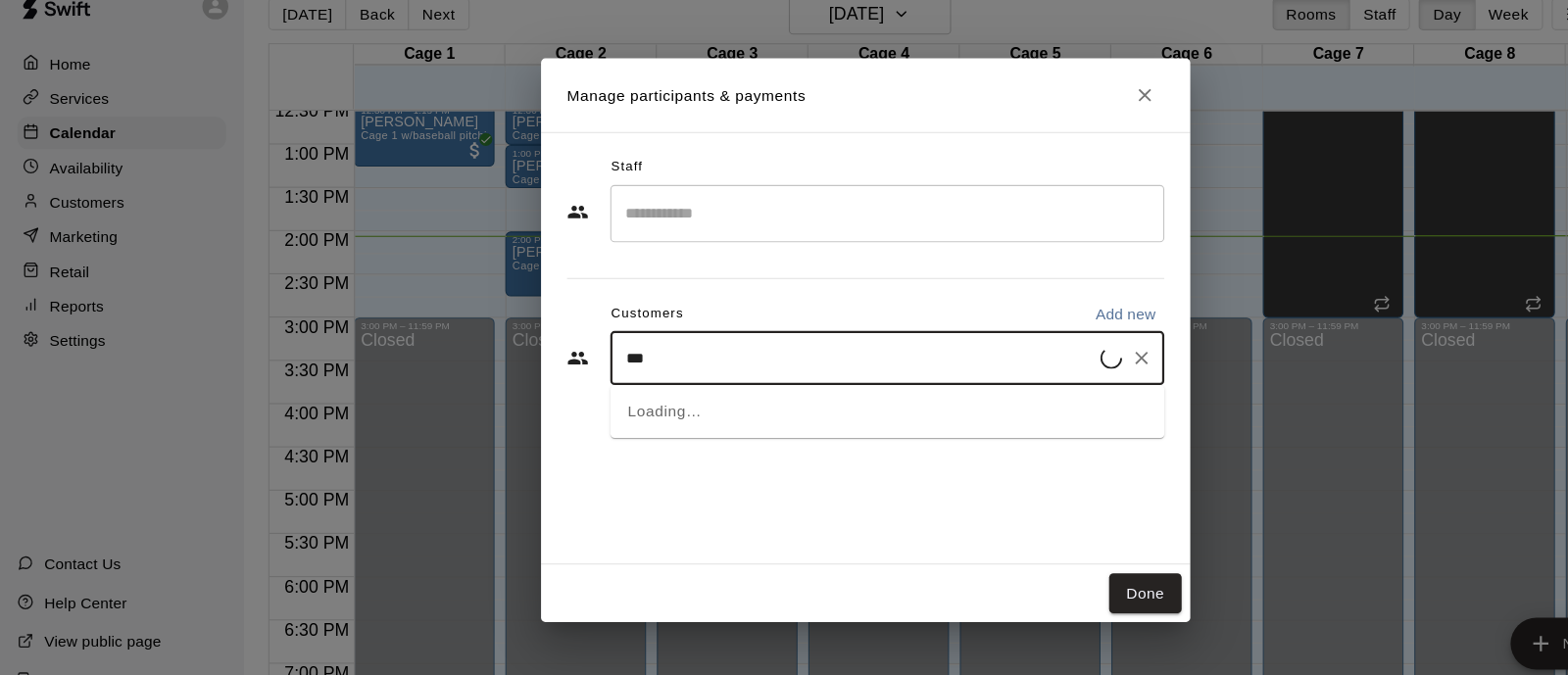
type input "****"
click at [844, 402] on div "Khobi Peck peky0601@gmail.com" at bounding box center [823, 409] width 431 height 42
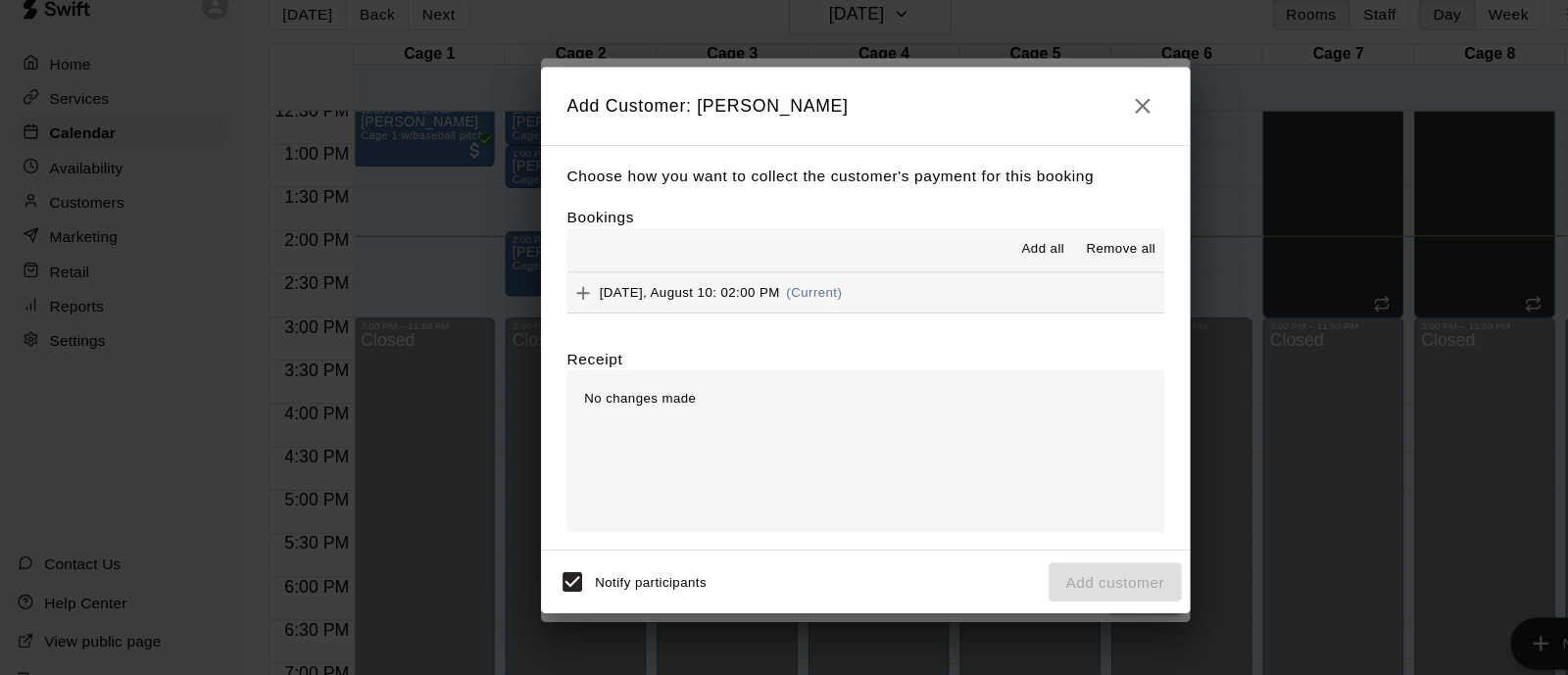
click at [807, 283] on button "Sunday, August 10: 02:00 PM (Current)" at bounding box center [784, 294] width 541 height 36
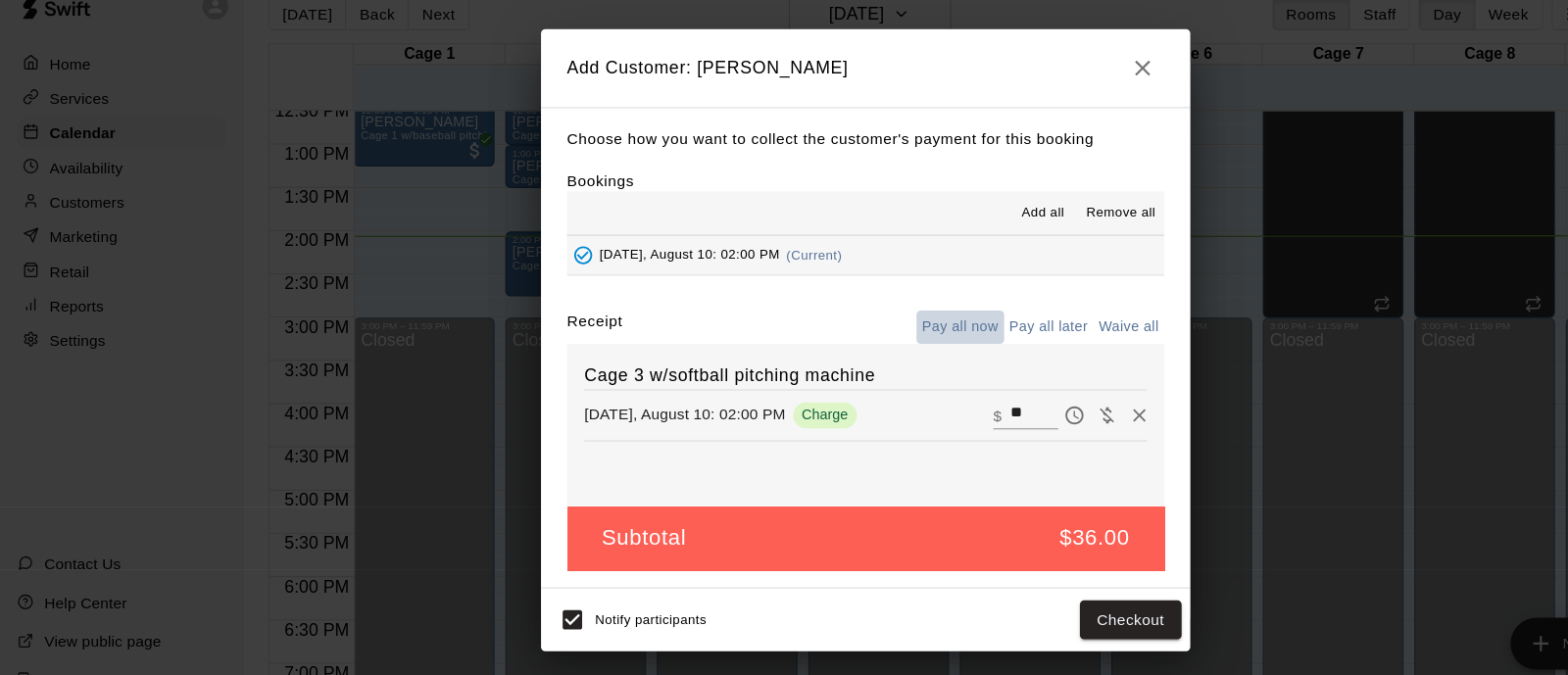
click at [877, 324] on button "Pay all now" at bounding box center [869, 326] width 79 height 30
click at [1028, 594] on button "Checkout" at bounding box center [1024, 591] width 92 height 36
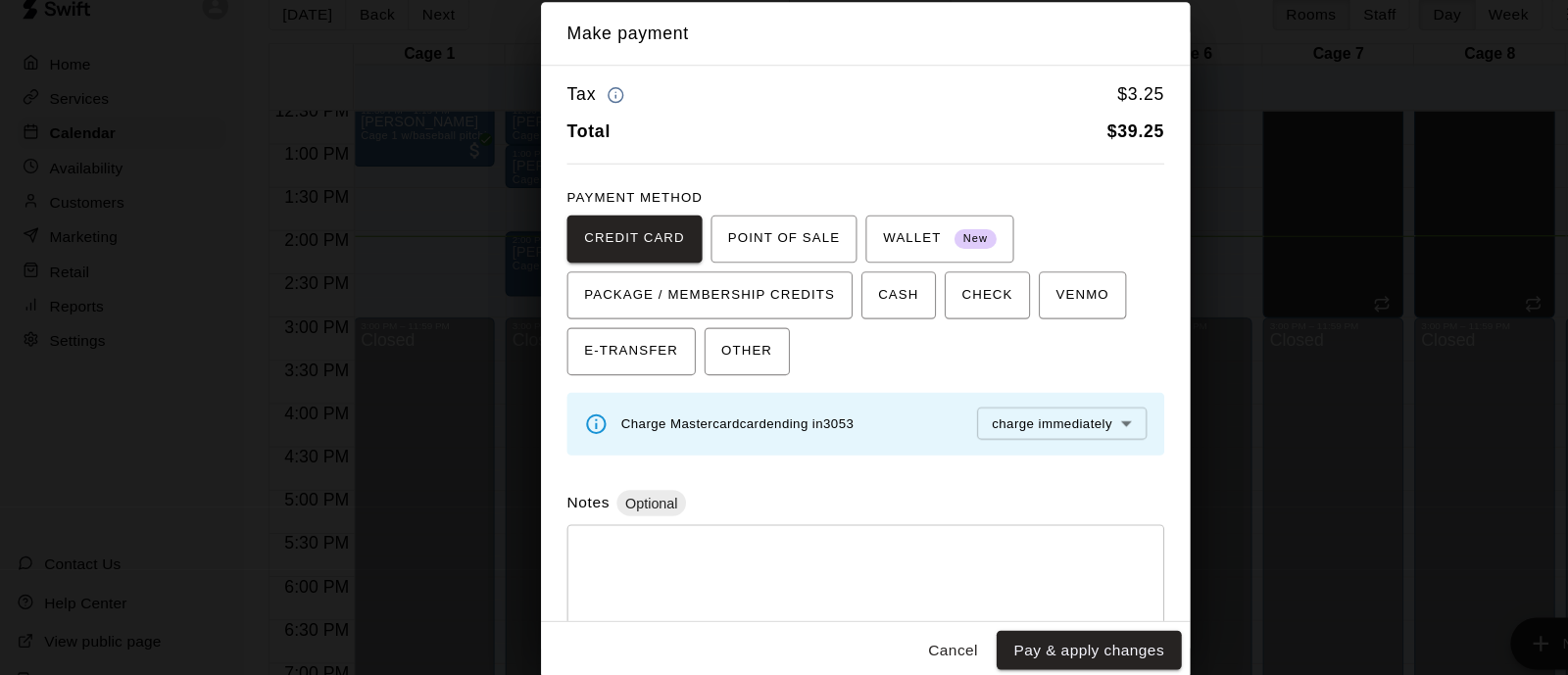
scroll to position [54, 0]
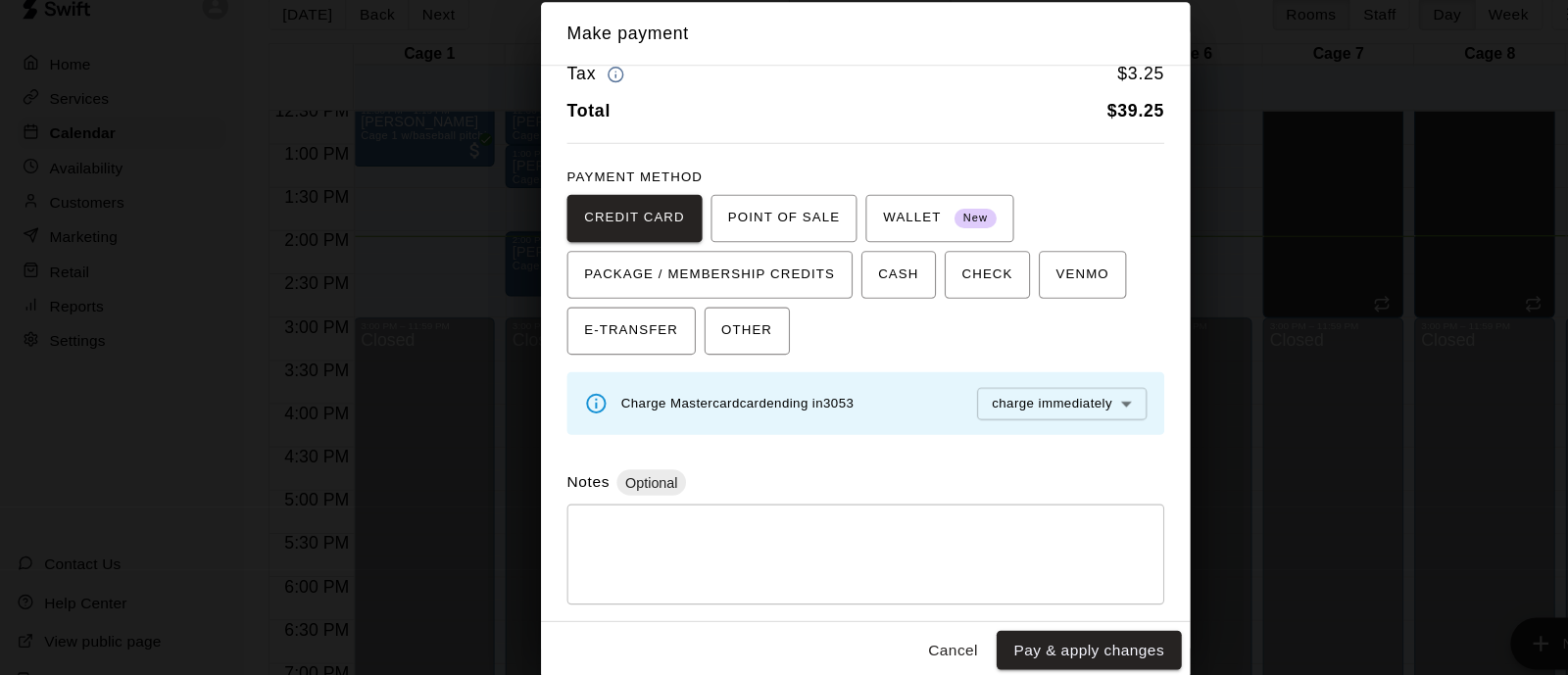
click at [666, 503] on textarea at bounding box center [784, 532] width 514 height 59
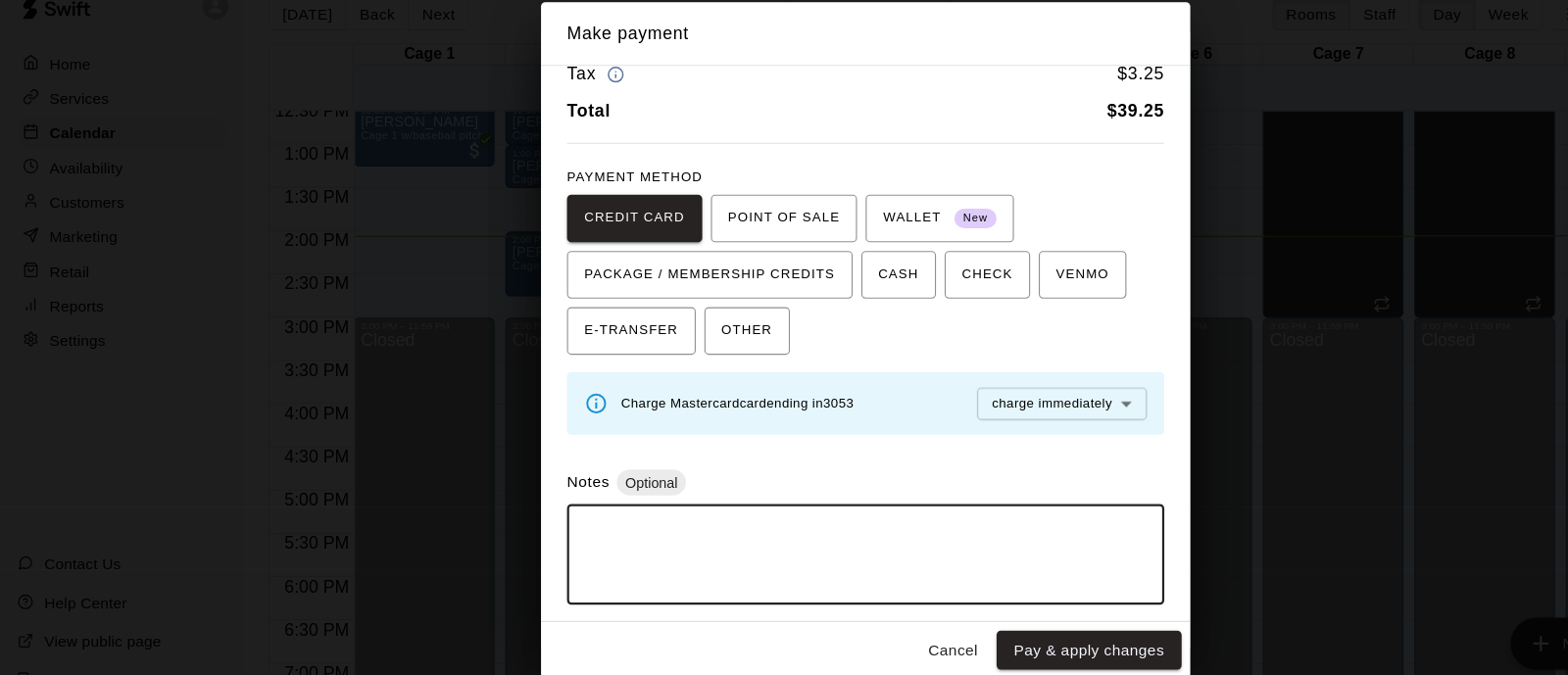
type textarea "*"
click at [859, 617] on button "Cancel" at bounding box center [863, 619] width 63 height 36
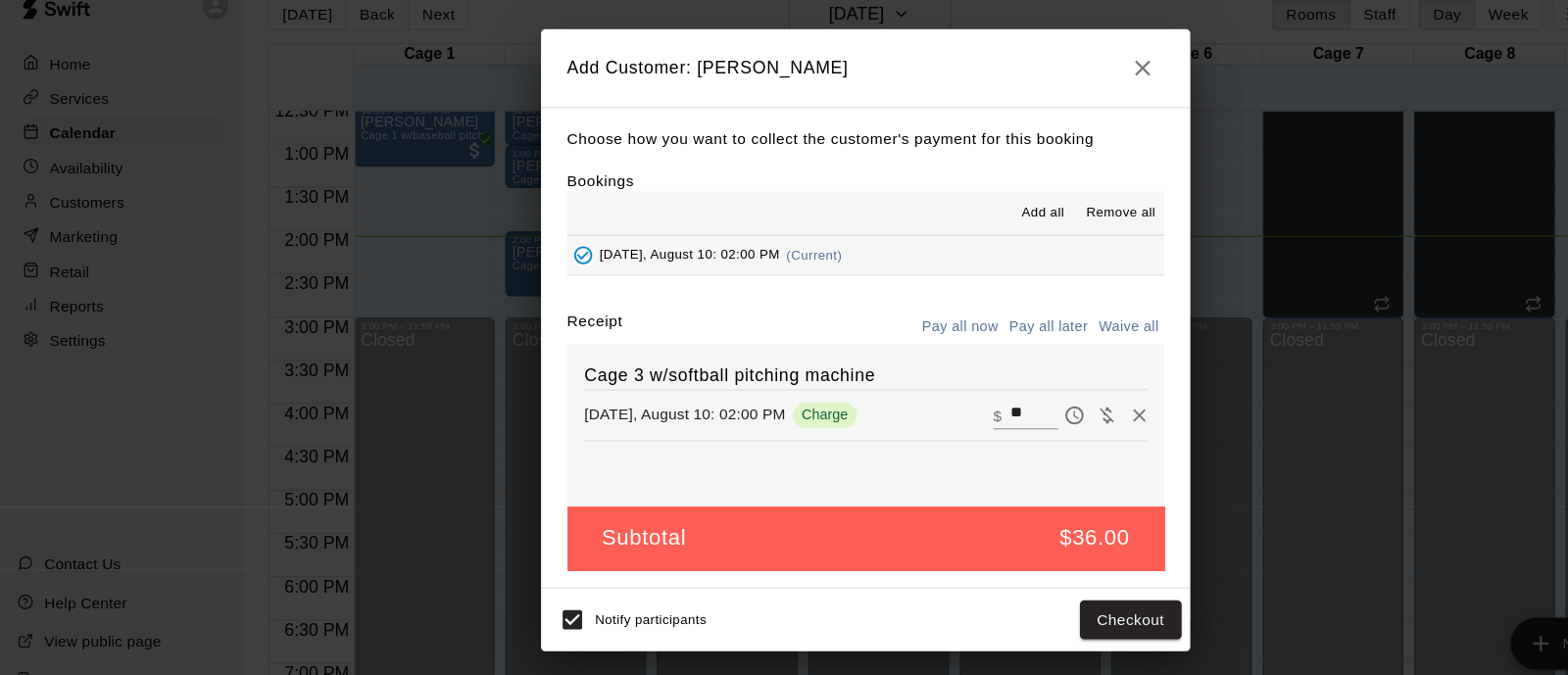
click at [931, 403] on input "**" at bounding box center [936, 405] width 43 height 25
type input "**"
click at [1012, 588] on button "Checkout" at bounding box center [1024, 591] width 92 height 36
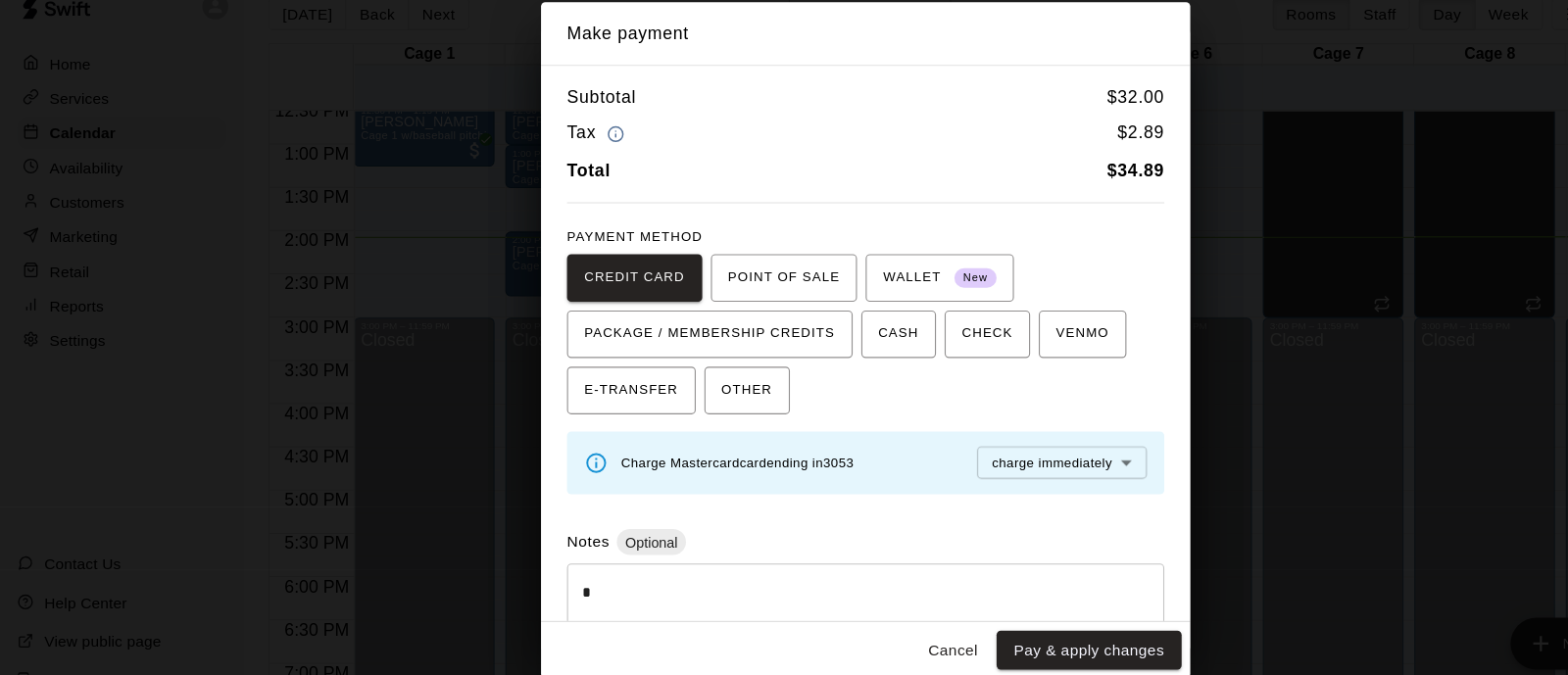
click at [636, 567] on textarea "*" at bounding box center [774, 586] width 495 height 59
type textarea "*"
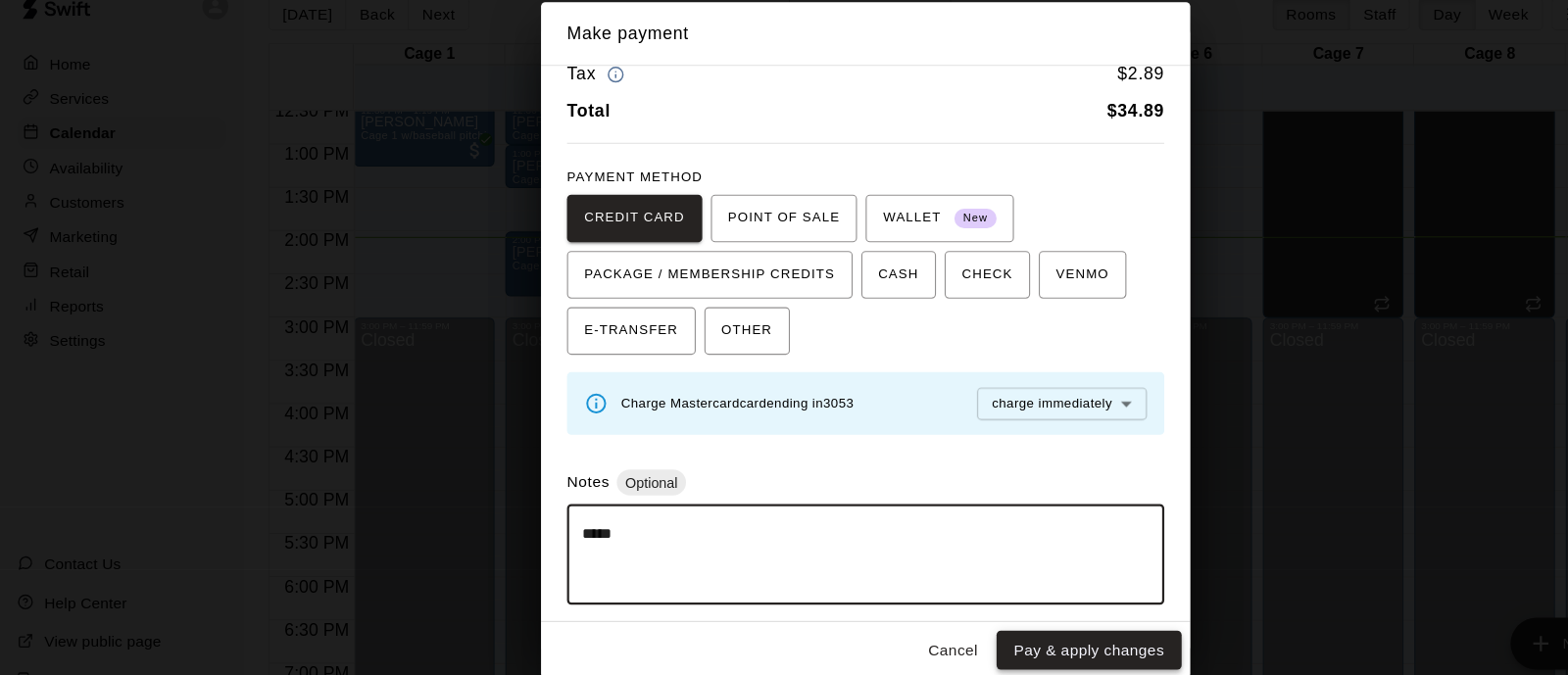
type textarea "*****"
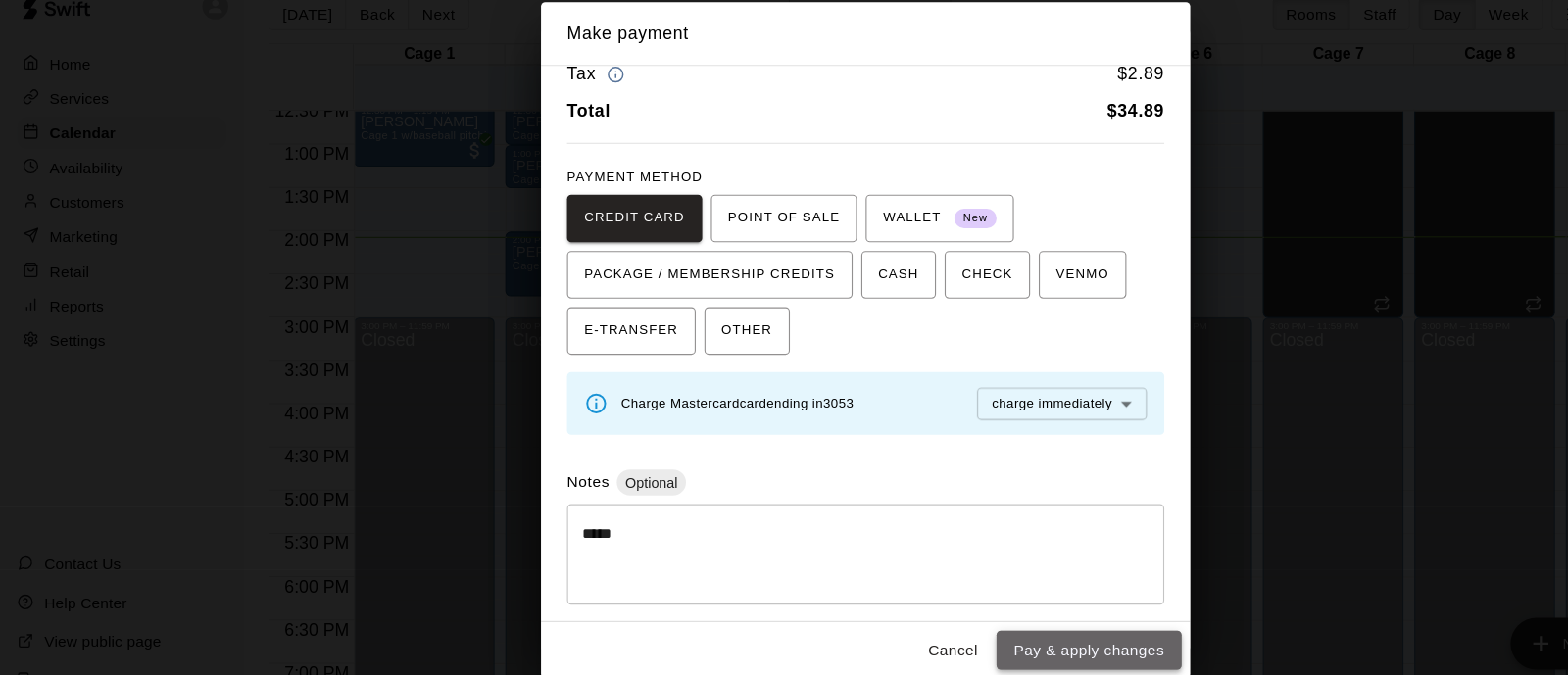
click at [1007, 618] on button "Pay & apply changes" at bounding box center [987, 619] width 168 height 36
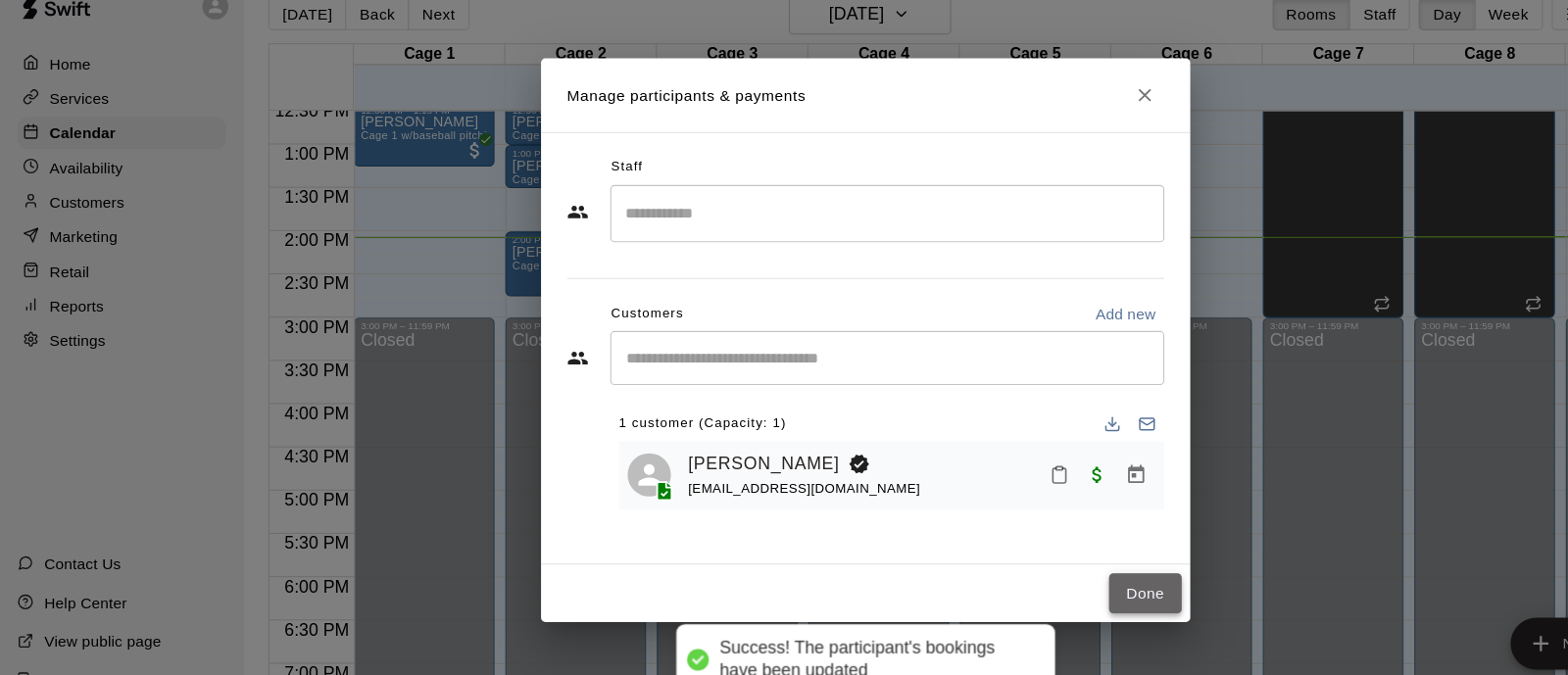
click at [1061, 566] on button "Done" at bounding box center [1038, 567] width 66 height 36
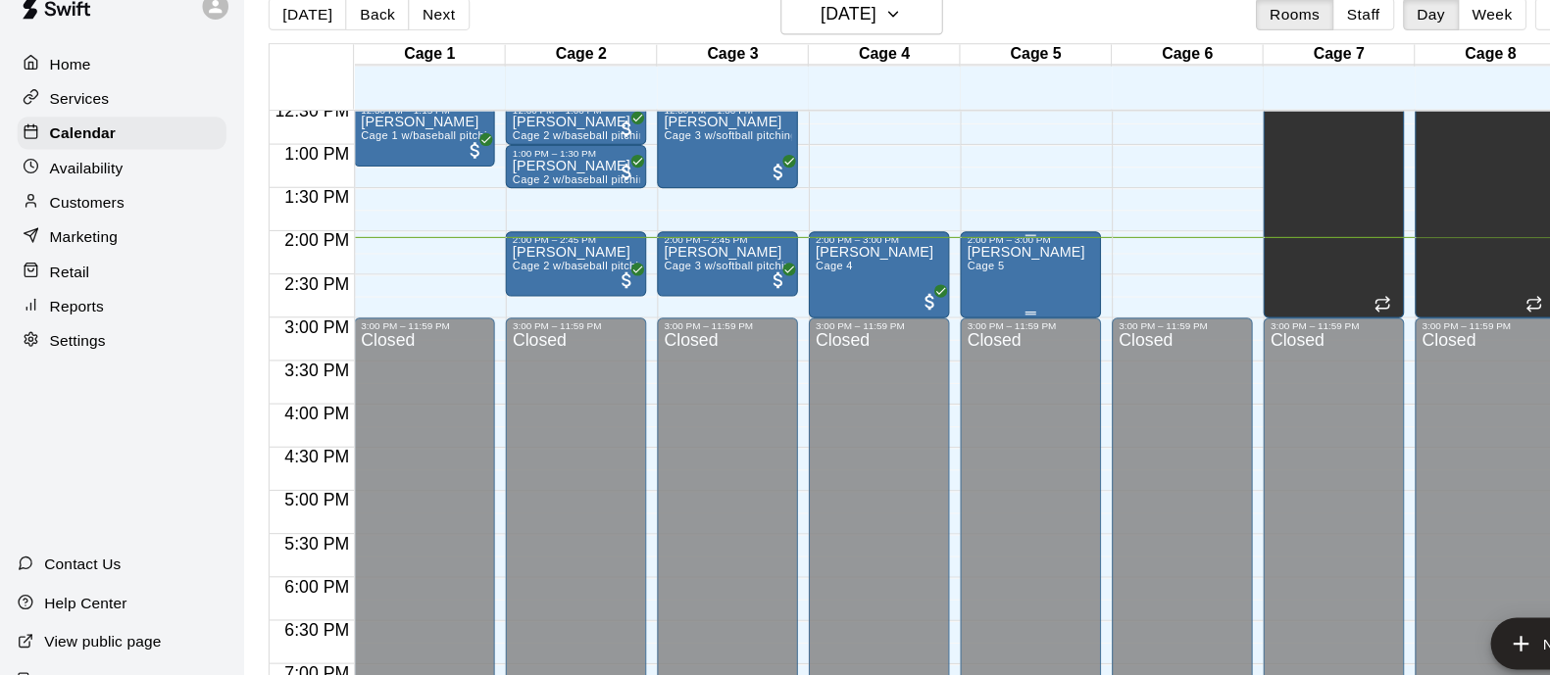
click at [960, 266] on div "Khobi Peck Cage 5" at bounding box center [933, 589] width 116 height 675
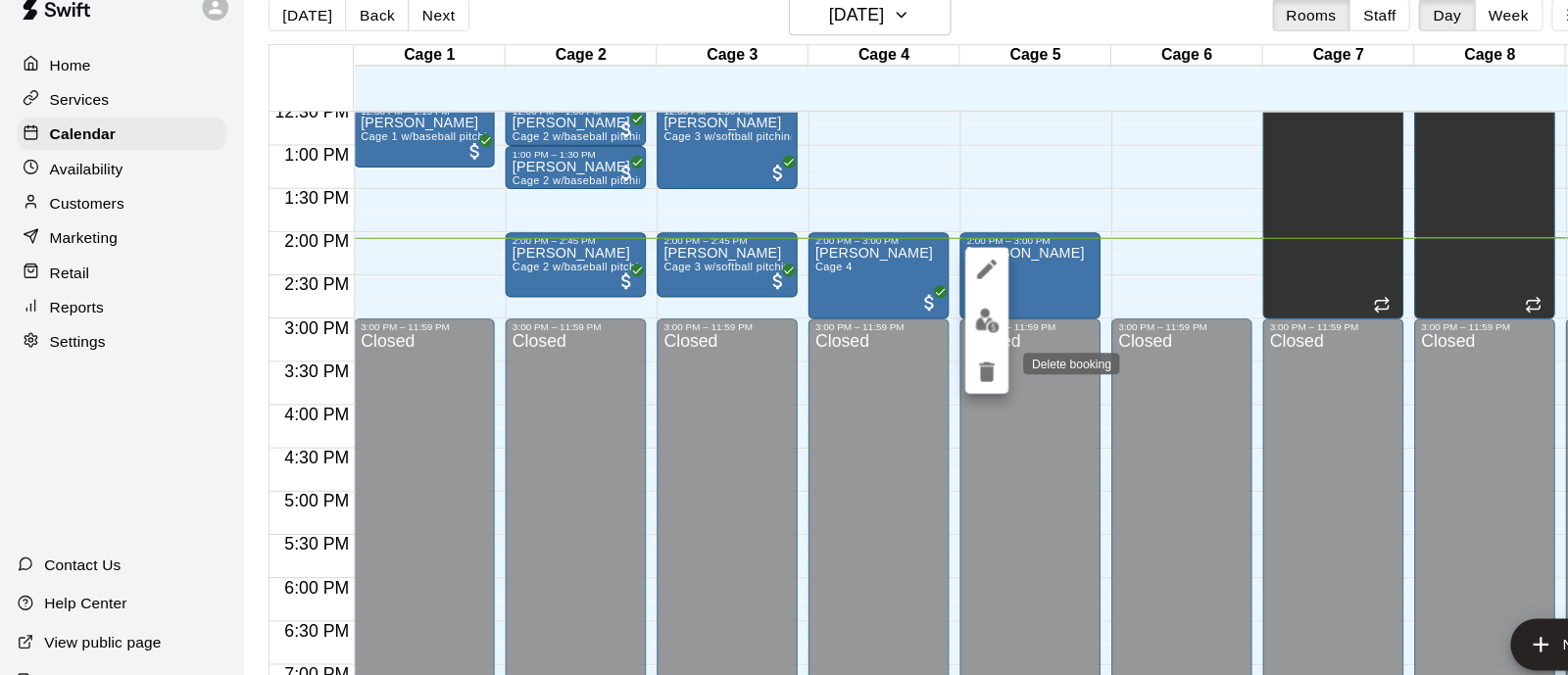
click at [898, 355] on icon "delete" at bounding box center [894, 366] width 24 height 24
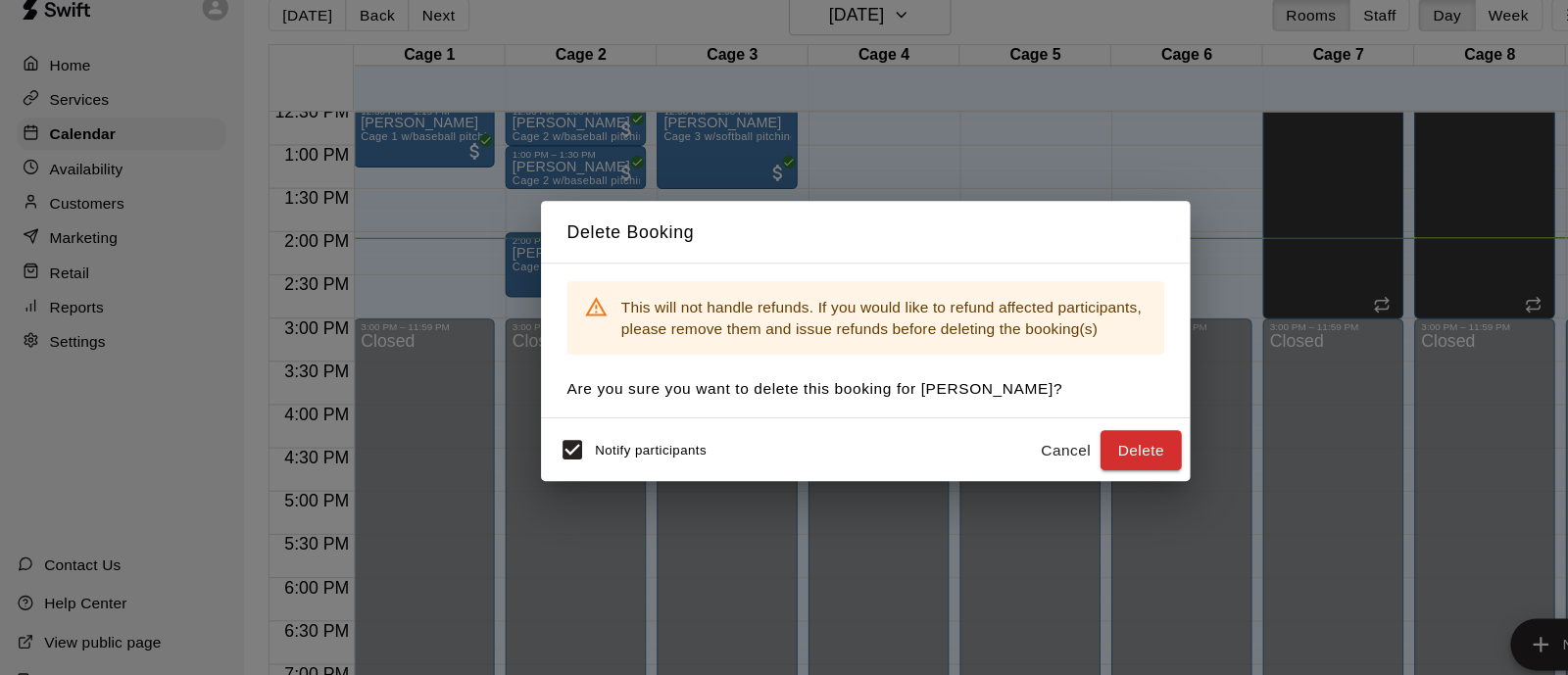
click at [959, 430] on button "Cancel" at bounding box center [965, 437] width 63 height 36
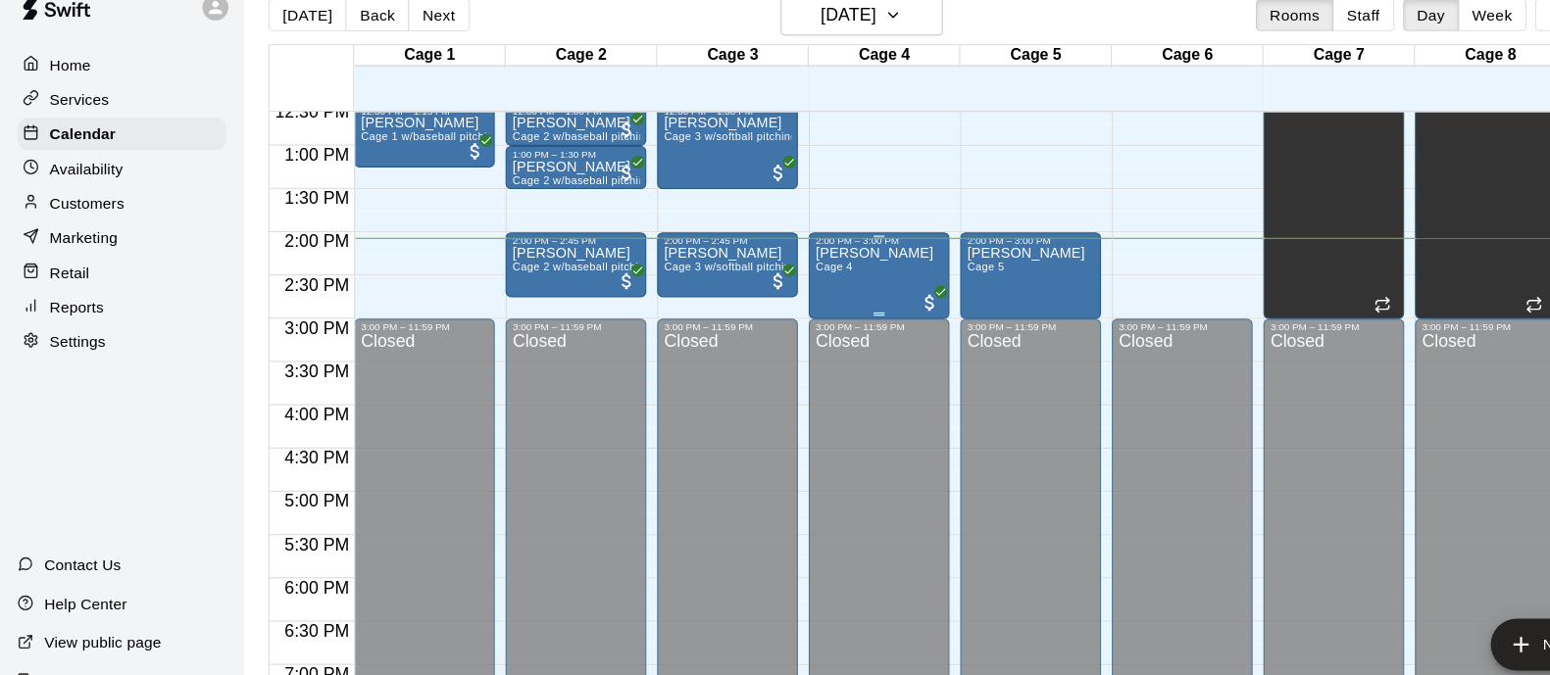
click at [787, 292] on div "Tommy Belman Cage 4" at bounding box center [791, 589] width 107 height 675
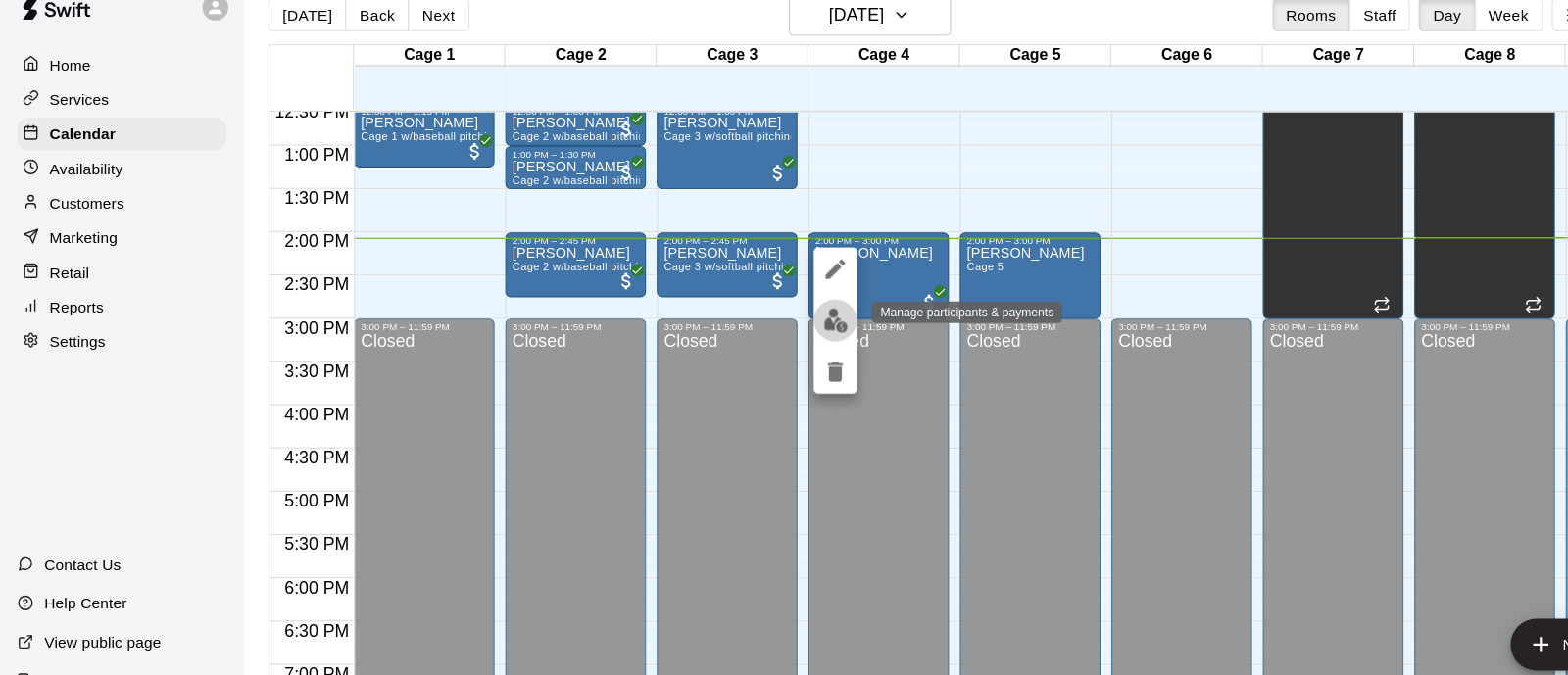
click at [755, 327] on img "edit" at bounding box center [757, 319] width 23 height 23
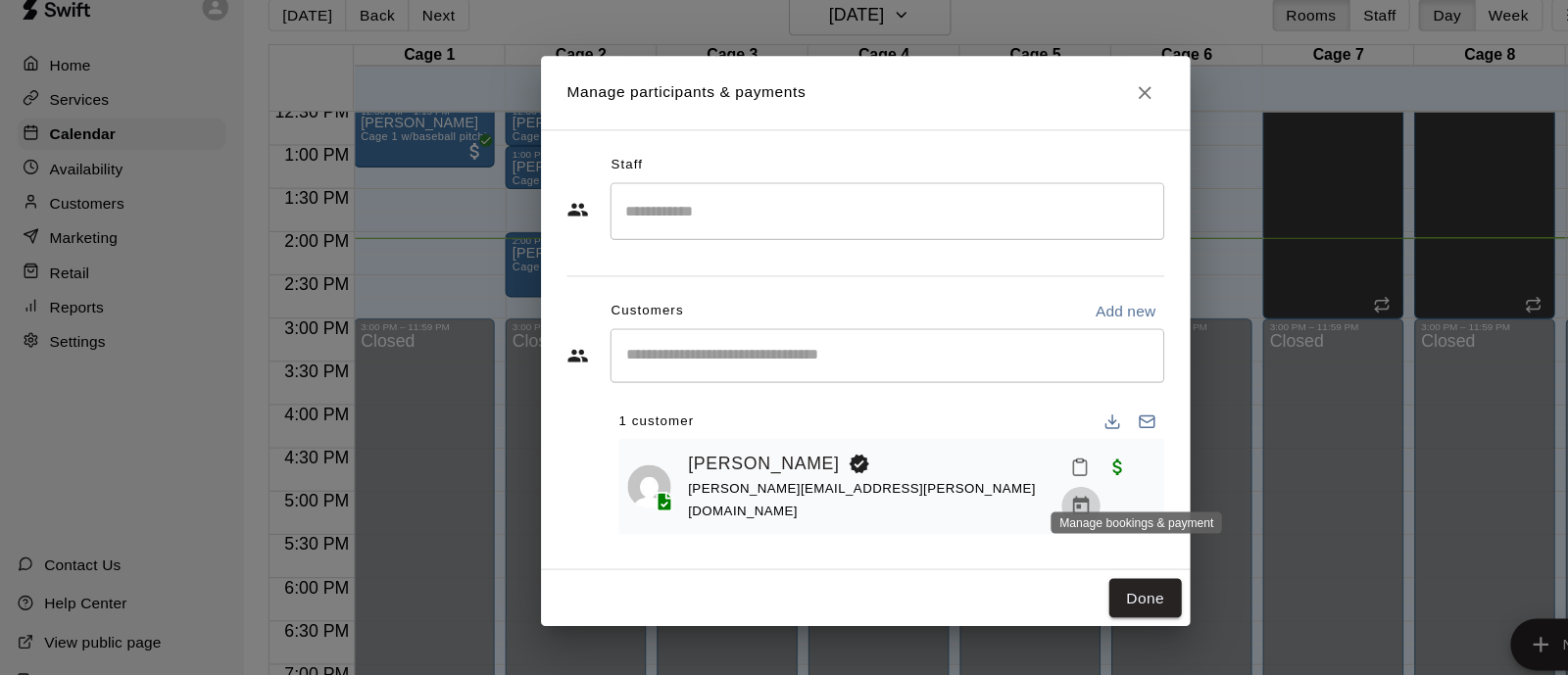
click at [987, 478] on icon "Manage bookings & payment" at bounding box center [979, 486] width 15 height 17
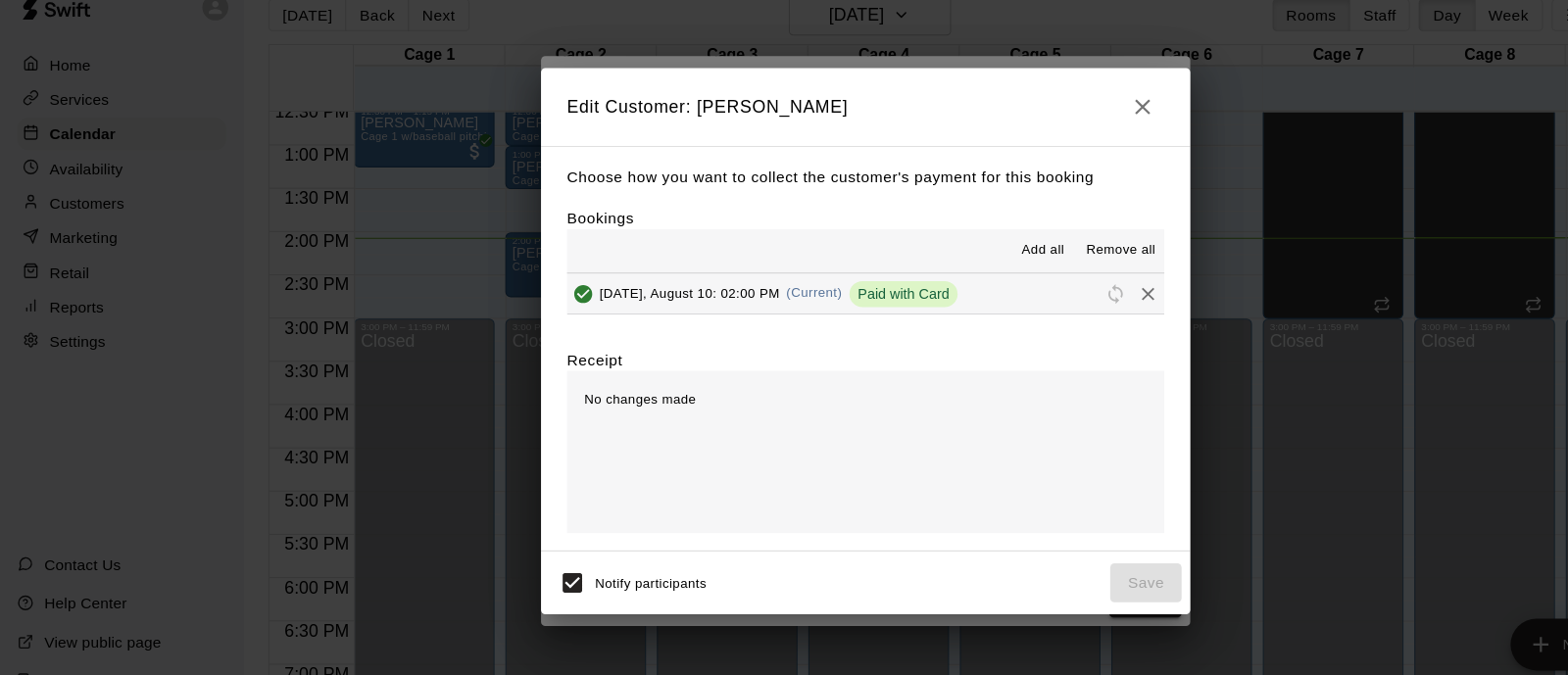
click at [1040, 260] on span "Remove all" at bounding box center [1015, 256] width 63 height 20
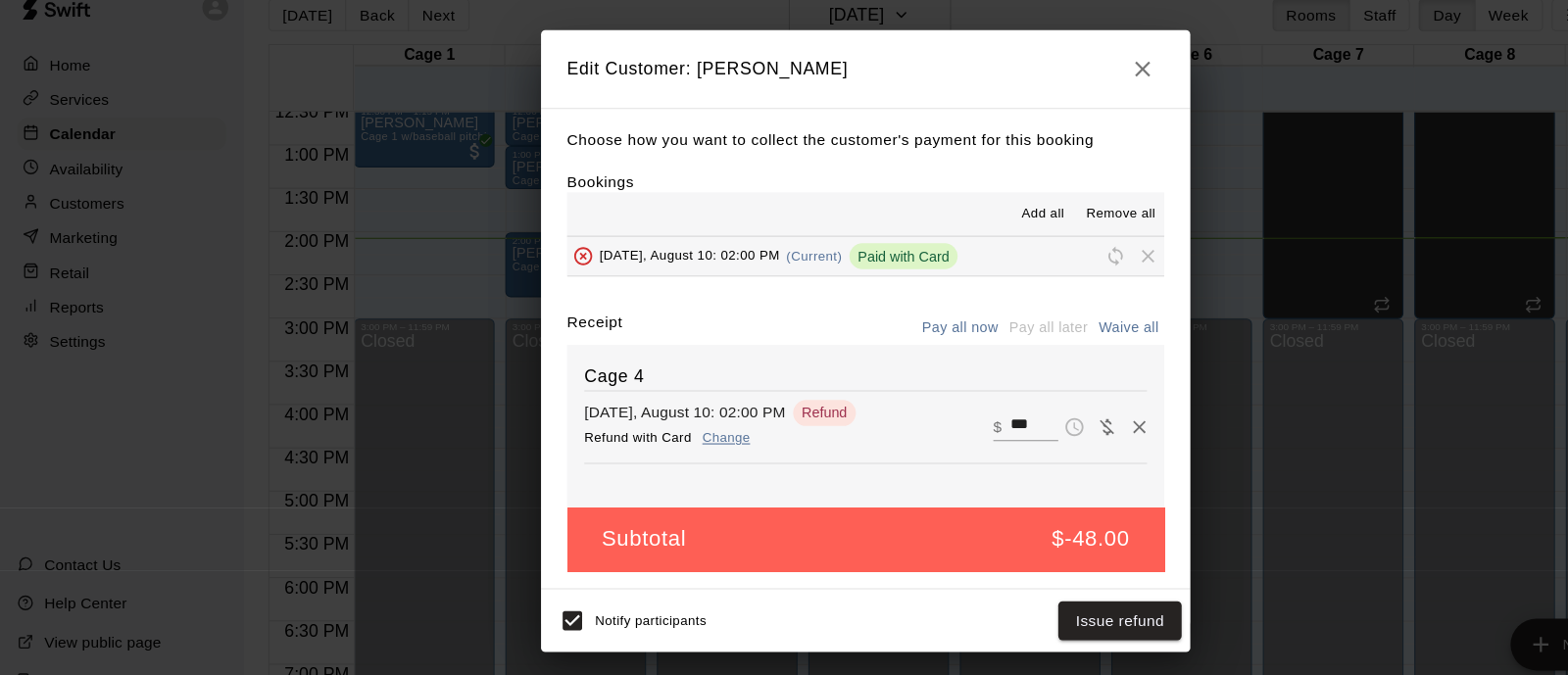
click at [1041, 90] on icon "button" at bounding box center [1035, 91] width 24 height 24
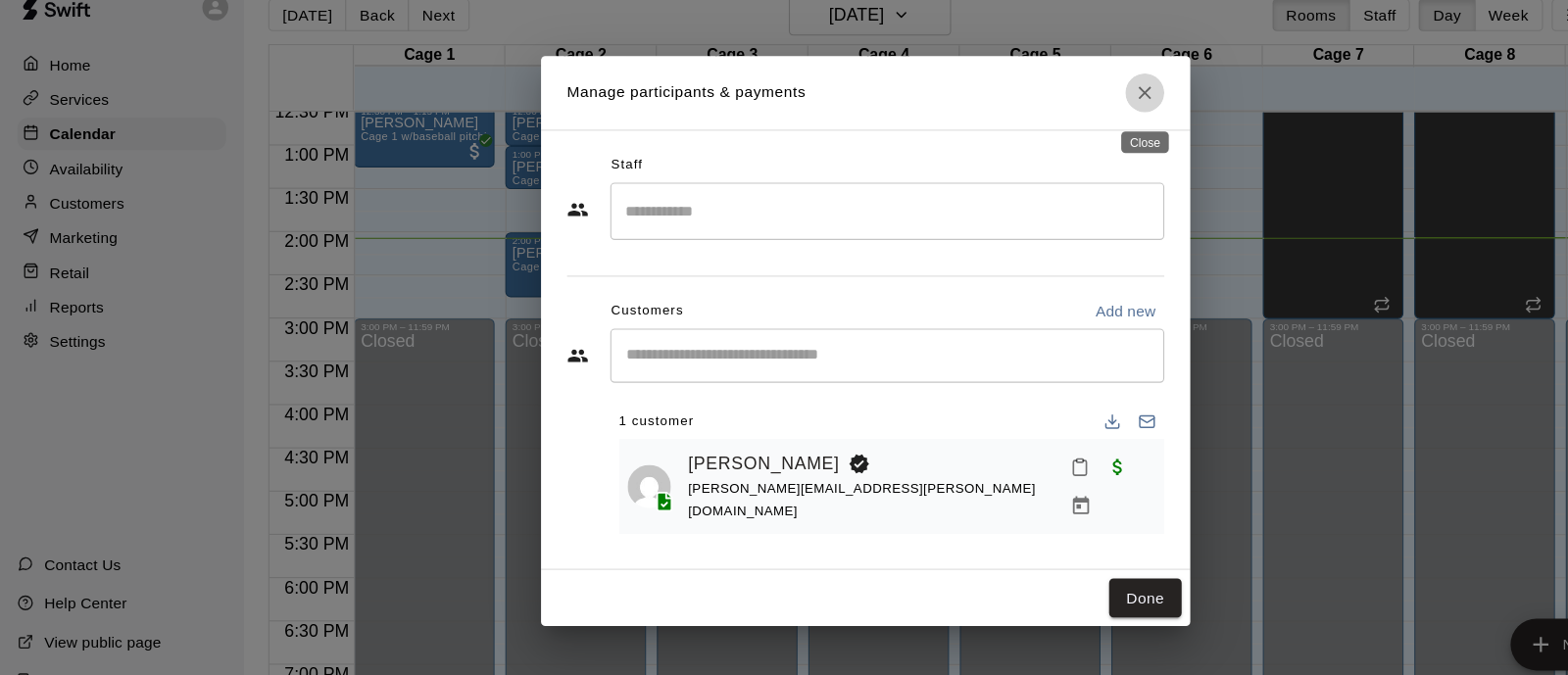
click at [1029, 125] on button "Close" at bounding box center [1036, 112] width 35 height 35
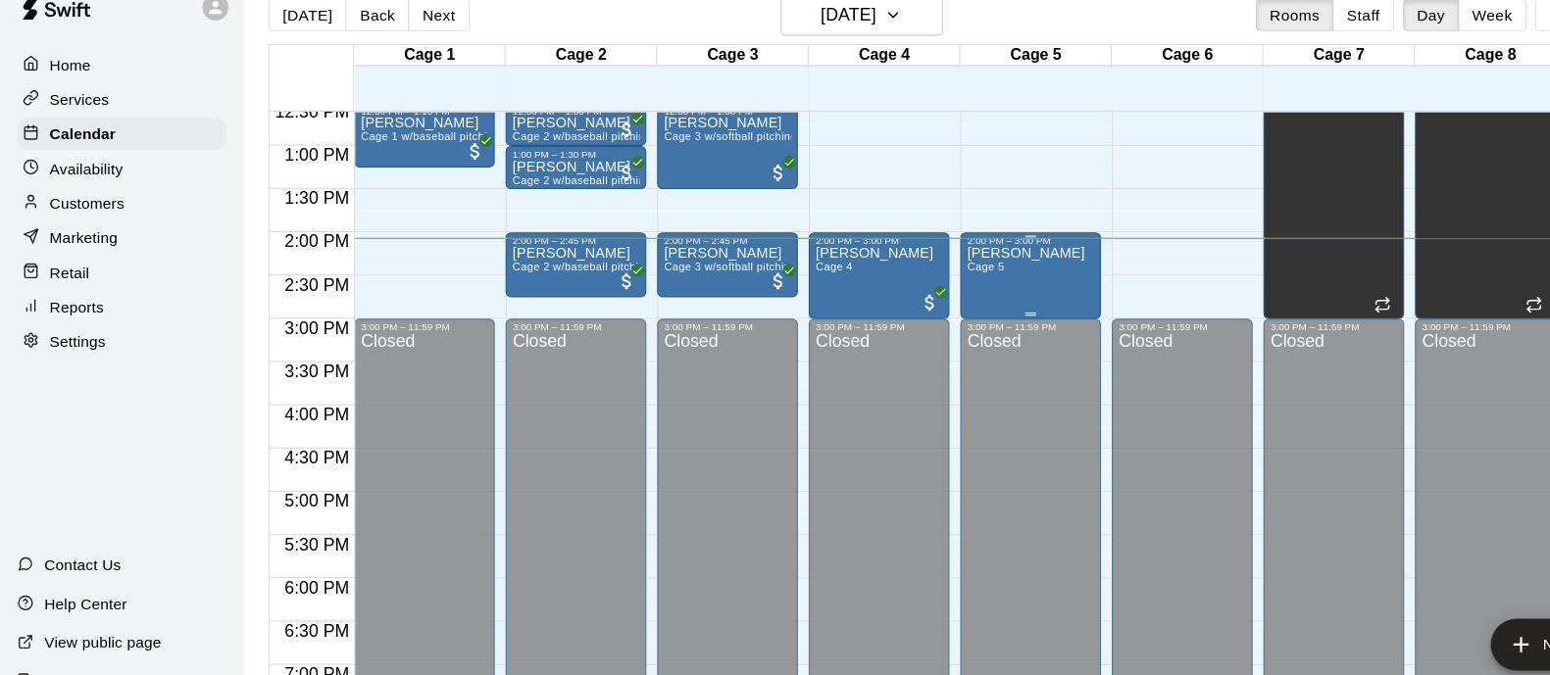
click at [908, 286] on div "Khobi Peck Cage 5" at bounding box center [928, 589] width 107 height 675
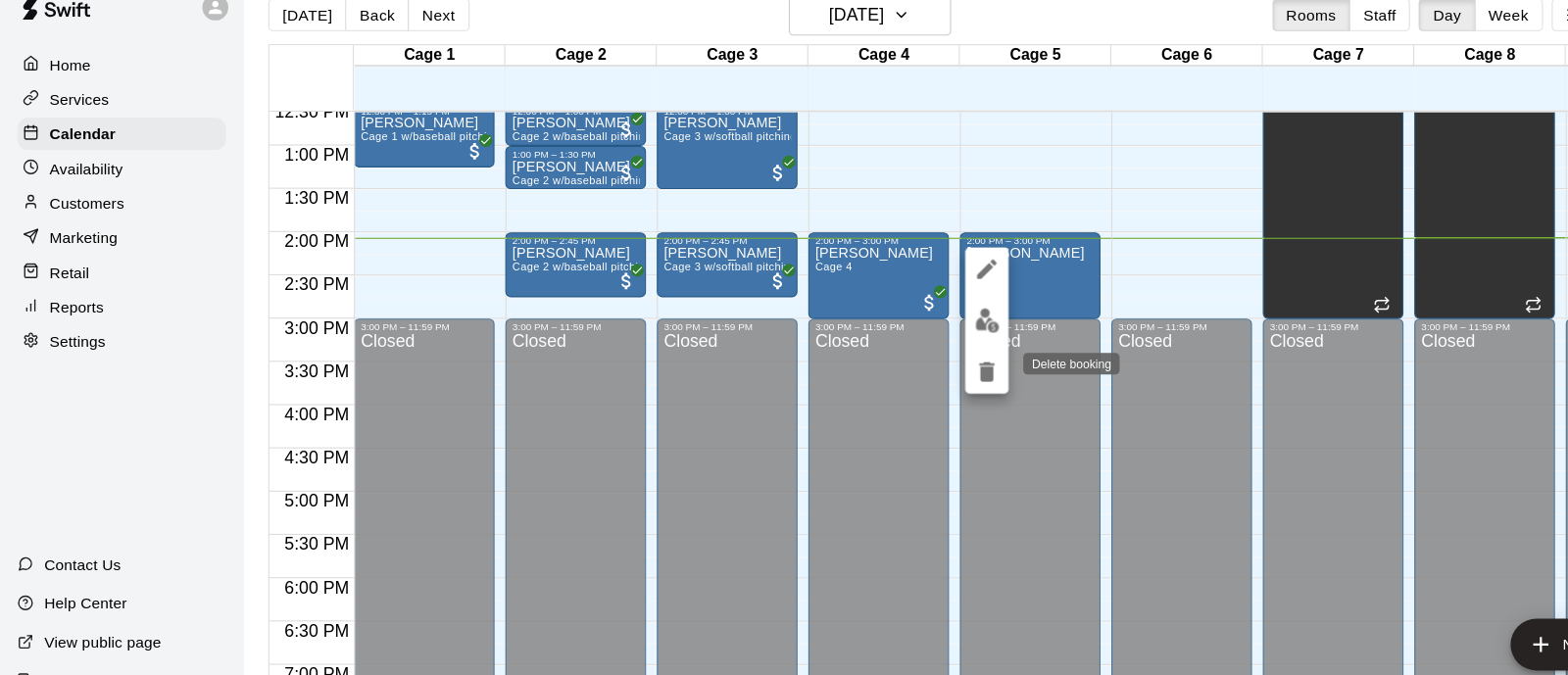
click at [893, 370] on icon "delete" at bounding box center [894, 366] width 14 height 18
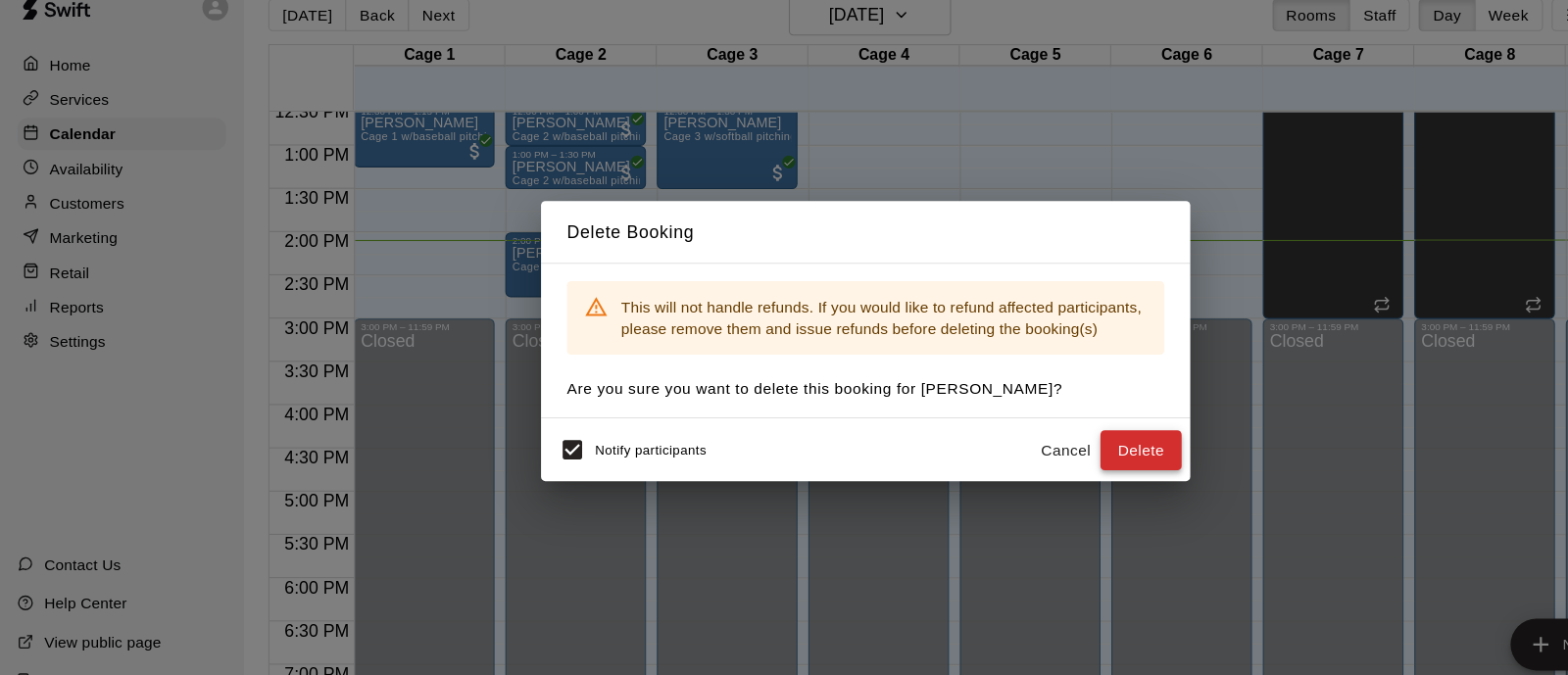
click at [1029, 422] on button "Delete" at bounding box center [1034, 437] width 74 height 36
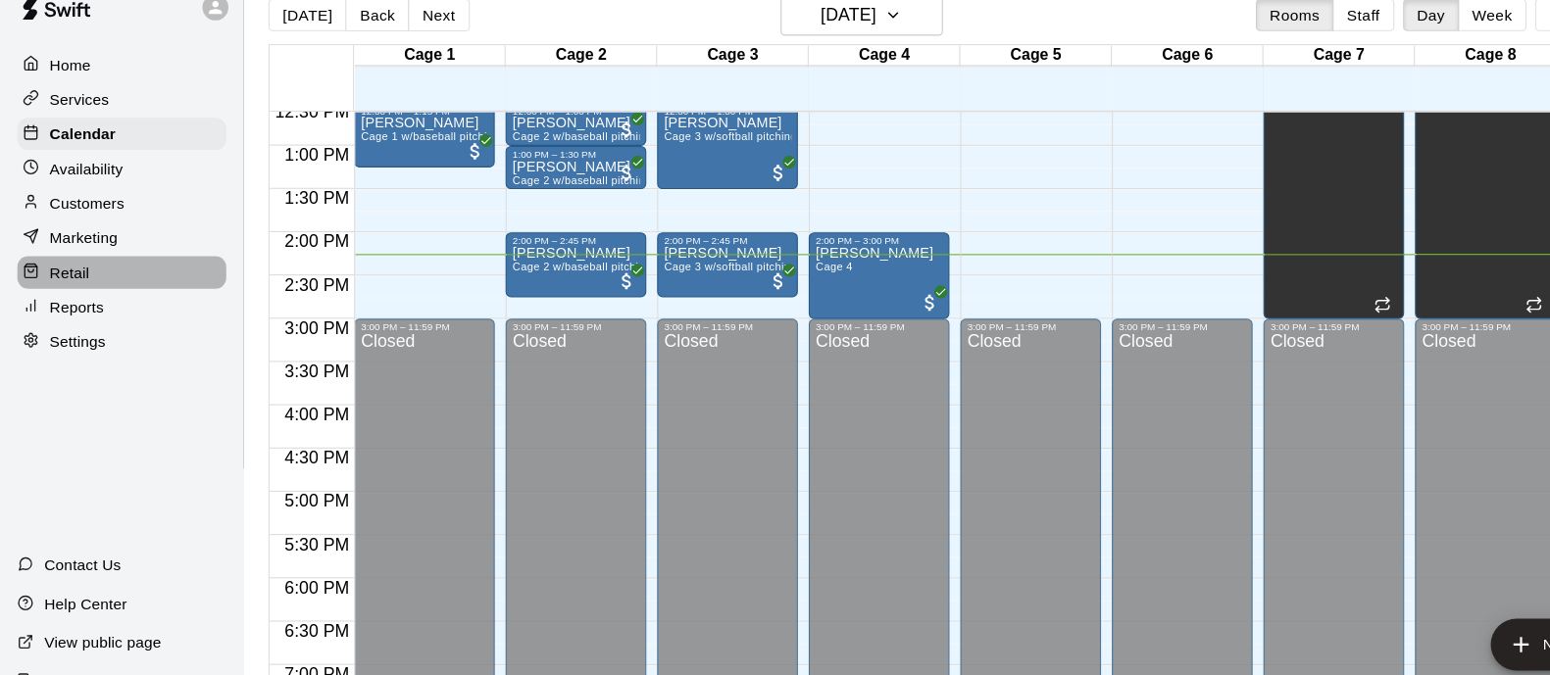
click at [65, 285] on p "Retail" at bounding box center [63, 276] width 36 height 20
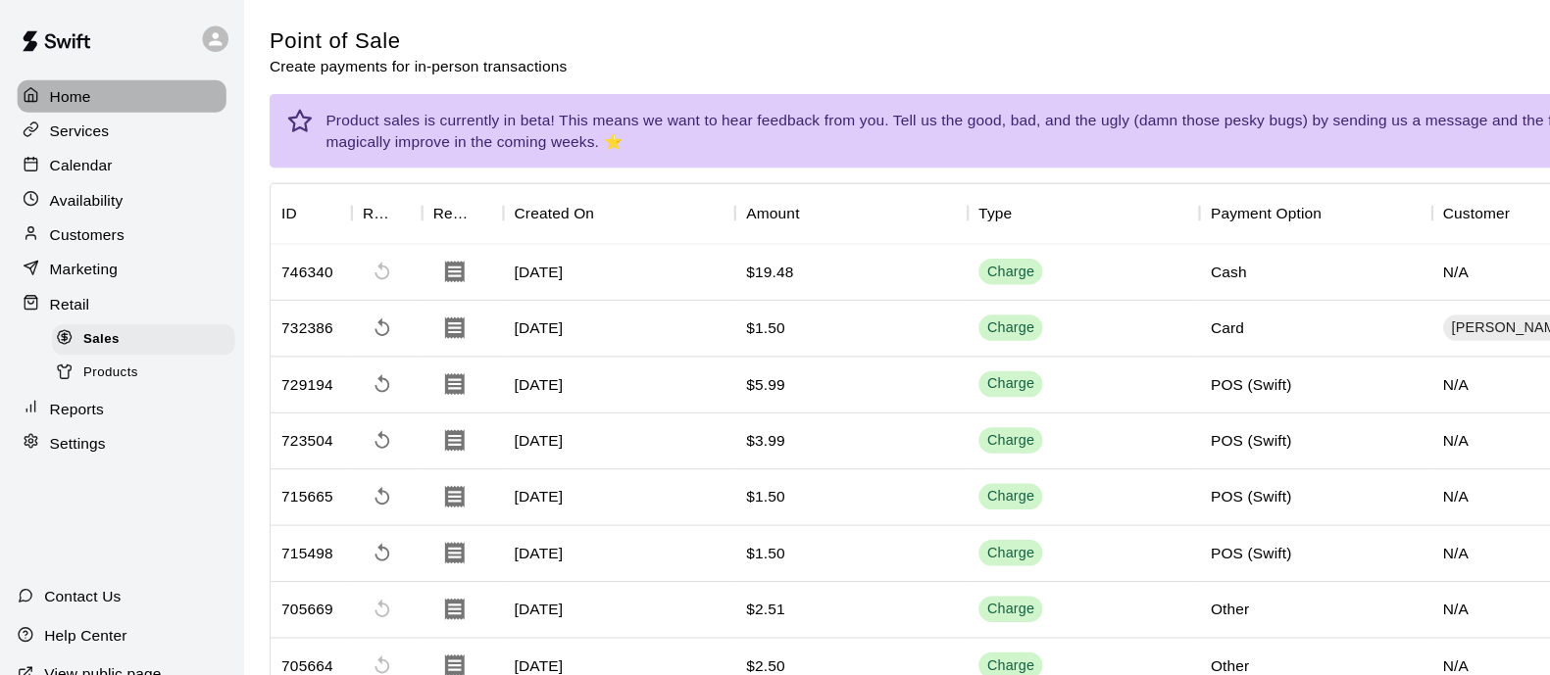
click at [72, 96] on p "Home" at bounding box center [63, 87] width 37 height 20
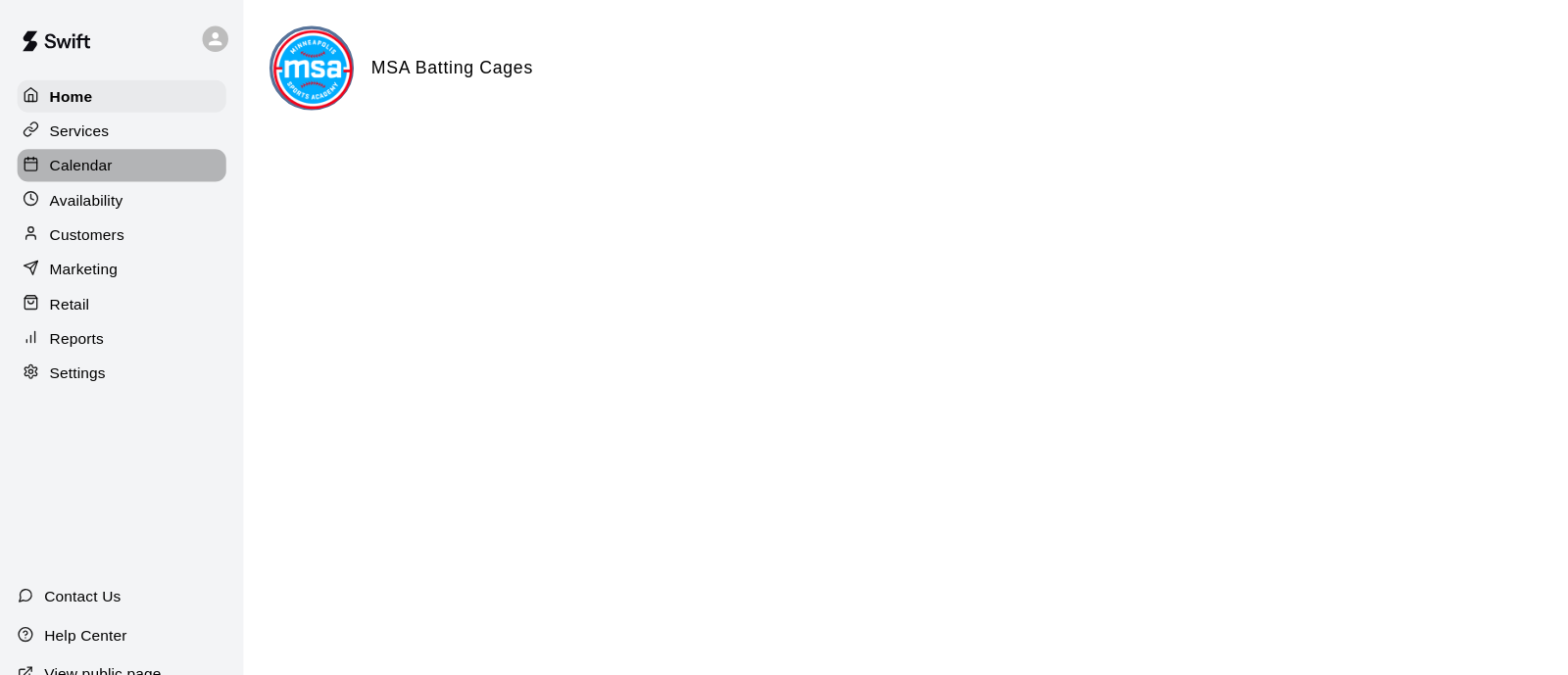
click at [85, 157] on p "Calendar" at bounding box center [73, 150] width 57 height 20
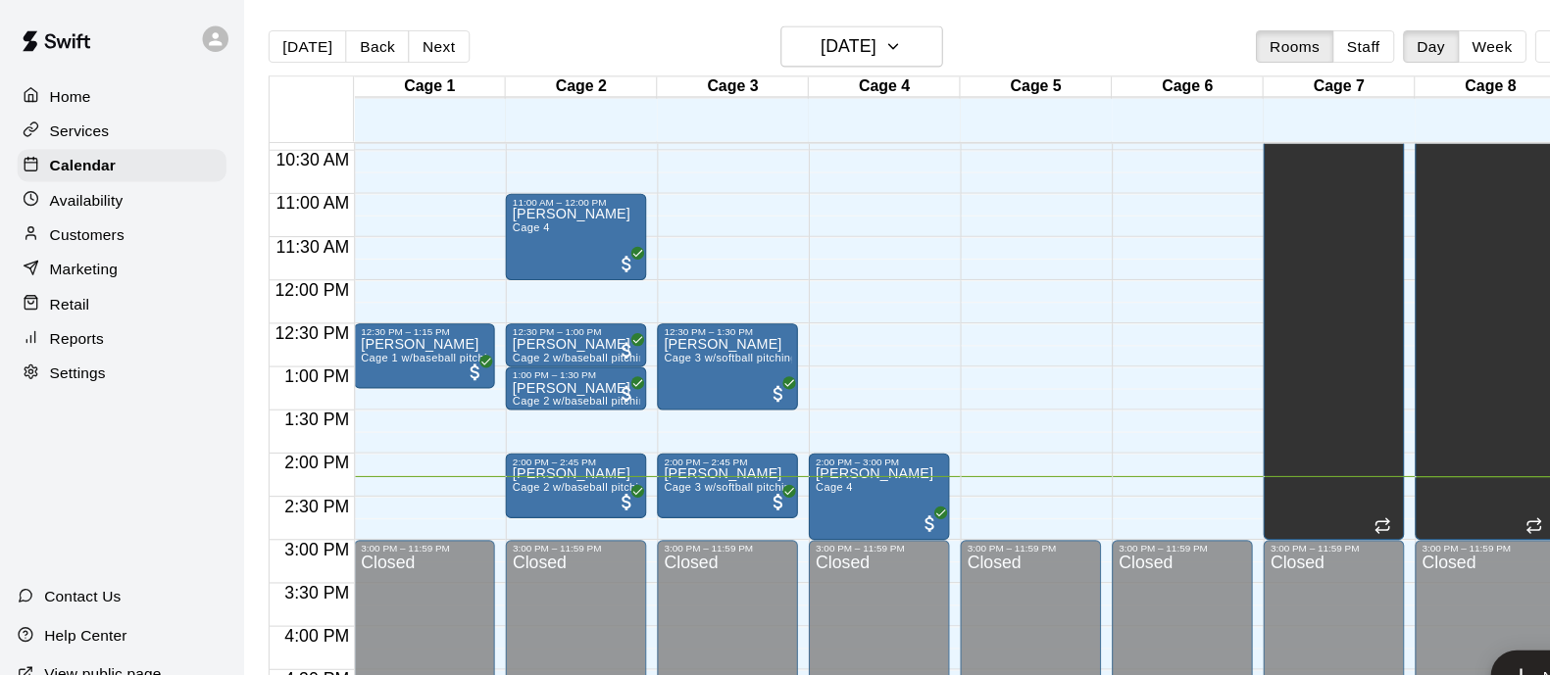
scroll to position [778, 0]
